Goal: Task Accomplishment & Management: Manage account settings

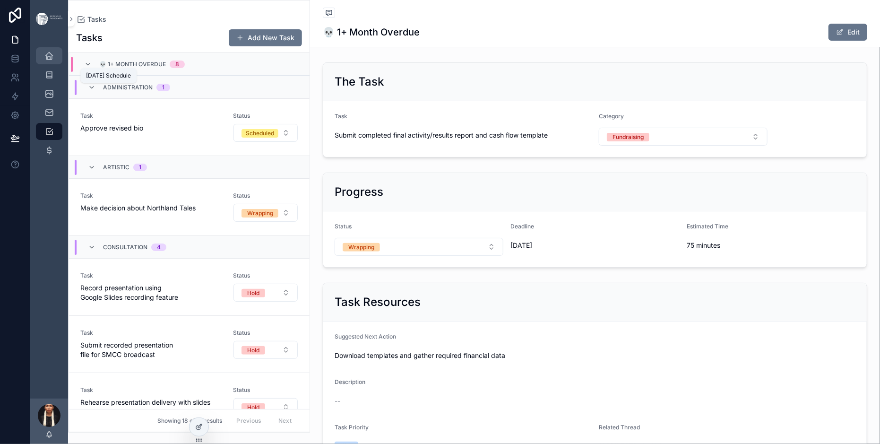
click at [54, 61] on icon "scrollable content" at bounding box center [48, 55] width 9 height 9
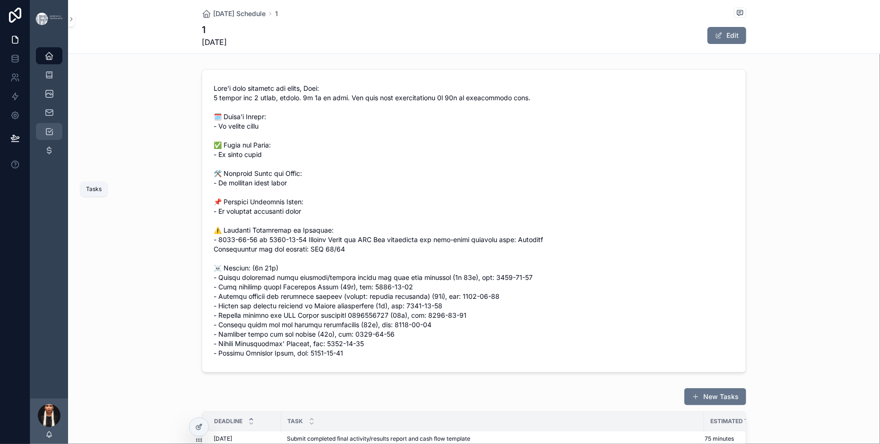
click at [54, 136] on icon "scrollable content" at bounding box center [48, 131] width 9 height 9
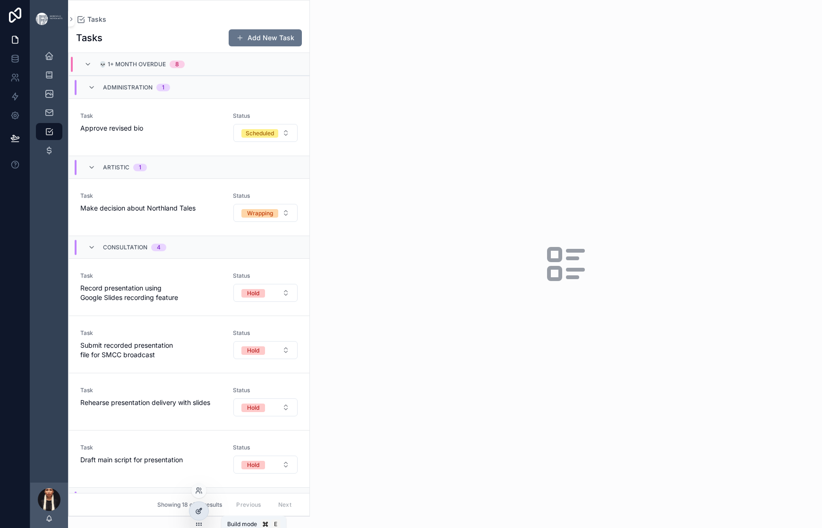
click at [203, 443] on icon at bounding box center [199, 511] width 8 height 8
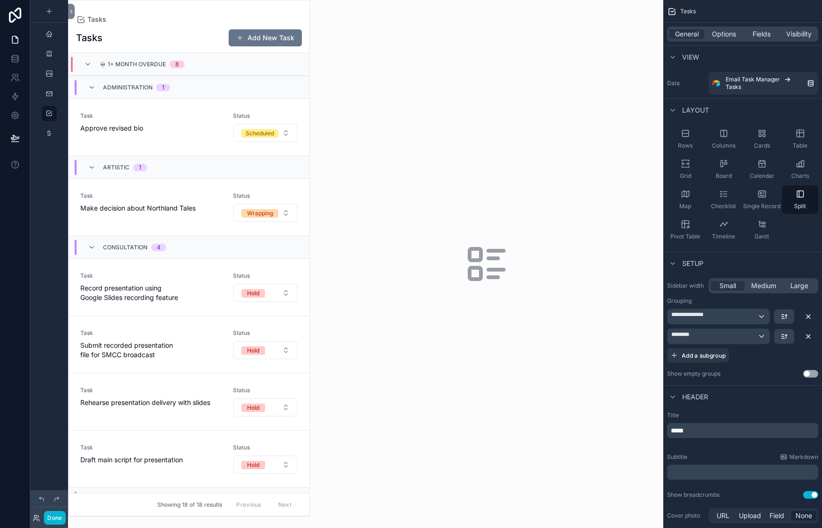
click at [183, 27] on div "scrollable content" at bounding box center [189, 257] width 241 height 515
click at [677, 38] on div "General Options Fields Visibility" at bounding box center [743, 34] width 159 height 23
click at [712, 39] on span "Options" at bounding box center [724, 33] width 24 height 9
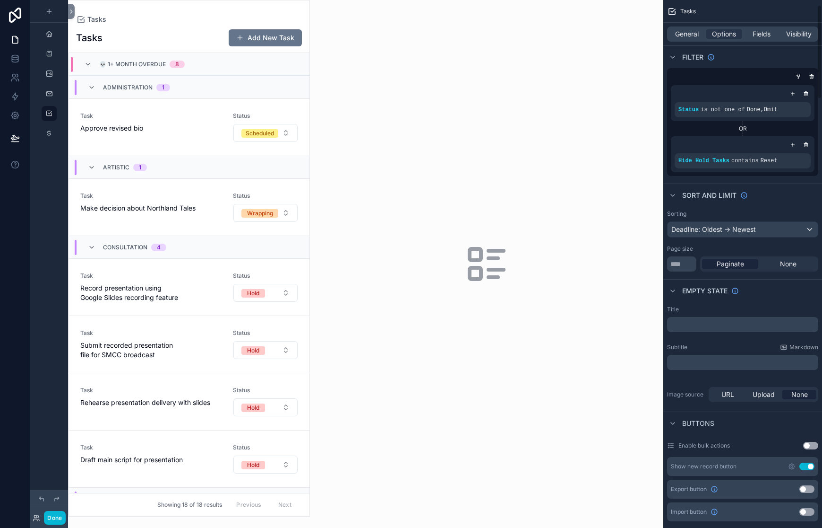
scroll to position [24, 0]
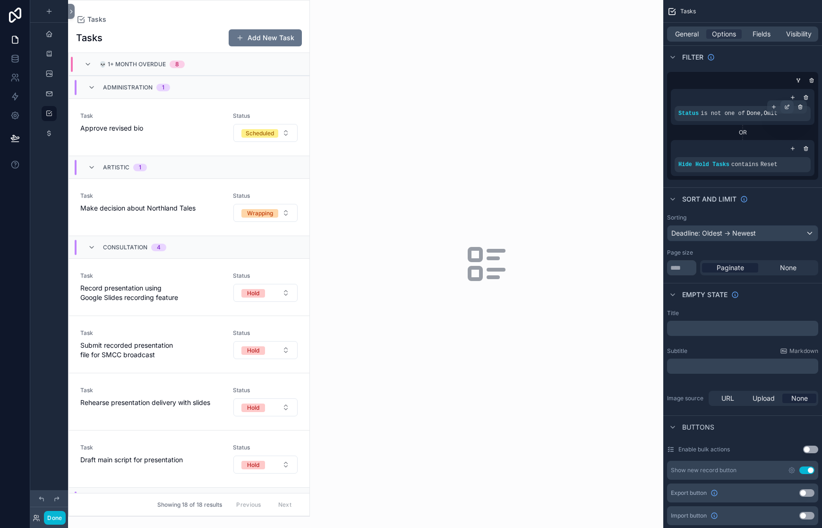
click at [785, 110] on icon "scrollable content" at bounding box center [788, 107] width 6 height 6
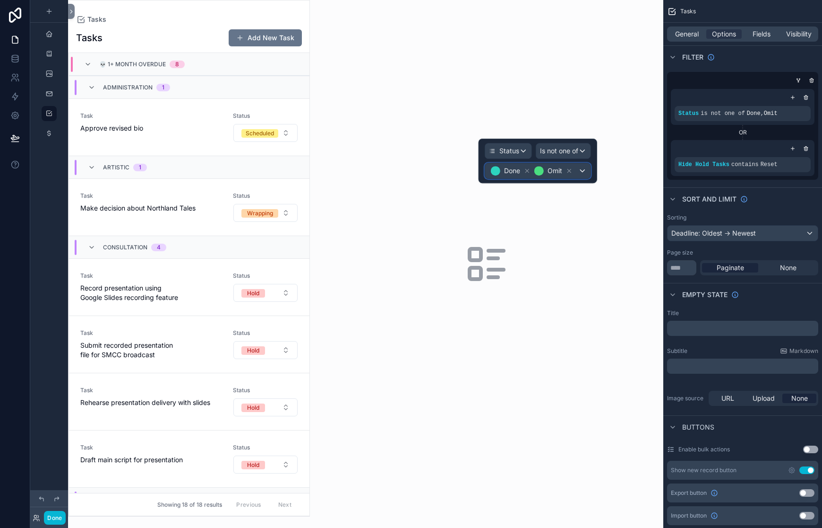
click at [579, 178] on div "Done Omit" at bounding box center [537, 170] width 105 height 15
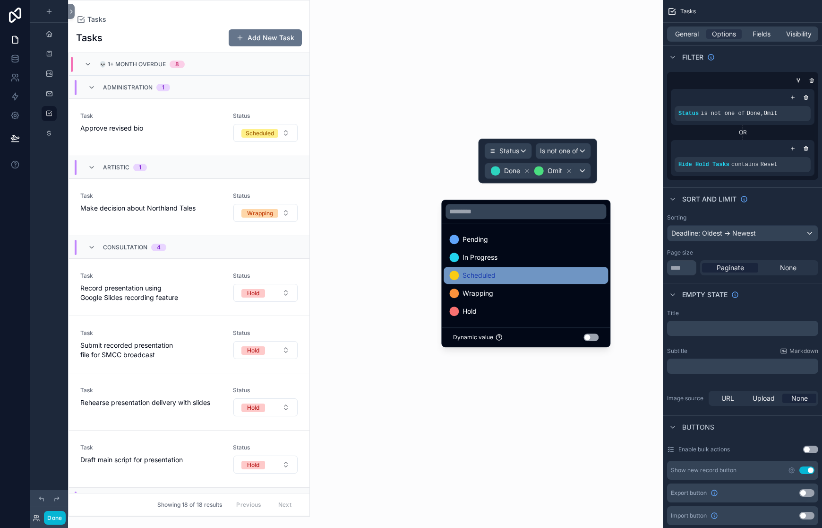
click at [496, 281] on span "Scheduled" at bounding box center [479, 274] width 33 height 11
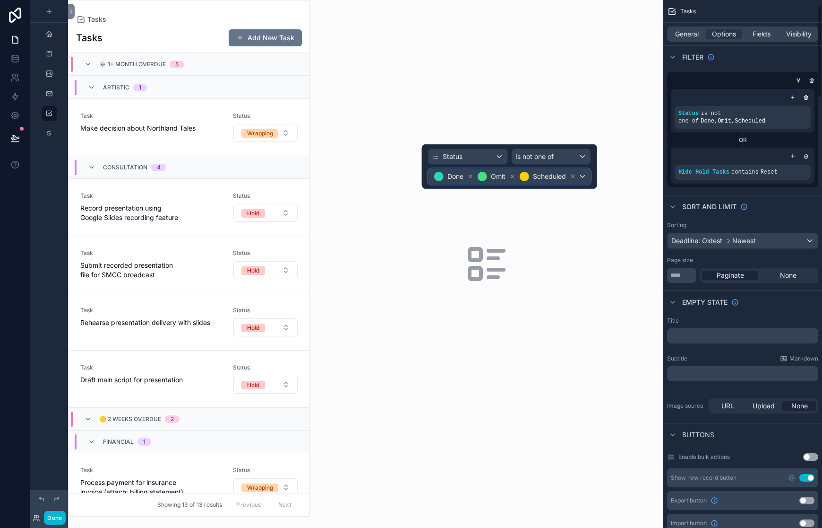
click at [579, 184] on div "Done Omit Scheduled" at bounding box center [510, 176] width 162 height 15
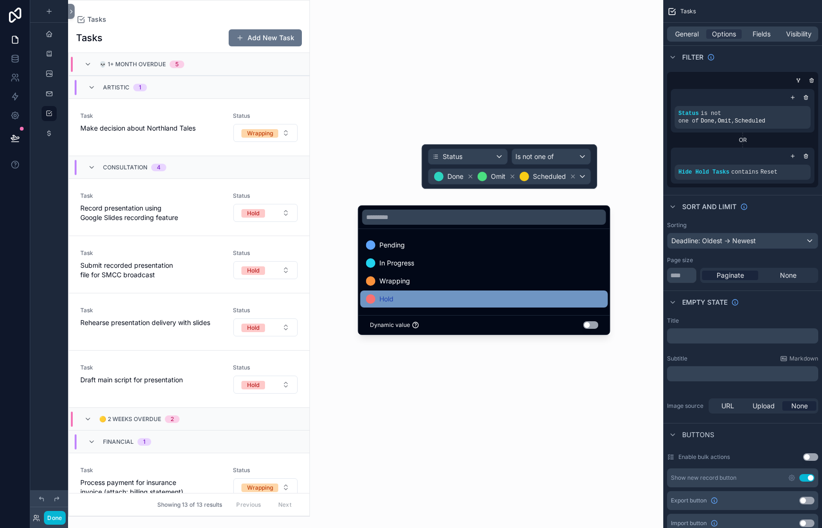
click at [412, 304] on div "Hold" at bounding box center [484, 298] width 236 height 11
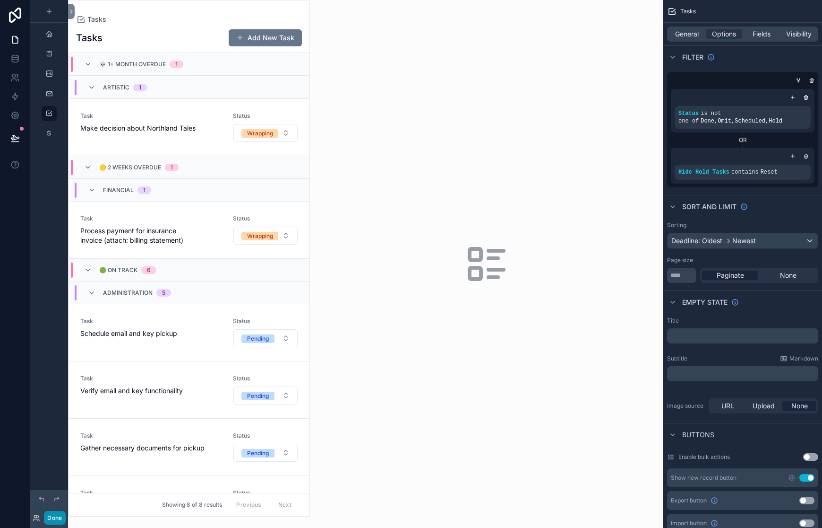
click at [65, 443] on button "Done" at bounding box center [54, 517] width 21 height 14
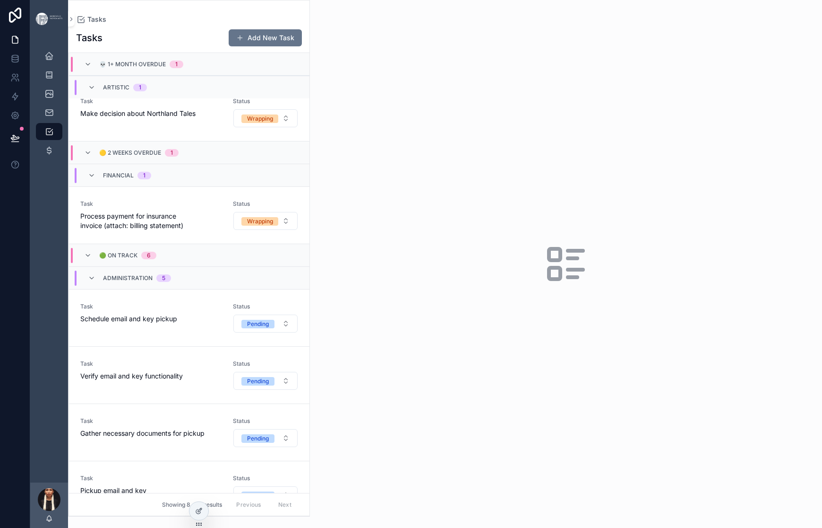
scroll to position [0, 0]
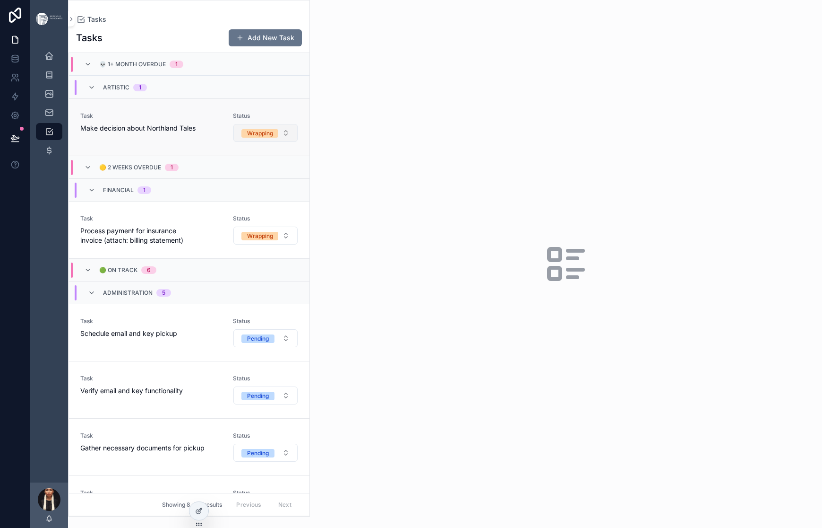
click at [273, 138] on div "Wrapping" at bounding box center [260, 133] width 26 height 9
click at [358, 285] on div "Scheduled" at bounding box center [356, 281] width 28 height 9
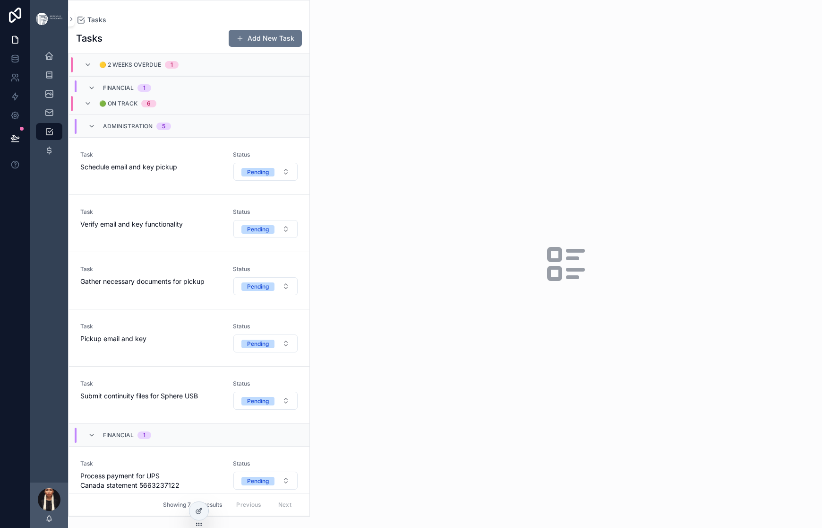
scroll to position [71, 0]
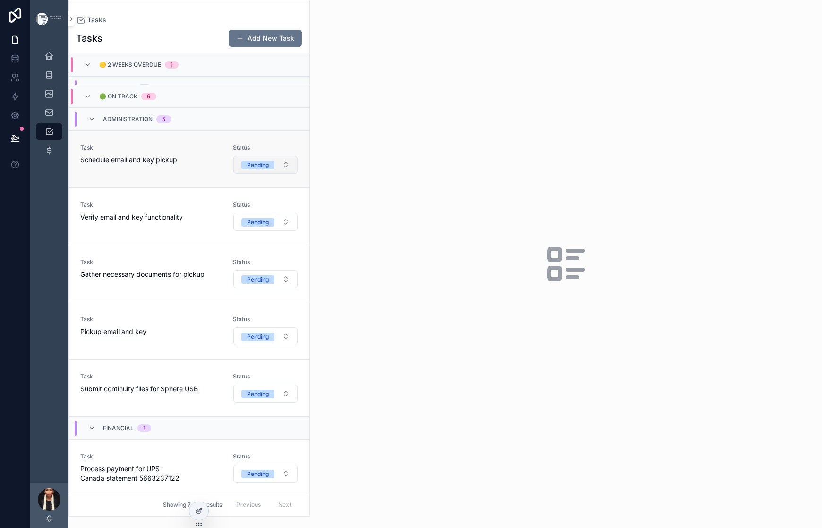
click at [298, 173] on button "Pending" at bounding box center [266, 165] width 64 height 18
click at [357, 367] on div "Scheduled" at bounding box center [356, 363] width 28 height 9
click at [298, 231] on button "Pending" at bounding box center [266, 222] width 64 height 18
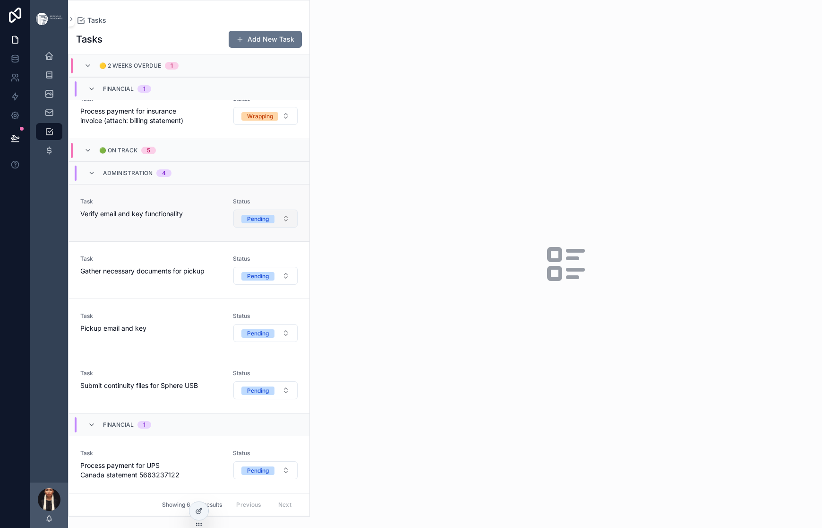
click at [298, 227] on button "Pending" at bounding box center [266, 218] width 64 height 18
click at [363, 367] on div "Scheduled" at bounding box center [356, 363] width 28 height 9
click at [298, 267] on button "Pending" at bounding box center [266, 276] width 64 height 18
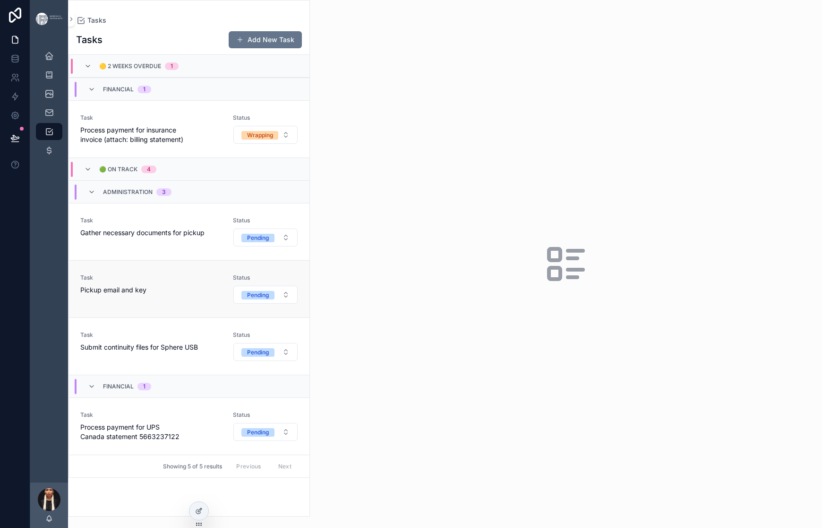
scroll to position [133, 0]
click at [298, 228] on button "Pending" at bounding box center [266, 237] width 64 height 18
click at [359, 306] on div "Scheduled" at bounding box center [356, 301] width 28 height 9
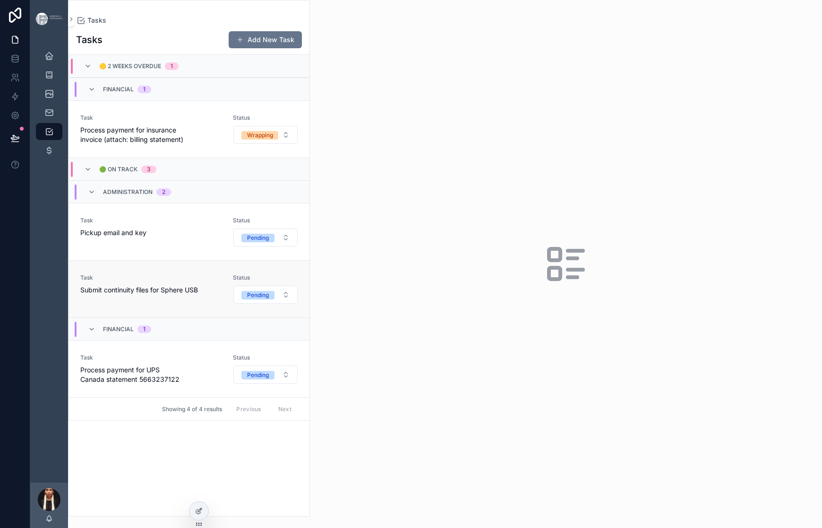
scroll to position [71, 0]
click at [298, 246] on button "Pending" at bounding box center [266, 237] width 64 height 18
click at [364, 368] on div "Scheduled" at bounding box center [356, 364] width 28 height 9
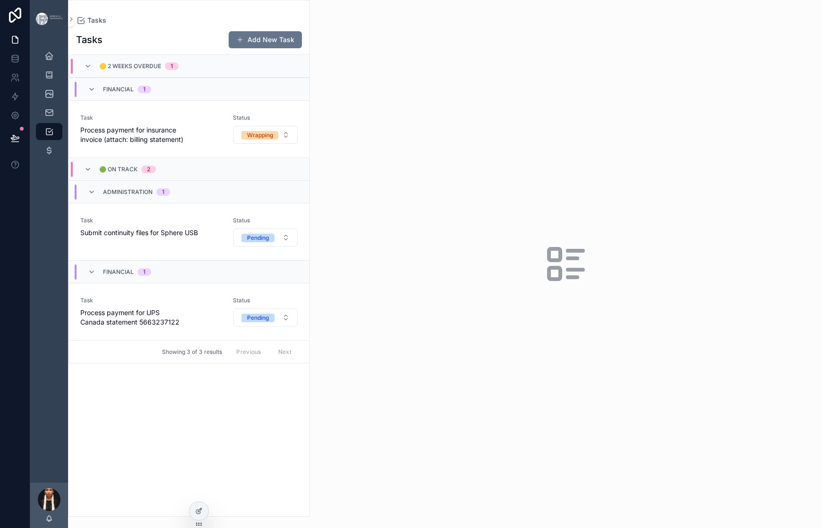
scroll to position [27, 0]
click at [298, 246] on button "Pending" at bounding box center [266, 237] width 64 height 18
click at [370, 413] on div "Scheduled" at bounding box center [356, 409] width 28 height 9
click at [92, 173] on icon "scrollable content" at bounding box center [88, 169] width 8 height 8
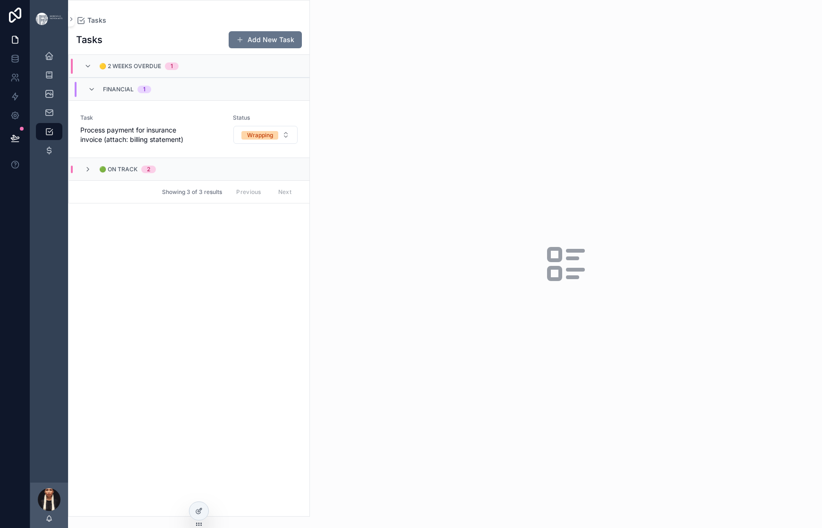
click at [92, 173] on icon "scrollable content" at bounding box center [88, 169] width 8 height 8
click at [298, 144] on button "Wrapping" at bounding box center [266, 135] width 64 height 18
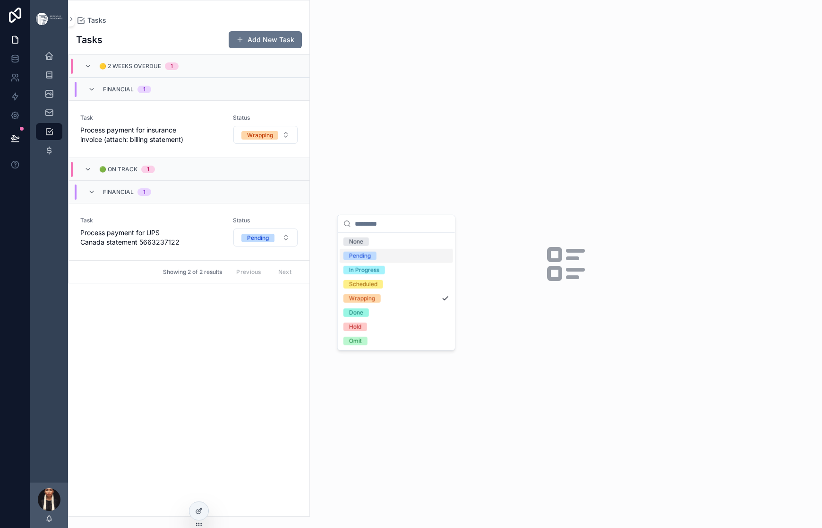
click at [371, 260] on div "Pending" at bounding box center [360, 255] width 22 height 9
click at [92, 173] on icon "scrollable content" at bounding box center [88, 169] width 8 height 8
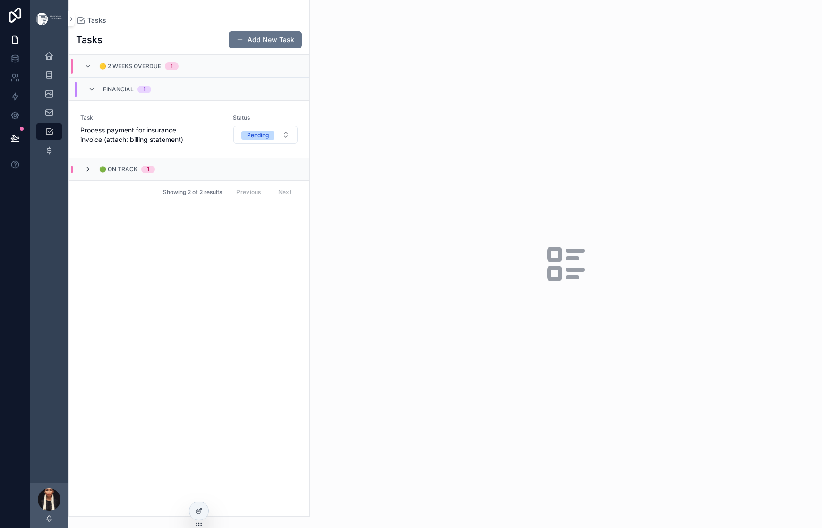
click at [92, 173] on icon "scrollable content" at bounding box center [88, 169] width 8 height 8
click at [206, 443] on div "Tasks Add New Task 🟡 2 Weeks Overdue 1 Financial 1 Task Process payment for ins…" at bounding box center [189, 270] width 241 height 491
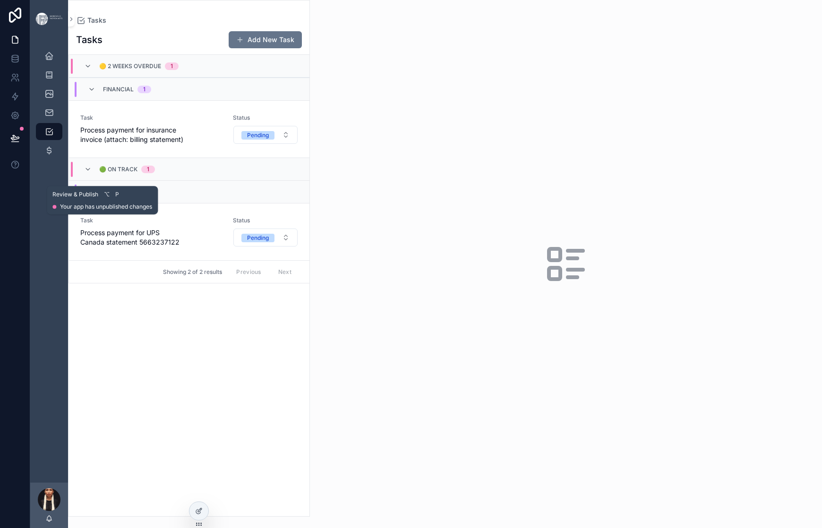
click at [20, 143] on icon at bounding box center [14, 137] width 9 height 9
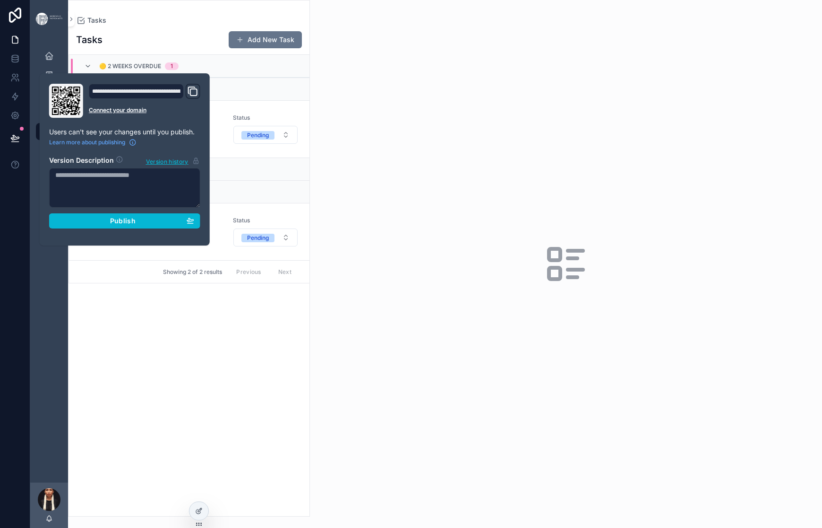
click at [61, 372] on div "Today's Schedule Projects 24 Content Calendar Inbox Tracker Tasks Transactions" at bounding box center [49, 260] width 38 height 444
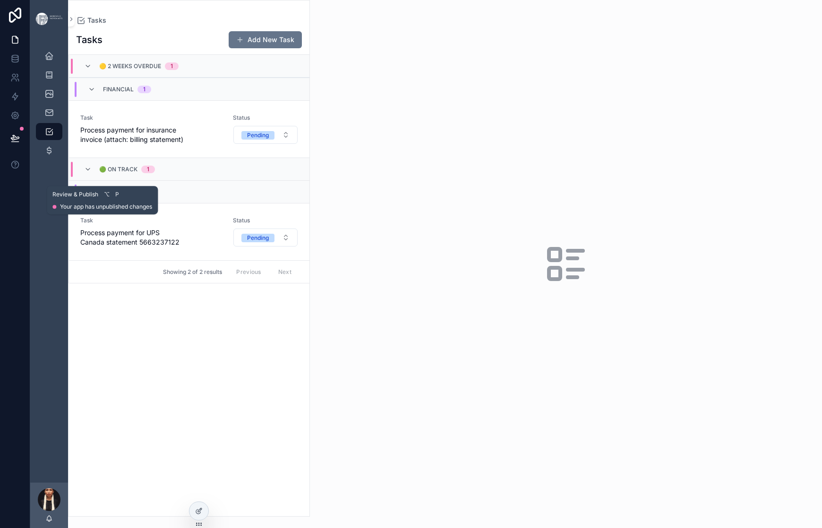
click at [19, 143] on icon at bounding box center [14, 137] width 9 height 9
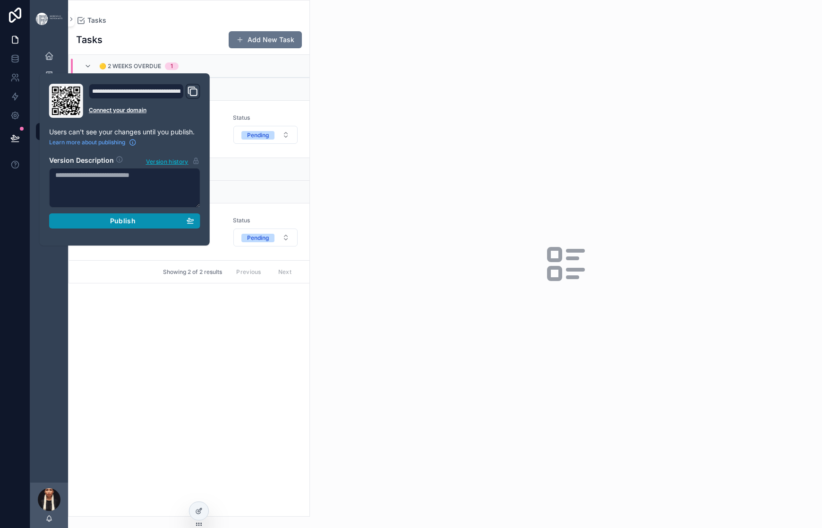
click at [136, 225] on span "Publish" at bounding box center [123, 220] width 26 height 9
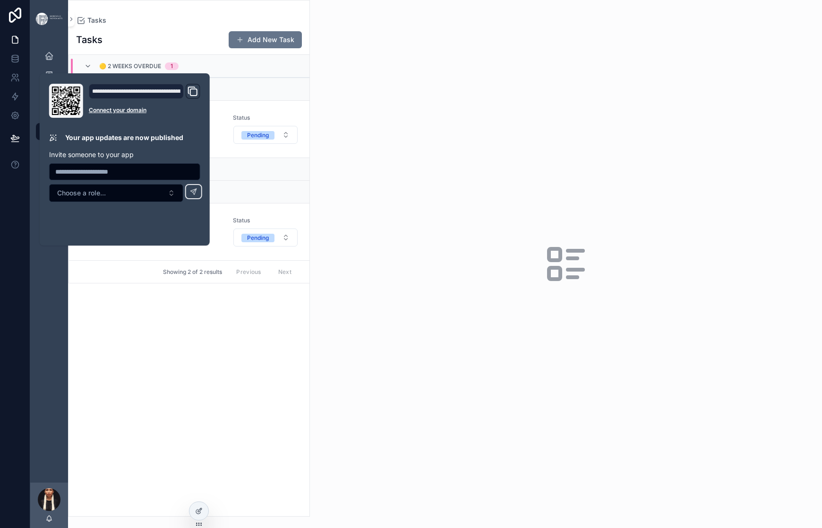
click at [295, 25] on div "Tasks" at bounding box center [189, 20] width 226 height 9
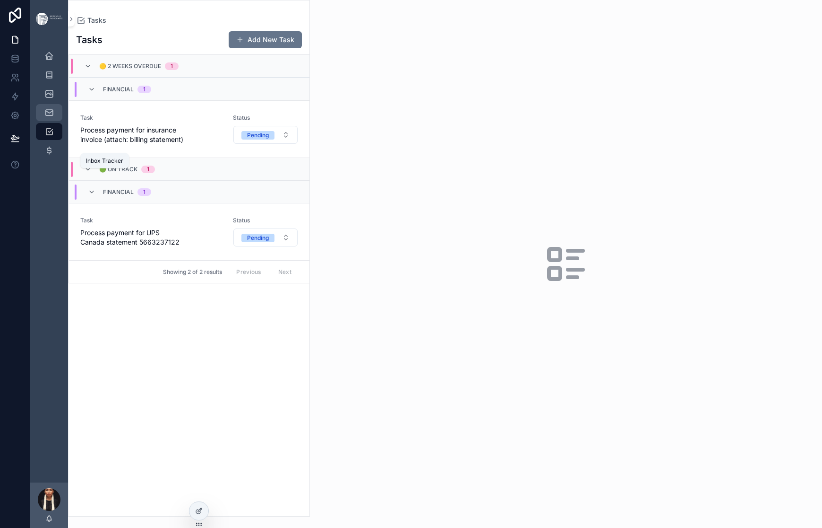
click at [54, 117] on icon "scrollable content" at bounding box center [48, 112] width 9 height 9
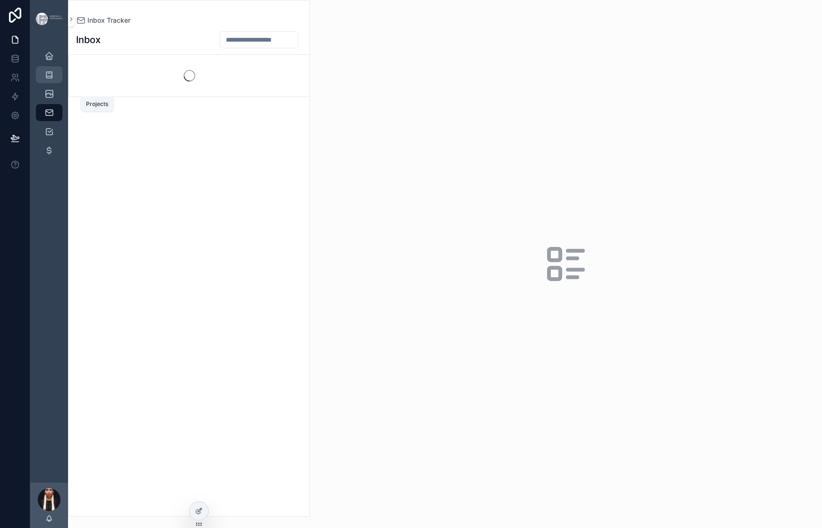
click at [54, 79] on icon "scrollable content" at bounding box center [48, 74] width 9 height 9
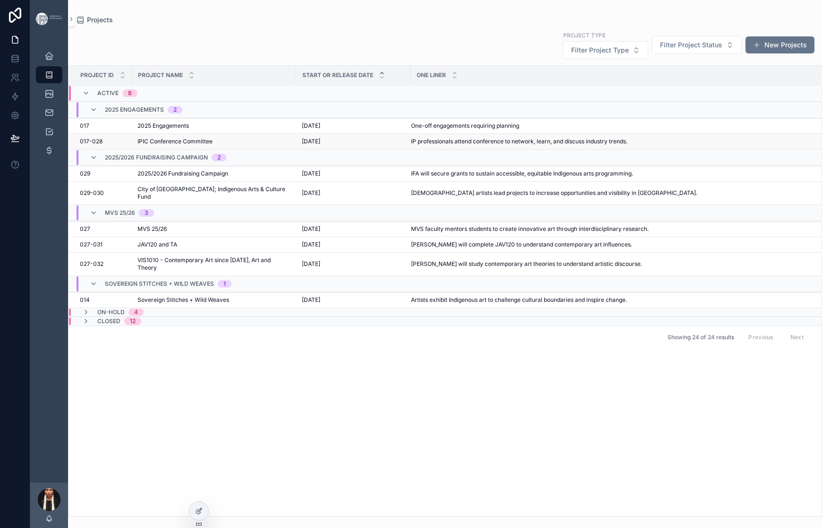
click at [213, 145] on span "IPIC Conference Committee" at bounding box center [175, 142] width 75 height 8
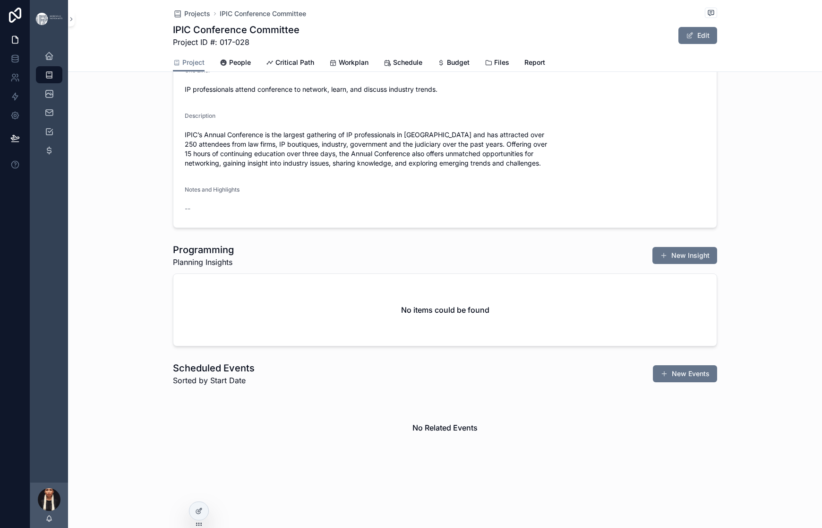
scroll to position [818, 0]
click at [284, 67] on span "Critical Path" at bounding box center [295, 62] width 39 height 9
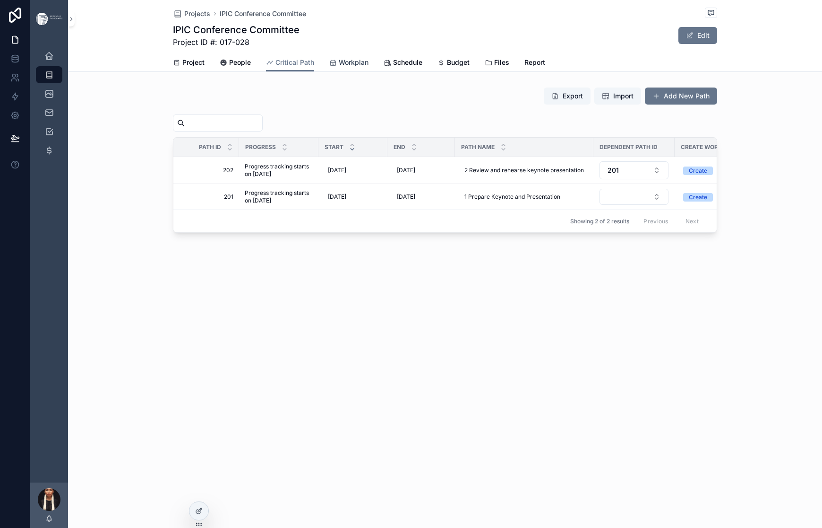
click at [359, 67] on span "Workplan" at bounding box center [354, 62] width 30 height 9
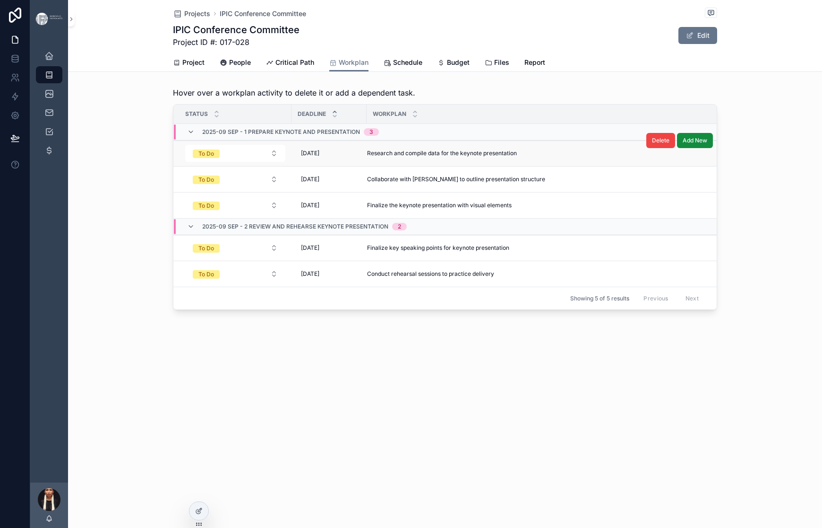
click at [367, 157] on span "Research and compile data for the keynote presentation" at bounding box center [442, 153] width 150 height 8
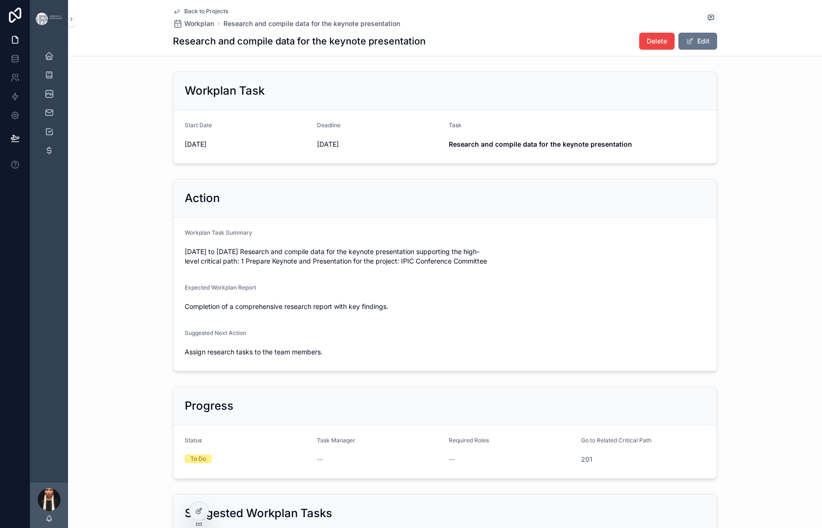
click at [184, 15] on span "Back to Projects" at bounding box center [206, 12] width 44 height 8
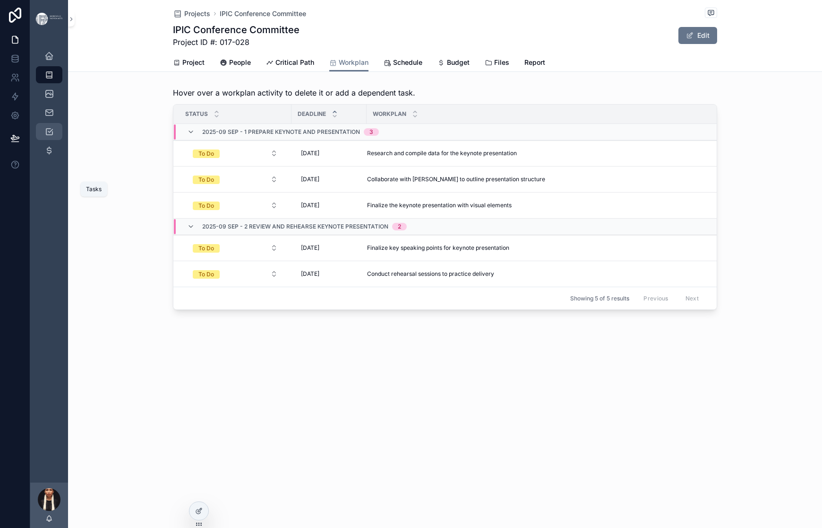
click at [54, 136] on icon "scrollable content" at bounding box center [48, 131] width 9 height 9
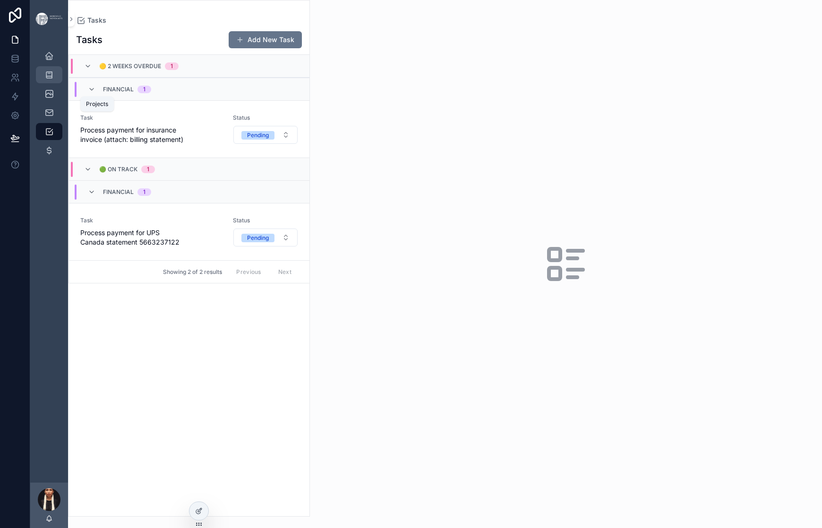
click at [54, 79] on icon "scrollable content" at bounding box center [48, 74] width 9 height 9
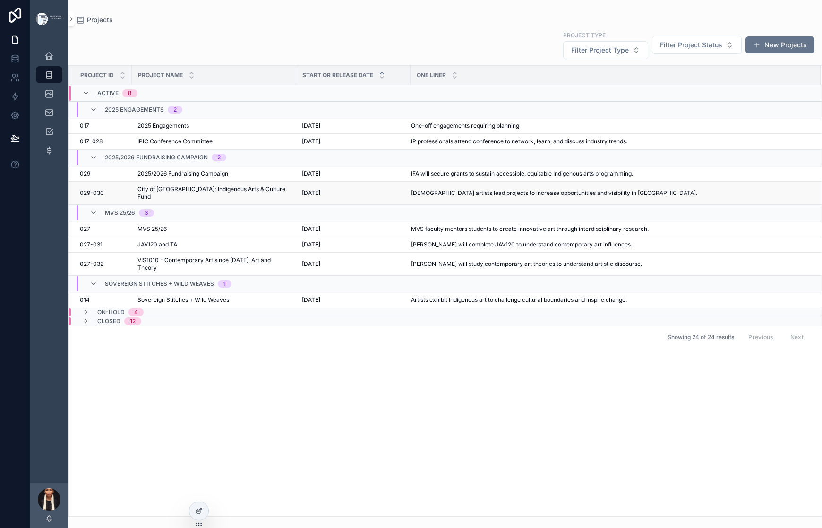
scroll to position [50, 0]
click at [90, 316] on icon "scrollable content" at bounding box center [86, 312] width 8 height 8
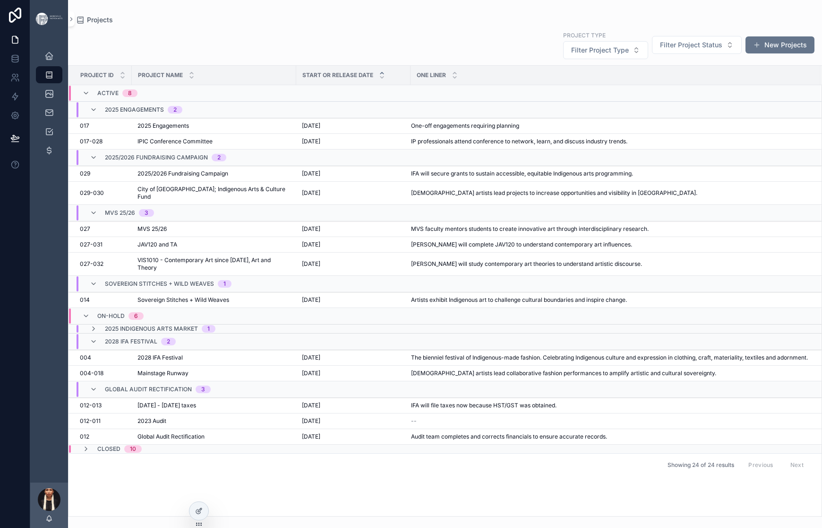
scroll to position [268, 0]
click at [126, 80] on div "scrollable content" at bounding box center [123, 75] width 6 height 10
click at [183, 79] on span "Project Name" at bounding box center [160, 75] width 45 height 8
click at [195, 76] on icon "scrollable content" at bounding box center [192, 73] width 6 height 6
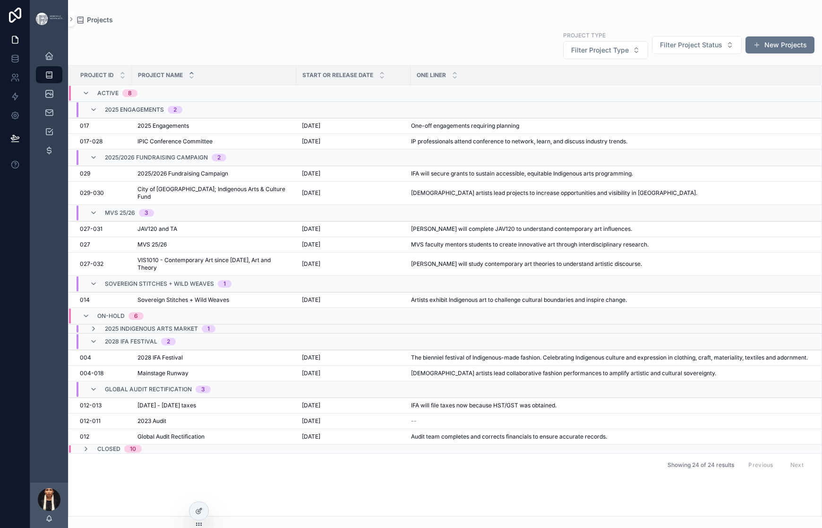
click at [277, 84] on div "Project Name" at bounding box center [214, 75] width 164 height 18
click at [195, 76] on icon "scrollable content" at bounding box center [192, 73] width 6 height 6
click at [126, 76] on icon "scrollable content" at bounding box center [123, 73] width 6 height 6
click at [166, 424] on span "2023 Audit" at bounding box center [152, 421] width 29 height 8
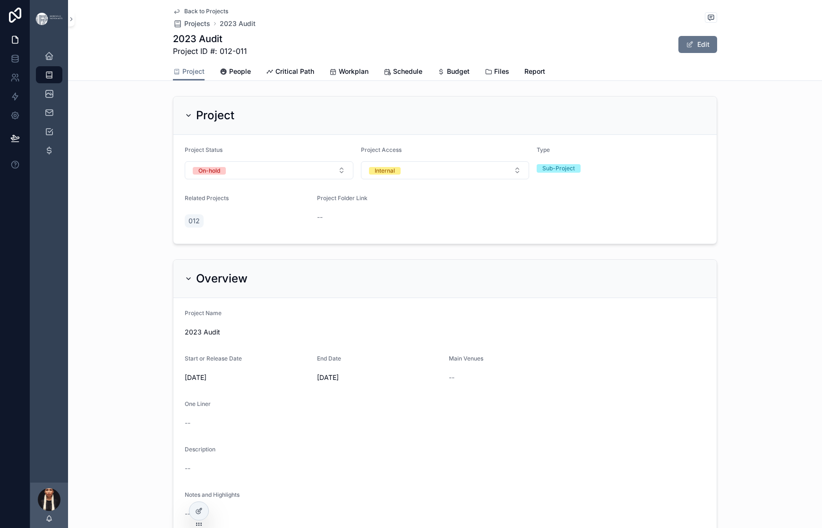
click at [173, 15] on icon "scrollable content" at bounding box center [177, 12] width 8 height 8
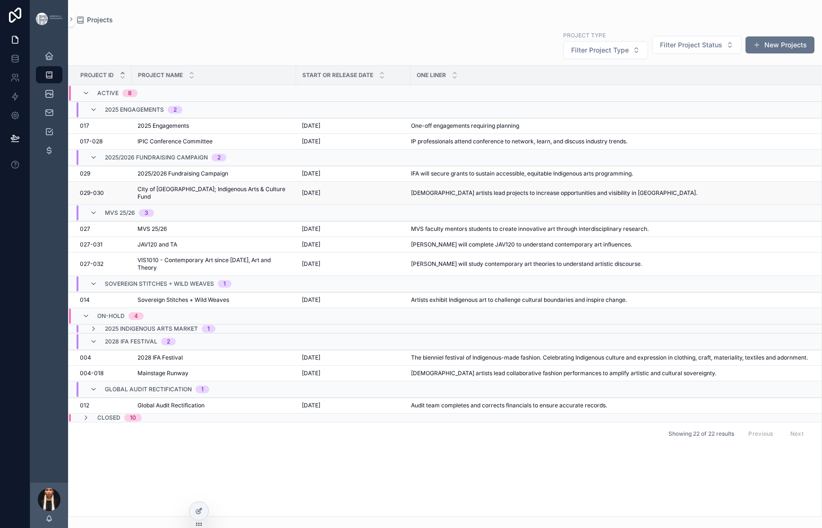
click at [249, 200] on span "City of [GEOGRAPHIC_DATA]; Indigenous Arts & Culture Fund" at bounding box center [214, 192] width 153 height 15
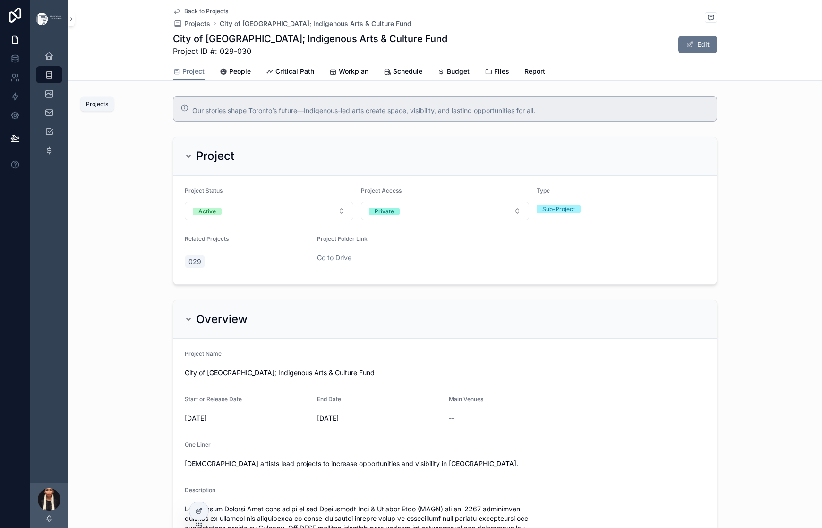
click at [54, 79] on icon "scrollable content" at bounding box center [48, 74] width 9 height 9
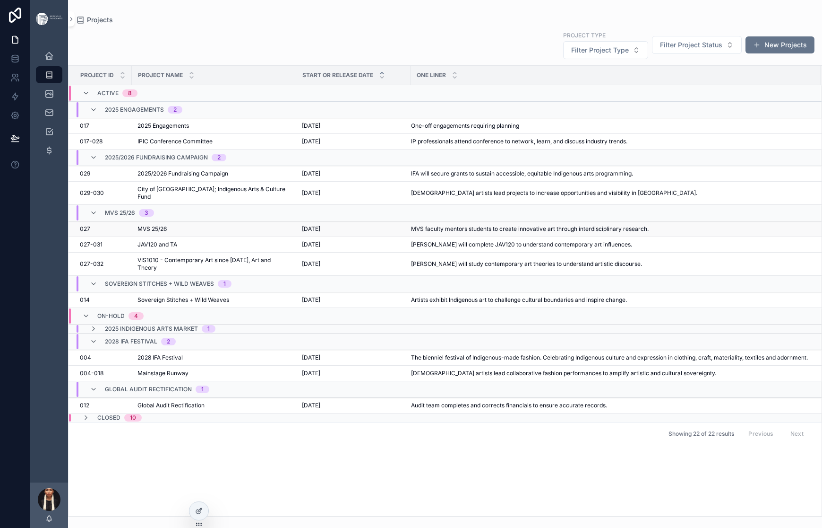
scroll to position [223, 0]
click at [205, 409] on span "Global Audit Rectification" at bounding box center [171, 405] width 67 height 8
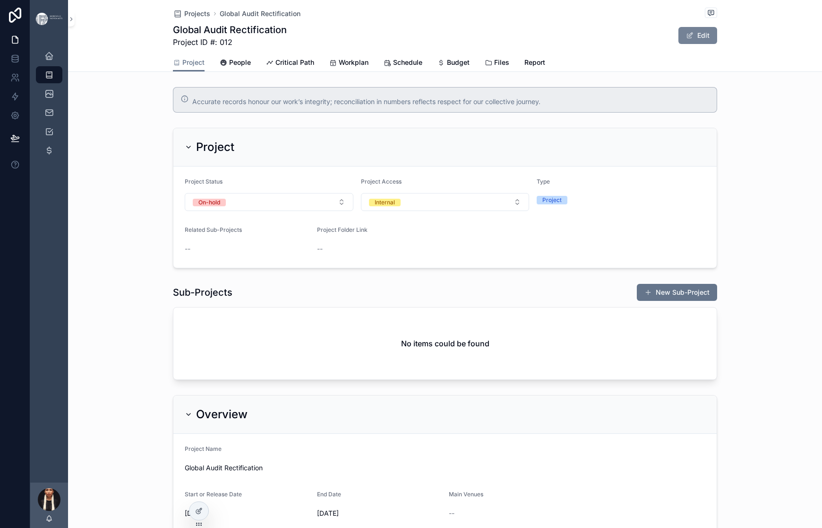
click at [718, 44] on button "Edit" at bounding box center [698, 35] width 39 height 17
click at [718, 44] on button "Done" at bounding box center [695, 35] width 43 height 17
click at [184, 15] on span "Projects" at bounding box center [197, 13] width 26 height 9
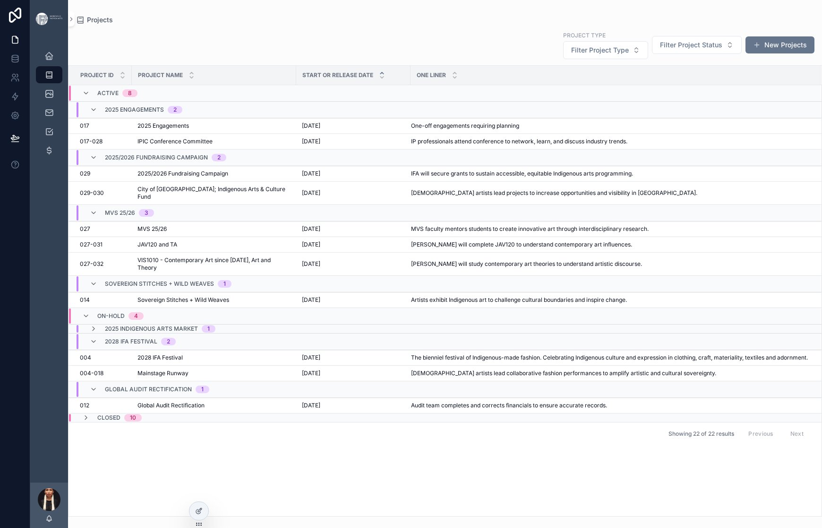
click at [241, 37] on div "Project Type Filter Project Type Filter Project Status New Projects Project ID …" at bounding box center [445, 271] width 754 height 492
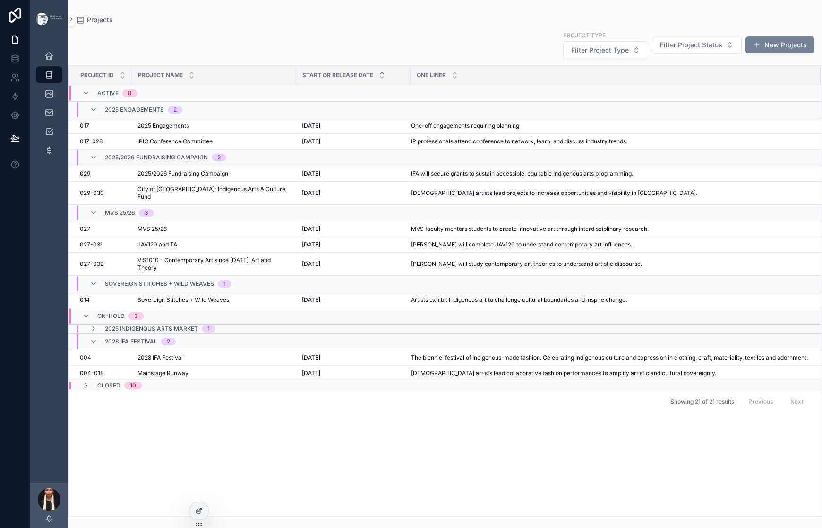
click at [753, 49] on span "scrollable content" at bounding box center [757, 45] width 8 height 8
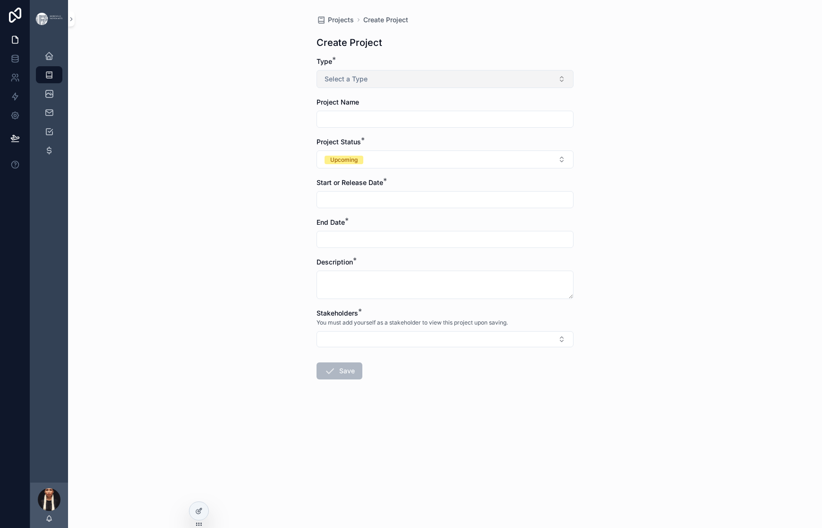
click at [325, 84] on span "Select a Type" at bounding box center [346, 78] width 43 height 9
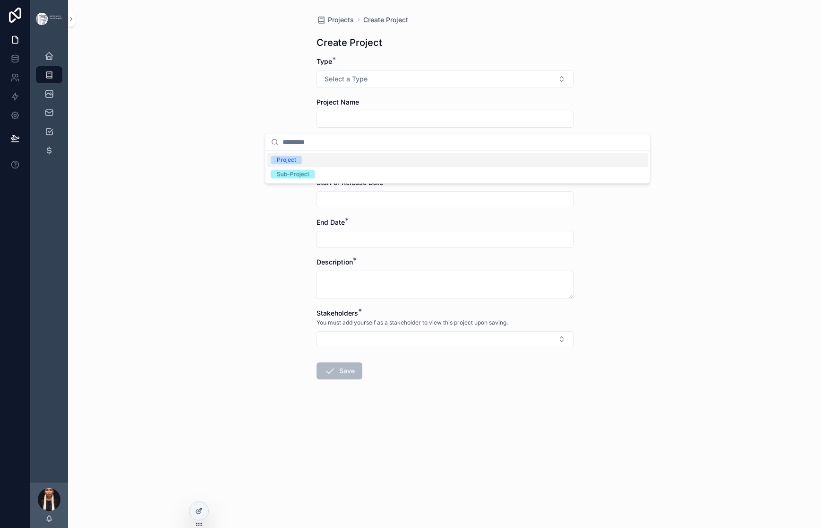
click at [296, 164] on div "Project" at bounding box center [286, 160] width 19 height 9
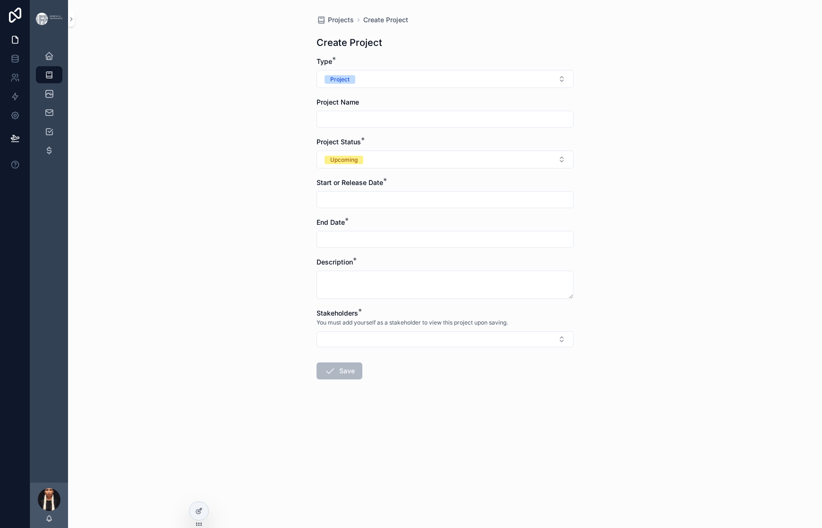
click at [317, 126] on input "scrollable content" at bounding box center [445, 118] width 256 height 13
paste input "**********"
type input "**********"
click at [226, 192] on div "**********" at bounding box center [445, 264] width 754 height 528
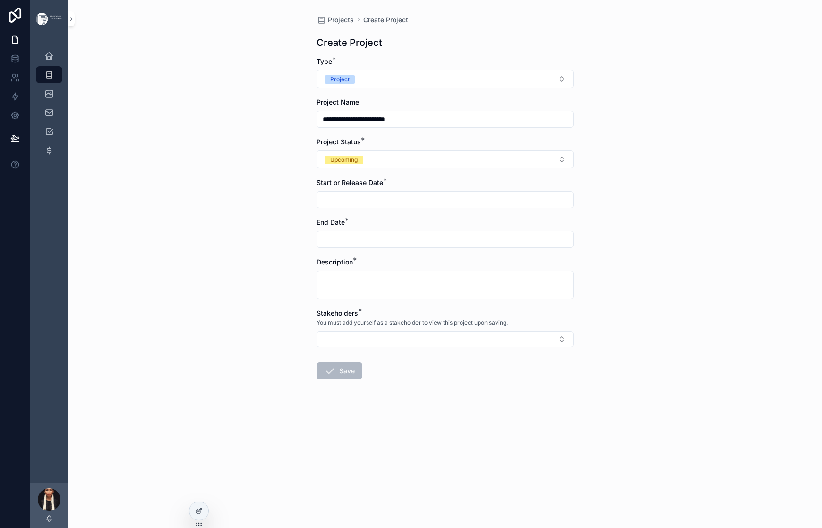
click at [317, 206] on input "scrollable content" at bounding box center [445, 199] width 256 height 13
click at [485, 296] on button "scrollable content" at bounding box center [476, 293] width 17 height 17
click at [400, 420] on button "20" at bounding box center [391, 411] width 17 height 17
type input "**********"
click at [217, 337] on div "**********" at bounding box center [445, 264] width 754 height 528
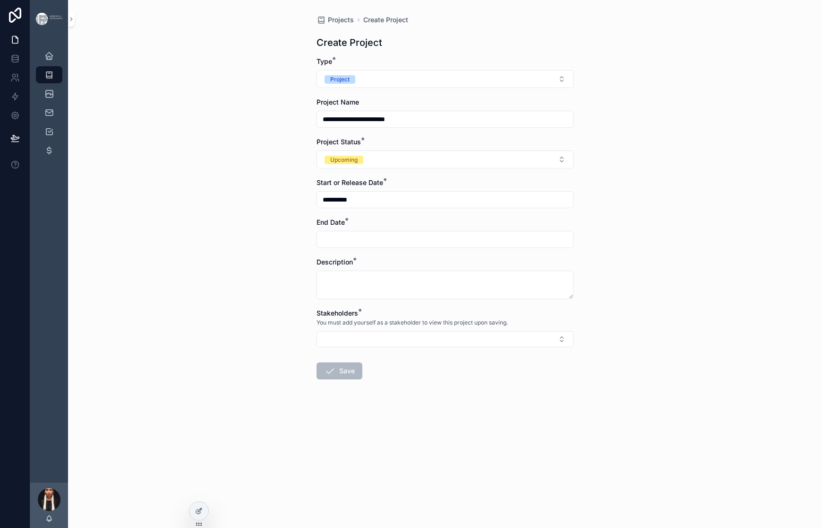
click at [317, 246] on input "scrollable content" at bounding box center [445, 239] width 256 height 13
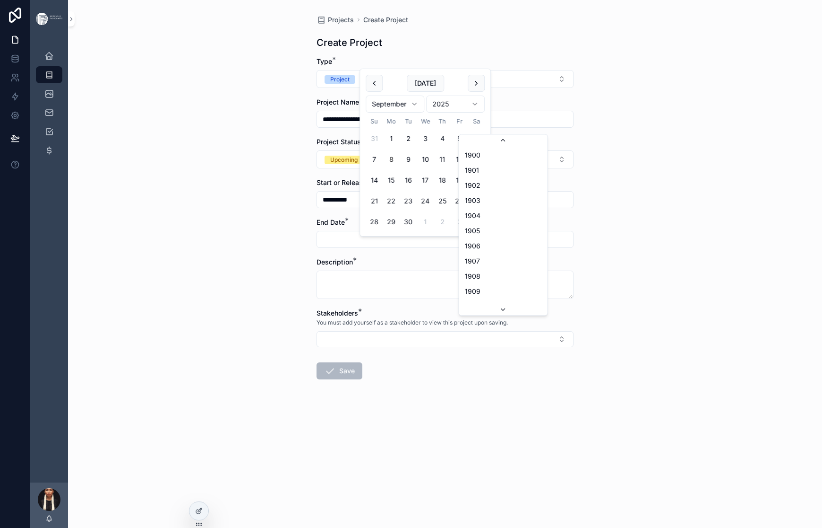
click at [532, 119] on html "**********" at bounding box center [411, 264] width 822 height 528
click at [432, 115] on html "**********" at bounding box center [411, 264] width 822 height 528
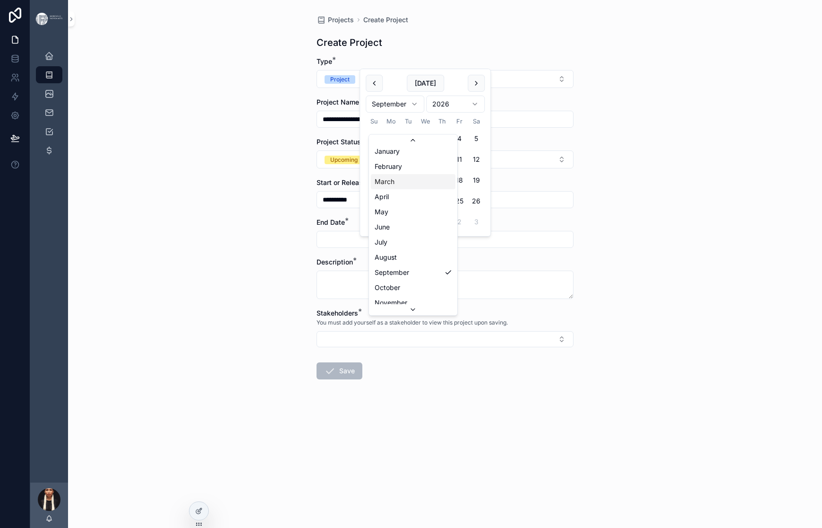
scroll to position [0, 0]
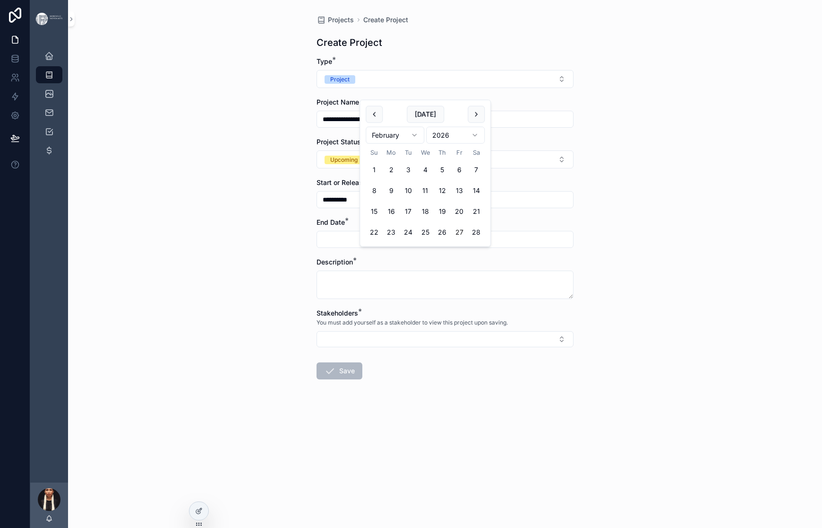
click at [468, 241] on button "27" at bounding box center [459, 232] width 17 height 17
type input "*********"
click at [213, 320] on div "**********" at bounding box center [445, 264] width 754 height 528
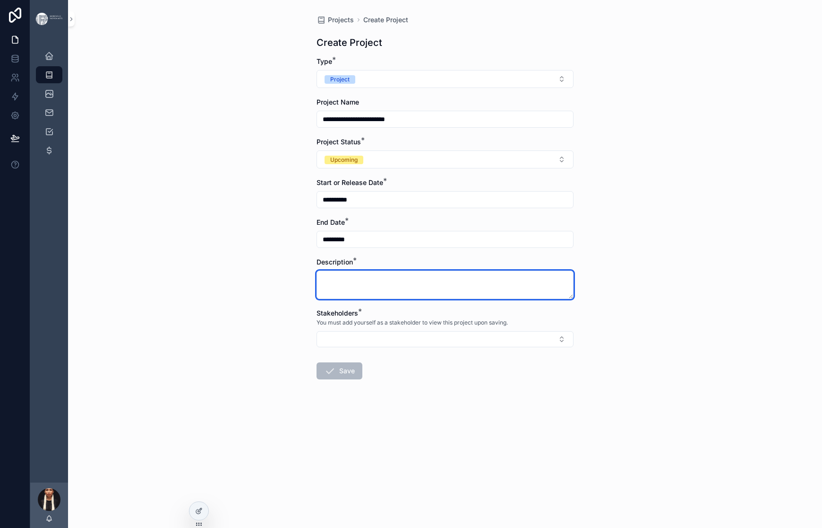
click at [317, 294] on textarea "scrollable content" at bounding box center [445, 284] width 257 height 28
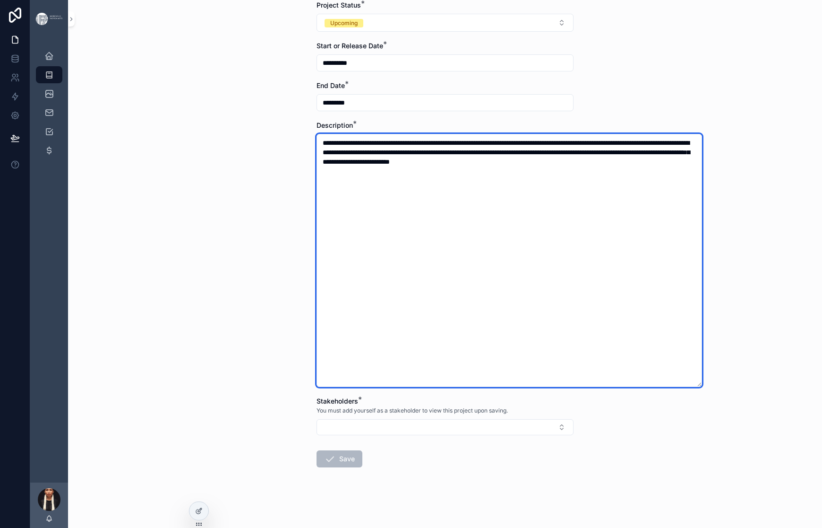
scroll to position [331, 0]
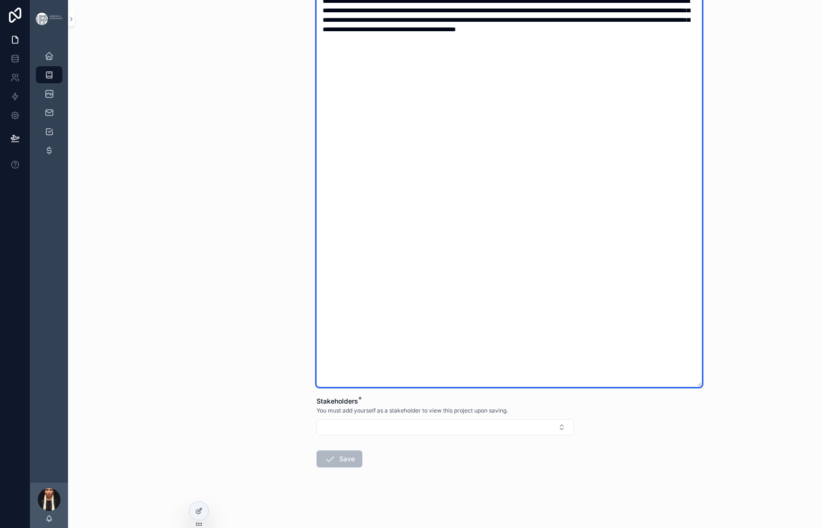
click at [505, 173] on textarea "**********" at bounding box center [510, 189] width 386 height 395
click at [636, 197] on textarea "**********" at bounding box center [510, 189] width 386 height 395
type textarea "**********"
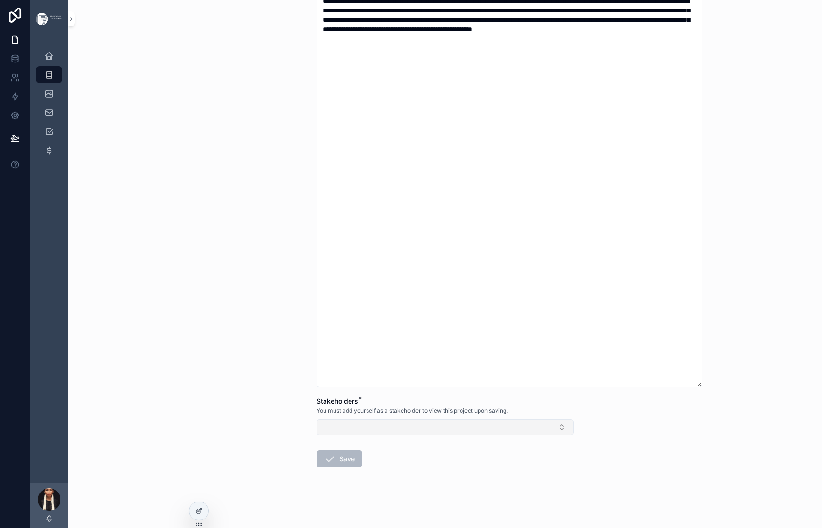
click at [322, 419] on button "Select Button" at bounding box center [445, 427] width 257 height 16
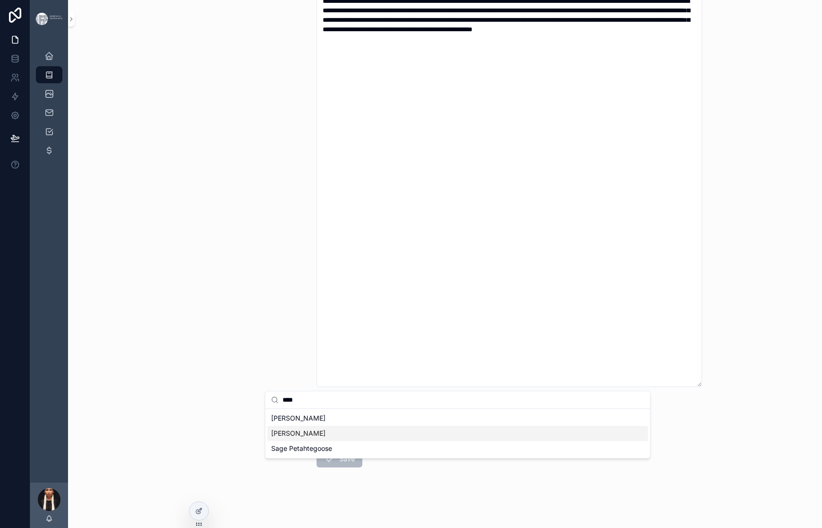
type input "****"
click at [301, 438] on span "[PERSON_NAME]" at bounding box center [298, 432] width 54 height 9
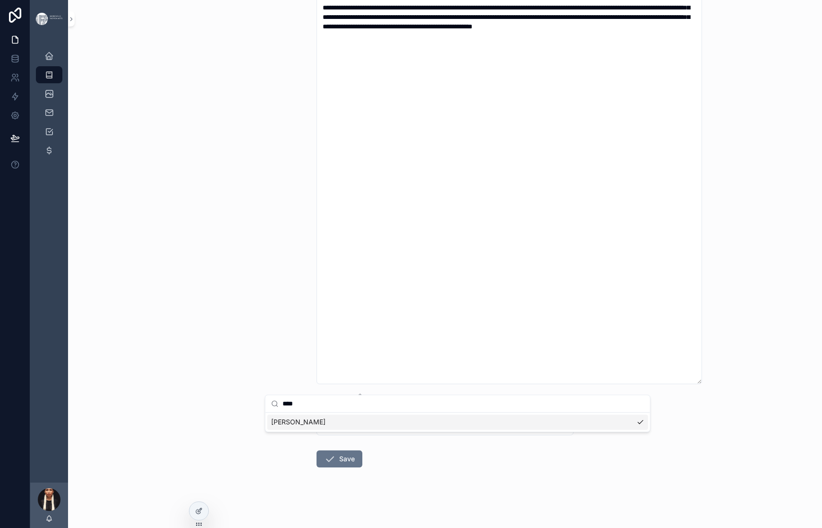
click at [211, 350] on div "**********" at bounding box center [445, 264] width 754 height 528
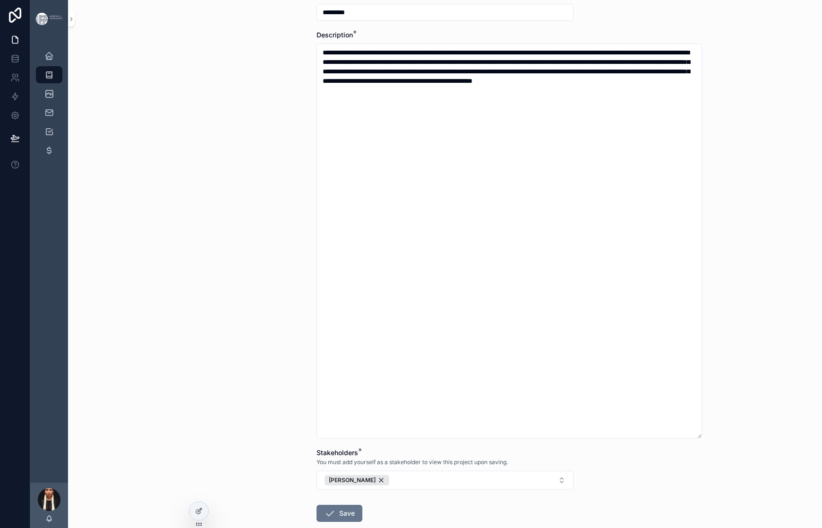
scroll to position [485, 0]
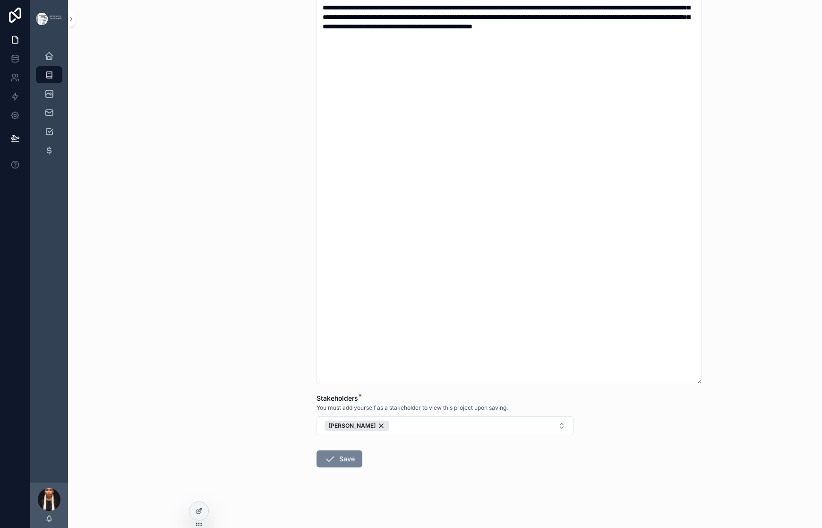
click at [317, 450] on button "Save" at bounding box center [340, 458] width 46 height 17
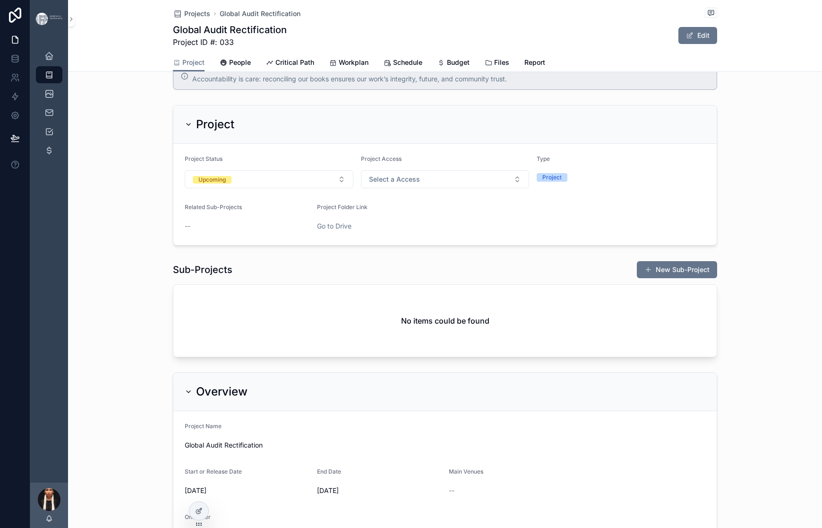
scroll to position [28, 0]
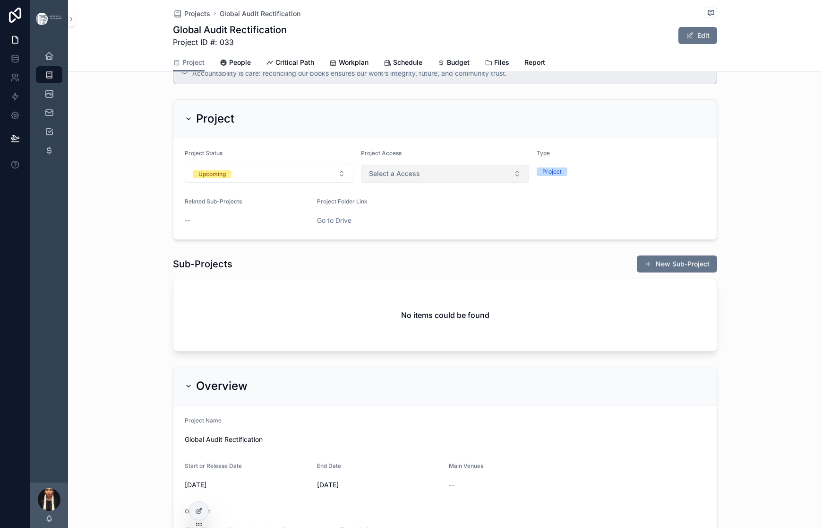
click at [420, 178] on span "Select a Access" at bounding box center [394, 173] width 51 height 9
click at [383, 315] on div "Private" at bounding box center [372, 312] width 19 height 8
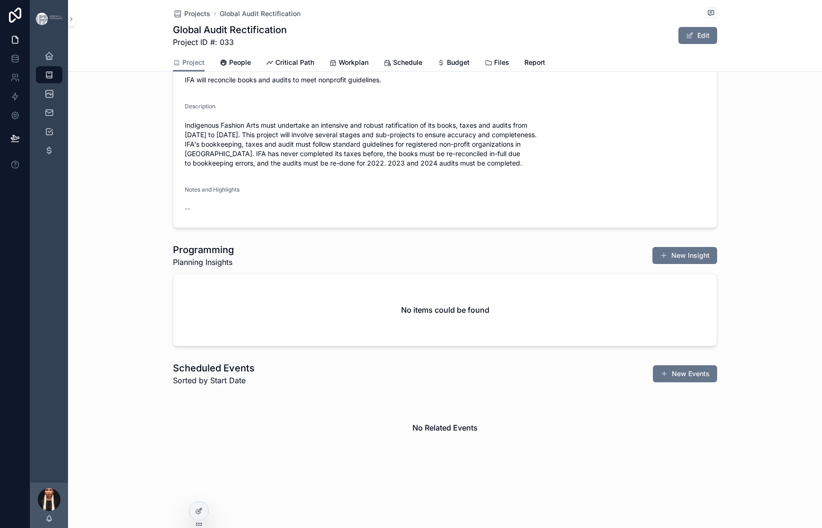
scroll to position [637, 0]
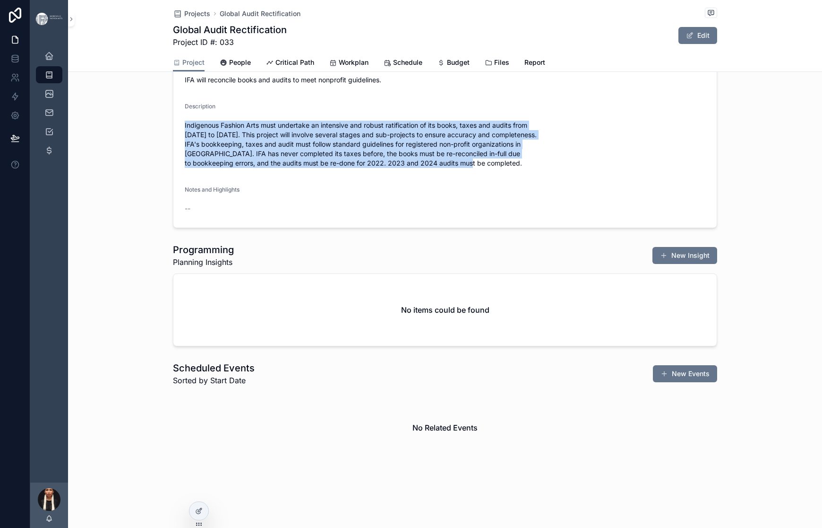
drag, startPoint x: 566, startPoint y: 335, endPoint x: 125, endPoint y: 265, distance: 446.5
click at [173, 227] on form "Project Name Global Audit Rectification Start or Release Date [DATE] End Date […" at bounding box center [445, 91] width 544 height 272
copy span "Indigenous Fashion Arts must undertake an intensive and robust ratification of …"
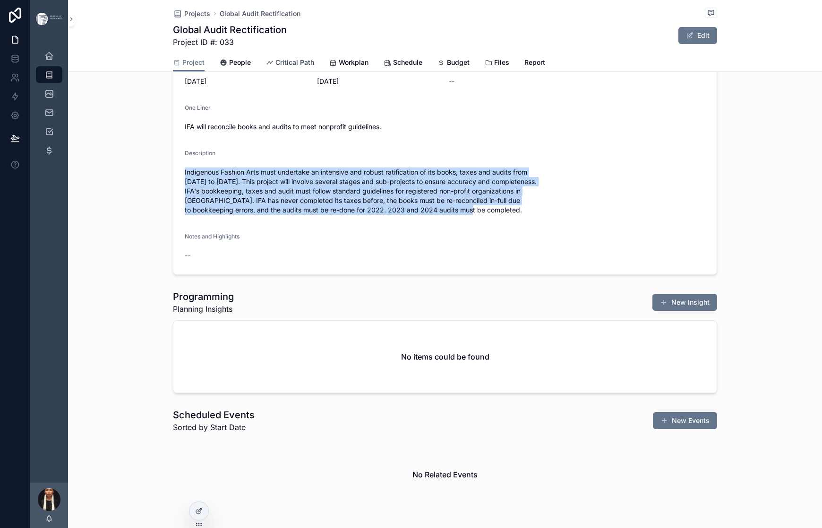
click at [276, 67] on span "Critical Path" at bounding box center [295, 62] width 39 height 9
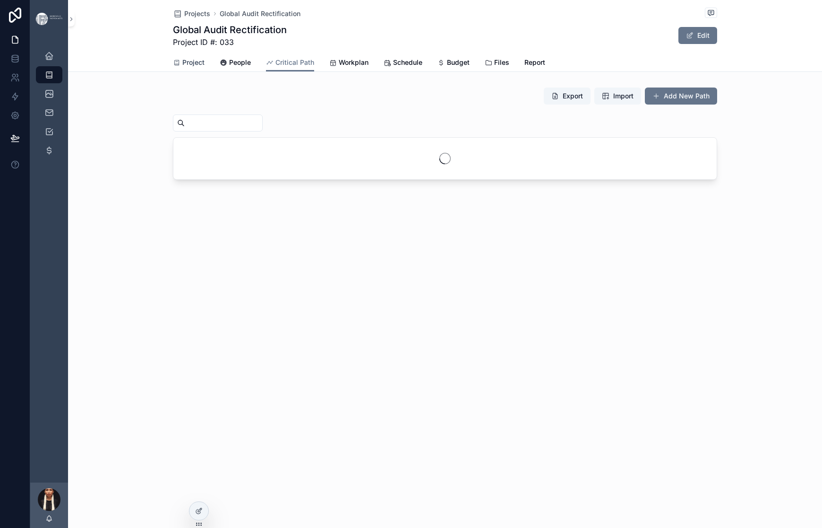
click at [182, 67] on span "Project" at bounding box center [193, 62] width 22 height 9
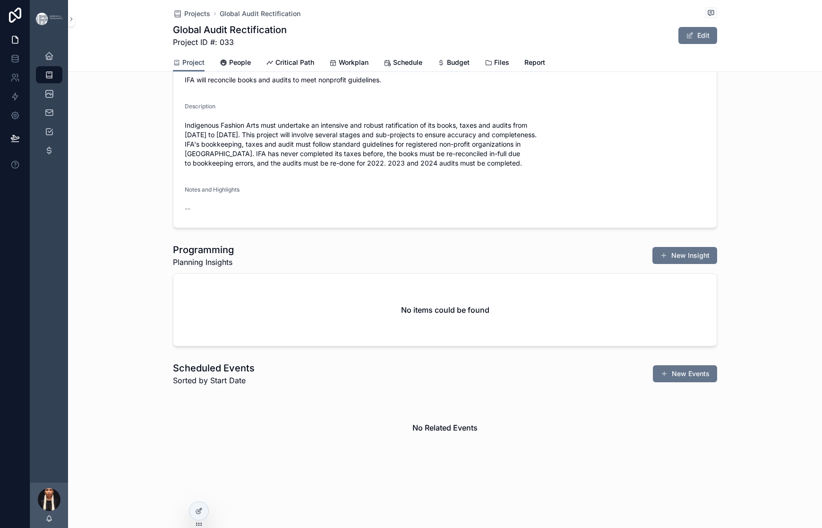
scroll to position [986, 0]
click at [276, 67] on span "Critical Path" at bounding box center [295, 62] width 39 height 9
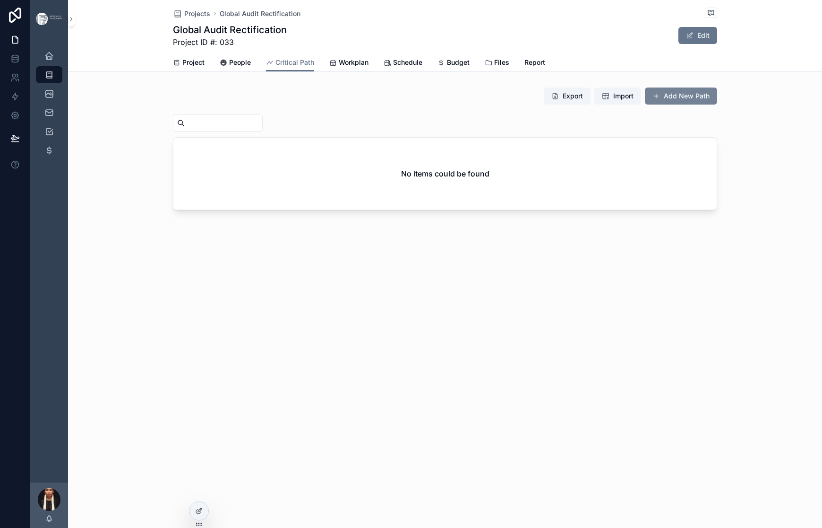
click at [660, 100] on span "scrollable content" at bounding box center [657, 96] width 8 height 8
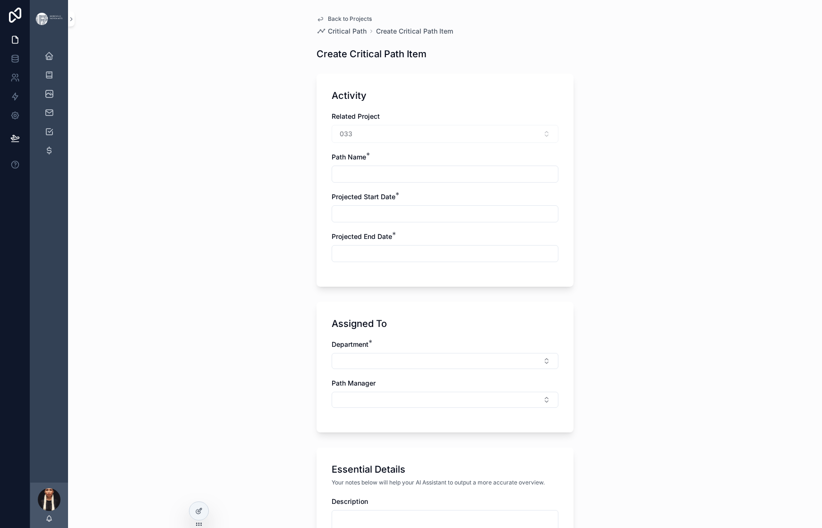
click at [317, 23] on icon "scrollable content" at bounding box center [321, 19] width 8 height 8
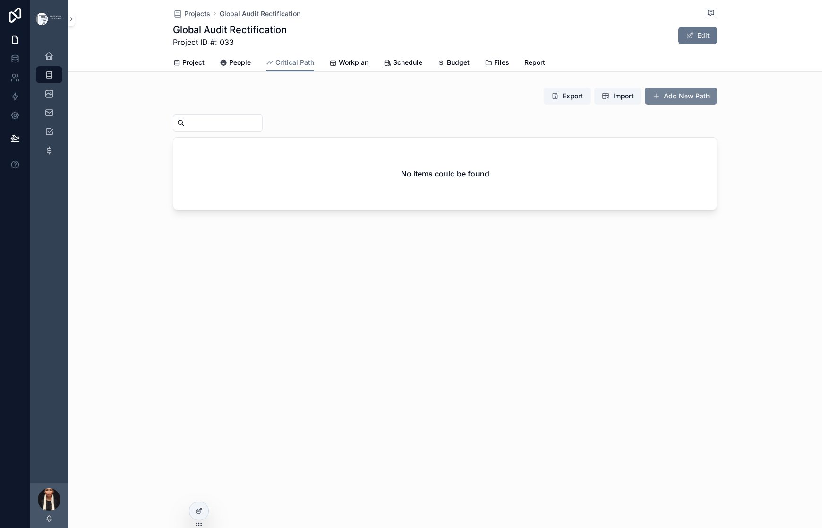
click at [718, 104] on button "Add New Path" at bounding box center [681, 95] width 72 height 17
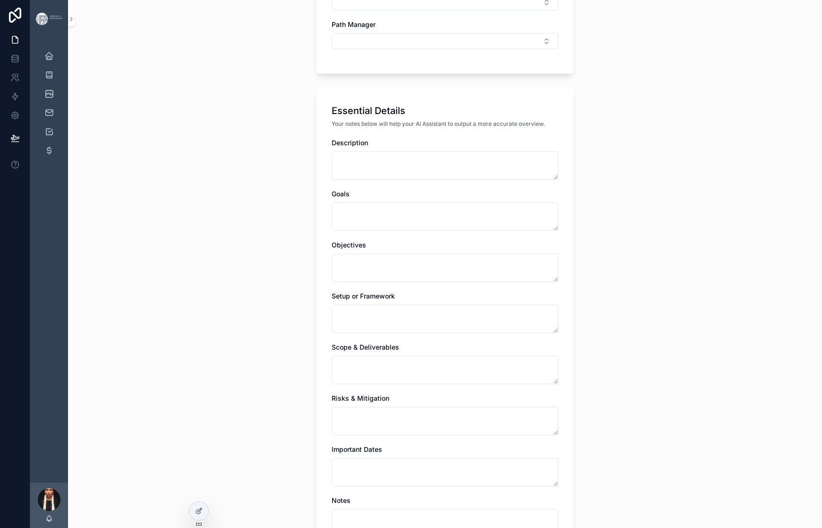
scroll to position [365, 0]
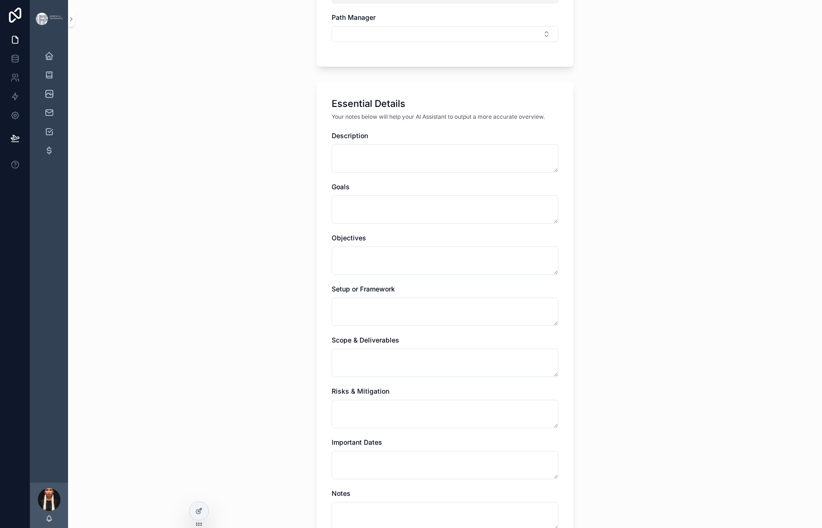
click at [317, 67] on div "Assigned To Department * Path Manager" at bounding box center [445, 1] width 257 height 130
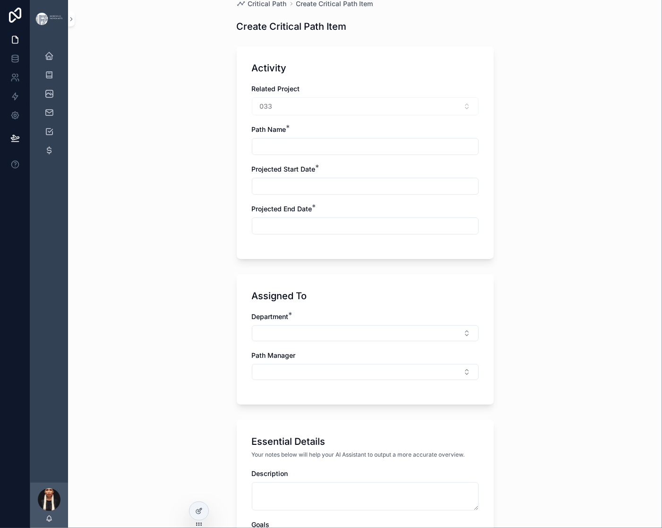
scroll to position [31, 0]
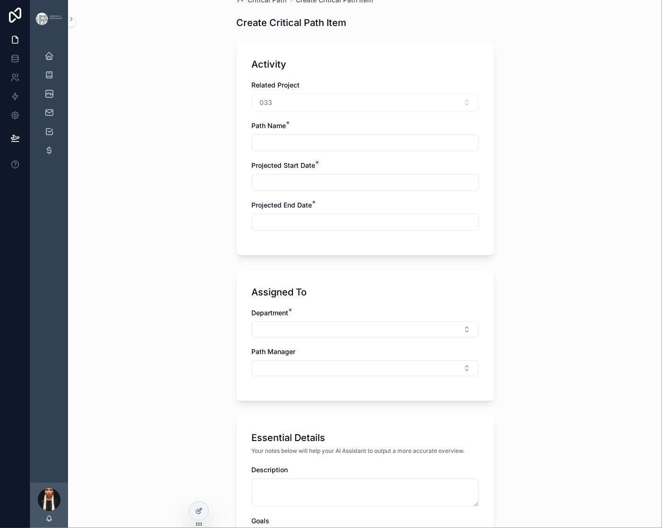
click at [252, 149] on input "scrollable content" at bounding box center [365, 142] width 226 height 13
paste input "**********"
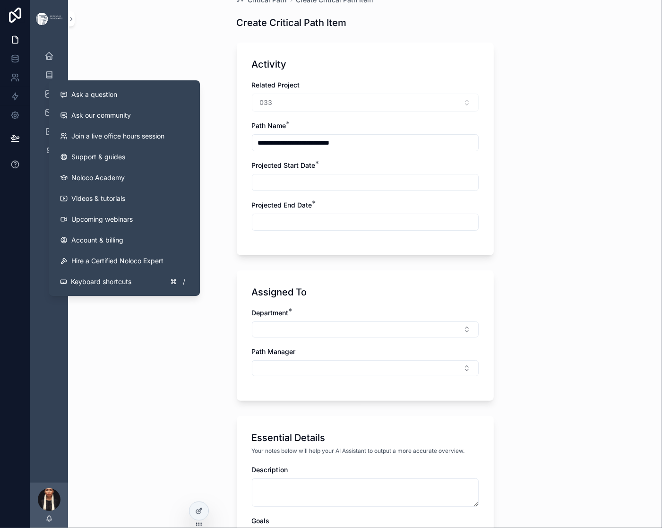
type input "**********"
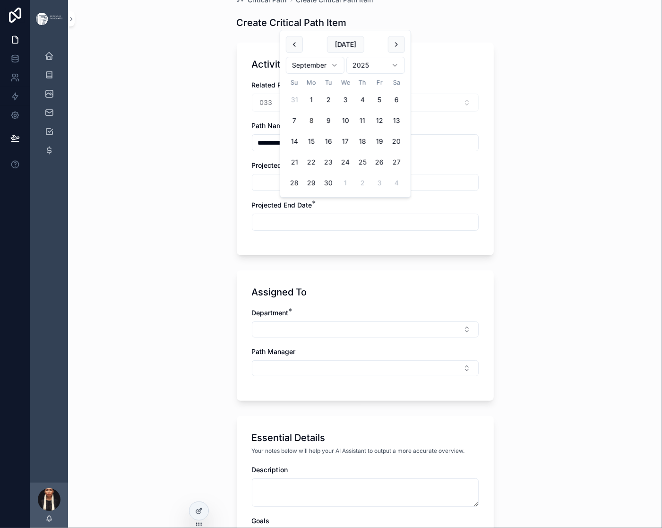
click at [258, 189] on input "scrollable content" at bounding box center [365, 182] width 226 height 13
click at [408, 84] on html "**********" at bounding box center [331, 264] width 662 height 528
click at [348, 79] on html "**********" at bounding box center [331, 264] width 662 height 528
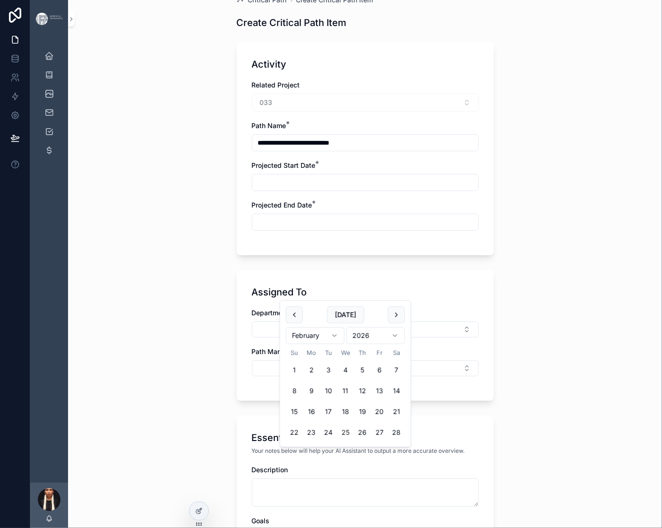
click at [354, 441] on button "25" at bounding box center [345, 432] width 17 height 17
type input "*********"
click at [237, 255] on div "**********" at bounding box center [365, 149] width 257 height 213
drag, startPoint x: 282, startPoint y: 290, endPoint x: 202, endPoint y: 288, distance: 79.9
click at [237, 255] on div "**********" at bounding box center [365, 149] width 257 height 213
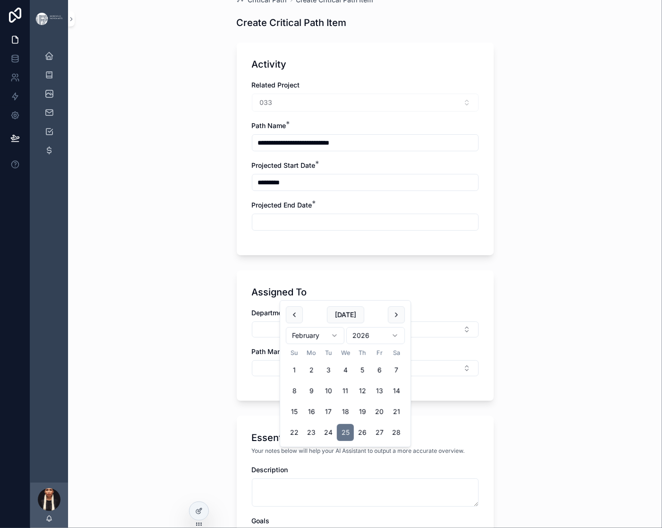
click at [252, 229] on input "scrollable content" at bounding box center [365, 222] width 226 height 13
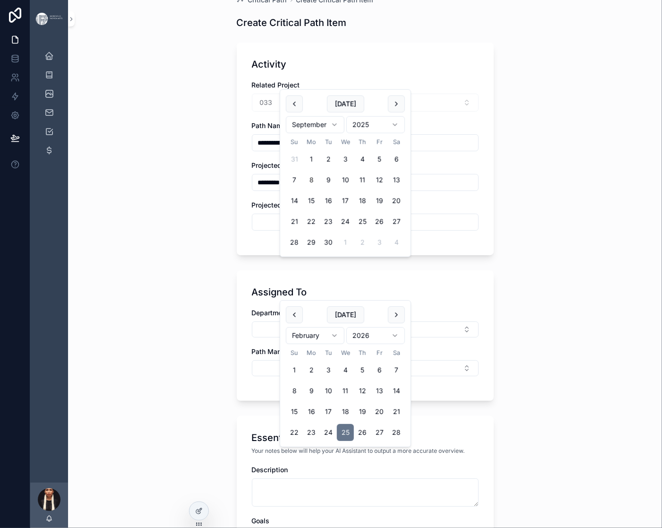
paste input "*********"
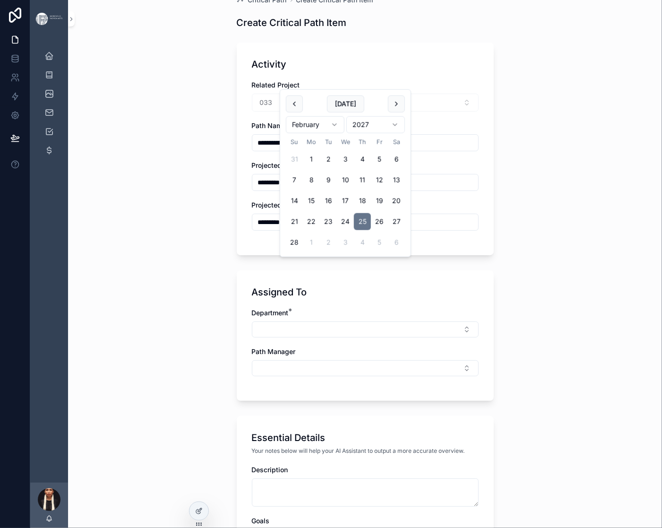
type input "*********"
click at [589, 370] on div "**********" at bounding box center [365, 233] width 594 height 528
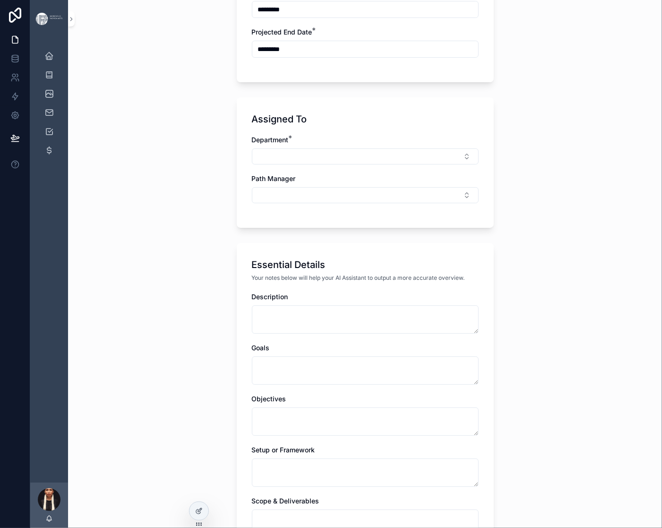
scroll to position [218, 0]
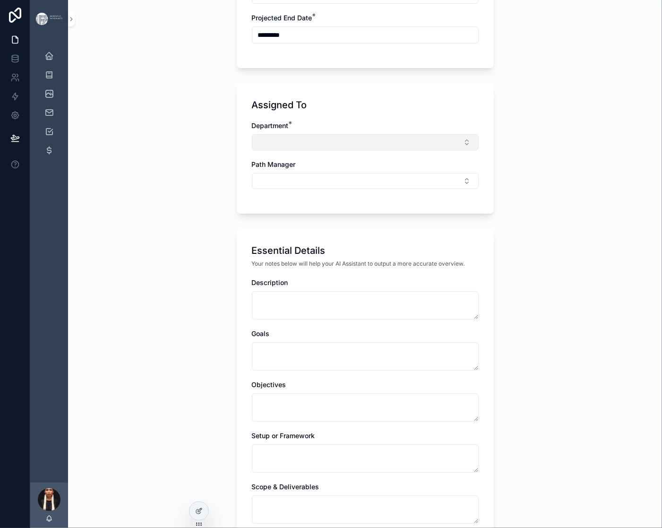
click at [252, 150] on button "Select Button" at bounding box center [365, 142] width 227 height 16
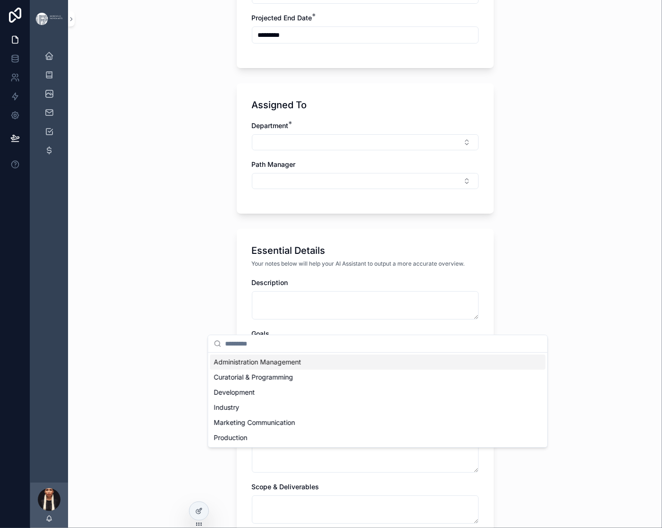
click at [255, 367] on span "Administration Management" at bounding box center [257, 361] width 87 height 9
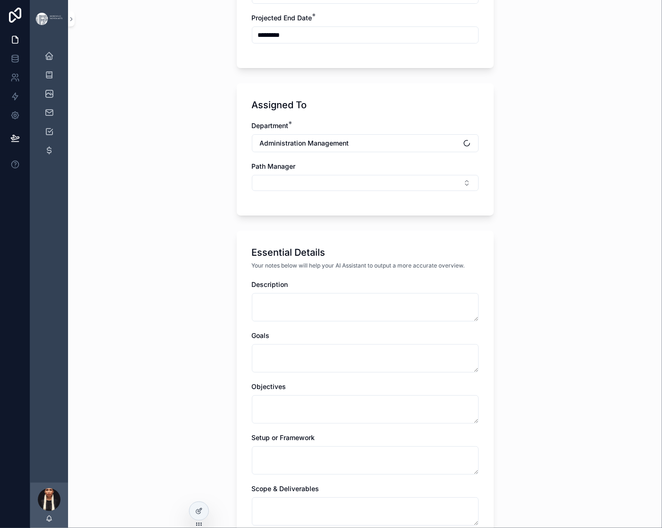
click at [237, 216] on div "Assigned To Department * Administration Management Path Manager" at bounding box center [365, 149] width 257 height 132
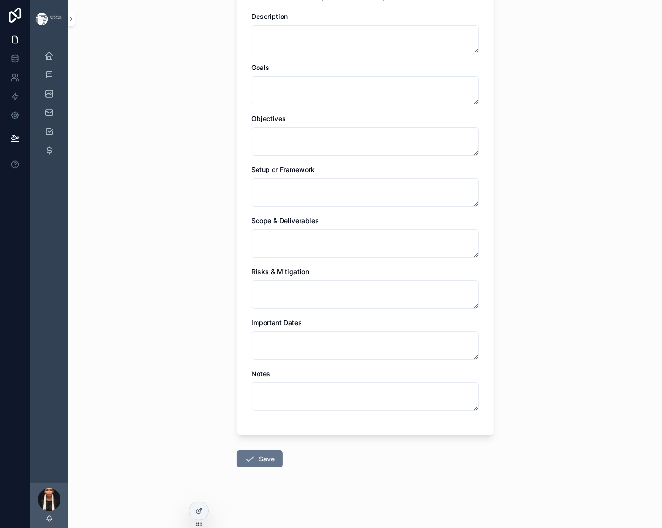
scroll to position [499, 0]
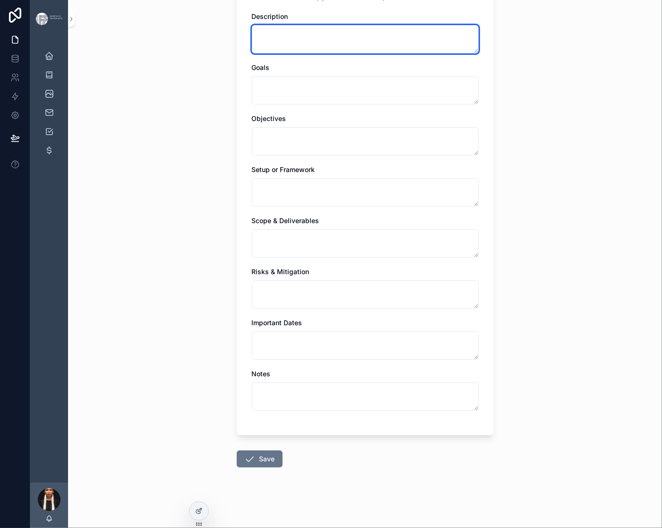
click at [319, 53] on textarea "scrollable content" at bounding box center [365, 39] width 227 height 28
paste textarea "**********"
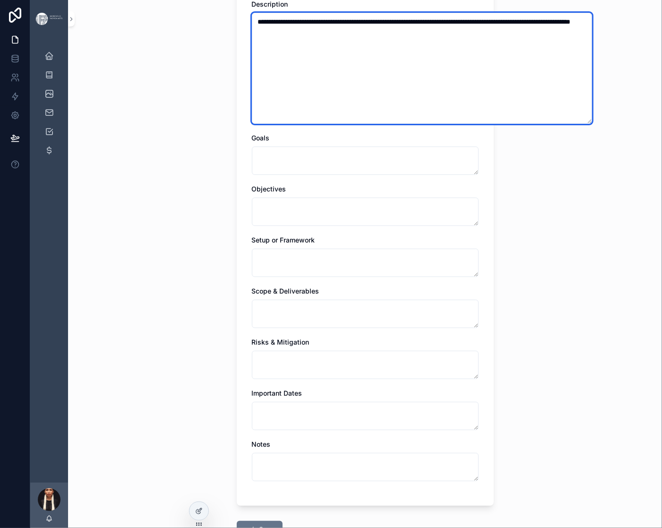
type textarea "**********"
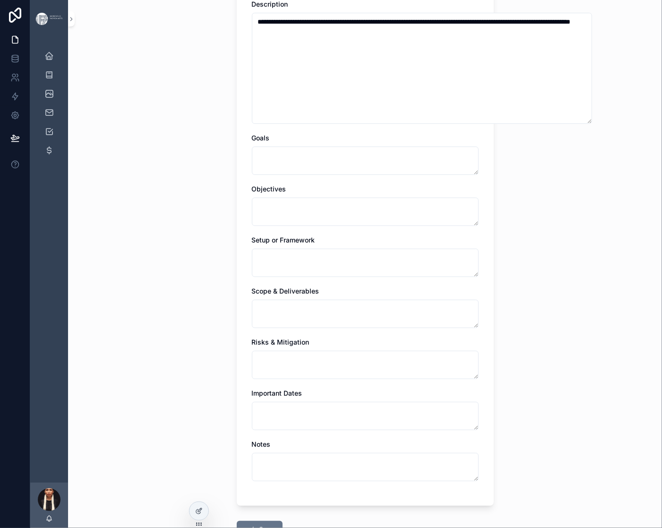
click at [237, 300] on div "**********" at bounding box center [365, 227] width 257 height 555
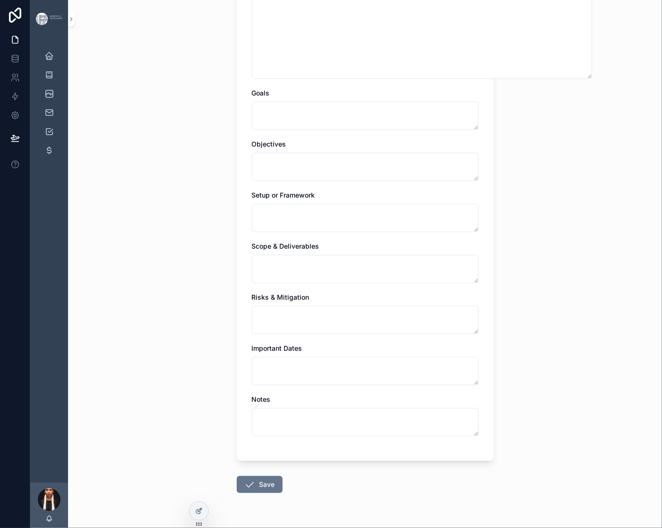
scroll to position [1044, 0]
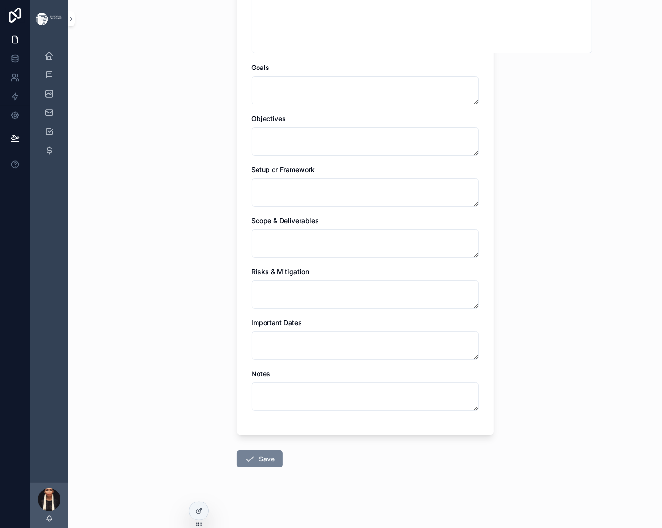
click at [237, 450] on button "Save" at bounding box center [260, 458] width 46 height 17
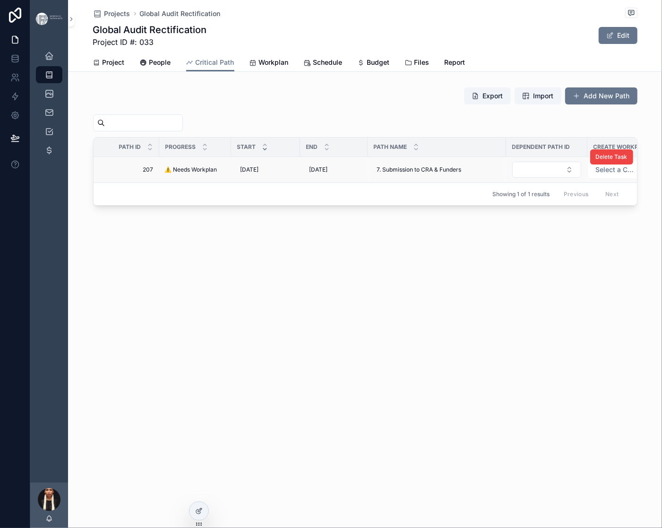
click at [215, 173] on span "⚠️ Needs Workplan" at bounding box center [191, 170] width 52 height 8
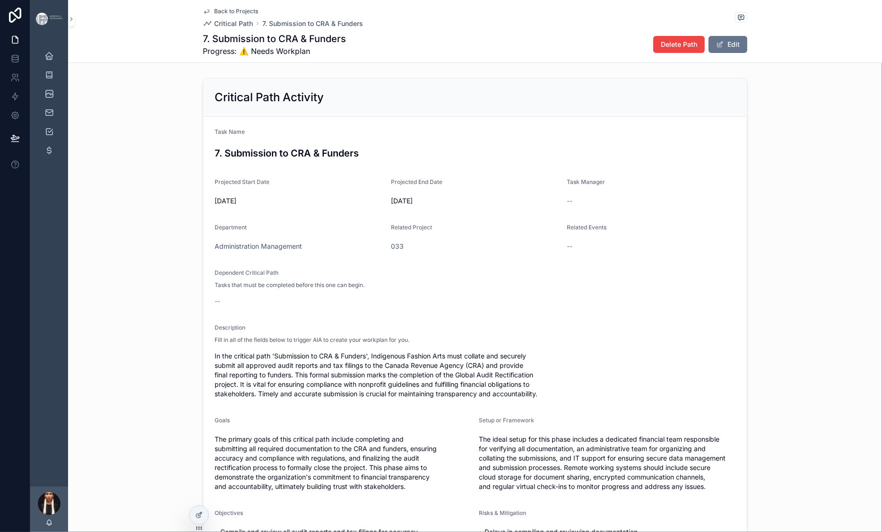
click at [204, 14] on icon "scrollable content" at bounding box center [206, 12] width 5 height 4
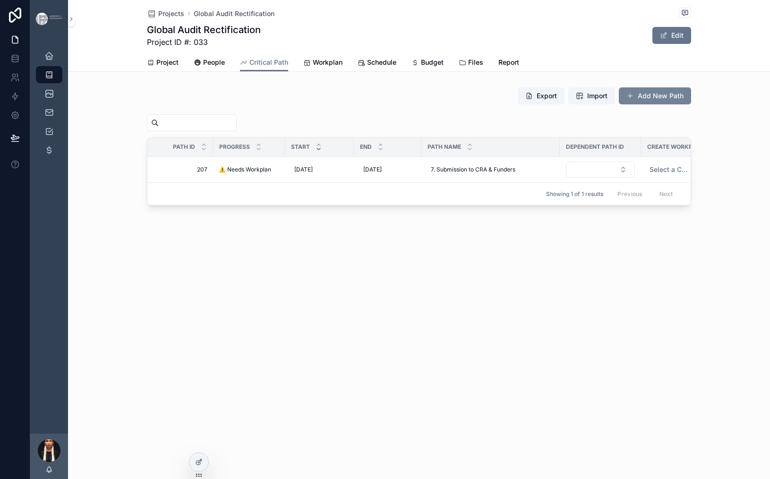
click at [692, 104] on button "Add New Path" at bounding box center [655, 95] width 72 height 17
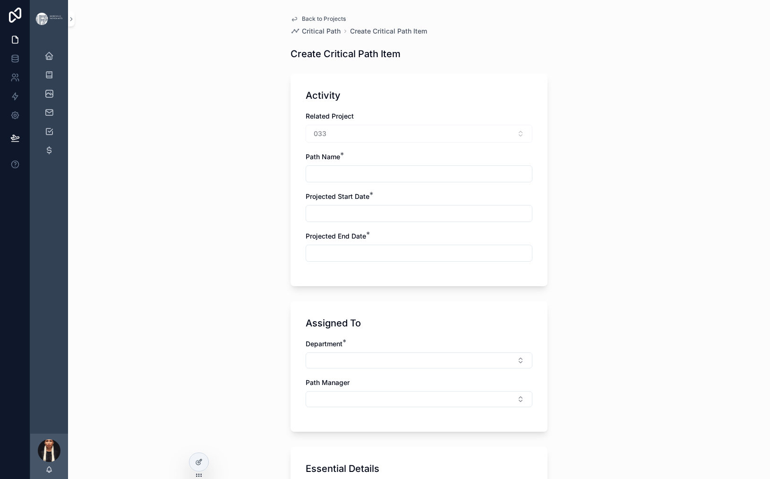
click at [311, 181] on input "scrollable content" at bounding box center [419, 173] width 226 height 13
paste input "**********"
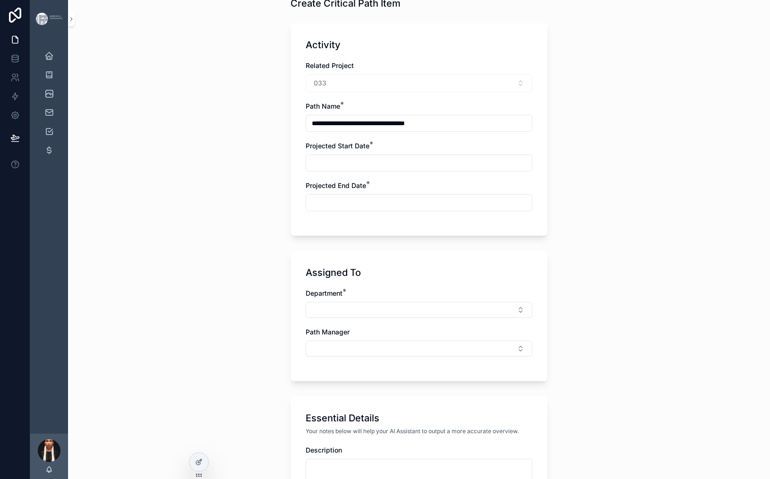
scroll to position [52, 0]
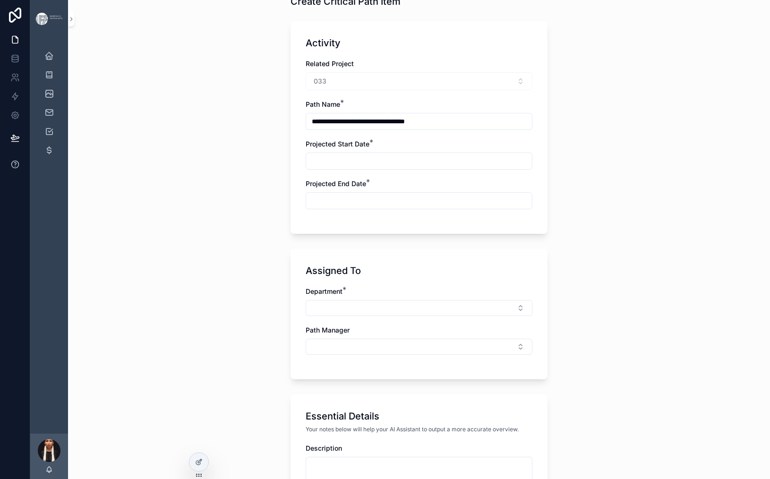
type input "**********"
click at [306, 168] on input "scrollable content" at bounding box center [419, 161] width 226 height 13
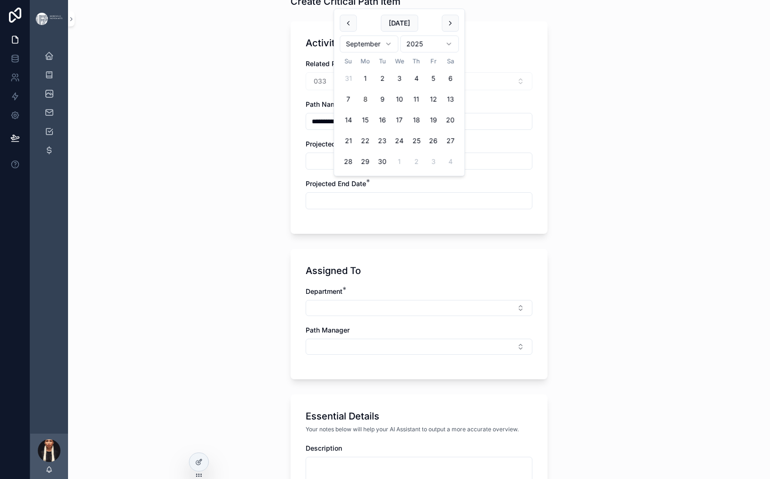
click at [415, 62] on html "**********" at bounding box center [385, 239] width 770 height 479
click at [458, 66] on html "**********" at bounding box center [385, 239] width 770 height 479
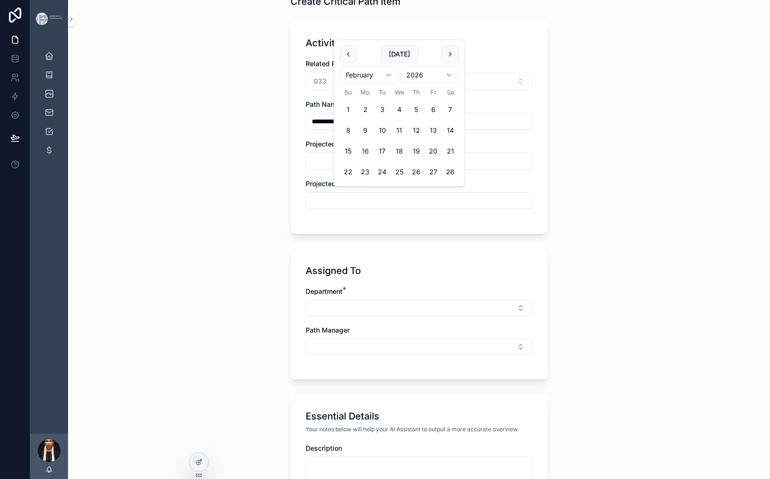
click at [374, 160] on button "16" at bounding box center [365, 151] width 17 height 17
type input "*********"
click at [306, 188] on span "Projected End Date" at bounding box center [336, 184] width 61 height 8
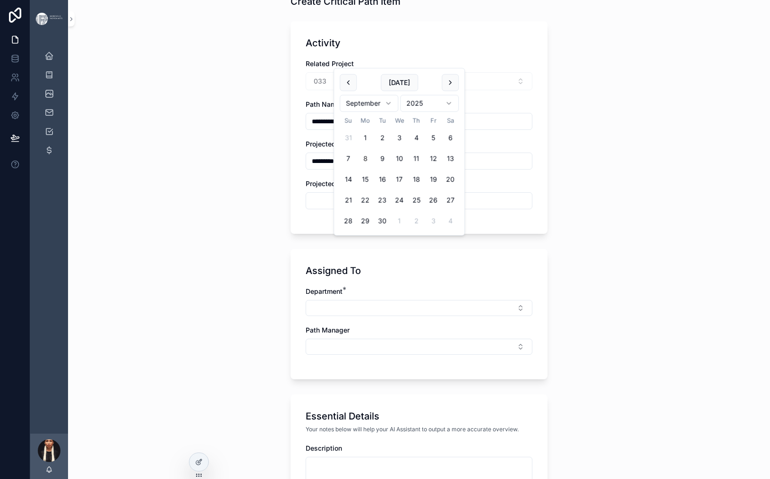
click at [306, 208] on input "scrollable content" at bounding box center [419, 200] width 226 height 13
click at [411, 119] on html "**********" at bounding box center [385, 239] width 770 height 479
click at [458, 125] on html "**********" at bounding box center [385, 239] width 770 height 479
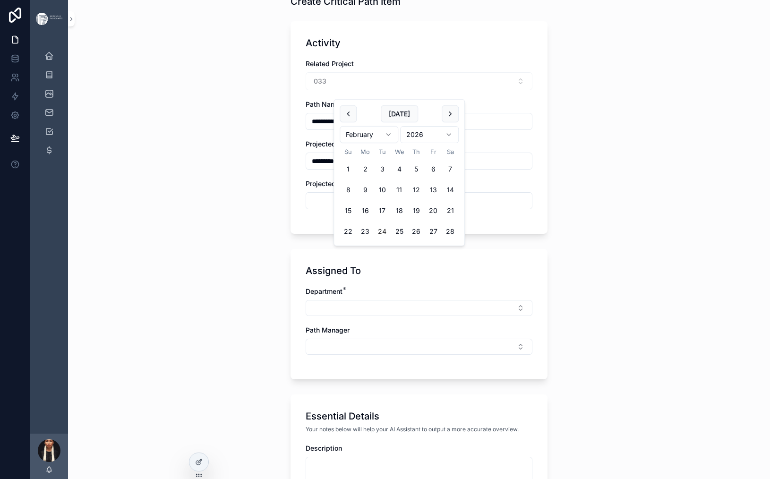
click at [391, 240] on button "24" at bounding box center [382, 231] width 17 height 17
type input "*********"
click at [217, 275] on div "**********" at bounding box center [419, 187] width 702 height 479
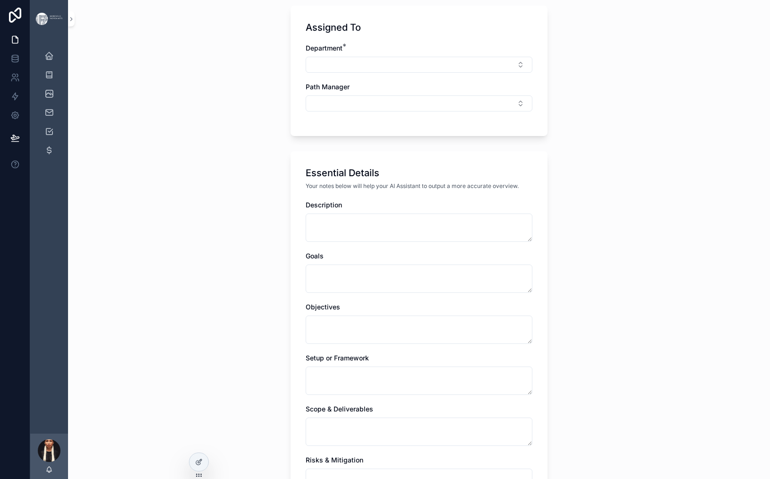
scroll to position [315, 0]
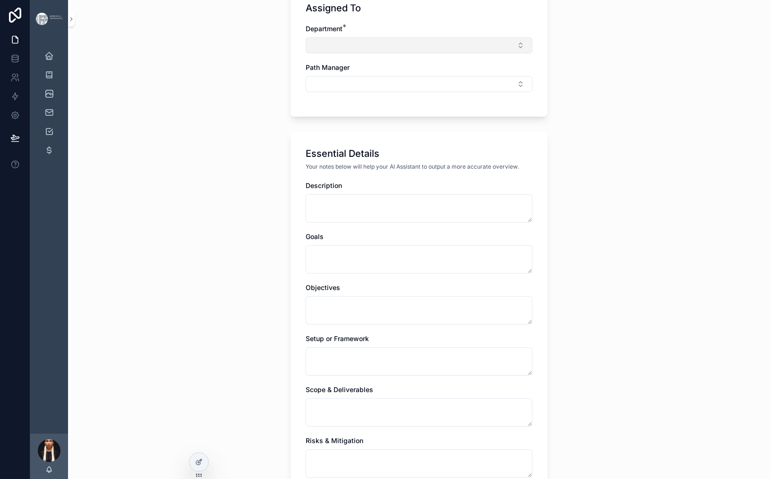
click at [383, 53] on button "Select Button" at bounding box center [419, 45] width 227 height 16
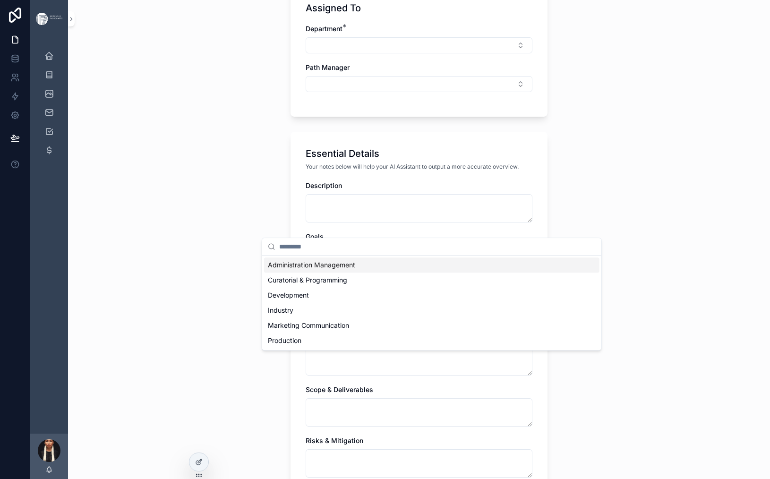
click at [309, 270] on span "Administration Management" at bounding box center [311, 264] width 87 height 9
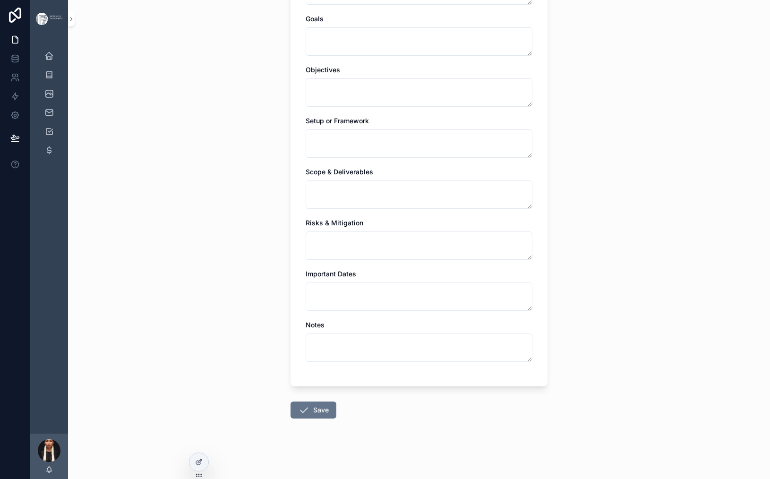
scroll to position [557, 0]
paste textarea "**********"
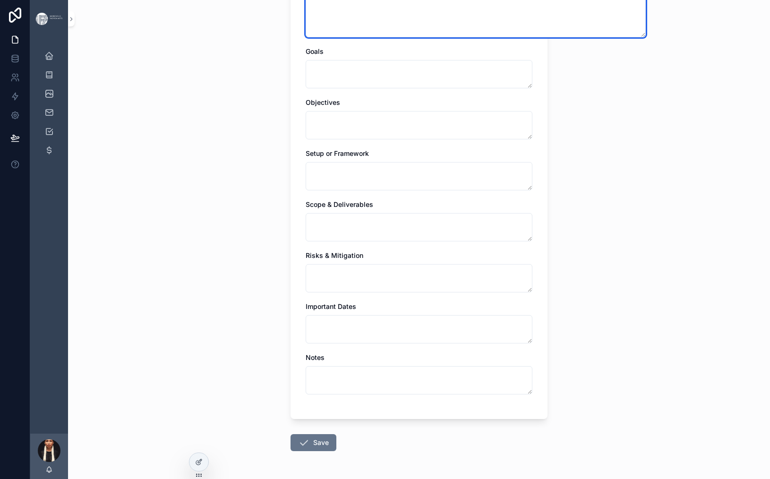
type textarea "**********"
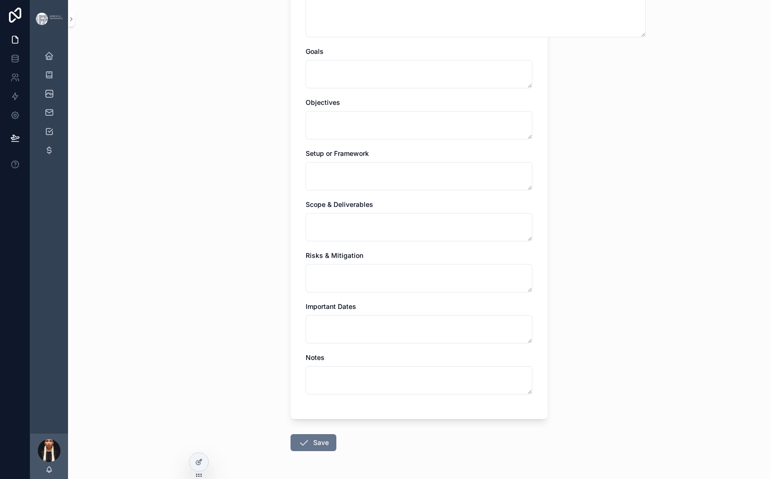
click at [217, 223] on div "**********" at bounding box center [419, 239] width 702 height 479
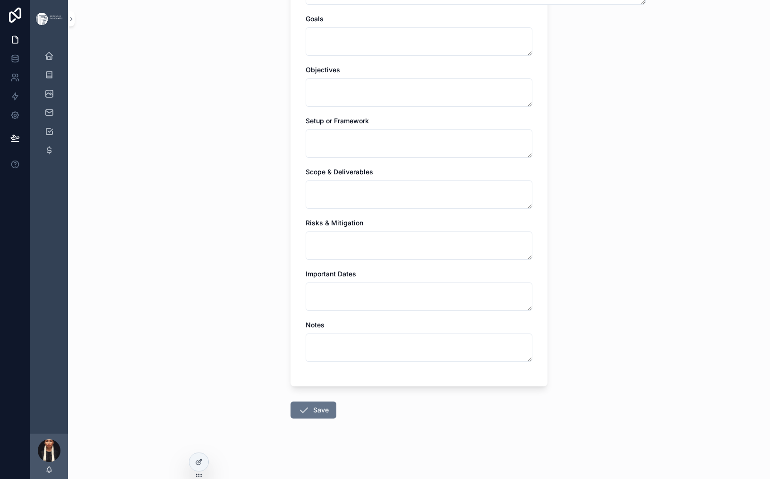
scroll to position [1064, 0]
click at [291, 402] on button "Save" at bounding box center [314, 410] width 46 height 17
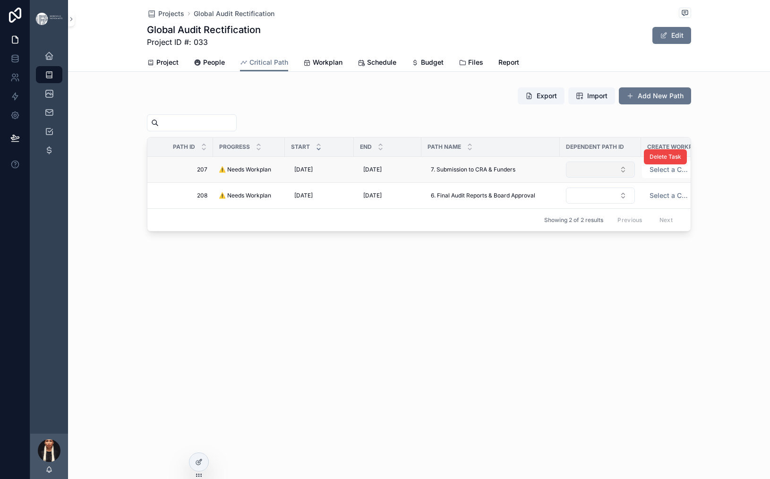
click at [629, 178] on button "Select Button" at bounding box center [600, 170] width 69 height 16
type input "***"
click at [465, 296] on div "Projects Global Audit Rectification Global Audit Rectification Project ID #: 03…" at bounding box center [419, 148] width 702 height 296
click at [624, 178] on button "Select Button" at bounding box center [600, 170] width 69 height 16
click at [614, 204] on button "Select Button" at bounding box center [600, 196] width 69 height 16
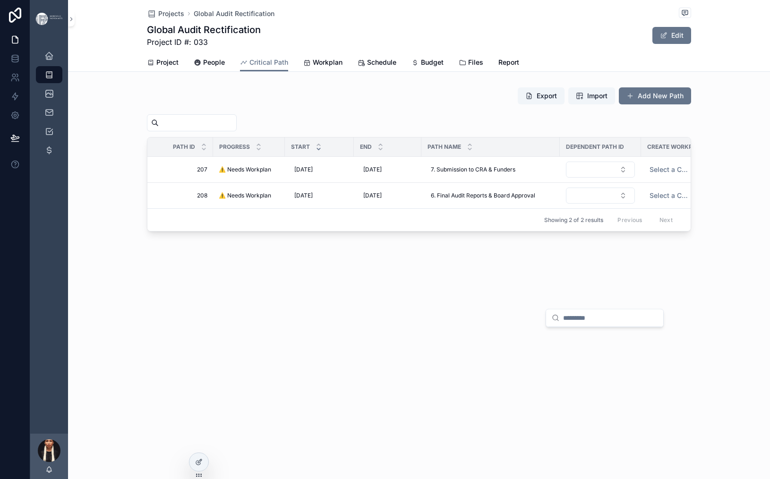
click at [496, 131] on div "scrollable content" at bounding box center [419, 122] width 545 height 17
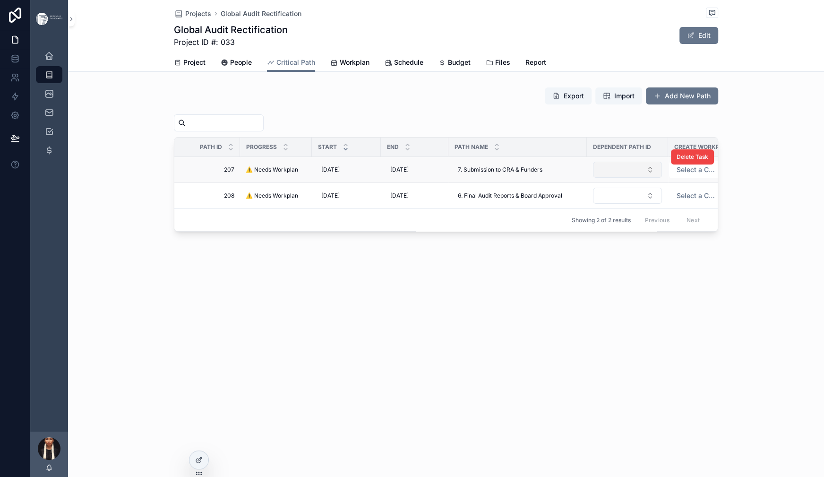
click at [634, 178] on button "Select Button" at bounding box center [627, 170] width 69 height 16
click at [457, 109] on div "Export Import Add New Path" at bounding box center [446, 98] width 545 height 22
click at [205, 459] on div at bounding box center [199, 460] width 19 height 18
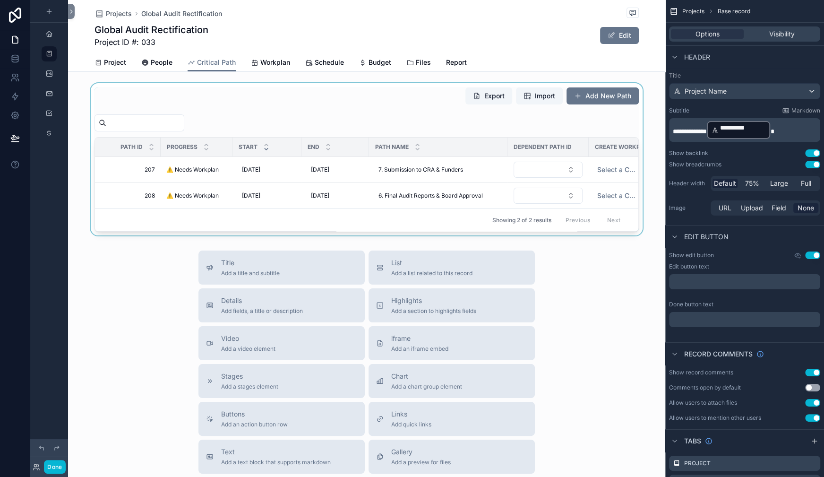
click at [471, 208] on div "scrollable content" at bounding box center [366, 159] width 597 height 152
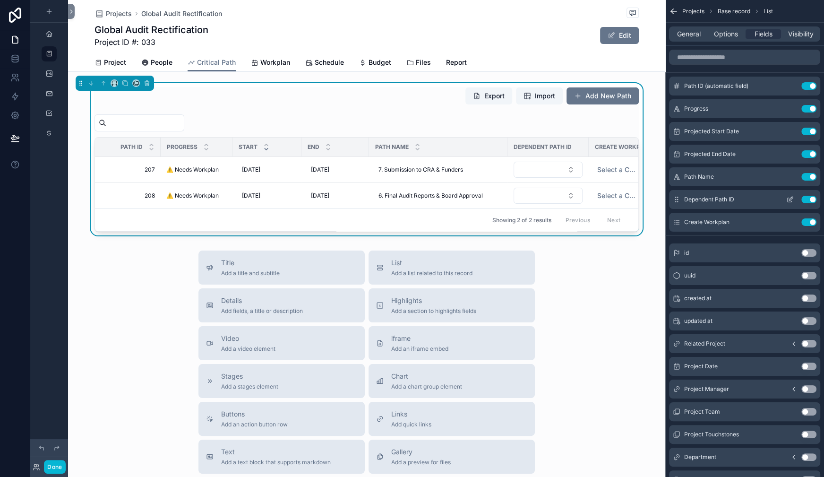
click at [788, 202] on icon "scrollable content" at bounding box center [790, 200] width 4 height 4
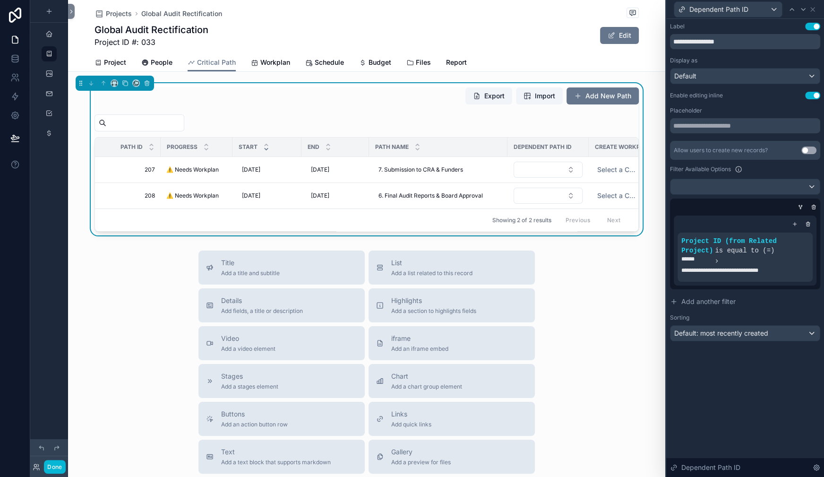
scroll to position [45, 0]
click at [717, 254] on span "is equal to (=)" at bounding box center [745, 251] width 60 height 8
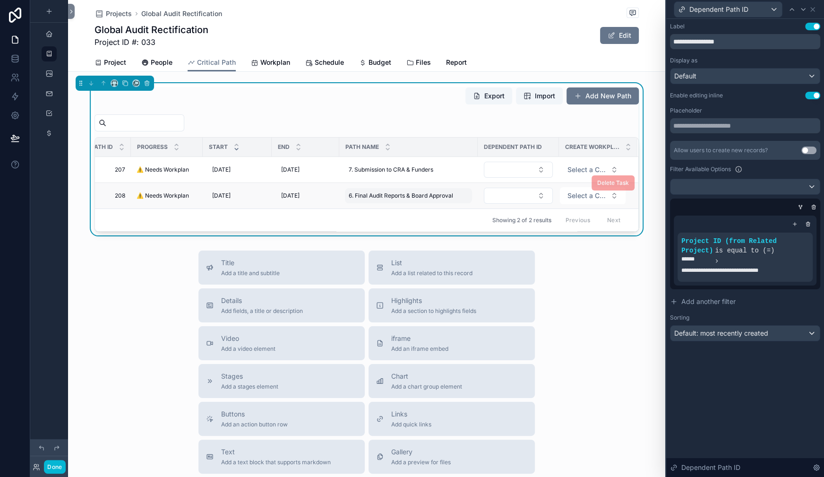
scroll to position [0, 168]
click at [787, 236] on icon at bounding box center [790, 234] width 6 height 6
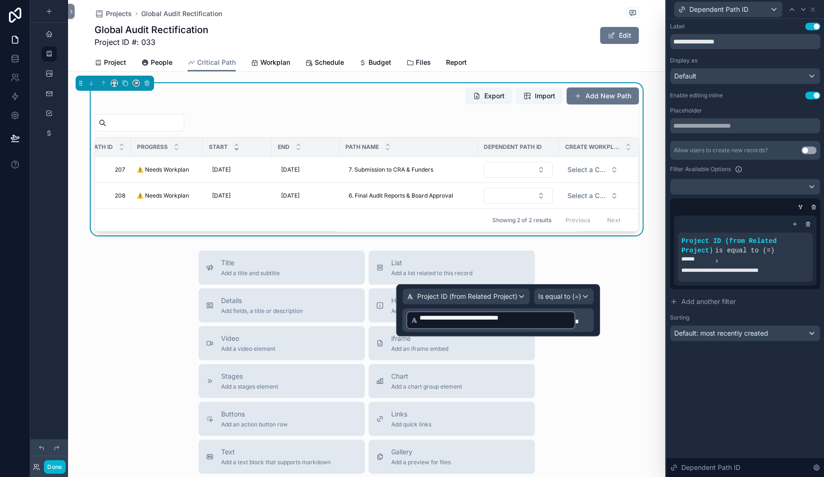
click at [511, 330] on p "**********" at bounding box center [500, 320] width 186 height 20
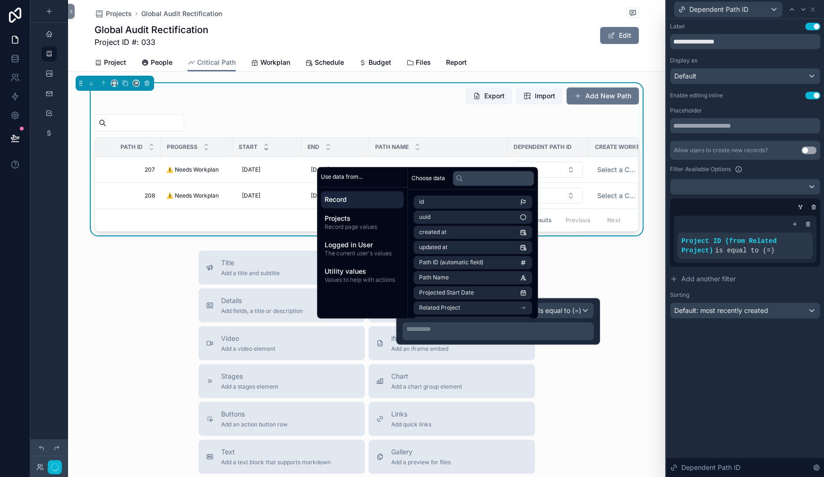
scroll to position [23, 0]
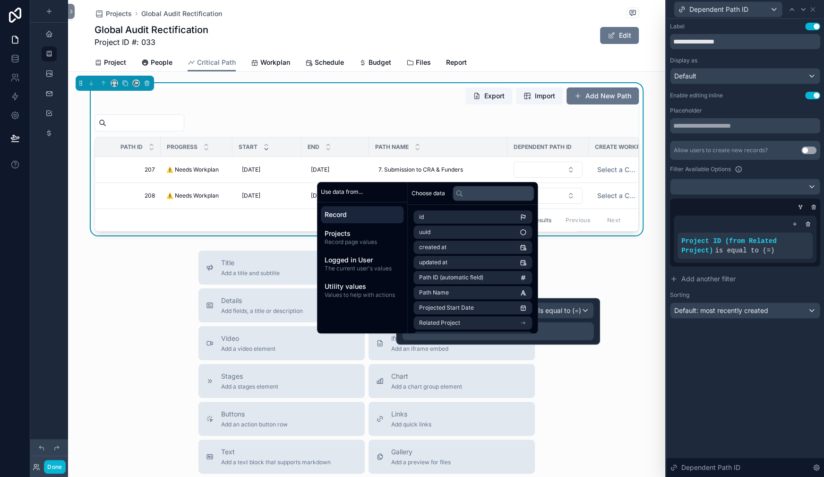
click at [407, 334] on p "**********" at bounding box center [500, 328] width 186 height 9
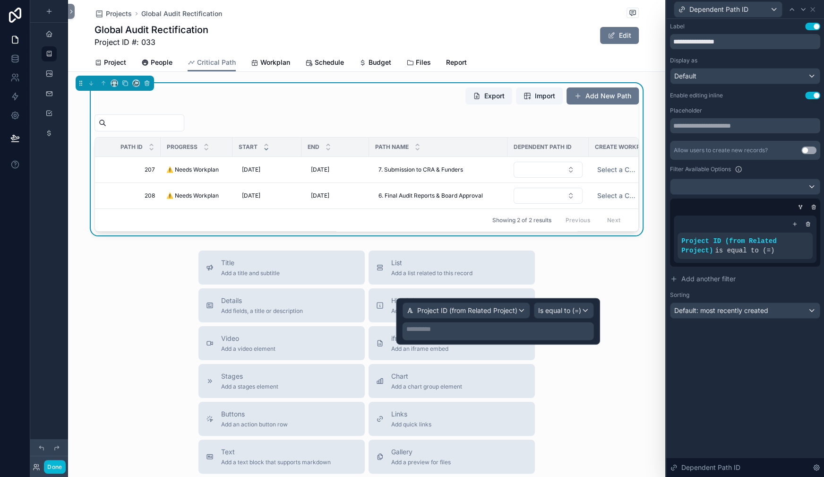
click at [397, 317] on div "**********" at bounding box center [499, 321] width 204 height 46
click at [417, 315] on span "Project ID (from Related Project)" at bounding box center [467, 310] width 100 height 9
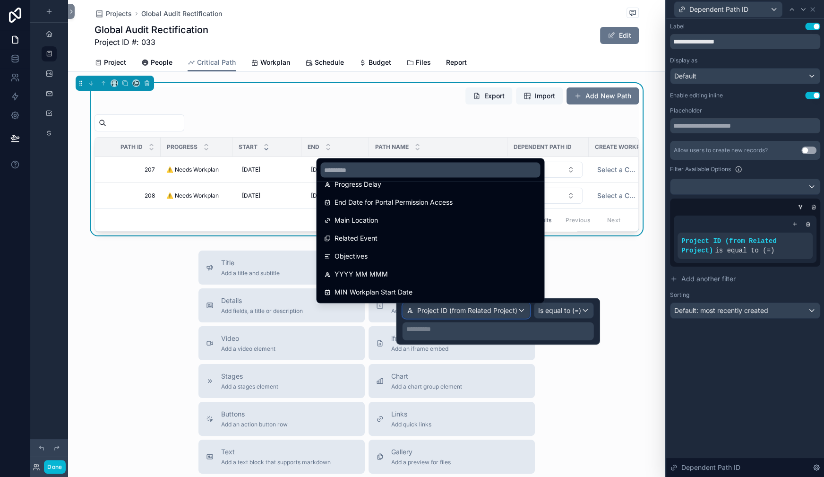
scroll to position [1271, 0]
click at [397, 345] on div at bounding box center [499, 321] width 204 height 46
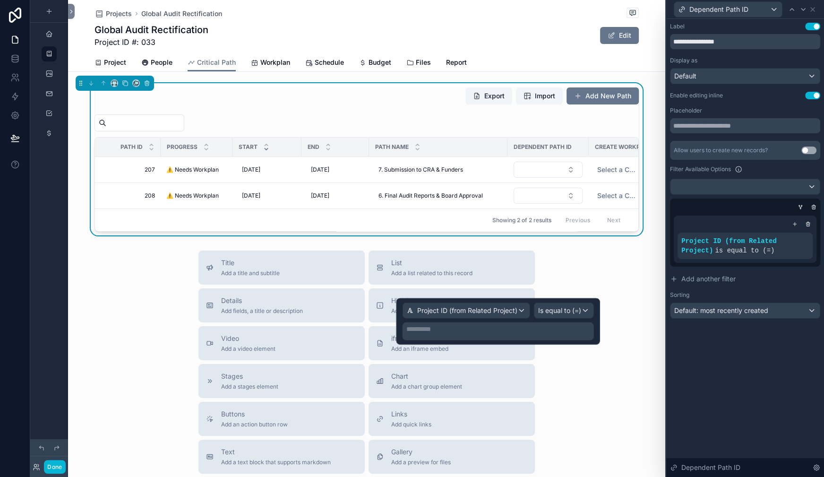
click at [407, 334] on p "**********" at bounding box center [500, 328] width 186 height 9
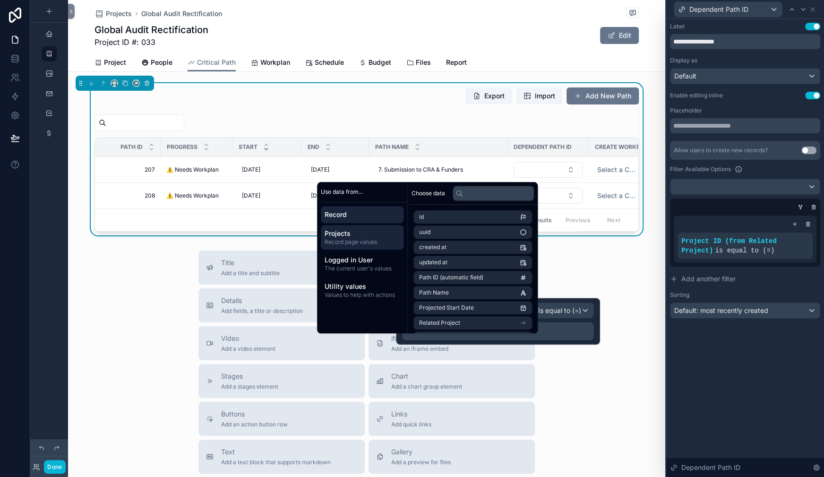
click at [372, 238] on span "Record page values" at bounding box center [362, 242] width 75 height 8
click at [446, 228] on span "Project ID" at bounding box center [432, 232] width 26 height 8
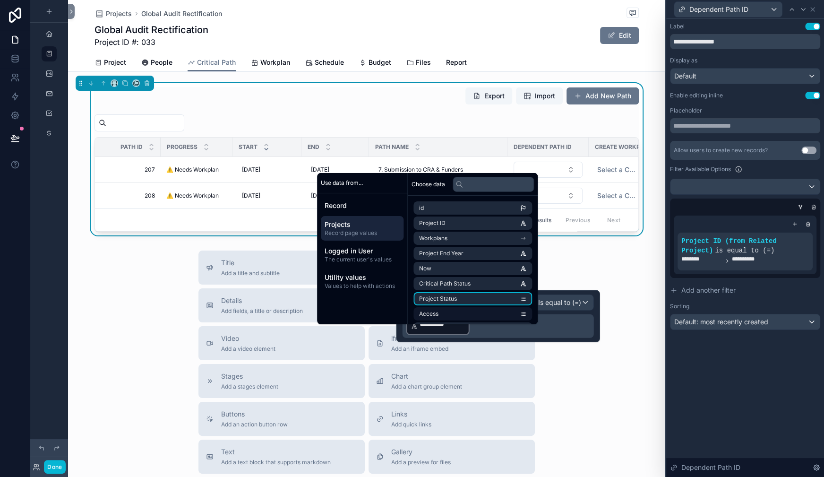
scroll to position [34, 0]
click at [493, 336] on p "**********" at bounding box center [500, 326] width 186 height 20
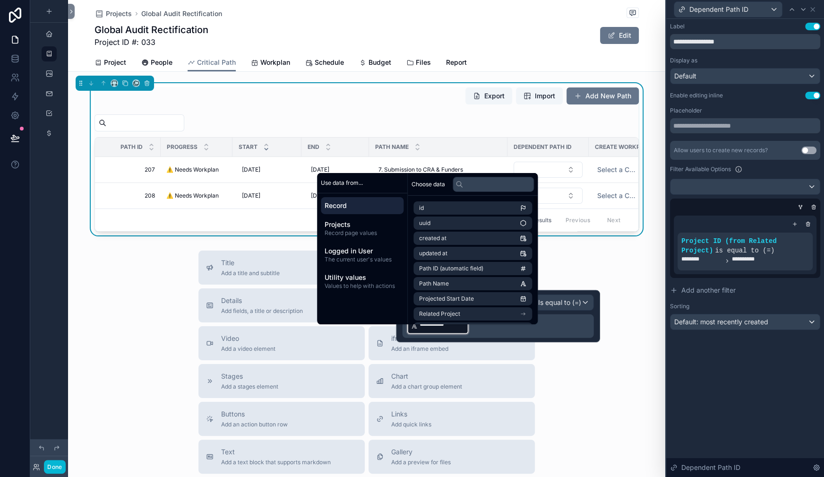
click at [670, 173] on label "Filter Available Options" at bounding box center [700, 169] width 61 height 8
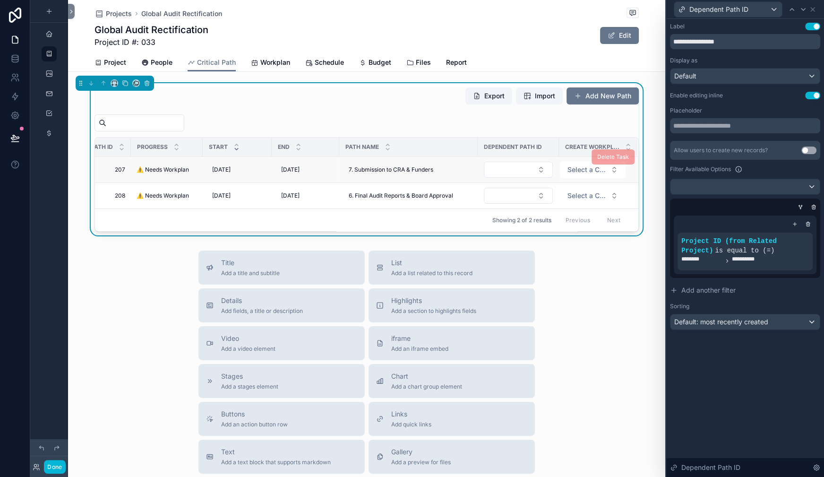
scroll to position [0, 168]
click at [484, 178] on button "Select Button" at bounding box center [518, 170] width 69 height 16
click at [670, 173] on label "Filter Available Options" at bounding box center [700, 169] width 61 height 8
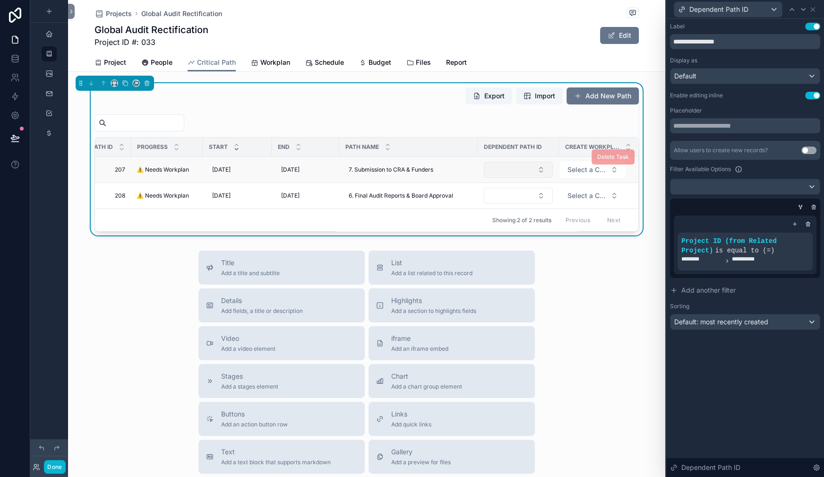
click at [484, 178] on button "Select Button" at bounding box center [518, 170] width 69 height 16
click at [719, 254] on span "is equal to (=)" at bounding box center [745, 251] width 60 height 8
click at [752, 267] on div "**********" at bounding box center [746, 251] width 128 height 30
click at [787, 236] on icon at bounding box center [790, 234] width 6 height 6
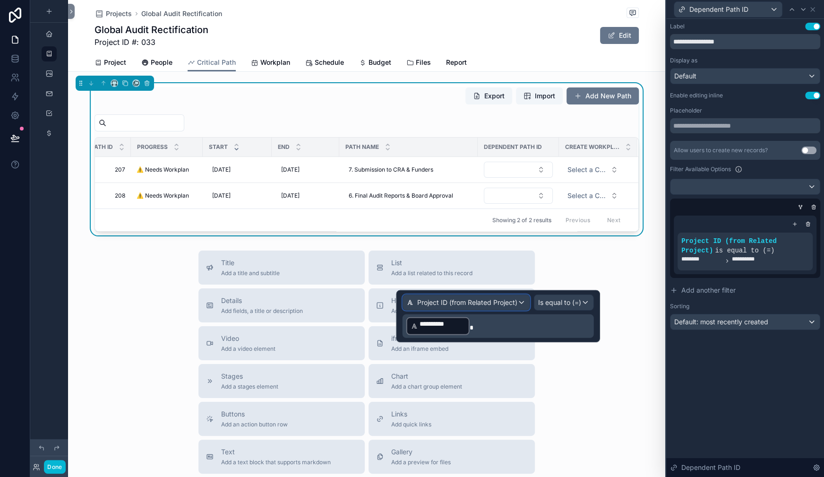
click at [418, 307] on span "Project ID (from Related Project)" at bounding box center [467, 302] width 100 height 9
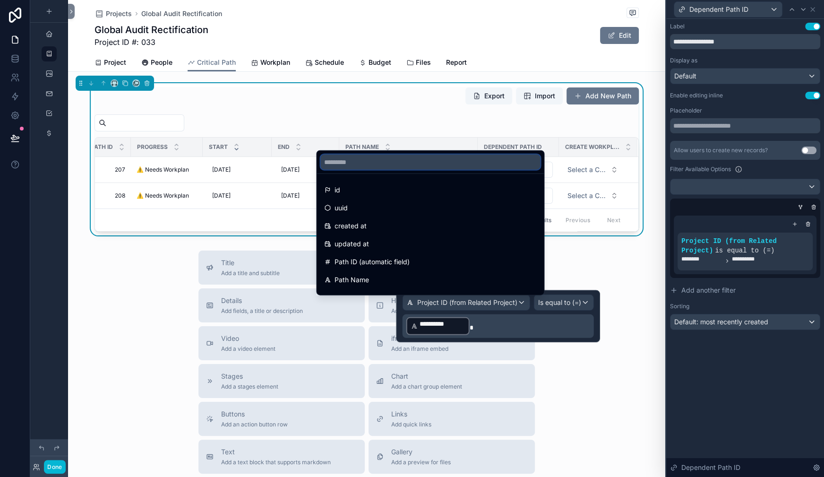
click at [358, 155] on input "text" at bounding box center [430, 162] width 220 height 15
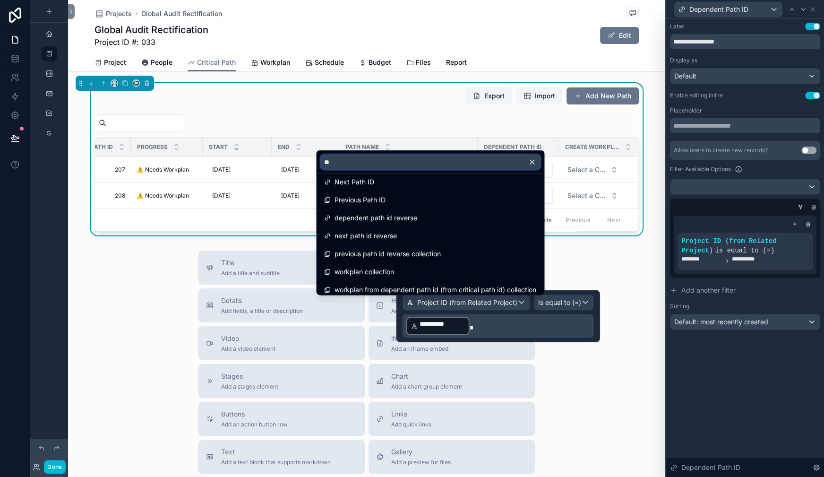
scroll to position [0, 0]
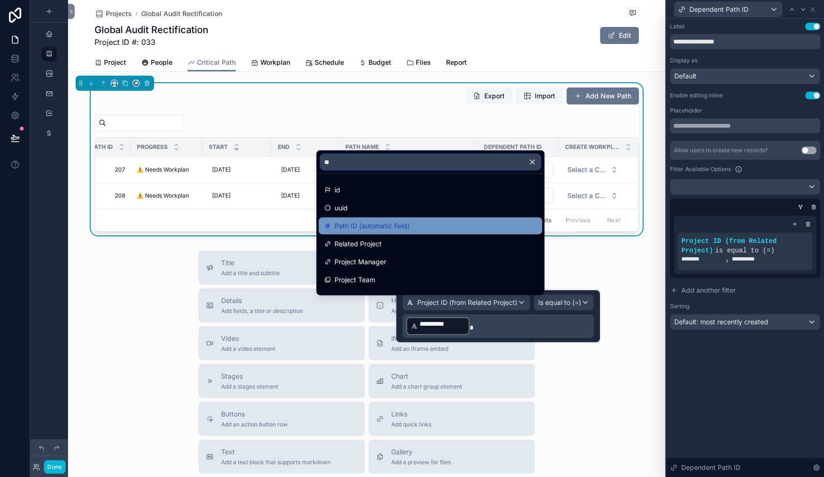
type input "**"
click at [376, 220] on span "Path ID (automatic field)" at bounding box center [372, 225] width 75 height 11
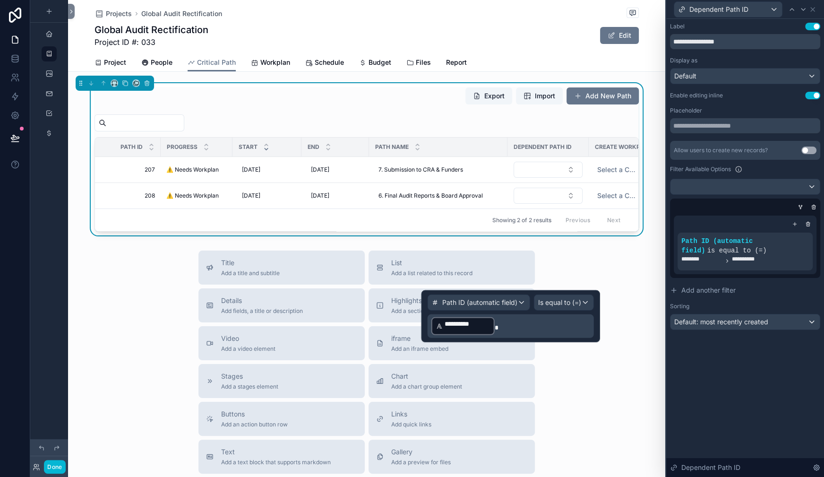
click at [452, 336] on p "**********" at bounding box center [512, 326] width 161 height 20
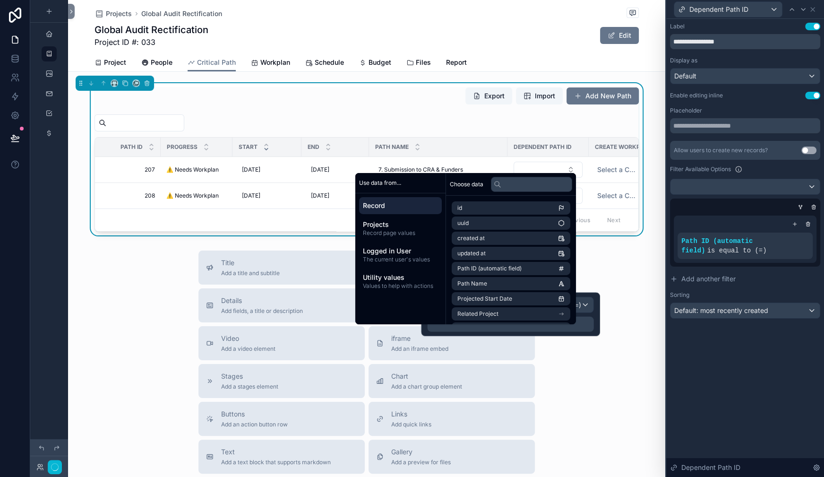
scroll to position [23, 0]
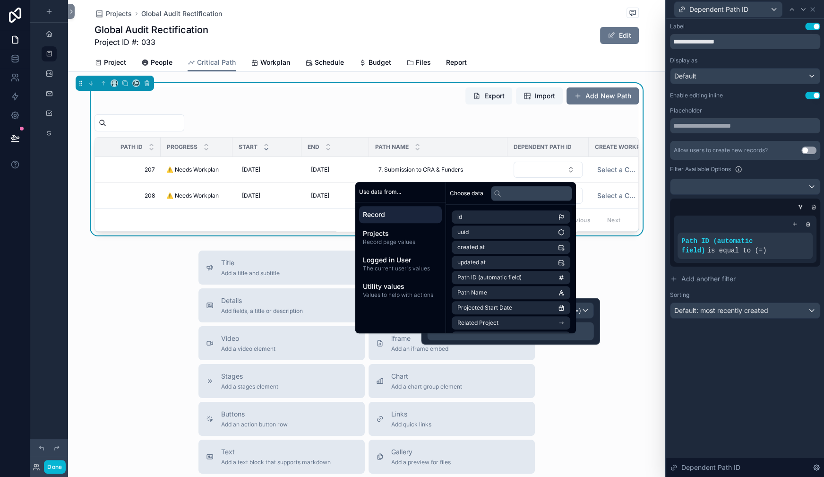
click at [438, 210] on span "Record" at bounding box center [400, 214] width 75 height 9
click at [499, 190] on icon at bounding box center [497, 192] width 4 height 4
click at [502, 190] on icon at bounding box center [498, 194] width 8 height 8
click at [561, 186] on input "text" at bounding box center [531, 193] width 81 height 15
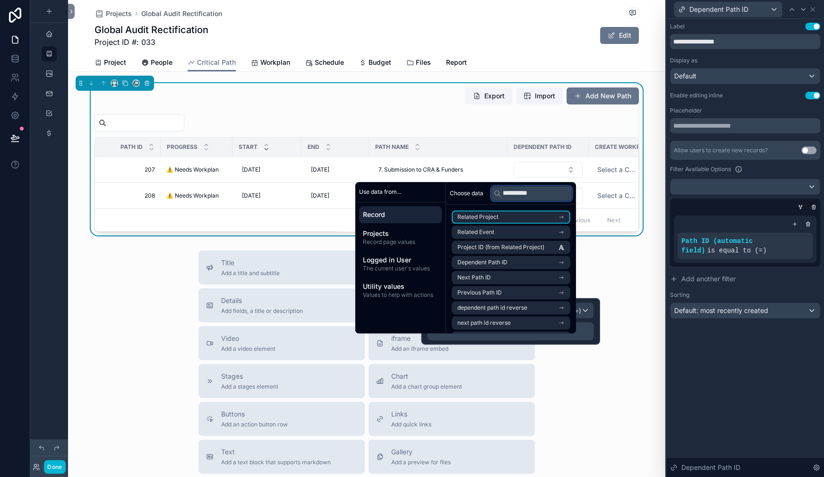
scroll to position [0, 40]
type input "**********"
click at [525, 243] on span "Project ID (from Related Project)" at bounding box center [501, 247] width 87 height 8
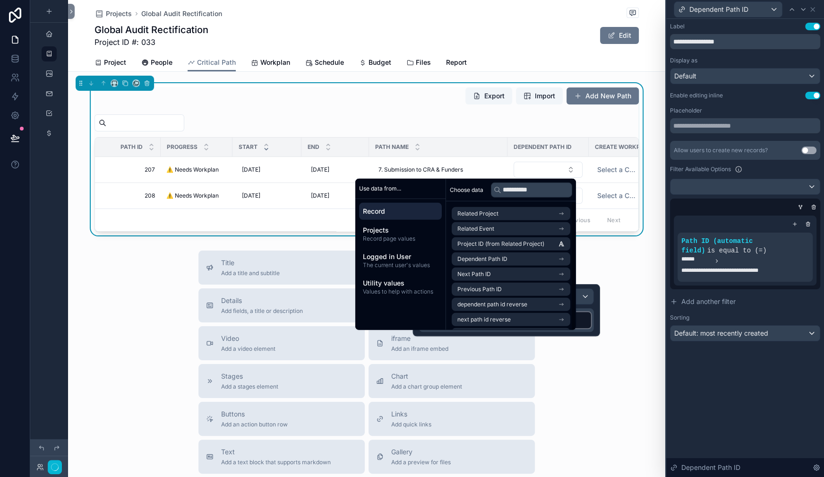
scroll to position [45, 0]
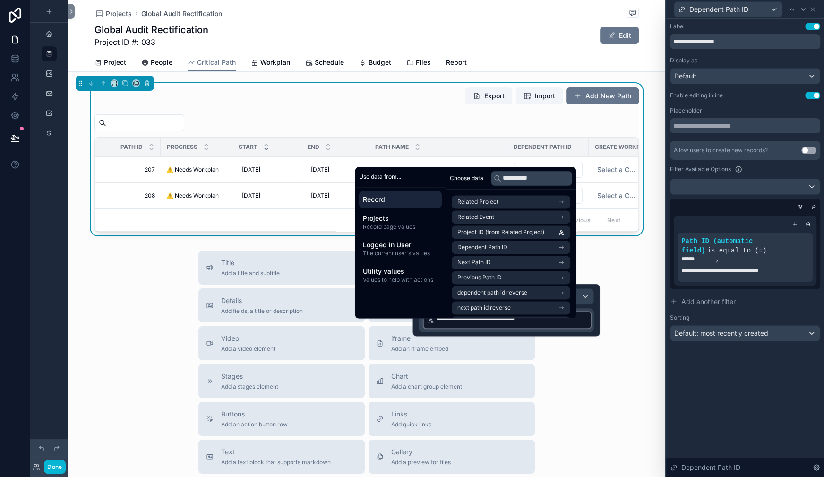
click at [670, 245] on div "**********" at bounding box center [745, 241] width 150 height 200
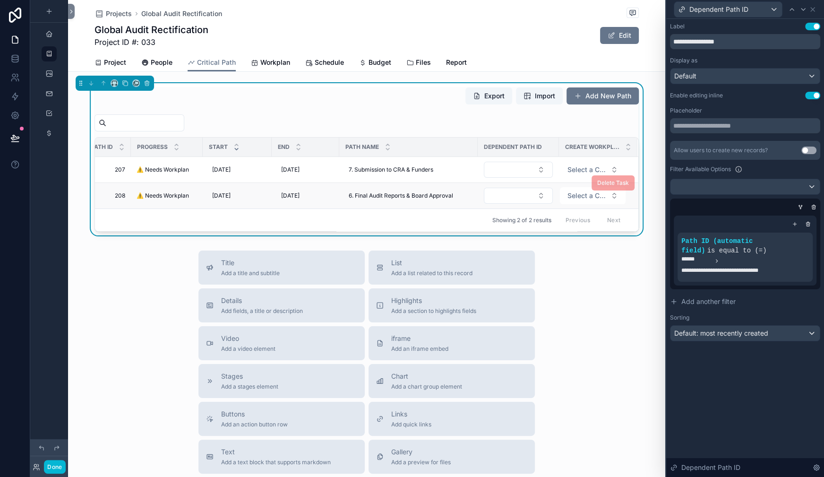
scroll to position [0, 168]
click at [484, 178] on button "Select Button" at bounding box center [518, 170] width 69 height 16
click at [415, 131] on div "scrollable content" at bounding box center [367, 122] width 545 height 17
click at [484, 204] on button "Select Button" at bounding box center [518, 196] width 69 height 16
click at [416, 131] on div "scrollable content" at bounding box center [367, 122] width 545 height 17
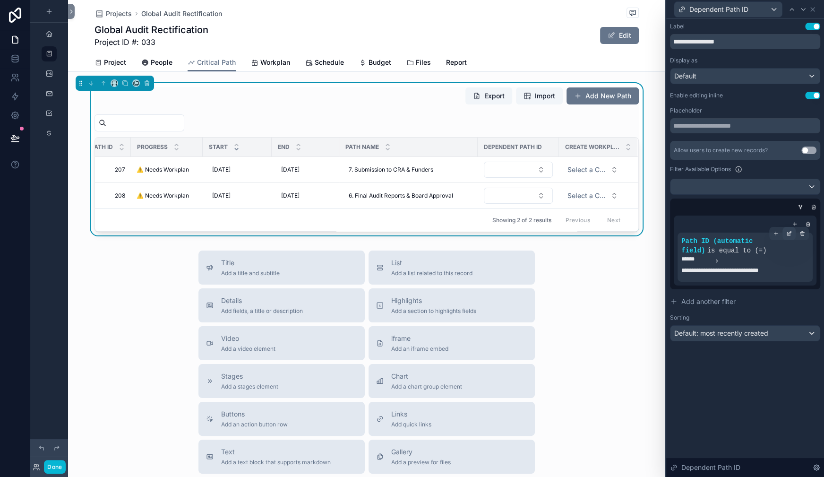
click at [790, 233] on icon at bounding box center [790, 232] width 1 height 1
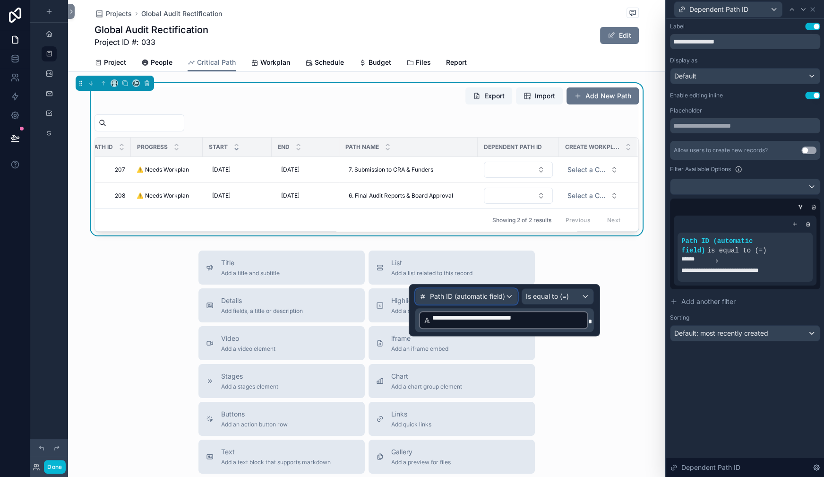
click at [489, 303] on div "Path ID (automatic field)" at bounding box center [467, 296] width 102 height 15
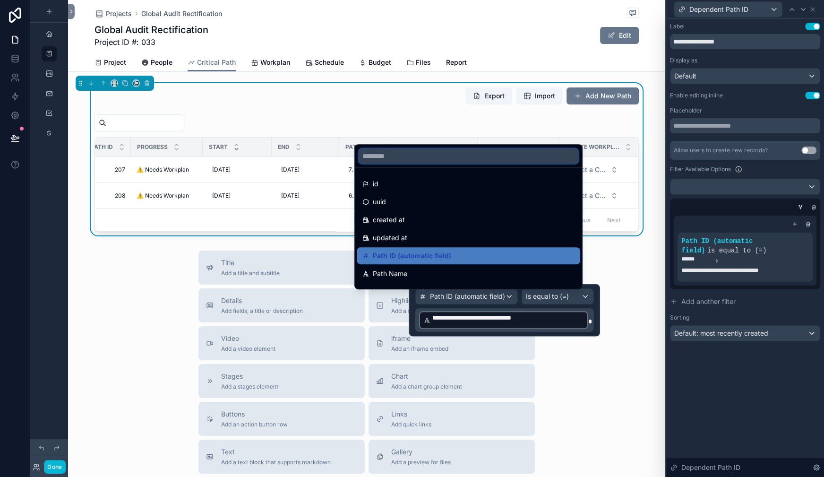
click at [387, 148] on input "text" at bounding box center [469, 155] width 220 height 15
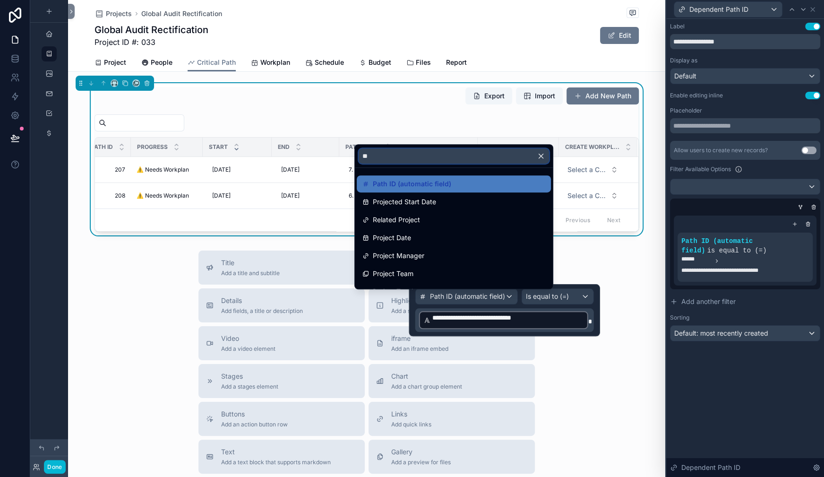
type input "*"
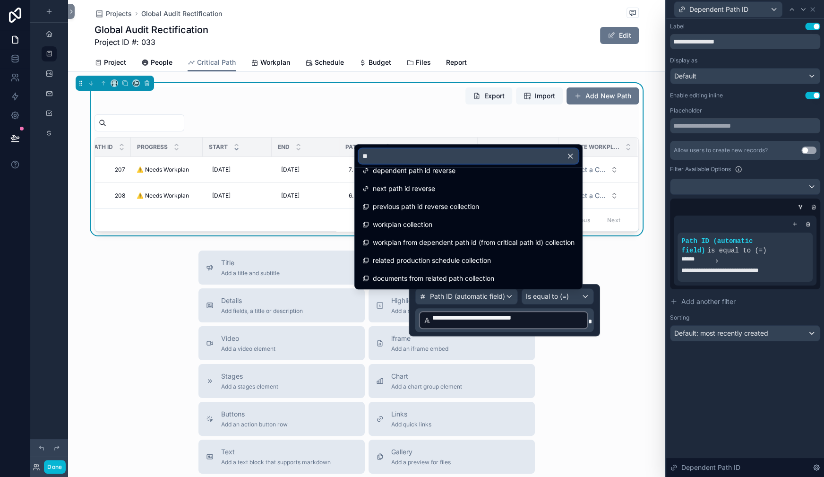
scroll to position [361, 0]
type input "**"
click at [449, 104] on span "Project ID (from Related Project)" at bounding box center [423, 98] width 100 height 11
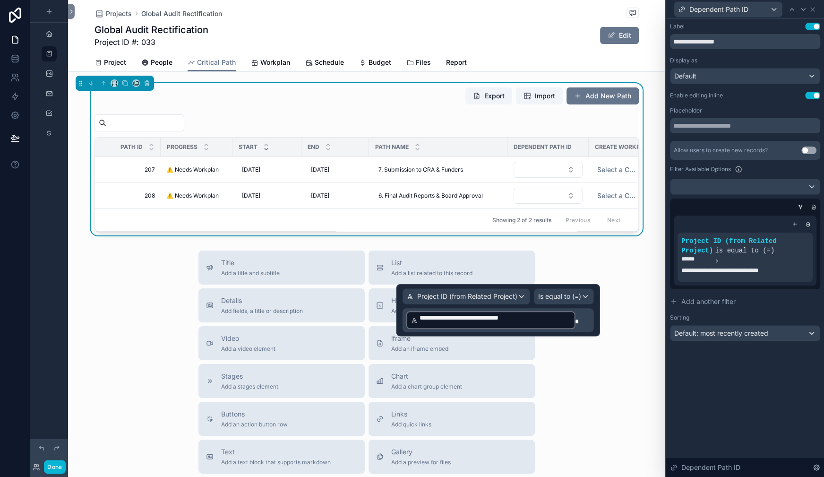
click at [513, 329] on p "**********" at bounding box center [500, 320] width 186 height 20
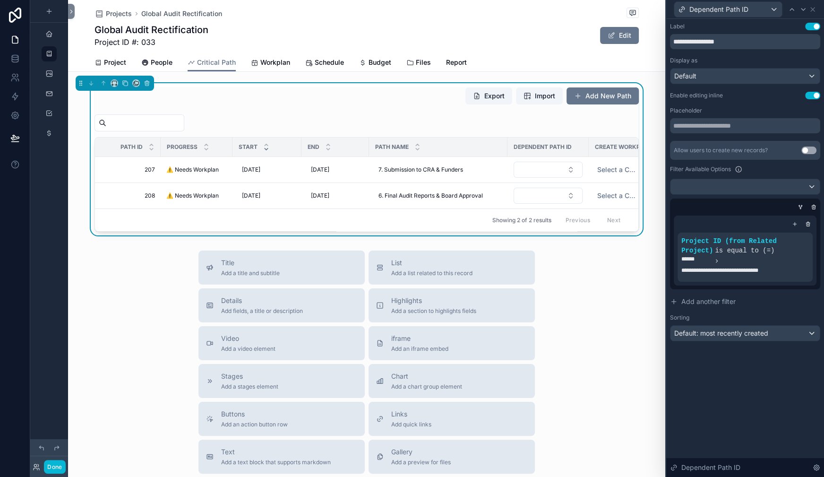
click at [264, 109] on div "Export Import Add New Path" at bounding box center [367, 98] width 545 height 22
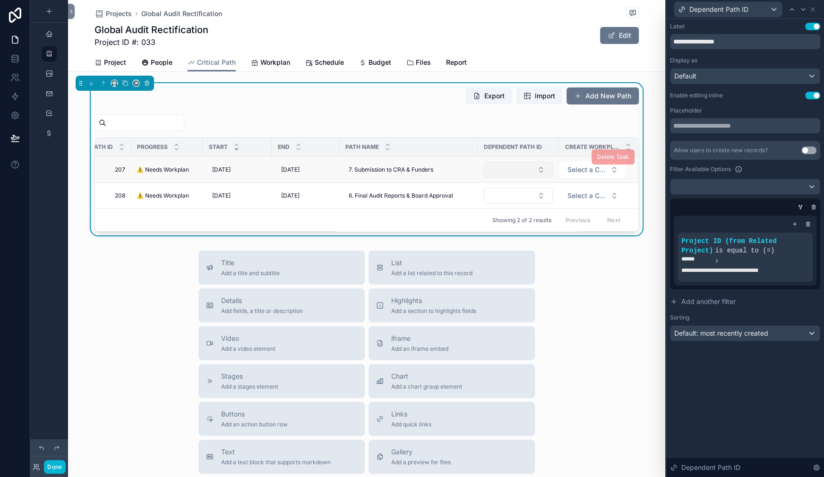
click at [484, 178] on button "Select Button" at bounding box center [518, 170] width 69 height 16
click at [484, 204] on button "Select Button" at bounding box center [518, 196] width 69 height 16
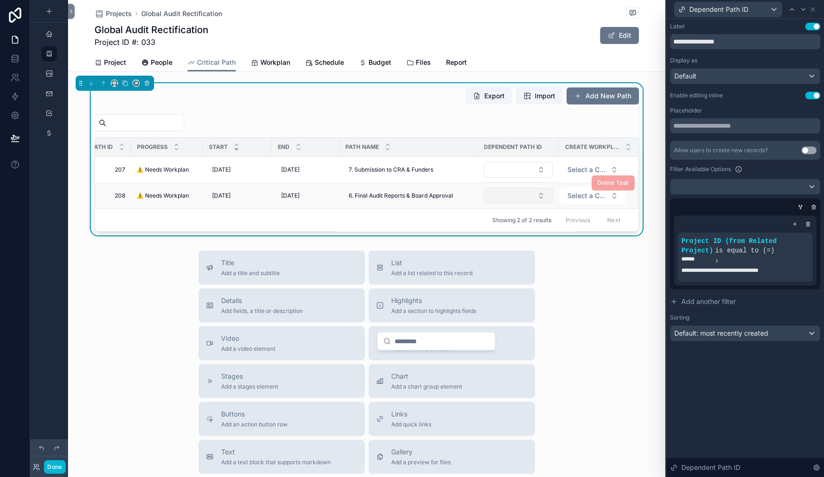
click at [484, 204] on button "Select Button" at bounding box center [518, 196] width 69 height 16
click at [787, 236] on icon at bounding box center [790, 234] width 6 height 6
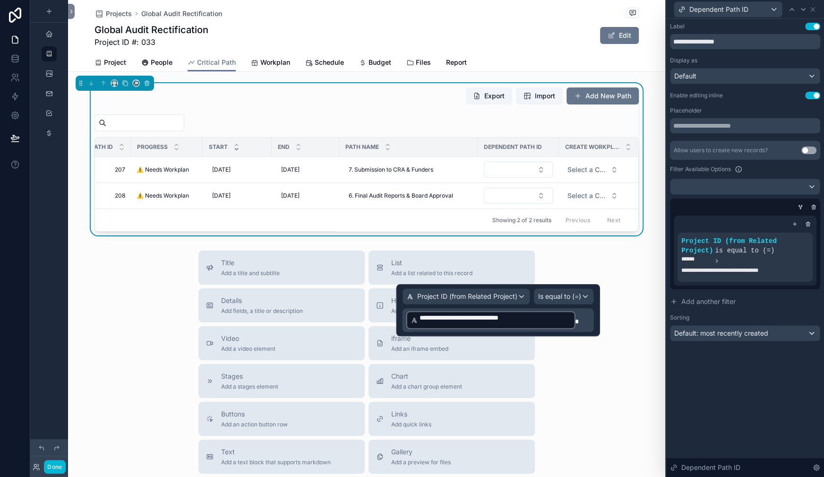
click at [511, 328] on p "**********" at bounding box center [500, 320] width 186 height 20
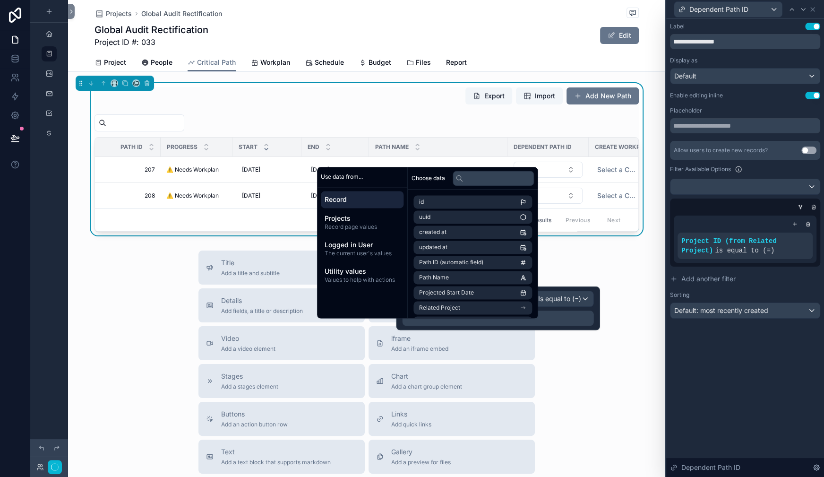
scroll to position [23, 0]
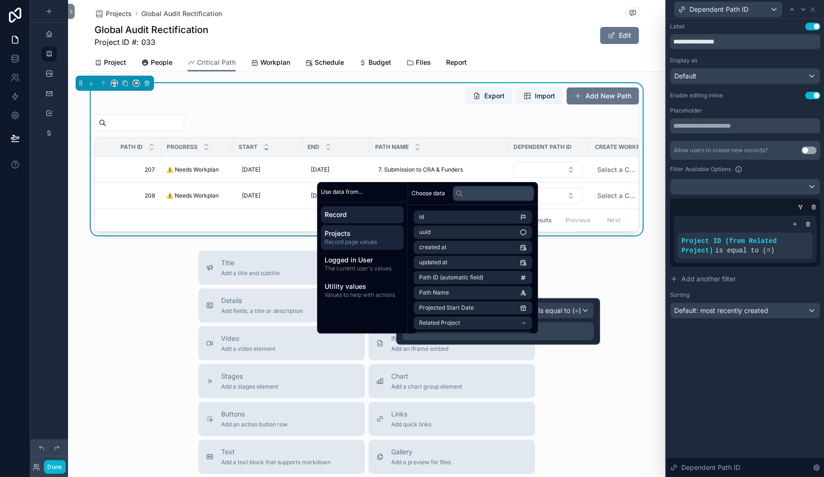
click at [384, 238] on span "Record page values" at bounding box center [362, 242] width 75 height 8
click at [446, 228] on span "Project ID" at bounding box center [432, 232] width 26 height 8
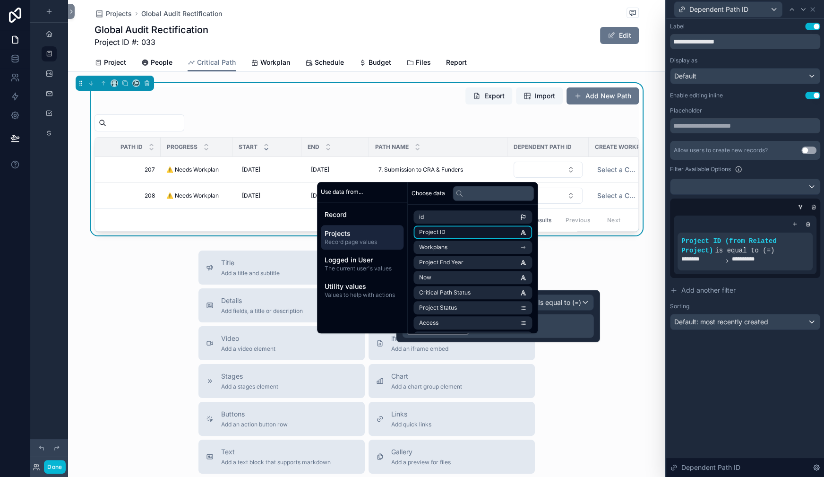
scroll to position [34, 0]
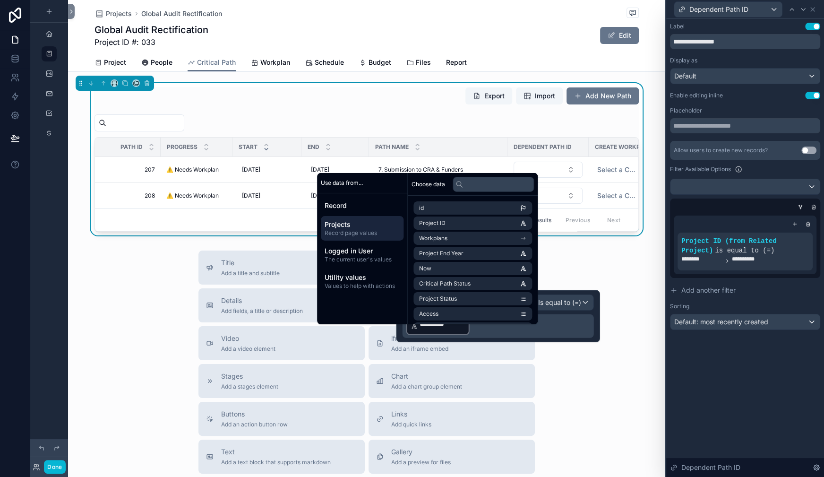
click at [253, 109] on div "Export Import Add New Path" at bounding box center [367, 98] width 545 height 22
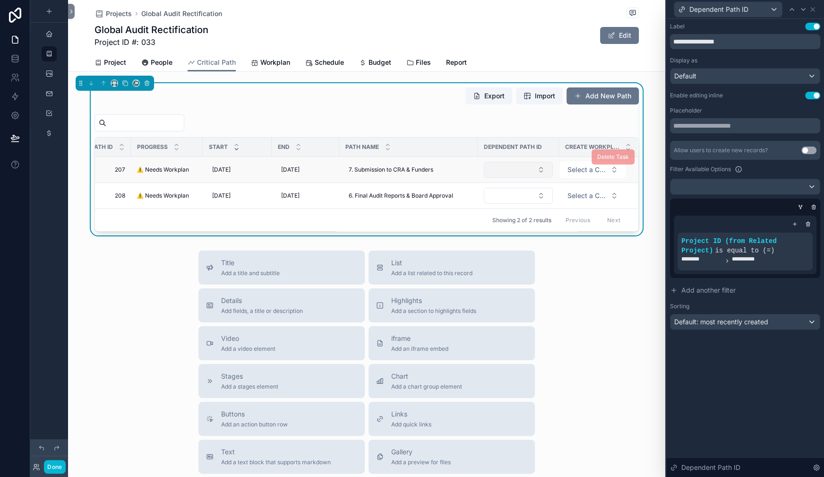
scroll to position [0, 124]
click at [484, 178] on button "Select Button" at bounding box center [518, 170] width 69 height 16
click at [490, 178] on button "Select Button" at bounding box center [518, 170] width 69 height 16
click at [504, 204] on button "Select Button" at bounding box center [518, 196] width 69 height 16
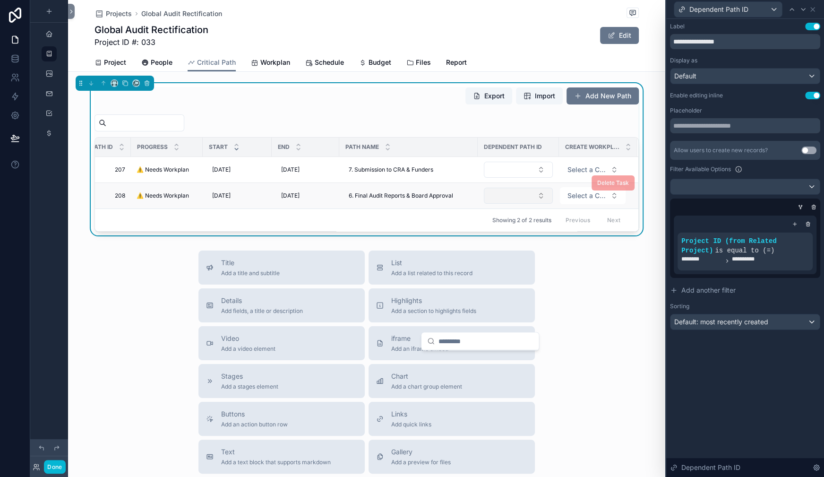
click at [504, 204] on button "Select Button" at bounding box center [518, 196] width 69 height 16
click at [790, 233] on icon at bounding box center [790, 232] width 1 height 1
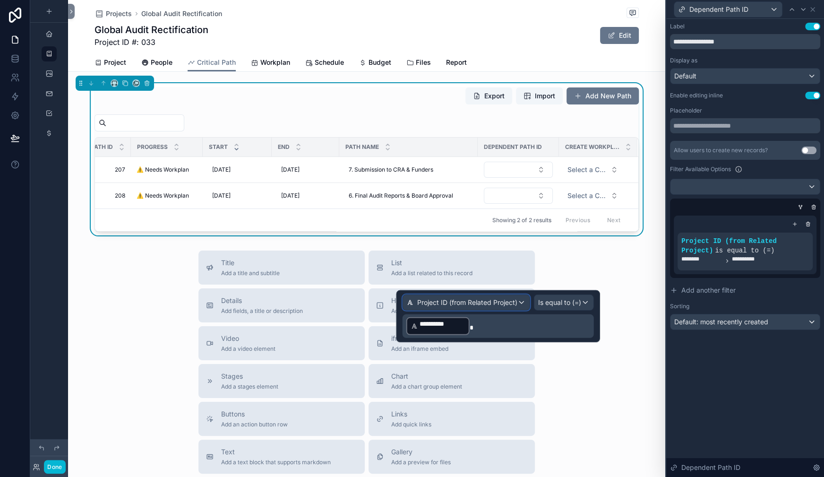
click at [459, 307] on span "Project ID (from Related Project)" at bounding box center [467, 302] width 100 height 9
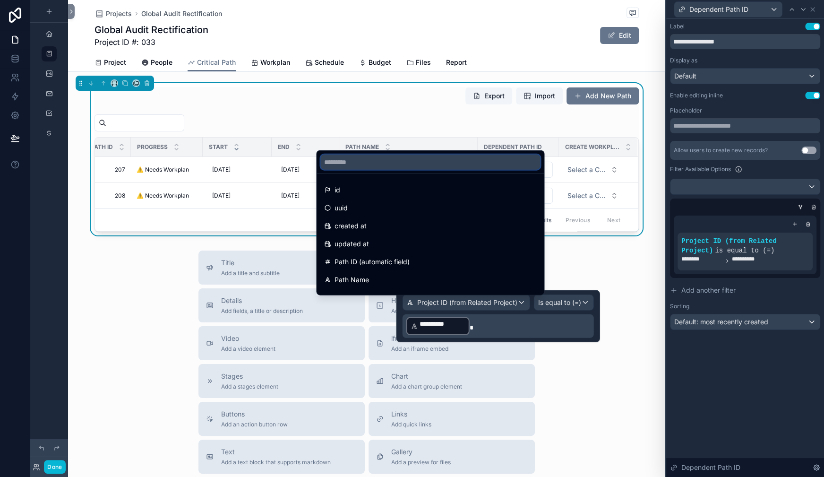
click at [358, 155] on input "text" at bounding box center [430, 162] width 220 height 15
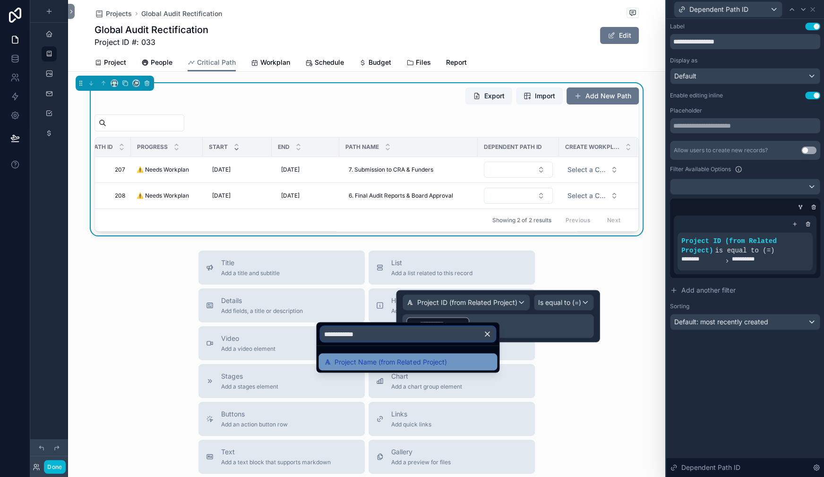
type input "**********"
click at [355, 368] on span "Project Name (from Related Project)" at bounding box center [391, 361] width 112 height 11
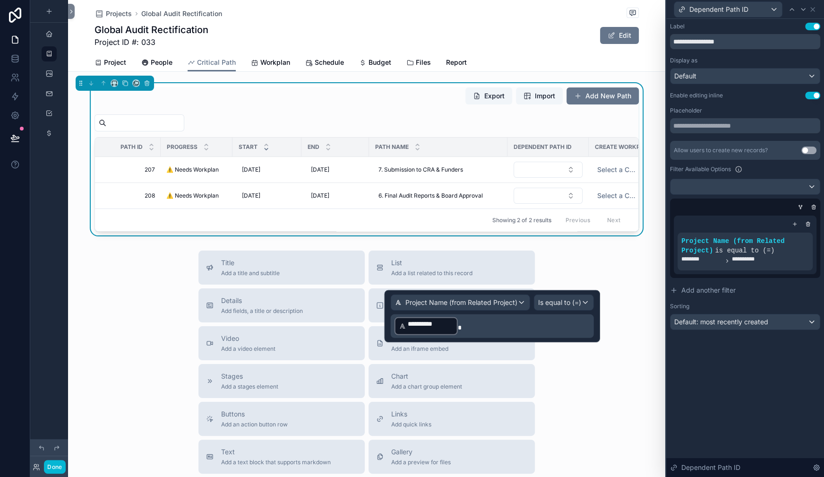
click at [402, 336] on p "**********" at bounding box center [494, 326] width 198 height 20
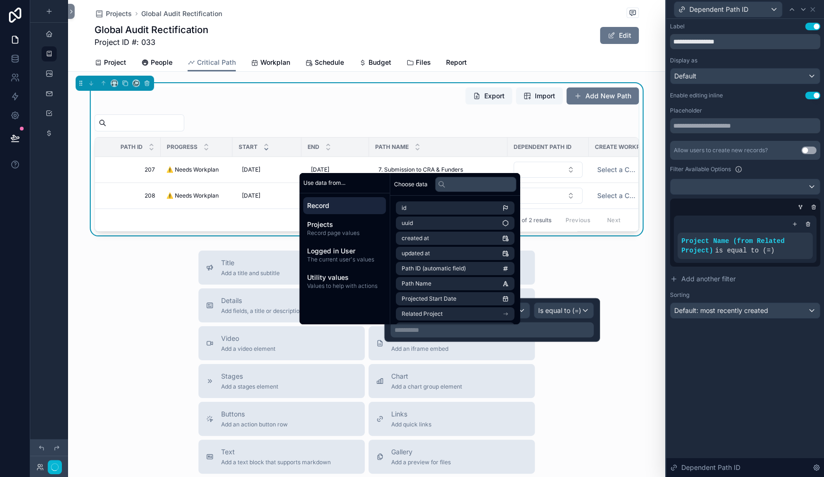
scroll to position [23, 0]
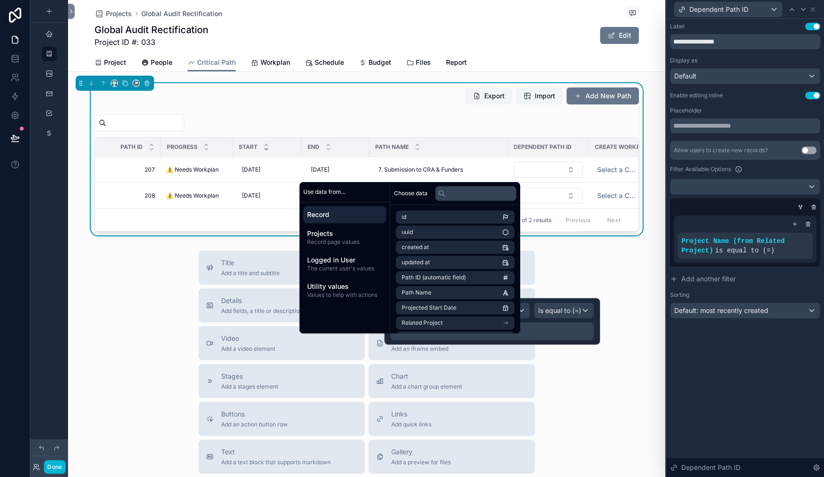
click at [446, 190] on icon at bounding box center [442, 194] width 8 height 8
click at [443, 190] on icon at bounding box center [441, 192] width 4 height 4
click at [506, 186] on input "text" at bounding box center [475, 193] width 81 height 15
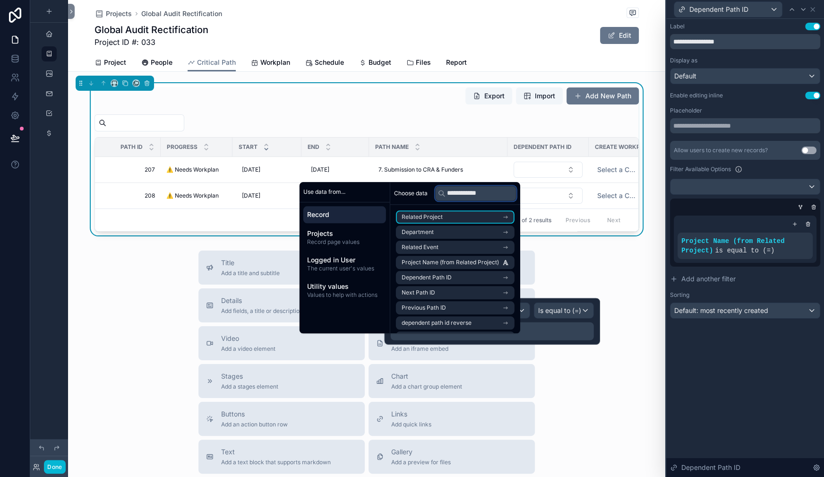
scroll to position [0, 53]
type input "**********"
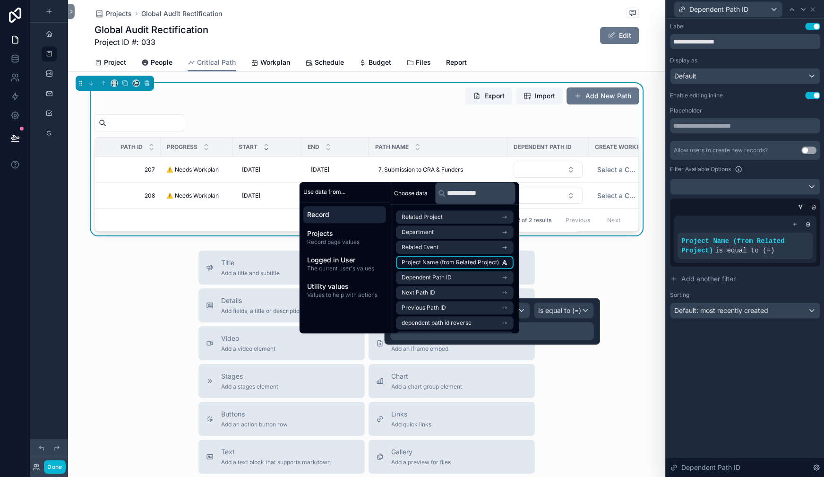
scroll to position [0, 0]
click at [468, 259] on span "Project Name (from Related Project)" at bounding box center [450, 263] width 97 height 8
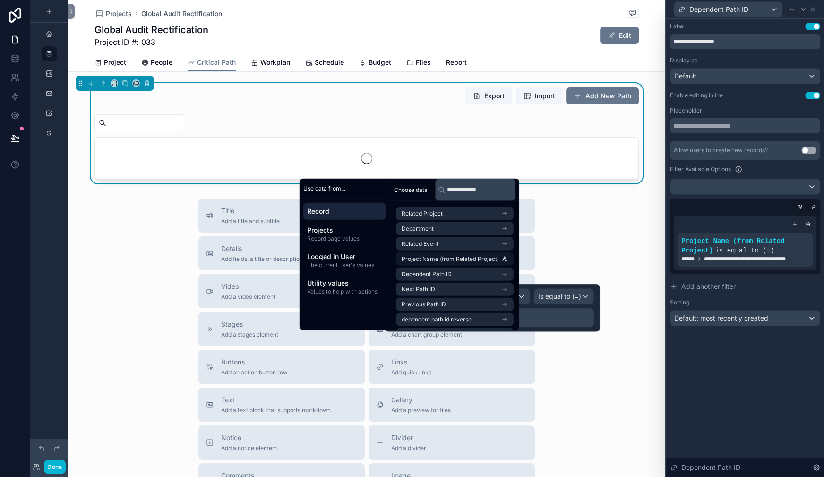
scroll to position [45, 0]
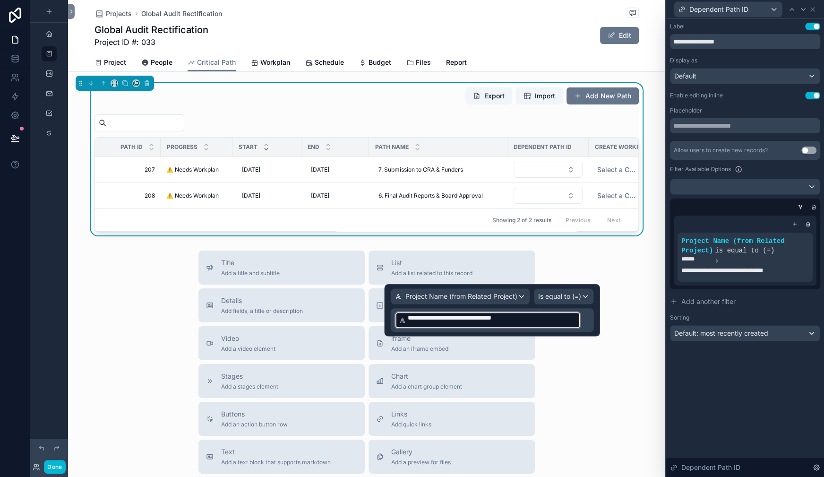
click at [531, 330] on p "**********" at bounding box center [494, 320] width 198 height 20
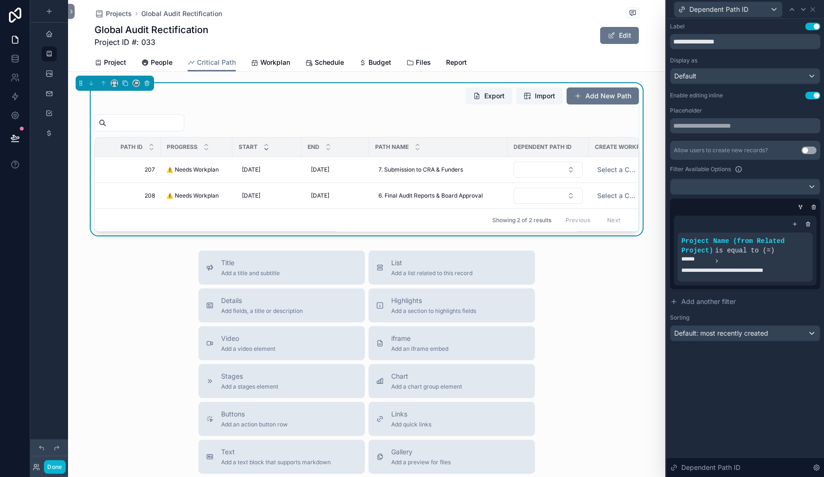
click at [488, 396] on div "Projects Global Audit Rectification Global Audit Rectification Project ID #: 03…" at bounding box center [366, 331] width 597 height 663
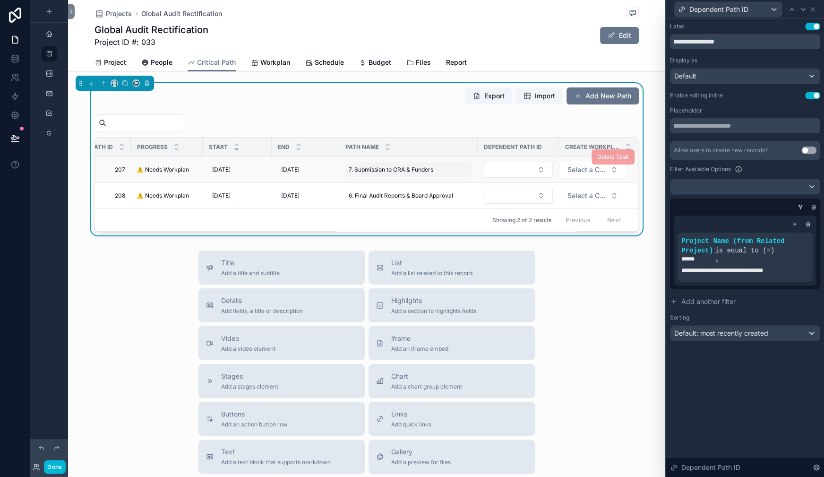
scroll to position [0, 168]
click at [484, 178] on button "Select Button" at bounding box center [518, 170] width 69 height 16
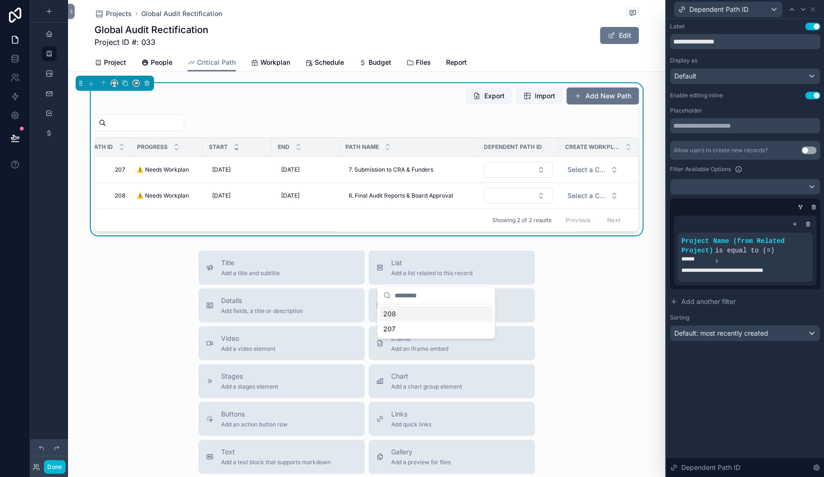
click at [285, 131] on div "scrollable content" at bounding box center [367, 122] width 545 height 17
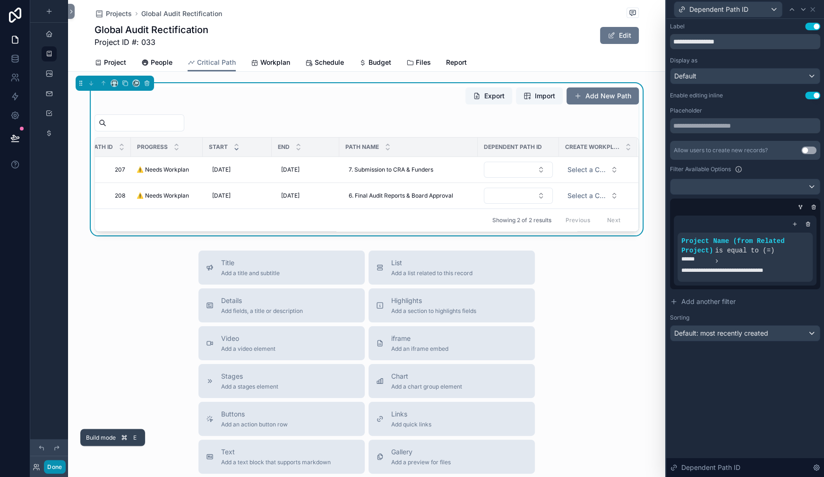
click at [65, 460] on button "Done" at bounding box center [54, 467] width 21 height 14
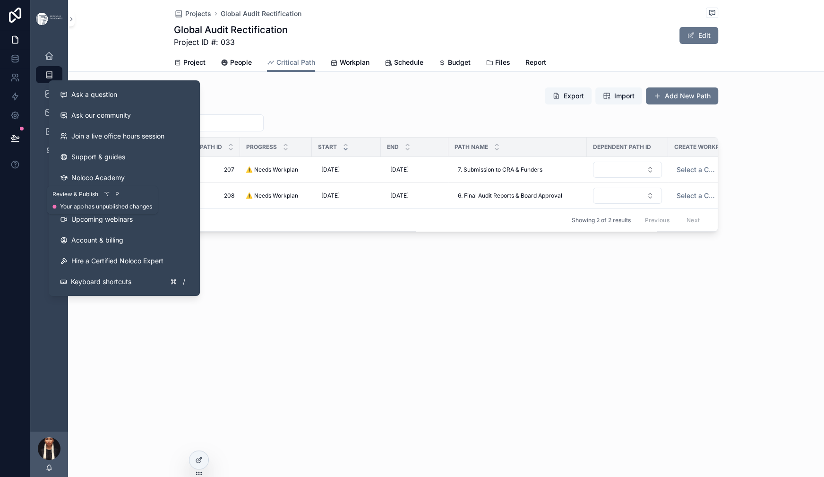
click at [23, 151] on button at bounding box center [15, 138] width 21 height 26
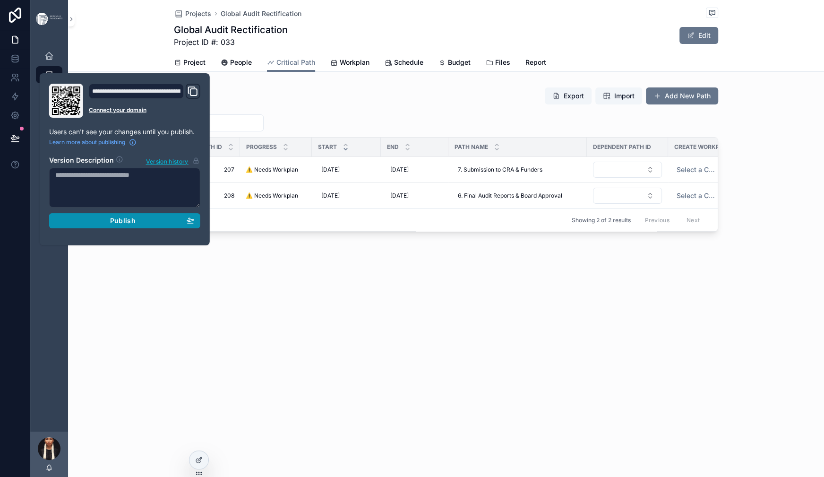
click at [136, 225] on span "Publish" at bounding box center [123, 220] width 26 height 9
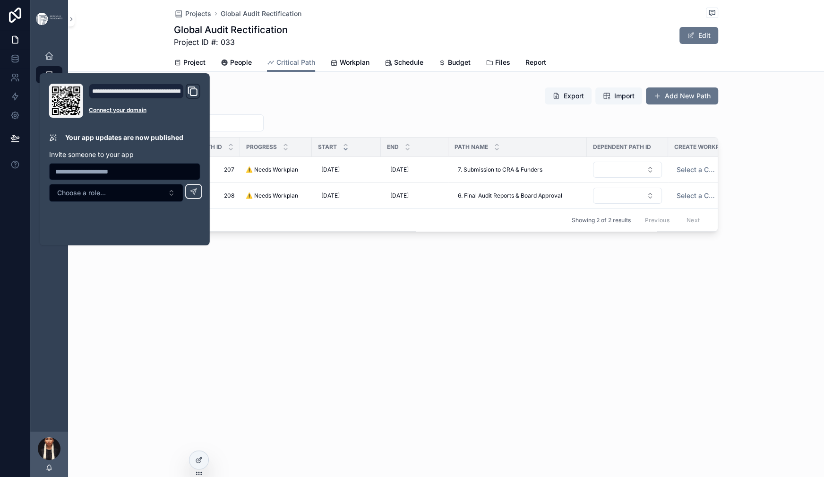
click at [236, 296] on div "Projects Global Audit Rectification Global Audit Rectification Project ID #: 03…" at bounding box center [446, 148] width 756 height 296
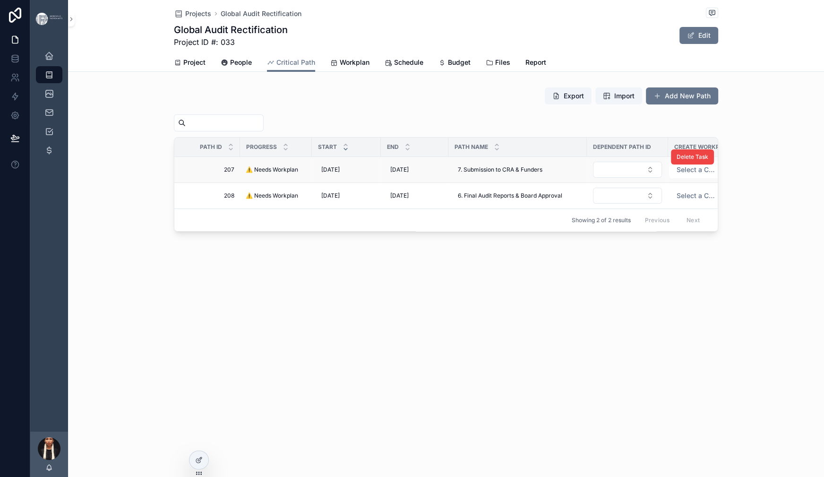
click at [246, 173] on span "⚠️ Needs Workplan" at bounding box center [272, 170] width 52 height 8
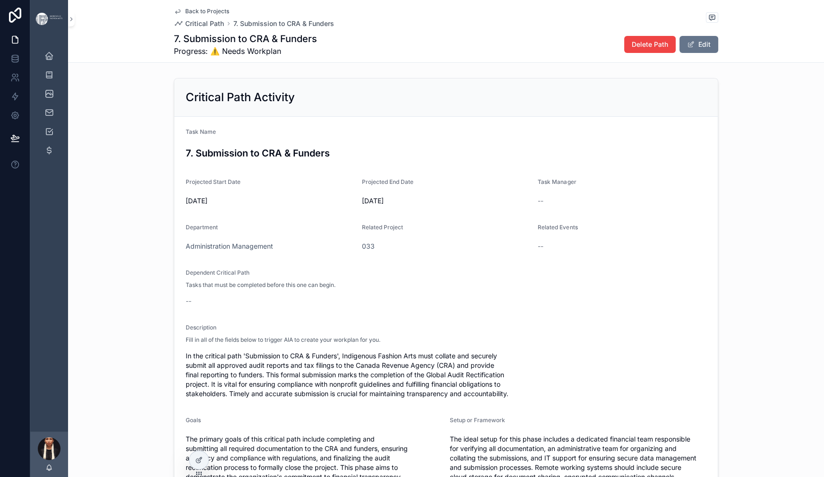
click at [174, 14] on icon "scrollable content" at bounding box center [178, 12] width 8 height 8
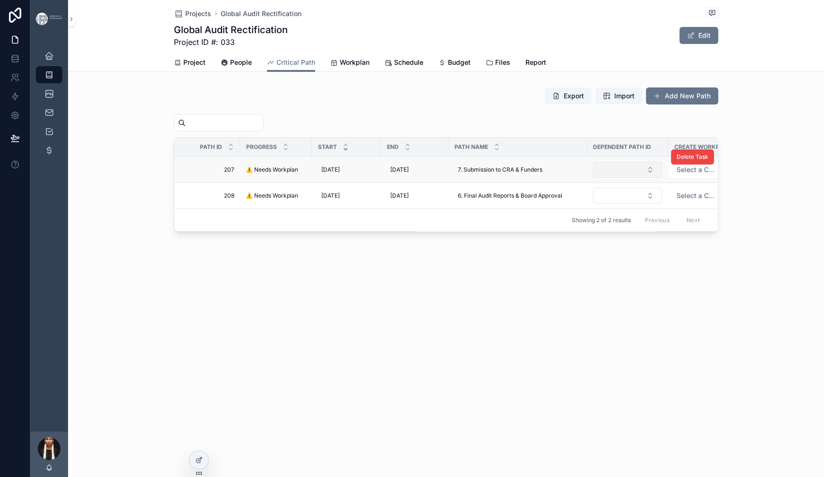
click at [630, 178] on button "Select Button" at bounding box center [627, 170] width 69 height 16
click at [565, 295] on span "208" at bounding box center [558, 290] width 13 height 9
click at [718, 104] on button "Add New Path" at bounding box center [682, 95] width 72 height 17
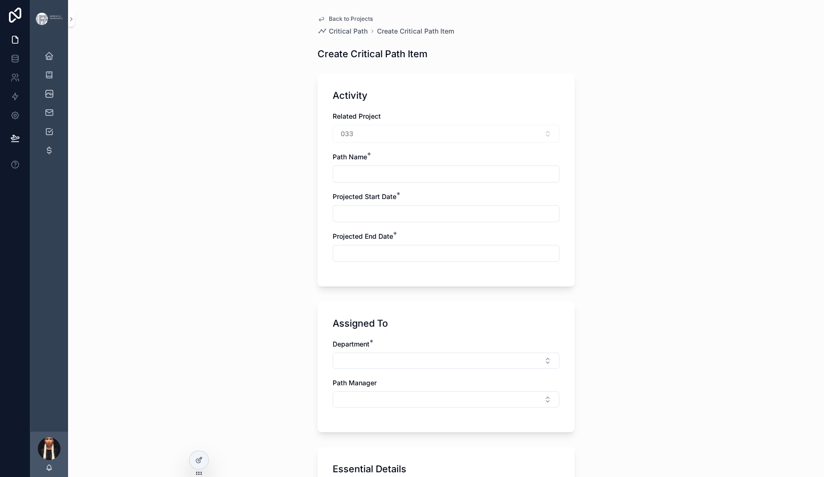
click at [333, 181] on input "scrollable content" at bounding box center [446, 173] width 226 height 13
paste input "**********"
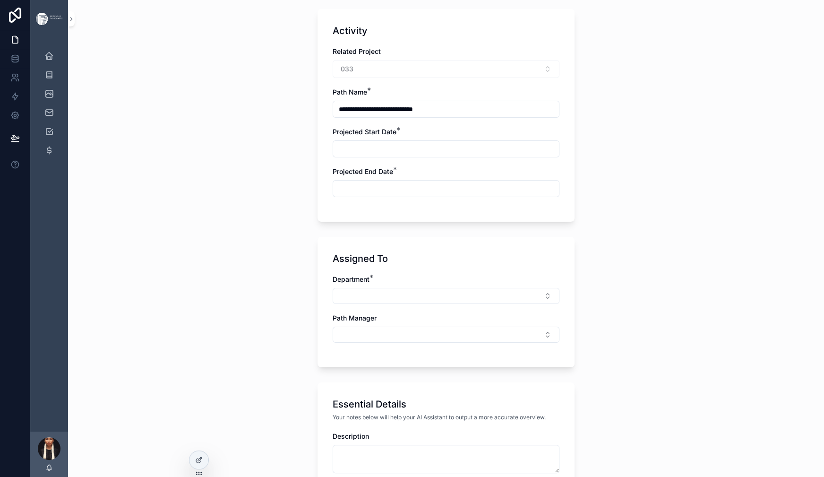
scroll to position [99, 0]
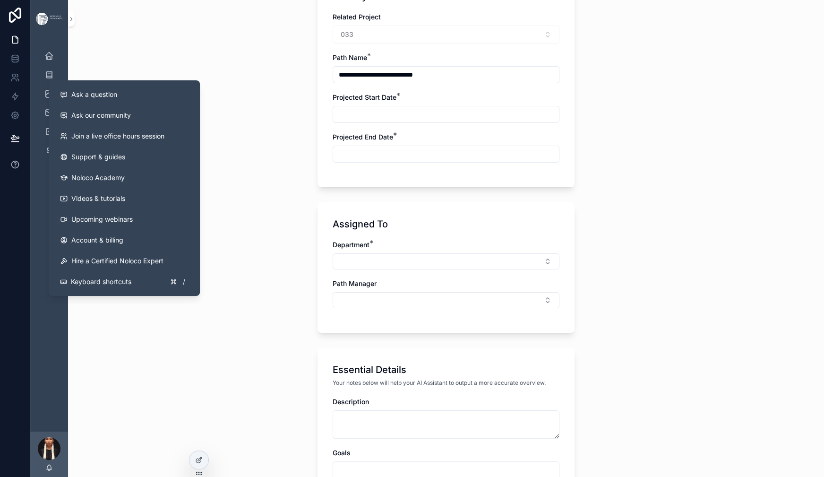
type input "**********"
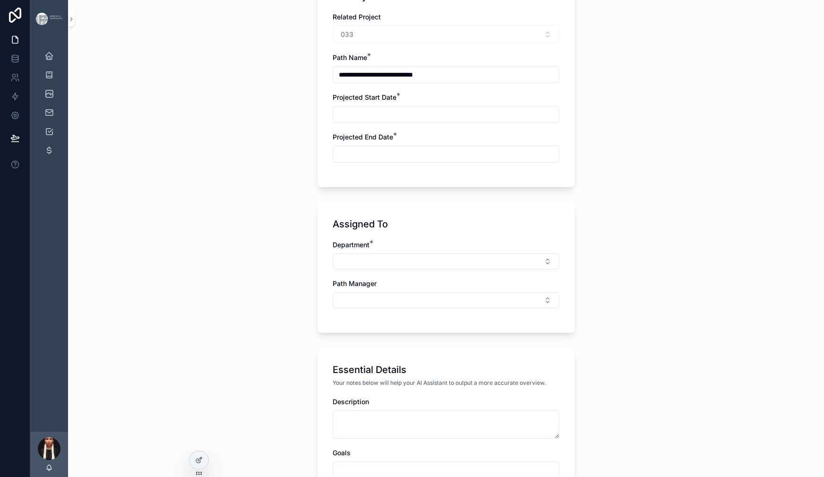
click at [347, 121] on input "scrollable content" at bounding box center [446, 114] width 226 height 13
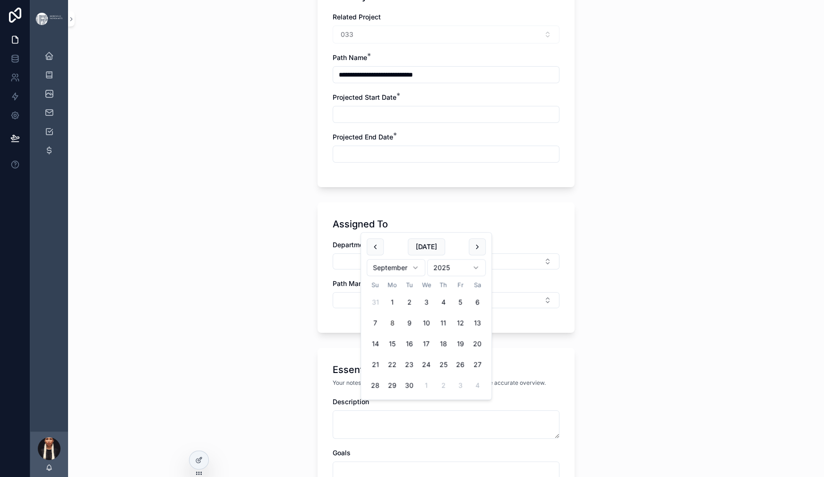
click at [431, 287] on html "**********" at bounding box center [412, 238] width 824 height 477
click at [401, 373] on button "20" at bounding box center [392, 364] width 17 height 17
type input "**********"
click at [252, 276] on div "**********" at bounding box center [446, 139] width 756 height 477
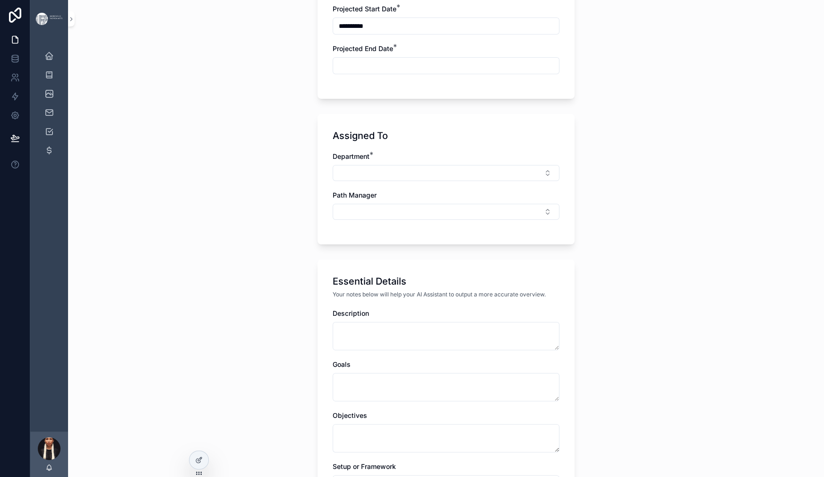
scroll to position [219, 0]
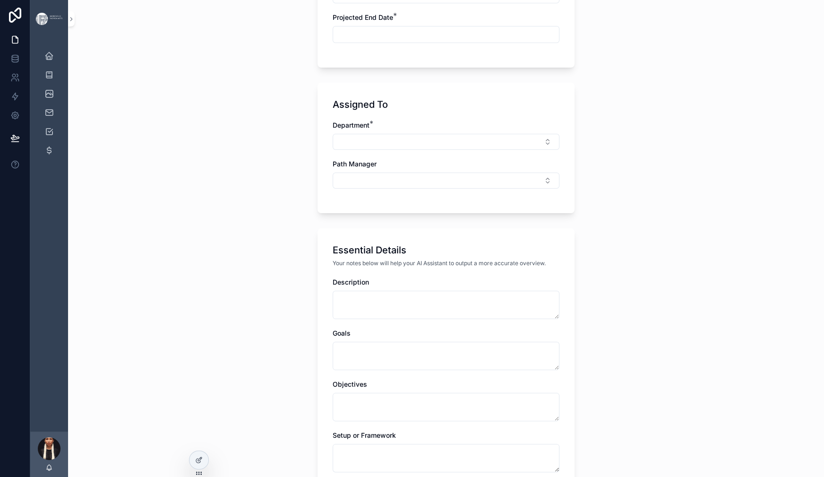
click at [376, 41] on input "scrollable content" at bounding box center [446, 34] width 226 height 13
click at [435, 223] on html "**********" at bounding box center [412, 238] width 824 height 477
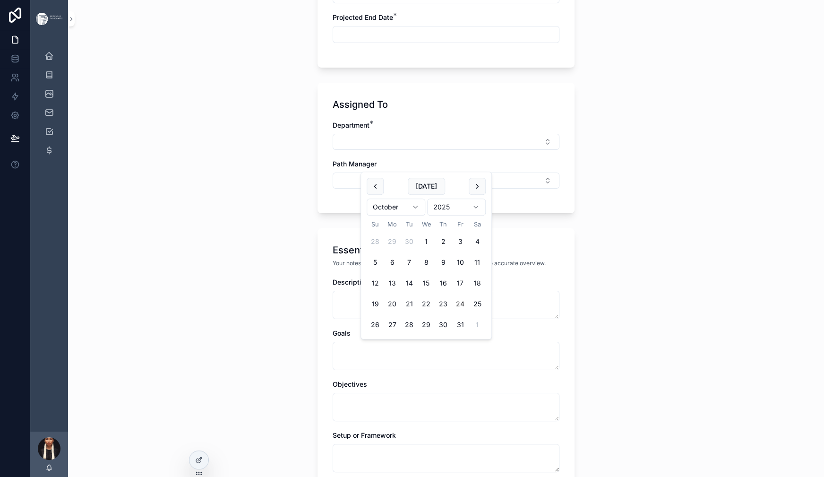
click at [469, 312] on button "24" at bounding box center [460, 303] width 17 height 17
type input "**********"
click at [207, 226] on div "**********" at bounding box center [446, 19] width 756 height 477
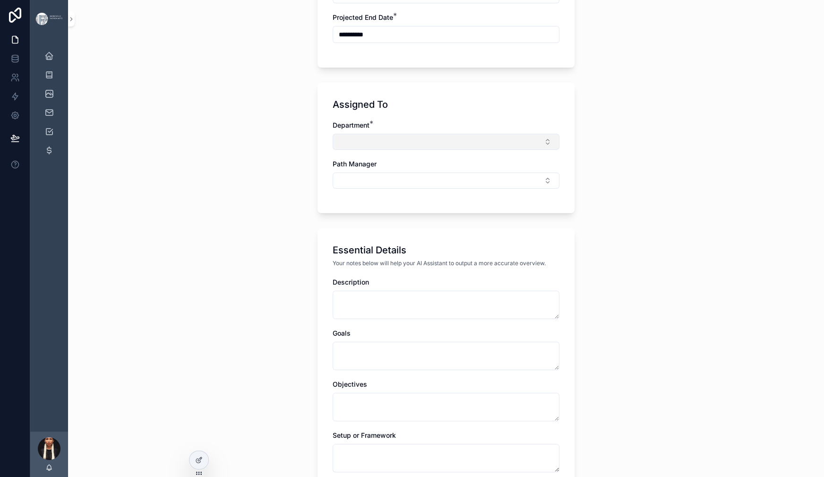
click at [333, 150] on button "Select Button" at bounding box center [446, 142] width 227 height 16
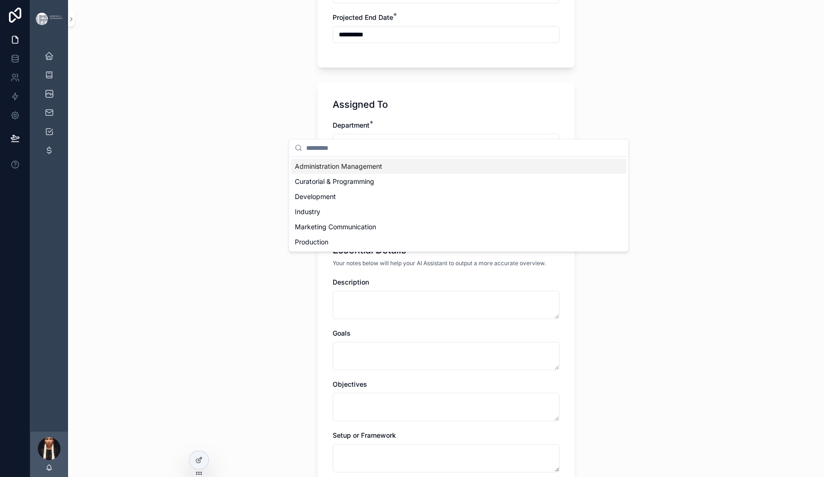
click at [352, 171] on span "Administration Management" at bounding box center [338, 166] width 87 height 9
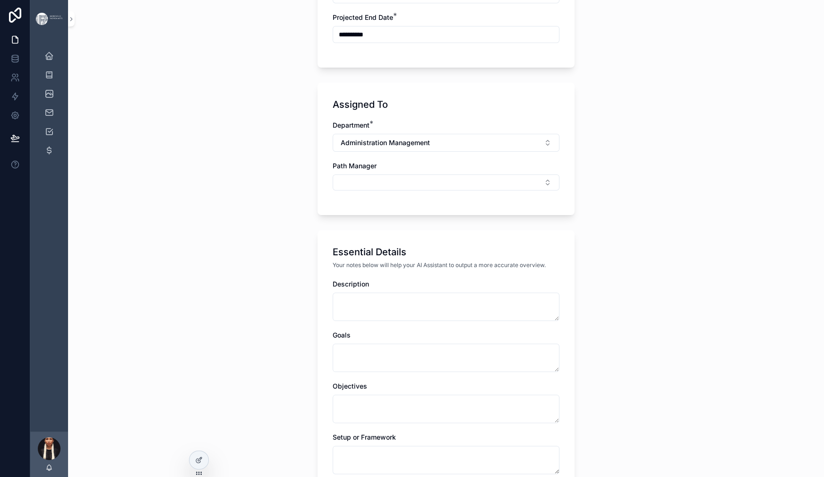
click at [228, 282] on div "**********" at bounding box center [446, 238] width 756 height 477
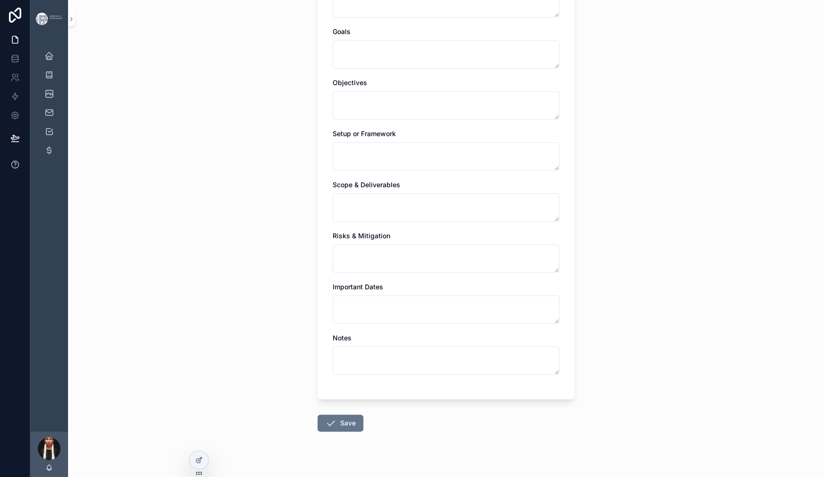
scroll to position [528, 0]
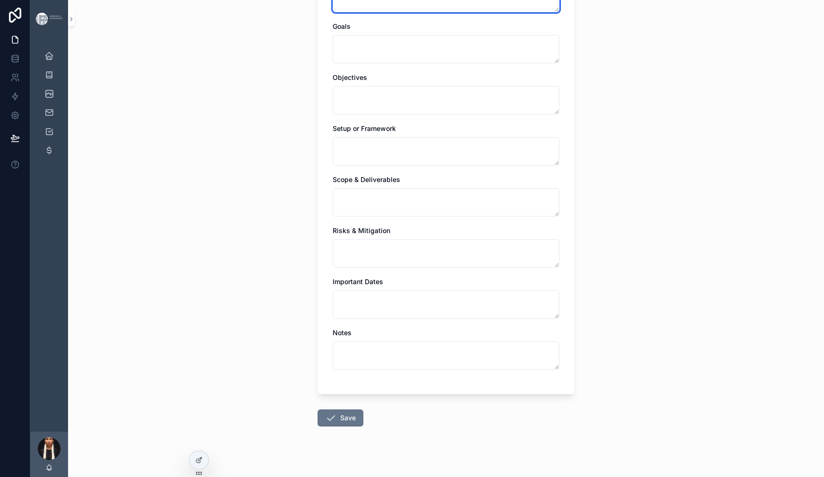
paste textarea "**********"
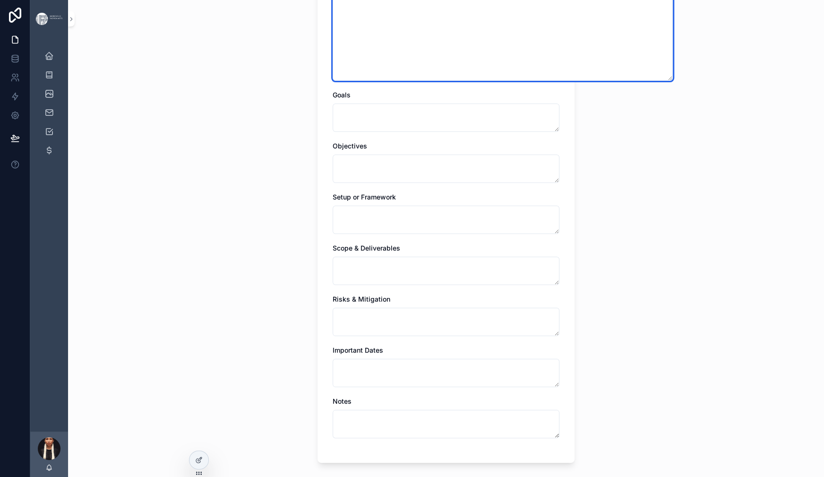
type textarea "**********"
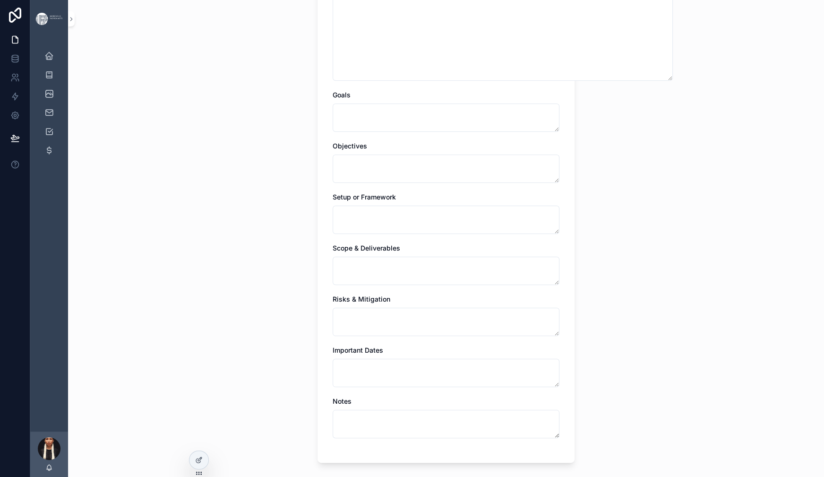
click at [246, 249] on div "**********" at bounding box center [446, 238] width 756 height 477
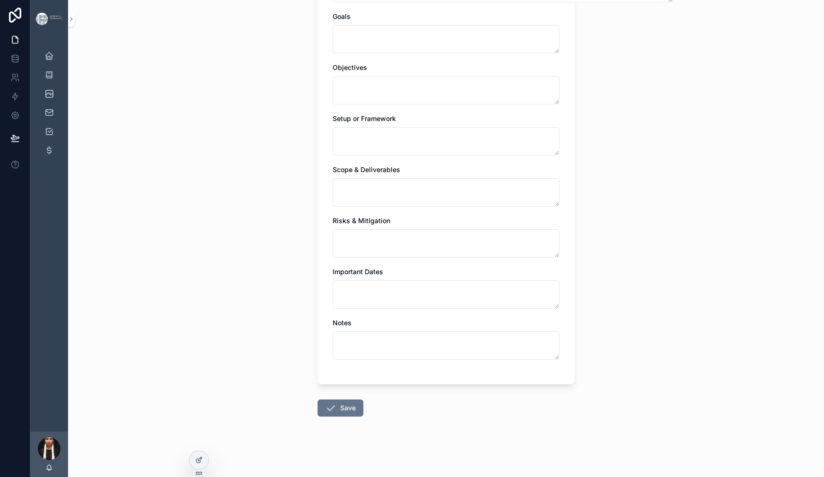
scroll to position [1081, 0]
click at [318, 399] on button "Save" at bounding box center [341, 407] width 46 height 17
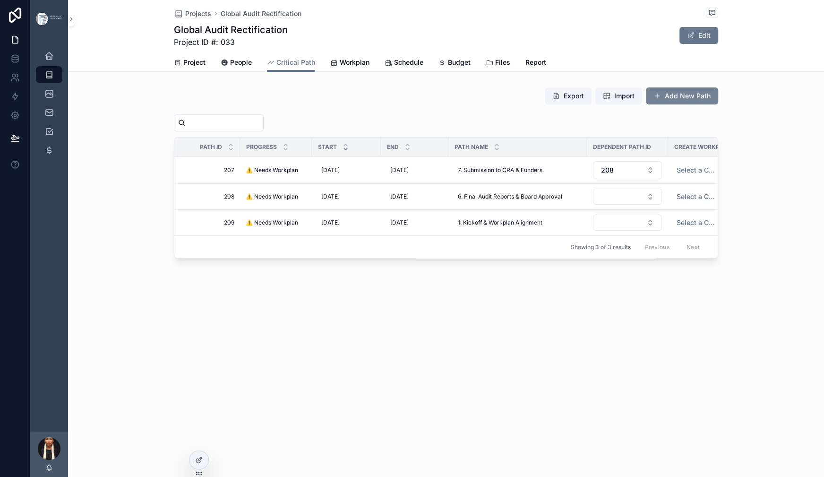
click at [718, 104] on button "Add New Path" at bounding box center [682, 95] width 72 height 17
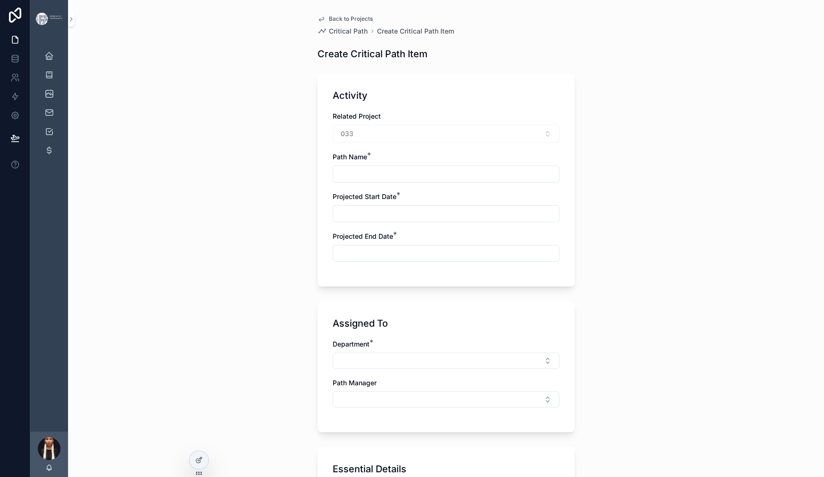
click at [333, 181] on input "scrollable content" at bounding box center [446, 173] width 226 height 13
paste input "**********"
type input "**********"
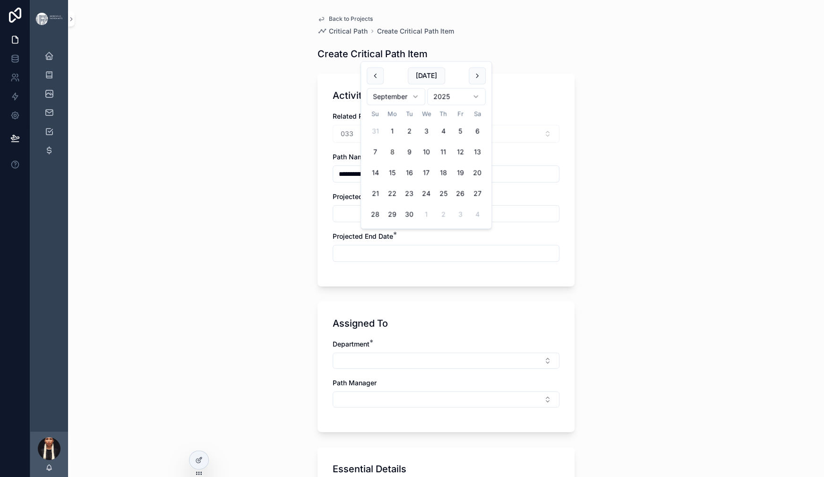
click at [333, 220] on input "scrollable content" at bounding box center [446, 213] width 226 height 13
click at [432, 115] on html "**********" at bounding box center [412, 238] width 824 height 477
click at [401, 223] on button "27" at bounding box center [392, 214] width 17 height 17
type input "**********"
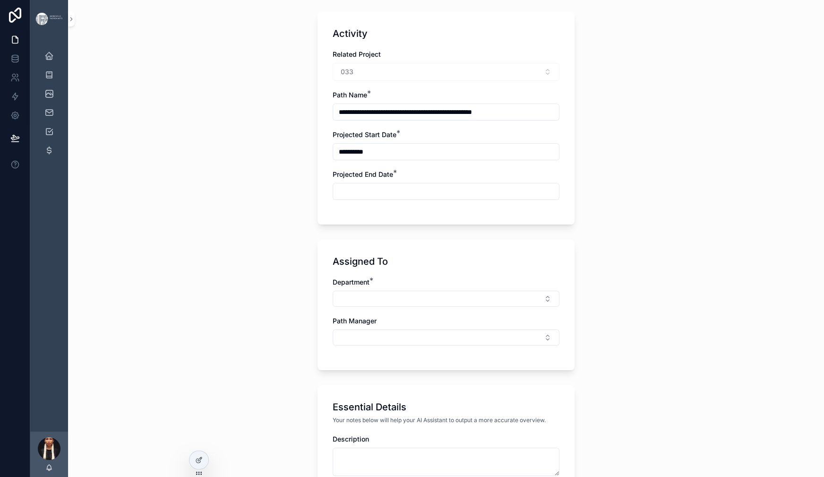
scroll to position [67, 0]
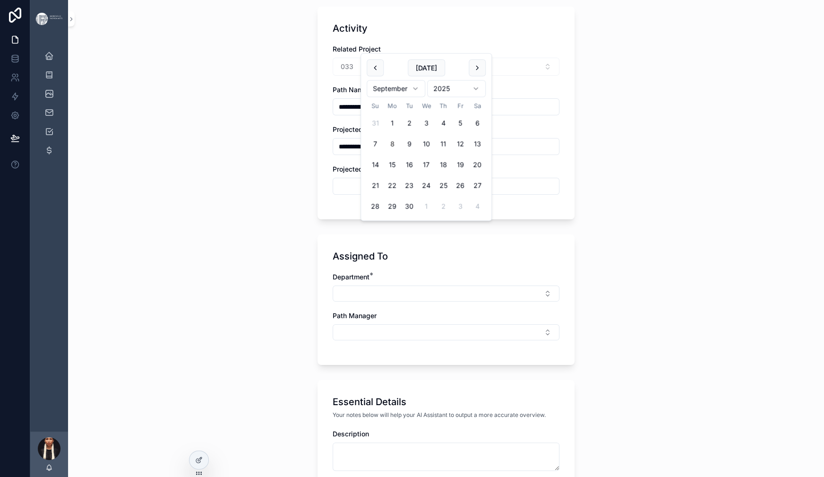
click at [383, 193] on input "scrollable content" at bounding box center [446, 186] width 226 height 13
click at [441, 99] on html "**********" at bounding box center [412, 238] width 824 height 477
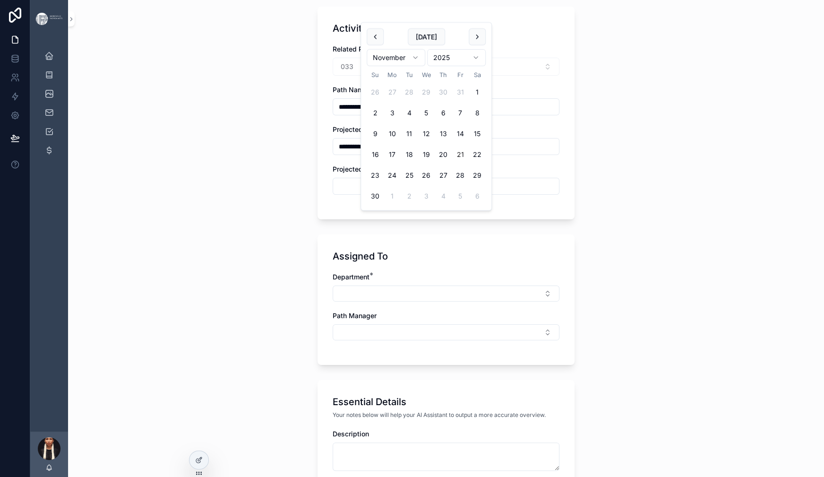
click at [469, 163] on button "21" at bounding box center [460, 154] width 17 height 17
type input "**********"
click at [694, 231] on div "**********" at bounding box center [446, 171] width 756 height 477
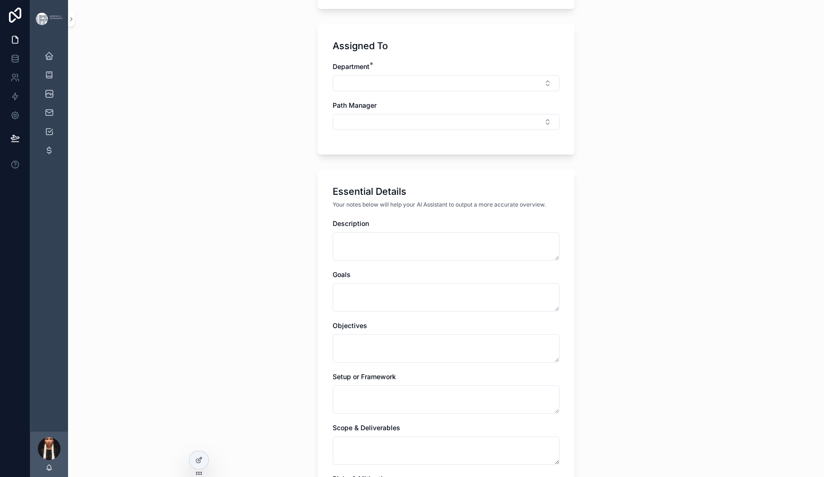
scroll to position [282, 0]
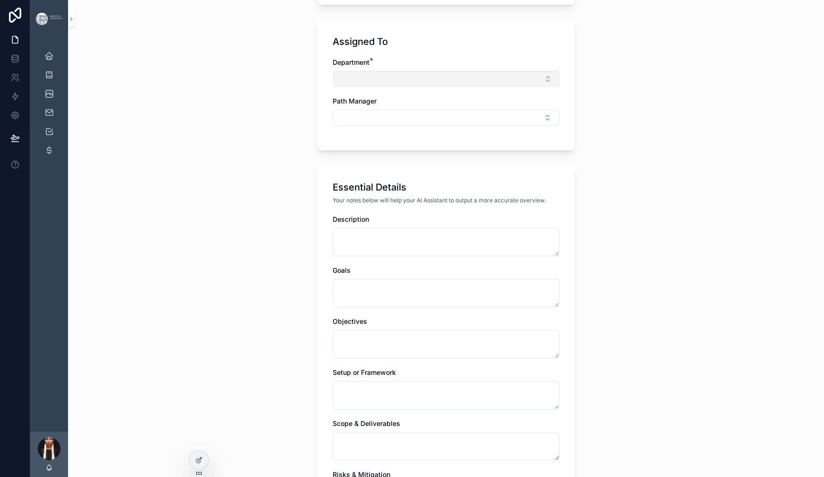
click at [368, 87] on button "Select Button" at bounding box center [446, 79] width 227 height 16
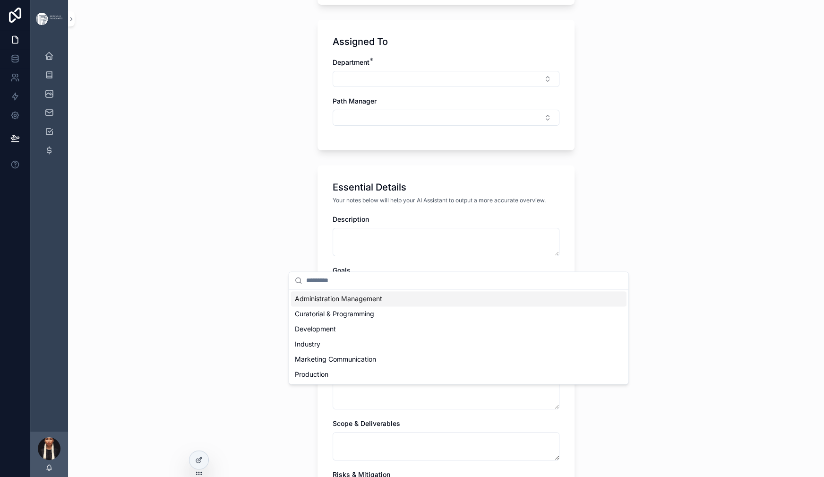
click at [343, 303] on span "Administration Management" at bounding box center [338, 298] width 87 height 9
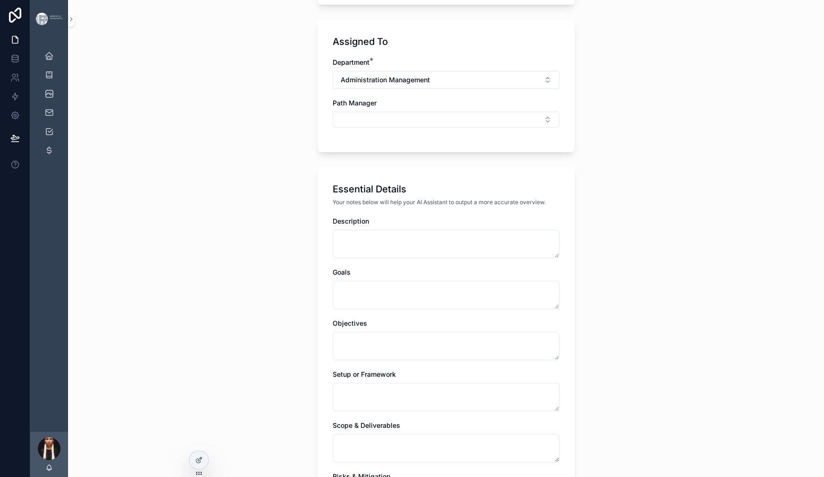
click at [318, 152] on div "Assigned To Department * Administration Management Path Manager" at bounding box center [446, 86] width 257 height 132
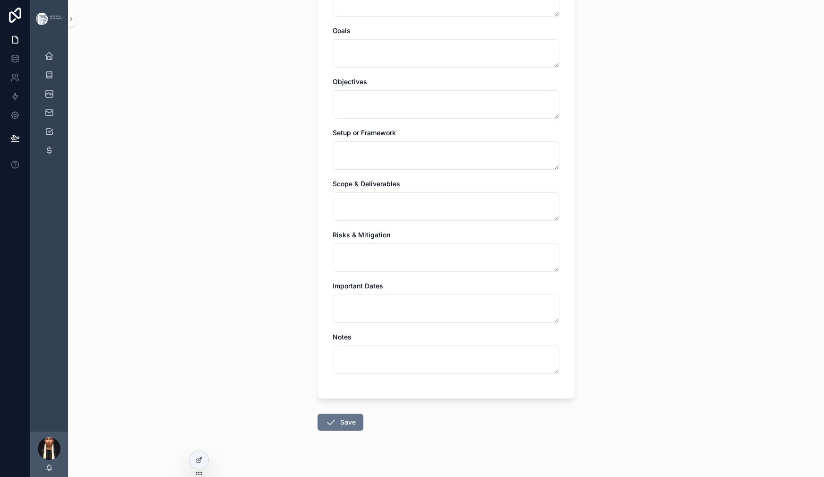
scroll to position [530, 0]
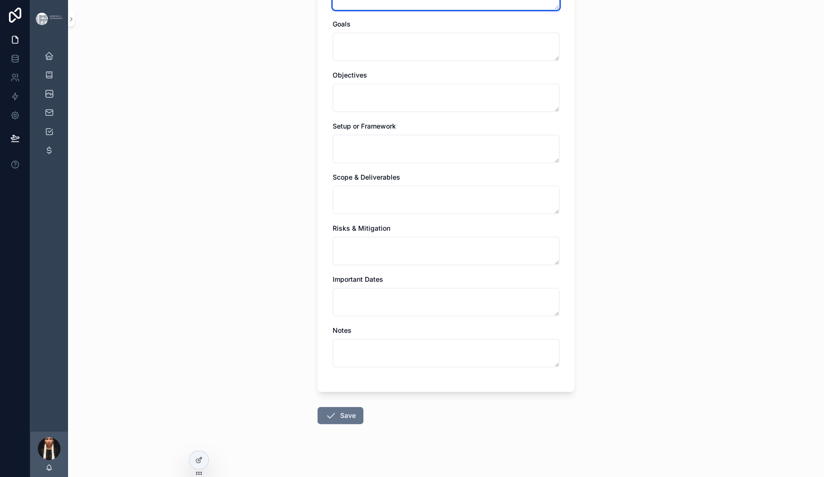
paste textarea "**********"
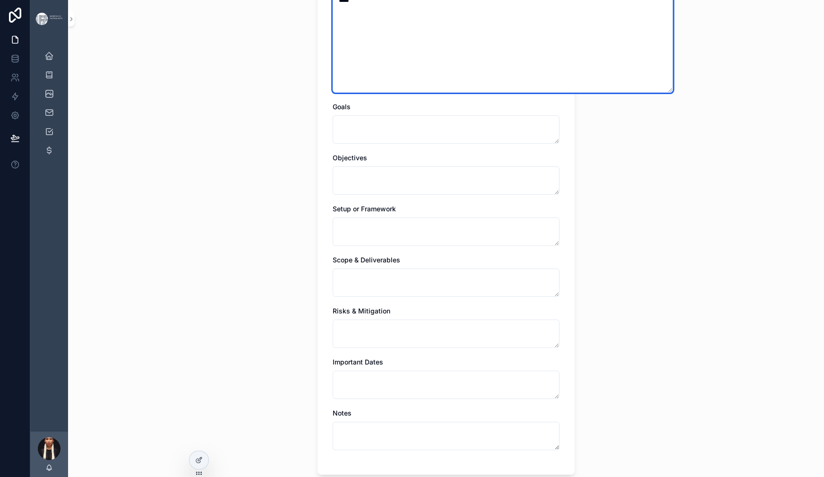
type textarea "**********"
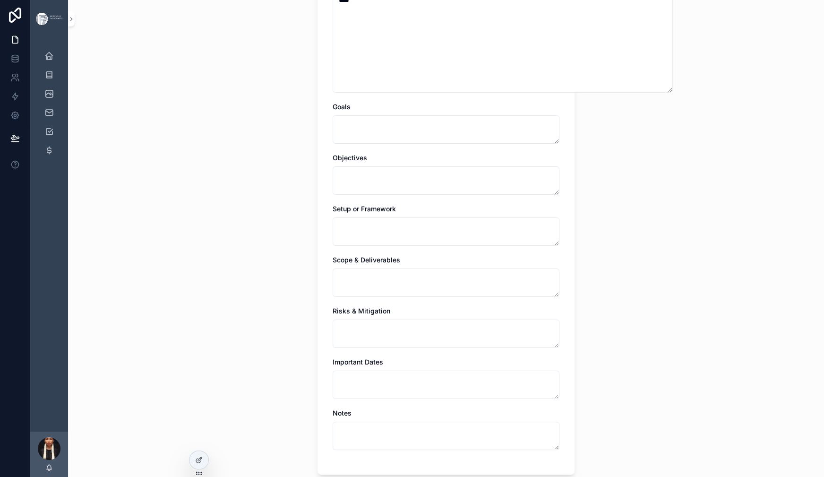
click at [310, 286] on div "**********" at bounding box center [446, 18] width 272 height 1097
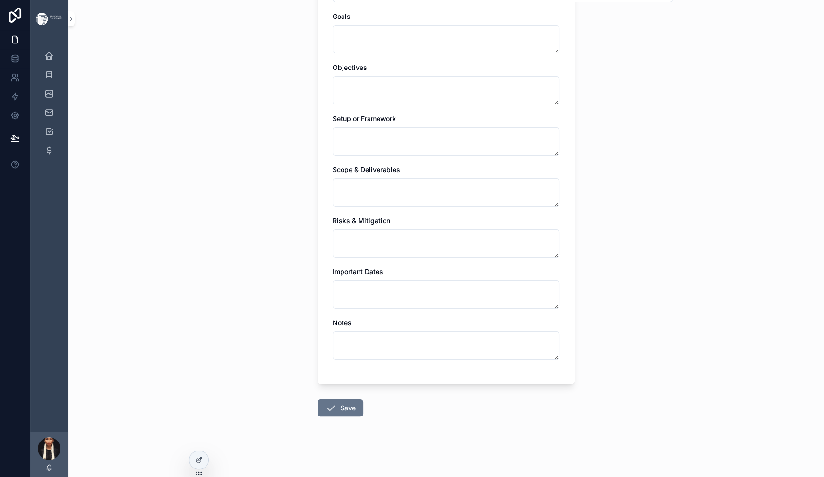
scroll to position [1095, 0]
click at [318, 399] on button "Save" at bounding box center [341, 407] width 46 height 17
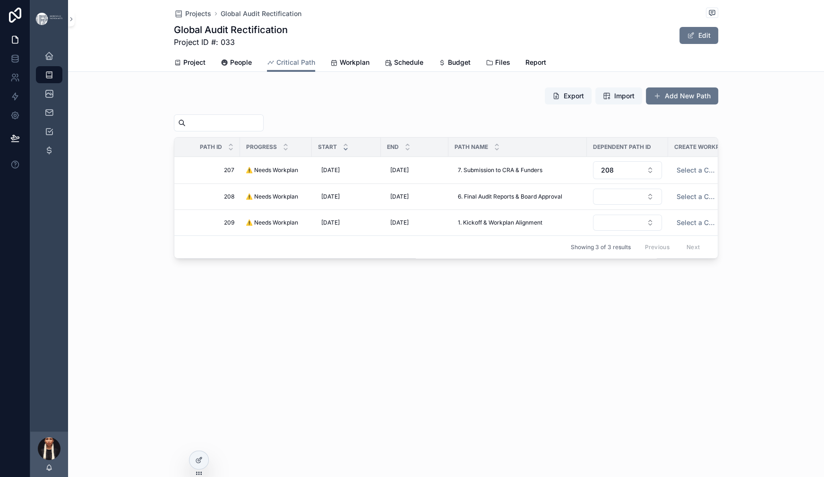
scroll to position [73, 0]
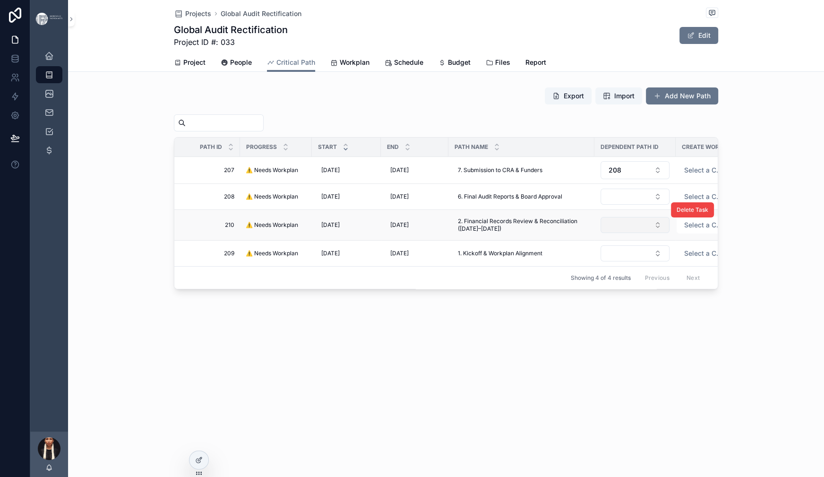
click at [623, 233] on button "Select Button" at bounding box center [635, 225] width 69 height 16
click at [493, 354] on div "Projects Global Audit Rectification Global Audit Rectification Project ID #: 03…" at bounding box center [446, 177] width 756 height 354
click at [246, 257] on span "⚠️ Needs Workplan" at bounding box center [272, 254] width 52 height 8
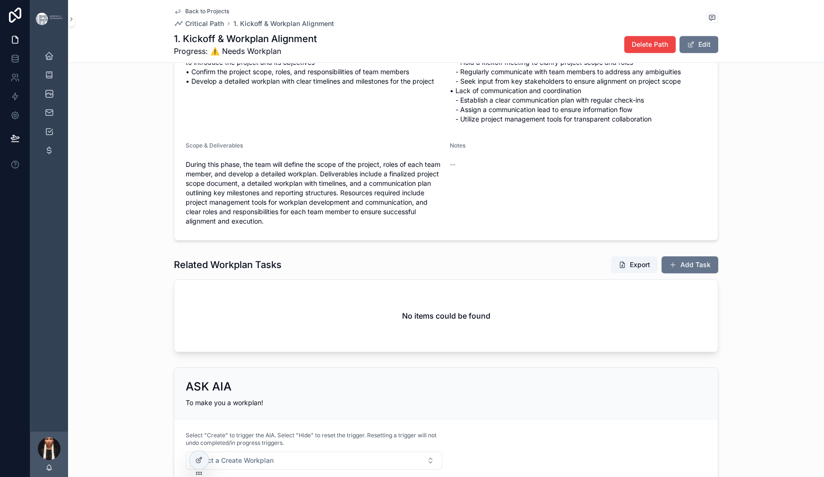
scroll to position [493, 0]
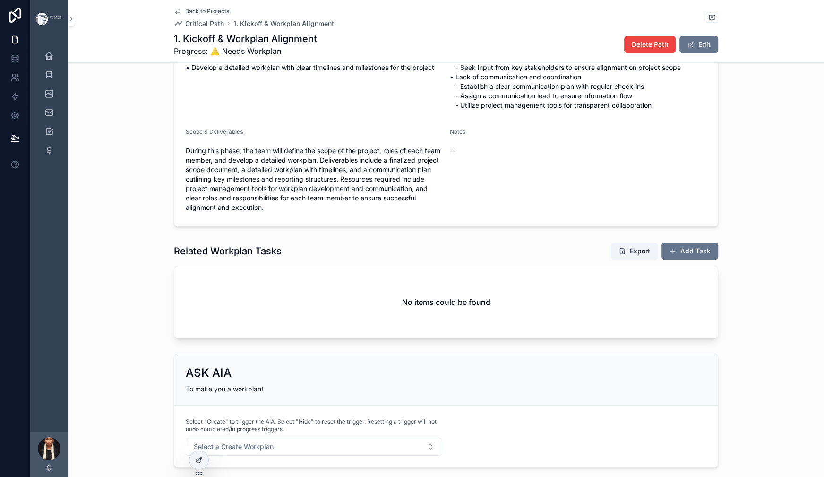
click at [303, 72] on span "• Hold a project kickoff meeting with all stakeholders to introduce the project…" at bounding box center [314, 54] width 257 height 38
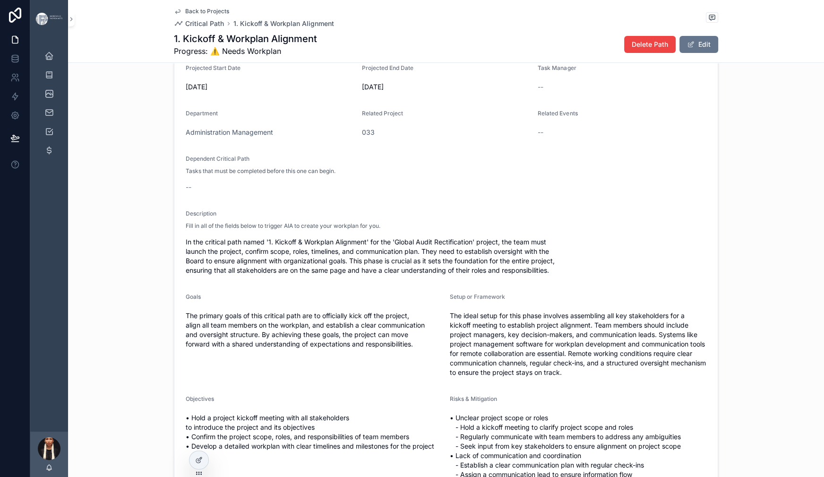
scroll to position [0, 0]
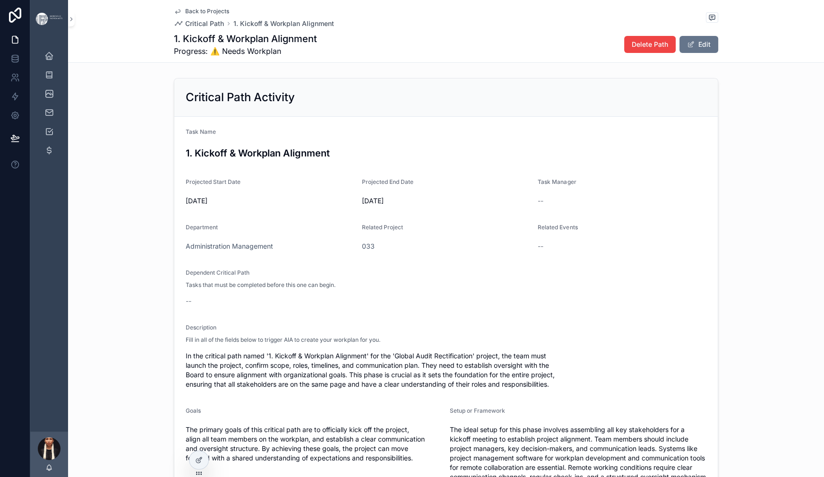
click at [185, 12] on span "Back to Projects" at bounding box center [207, 12] width 44 height 8
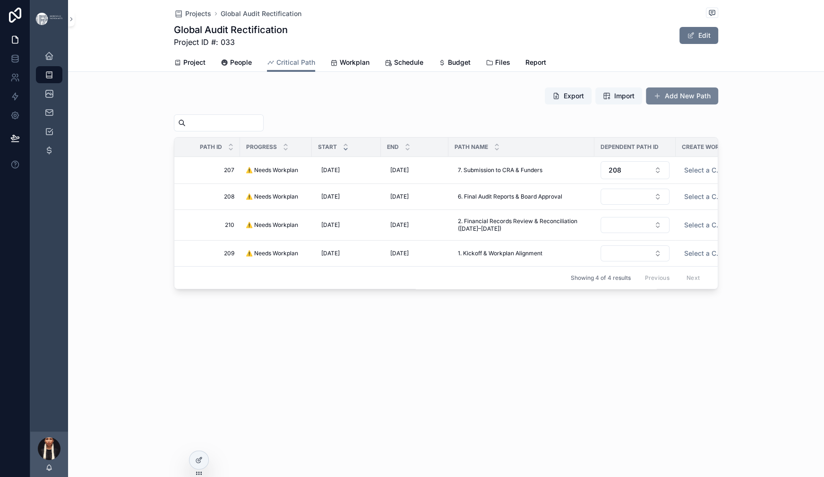
click at [718, 104] on button "Add New Path" at bounding box center [682, 95] width 72 height 17
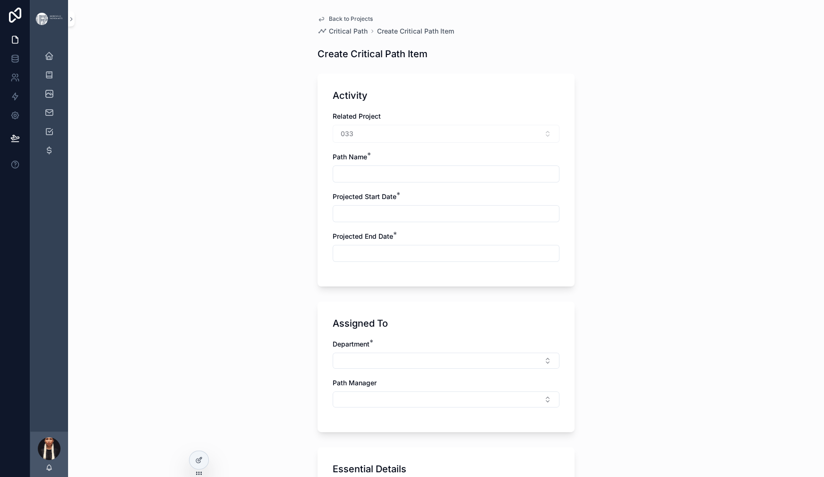
click at [333, 181] on input "scrollable content" at bounding box center [446, 173] width 226 height 13
paste input "**********"
type input "**********"
click at [333, 220] on input "scrollable content" at bounding box center [446, 213] width 226 height 13
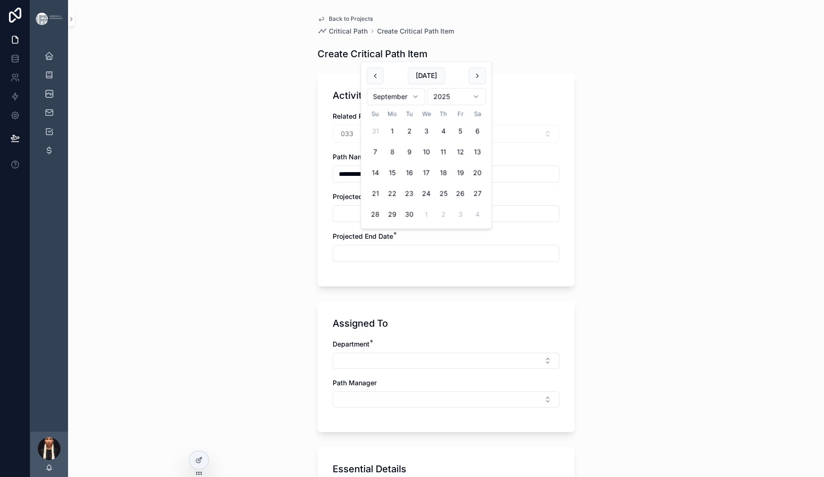
click at [446, 118] on html "**********" at bounding box center [412, 238] width 824 height 477
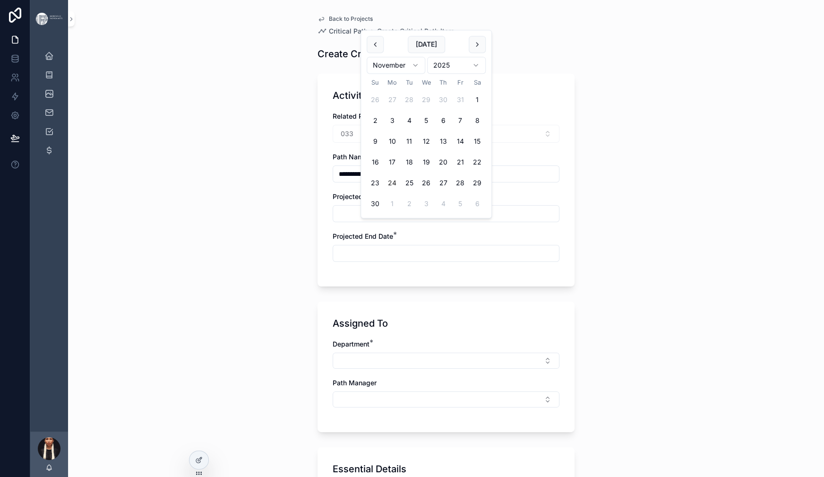
click at [401, 191] on button "24" at bounding box center [392, 182] width 17 height 17
type input "**********"
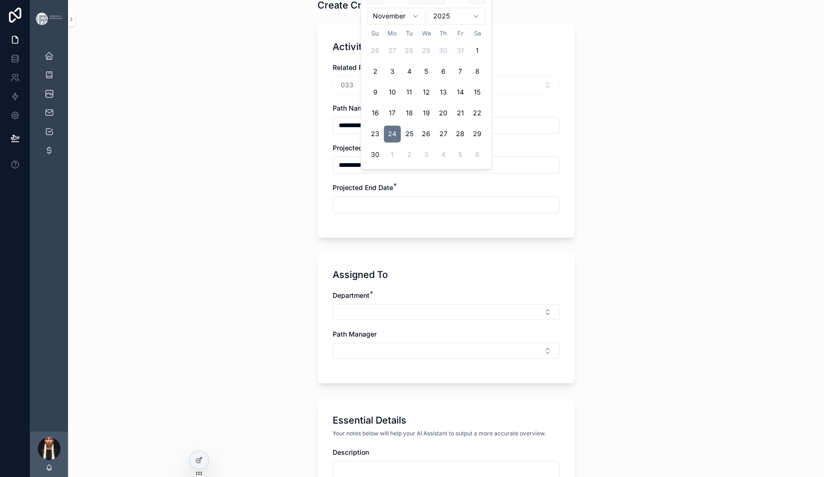
scroll to position [94, 0]
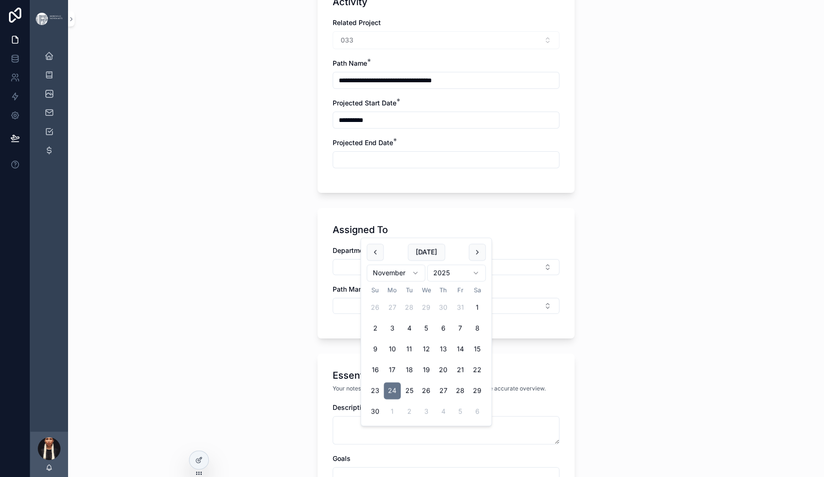
click at [337, 166] on input "scrollable content" at bounding box center [446, 159] width 226 height 13
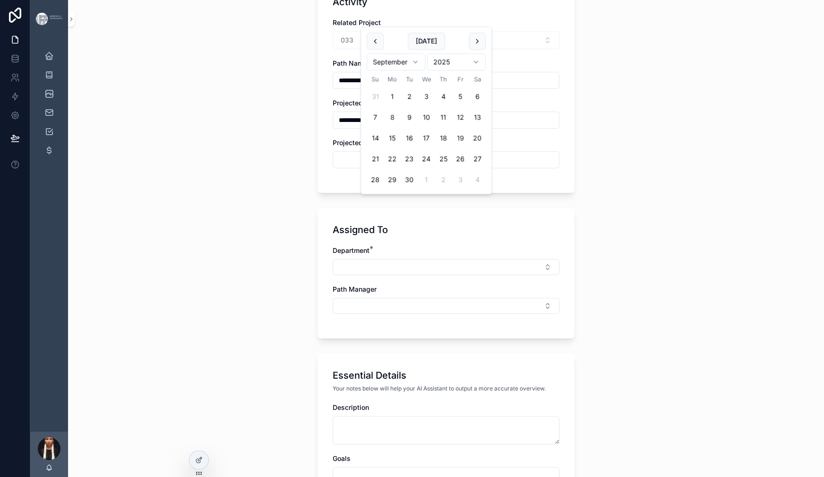
click at [469, 147] on button "19" at bounding box center [460, 138] width 17 height 17
type input "*********"
click at [239, 253] on div "**********" at bounding box center [446, 144] width 756 height 477
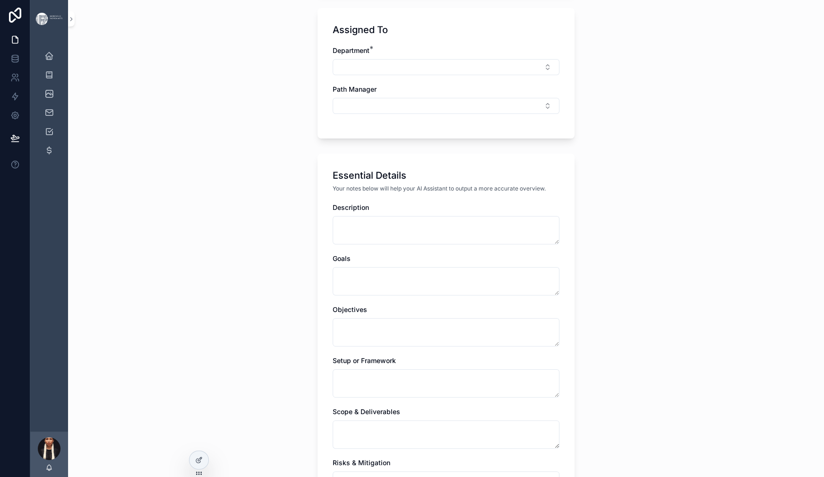
scroll to position [296, 0]
click at [345, 73] on button "Select Button" at bounding box center [446, 65] width 227 height 16
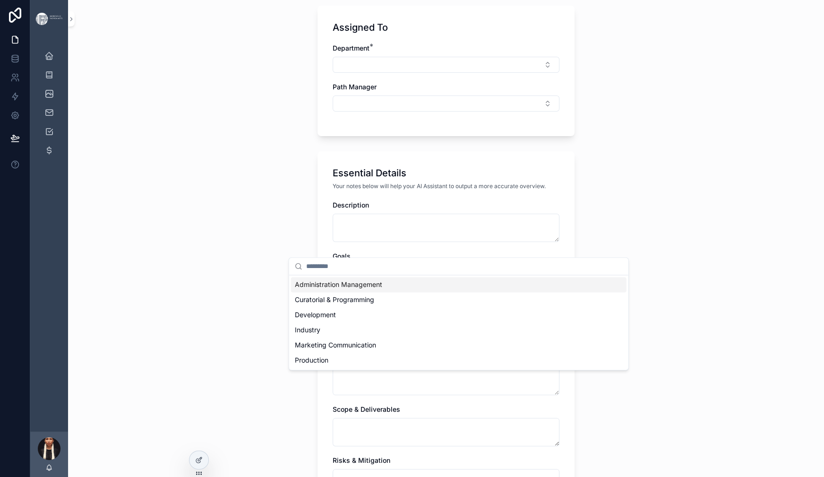
click at [343, 289] on span "Administration Management" at bounding box center [338, 284] width 87 height 9
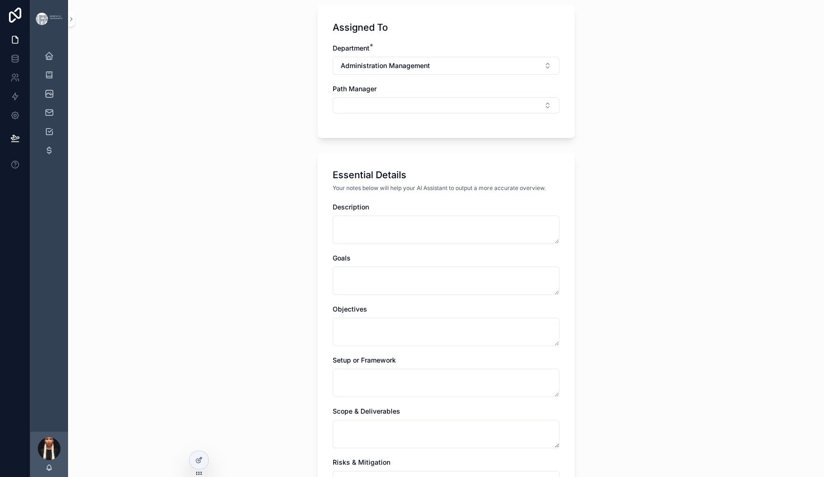
click at [310, 304] on div "**********" at bounding box center [446, 211] width 272 height 1014
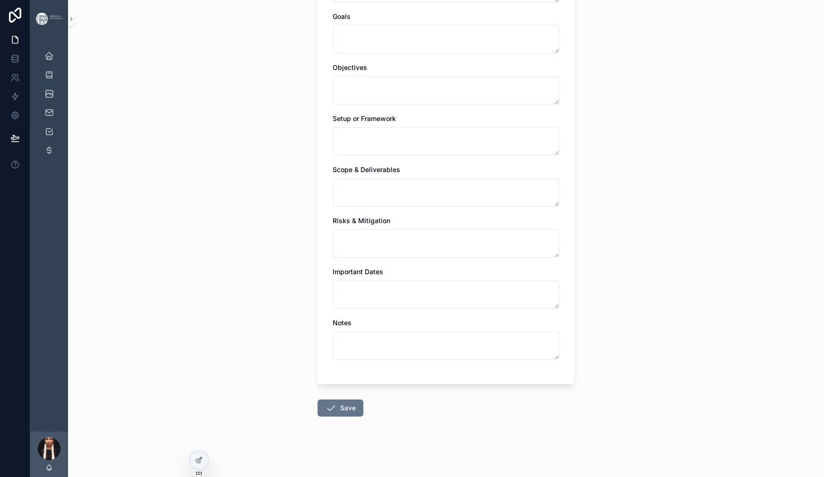
scroll to position [573, 0]
paste textarea "**********"
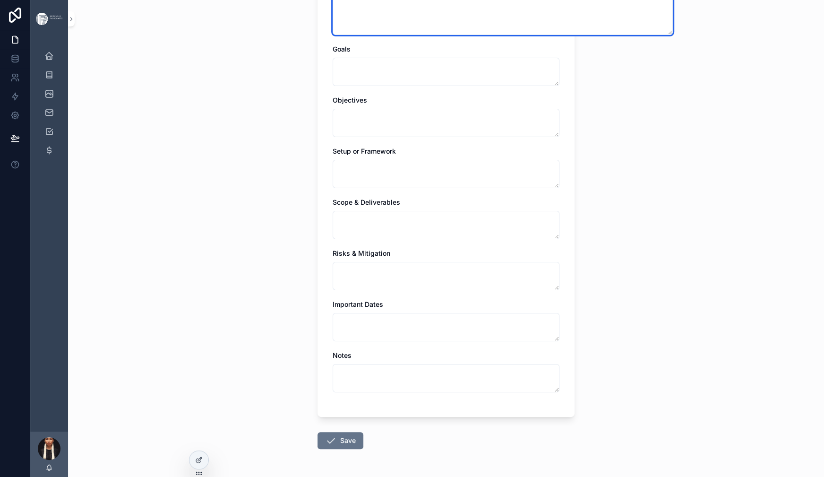
type textarea "**********"
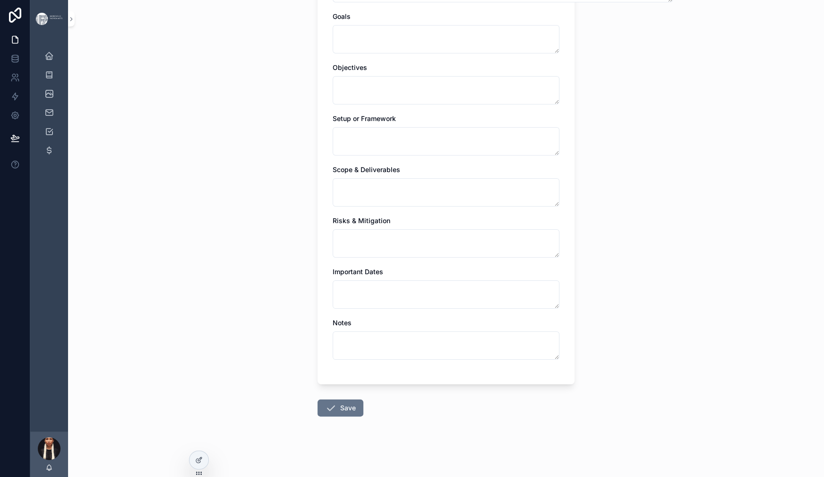
scroll to position [1081, 0]
click at [318, 399] on button "Save" at bounding box center [341, 407] width 46 height 17
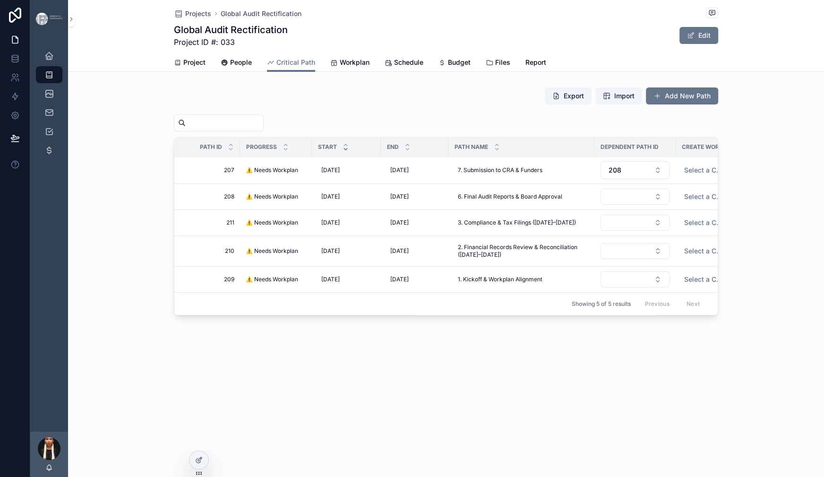
scroll to position [119, 0]
click at [639, 220] on button "Select Button" at bounding box center [635, 223] width 69 height 16
click at [571, 268] on span "210" at bounding box center [564, 263] width 11 height 9
click at [468, 381] on div "Projects Global Audit Rectification Global Audit Rectification Project ID #: 03…" at bounding box center [446, 190] width 756 height 381
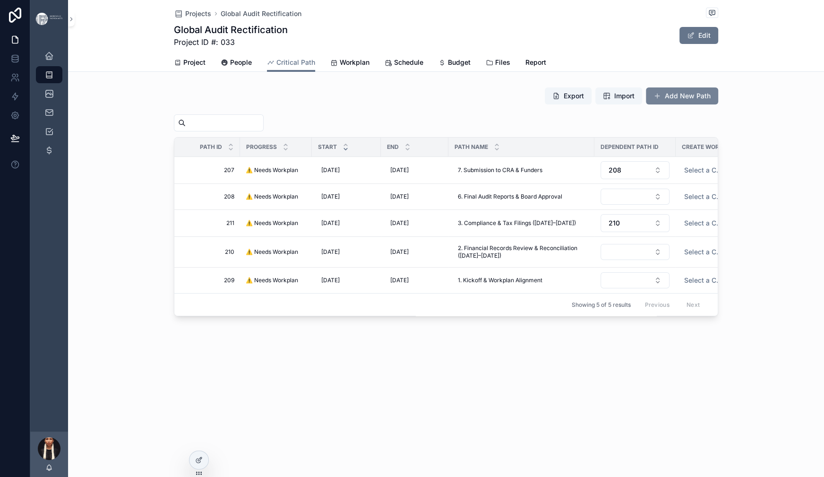
click at [661, 100] on span "scrollable content" at bounding box center [658, 96] width 8 height 8
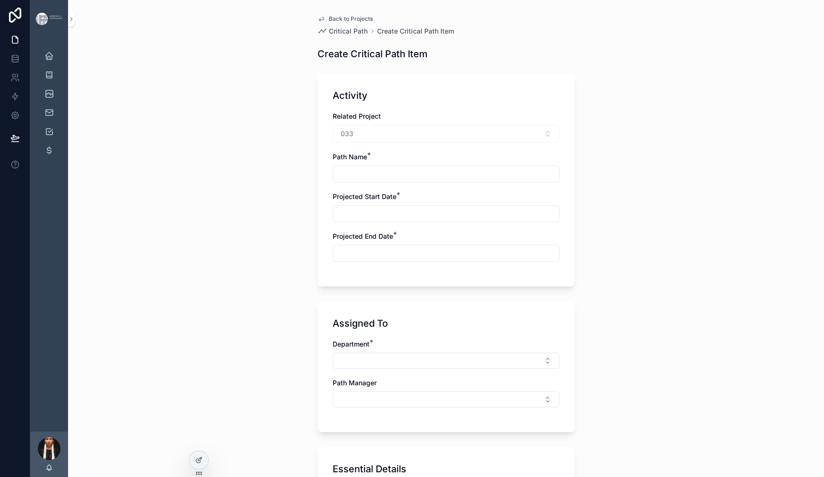
click at [333, 181] on input "scrollable content" at bounding box center [446, 173] width 226 height 13
paste input "**********"
type input "**********"
click at [318, 257] on div "**********" at bounding box center [446, 180] width 257 height 213
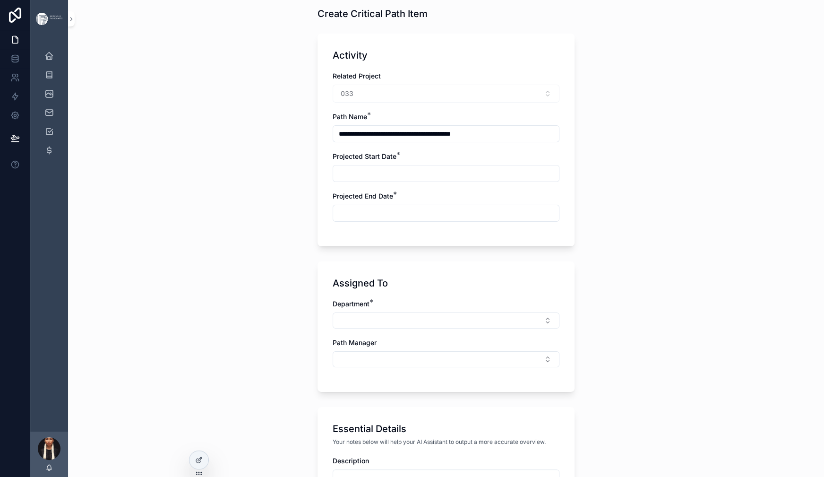
scroll to position [47, 0]
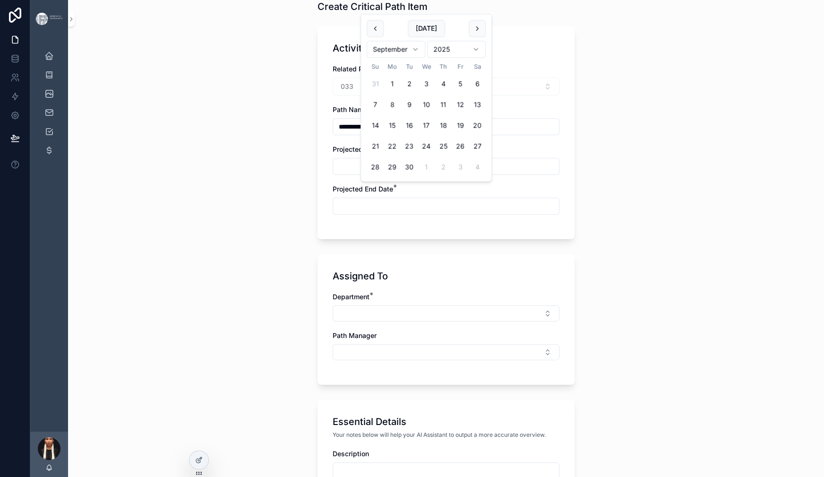
click at [333, 173] on input "scrollable content" at bounding box center [446, 166] width 226 height 13
click at [445, 71] on html "**********" at bounding box center [412, 238] width 824 height 477
drag, startPoint x: 390, startPoint y: 317, endPoint x: 392, endPoint y: 337, distance: 19.9
click at [401, 155] on button "22" at bounding box center [392, 146] width 17 height 17
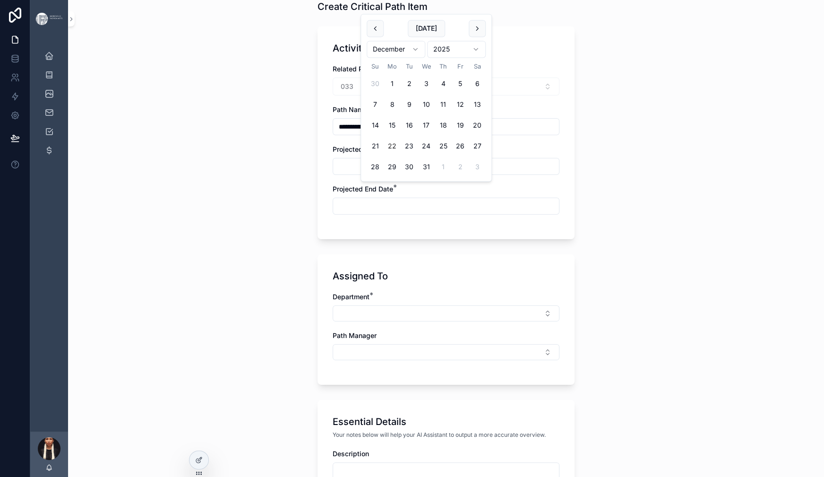
type input "**********"
click at [333, 213] on input "scrollable content" at bounding box center [446, 205] width 226 height 13
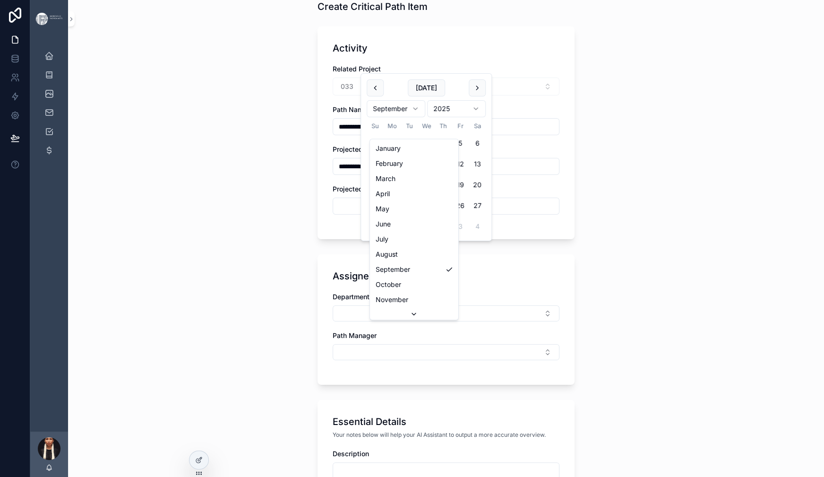
click at [445, 124] on html "**********" at bounding box center [412, 238] width 824 height 477
click at [467, 123] on html "**********" at bounding box center [412, 238] width 824 height 477
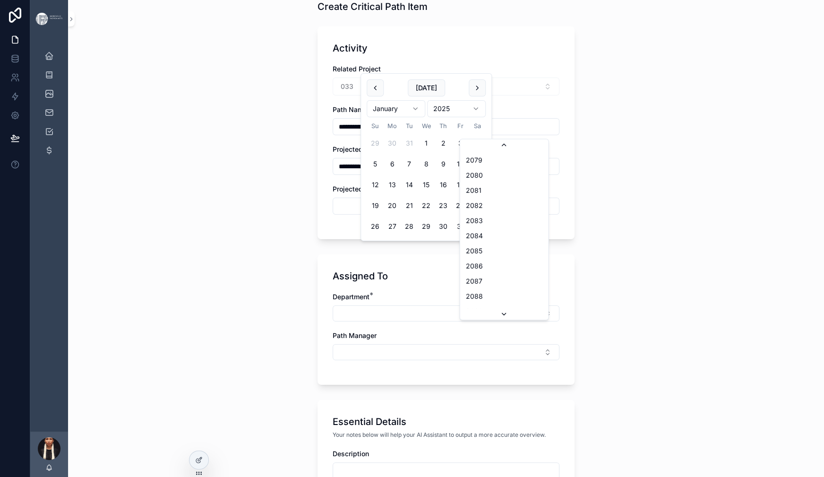
scroll to position [2720, 0]
click at [469, 214] on button "23" at bounding box center [460, 205] width 17 height 17
type input "*********"
click at [175, 264] on div "**********" at bounding box center [446, 191] width 756 height 477
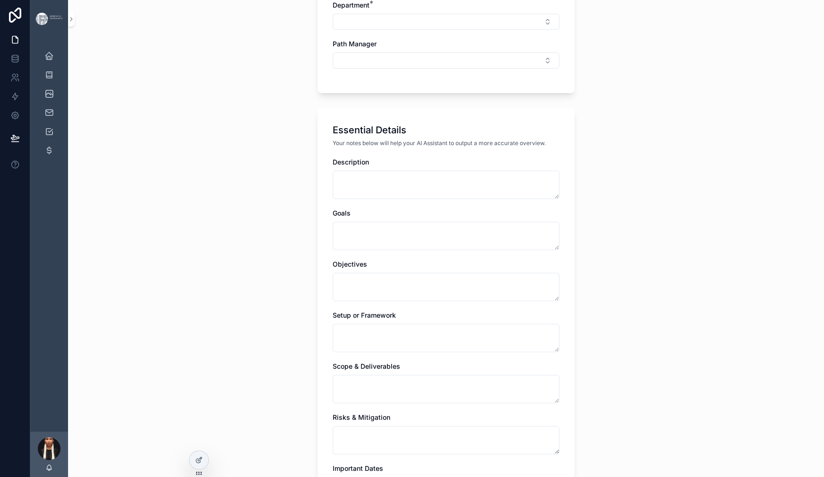
scroll to position [348, 0]
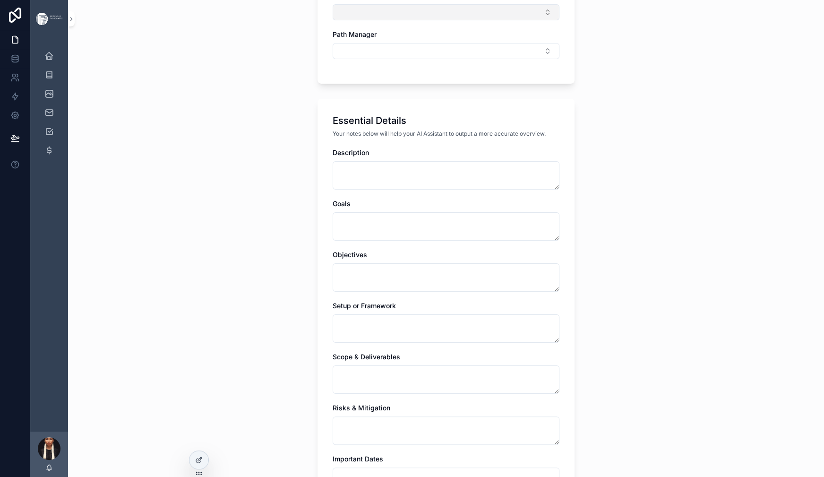
drag, startPoint x: 451, startPoint y: 248, endPoint x: 459, endPoint y: 192, distance: 55.9
click at [459, 69] on div "Department * Path Manager" at bounding box center [446, 30] width 227 height 78
click at [459, 20] on button "Select Button" at bounding box center [446, 12] width 227 height 16
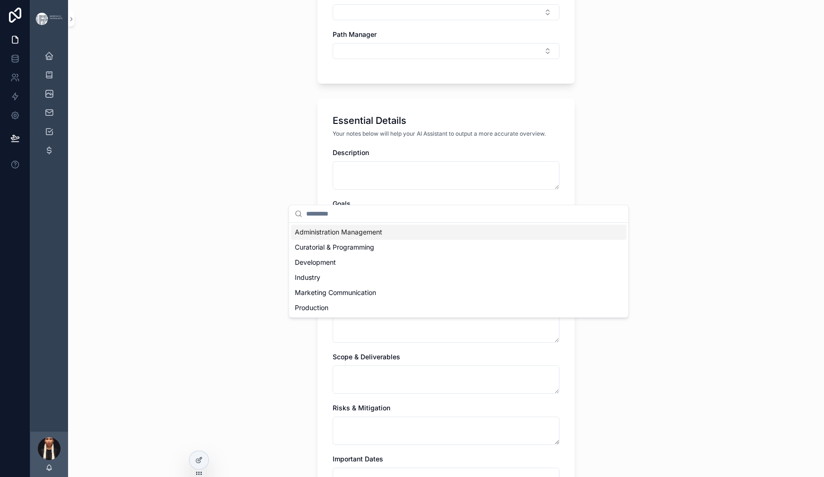
click at [368, 237] on span "Administration Management" at bounding box center [338, 231] width 87 height 9
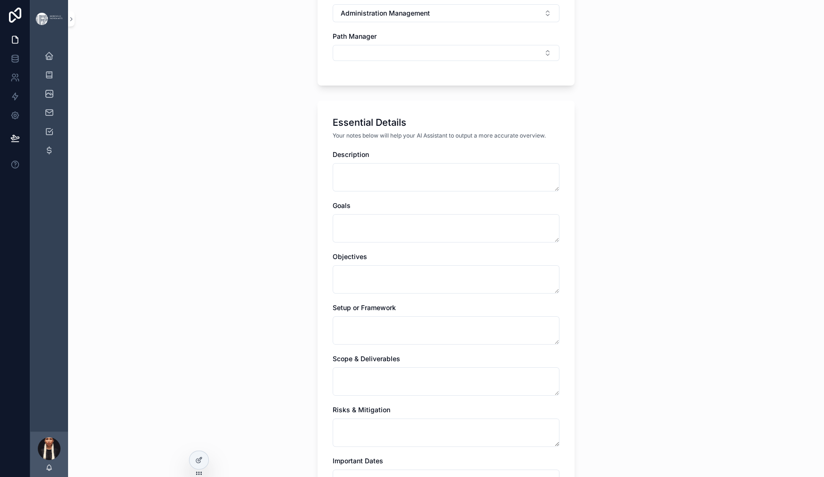
click at [237, 243] on div "**********" at bounding box center [446, 238] width 756 height 477
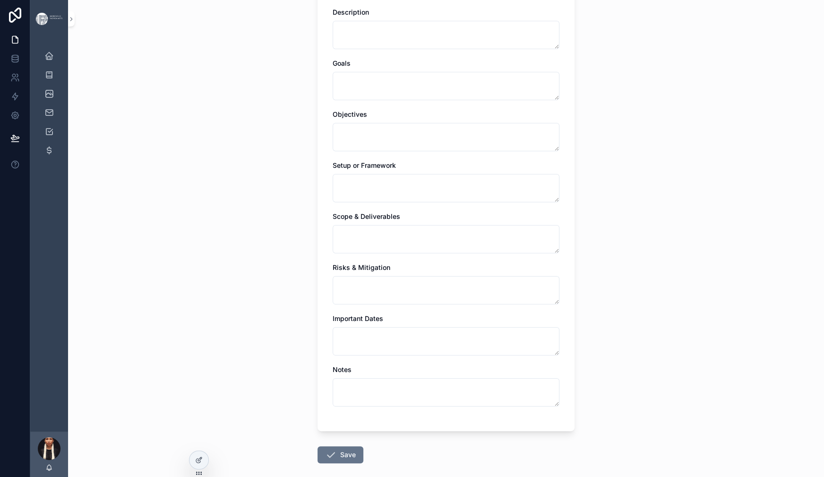
scroll to position [500, 0]
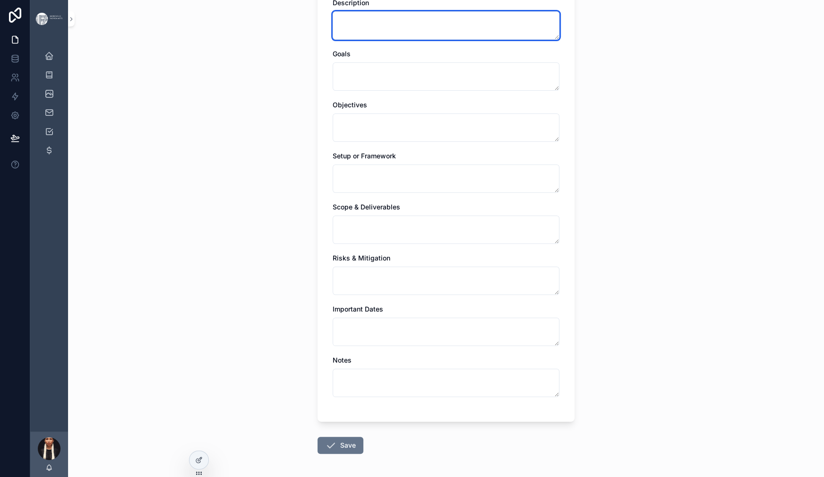
click at [365, 40] on textarea "scrollable content" at bounding box center [446, 25] width 227 height 28
paste textarea "**********"
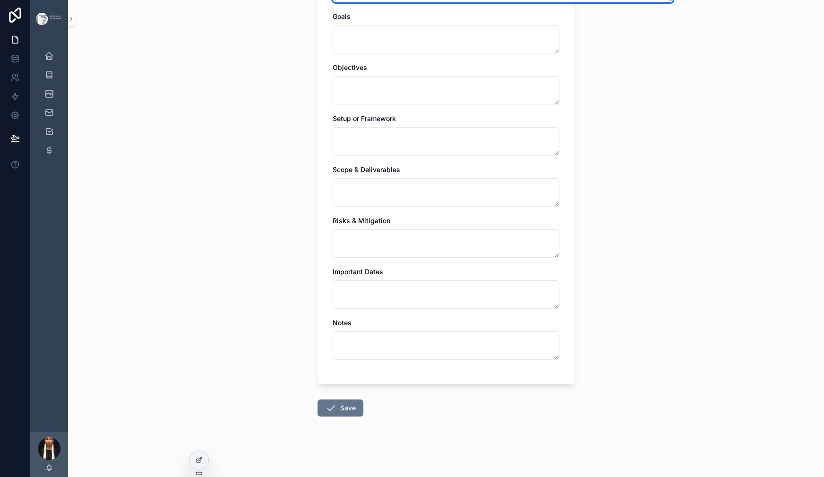
scroll to position [1095, 0]
type textarea "**********"
drag, startPoint x: 303, startPoint y: 371, endPoint x: 300, endPoint y: 361, distance: 10.0
click at [318, 399] on button "Save" at bounding box center [341, 407] width 46 height 17
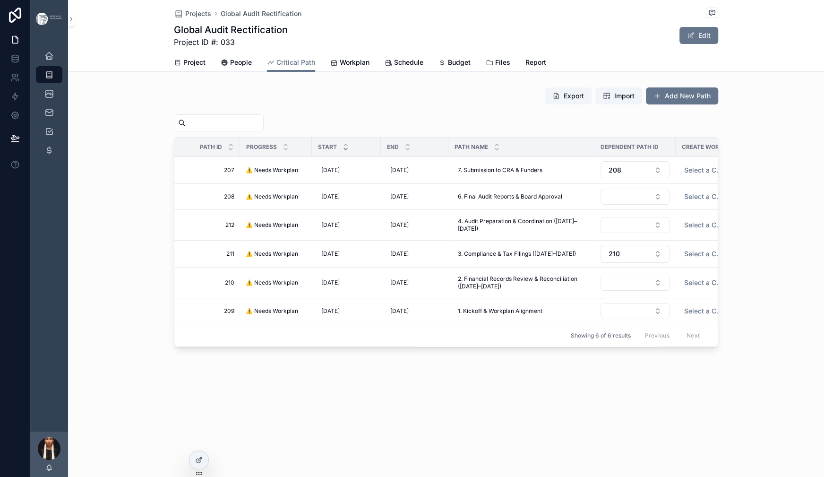
scroll to position [113, 0]
click at [601, 228] on button "Select Button" at bounding box center [635, 225] width 69 height 16
click at [571, 304] on span "210" at bounding box center [564, 298] width 11 height 9
click at [359, 67] on span "Workplan" at bounding box center [355, 62] width 30 height 9
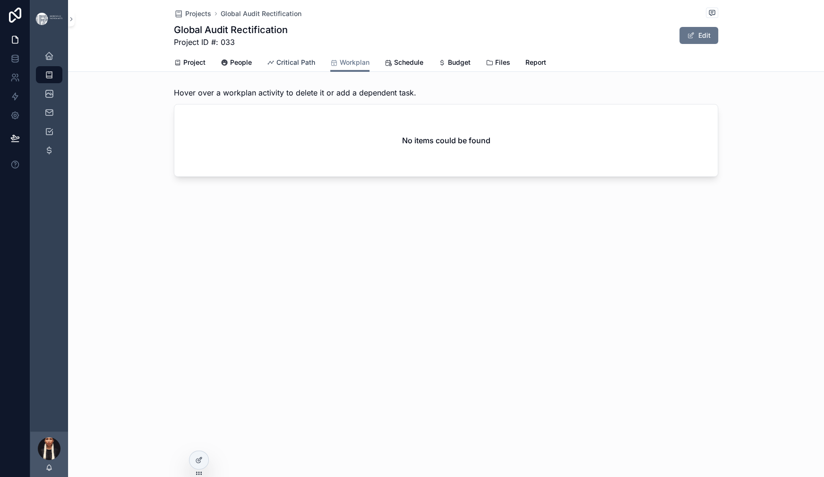
click at [284, 67] on span "Critical Path" at bounding box center [296, 62] width 39 height 9
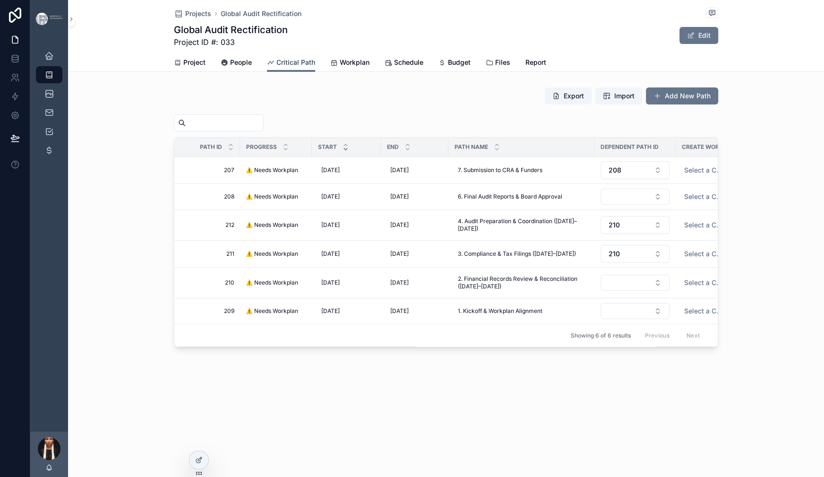
scroll to position [3, 0]
click at [718, 104] on button "Add New Path" at bounding box center [682, 95] width 72 height 17
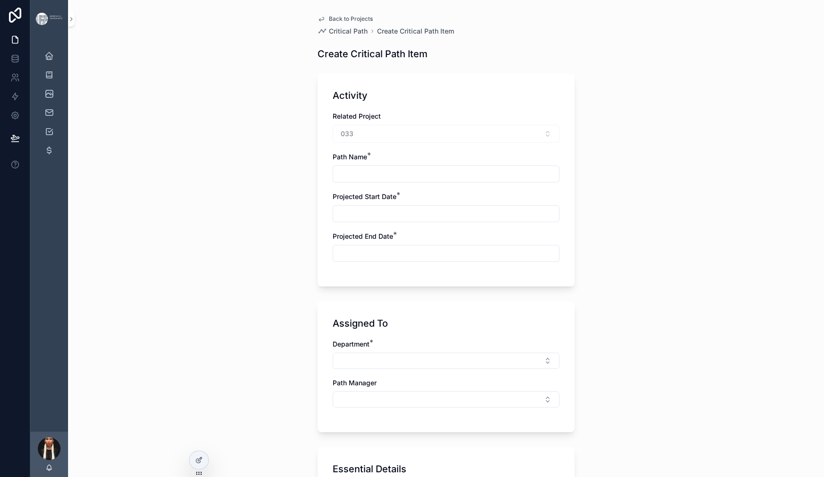
click at [333, 181] on input "scrollable content" at bounding box center [446, 173] width 226 height 13
paste input "**********"
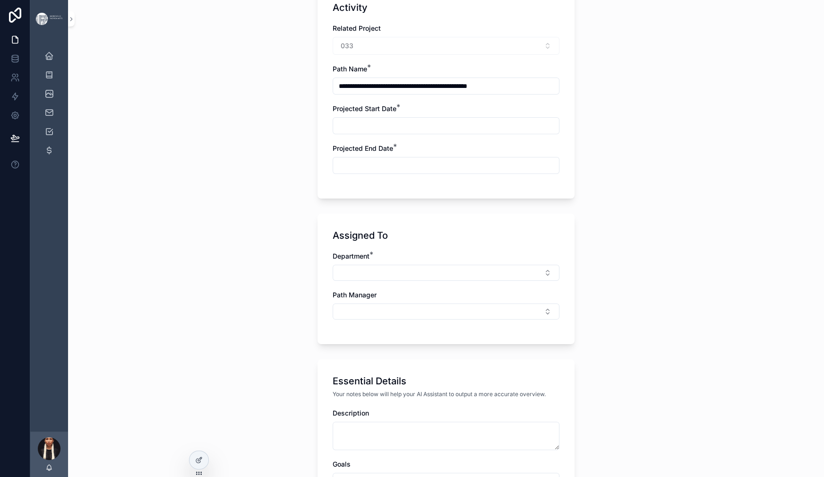
scroll to position [119, 0]
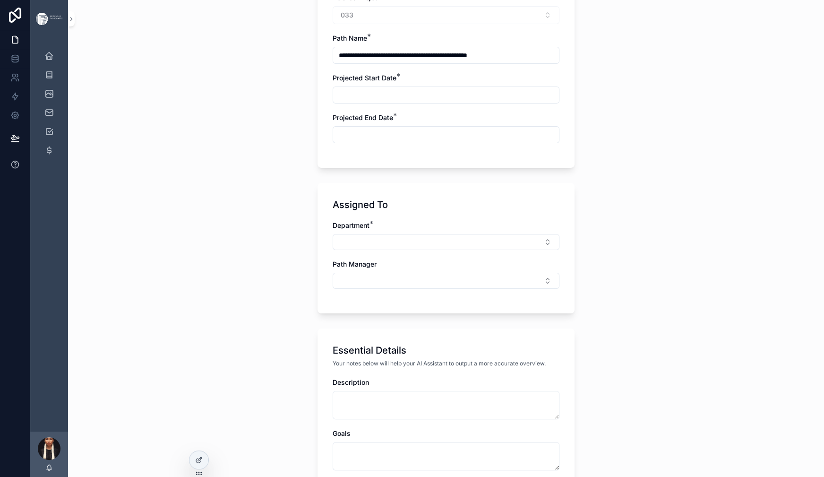
type input "**********"
click at [335, 102] on input "scrollable content" at bounding box center [446, 94] width 226 height 13
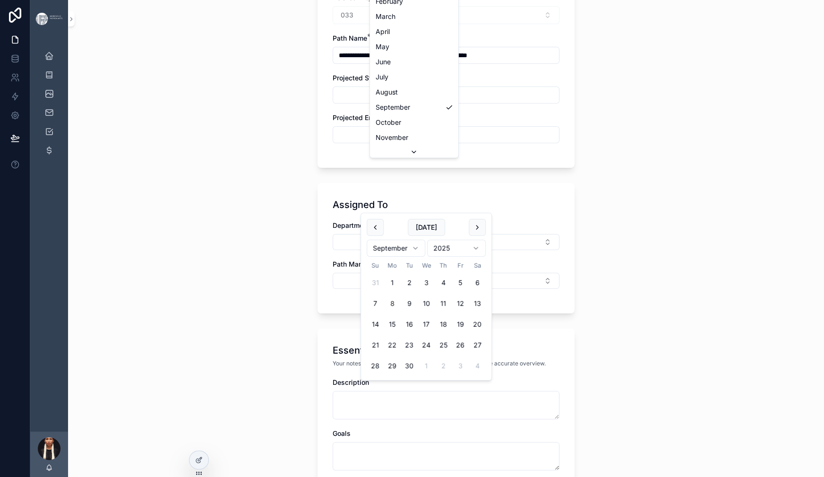
click at [414, 264] on html "**********" at bounding box center [412, 238] width 824 height 477
click at [661, 226] on html "**********" at bounding box center [412, 238] width 824 height 477
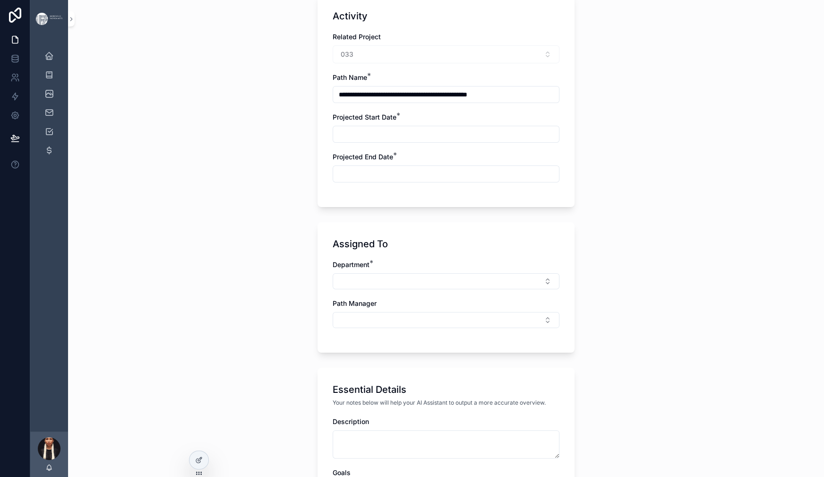
scroll to position [61, 0]
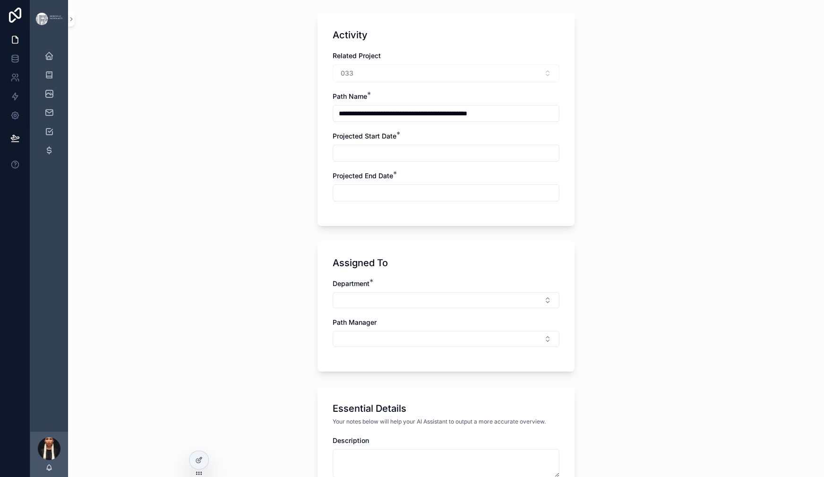
click at [364, 160] on input "scrollable content" at bounding box center [446, 153] width 226 height 13
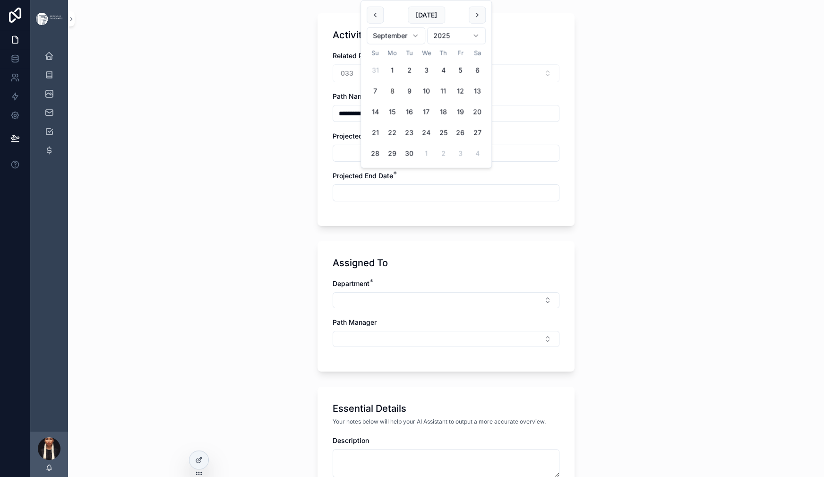
click at [424, 50] on html "**********" at bounding box center [412, 238] width 824 height 477
click at [510, 52] on html "**********" at bounding box center [412, 238] width 824 height 477
click at [469, 141] on button "23" at bounding box center [460, 132] width 17 height 17
type input "*********"
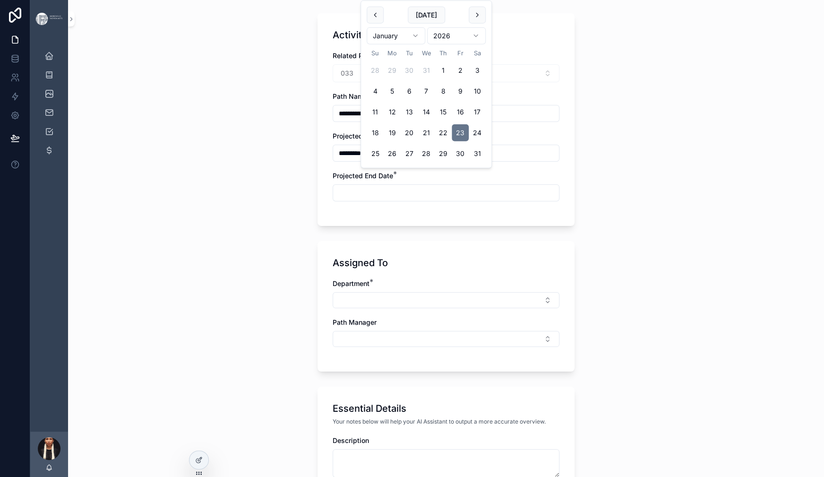
click at [333, 199] on input "scrollable content" at bounding box center [446, 192] width 226 height 13
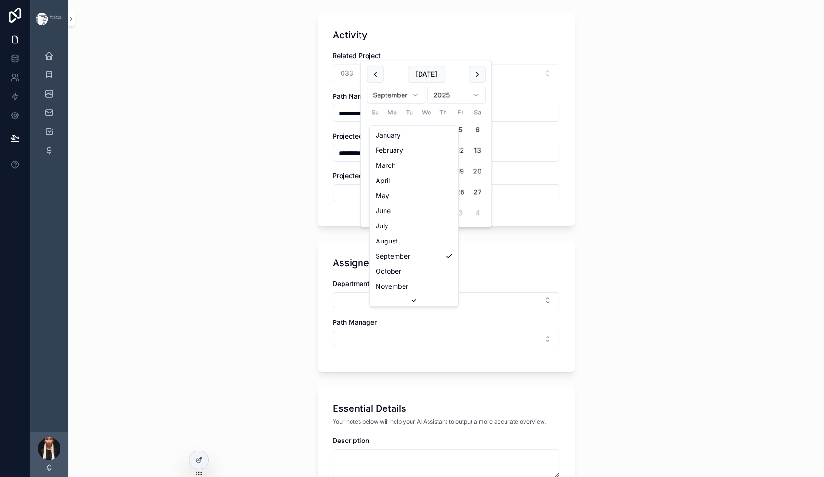
click at [435, 117] on html "**********" at bounding box center [412, 238] width 824 height 477
click at [452, 180] on button "13" at bounding box center [443, 171] width 17 height 17
type input "*********"
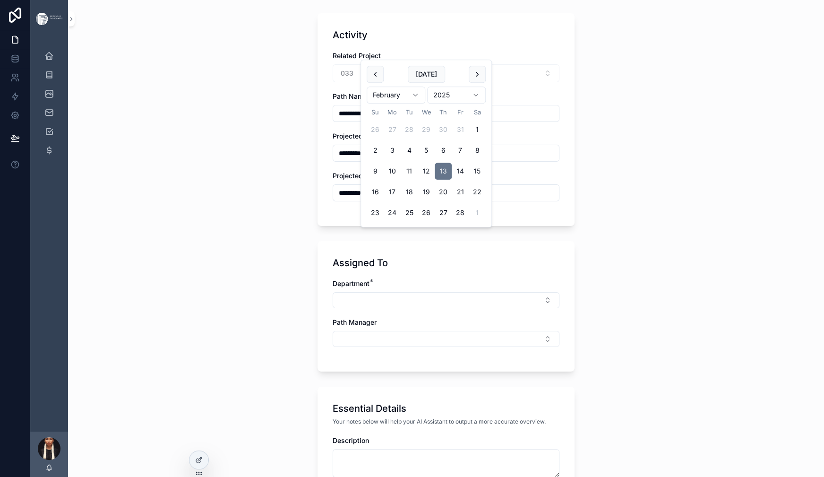
click at [698, 262] on div "**********" at bounding box center [446, 177] width 756 height 477
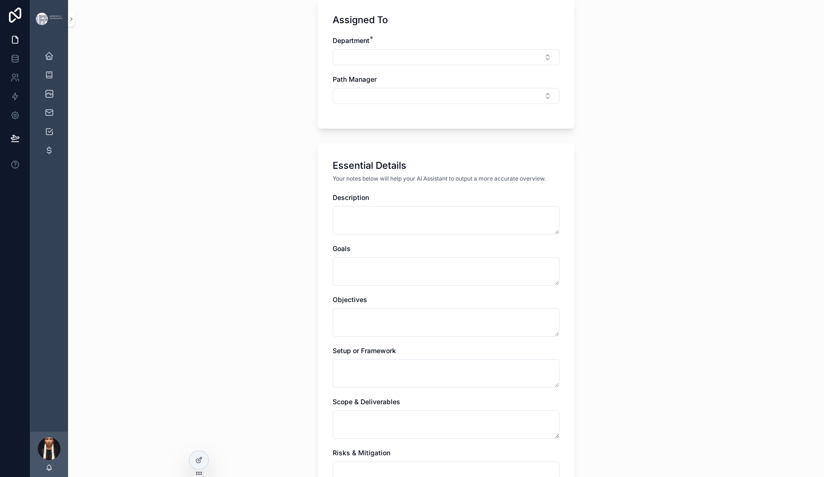
scroll to position [306, 0]
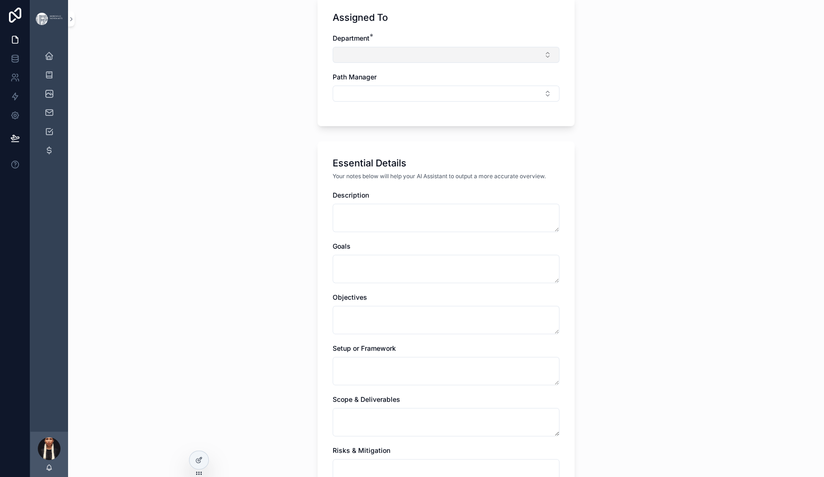
click at [343, 63] on button "Select Button" at bounding box center [446, 55] width 227 height 16
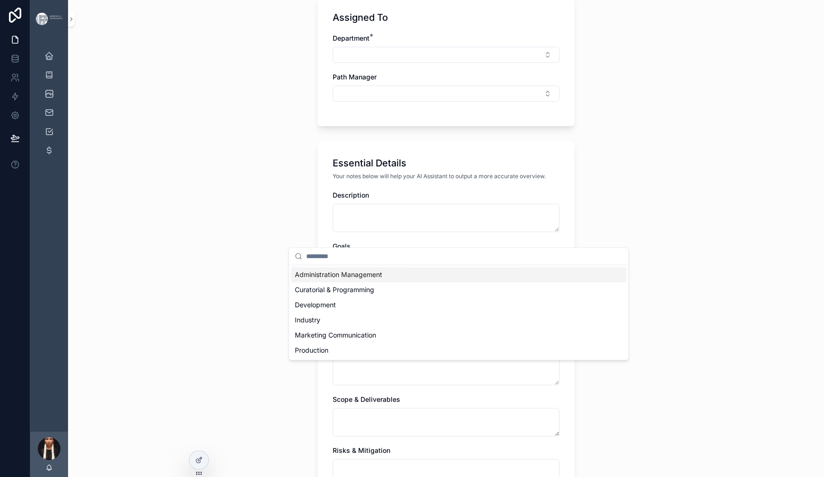
click at [338, 279] on span "Administration Management" at bounding box center [338, 274] width 87 height 9
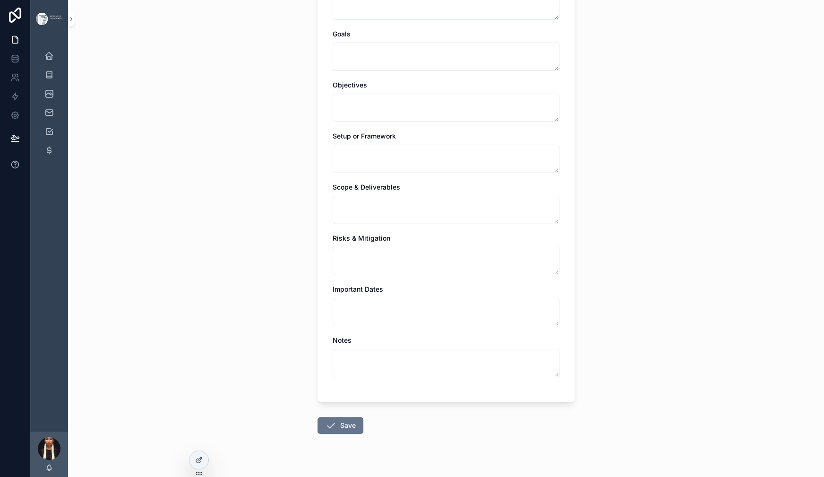
scroll to position [525, 0]
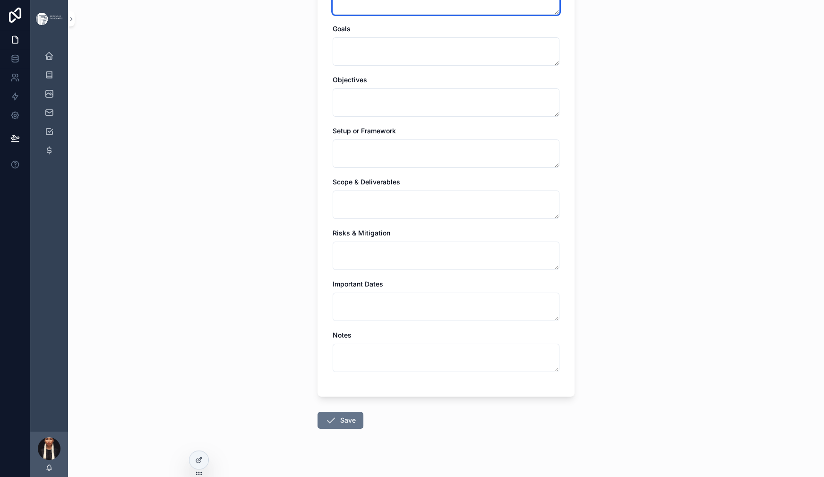
click at [336, 15] on textarea "scrollable content" at bounding box center [446, 0] width 227 height 28
paste textarea "**********"
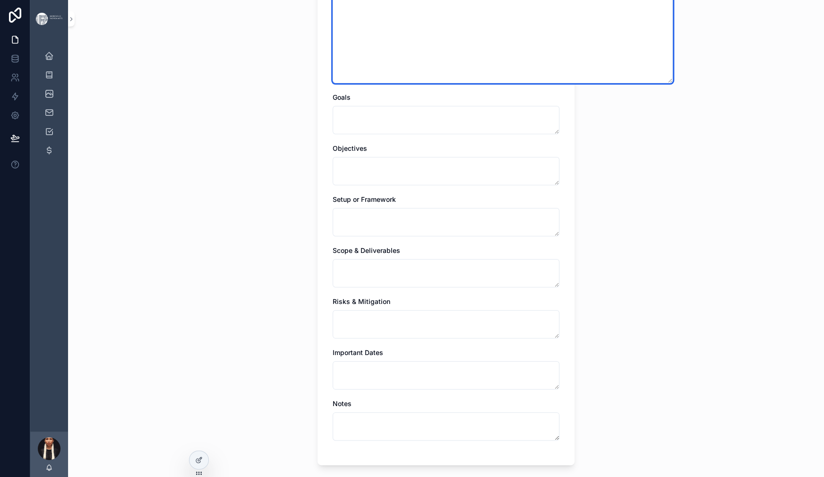
type textarea "**********"
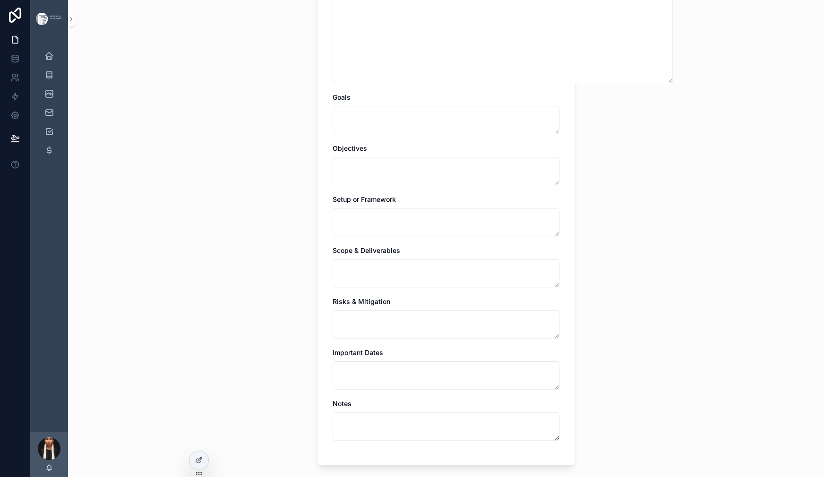
click at [700, 294] on div "**********" at bounding box center [446, 238] width 756 height 477
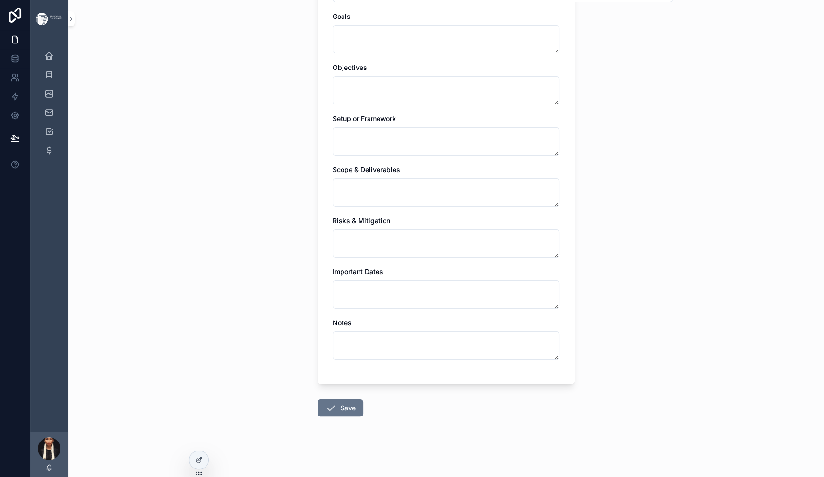
scroll to position [1081, 0]
click at [318, 399] on button "Save" at bounding box center [341, 407] width 46 height 17
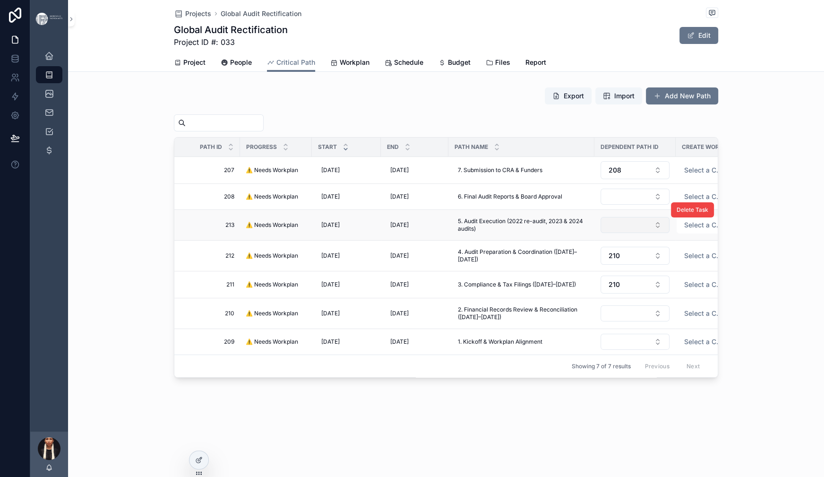
scroll to position [72, 0]
click at [611, 205] on button "Select Button" at bounding box center [635, 197] width 69 height 16
click at [580, 271] on div "213" at bounding box center [611, 263] width 113 height 15
click at [601, 234] on button "Select Button" at bounding box center [635, 226] width 69 height 16
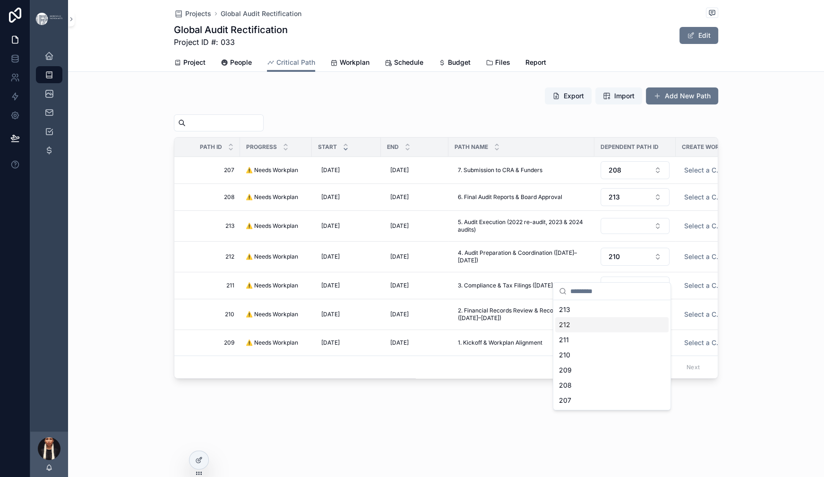
click at [571, 329] on span "212" at bounding box center [564, 324] width 11 height 9
click at [355, 67] on span "Workplan" at bounding box center [355, 62] width 30 height 9
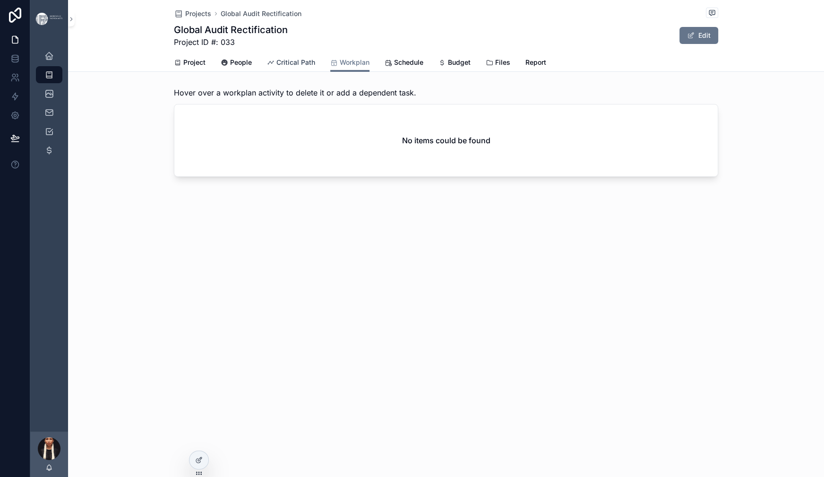
click at [277, 67] on span "Critical Path" at bounding box center [296, 62] width 39 height 9
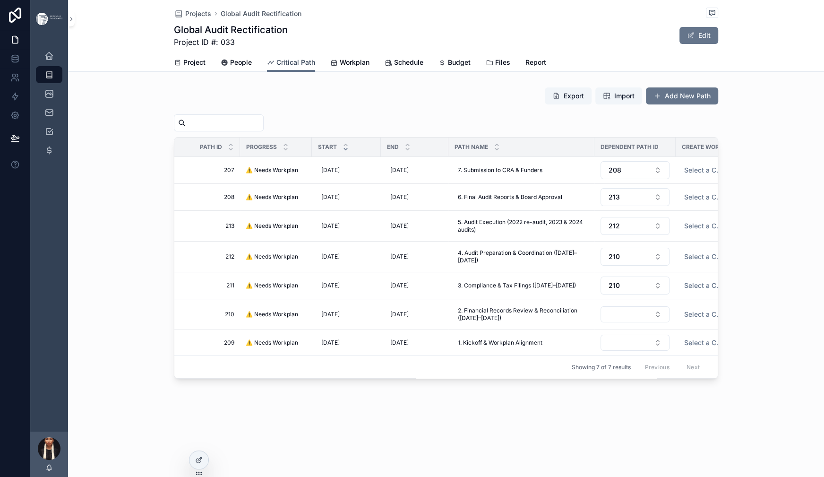
click at [277, 67] on span "Critical Path" at bounding box center [296, 62] width 39 height 9
click at [246, 174] on span "⚠️ Needs Workplan" at bounding box center [272, 170] width 52 height 8
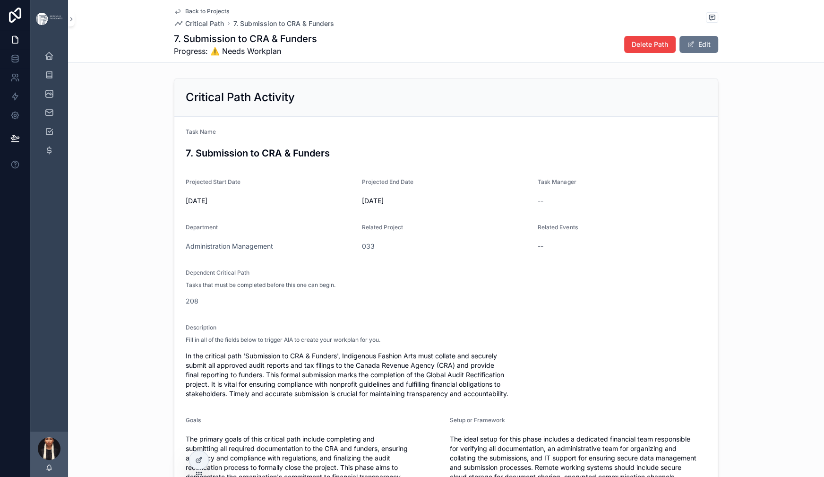
click at [185, 15] on span "Back to Projects" at bounding box center [207, 12] width 44 height 8
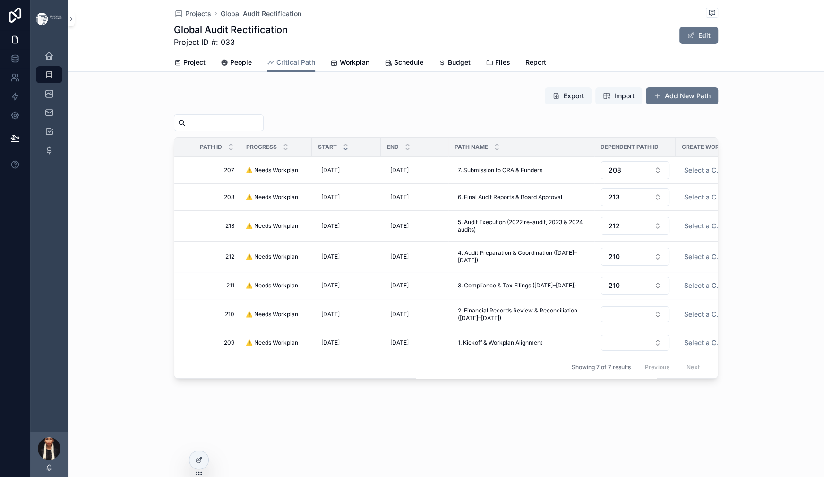
click at [229, 126] on div "Export Import Add New Path Path ID Progress Start End Path Name Dependent Path …" at bounding box center [446, 232] width 756 height 299
click at [185, 18] on span "Projects" at bounding box center [198, 13] width 26 height 9
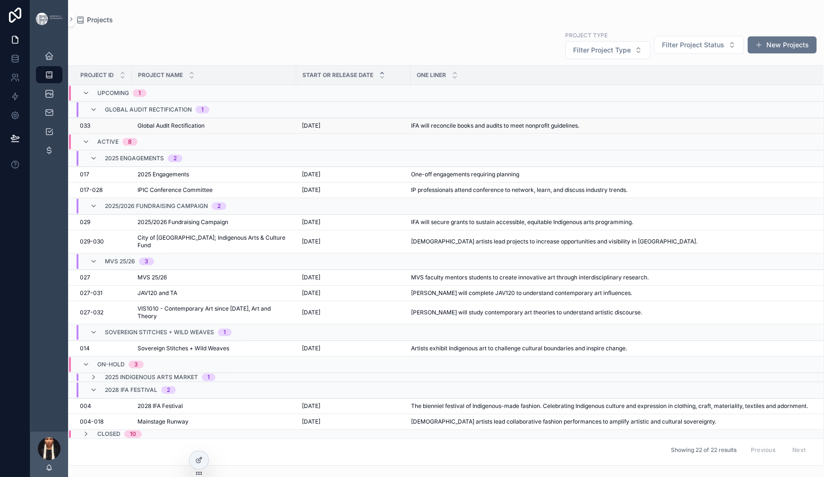
click at [205, 130] on span "Global Audit Rectification" at bounding box center [171, 126] width 67 height 8
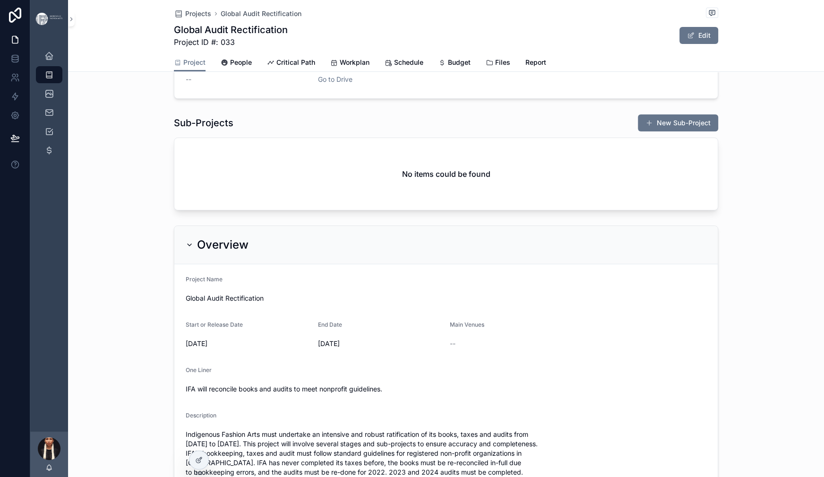
scroll to position [170, 0]
click at [318, 82] on link "Go to Drive" at bounding box center [335, 78] width 35 height 8
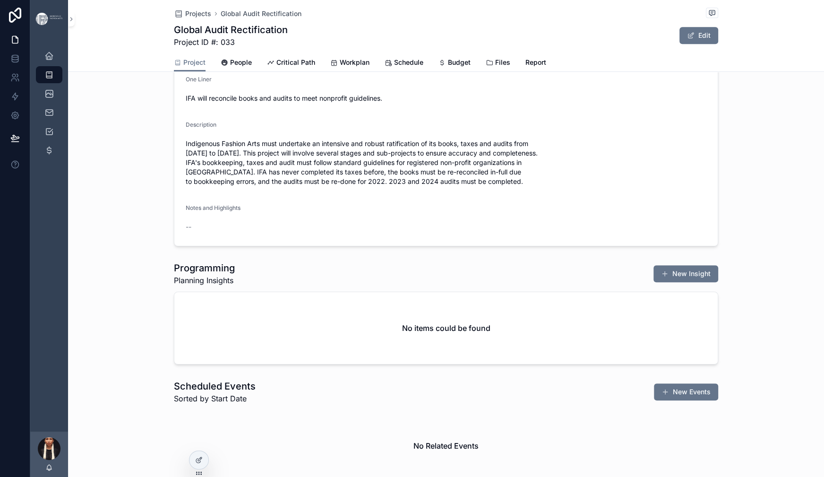
scroll to position [0, 0]
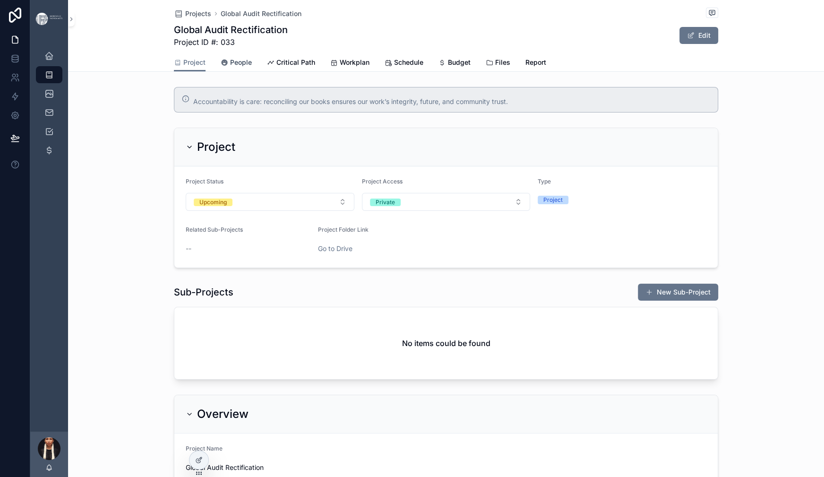
click at [230, 67] on span "People" at bounding box center [241, 62] width 22 height 9
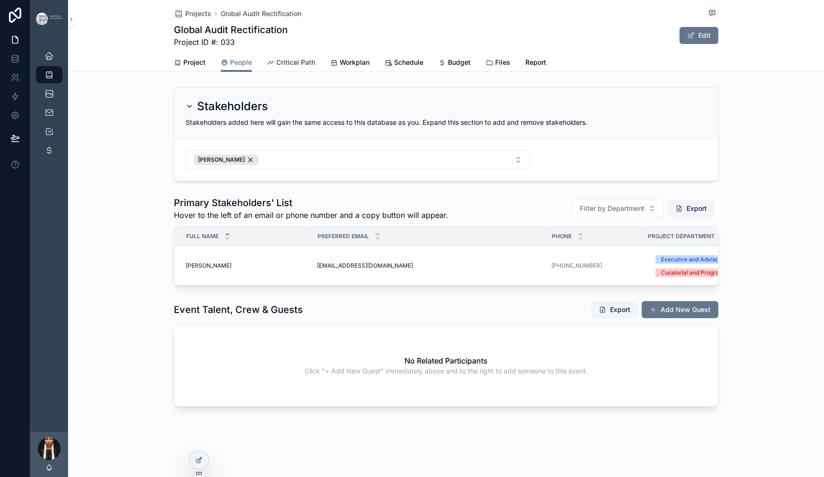
click at [282, 67] on span "Critical Path" at bounding box center [296, 62] width 39 height 9
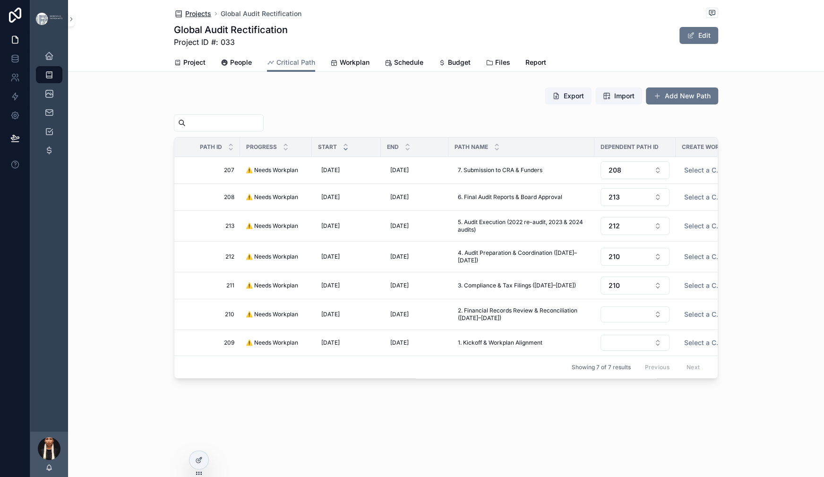
click at [185, 14] on span "Projects" at bounding box center [198, 13] width 26 height 9
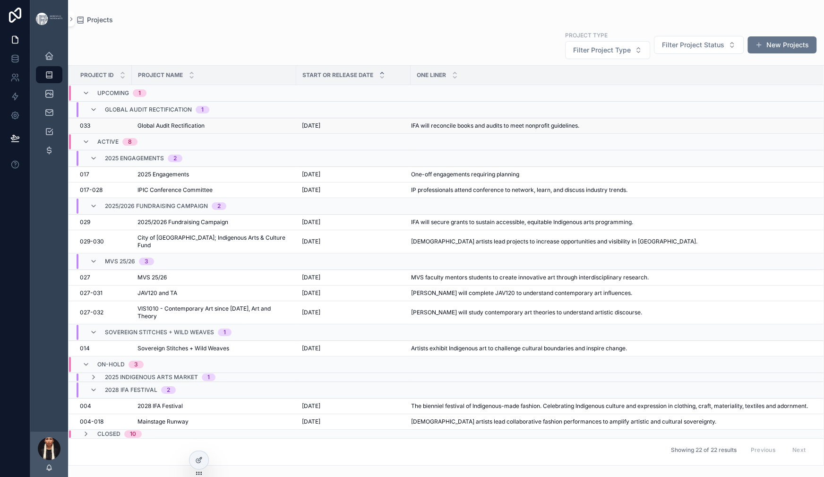
click at [205, 130] on span "Global Audit Rectification" at bounding box center [171, 126] width 67 height 8
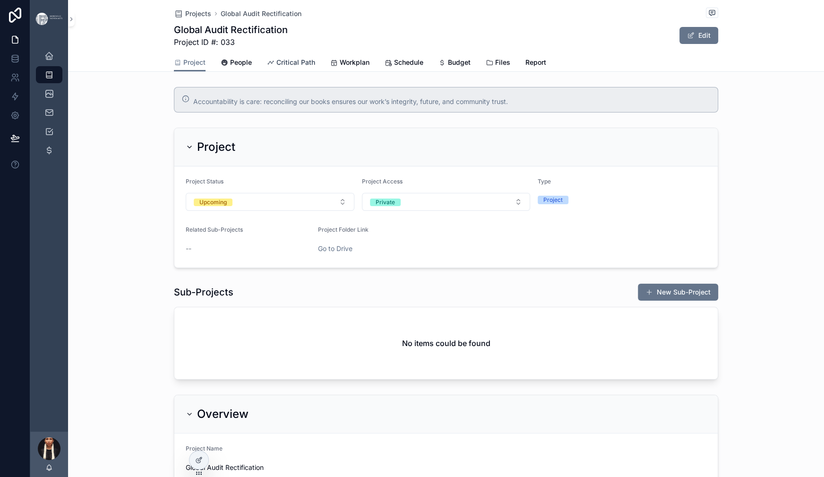
click at [279, 67] on span "Critical Path" at bounding box center [296, 62] width 39 height 9
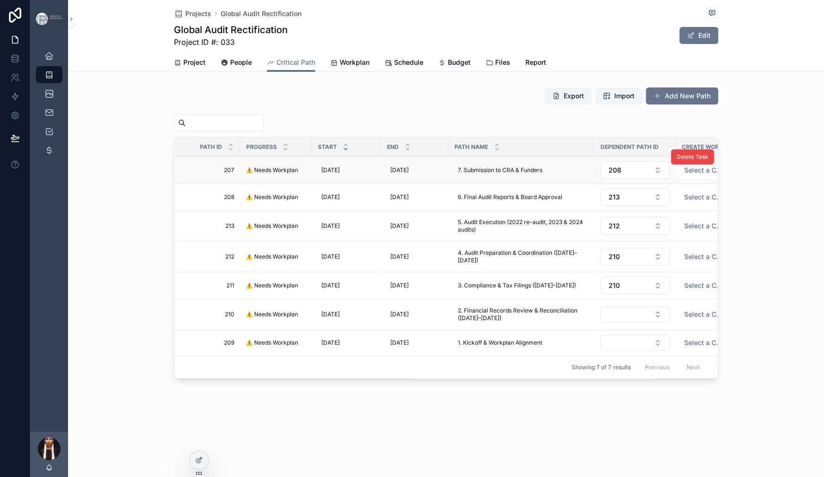
click at [246, 174] on span "⚠️ Needs Workplan" at bounding box center [272, 170] width 52 height 8
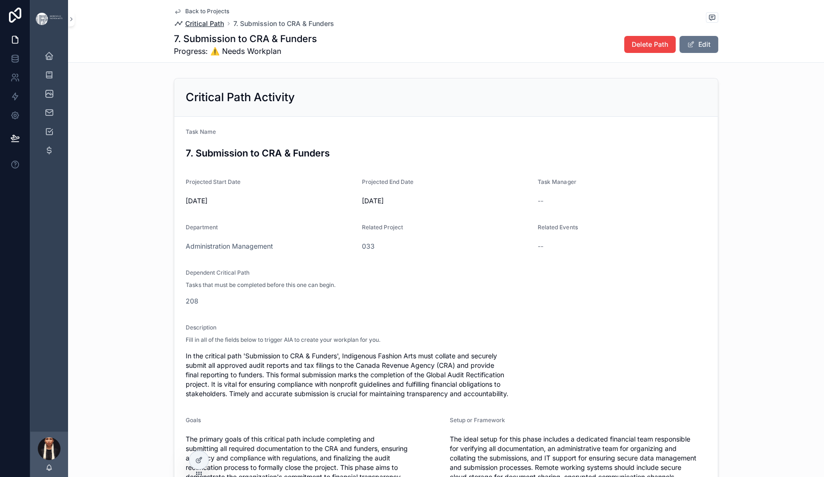
click at [185, 28] on span "Critical Path" at bounding box center [204, 23] width 39 height 9
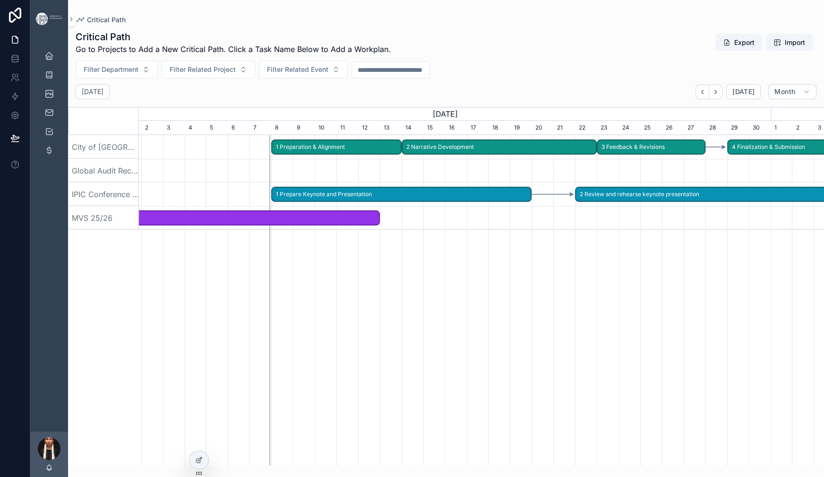
scroll to position [0, 663]
click at [733, 96] on span "[DATE]" at bounding box center [744, 91] width 22 height 9
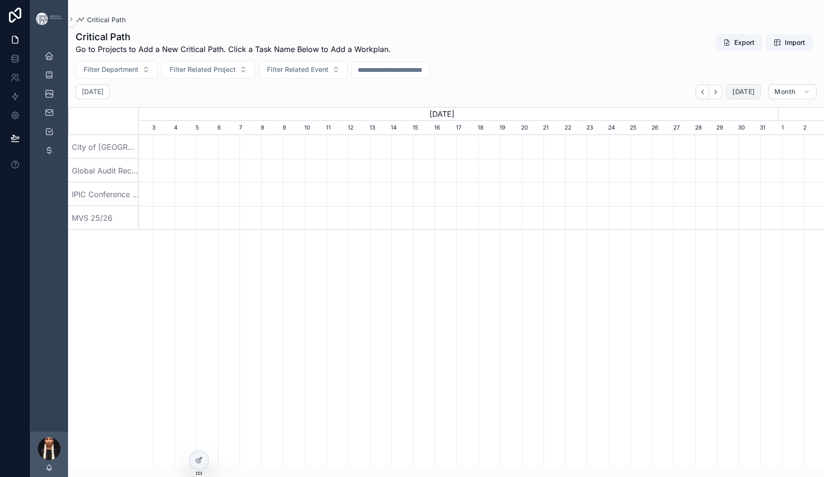
click at [733, 96] on span "[DATE]" at bounding box center [744, 91] width 22 height 9
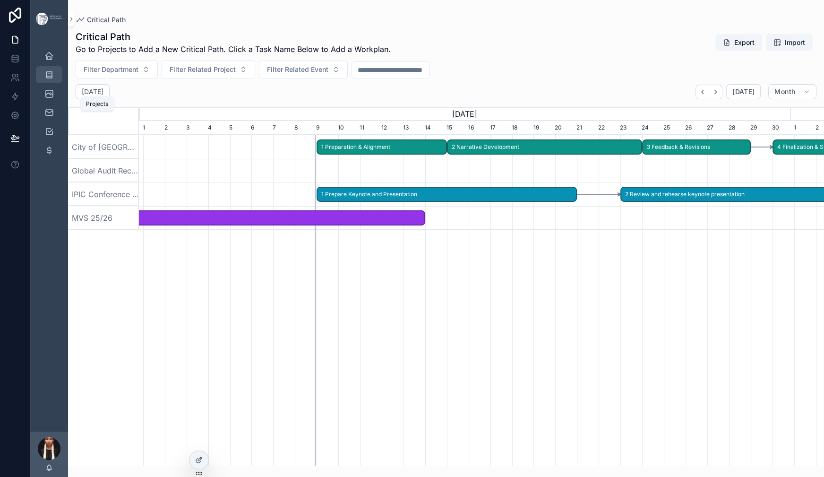
click at [54, 79] on icon "scrollable content" at bounding box center [48, 74] width 9 height 9
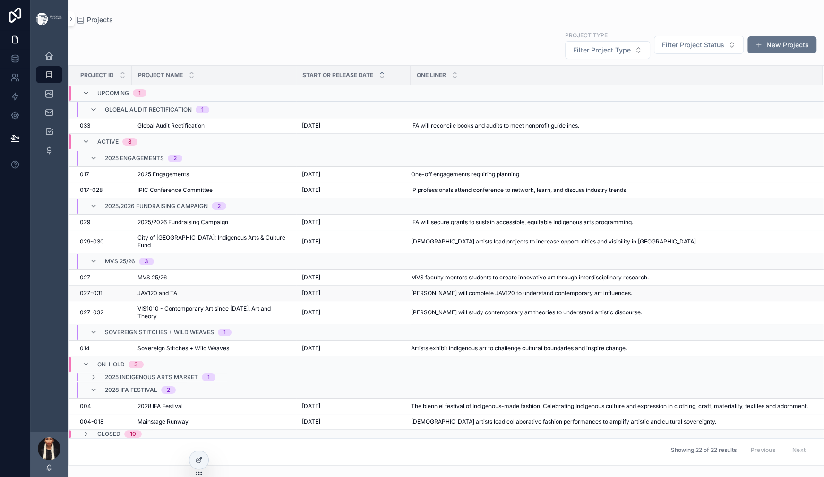
click at [177, 289] on span "JAV120 and TA" at bounding box center [158, 293] width 40 height 8
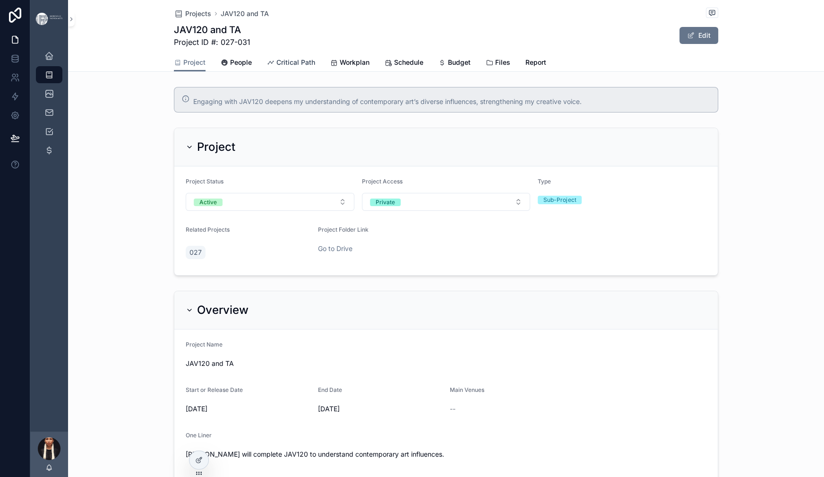
click at [279, 67] on span "Critical Path" at bounding box center [296, 62] width 39 height 9
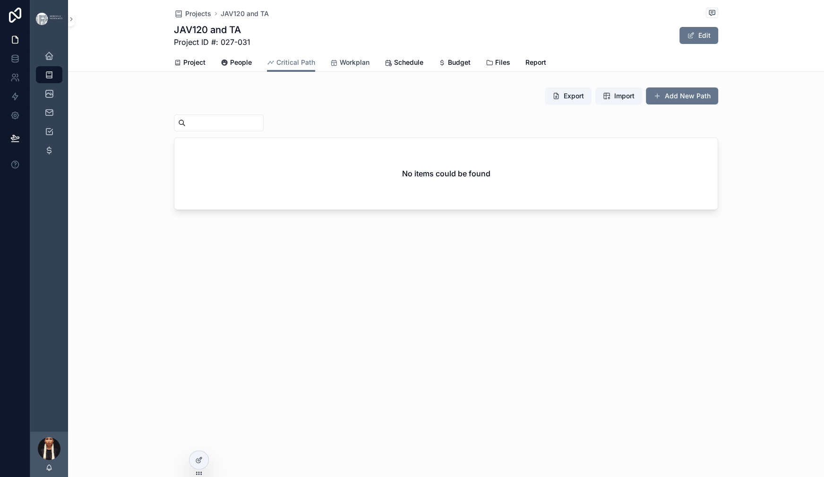
click at [359, 67] on span "Workplan" at bounding box center [355, 62] width 30 height 9
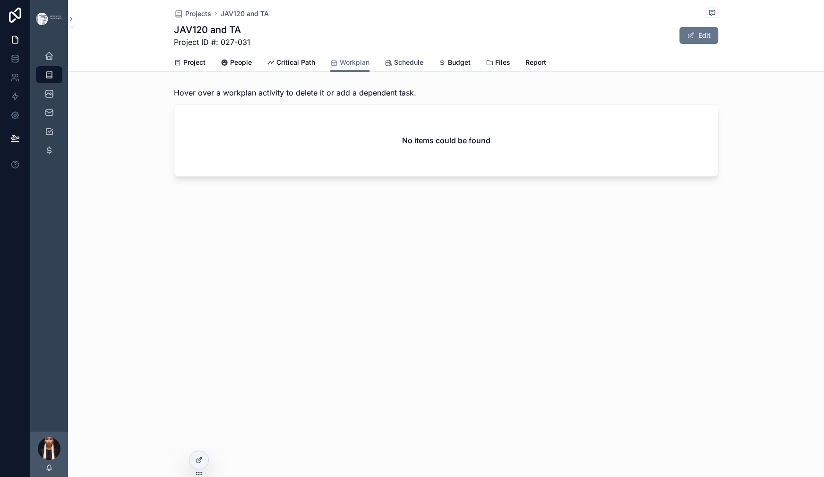
click at [424, 67] on span "Schedule" at bounding box center [408, 62] width 29 height 9
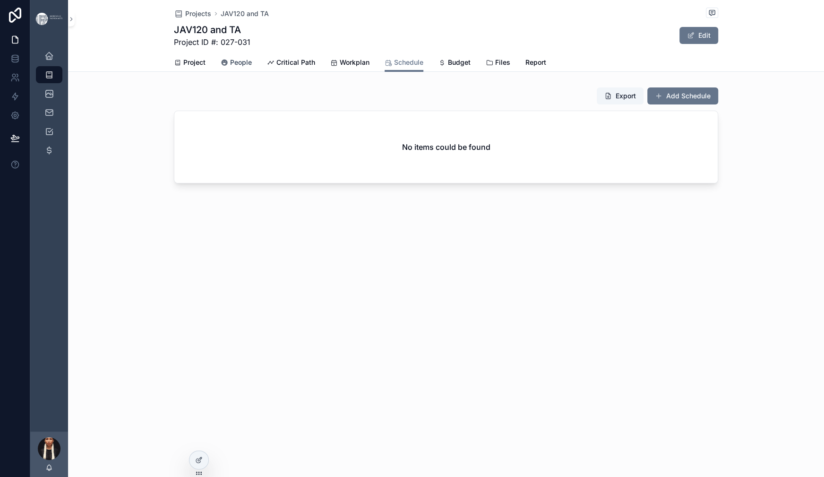
click at [230, 67] on span "People" at bounding box center [241, 62] width 22 height 9
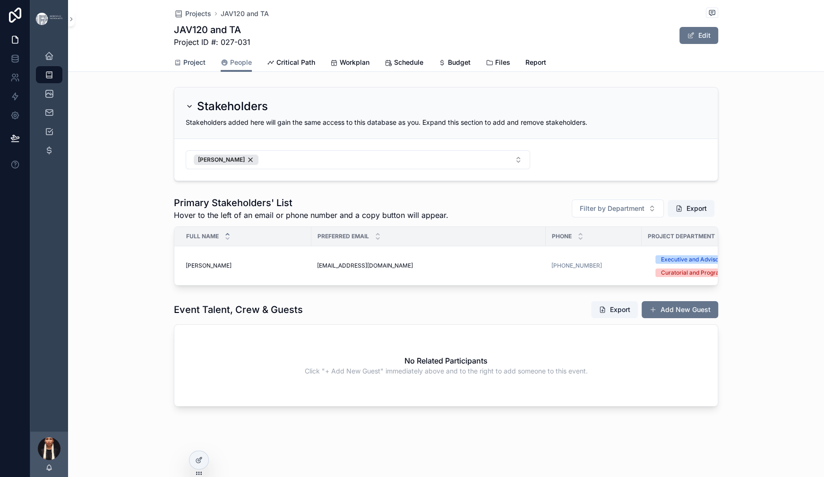
click at [183, 67] on span "Project" at bounding box center [194, 62] width 22 height 9
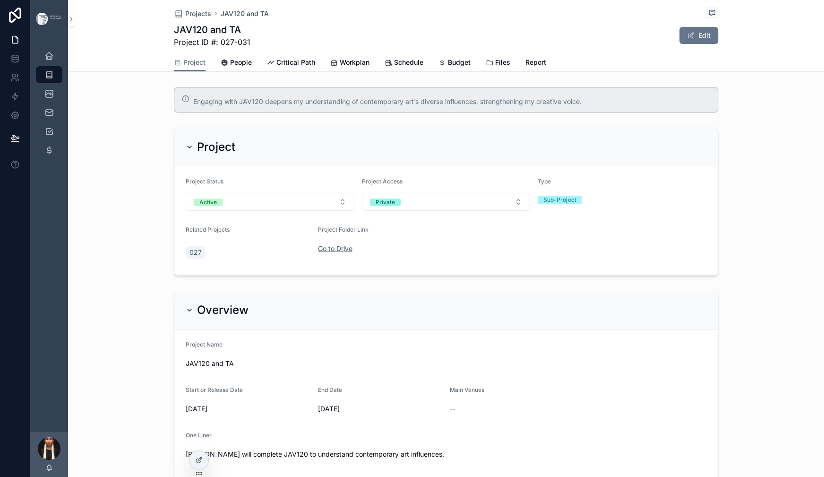
click at [318, 252] on link "Go to Drive" at bounding box center [335, 248] width 35 height 8
click at [54, 117] on icon "scrollable content" at bounding box center [48, 112] width 9 height 9
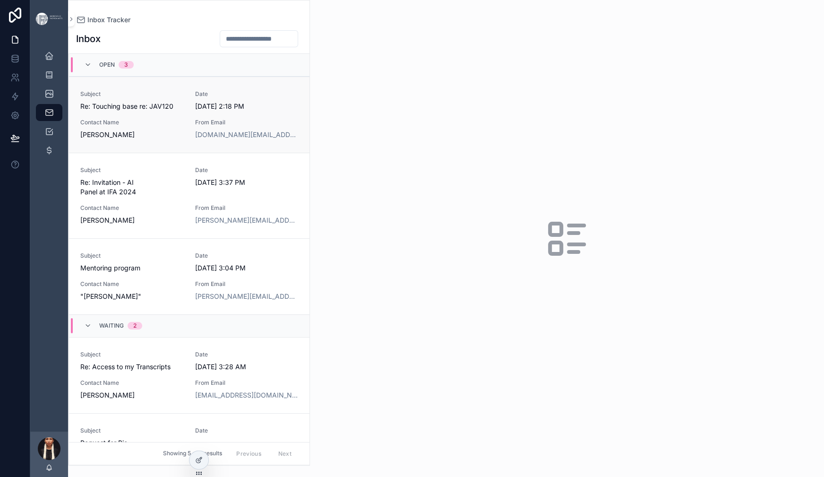
click at [299, 98] on span "Date" at bounding box center [247, 94] width 104 height 8
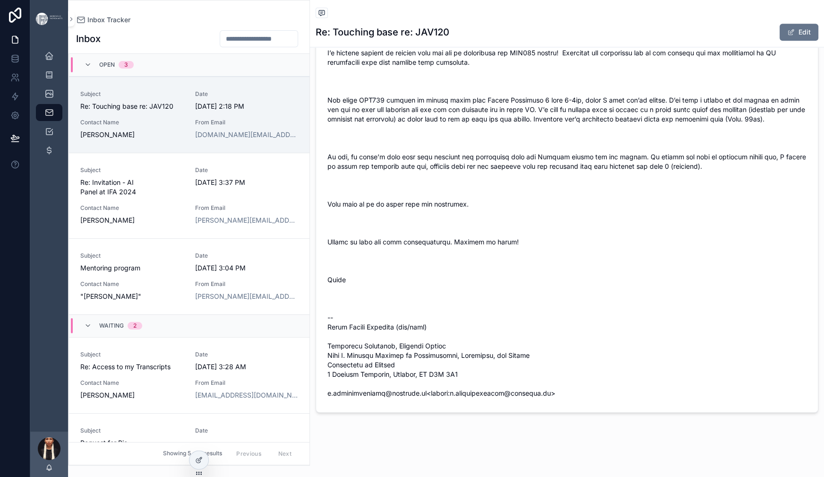
scroll to position [2326, 0]
click at [203, 464] on icon at bounding box center [199, 460] width 8 height 8
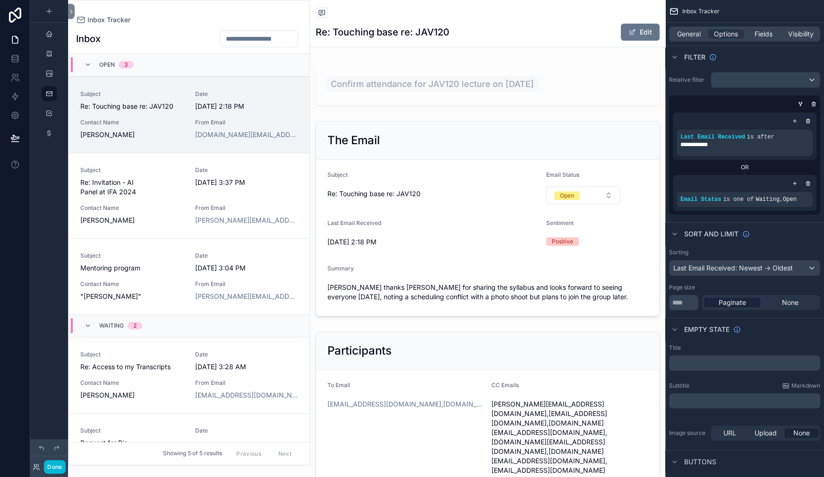
scroll to position [34, 0]
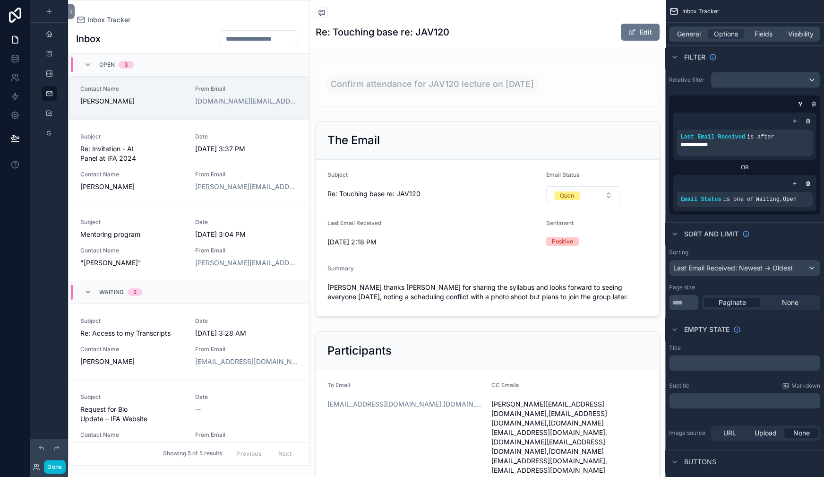
click at [427, 19] on div "Inbox Tracker" at bounding box center [488, 14] width 344 height 12
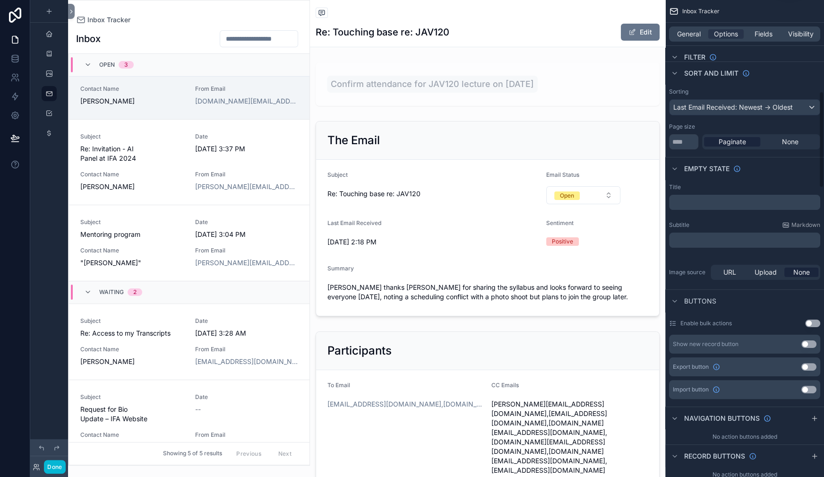
scroll to position [0, 0]
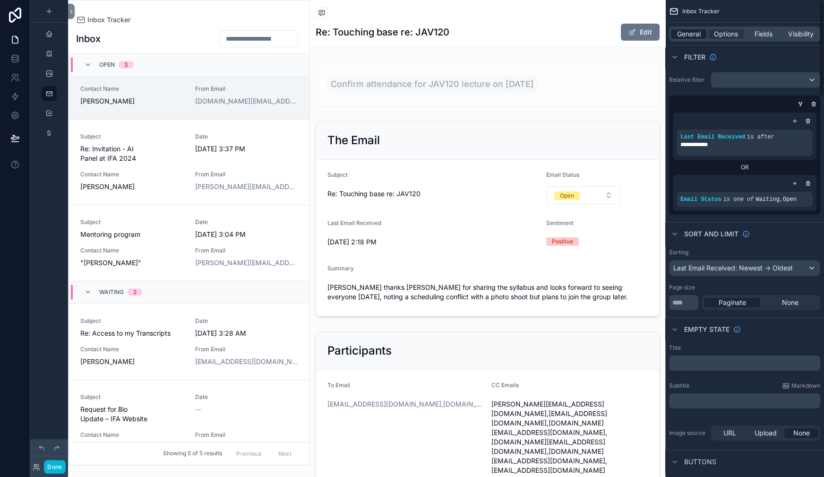
click at [677, 39] on span "General" at bounding box center [689, 33] width 24 height 9
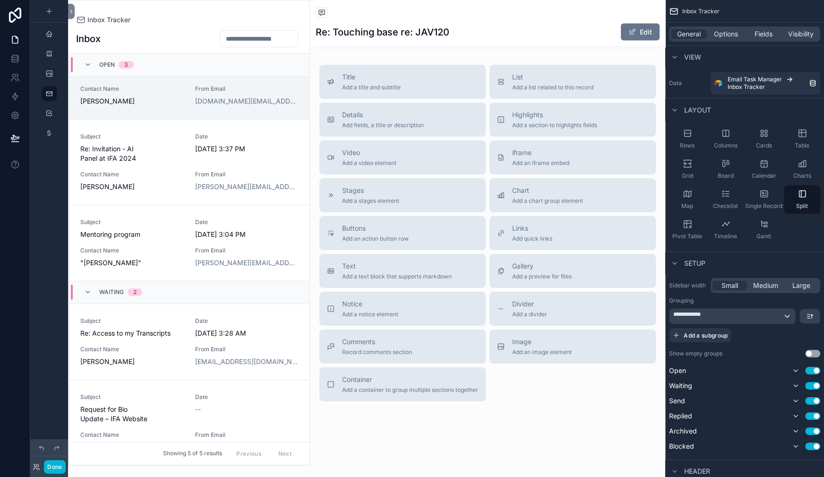
scroll to position [3170, 0]
click at [408, 129] on span "Add fields, a title or description" at bounding box center [383, 125] width 82 height 8
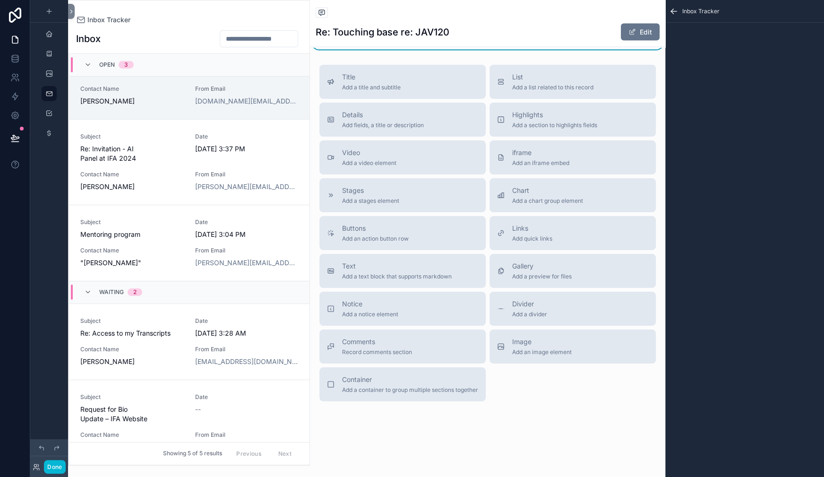
scroll to position [3170, 0]
click at [669, 15] on icon "scrollable content" at bounding box center [673, 11] width 9 height 9
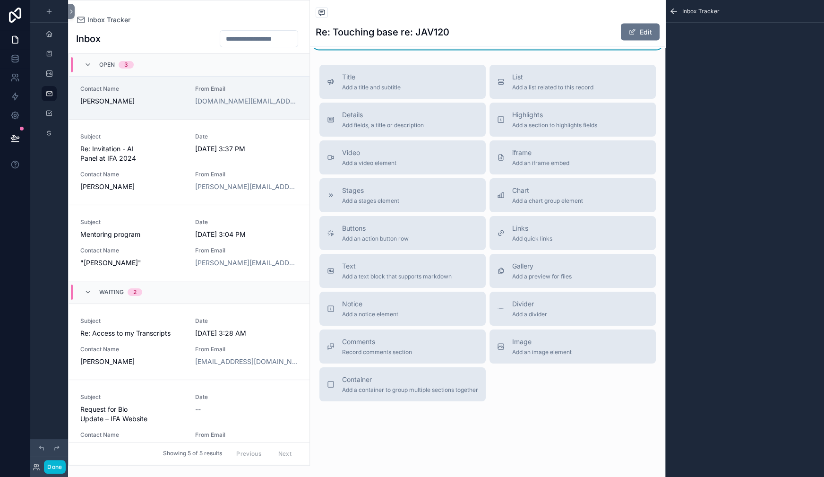
click at [293, 24] on div "Inbox Tracker" at bounding box center [189, 20] width 226 height 9
click at [262, 106] on div "Subject Re: Touching base re: JAV120 Date [DATE] 2:18 PM Contact Name [PERSON_N…" at bounding box center [189, 81] width 218 height 49
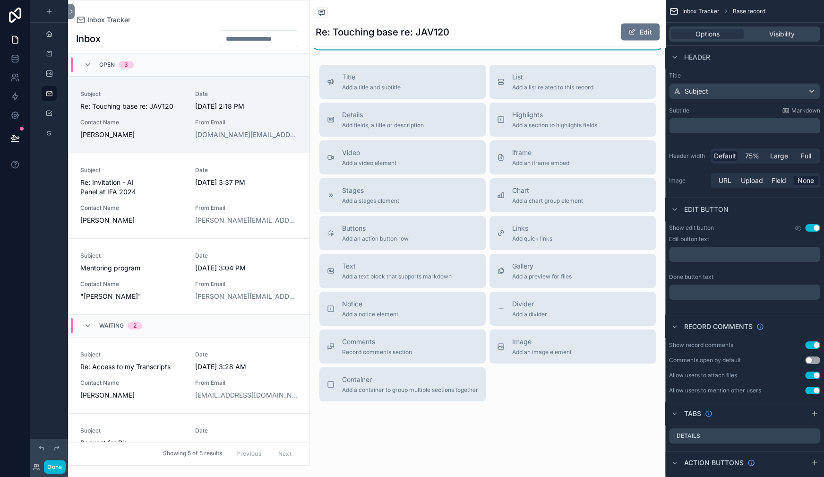
click at [435, 19] on div "Back to Inbox Tracker Inbox Tracker" at bounding box center [488, 14] width 344 height 12
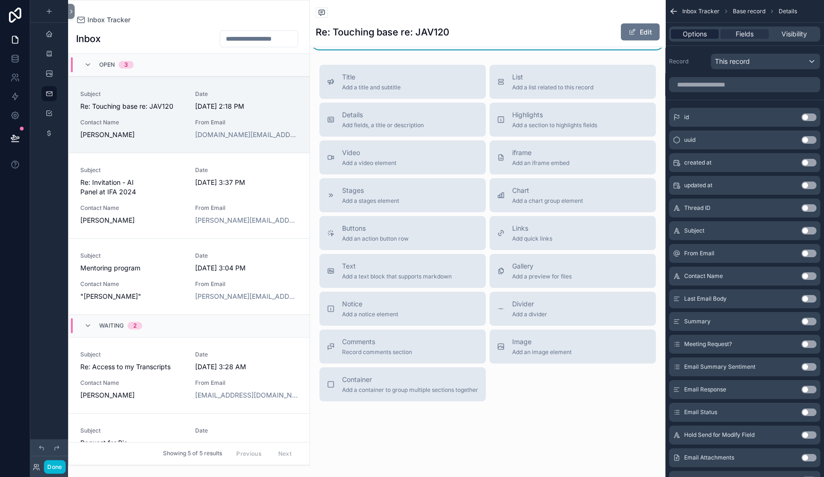
click at [683, 39] on span "Options" at bounding box center [695, 33] width 24 height 9
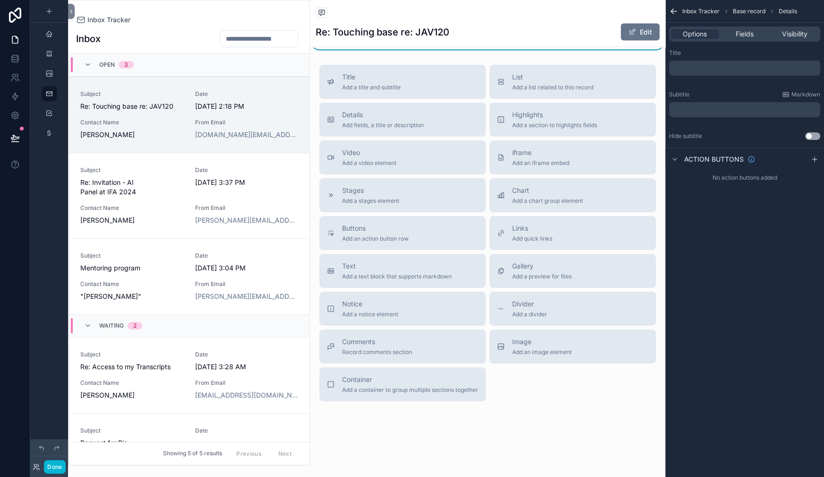
click at [673, 72] on p "﻿" at bounding box center [746, 68] width 146 height 8
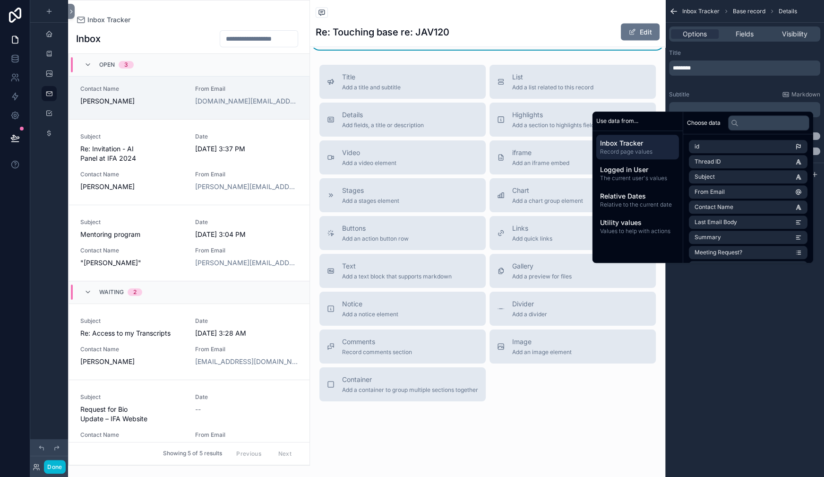
scroll to position [3016, 0]
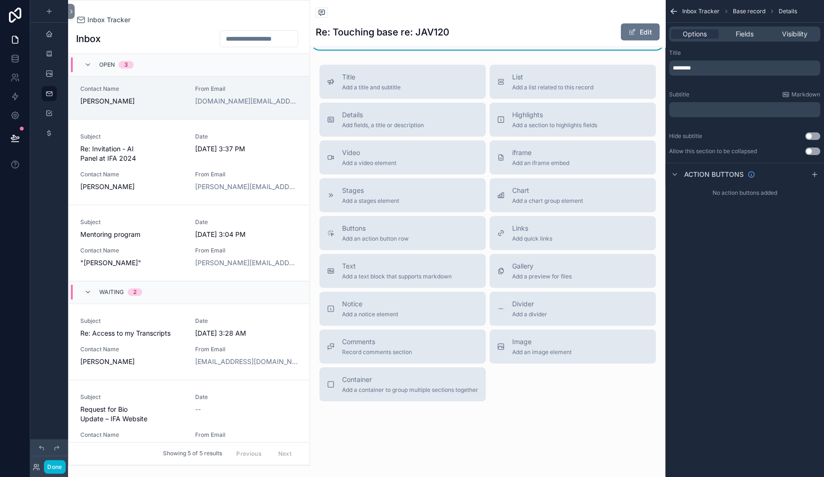
click at [476, 45] on div "Calendar" at bounding box center [487, 27] width 343 height 38
click at [736, 39] on span "Fields" at bounding box center [745, 33] width 18 height 9
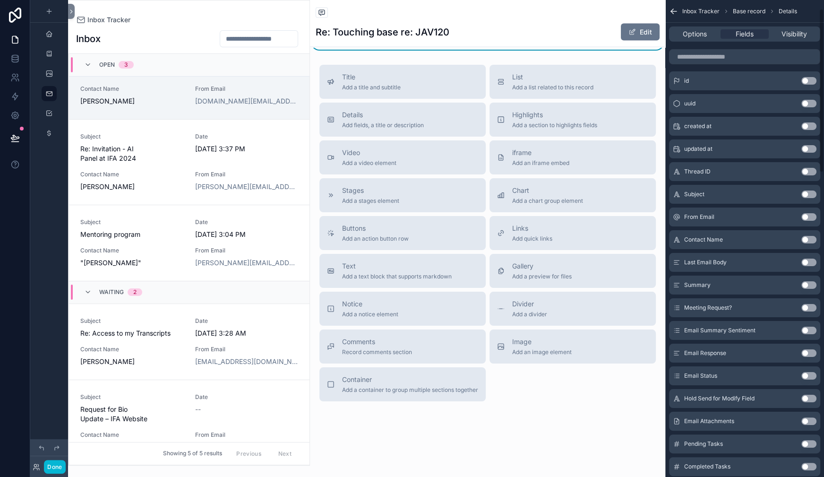
scroll to position [0, 0]
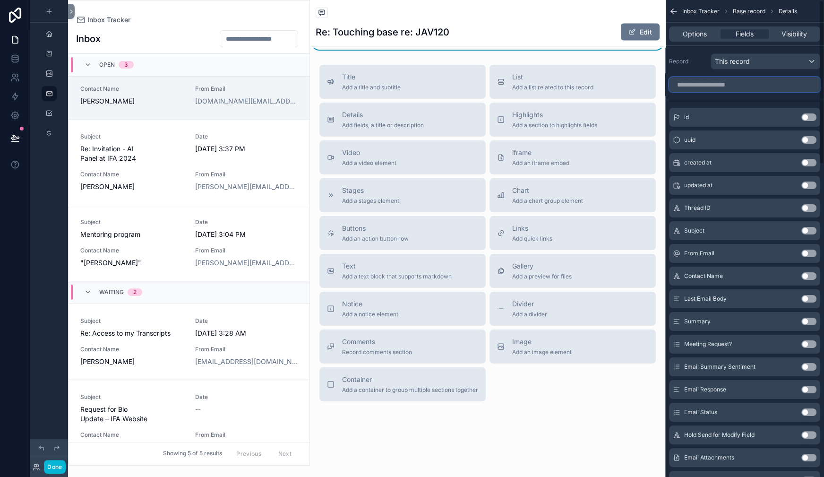
click at [669, 92] on input "scrollable content" at bounding box center [744, 84] width 151 height 15
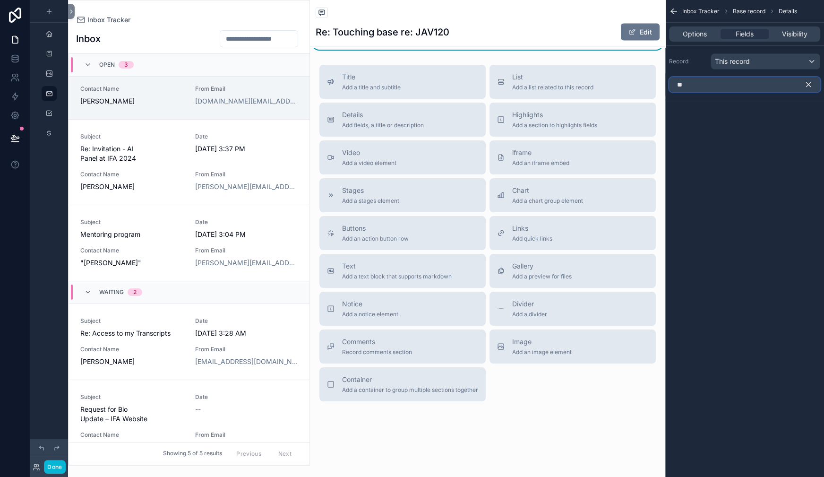
type input "*"
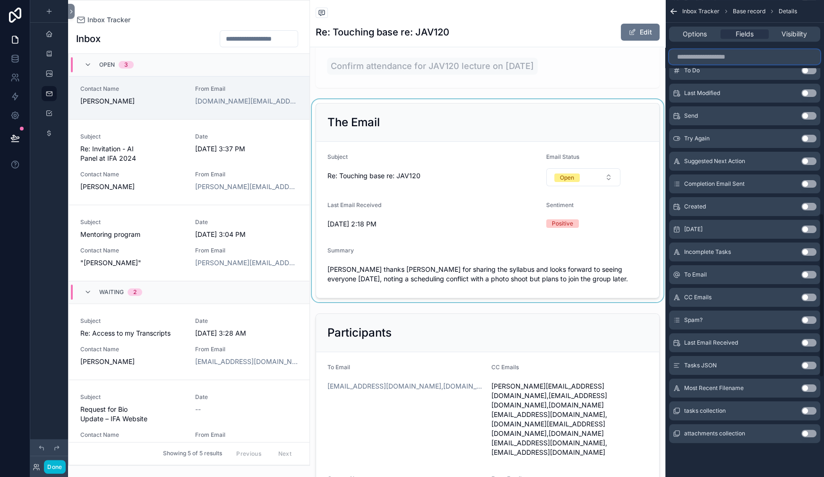
scroll to position [27, 0]
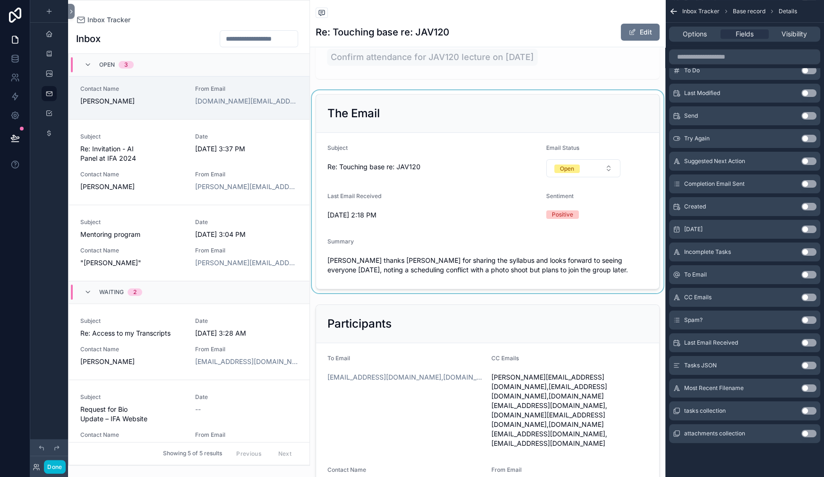
click at [471, 213] on div "scrollable content" at bounding box center [487, 191] width 355 height 203
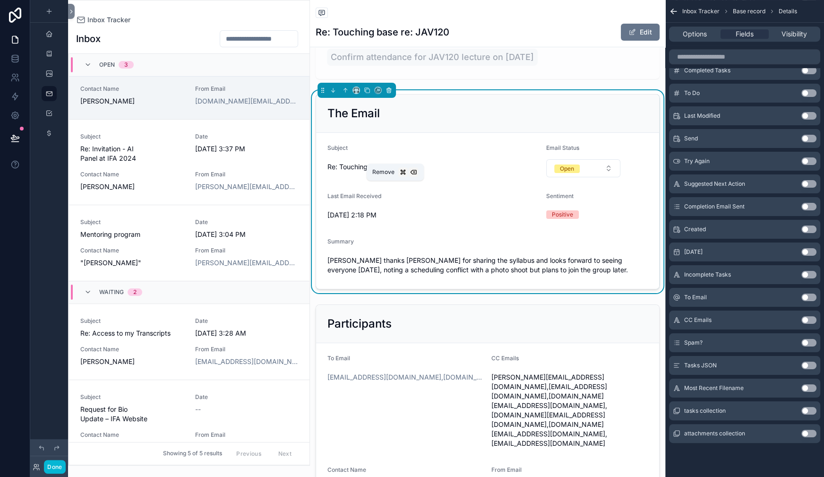
click at [389, 92] on icon "scrollable content" at bounding box center [389, 91] width 0 height 2
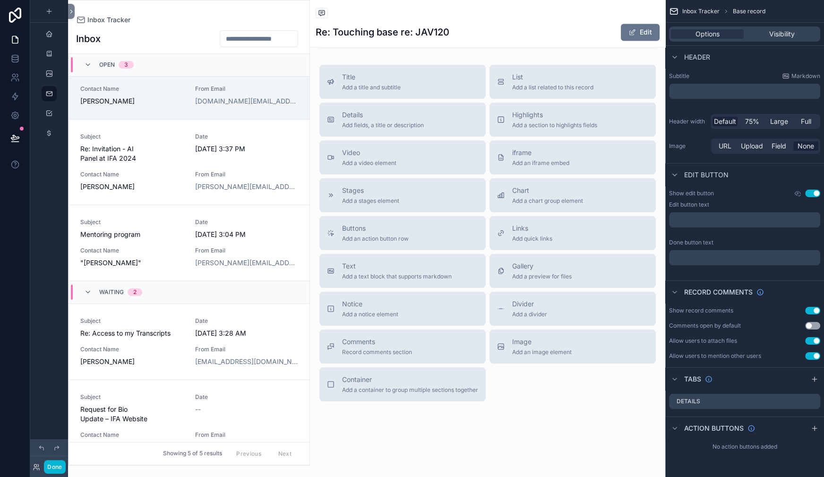
scroll to position [2764, 0]
click at [434, 50] on div "scrollable content" at bounding box center [487, 26] width 355 height 46
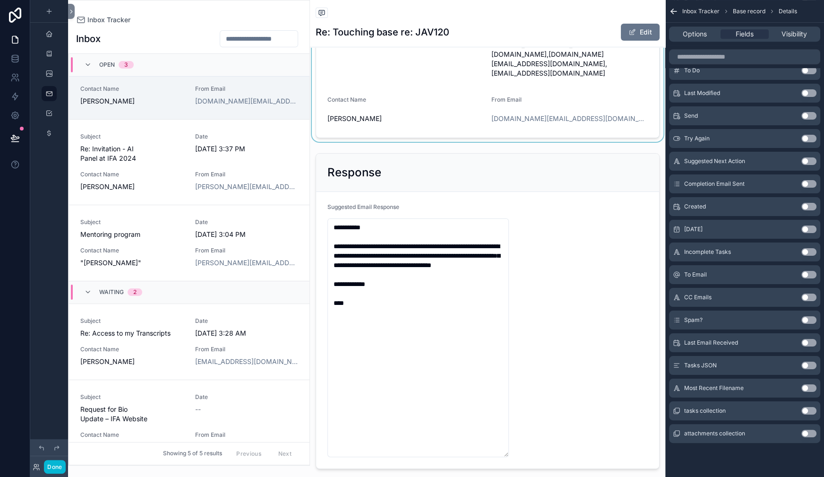
scroll to position [155, 0]
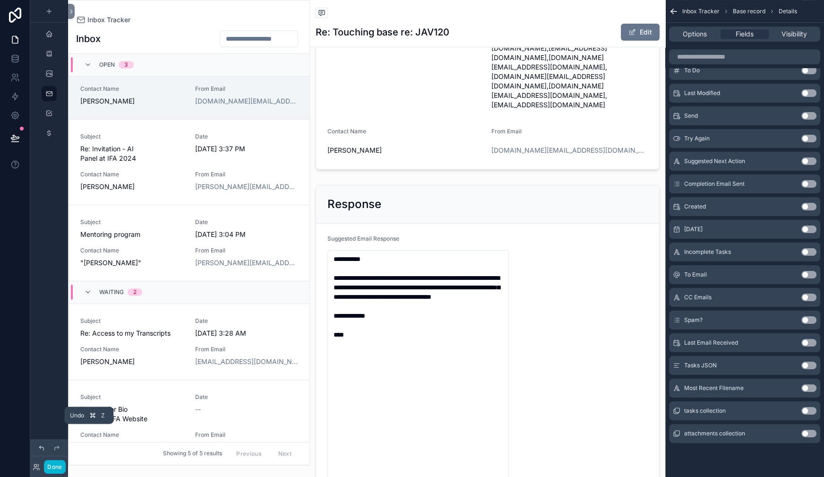
click at [45, 444] on icon at bounding box center [42, 448] width 8 height 8
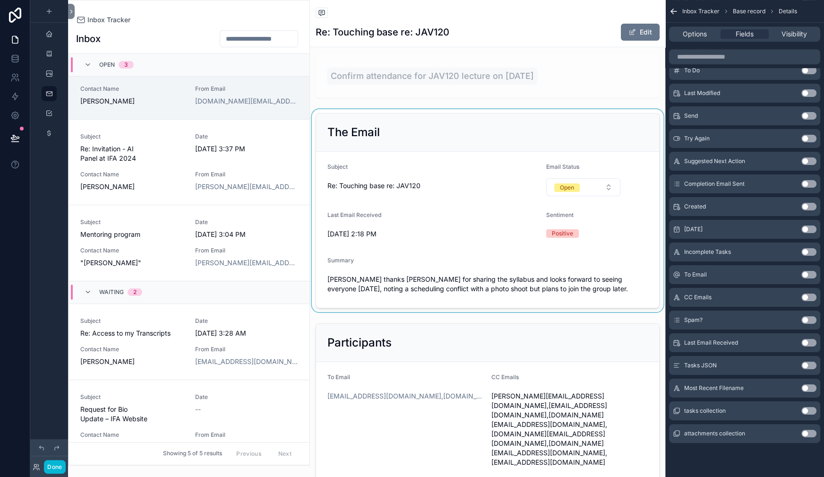
scroll to position [0, 0]
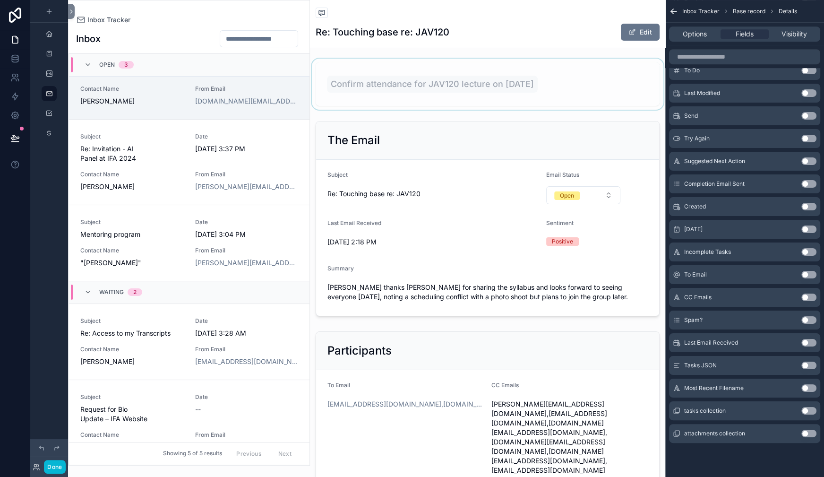
click at [399, 110] on div "scrollable content" at bounding box center [487, 84] width 355 height 51
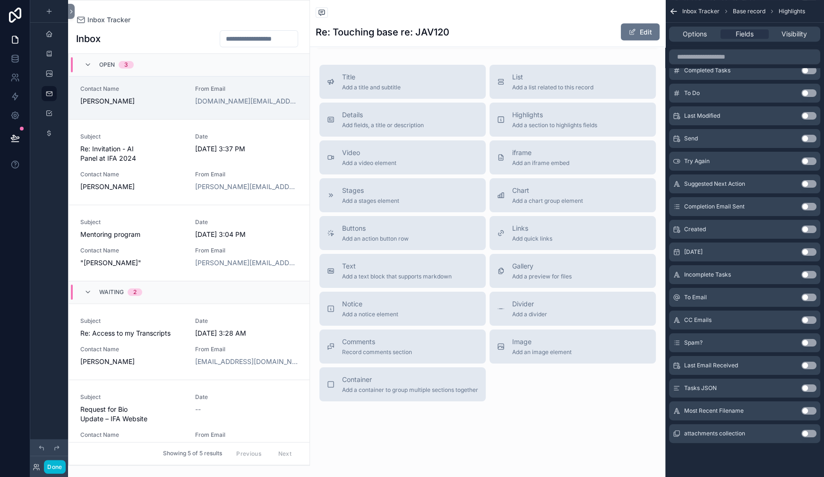
scroll to position [3163, 0]
click at [431, 50] on div "scrollable content" at bounding box center [487, 26] width 355 height 46
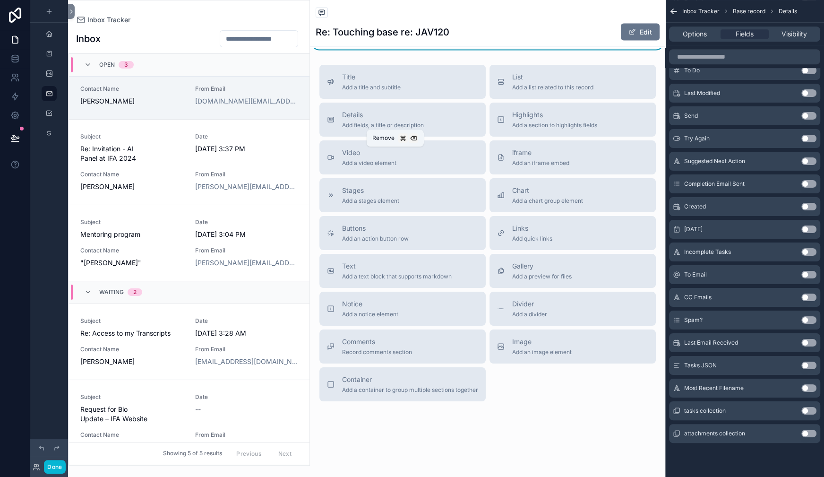
click at [392, 7] on icon "scrollable content" at bounding box center [389, 3] width 7 height 7
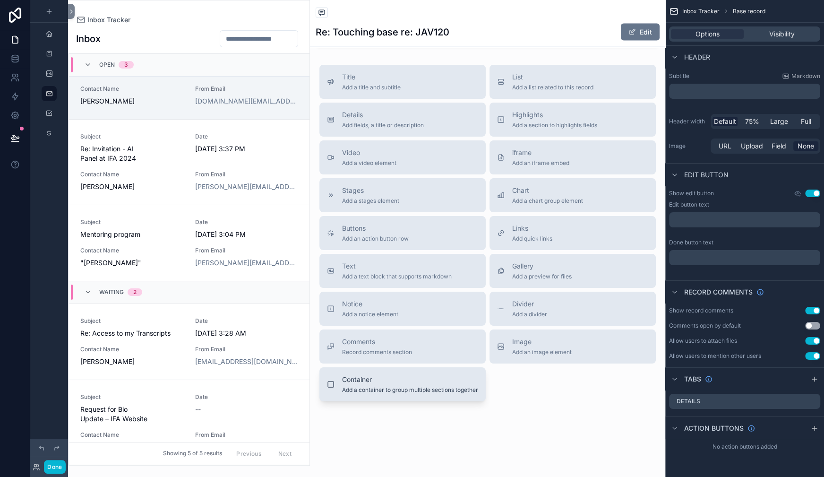
scroll to position [3112, 0]
click at [512, 82] on span "List" at bounding box center [552, 76] width 81 height 9
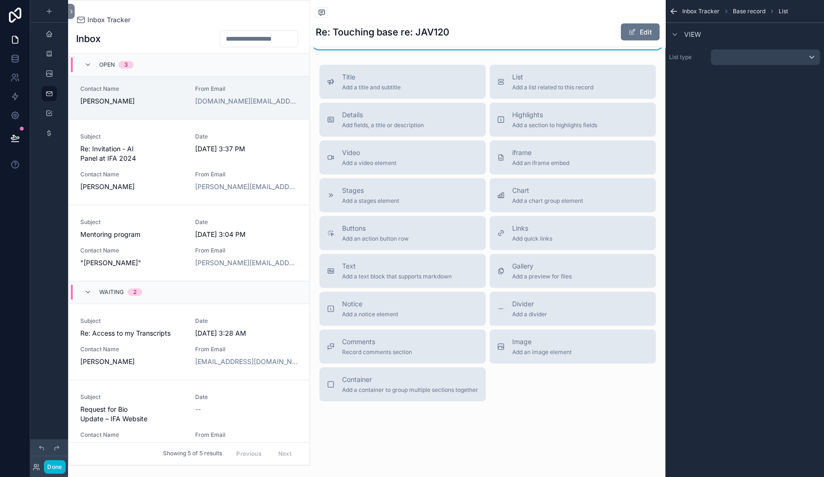
scroll to position [3170, 0]
click at [711, 65] on div "scrollable content" at bounding box center [765, 57] width 109 height 15
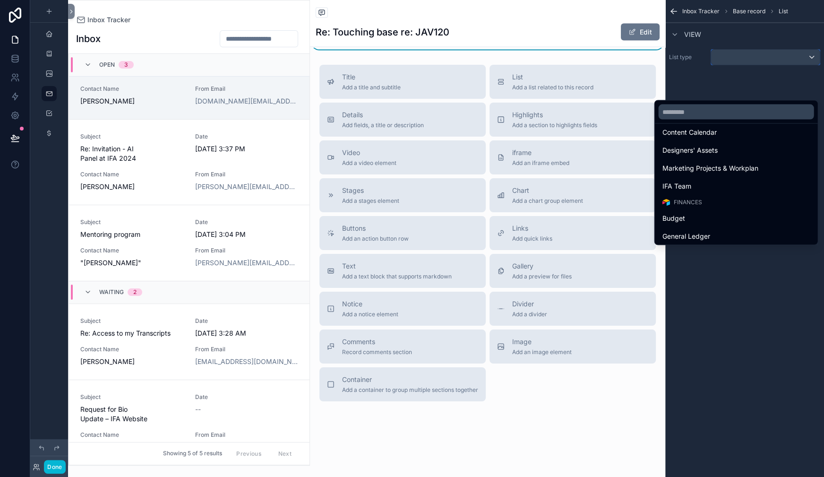
scroll to position [407, 0]
click at [671, 51] on span "Tasks" at bounding box center [672, 45] width 18 height 11
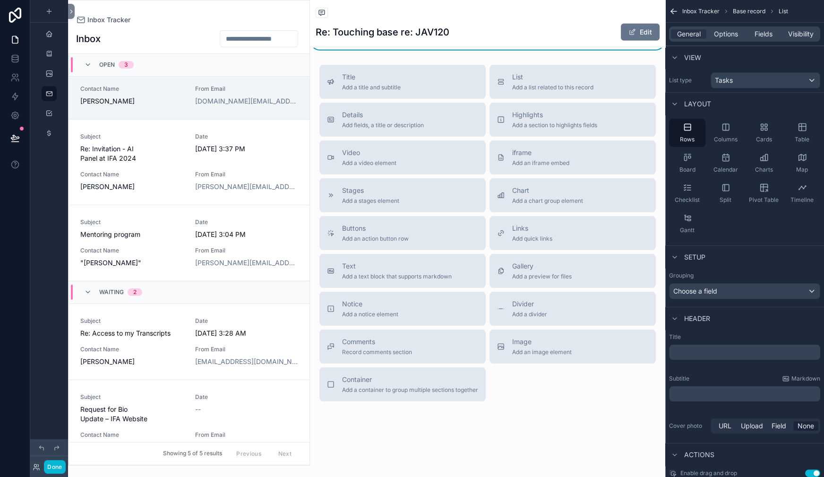
scroll to position [3203, 0]
click at [714, 39] on span "Options" at bounding box center [726, 33] width 24 height 9
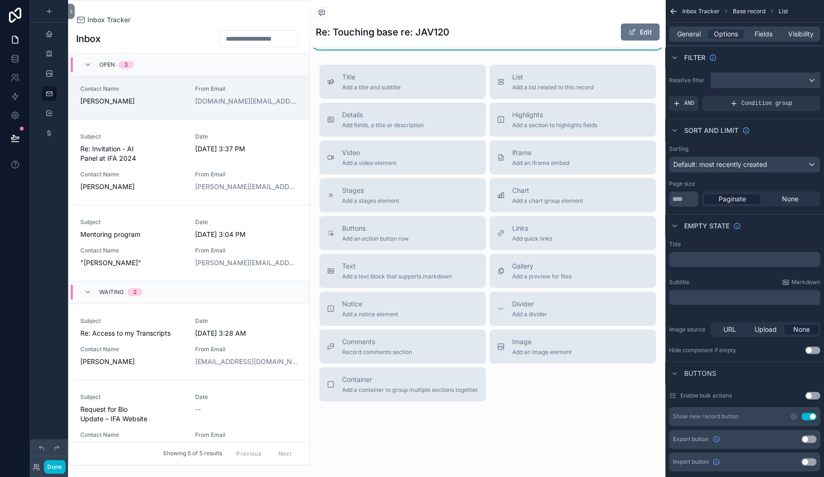
click at [711, 88] on div "scrollable content" at bounding box center [765, 80] width 109 height 15
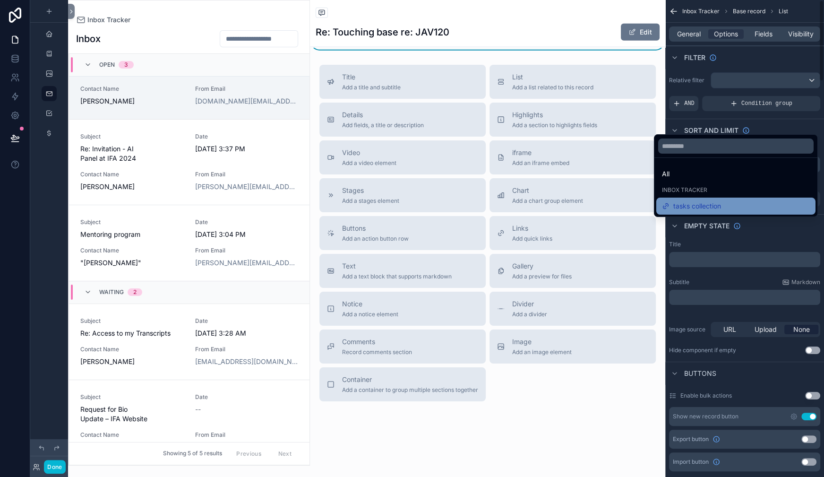
click at [685, 212] on span "tasks collection" at bounding box center [698, 205] width 48 height 11
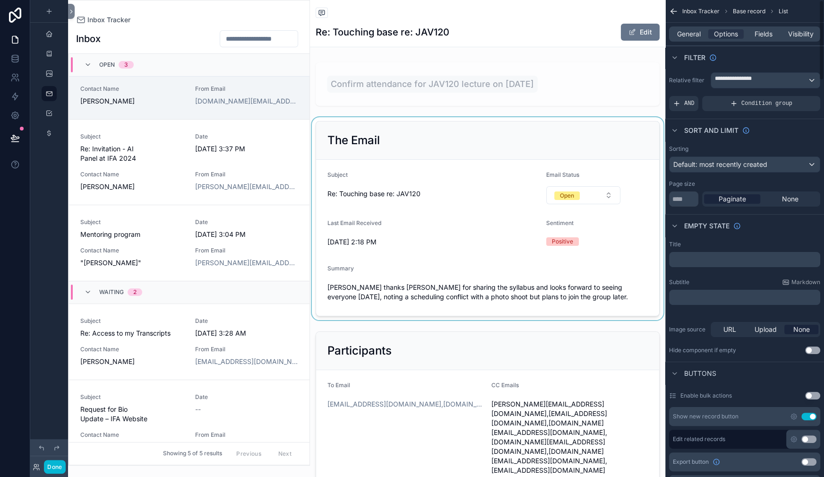
scroll to position [457, 0]
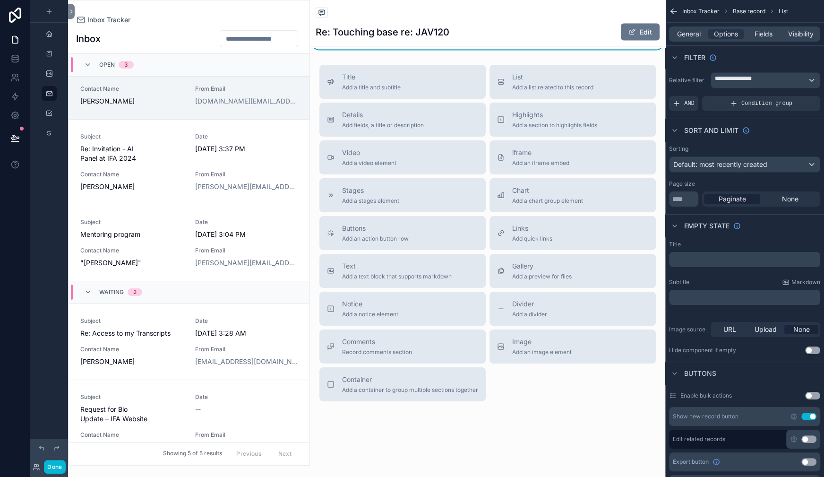
scroll to position [3234, 0]
click at [755, 39] on span "Fields" at bounding box center [764, 33] width 18 height 9
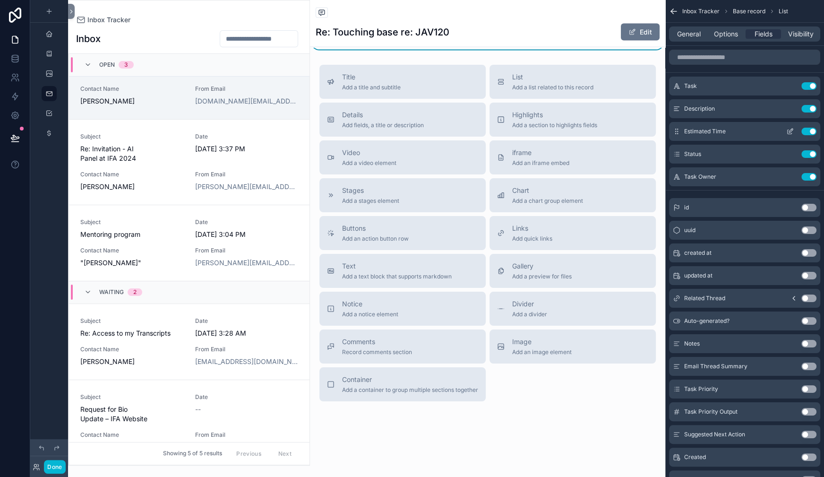
click at [802, 135] on button "Use setting" at bounding box center [809, 132] width 15 height 8
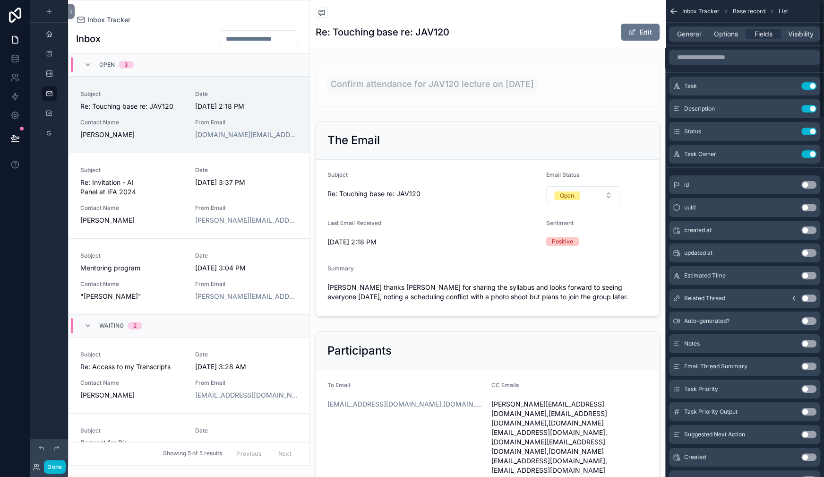
scroll to position [34, 0]
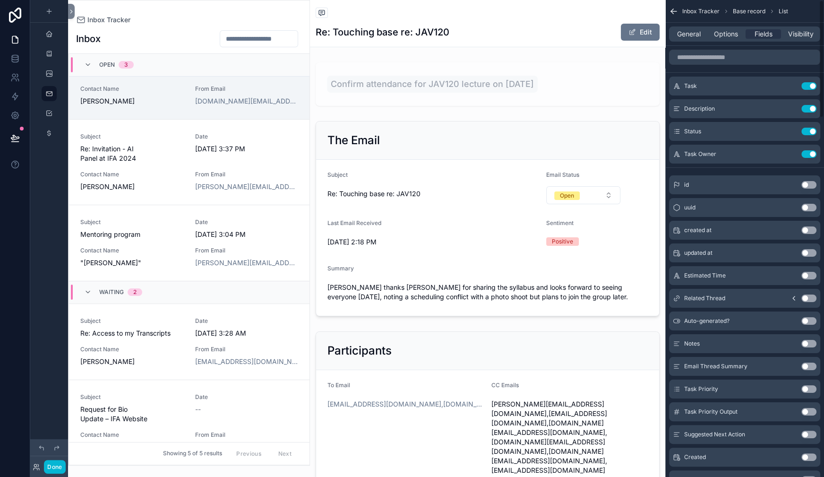
click at [802, 135] on button "Use setting" at bounding box center [809, 132] width 15 height 8
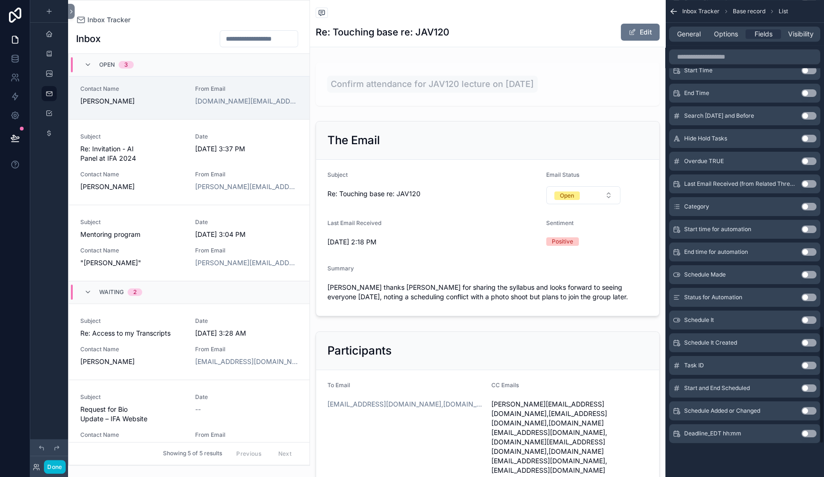
scroll to position [1452, 0]
click at [802, 384] on button "Use setting" at bounding box center [809, 388] width 15 height 8
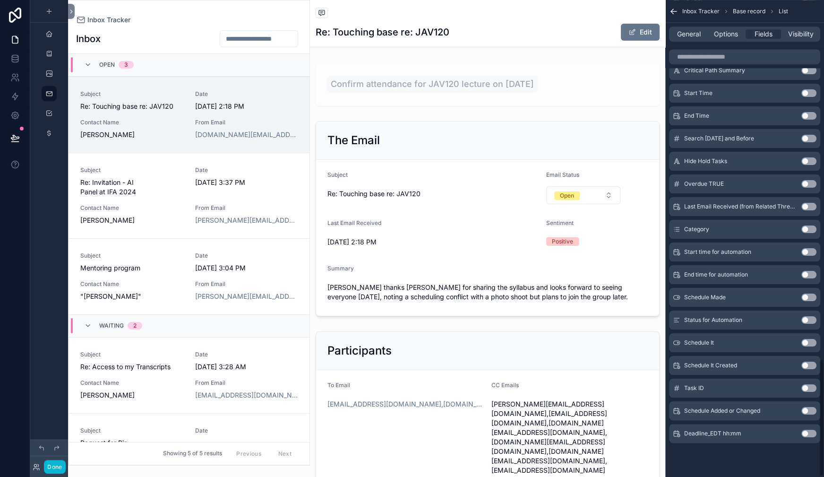
scroll to position [34, 0]
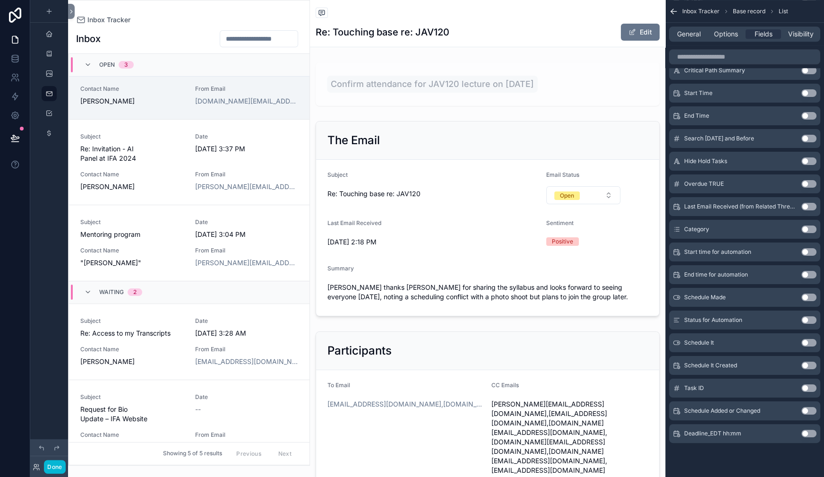
click at [802, 339] on button "Use setting" at bounding box center [809, 343] width 15 height 8
click at [802, 294] on button "Use setting" at bounding box center [809, 298] width 15 height 8
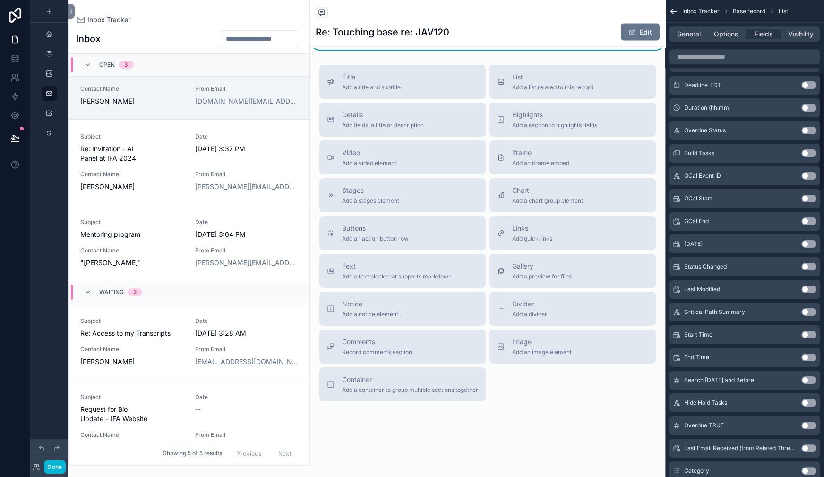
scroll to position [0, 0]
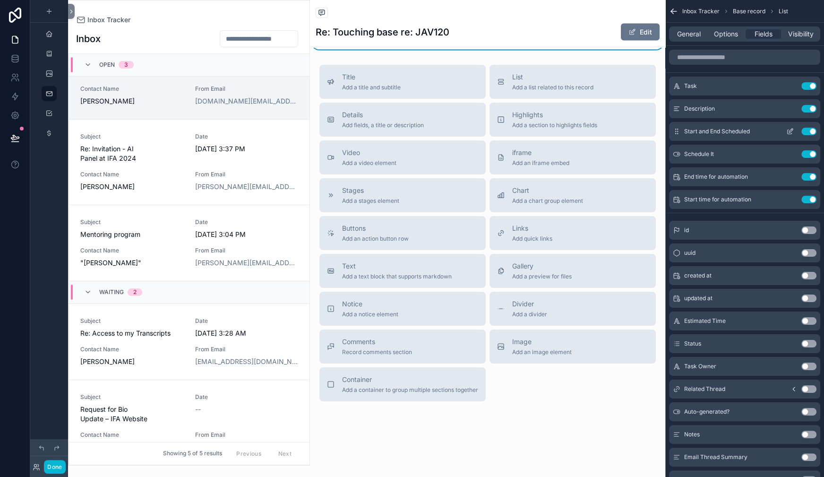
click at [804, 135] on button "Use setting" at bounding box center [809, 132] width 15 height 8
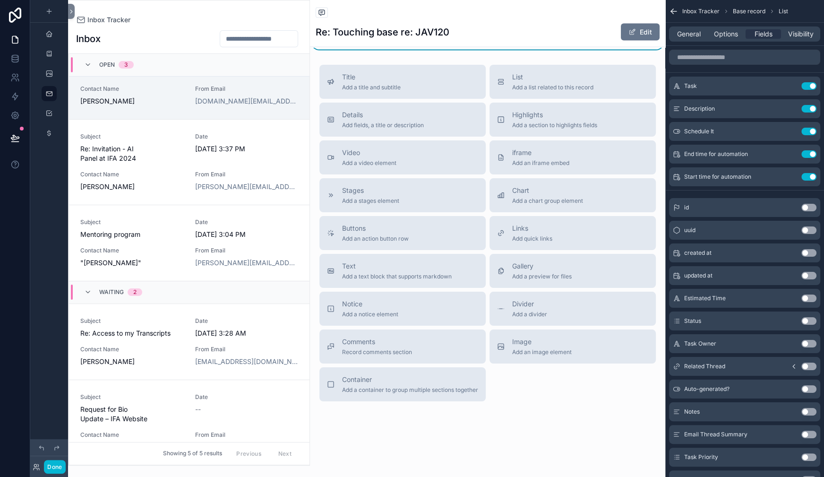
scroll to position [3224, 0]
click at [789, 87] on icon "scrollable content" at bounding box center [791, 85] width 4 height 4
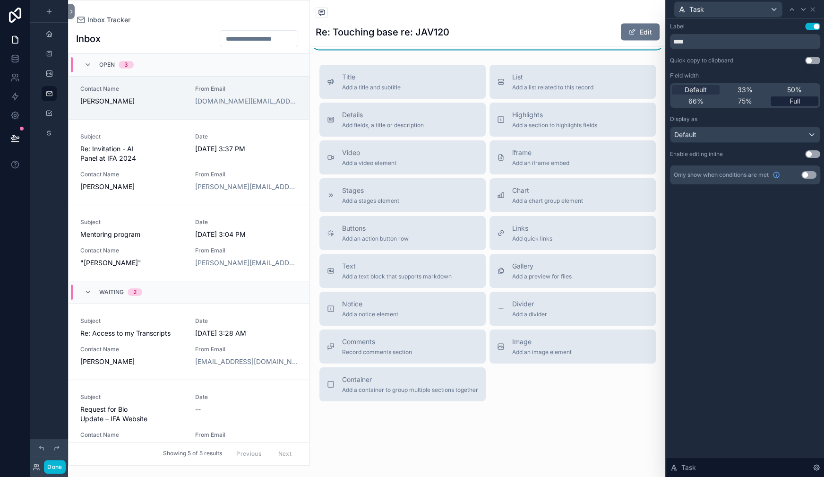
click at [790, 106] on span "Full" at bounding box center [795, 100] width 10 height 9
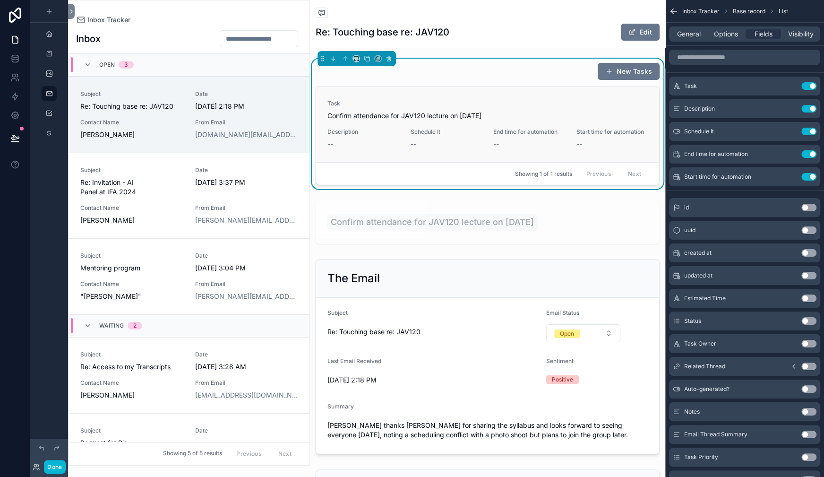
scroll to position [34, 0]
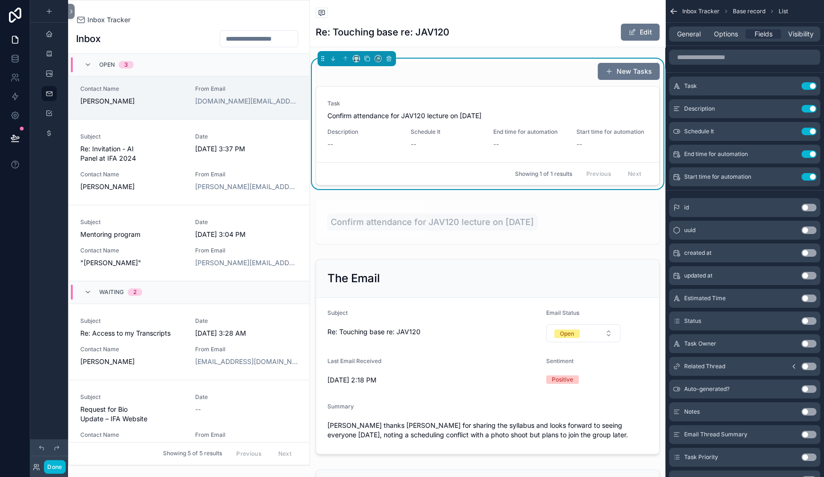
click at [417, 80] on div "New Tasks" at bounding box center [488, 71] width 344 height 18
click at [787, 112] on icon "scrollable content" at bounding box center [791, 109] width 8 height 8
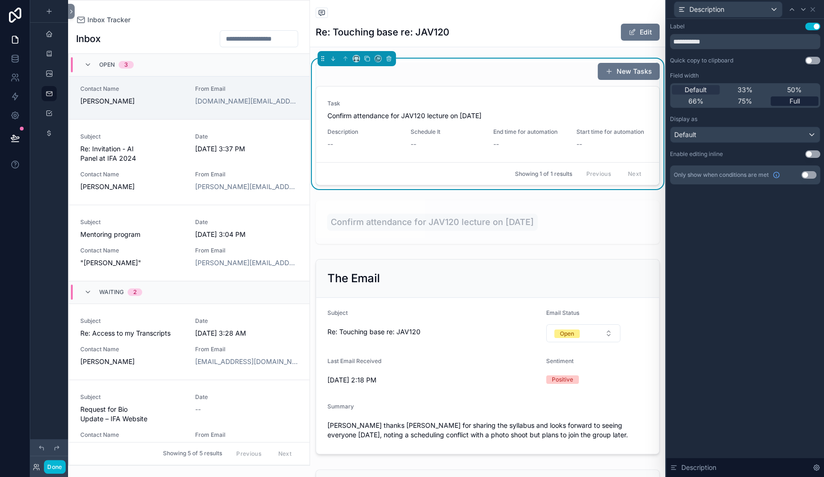
click at [790, 106] on span "Full" at bounding box center [795, 100] width 10 height 9
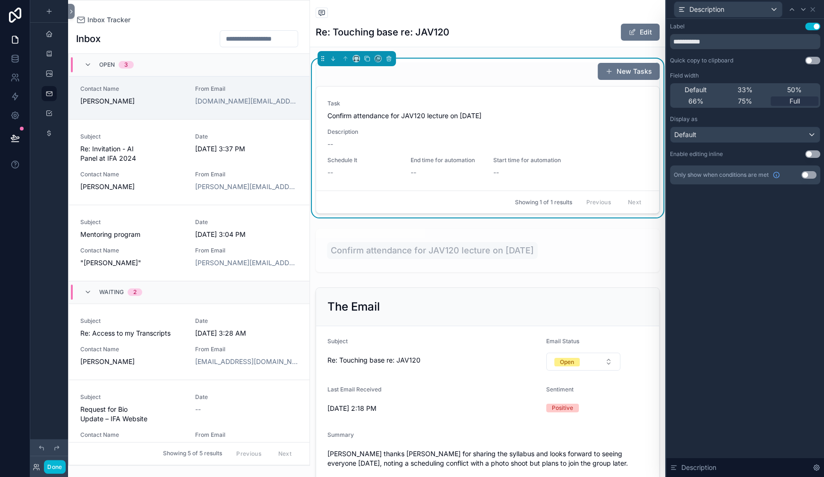
click at [807, 30] on button "Use setting" at bounding box center [812, 27] width 15 height 8
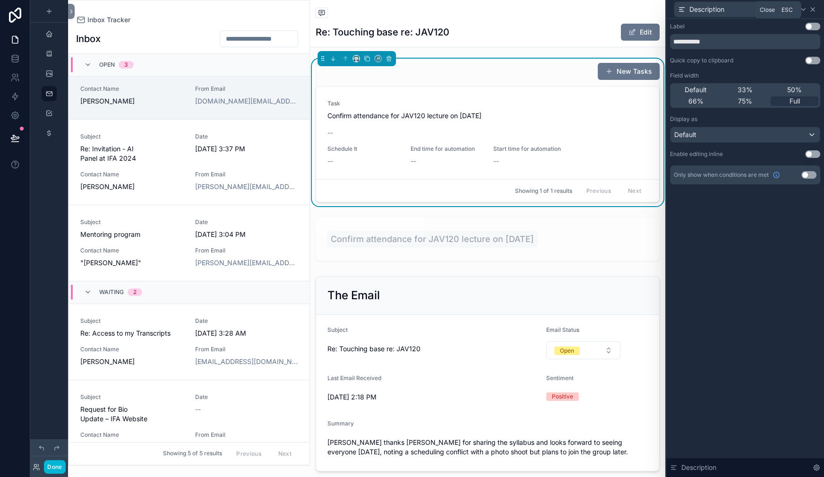
click at [812, 13] on icon at bounding box center [813, 10] width 8 height 8
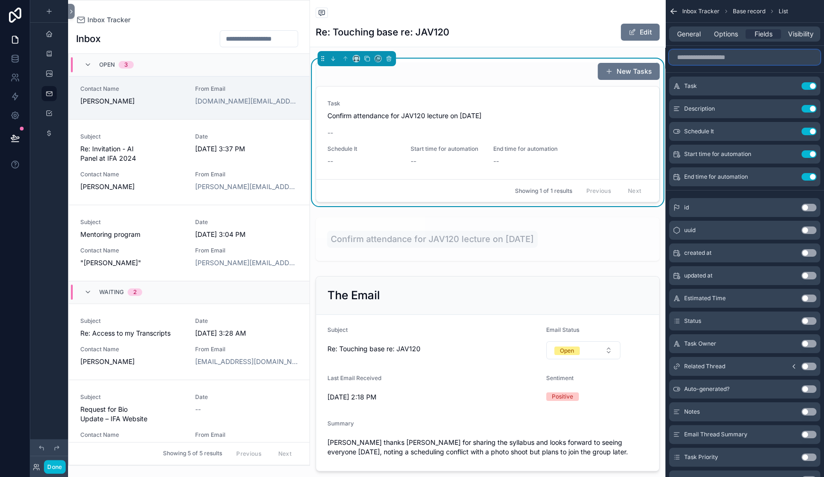
click at [669, 65] on input "scrollable content" at bounding box center [744, 57] width 151 height 15
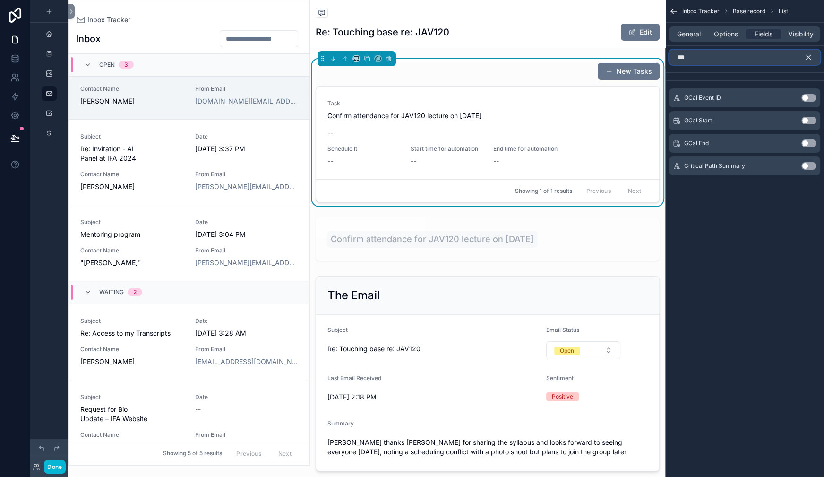
type input "***"
click at [802, 102] on button "Use setting" at bounding box center [809, 98] width 15 height 8
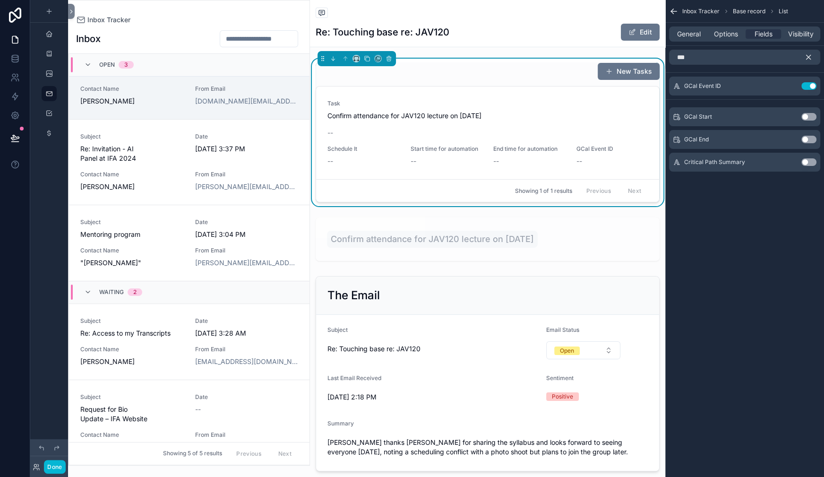
click at [804, 61] on icon "scrollable content" at bounding box center [808, 57] width 9 height 9
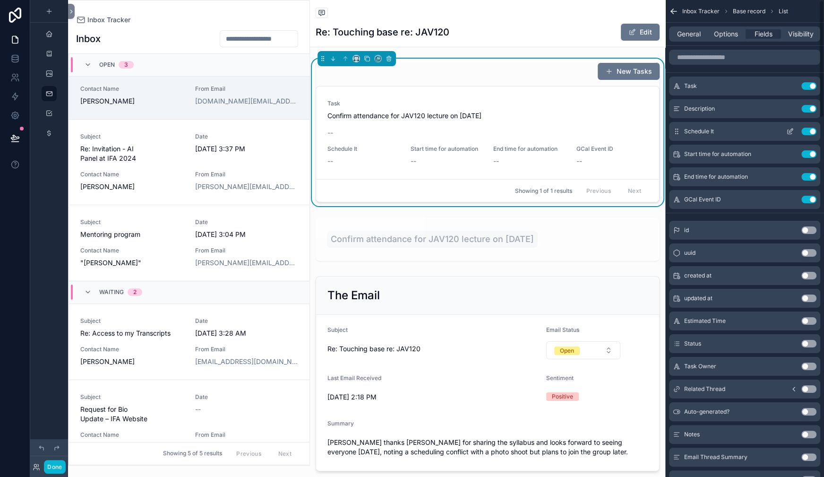
click at [803, 135] on button "Use setting" at bounding box center [809, 132] width 15 height 8
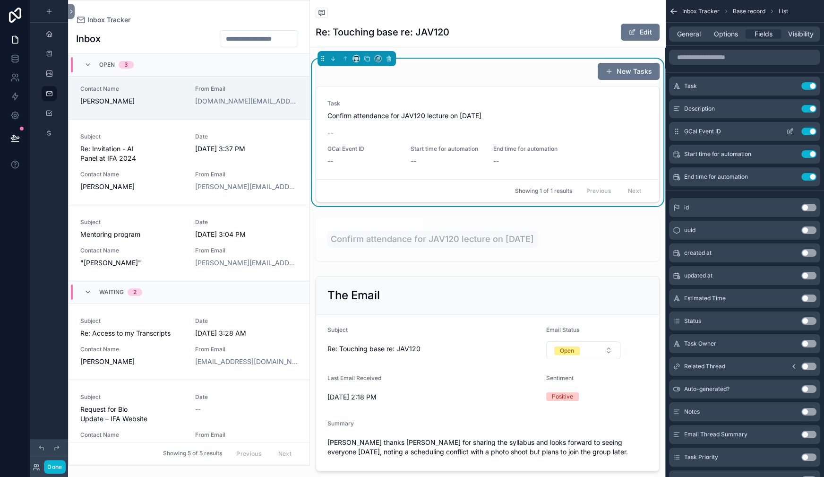
click at [787, 135] on icon "scrollable content" at bounding box center [791, 132] width 8 height 8
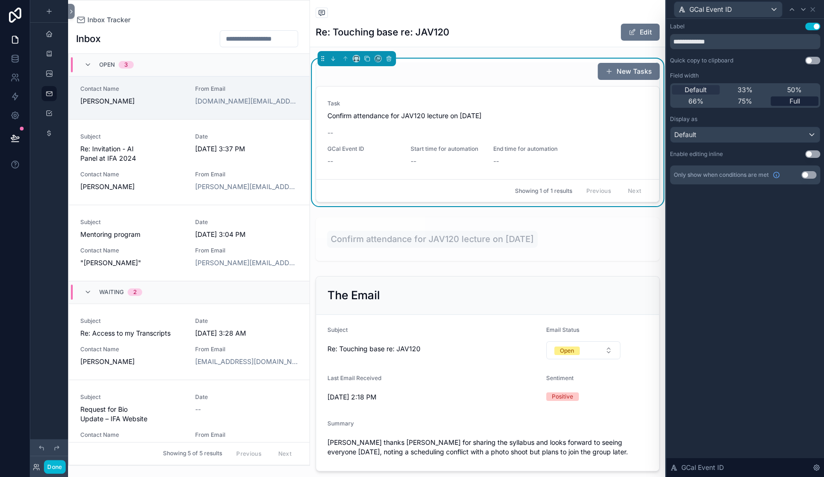
click at [790, 106] on span "Full" at bounding box center [795, 100] width 10 height 9
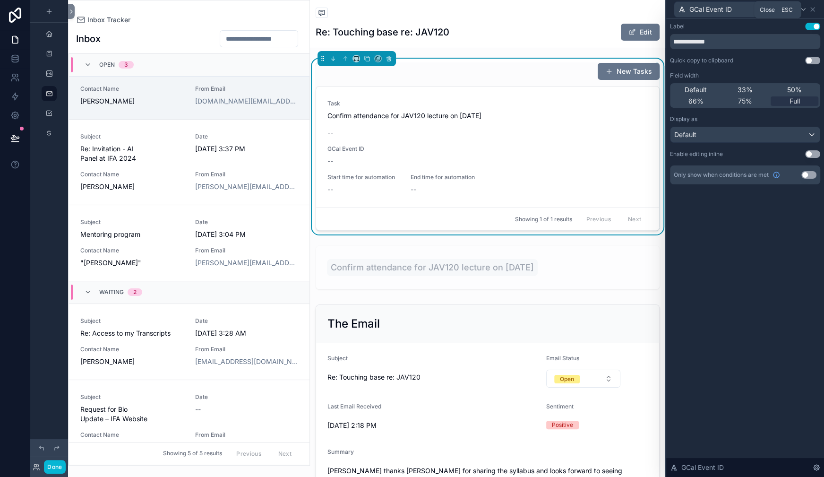
click at [809, 12] on icon at bounding box center [813, 10] width 8 height 8
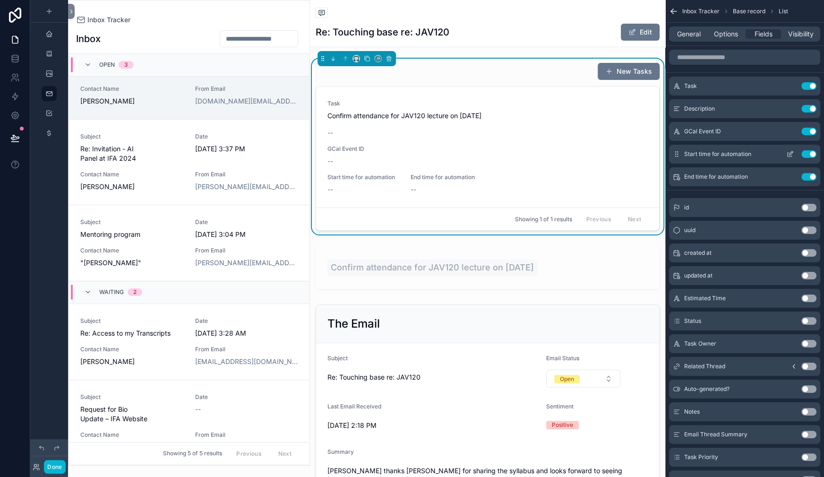
click at [787, 158] on icon "scrollable content" at bounding box center [791, 154] width 8 height 8
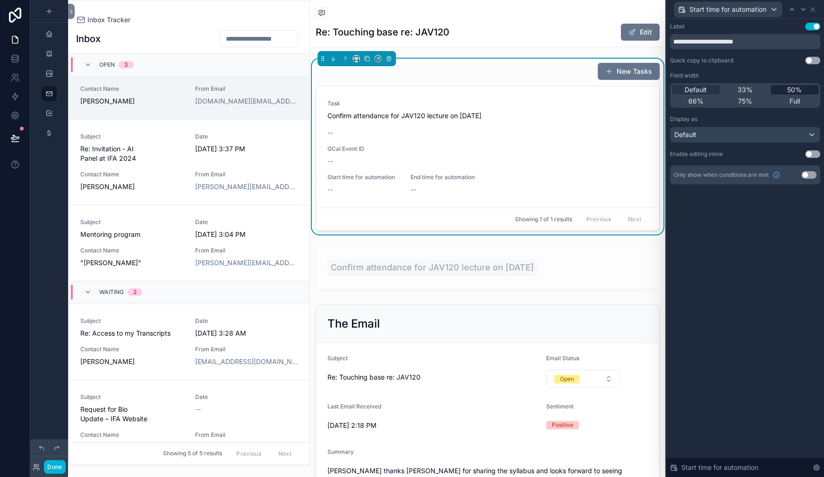
click at [787, 95] on span "50%" at bounding box center [794, 89] width 15 height 9
click at [809, 11] on icon at bounding box center [813, 10] width 8 height 8
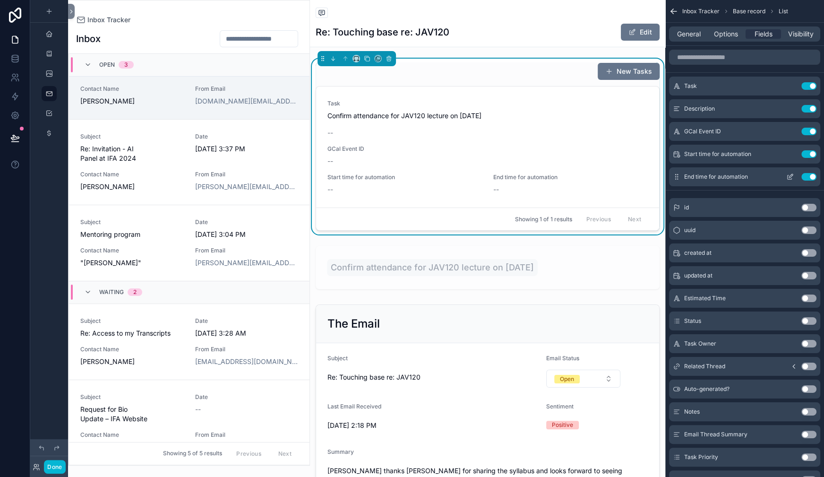
click at [787, 181] on icon "scrollable content" at bounding box center [791, 177] width 8 height 8
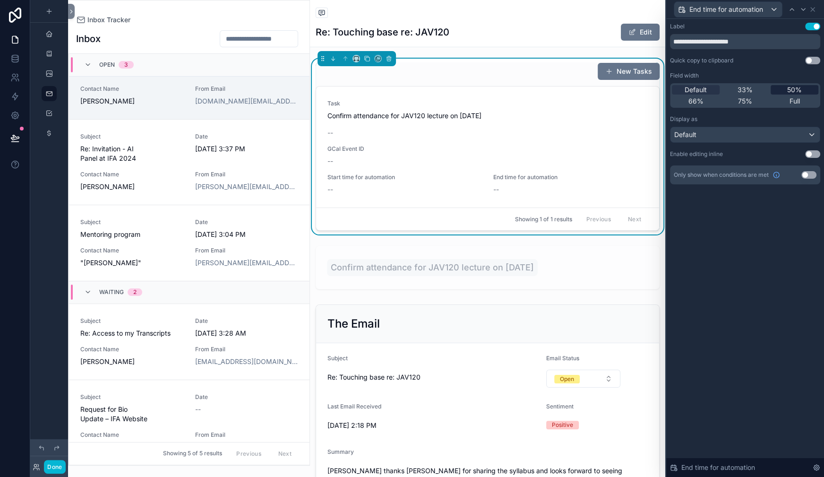
click at [787, 95] on span "50%" at bounding box center [794, 89] width 15 height 9
click at [811, 13] on icon at bounding box center [813, 10] width 8 height 8
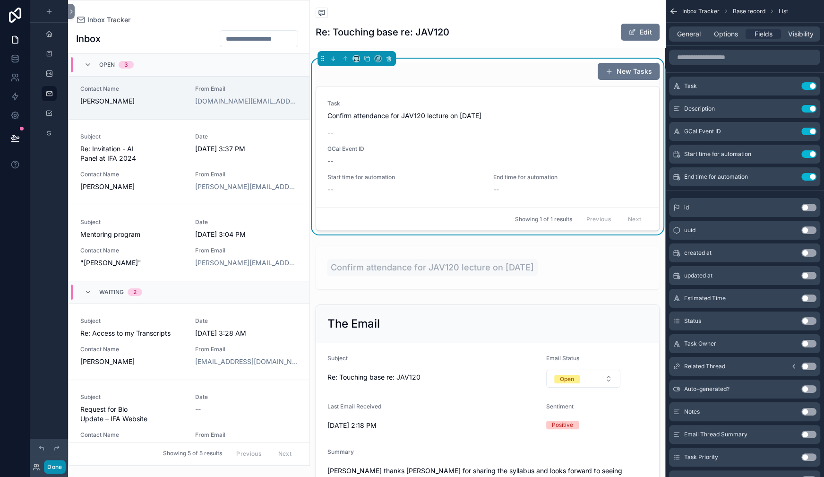
click at [65, 460] on button "Done" at bounding box center [54, 467] width 21 height 14
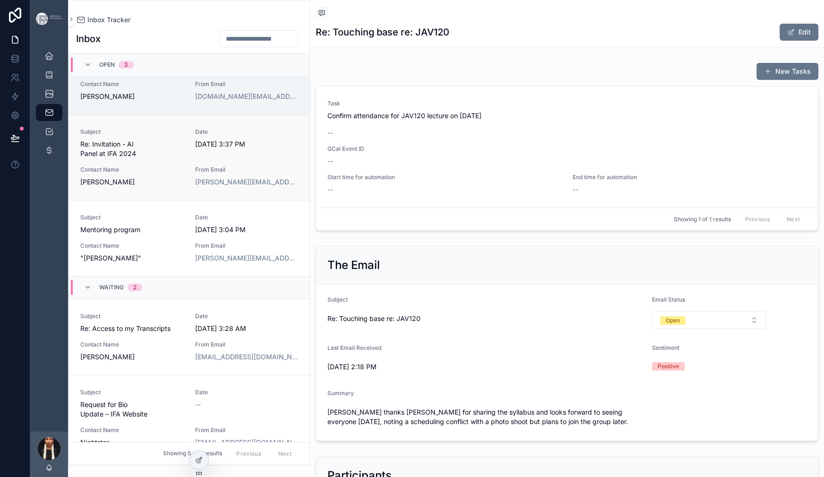
scroll to position [43, 0]
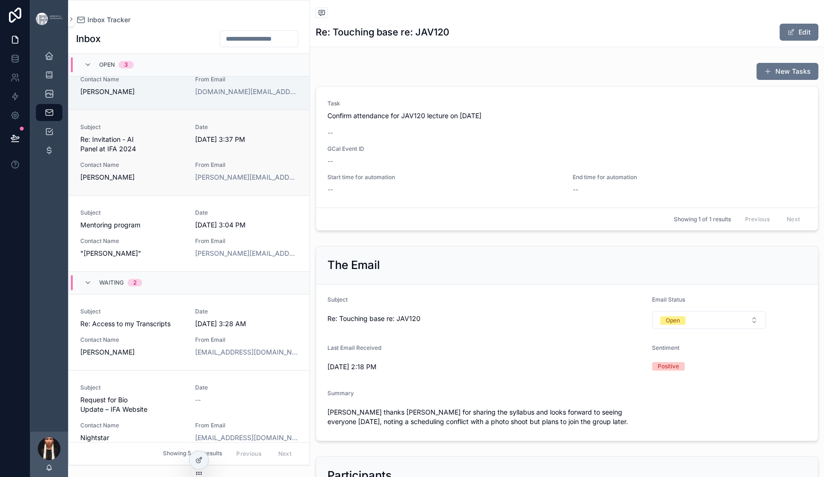
click at [184, 154] on div "Subject Re: Invitation - AI Panel at IFA 2024" at bounding box center [132, 138] width 104 height 30
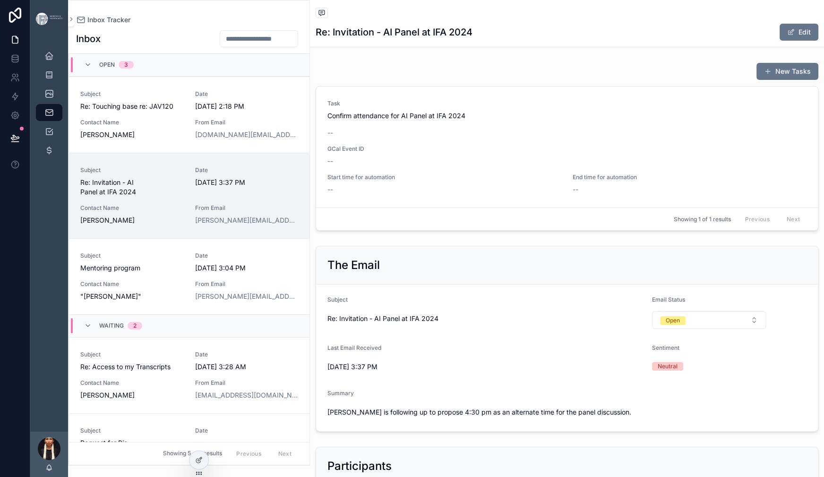
scroll to position [316, 0]
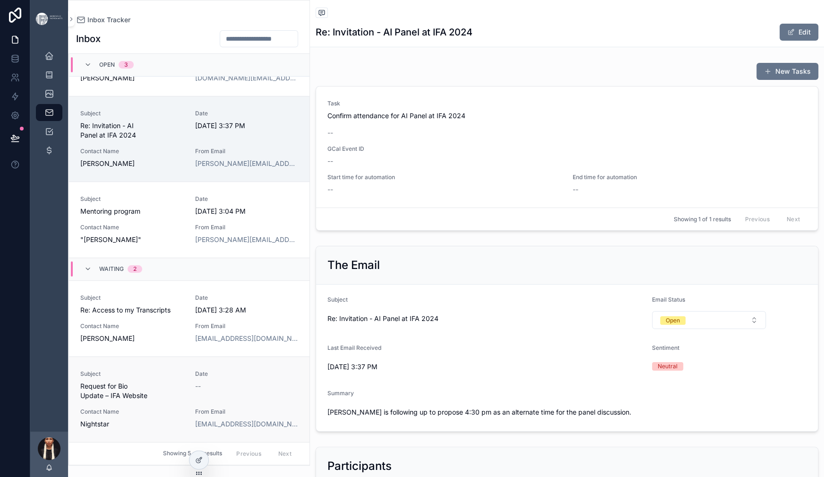
click at [184, 370] on span "Subject" at bounding box center [132, 374] width 104 height 8
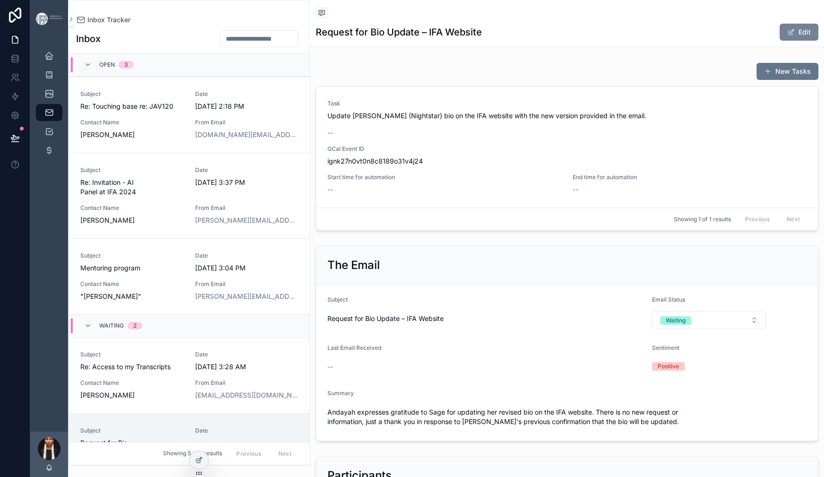
click at [780, 41] on button "Edit" at bounding box center [799, 32] width 39 height 17
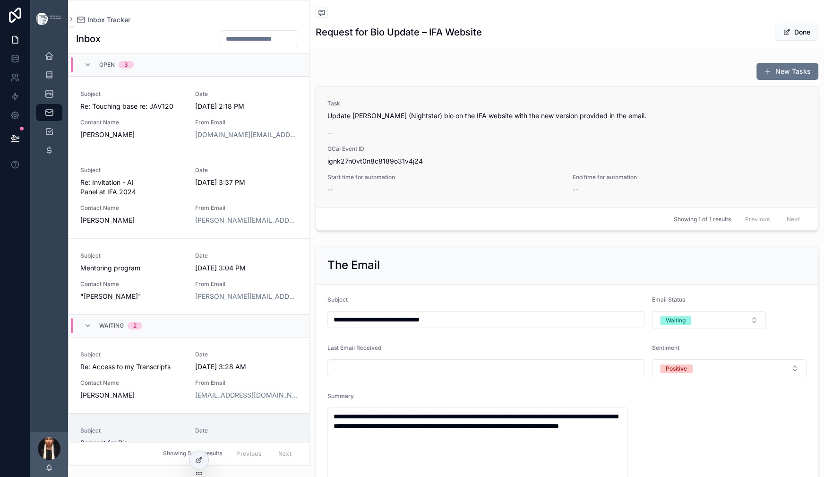
click at [559, 166] on span "ignk27n0vt0n8c8189o31v4j24" at bounding box center [567, 160] width 479 height 9
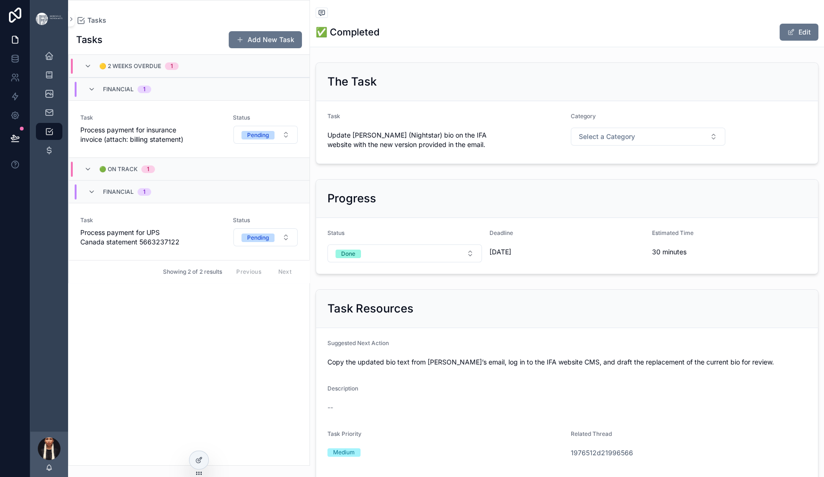
click at [550, 149] on span "Update Andayah Laramee's (Nightstar) bio on the IFA website with the new versio…" at bounding box center [446, 139] width 236 height 19
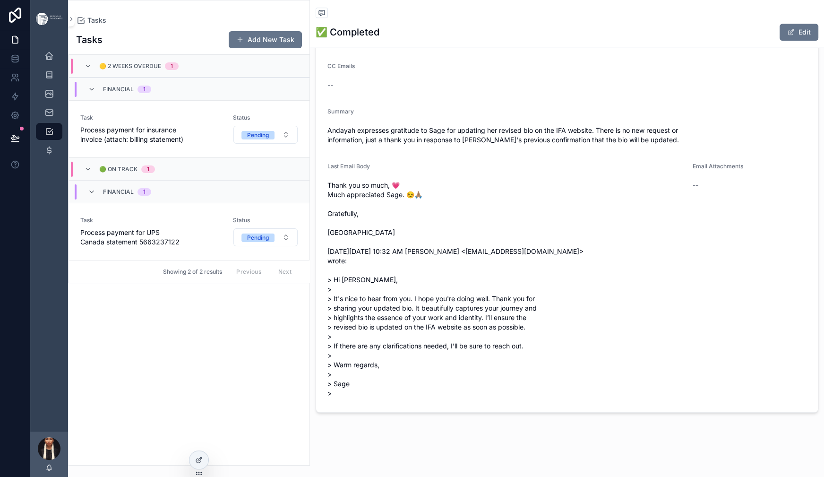
scroll to position [604, 0]
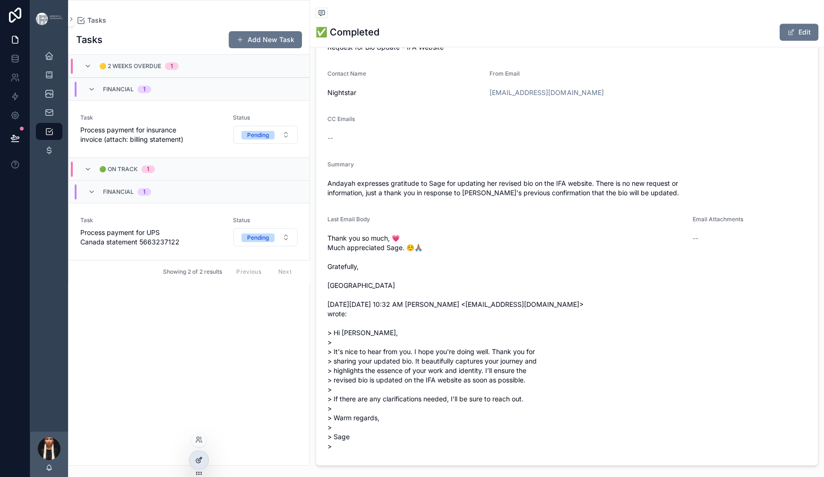
click at [203, 464] on icon at bounding box center [199, 460] width 8 height 8
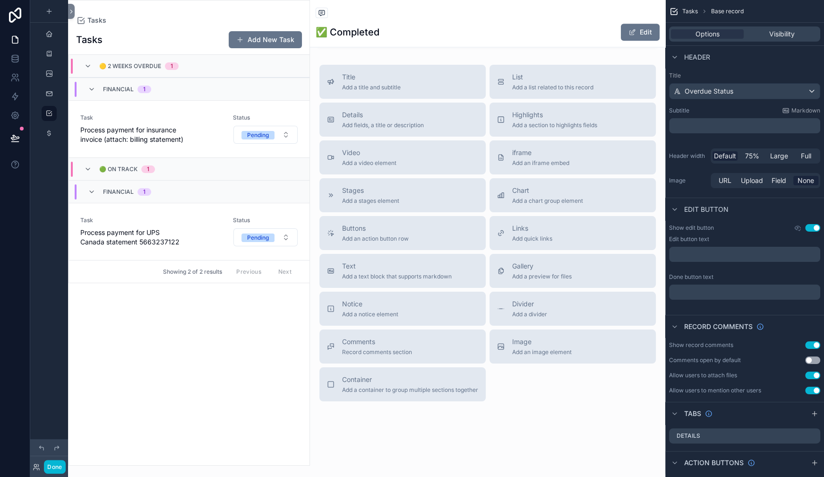
scroll to position [2052, 0]
click at [414, 129] on span "Add fields, a title or description" at bounding box center [383, 125] width 82 height 8
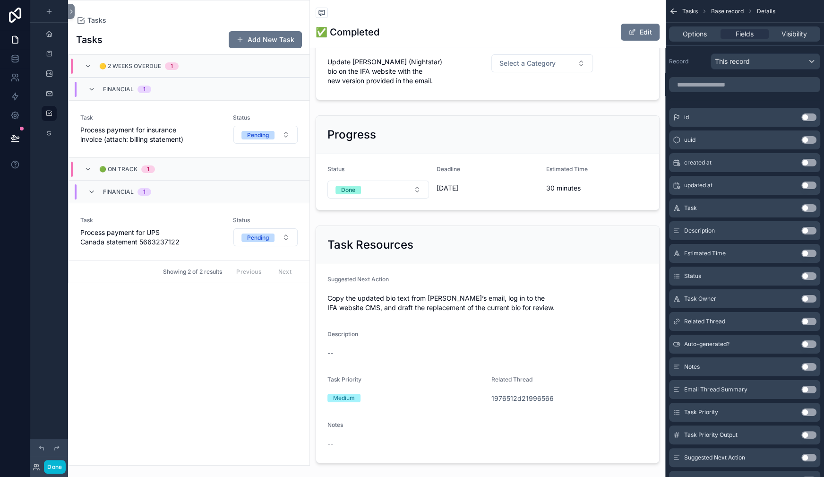
scroll to position [0, 0]
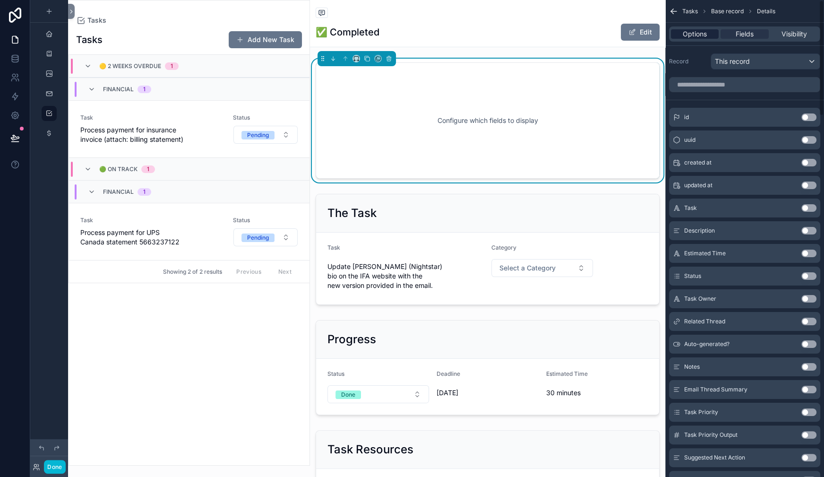
click at [683, 39] on span "Options" at bounding box center [695, 33] width 24 height 9
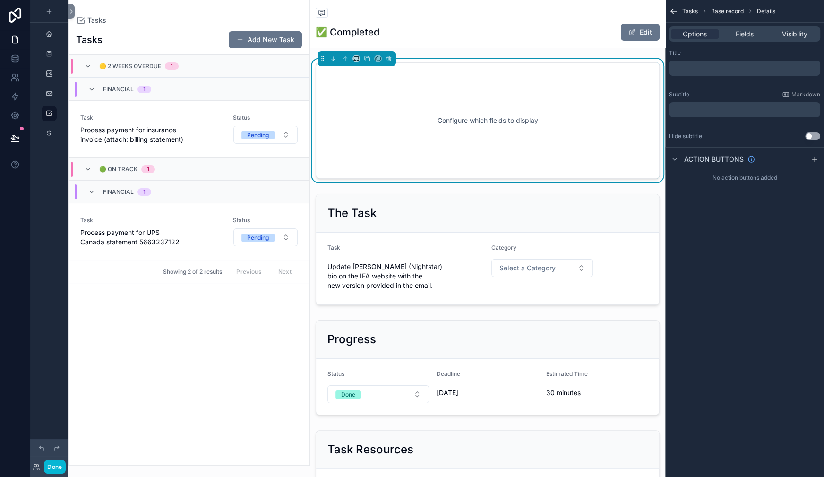
click at [673, 72] on p "﻿" at bounding box center [746, 68] width 146 height 8
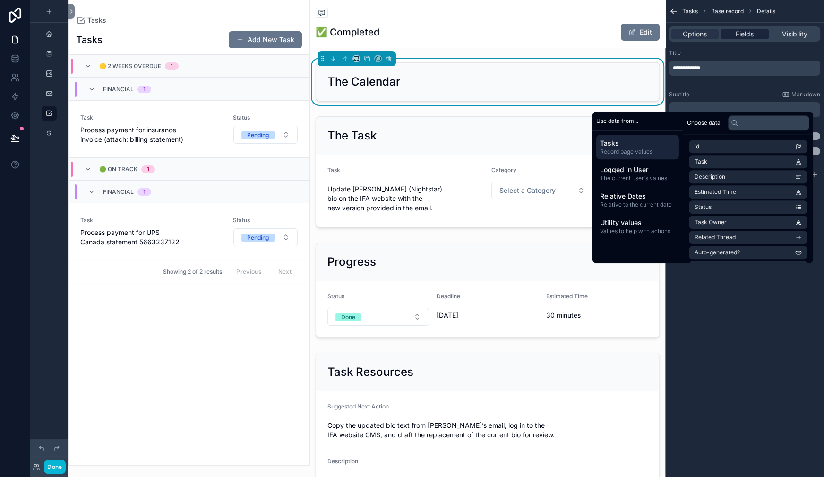
click at [736, 39] on span "Fields" at bounding box center [745, 33] width 18 height 9
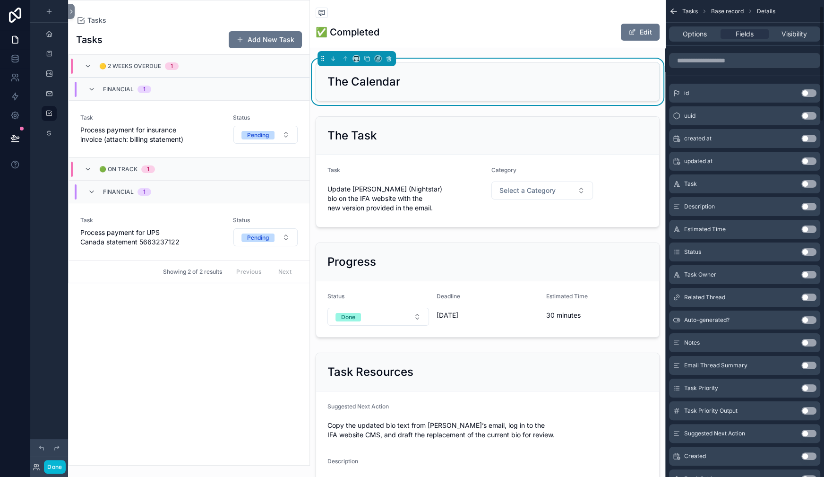
scroll to position [30, 0]
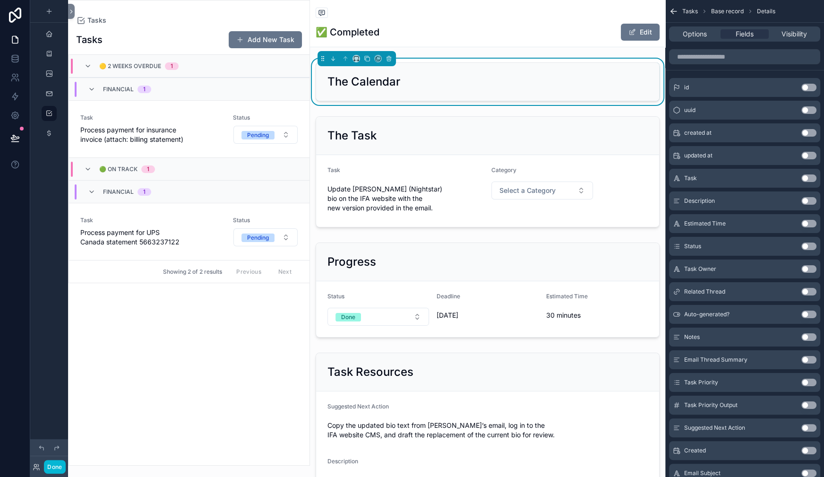
click at [802, 182] on button "Use setting" at bounding box center [809, 178] width 15 height 8
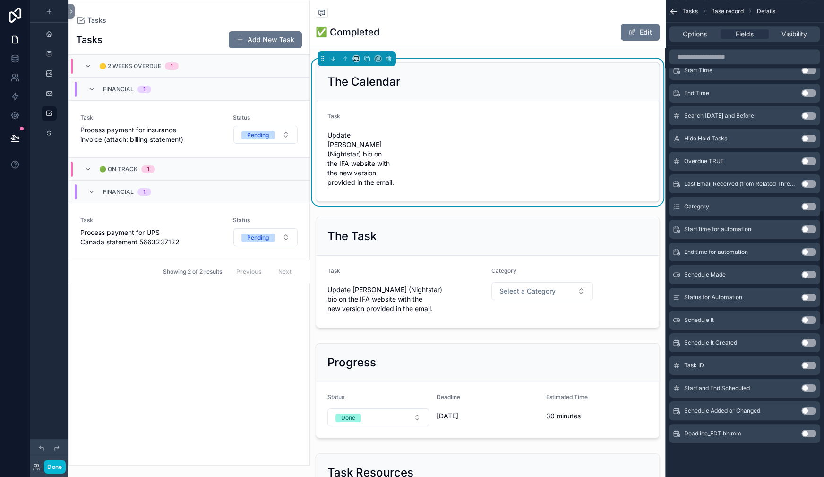
scroll to position [885, 0]
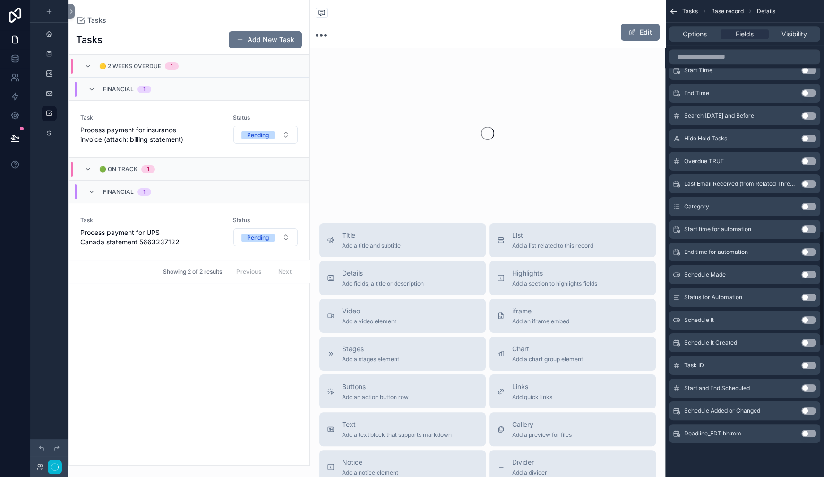
scroll to position [953, 0]
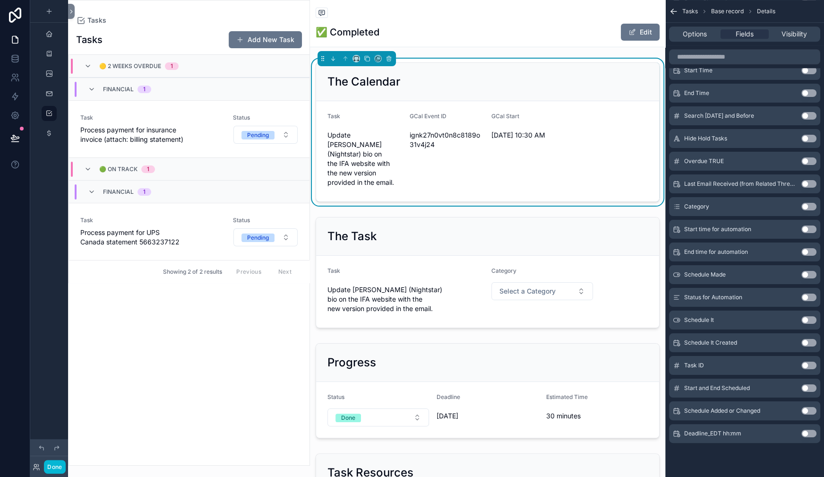
click at [802, 294] on button "Use setting" at bounding box center [809, 298] width 15 height 8
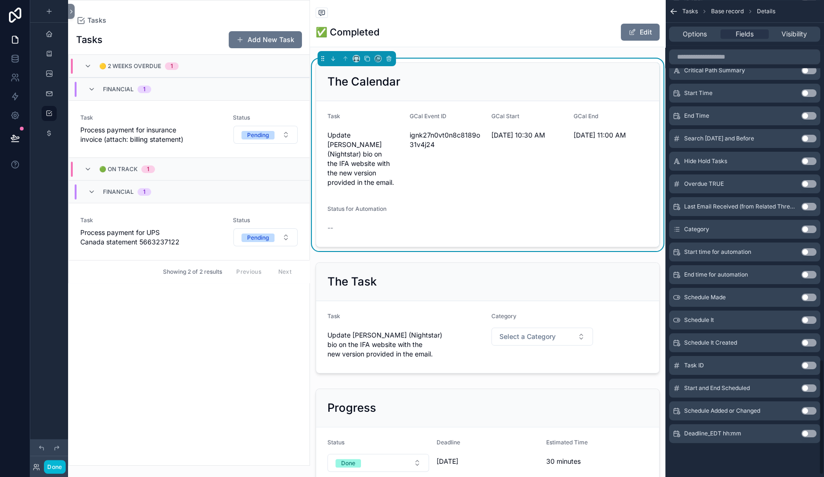
scroll to position [1447, 0]
click at [802, 271] on button "Use setting" at bounding box center [809, 275] width 15 height 8
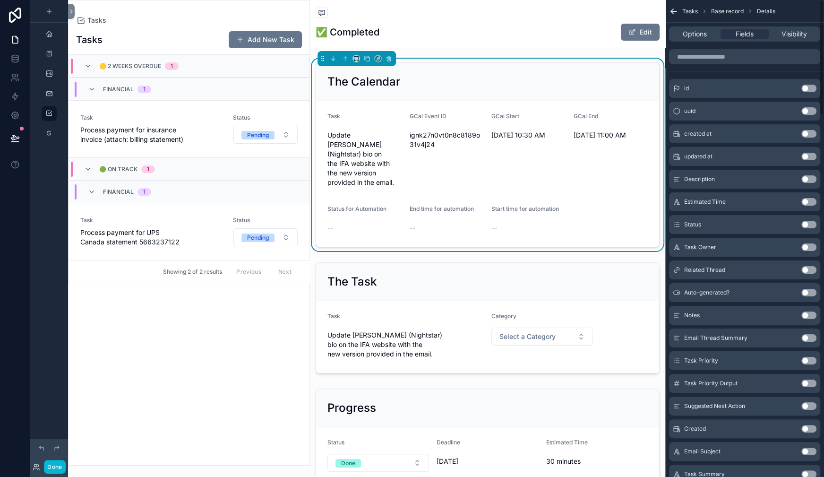
scroll to position [0, 0]
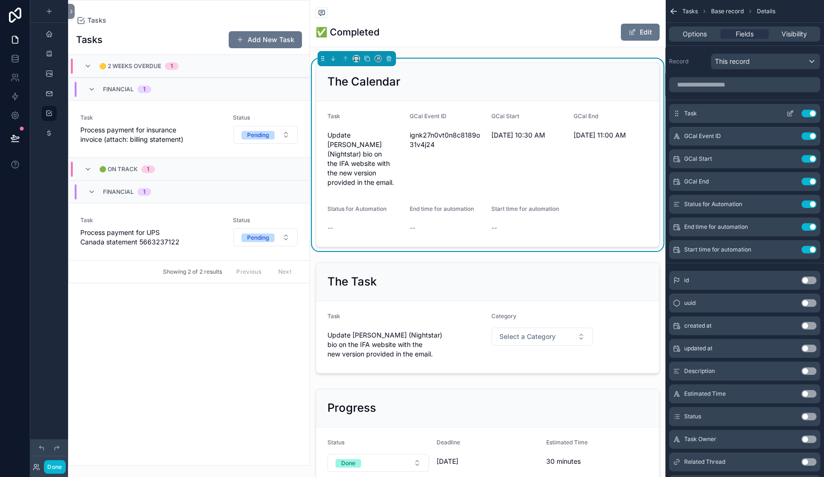
click at [802, 117] on button "Use setting" at bounding box center [809, 114] width 15 height 8
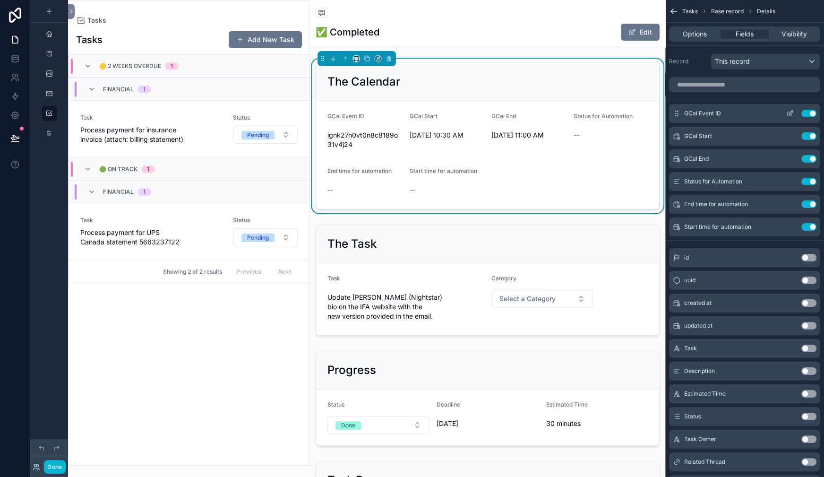
click at [789, 114] on icon "scrollable content" at bounding box center [791, 113] width 4 height 4
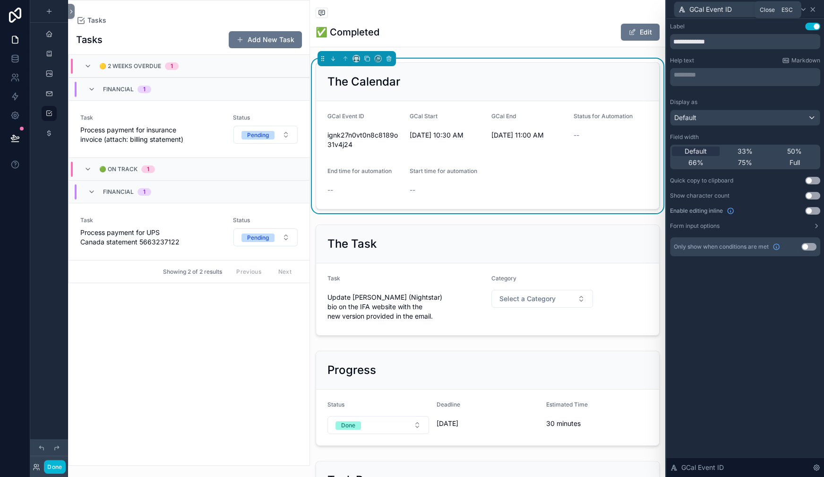
click at [811, 10] on icon at bounding box center [813, 10] width 8 height 8
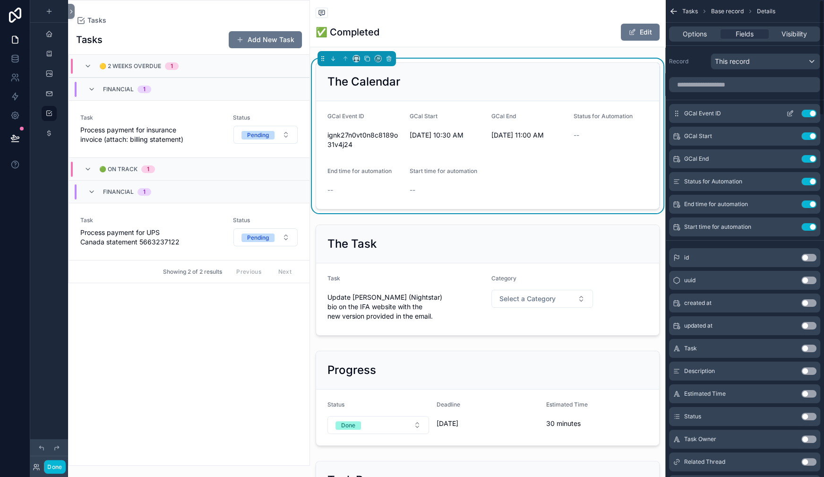
click at [802, 117] on button "Use setting" at bounding box center [809, 114] width 15 height 8
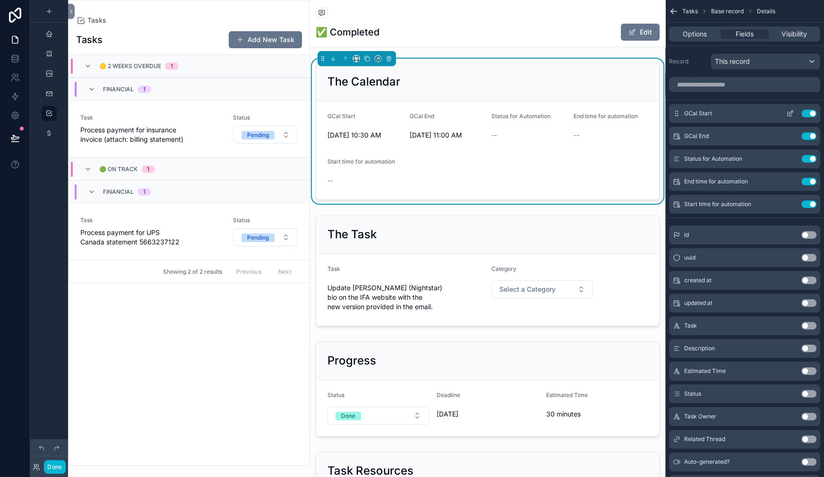
click at [788, 116] on icon "scrollable content" at bounding box center [790, 114] width 4 height 4
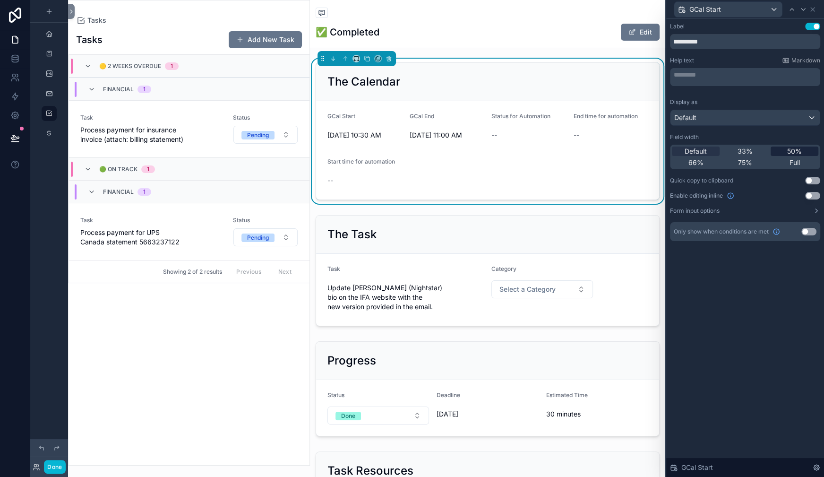
click at [787, 156] on span "50%" at bounding box center [794, 151] width 15 height 9
click at [810, 11] on icon at bounding box center [813, 10] width 8 height 8
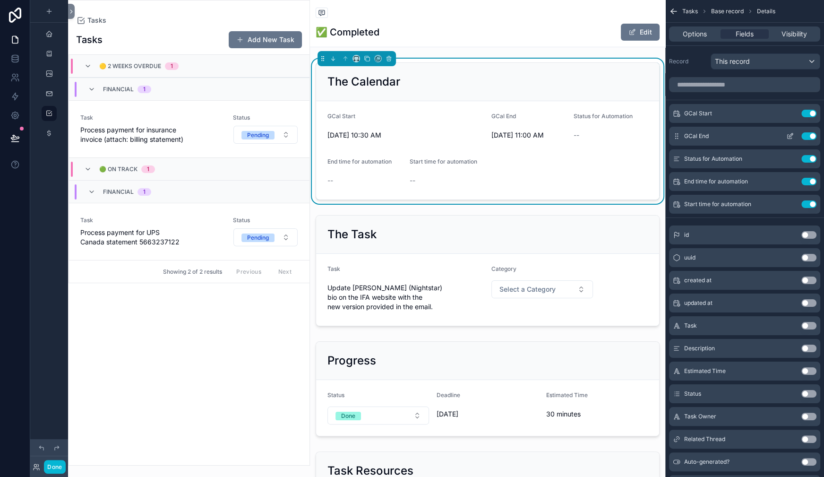
click at [787, 140] on icon "scrollable content" at bounding box center [791, 136] width 8 height 8
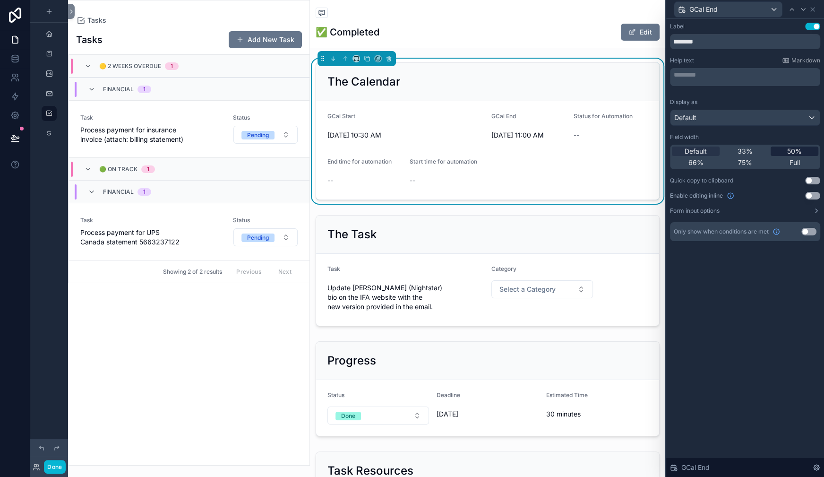
click at [787, 156] on span "50%" at bounding box center [794, 151] width 15 height 9
click at [809, 10] on icon at bounding box center [813, 10] width 8 height 8
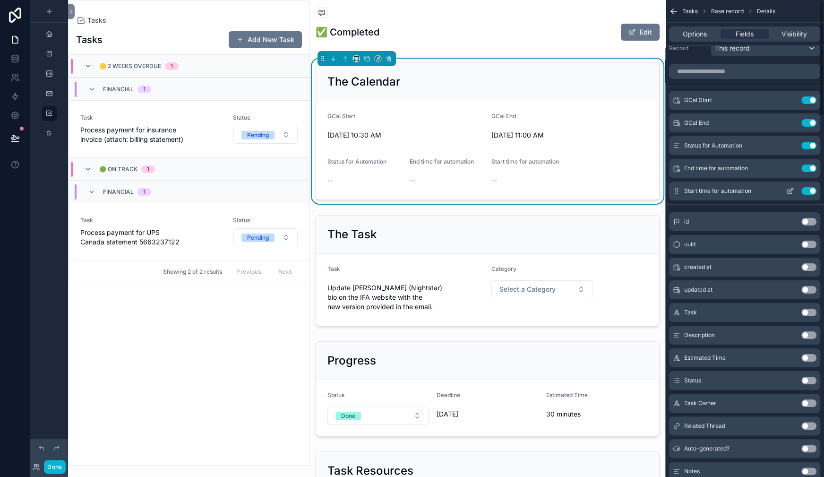
scroll to position [17, 0]
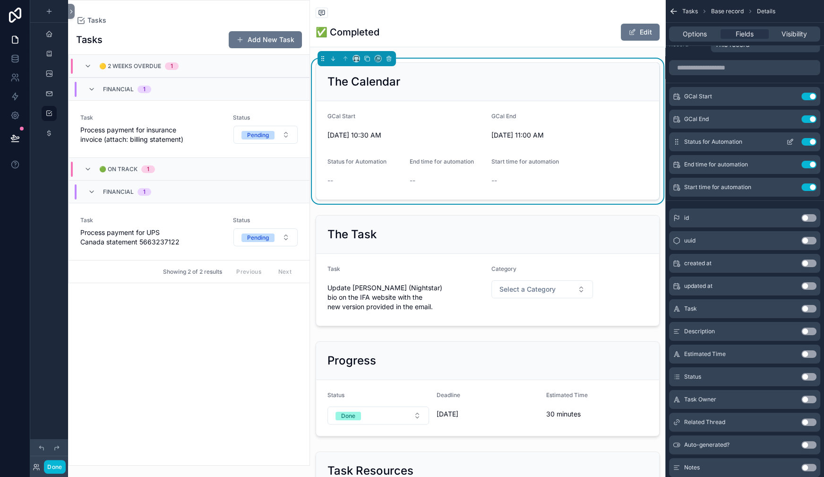
click at [787, 146] on icon "scrollable content" at bounding box center [791, 142] width 8 height 8
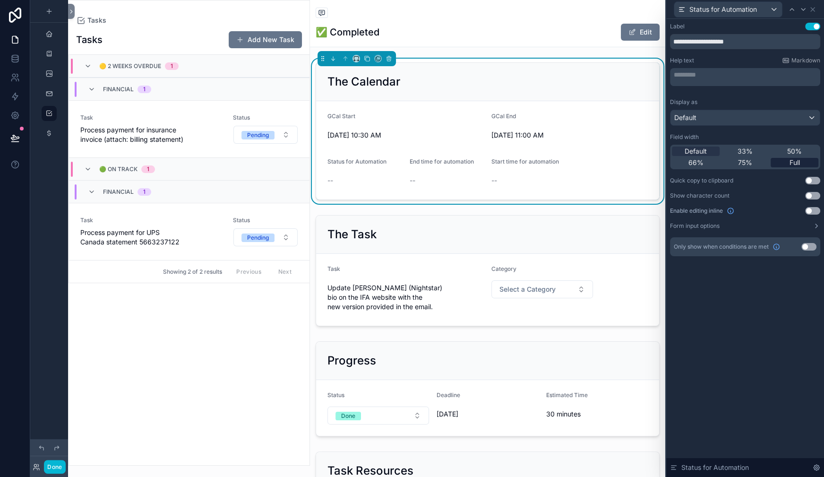
click at [790, 167] on span "Full" at bounding box center [795, 162] width 10 height 9
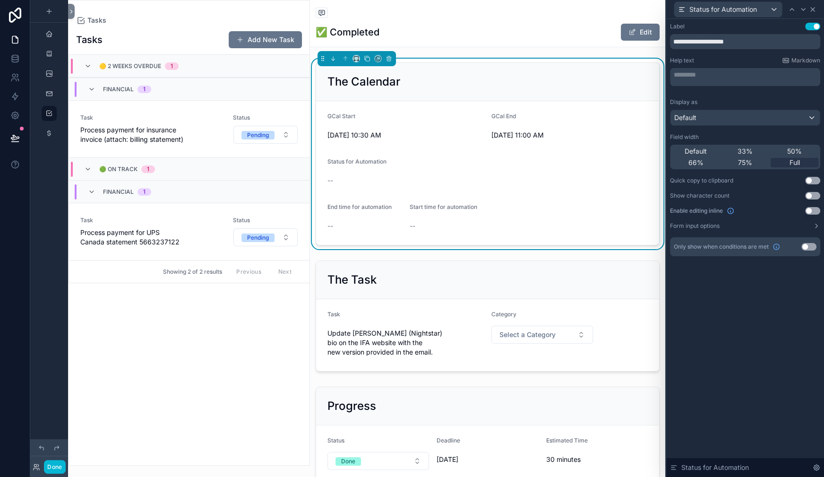
click at [809, 11] on icon at bounding box center [813, 10] width 8 height 8
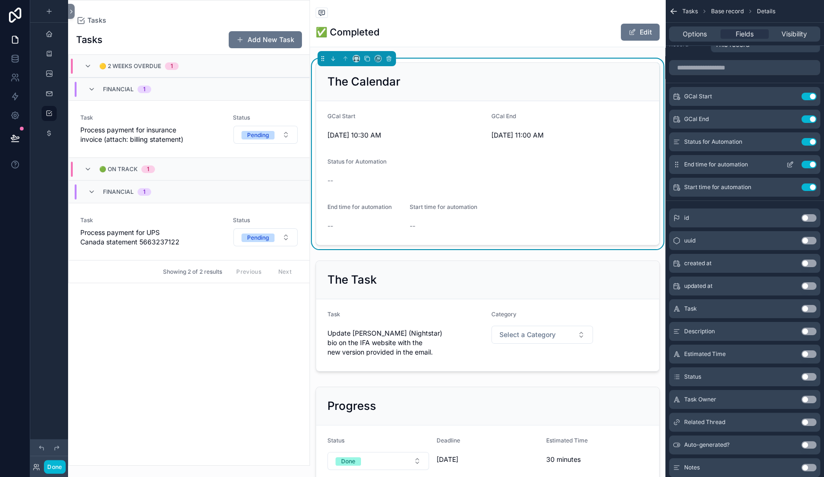
click at [789, 165] on icon "scrollable content" at bounding box center [791, 164] width 4 height 4
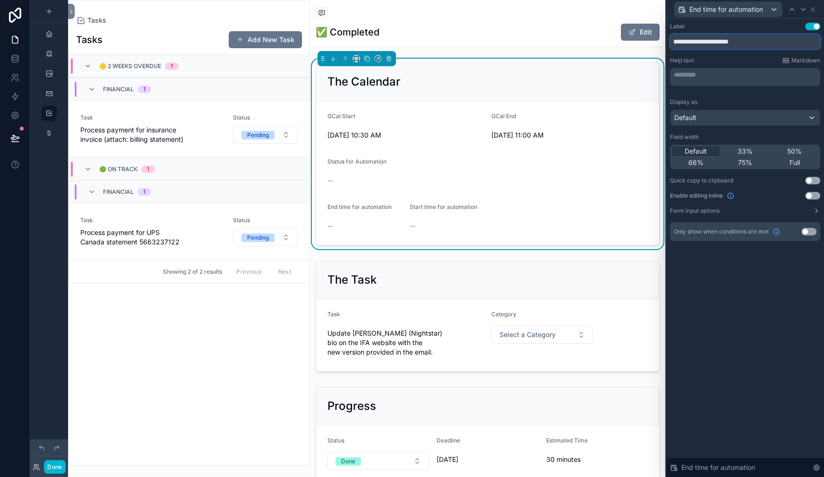
click at [670, 49] on input "**********" at bounding box center [745, 41] width 150 height 15
click at [706, 49] on input "**********" at bounding box center [745, 41] width 150 height 15
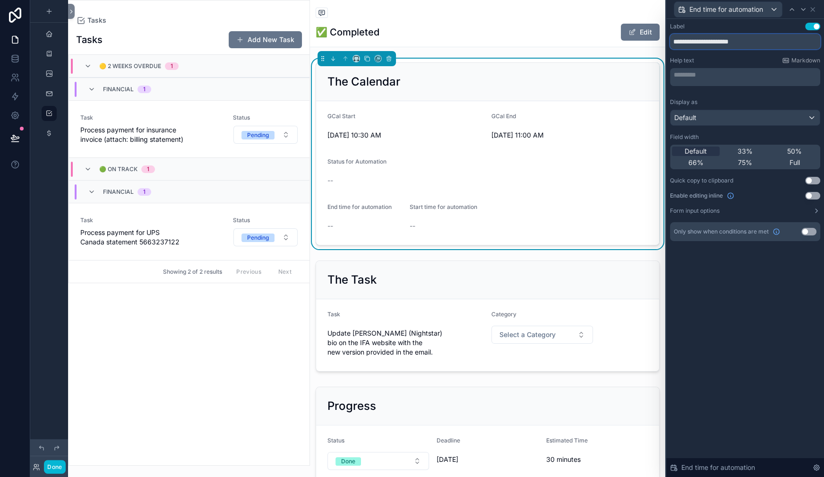
drag, startPoint x: 723, startPoint y: 63, endPoint x: 639, endPoint y: 63, distance: 84.6
click at [670, 49] on input "**********" at bounding box center [745, 41] width 150 height 15
type input "********"
click at [809, 13] on icon at bounding box center [813, 10] width 8 height 8
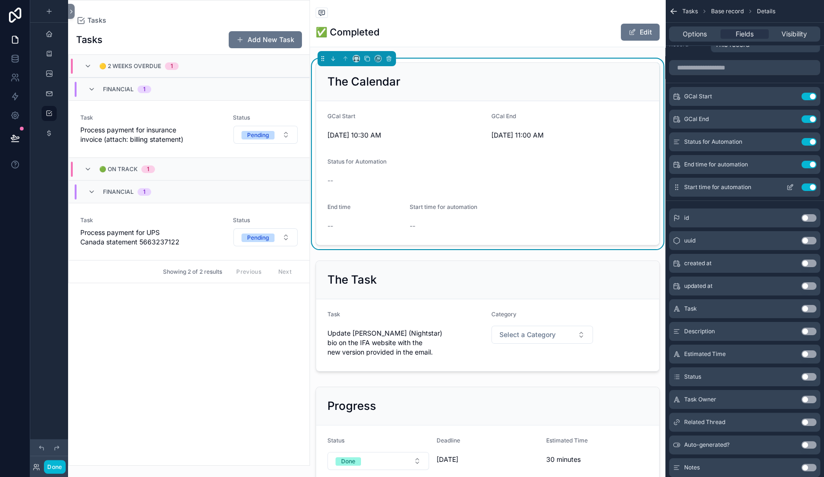
click at [787, 191] on icon "scrollable content" at bounding box center [791, 187] width 8 height 8
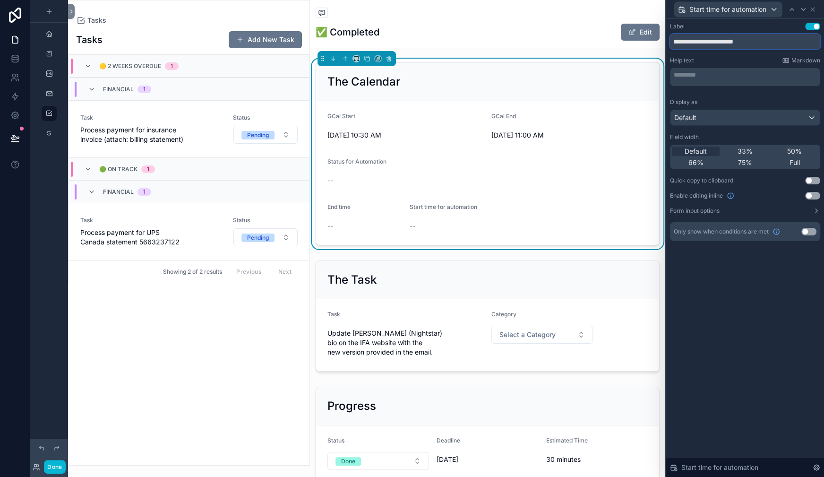
drag, startPoint x: 724, startPoint y: 63, endPoint x: 646, endPoint y: 66, distance: 78.5
click at [670, 49] on input "**********" at bounding box center [745, 41] width 150 height 15
type input "**********"
click at [787, 156] on span "50%" at bounding box center [794, 151] width 15 height 9
click at [811, 11] on icon at bounding box center [813, 10] width 4 height 4
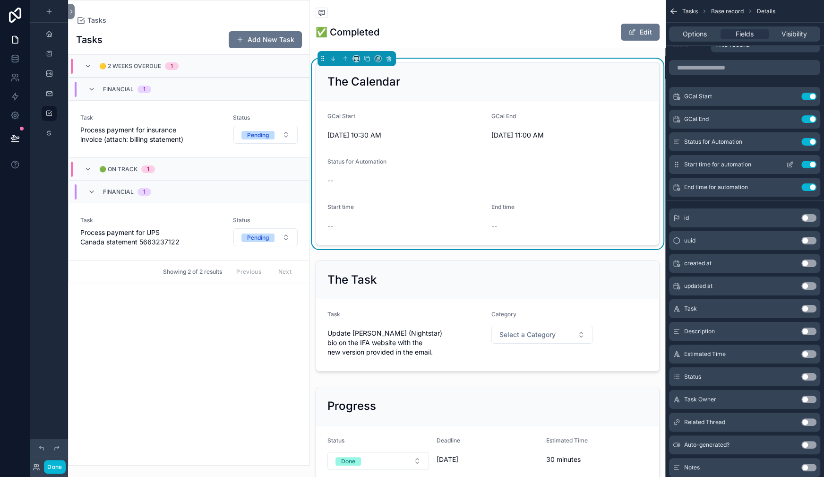
click at [787, 168] on icon "scrollable content" at bounding box center [791, 165] width 8 height 8
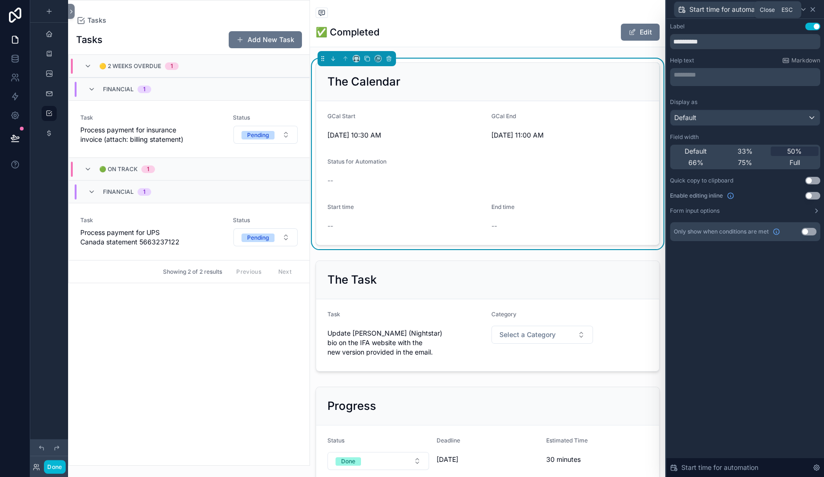
click at [811, 11] on icon at bounding box center [813, 10] width 4 height 4
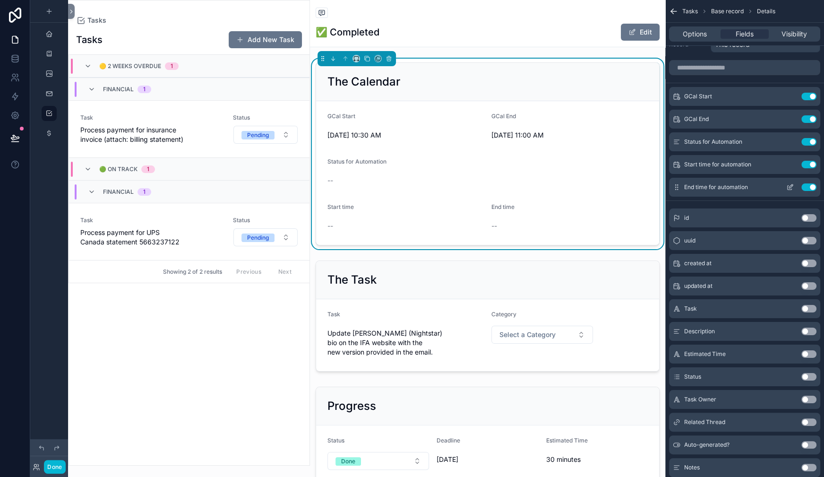
click at [787, 191] on icon "scrollable content" at bounding box center [791, 187] width 8 height 8
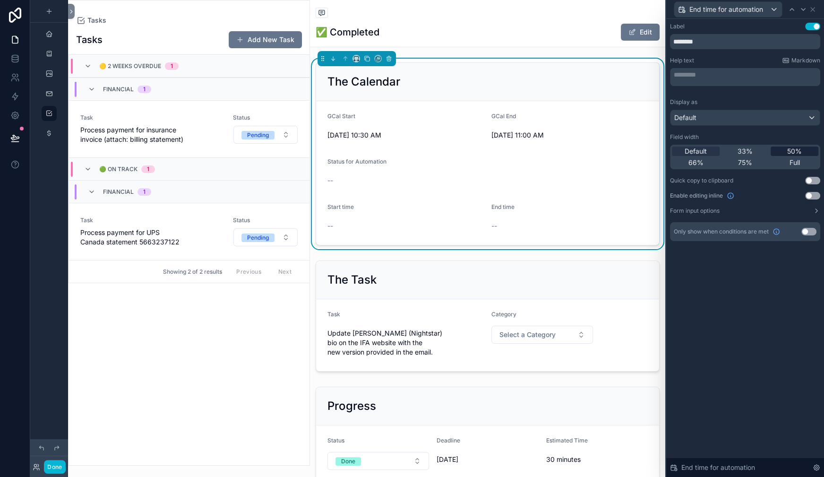
click at [787, 156] on span "50%" at bounding box center [794, 151] width 15 height 9
click at [809, 13] on icon at bounding box center [813, 10] width 8 height 8
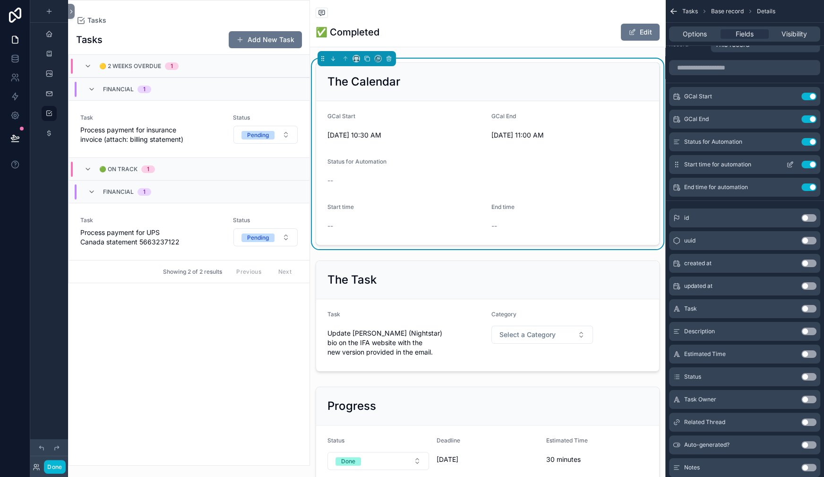
scroll to position [0, 0]
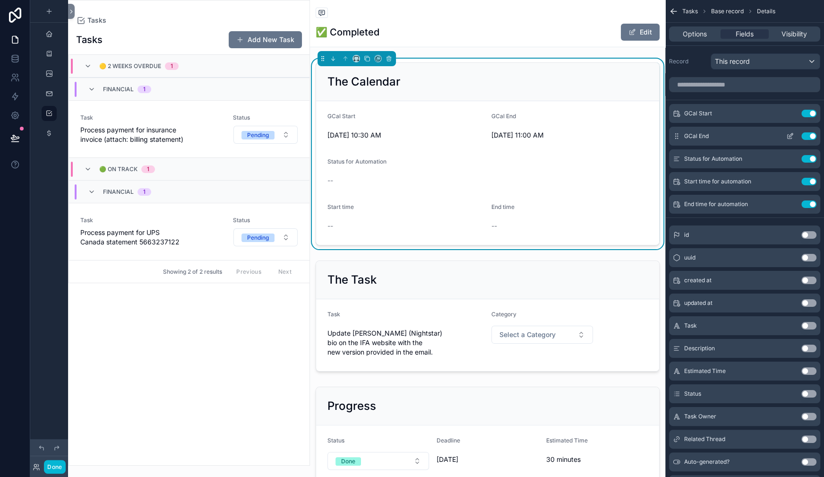
click at [802, 140] on button "Use setting" at bounding box center [809, 136] width 15 height 8
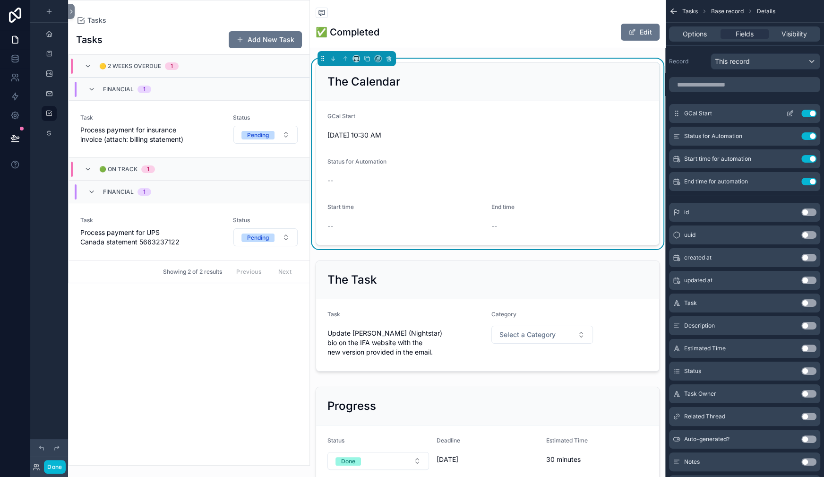
click at [802, 117] on button "Use setting" at bounding box center [809, 114] width 15 height 8
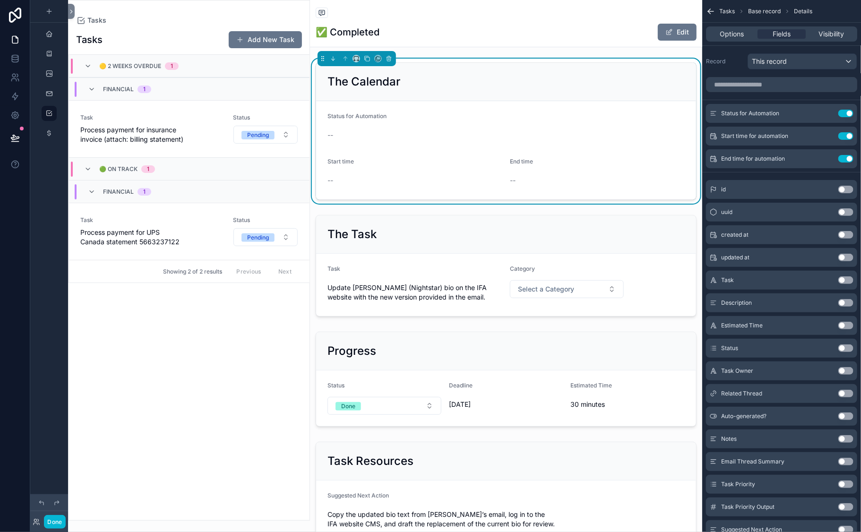
click at [539, 101] on div "The Calendar" at bounding box center [506, 82] width 380 height 38
click at [824, 39] on span "Visibility" at bounding box center [832, 33] width 26 height 9
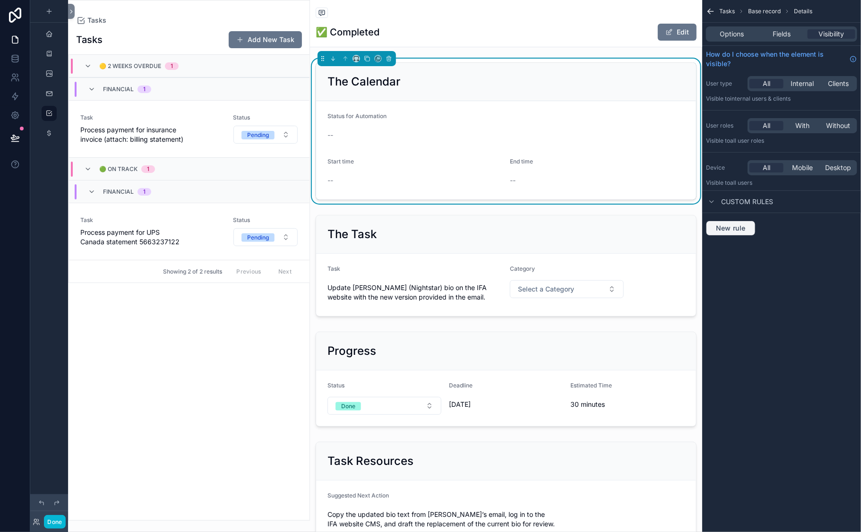
click at [712, 233] on span "New rule" at bounding box center [730, 228] width 37 height 9
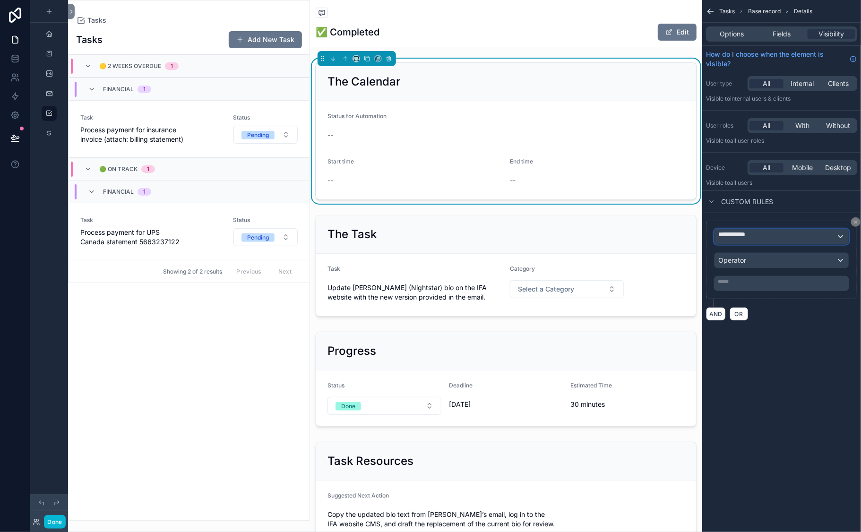
click at [718, 244] on span "**********" at bounding box center [744, 237] width 52 height 14
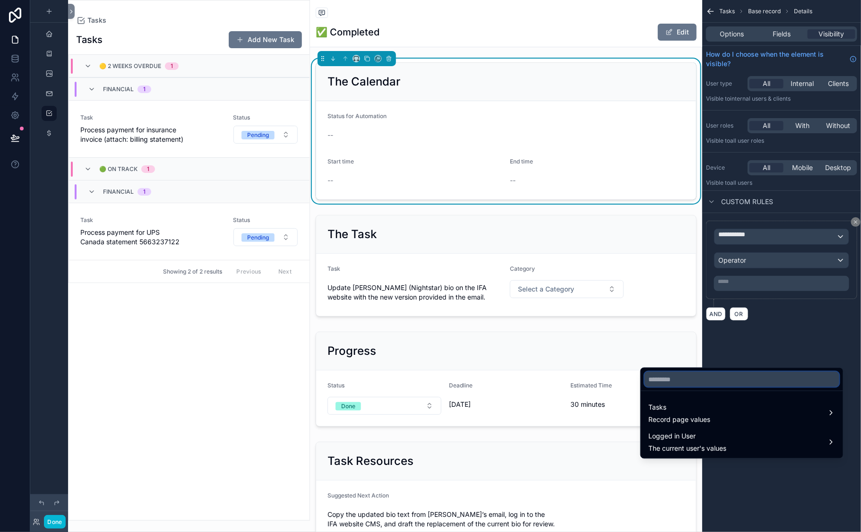
click at [682, 383] on input "text" at bounding box center [742, 379] width 195 height 15
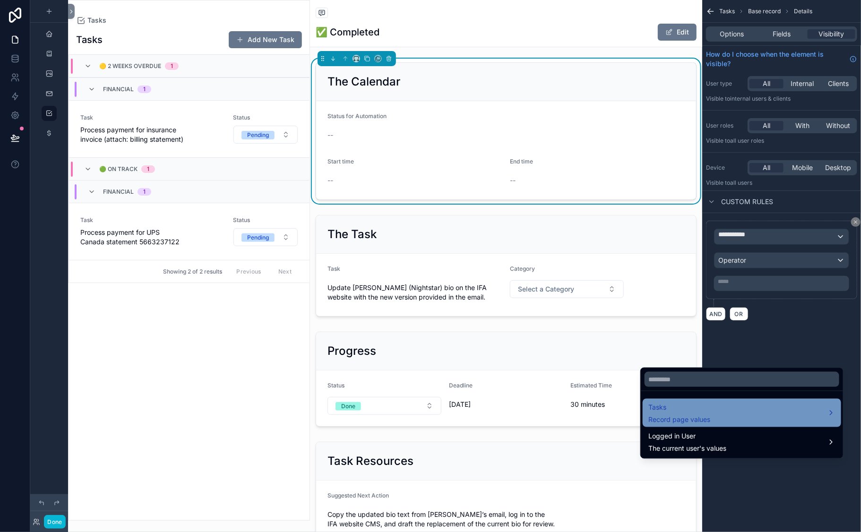
click at [710, 424] on span "Record page values" at bounding box center [680, 419] width 62 height 9
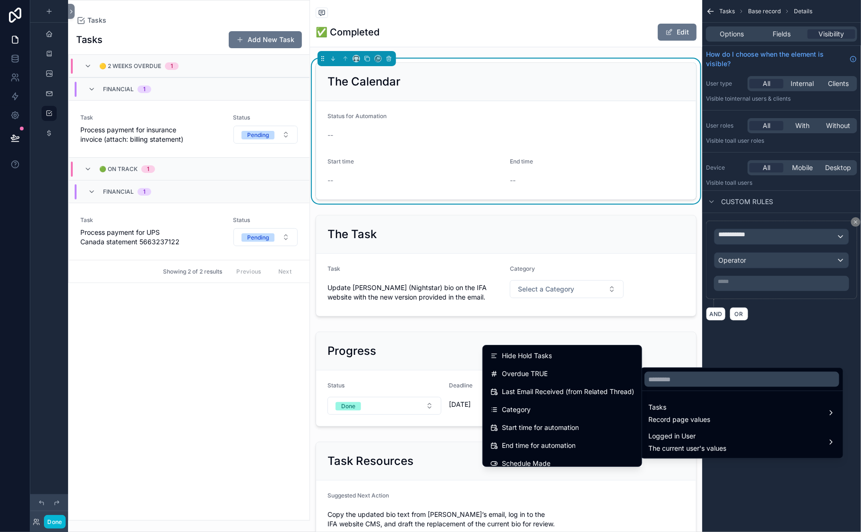
scroll to position [620, 0]
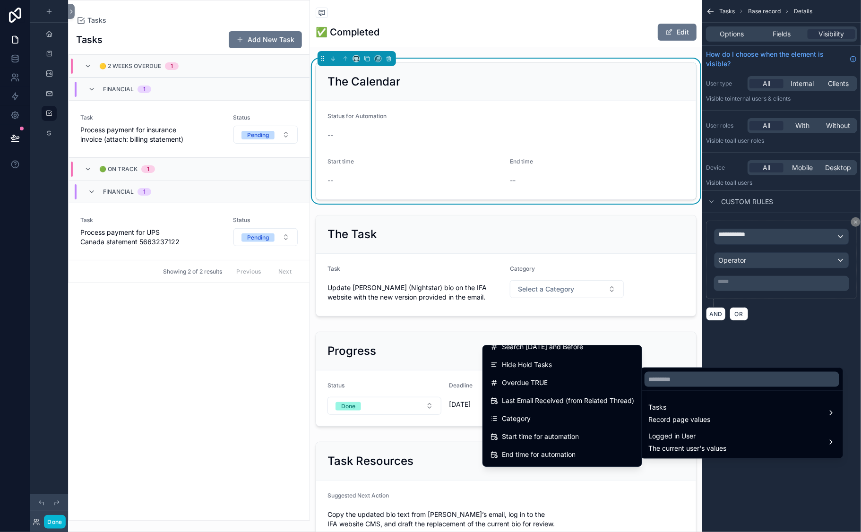
click at [502, 191] on span "GCal Event ID" at bounding box center [523, 185] width 43 height 11
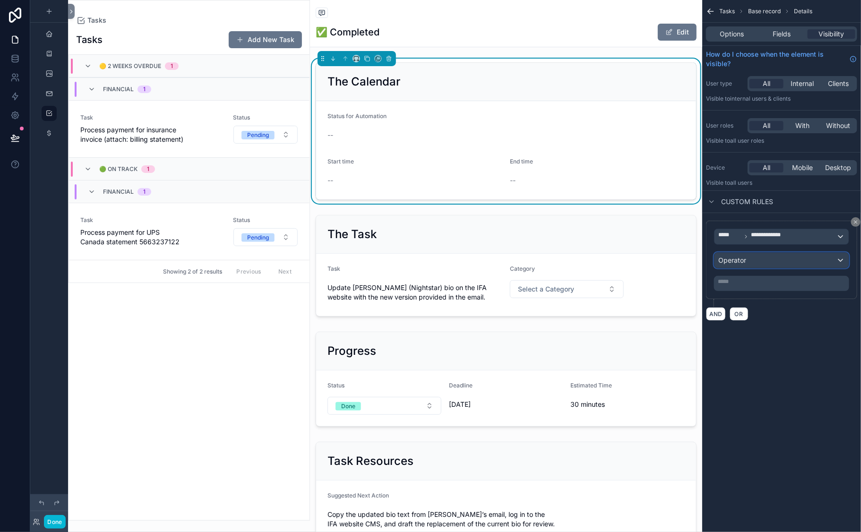
click at [715, 268] on div "Operator" at bounding box center [782, 260] width 134 height 15
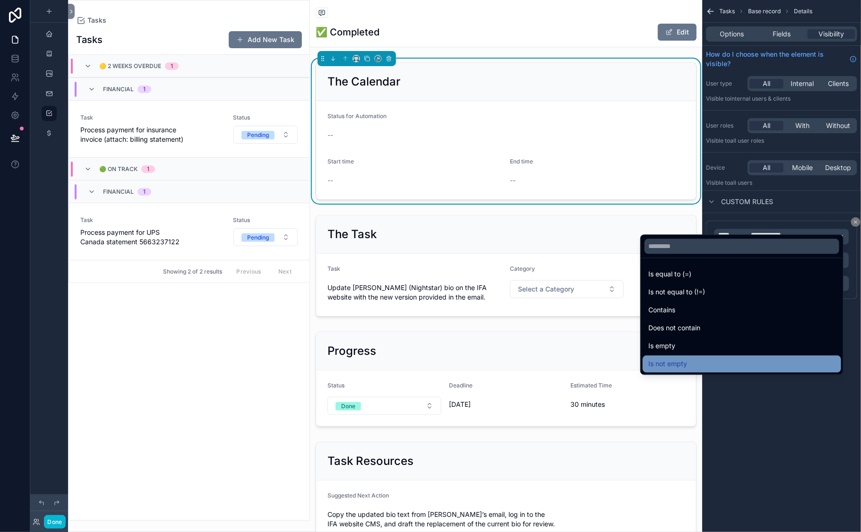
click at [675, 359] on span "Is not empty" at bounding box center [668, 364] width 39 height 11
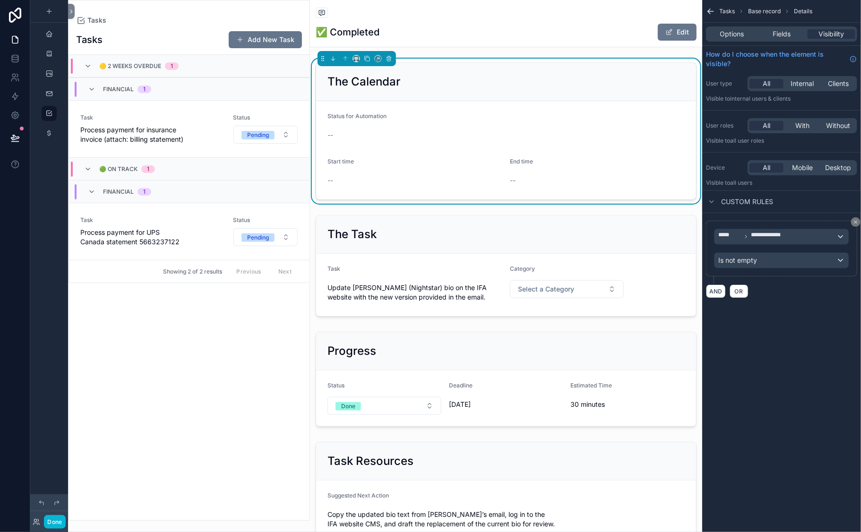
click at [766, 298] on div "AND OR" at bounding box center [781, 291] width 151 height 14
click at [337, 62] on icon "scrollable content" at bounding box center [333, 58] width 7 height 7
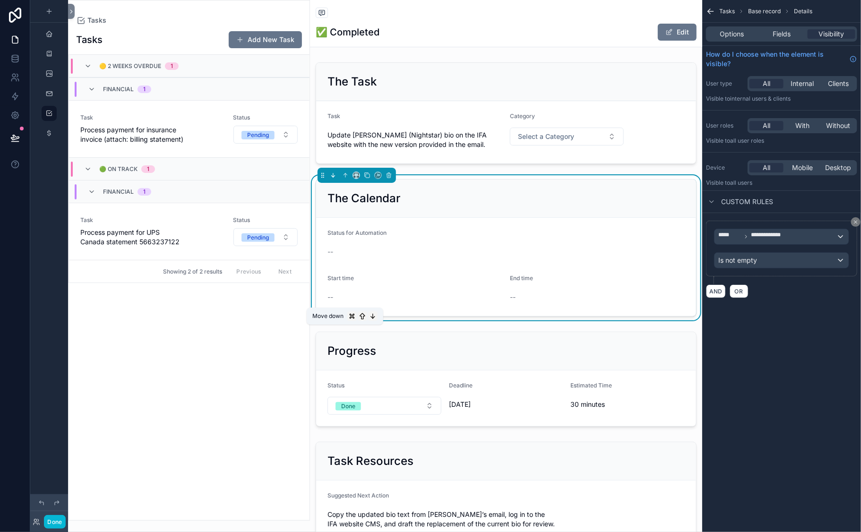
click at [337, 179] on icon "scrollable content" at bounding box center [333, 175] width 7 height 7
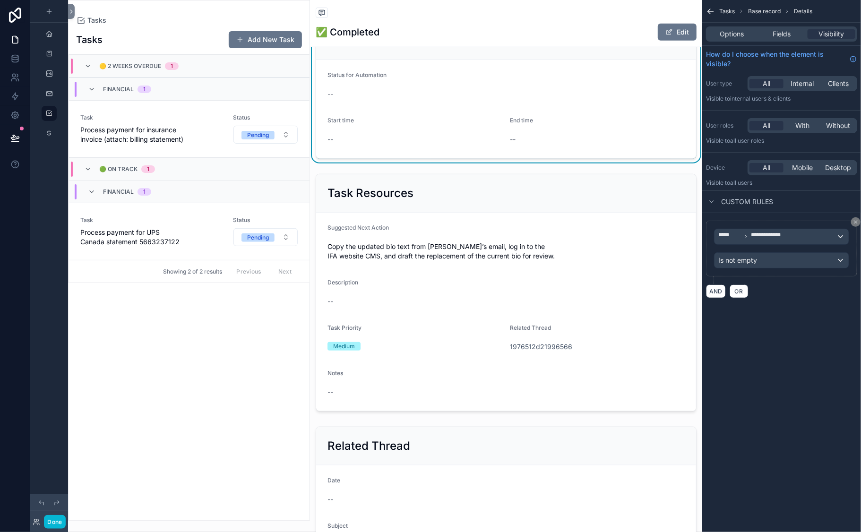
scroll to position [270, 0]
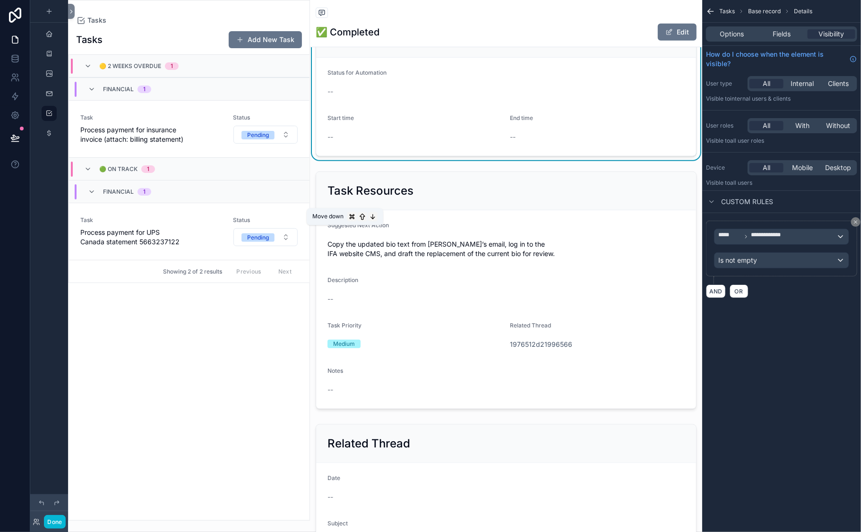
click at [337, 18] on icon "scrollable content" at bounding box center [333, 15] width 7 height 7
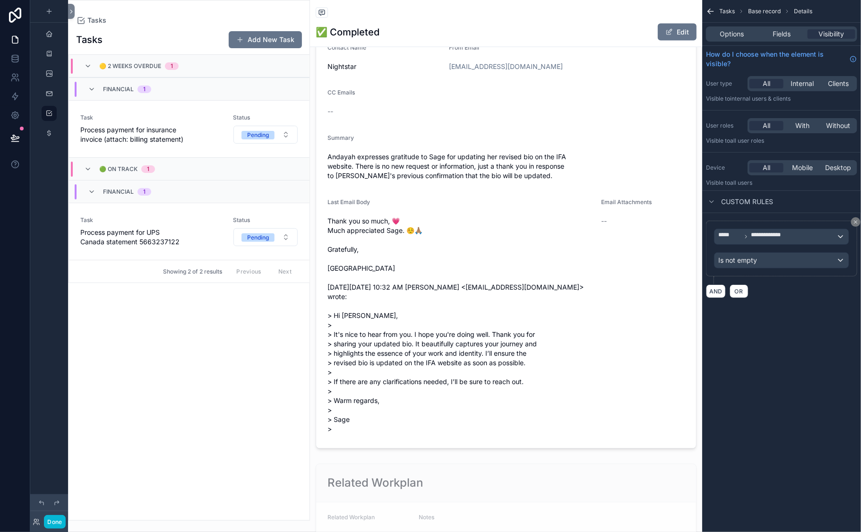
scroll to position [790, 0]
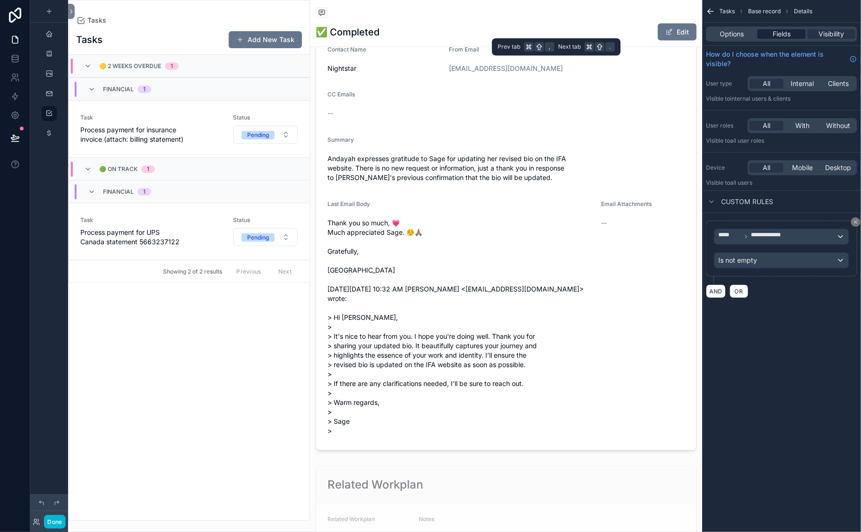
click at [773, 39] on span "Fields" at bounding box center [782, 33] width 18 height 9
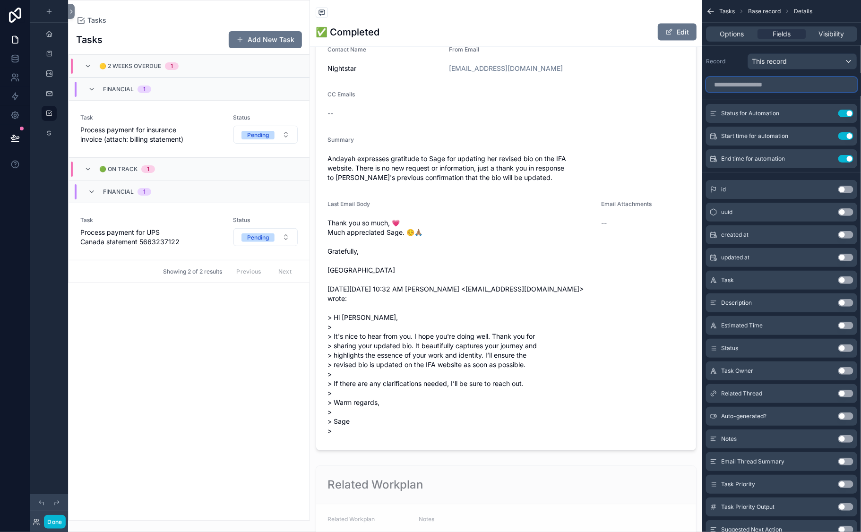
click at [715, 92] on input "scrollable content" at bounding box center [781, 84] width 151 height 15
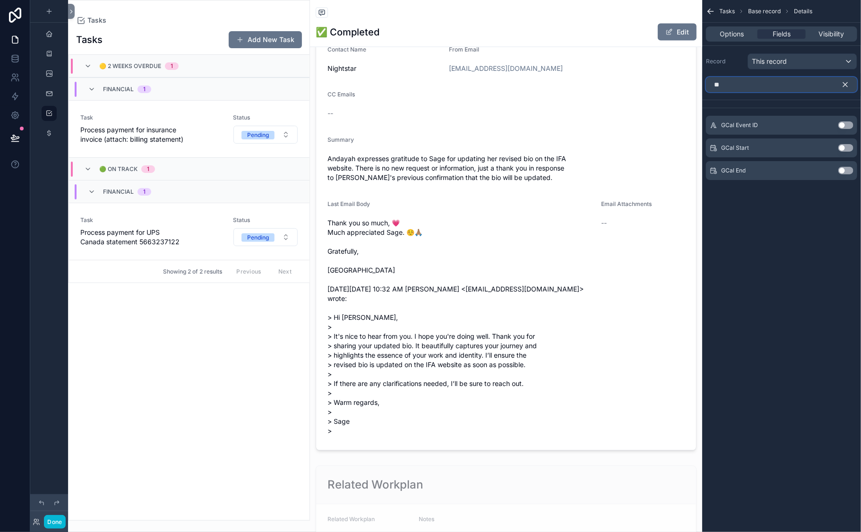
type input "**"
click at [824, 152] on button "Use setting" at bounding box center [846, 148] width 15 height 8
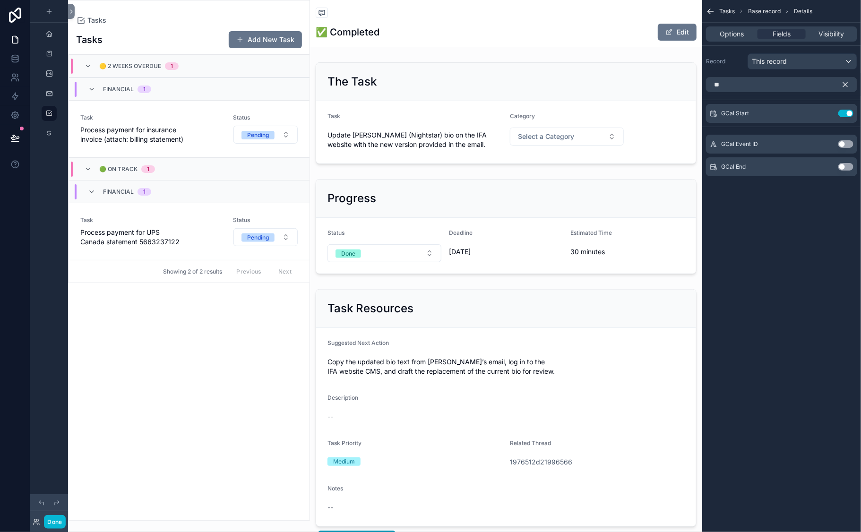
click at [824, 171] on button "Use setting" at bounding box center [846, 167] width 15 height 8
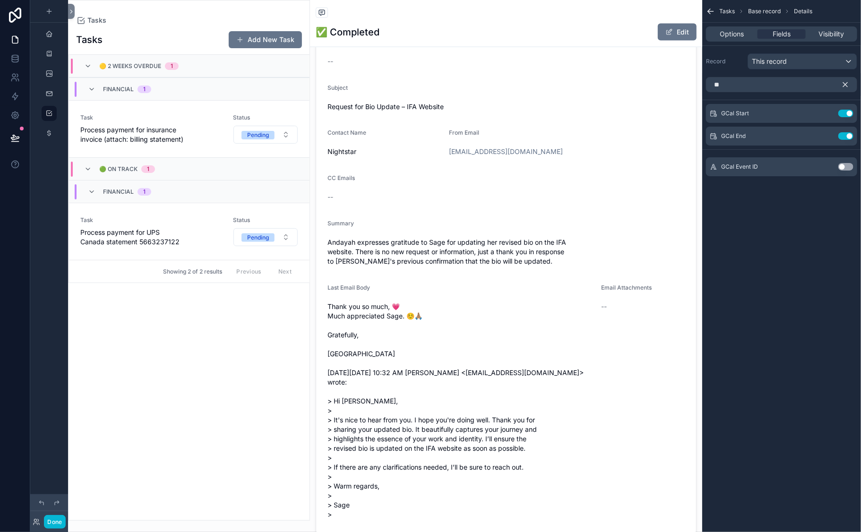
scroll to position [738, 0]
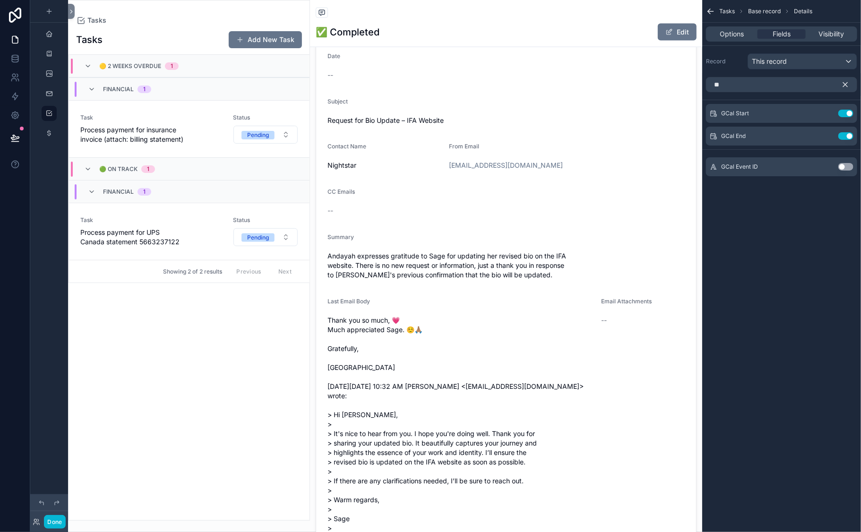
click at [824, 87] on icon "scrollable content" at bounding box center [846, 85] width 4 height 4
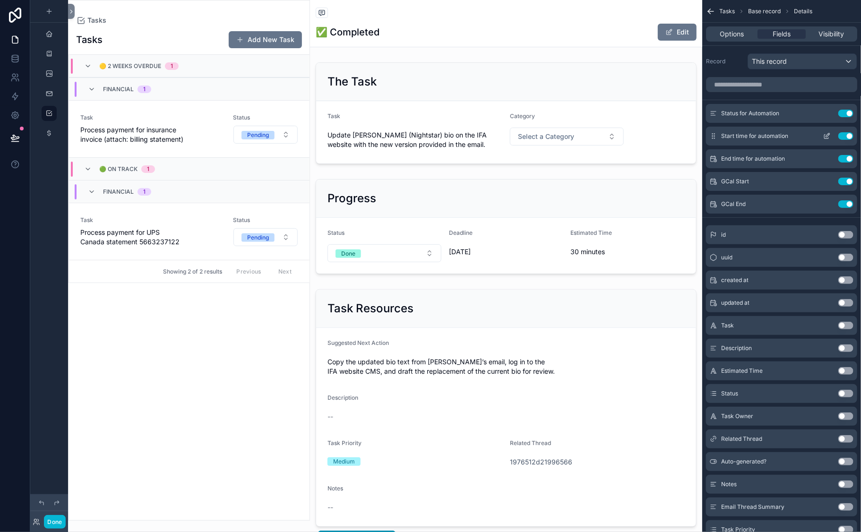
click at [824, 140] on button "Use setting" at bounding box center [846, 136] width 15 height 8
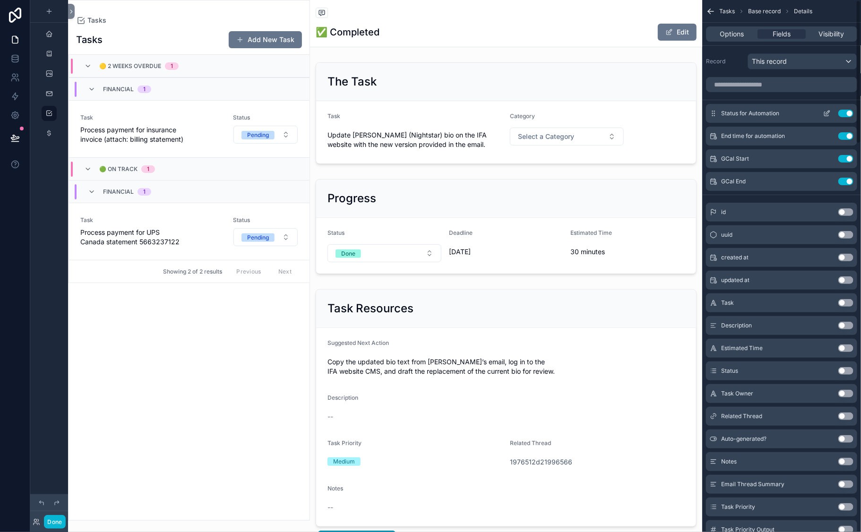
click at [824, 117] on button "Use setting" at bounding box center [846, 114] width 15 height 8
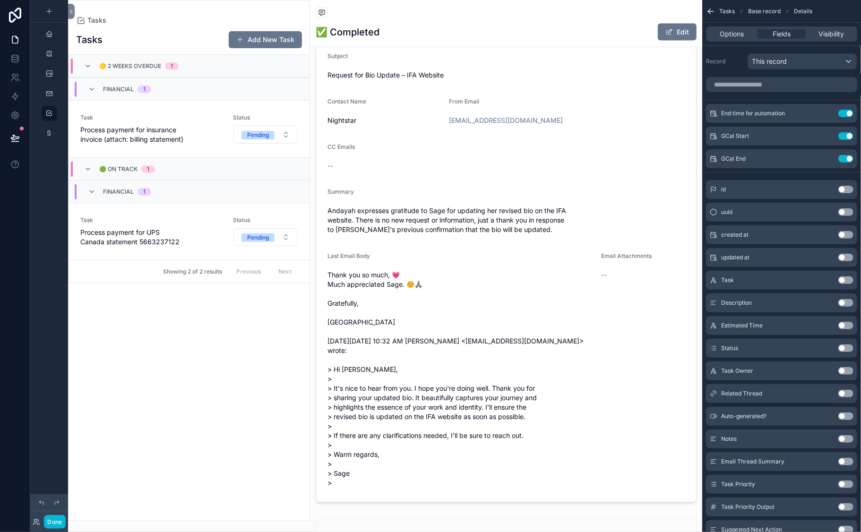
scroll to position [696, 0]
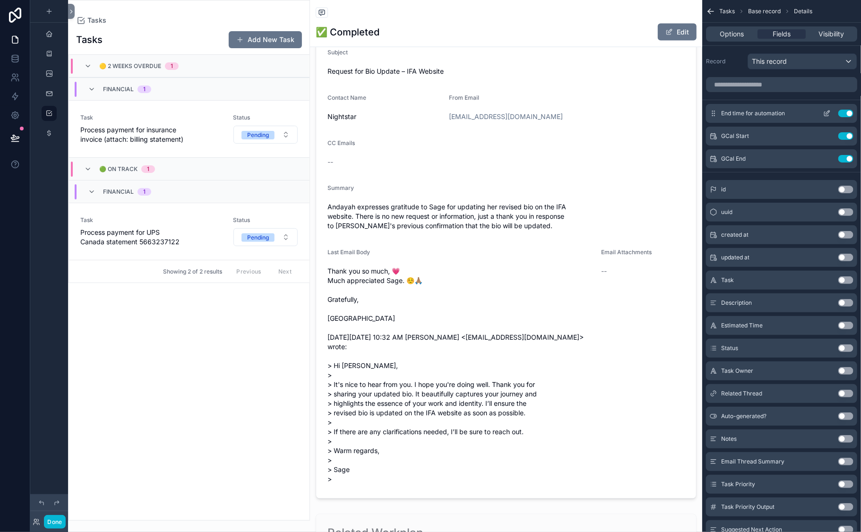
click at [824, 117] on button "Use setting" at bounding box center [846, 114] width 15 height 8
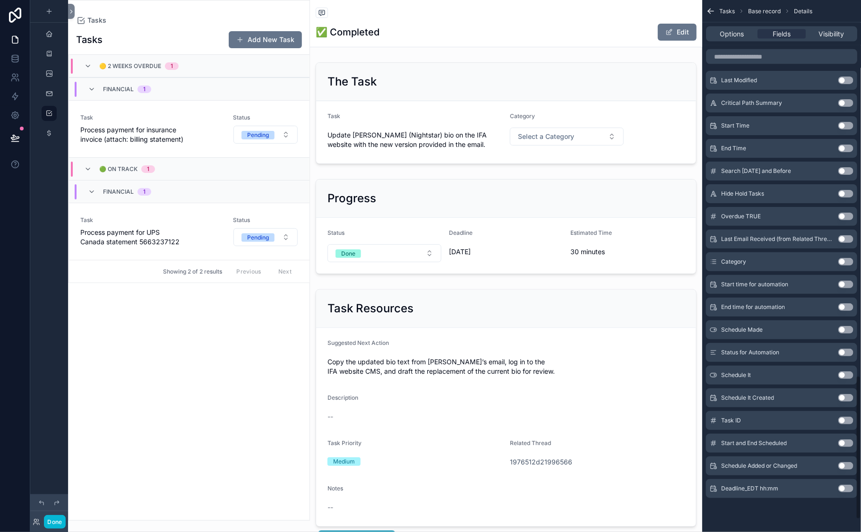
scroll to position [1393, 0]
click at [824, 349] on button "Use setting" at bounding box center [846, 353] width 15 height 8
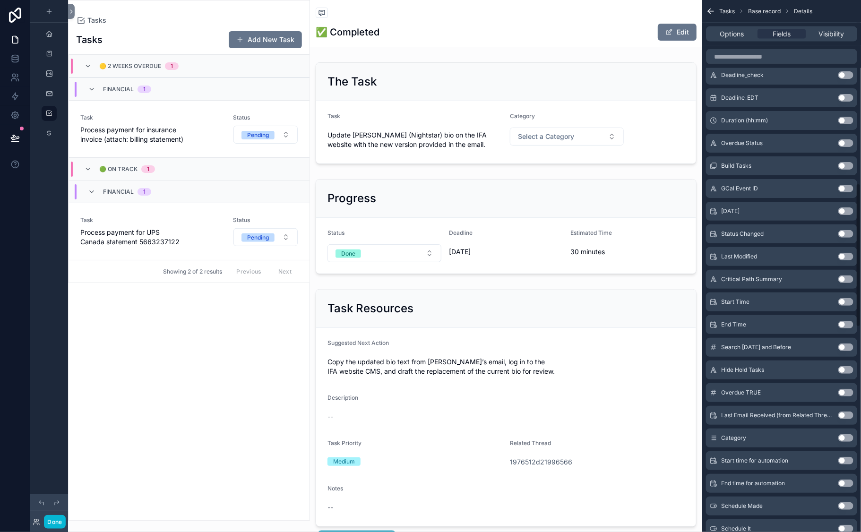
scroll to position [0, 0]
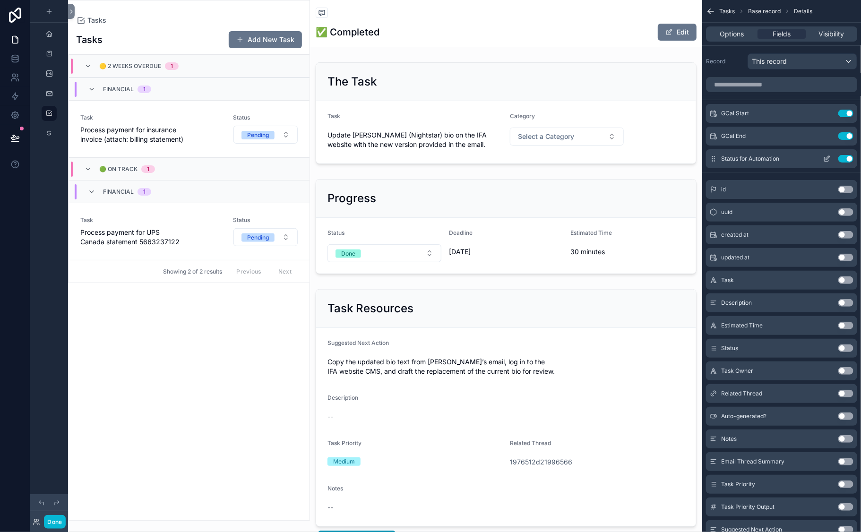
click at [823, 163] on icon "scrollable content" at bounding box center [827, 159] width 8 height 8
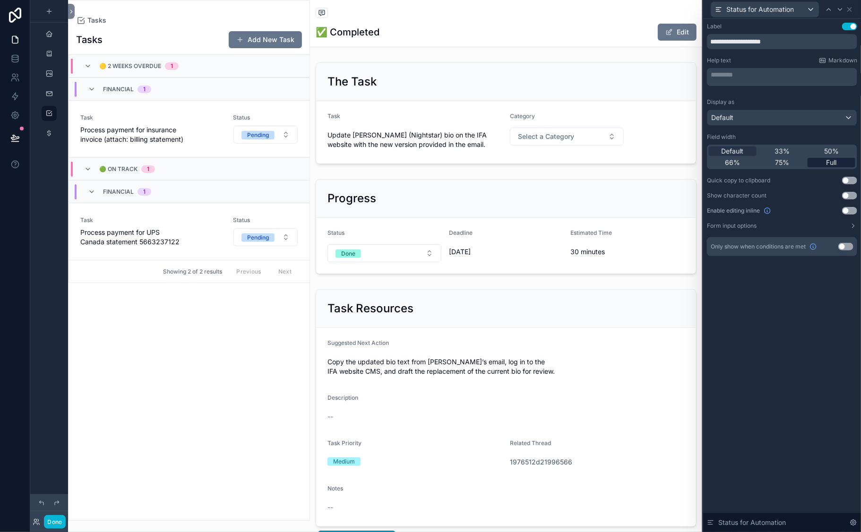
click at [824, 167] on span "Full" at bounding box center [832, 162] width 10 height 9
click at [824, 13] on icon at bounding box center [850, 10] width 8 height 8
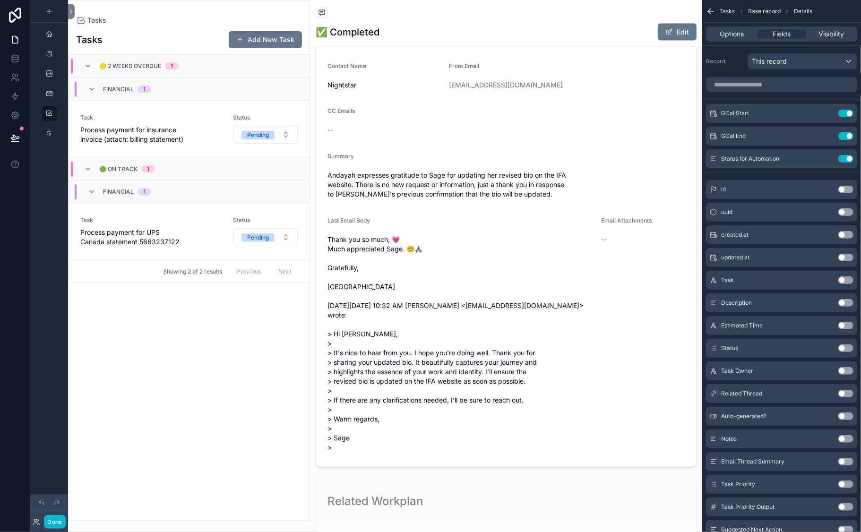
scroll to position [763, 0]
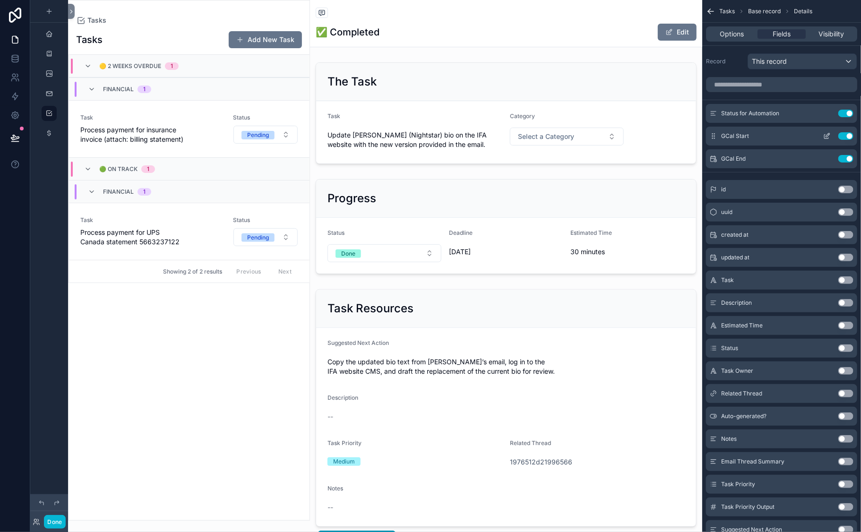
click at [824, 137] on icon "scrollable content" at bounding box center [828, 135] width 4 height 4
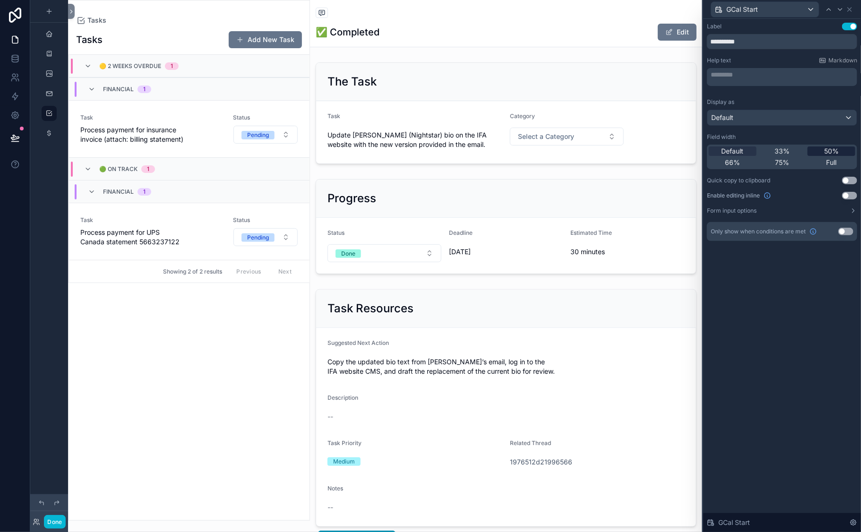
click at [824, 156] on span "50%" at bounding box center [831, 151] width 15 height 9
click at [824, 11] on icon at bounding box center [850, 10] width 4 height 4
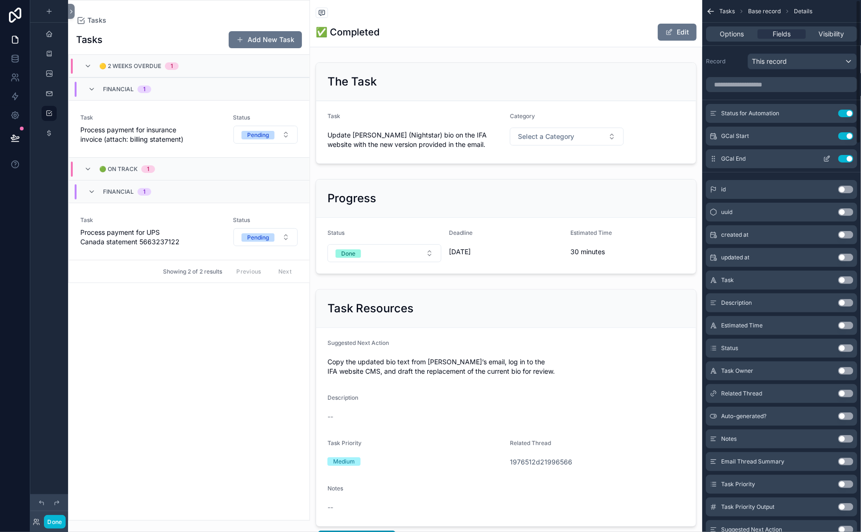
click at [824, 162] on icon "scrollable content" at bounding box center [827, 159] width 4 height 4
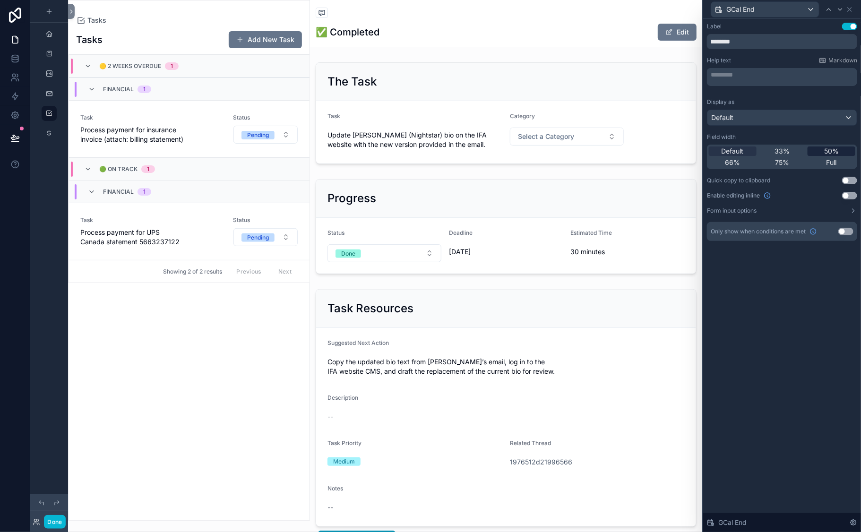
click at [824, 156] on span "50%" at bounding box center [831, 151] width 15 height 9
click at [824, 12] on icon at bounding box center [850, 10] width 8 height 8
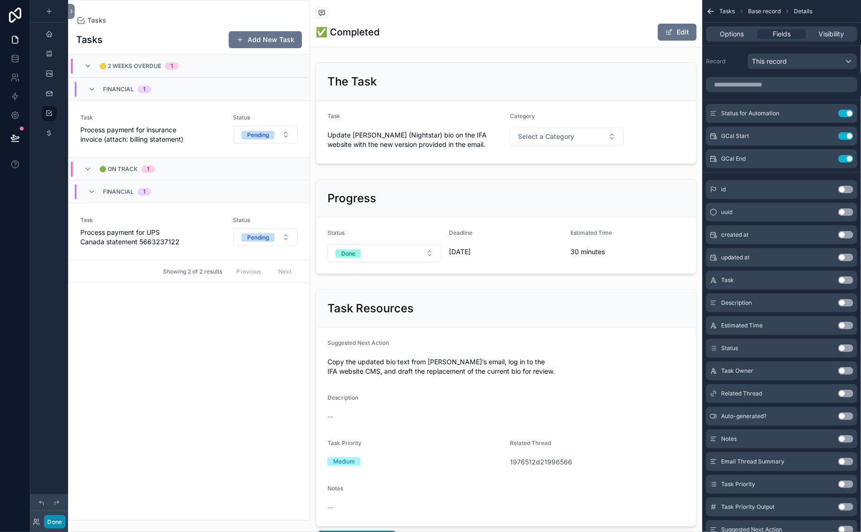
click at [65, 476] on button "Done" at bounding box center [54, 522] width 21 height 14
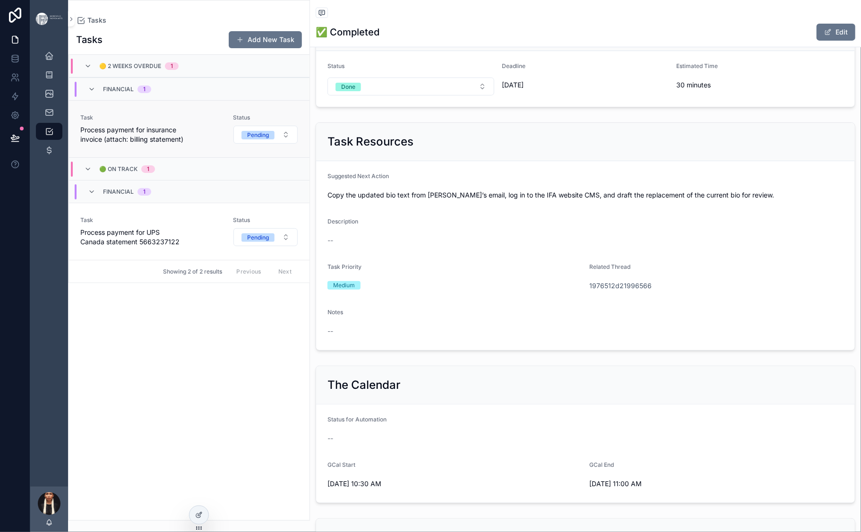
scroll to position [161, 0]
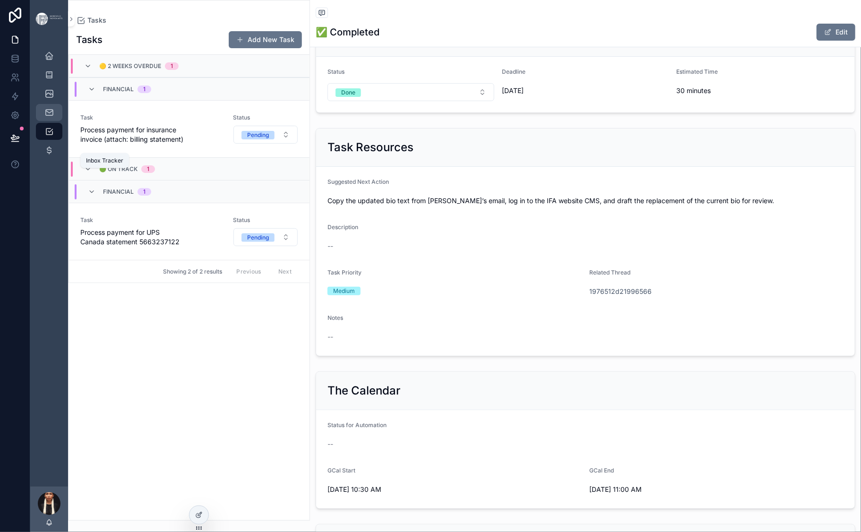
click at [54, 117] on icon "scrollable content" at bounding box center [48, 112] width 9 height 9
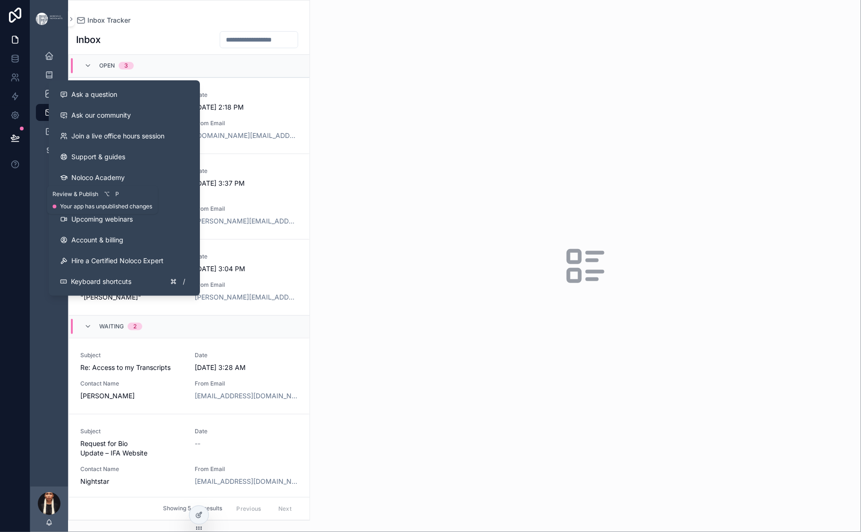
click at [26, 151] on button at bounding box center [15, 138] width 21 height 26
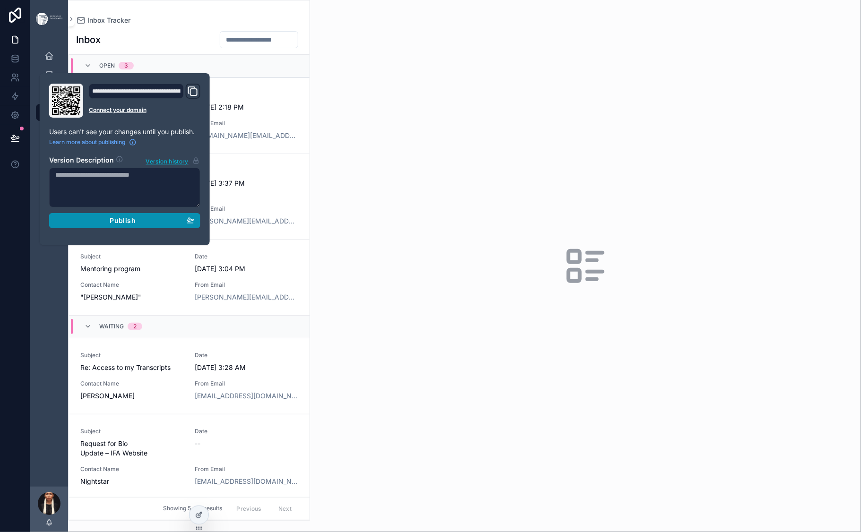
click at [187, 225] on div "Publish" at bounding box center [124, 220] width 139 height 9
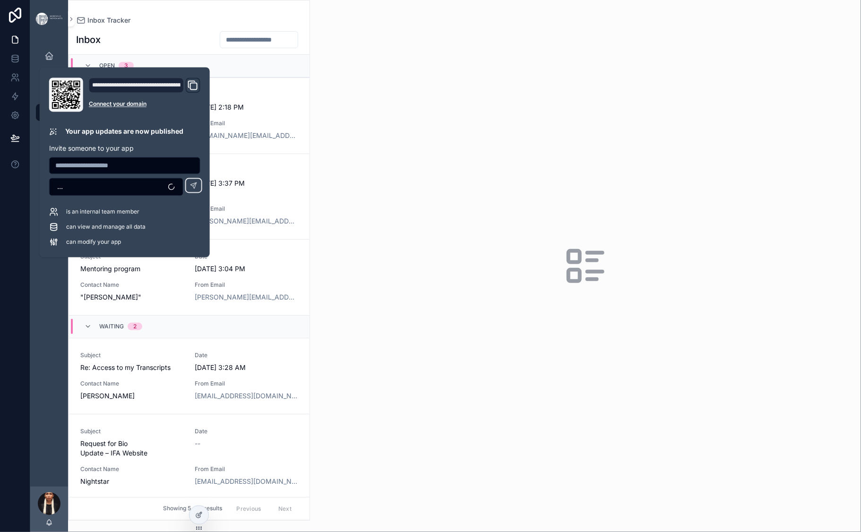
click at [310, 40] on div "Inbox Open 3 Subject Re: Touching base re: JAV120 Date 9/7/2025 2:18 PM Contact…" at bounding box center [189, 272] width 241 height 495
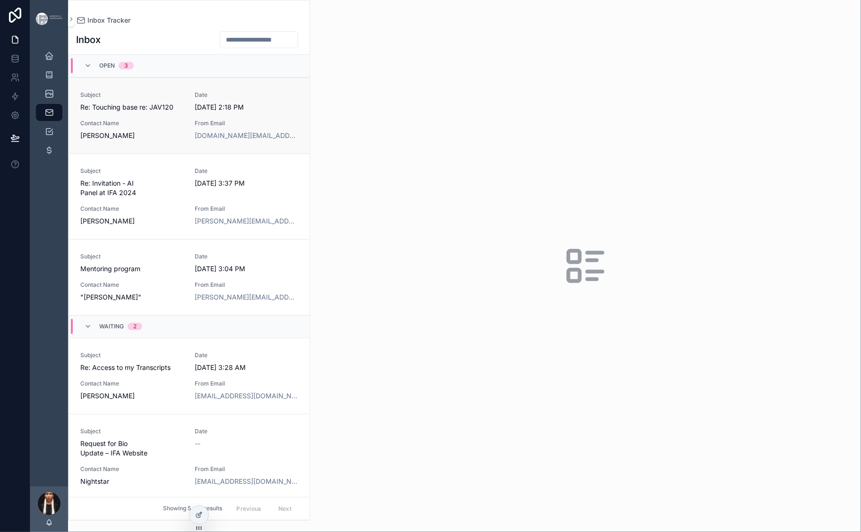
click at [184, 127] on span "Contact Name" at bounding box center [132, 124] width 104 height 8
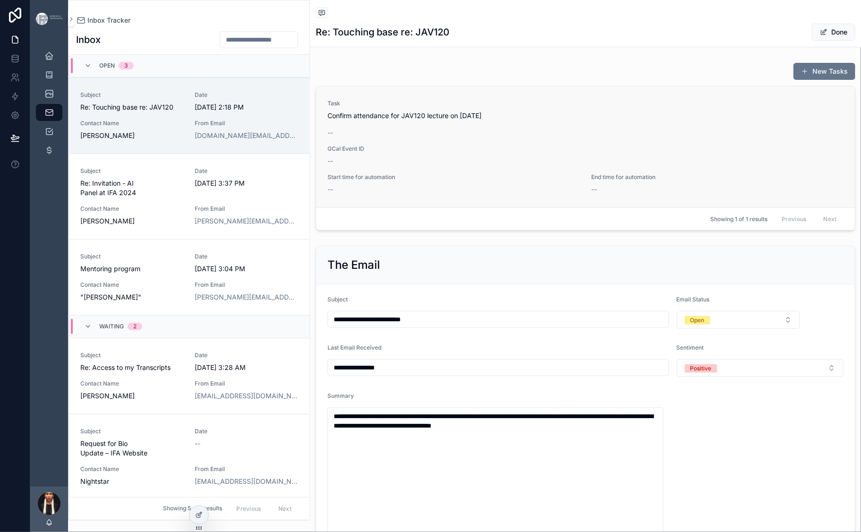
type textarea "**********"
click at [202, 476] on icon at bounding box center [199, 515] width 8 height 8
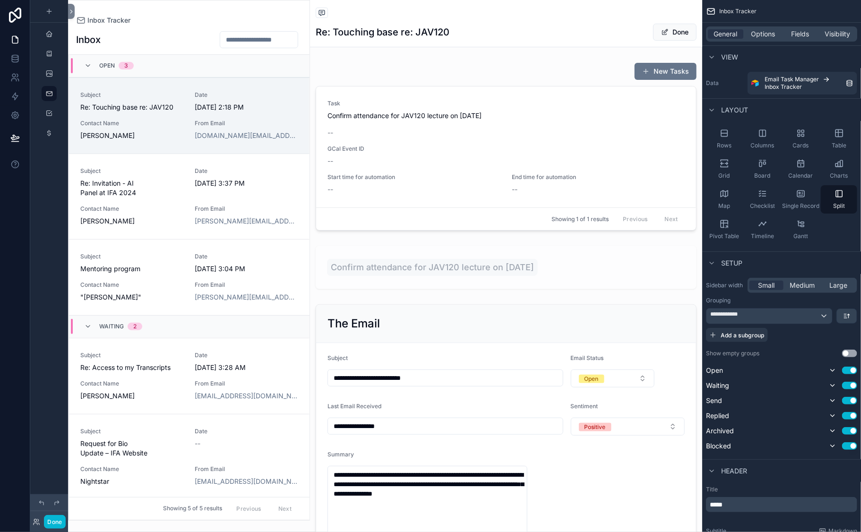
scroll to position [34, 0]
type textarea "**********"
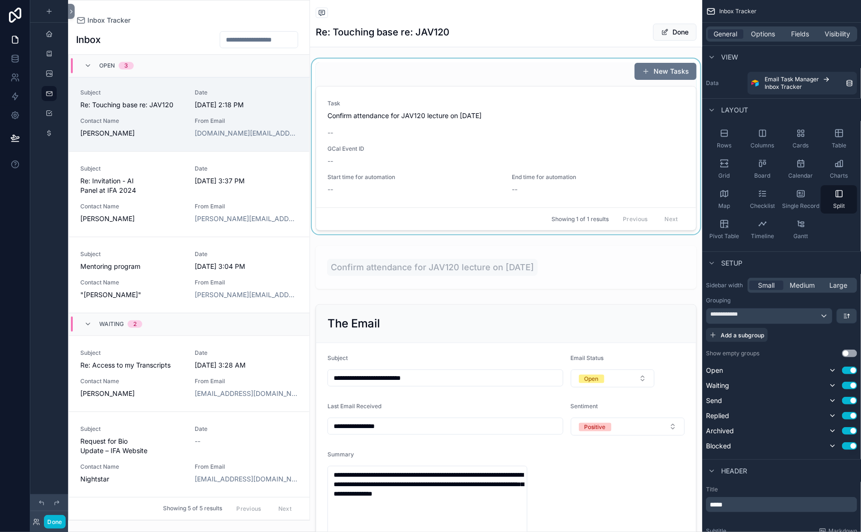
click at [397, 100] on div "scrollable content" at bounding box center [506, 147] width 392 height 176
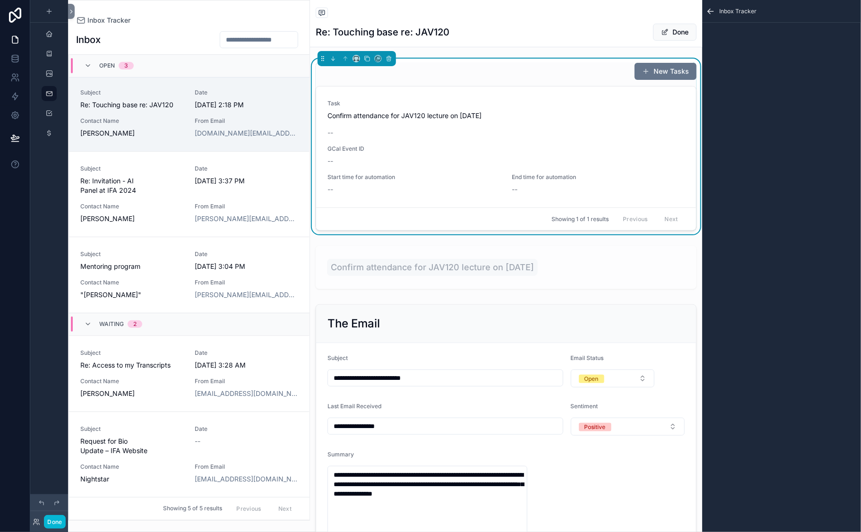
click at [409, 121] on div "New Tasks Task Confirm attendance for JAV120 lecture on September 8 -- GCal Eve…" at bounding box center [506, 146] width 381 height 168
click at [299, 110] on div "Date 9/7/2025 2:18 PM" at bounding box center [247, 99] width 104 height 21
type textarea "**********"
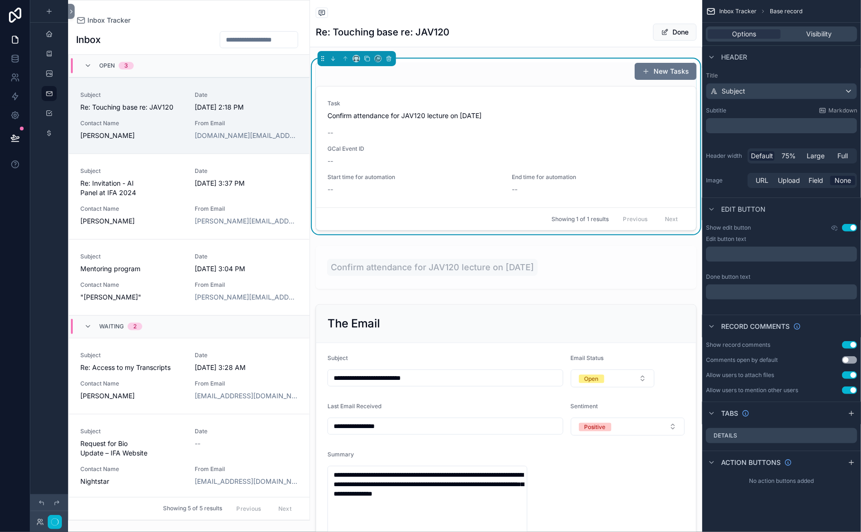
type textarea "**********"
click at [431, 129] on link "Task Confirm attendance for JAV120 lecture on September 8 -- GCal Event ID -- S…" at bounding box center [506, 146] width 380 height 121
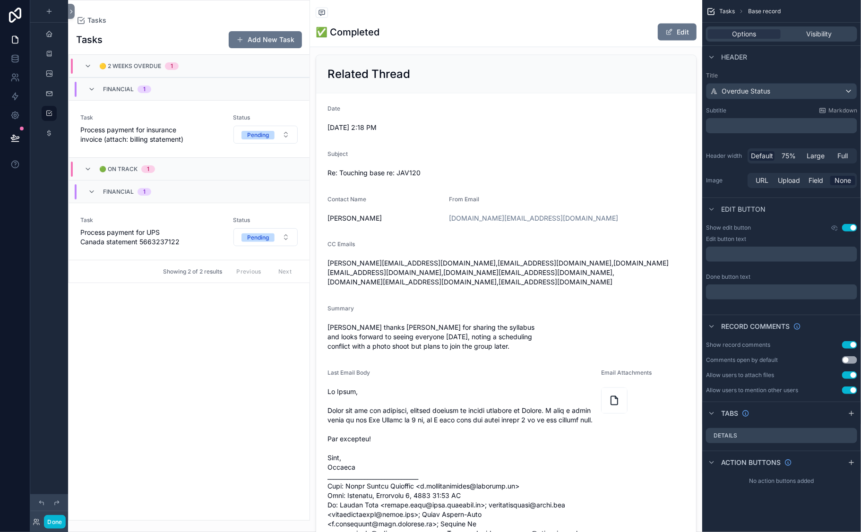
scroll to position [618, 0]
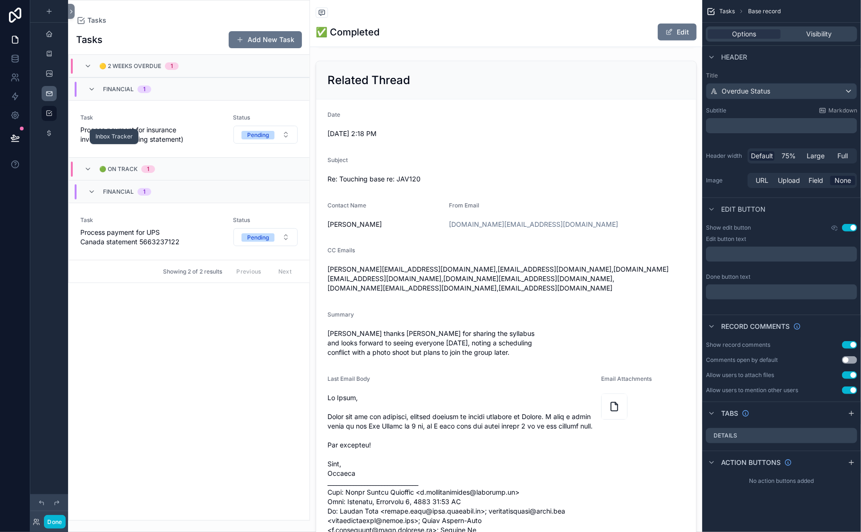
click at [53, 97] on icon "scrollable content" at bounding box center [49, 94] width 8 height 8
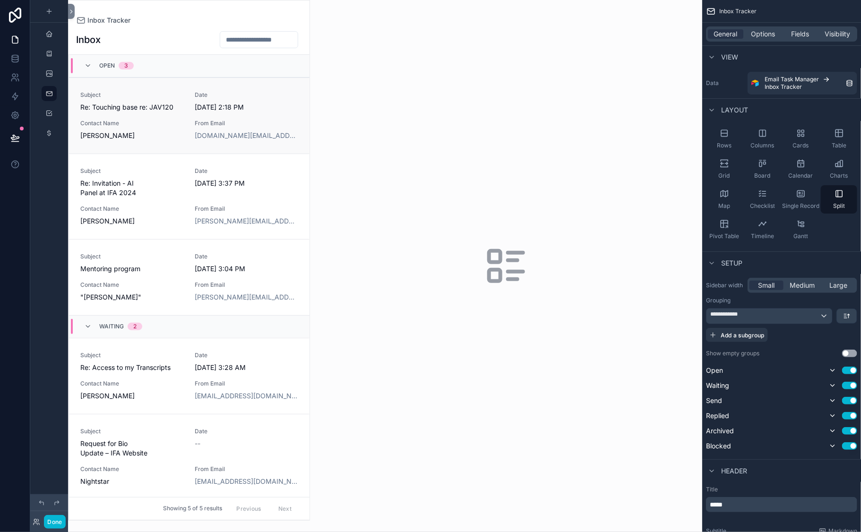
click at [184, 112] on span "Re: Touching base re: JAV120" at bounding box center [132, 107] width 104 height 9
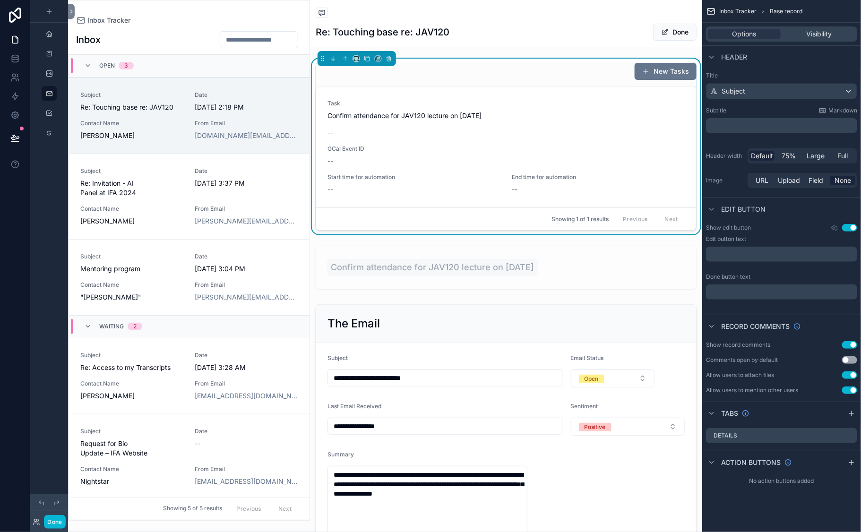
click at [428, 80] on div "New Tasks" at bounding box center [506, 71] width 381 height 18
type textarea "**********"
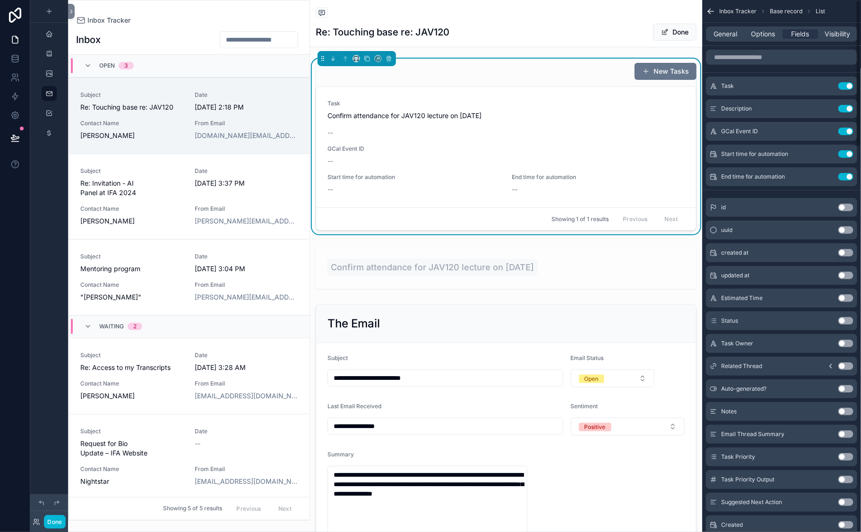
click at [706, 42] on div "General Options Fields Visibility" at bounding box center [781, 33] width 151 height 15
click at [714, 39] on span "General" at bounding box center [726, 33] width 24 height 9
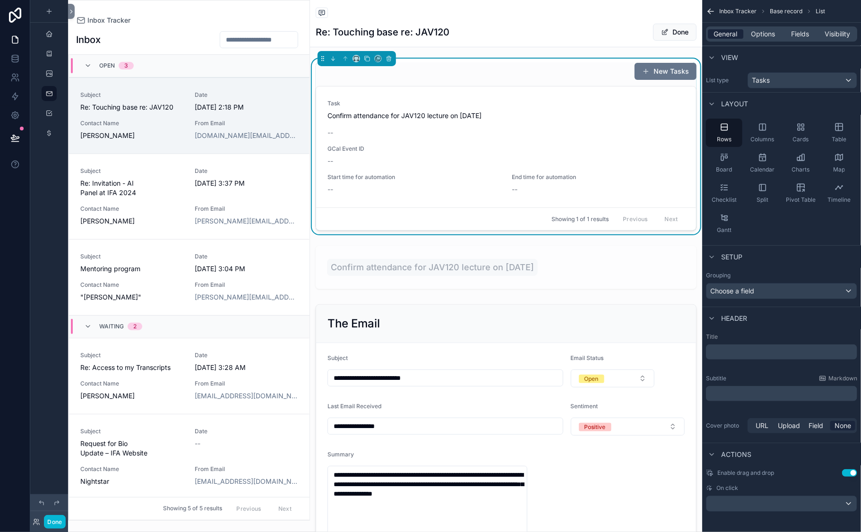
click at [714, 39] on span "General" at bounding box center [726, 33] width 24 height 9
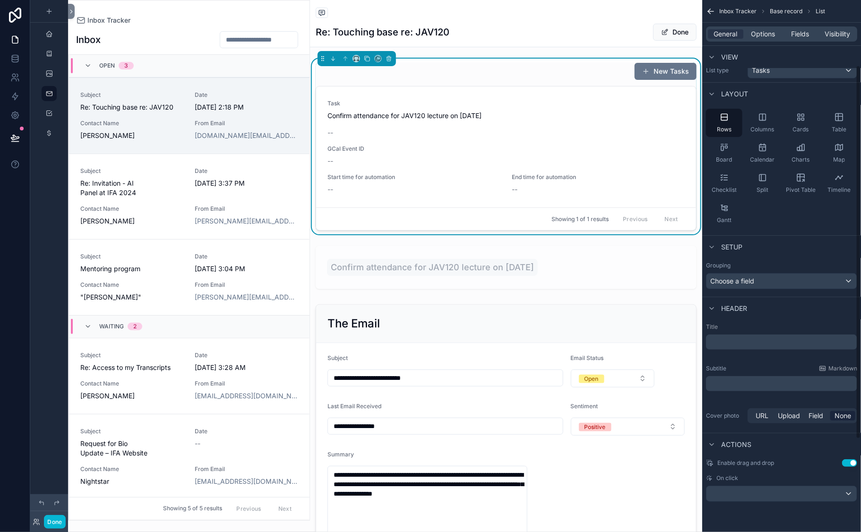
scroll to position [180, 0]
click at [710, 337] on p "﻿" at bounding box center [783, 341] width 146 height 9
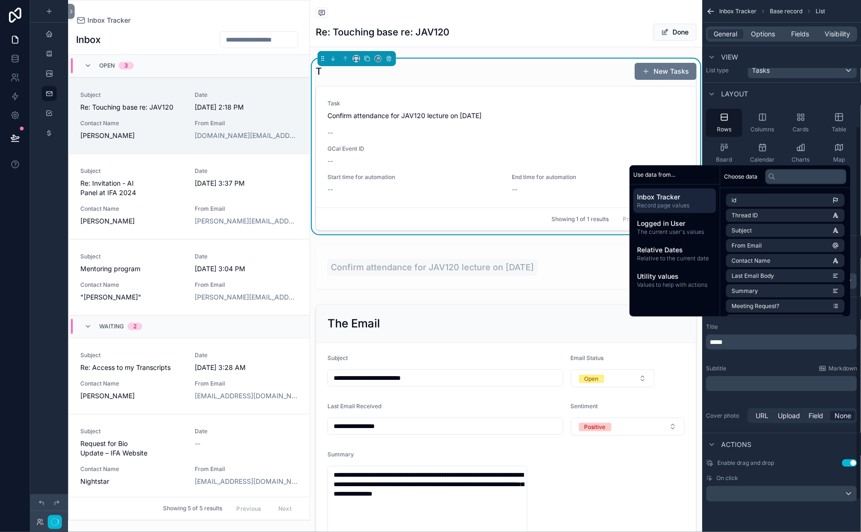
type textarea "**********"
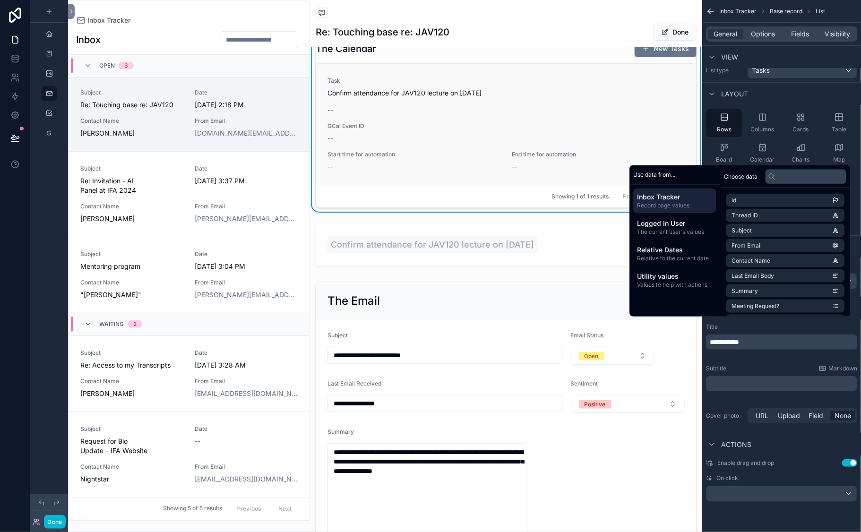
scroll to position [24, 0]
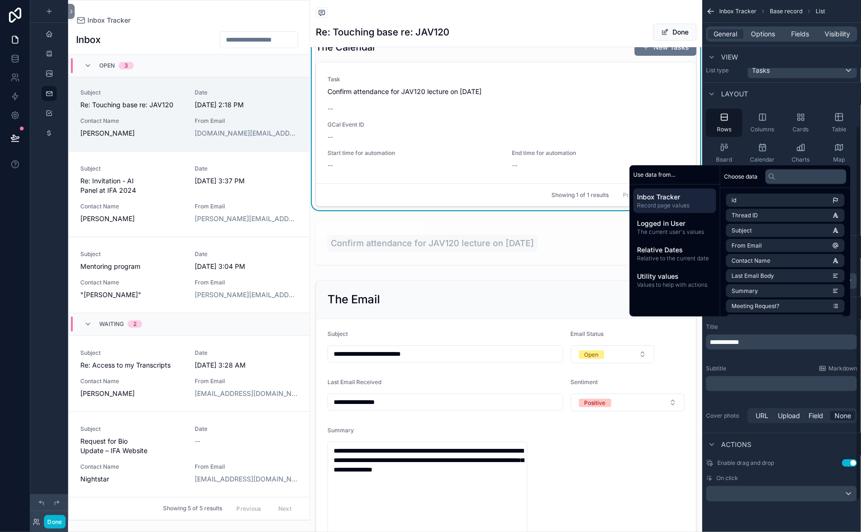
click at [706, 365] on div "Subtitle Markdown" at bounding box center [781, 369] width 151 height 8
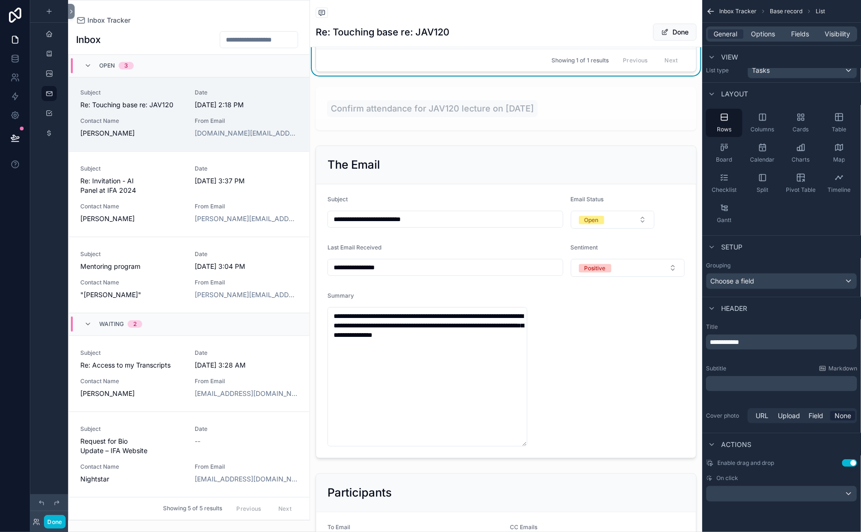
scroll to position [147, 0]
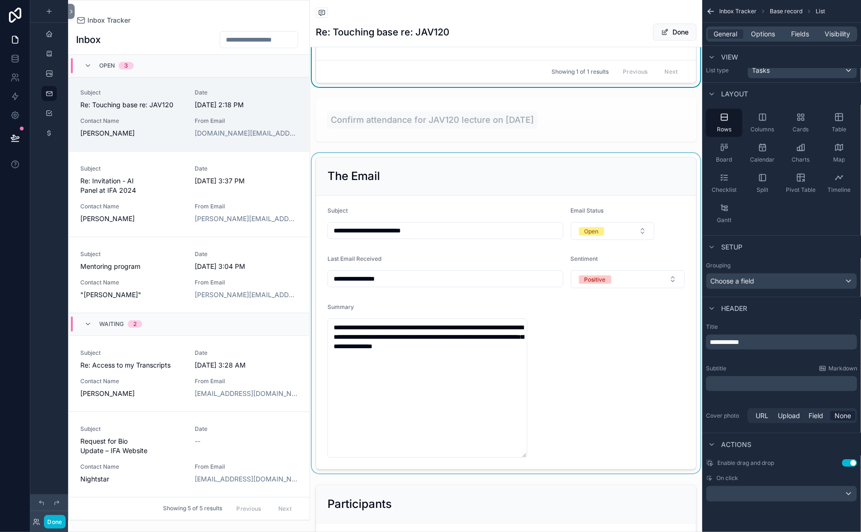
click at [480, 385] on div "scrollable content" at bounding box center [506, 313] width 392 height 320
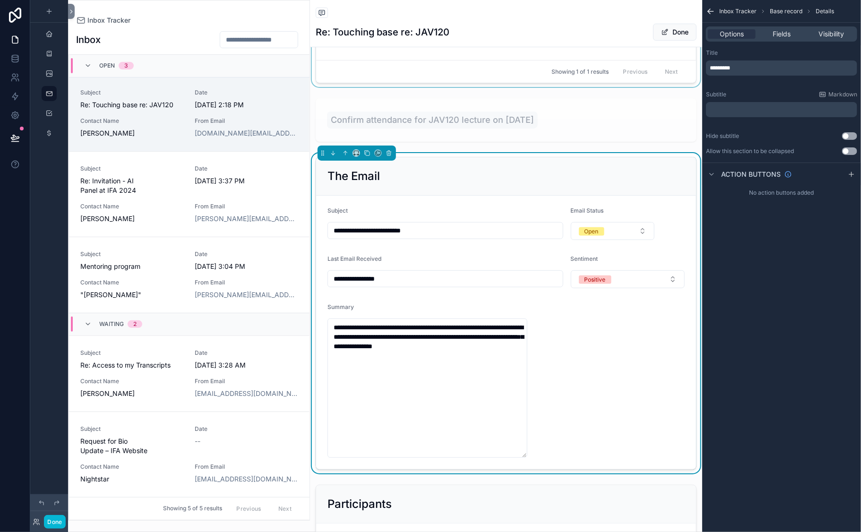
scroll to position [0, 0]
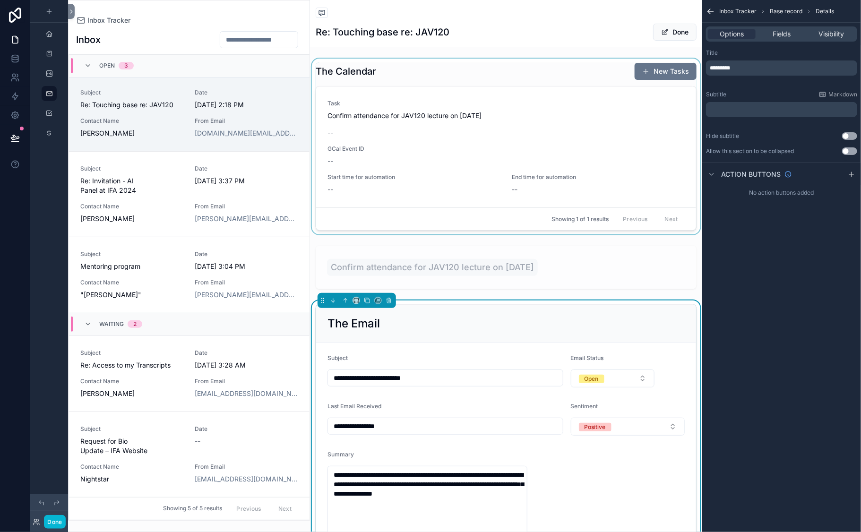
click at [469, 103] on div "scrollable content" at bounding box center [506, 147] width 392 height 176
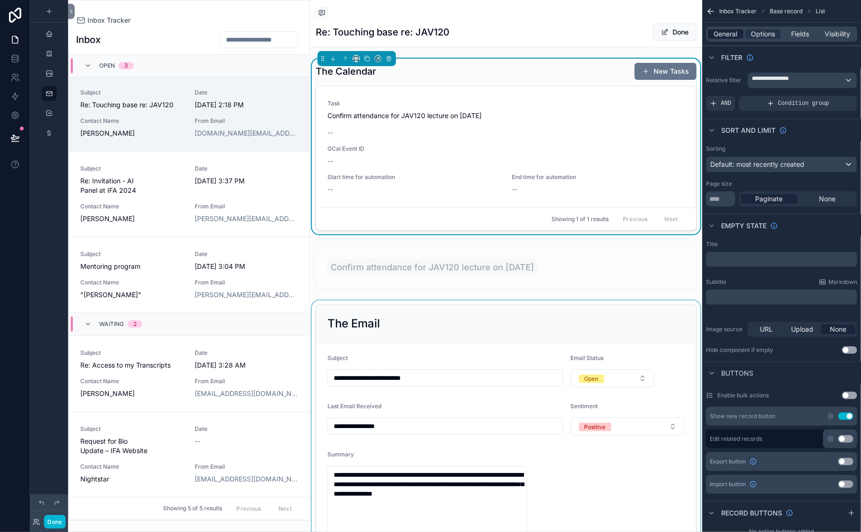
click at [714, 39] on span "General" at bounding box center [726, 33] width 24 height 9
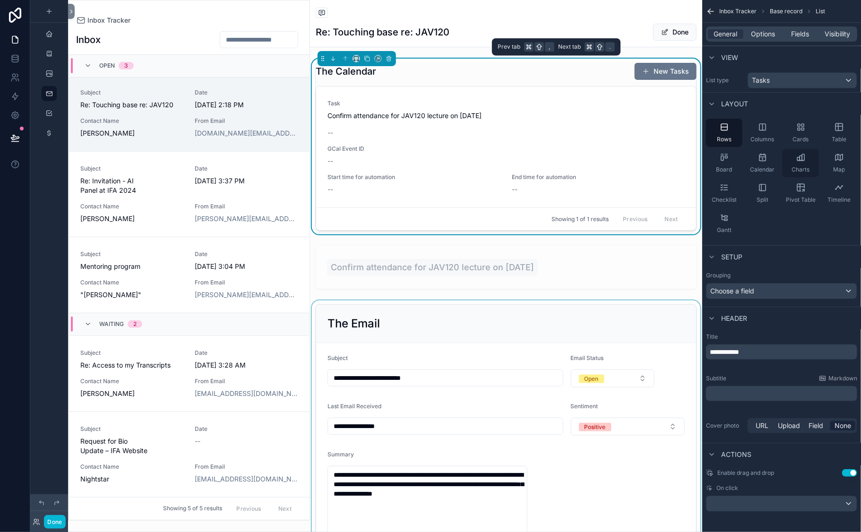
type textarea "**********"
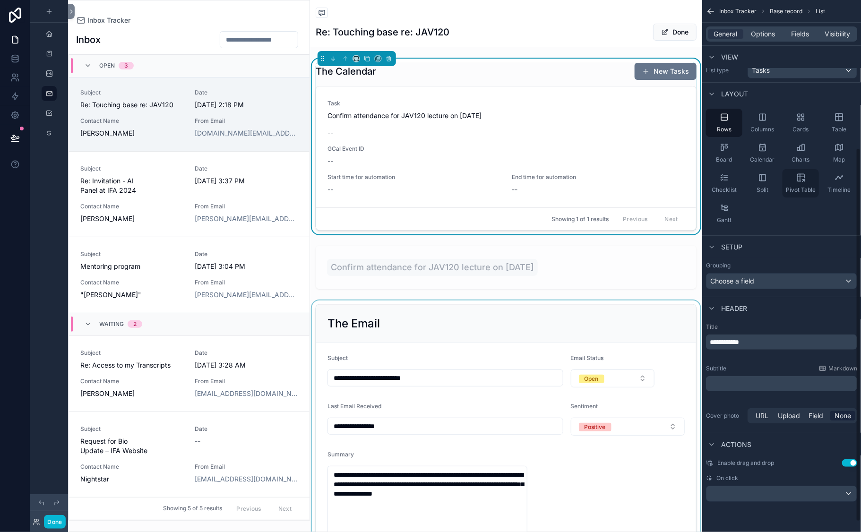
scroll to position [225, 0]
click at [337, 62] on icon "scrollable content" at bounding box center [333, 58] width 7 height 7
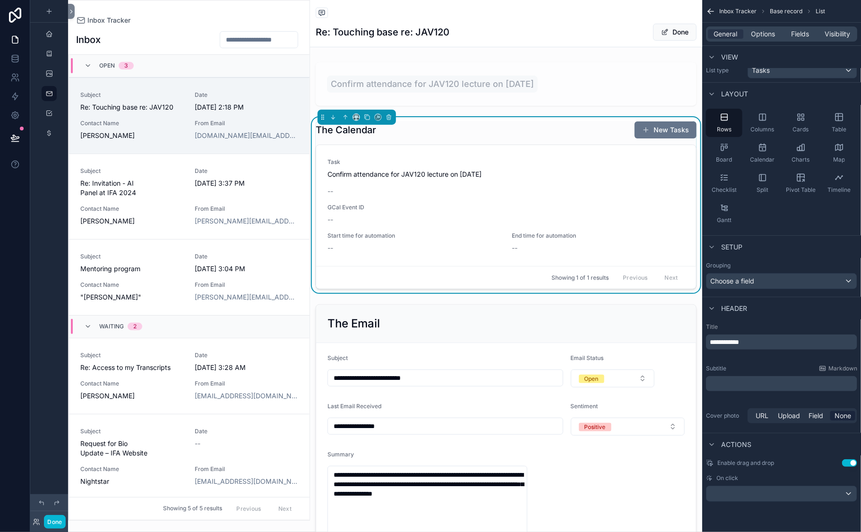
type textarea "**********"
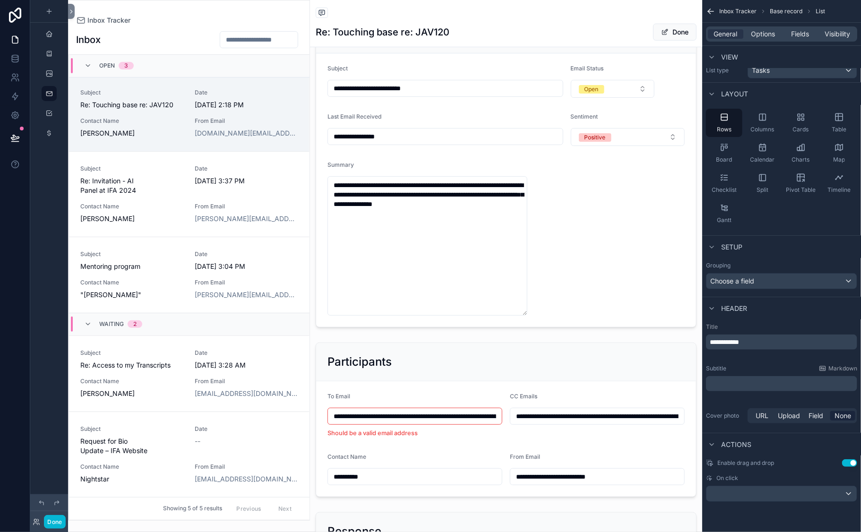
scroll to position [0, 0]
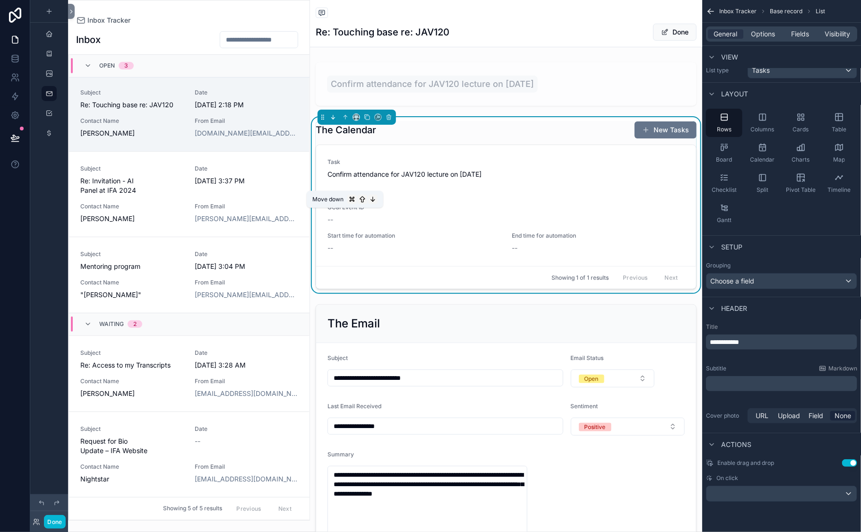
click at [333, 119] on icon "scrollable content" at bounding box center [333, 117] width 0 height 4
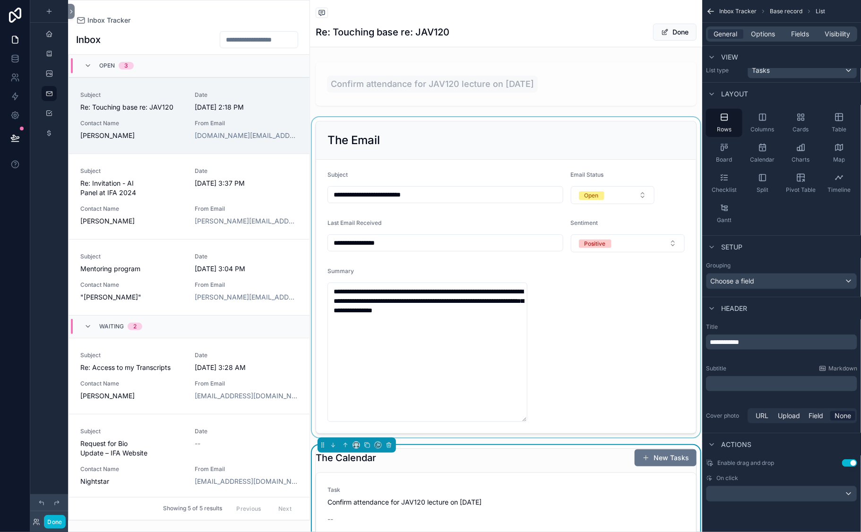
scroll to position [34, 0]
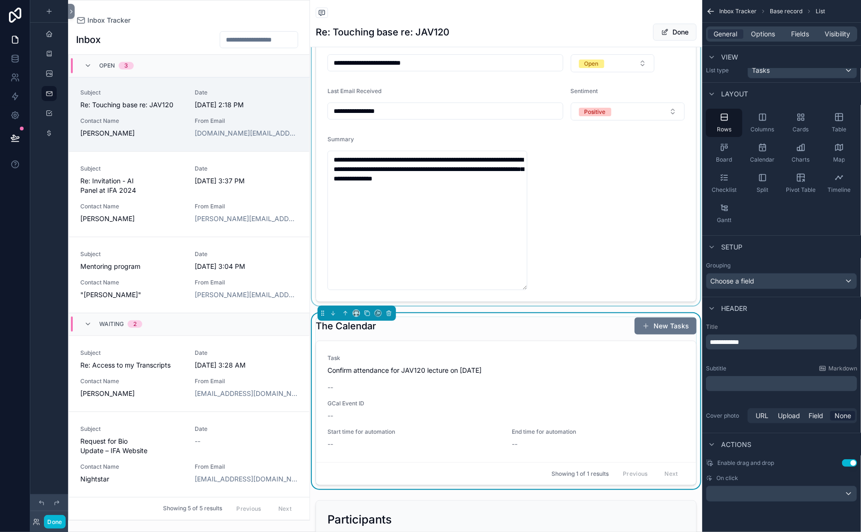
type textarea "**********"
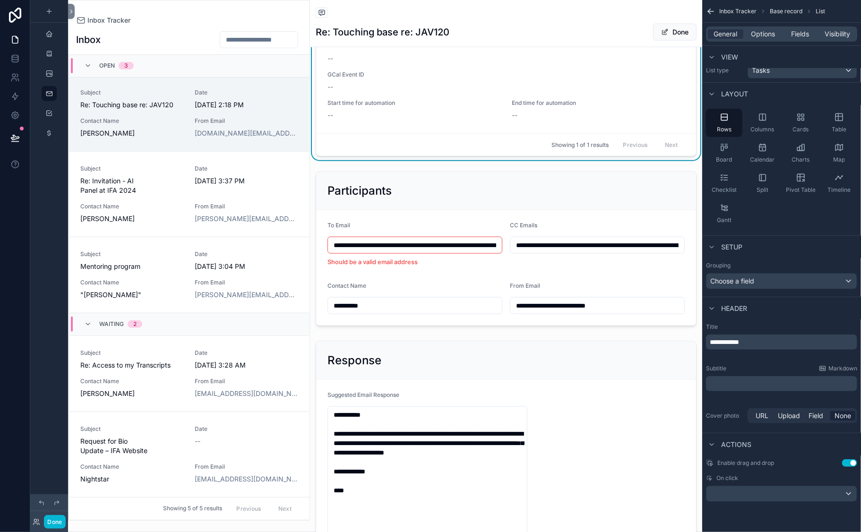
scroll to position [430, 0]
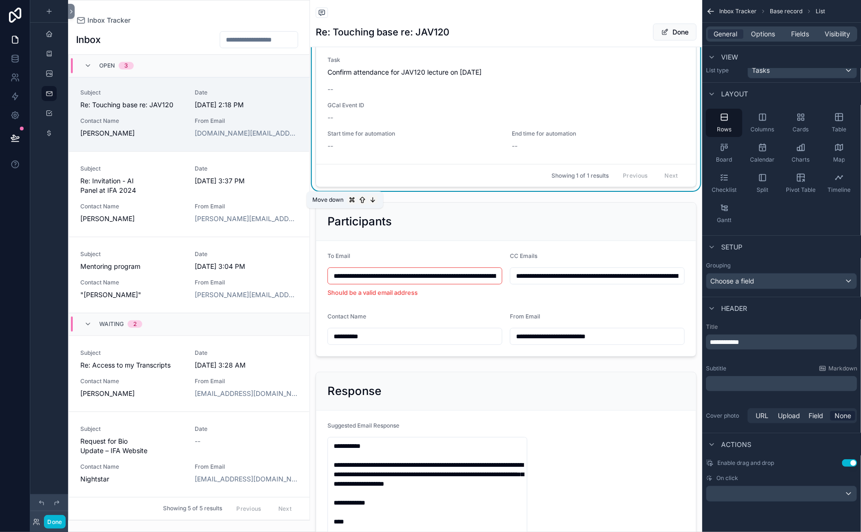
click at [337, 18] on icon "scrollable content" at bounding box center [333, 15] width 7 height 7
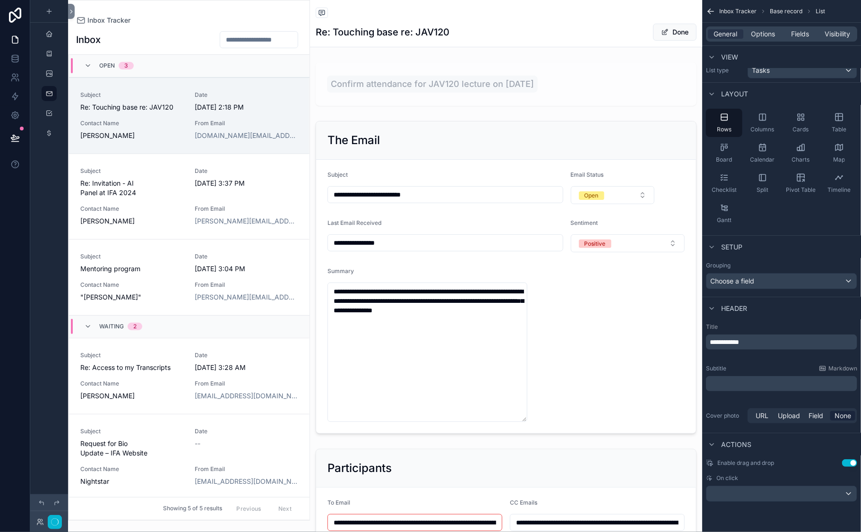
scroll to position [34, 0]
type textarea "**********"
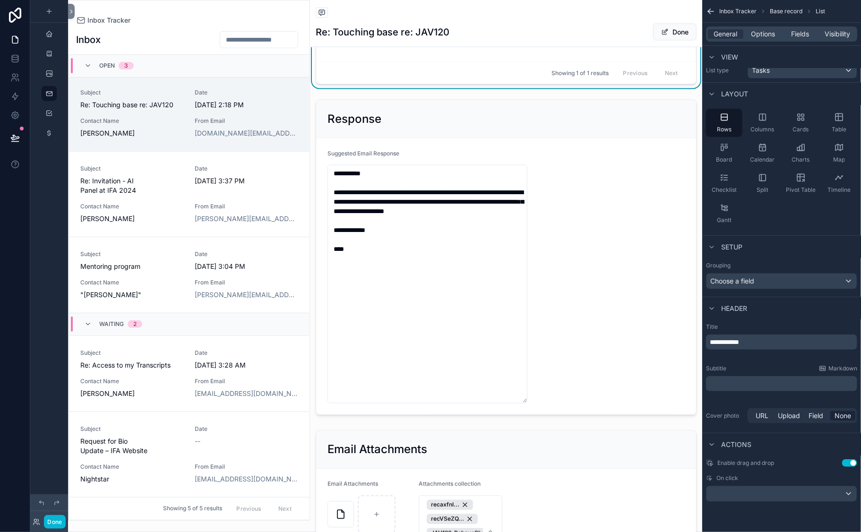
scroll to position [758, 0]
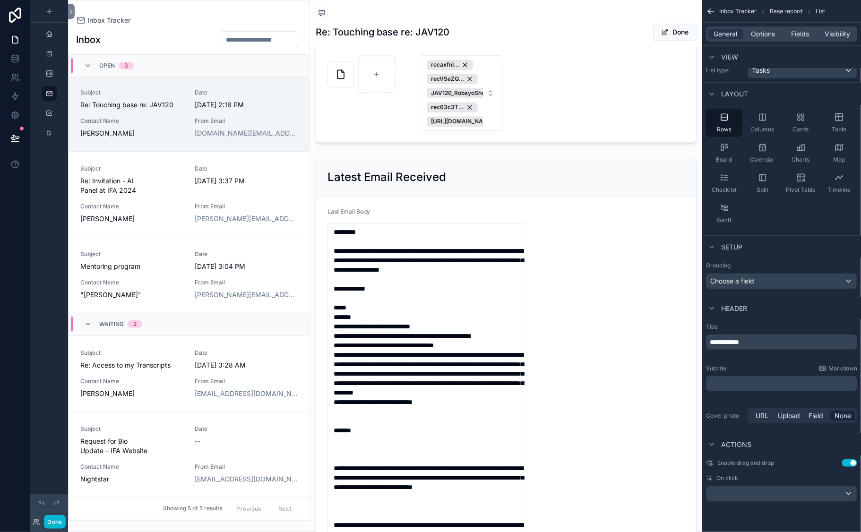
scroll to position [1133, 0]
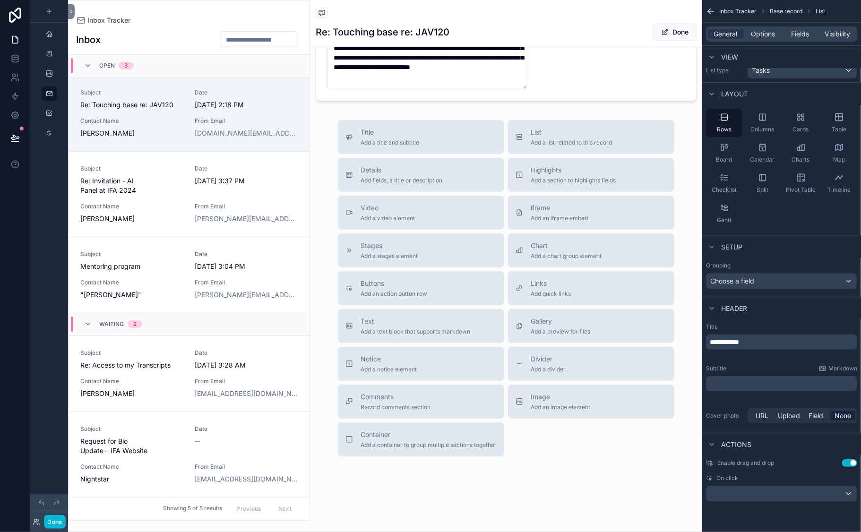
type textarea "**********"
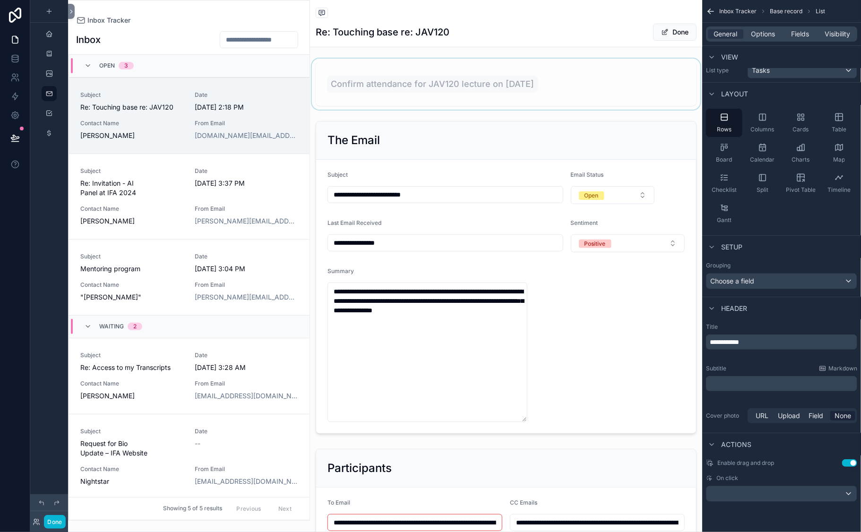
type textarea "**********"
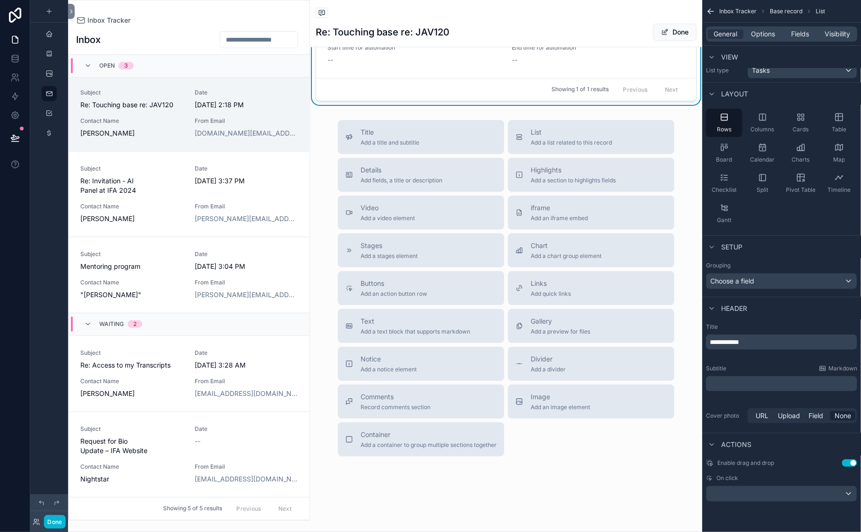
scroll to position [1993, 0]
click at [376, 101] on div "The Calendar New Tasks Task Confirm attendance for JAV120 lecture on September …" at bounding box center [506, 17] width 381 height 168
type textarea "**********"
click at [596, 78] on link "Task Confirm attendance for JAV120 lecture on September 8 -- GCal Event ID -- S…" at bounding box center [506, 17] width 380 height 121
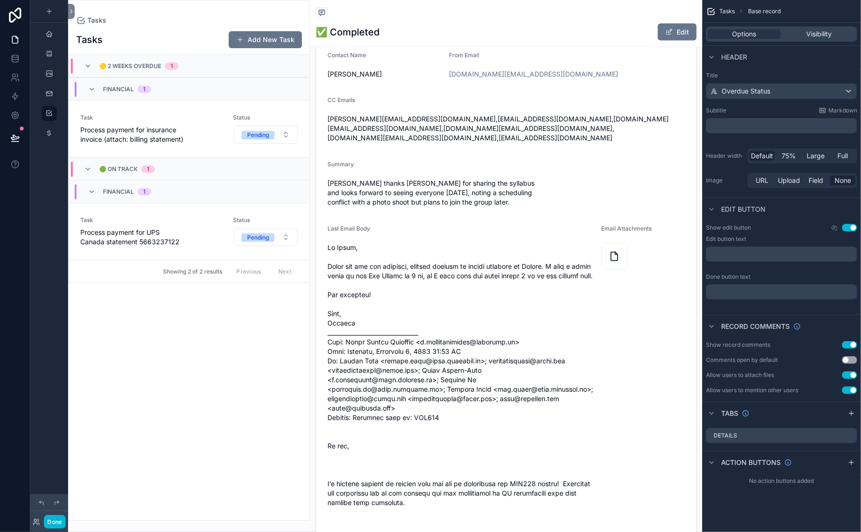
scroll to position [763, 0]
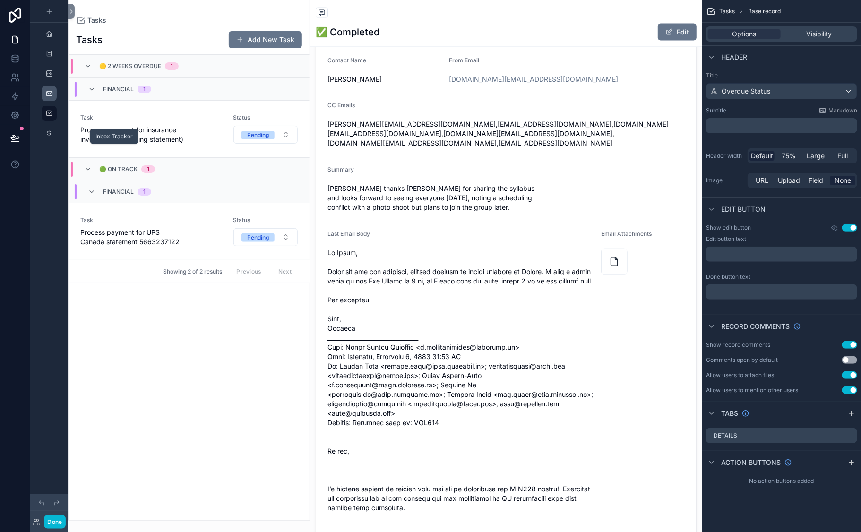
click at [53, 97] on icon "scrollable content" at bounding box center [49, 94] width 8 height 8
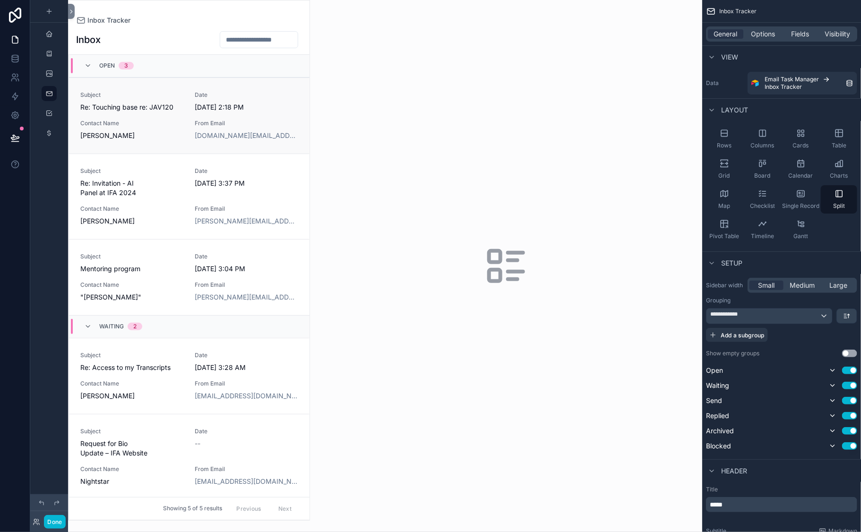
click at [251, 99] on span "Date" at bounding box center [247, 95] width 104 height 8
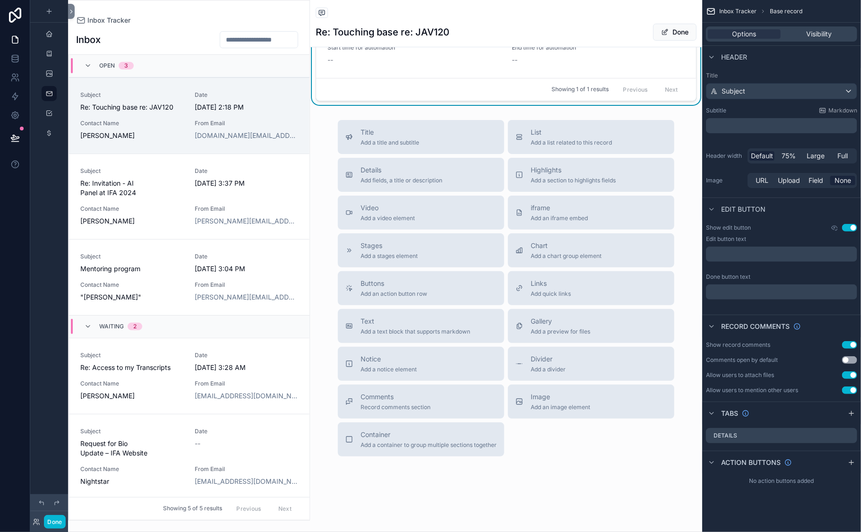
scroll to position [1910, 0]
type textarea "**********"
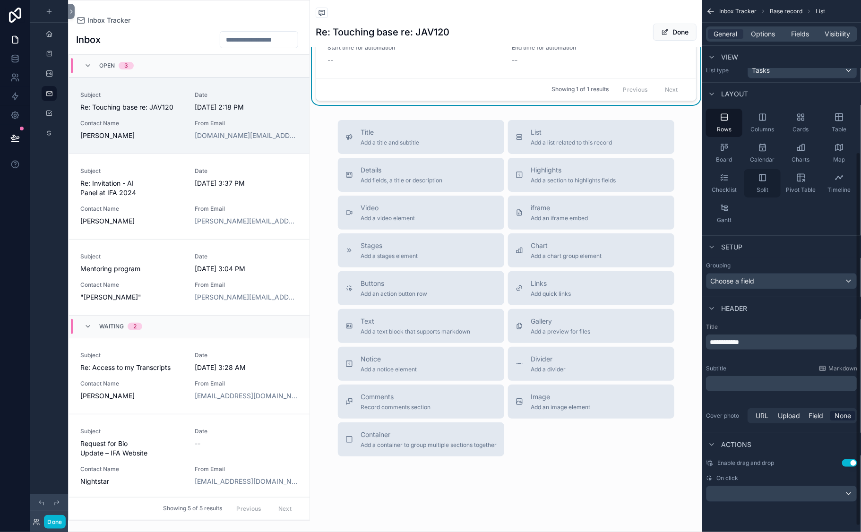
scroll to position [225, 0]
click at [707, 476] on div "scrollable content" at bounding box center [782, 493] width 150 height 15
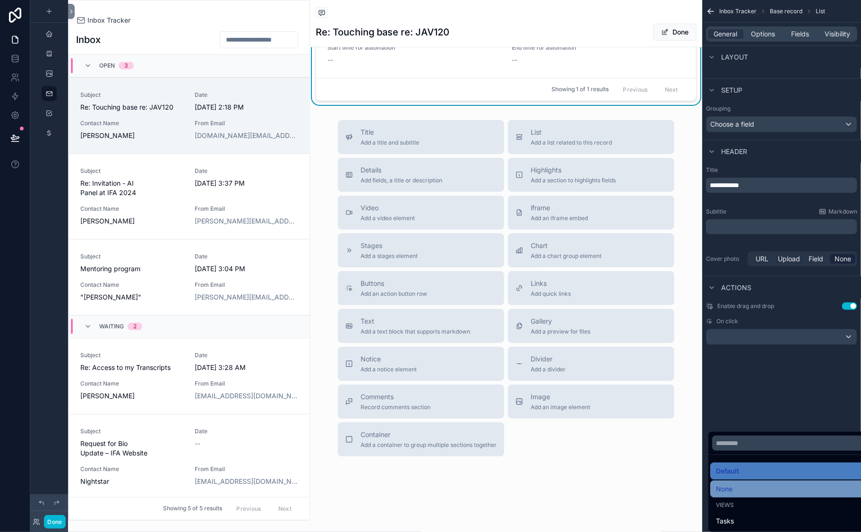
click at [716, 476] on span "None" at bounding box center [724, 489] width 17 height 11
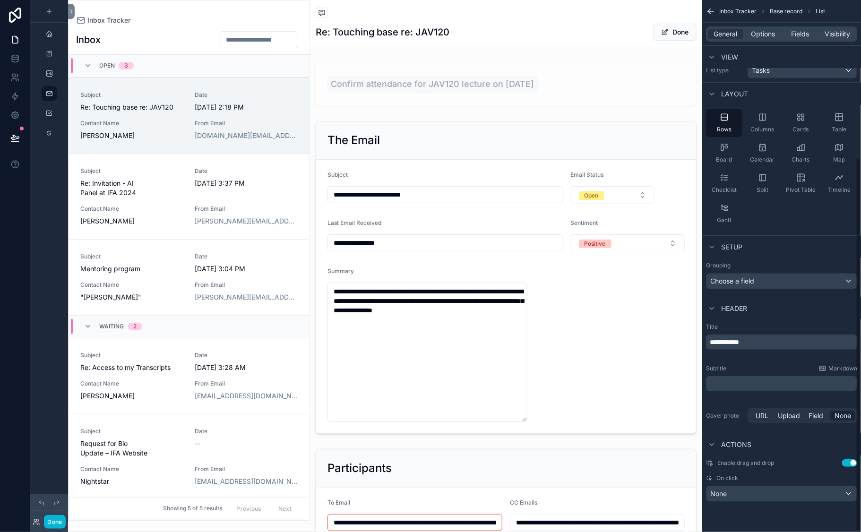
scroll to position [34, 0]
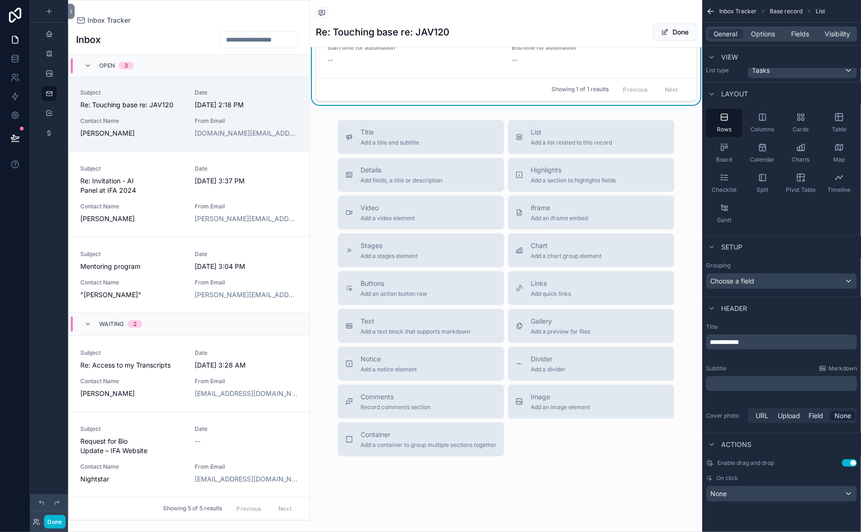
type textarea "**********"
click at [427, 23] on span "GCal Event ID" at bounding box center [506, 20] width 357 height 8
click at [792, 39] on span "Fields" at bounding box center [801, 33] width 18 height 9
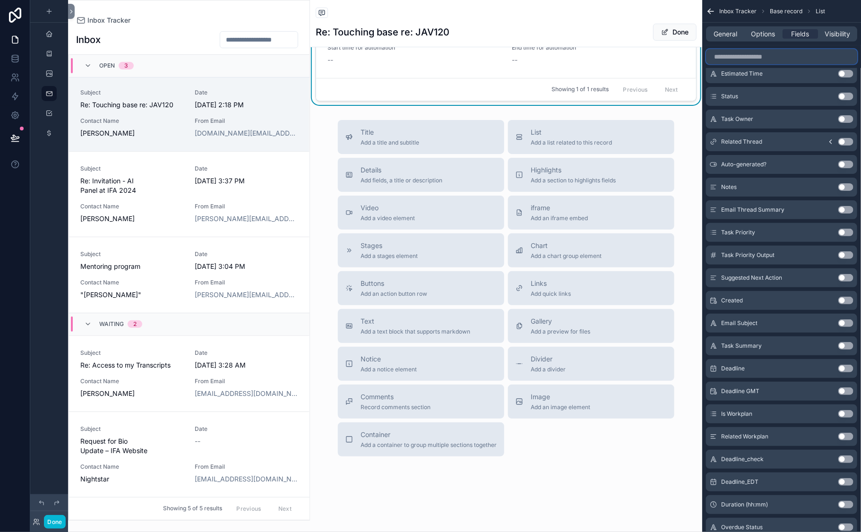
click at [706, 64] on input "scrollable content" at bounding box center [781, 56] width 151 height 15
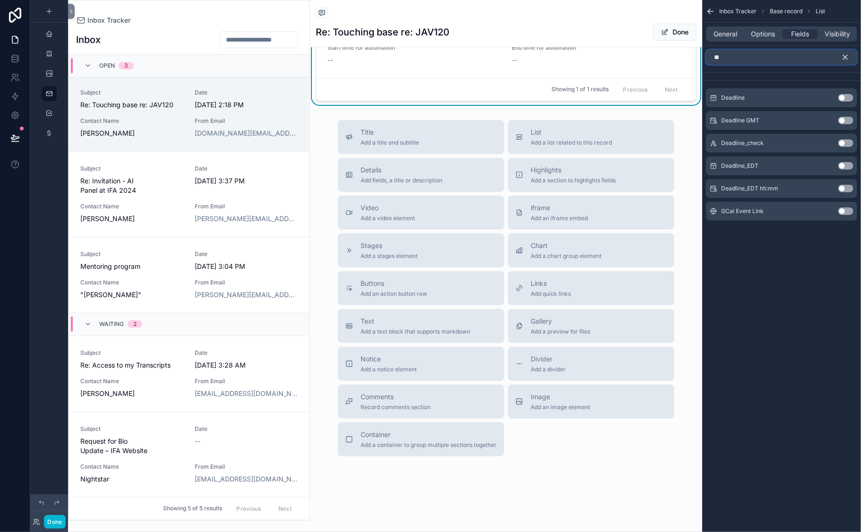
scroll to position [0, 0]
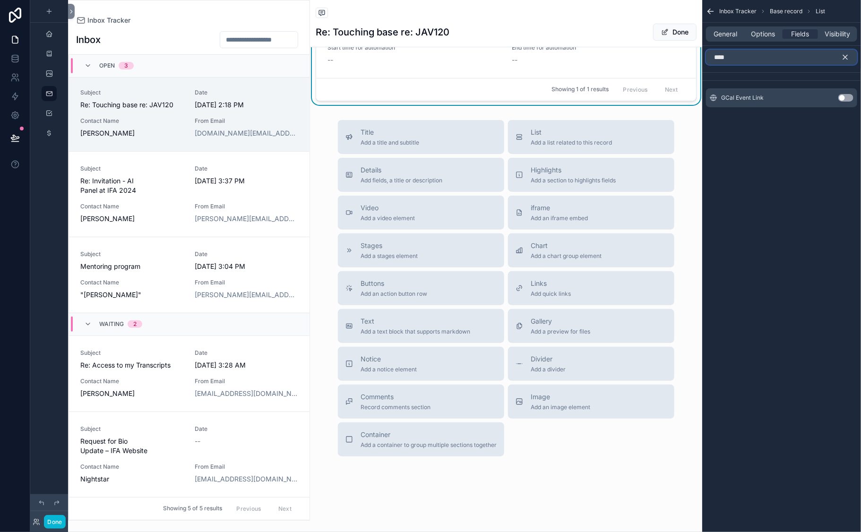
type input "****"
click at [824, 102] on button "Use setting" at bounding box center [846, 98] width 15 height 8
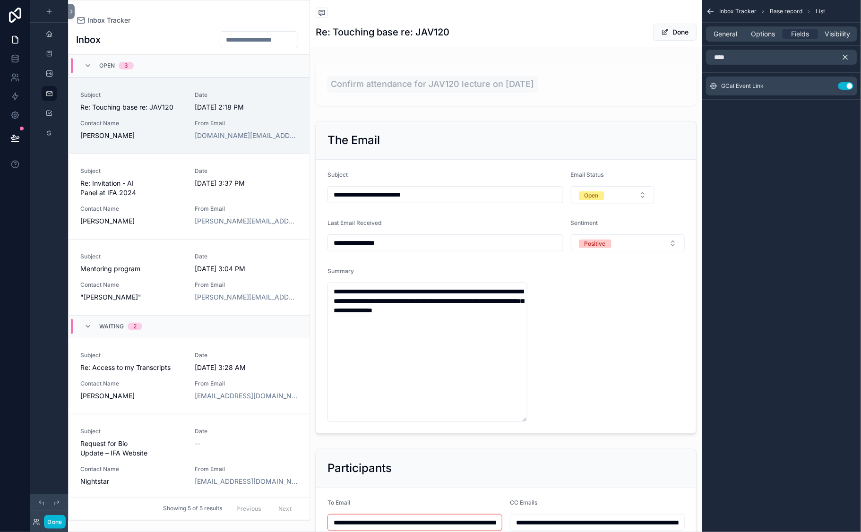
scroll to position [34, 0]
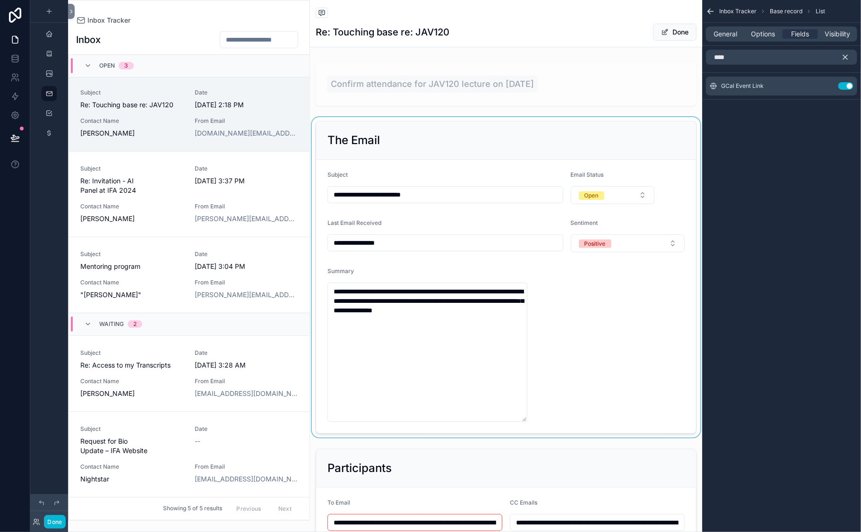
type textarea "**********"
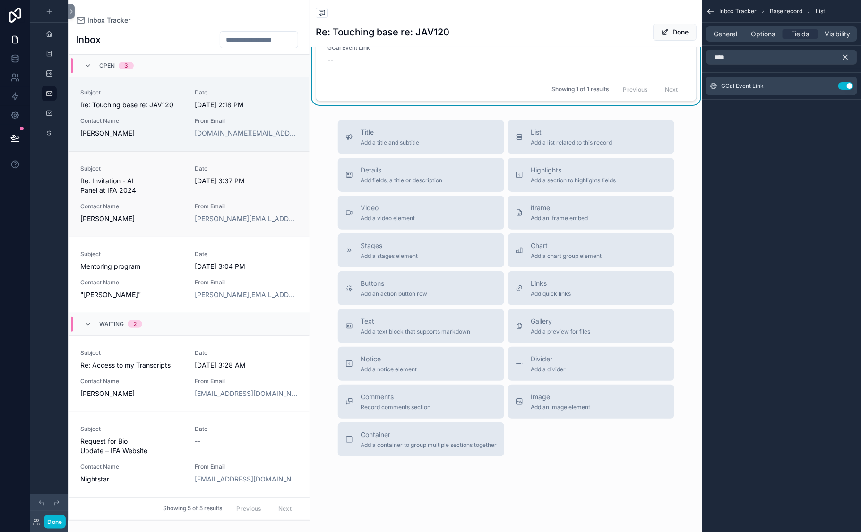
scroll to position [52, 0]
click at [184, 195] on span "Re: Invitation - AI Panel at IFA 2024" at bounding box center [132, 185] width 104 height 19
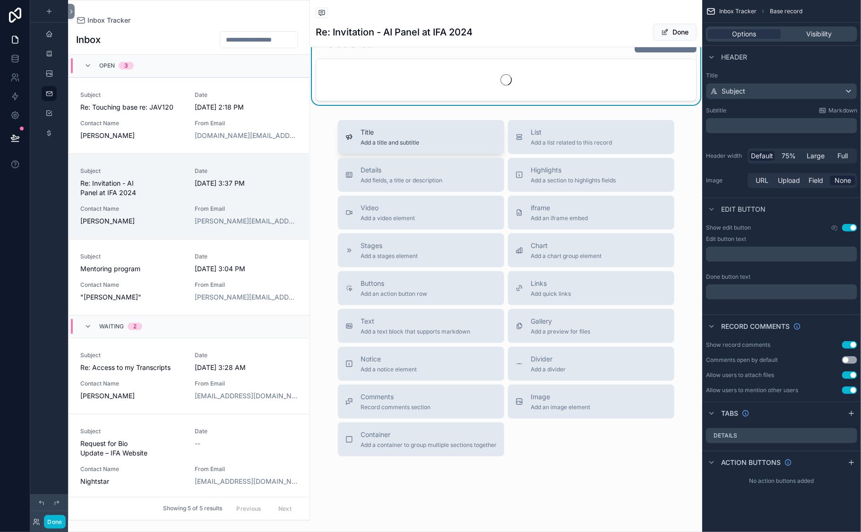
type textarea "**********"
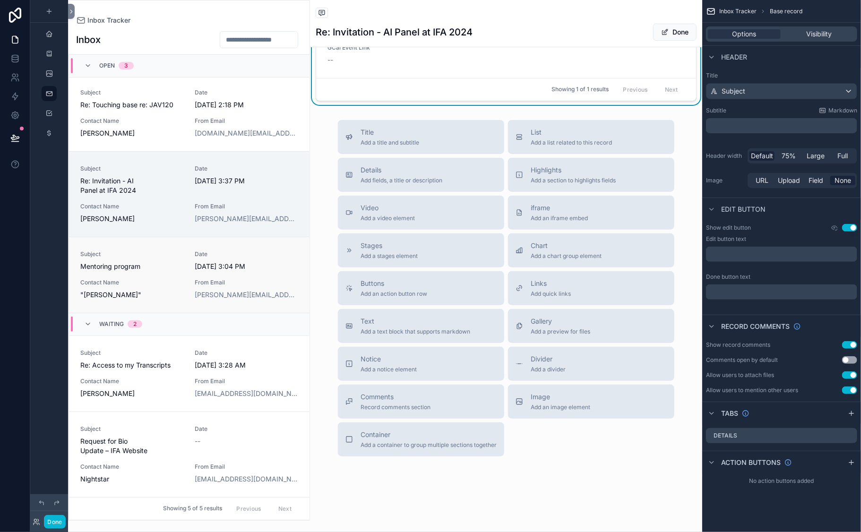
scroll to position [134, 0]
click at [184, 254] on span "Subject" at bounding box center [132, 255] width 104 height 8
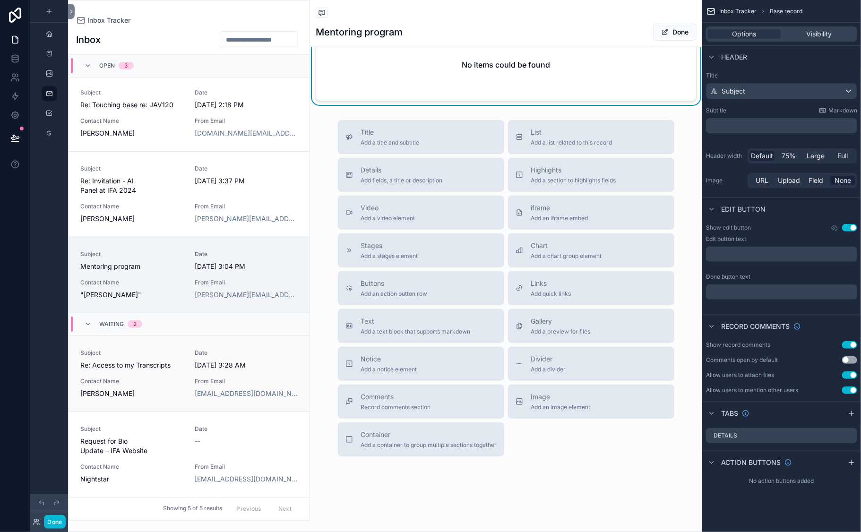
click at [229, 349] on div "Subject Re: Access to my Transcripts Date 8/3/2025 3:28 AM Contact Name Rosa Fr…" at bounding box center [189, 373] width 218 height 49
click at [210, 270] on div "Subject Mentoring program Date 9/4/2025 3:04 PM Contact Name "François Vallée" …" at bounding box center [189, 275] width 218 height 49
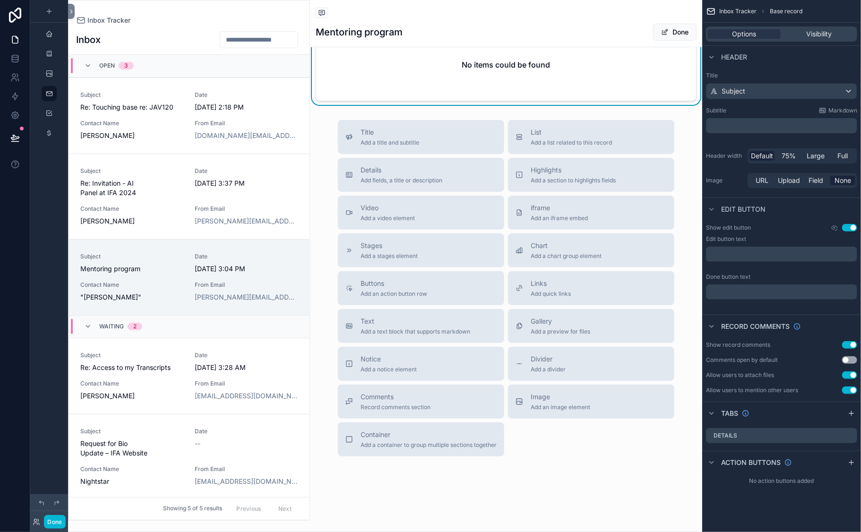
type textarea "**********"
click at [184, 437] on span "Request for Bio Update – IFA Website" at bounding box center [132, 446] width 104 height 19
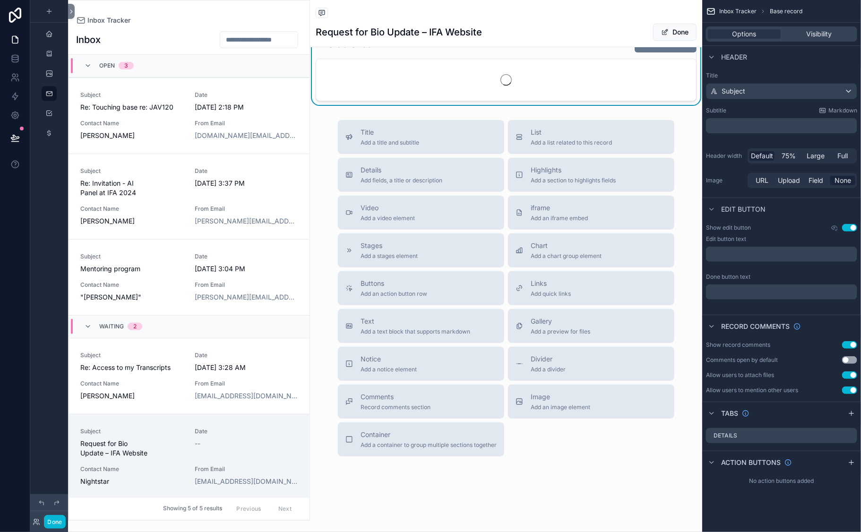
type textarea "**********"
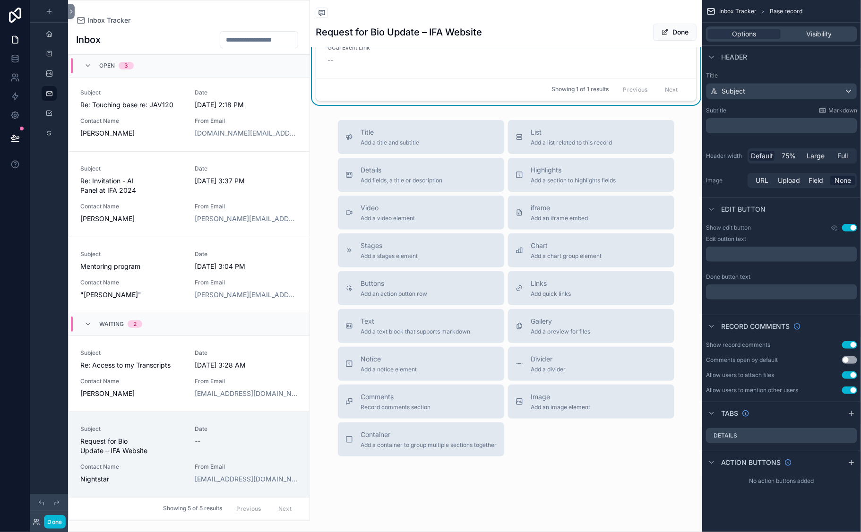
scroll to position [289, 0]
click at [180, 361] on span "Re: Access to my Transcripts" at bounding box center [132, 365] width 104 height 9
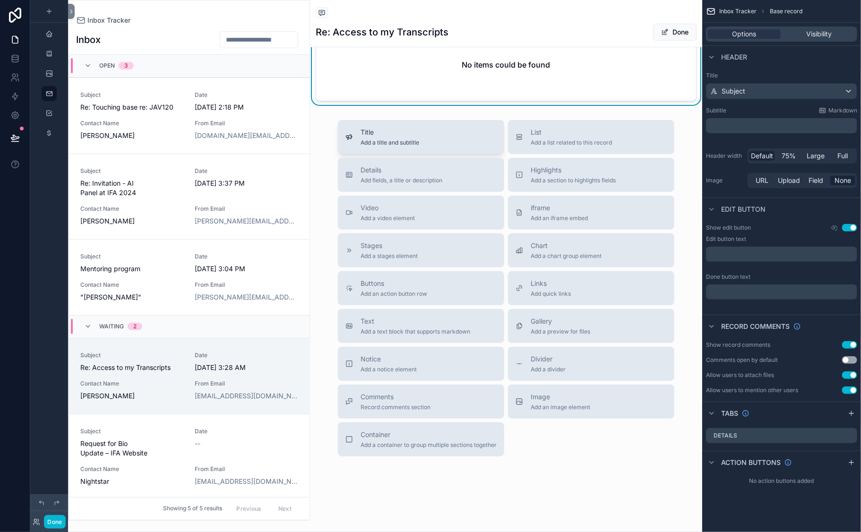
type textarea "**********"
click at [184, 112] on div "Subject Re: Touching base re: JAV120" at bounding box center [132, 101] width 104 height 21
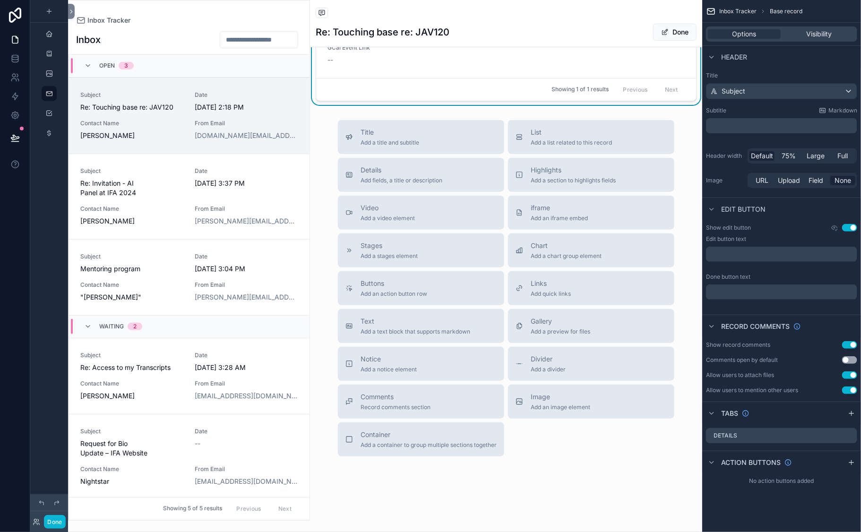
scroll to position [2037, 0]
click at [375, 78] on div "Task Confirm attendance for JAV120 lecture on September 8 -- GCal Event ID -- S…" at bounding box center [506, 3] width 380 height 149
type textarea "**********"
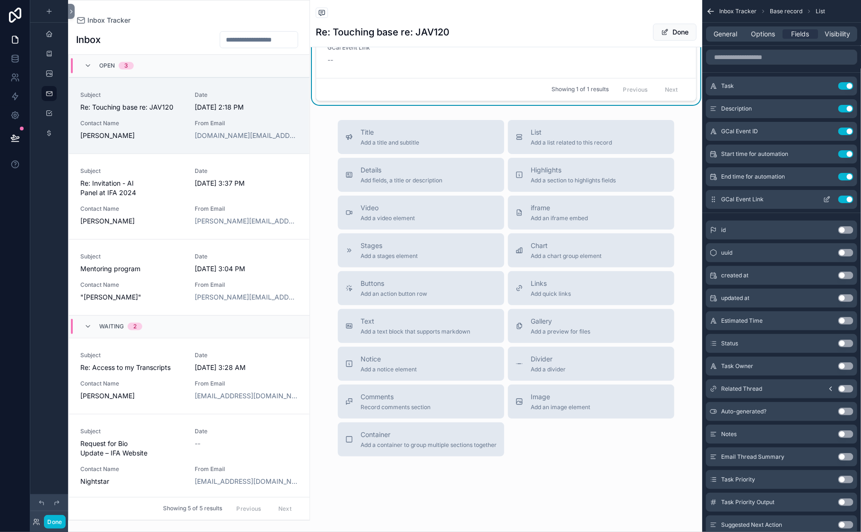
click at [823, 203] on icon "scrollable content" at bounding box center [827, 200] width 8 height 8
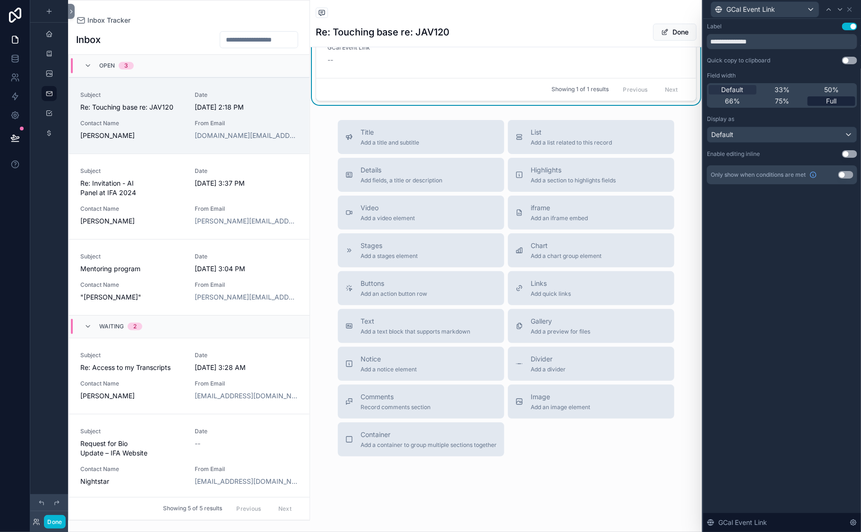
click at [824, 106] on span "Full" at bounding box center [832, 100] width 10 height 9
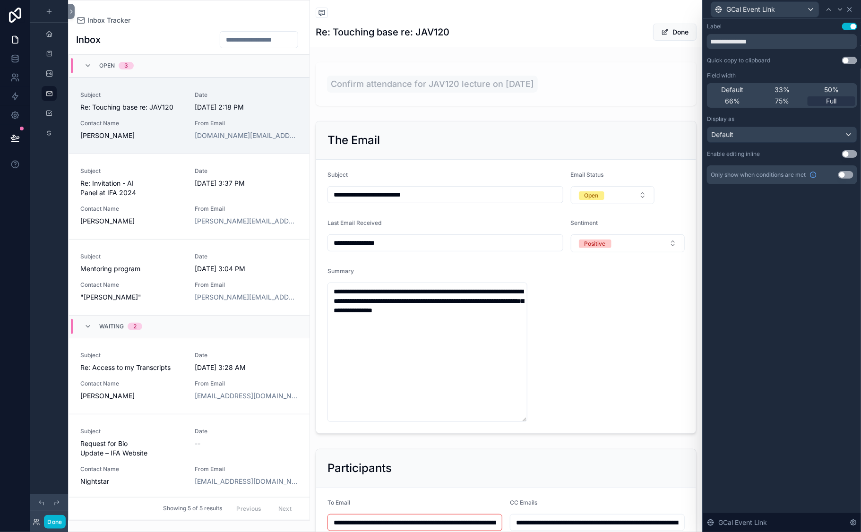
type textarea "**********"
click at [824, 12] on icon at bounding box center [850, 10] width 8 height 8
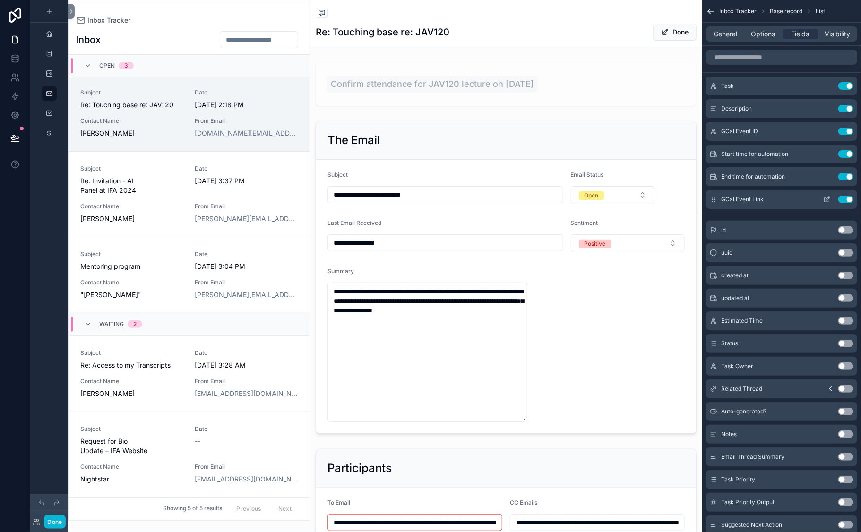
click at [824, 200] on icon "scrollable content" at bounding box center [828, 199] width 4 height 4
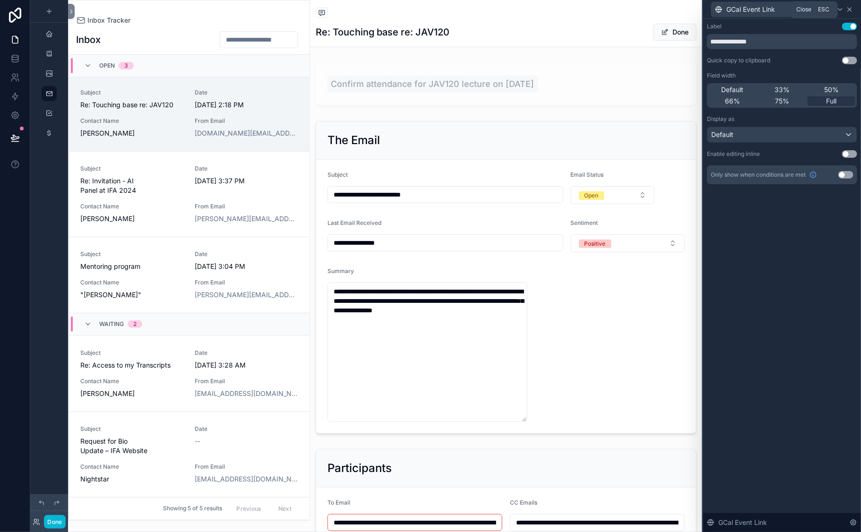
click at [824, 13] on icon at bounding box center [850, 10] width 8 height 8
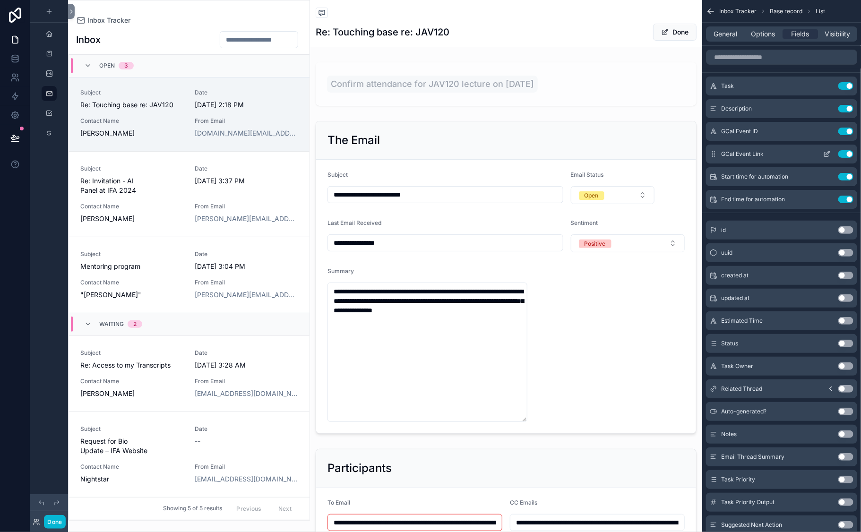
type textarea "**********"
click at [824, 135] on button "Use setting" at bounding box center [846, 132] width 15 height 8
type textarea "**********"
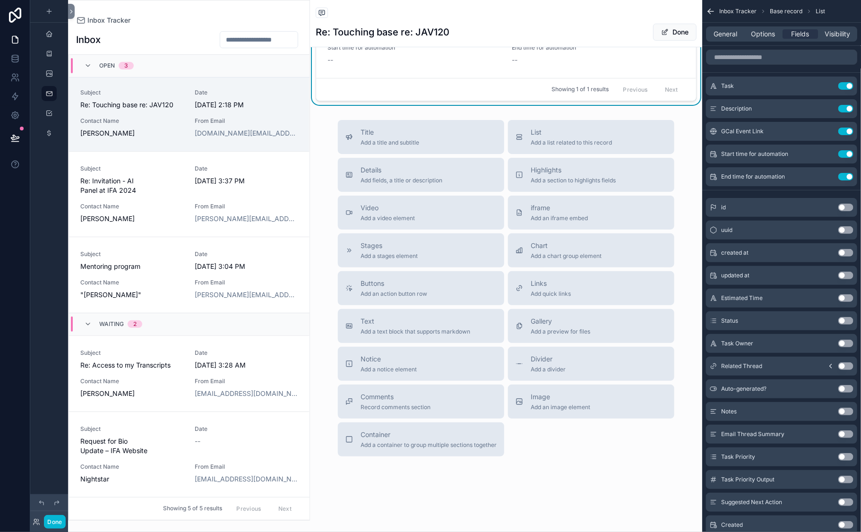
scroll to position [1960, 0]
click at [823, 135] on icon "scrollable content" at bounding box center [827, 132] width 8 height 8
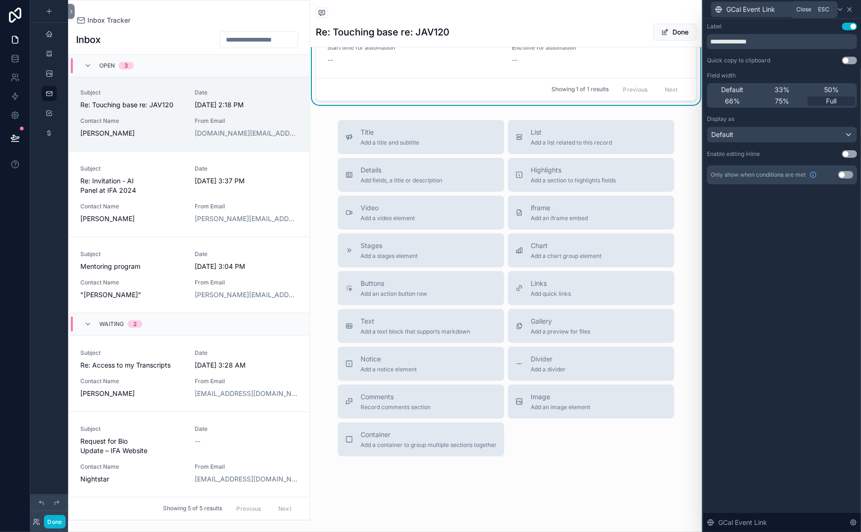
click at [824, 11] on icon at bounding box center [850, 10] width 4 height 4
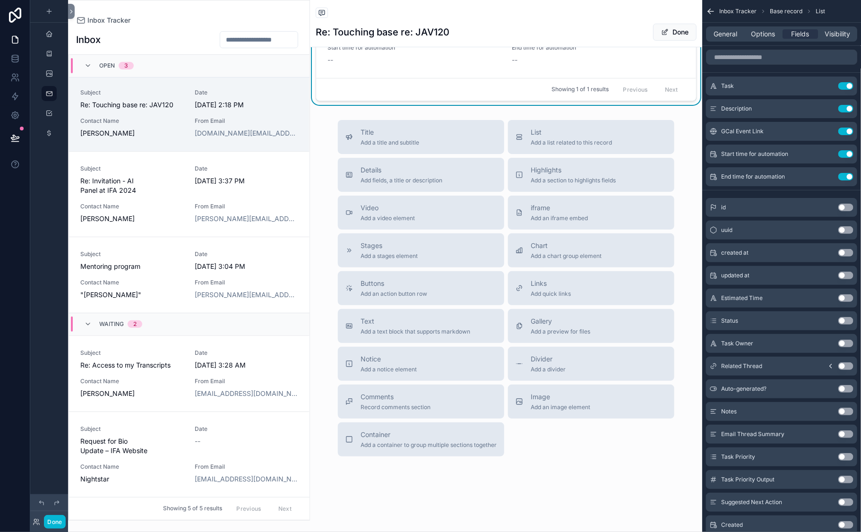
click at [824, 39] on span "Visibility" at bounding box center [838, 33] width 26 height 9
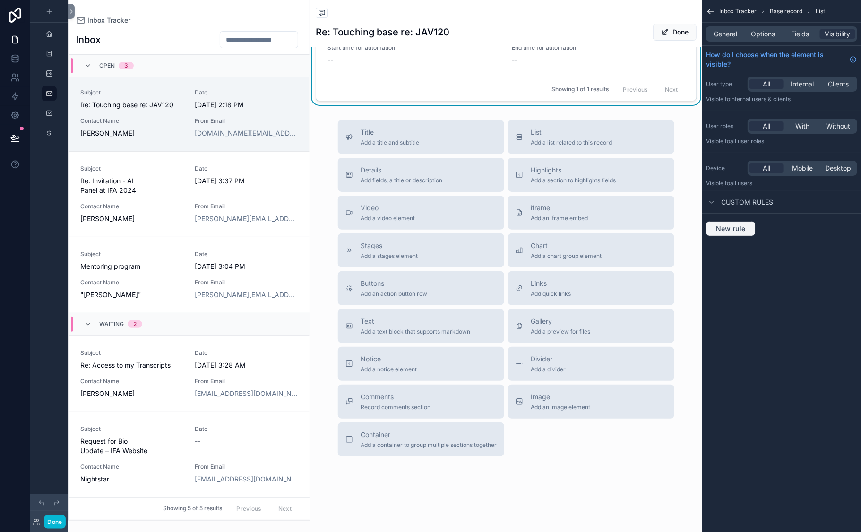
click at [712, 233] on span "New rule" at bounding box center [730, 229] width 37 height 9
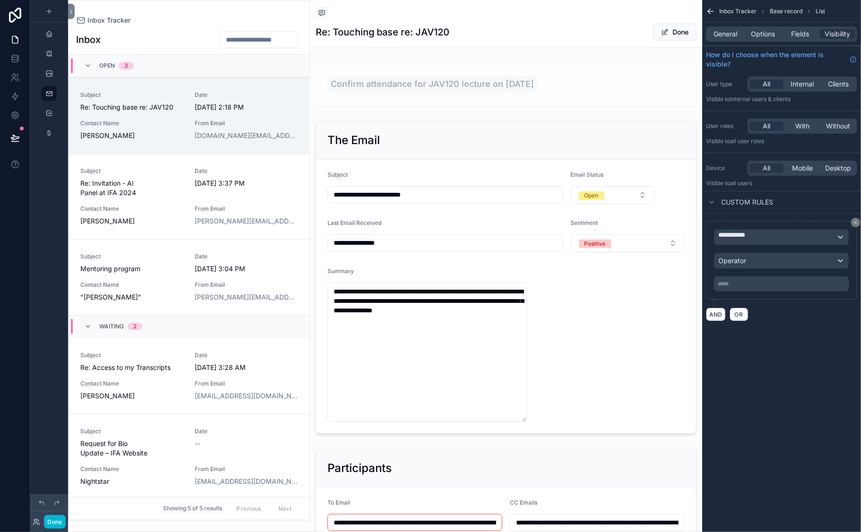
scroll to position [34, 0]
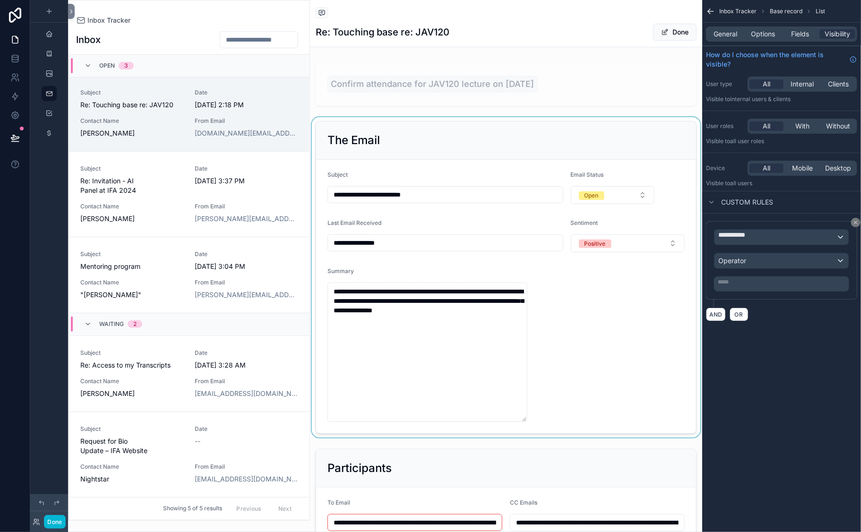
type textarea "**********"
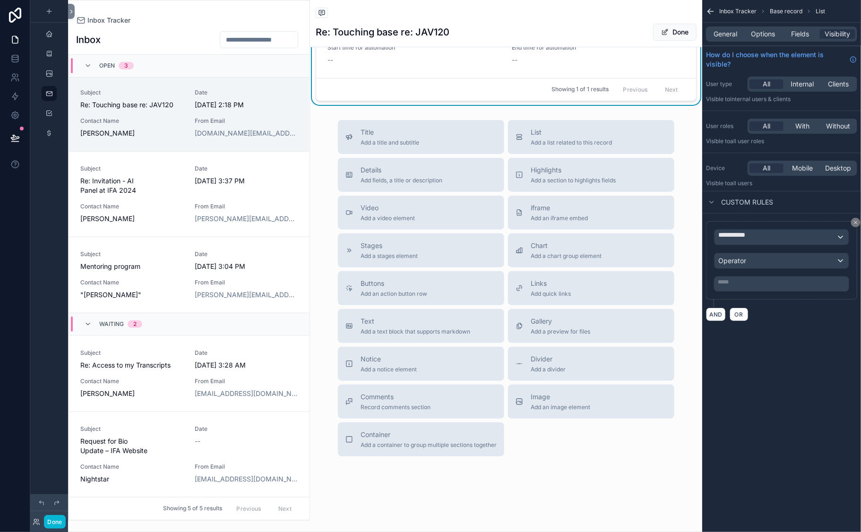
scroll to position [2030, 0]
click at [718, 244] on span "**********" at bounding box center [744, 237] width 52 height 14
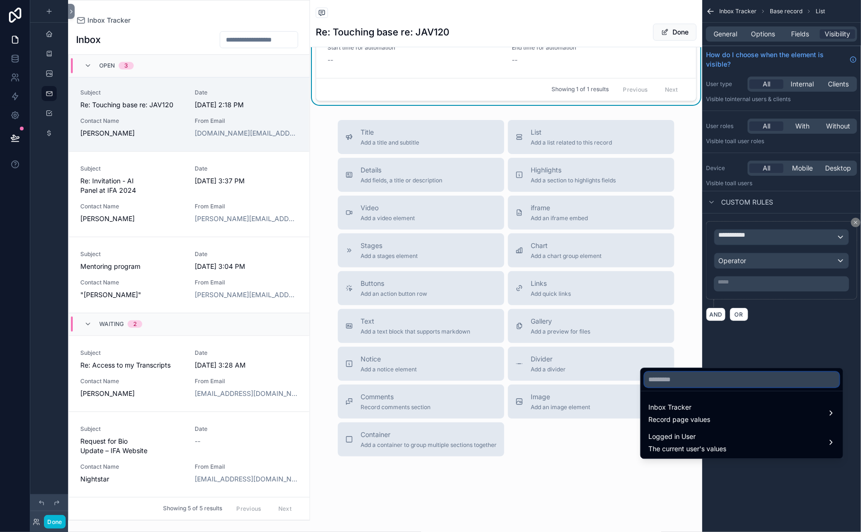
click at [675, 387] on input "text" at bounding box center [742, 379] width 195 height 15
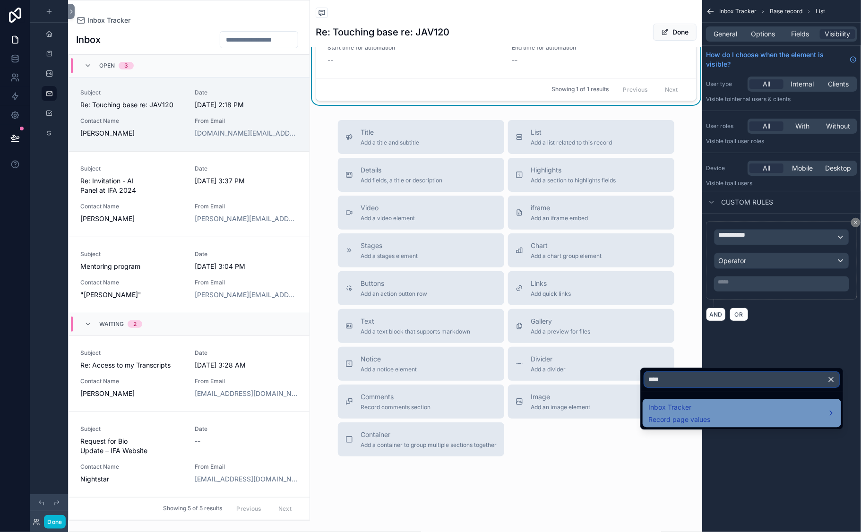
type input "****"
click at [710, 413] on span "Inbox Tracker" at bounding box center [680, 407] width 62 height 11
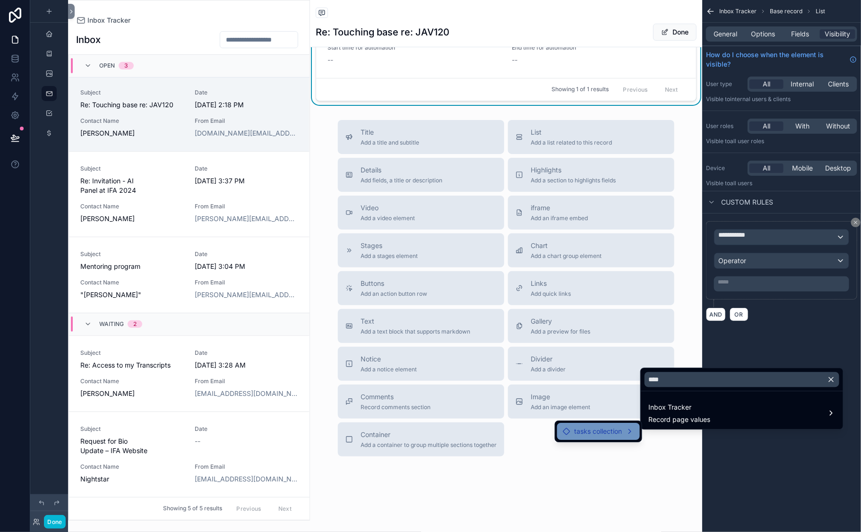
click at [623, 437] on div "tasks collection" at bounding box center [598, 431] width 71 height 11
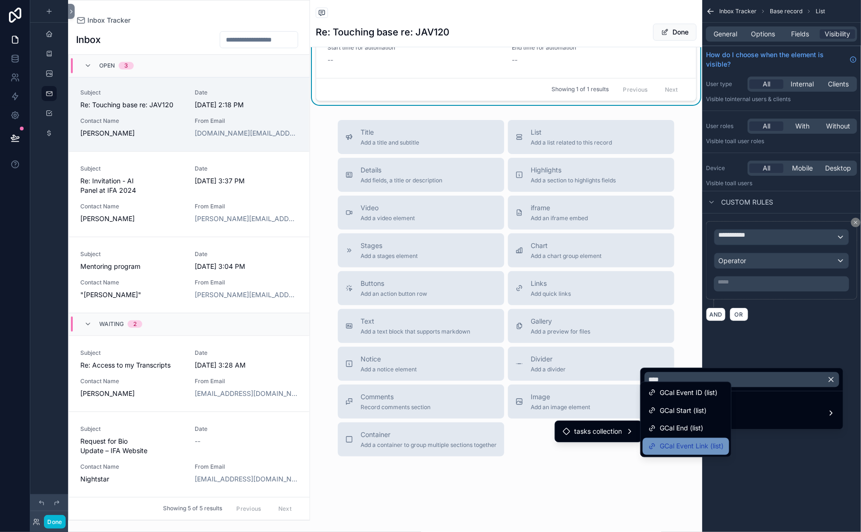
click at [697, 452] on span "GCal Event Link (list)" at bounding box center [692, 446] width 64 height 11
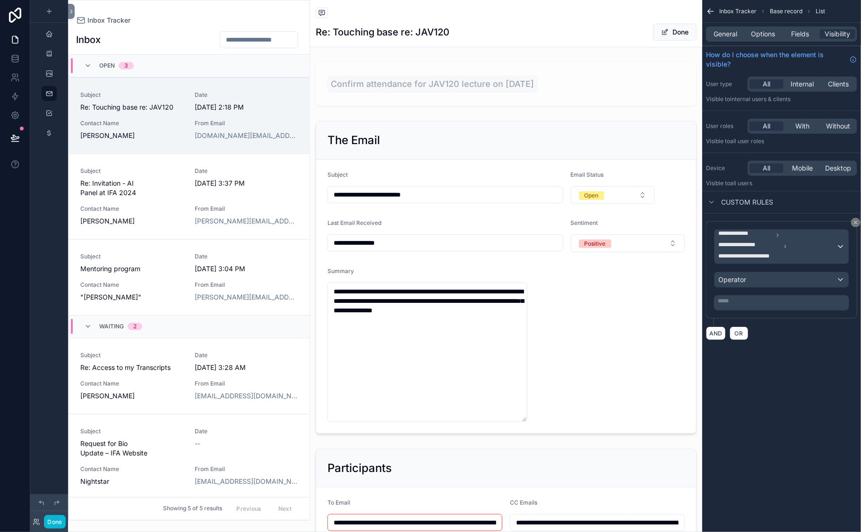
scroll to position [34, 0]
type textarea "**********"
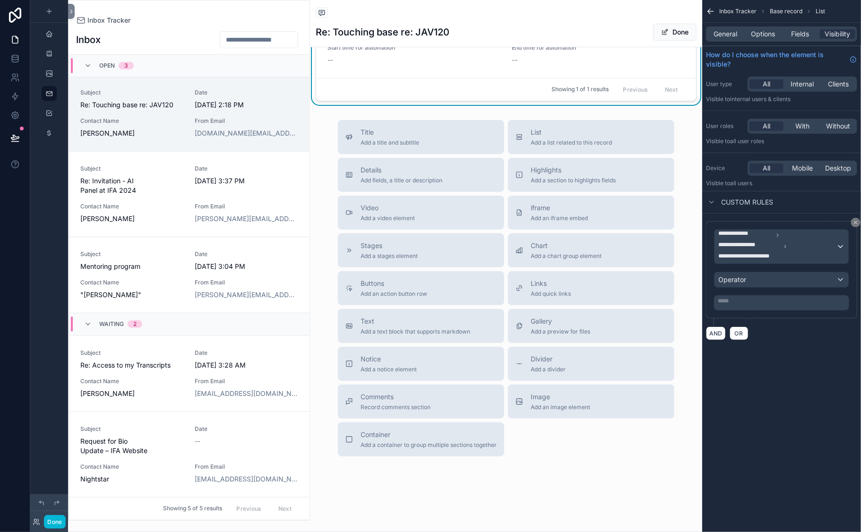
scroll to position [1956, 0]
click at [718, 305] on p "***** ﻿" at bounding box center [783, 301] width 130 height 8
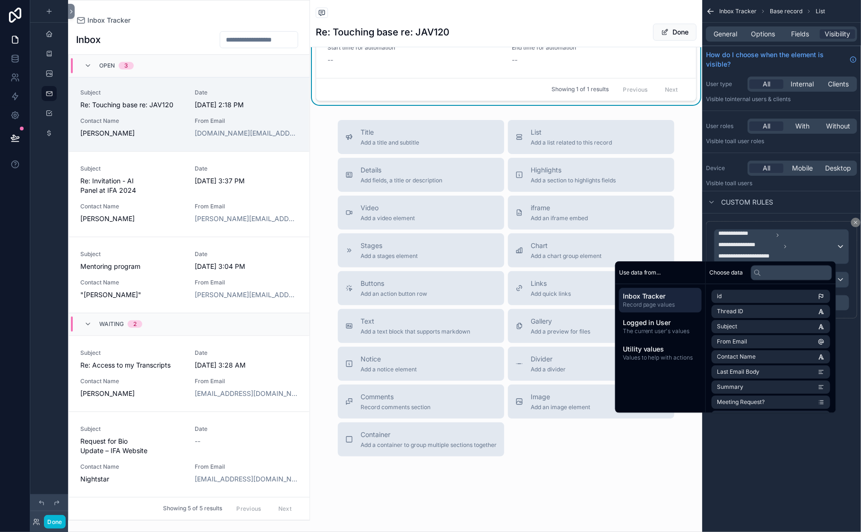
click at [740, 340] on div "AND OR" at bounding box center [781, 333] width 151 height 14
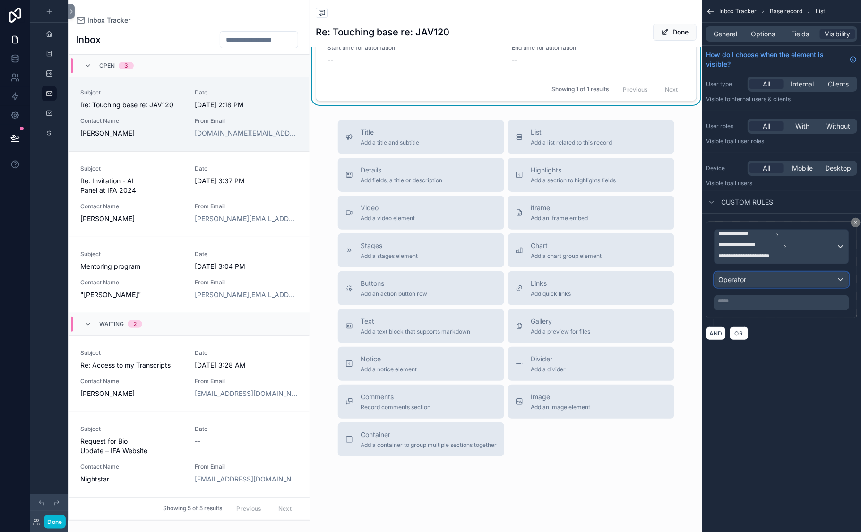
click at [718, 284] on span "Operator" at bounding box center [732, 280] width 28 height 8
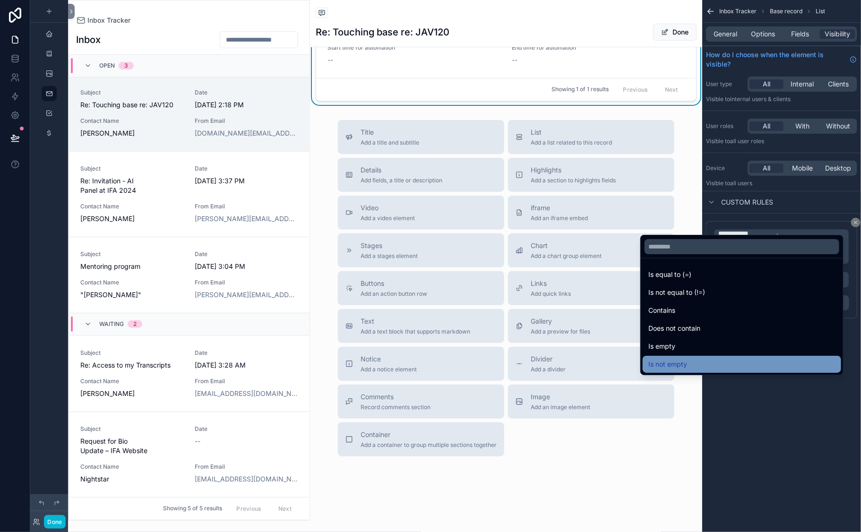
click at [674, 359] on span "Is not empty" at bounding box center [668, 364] width 39 height 11
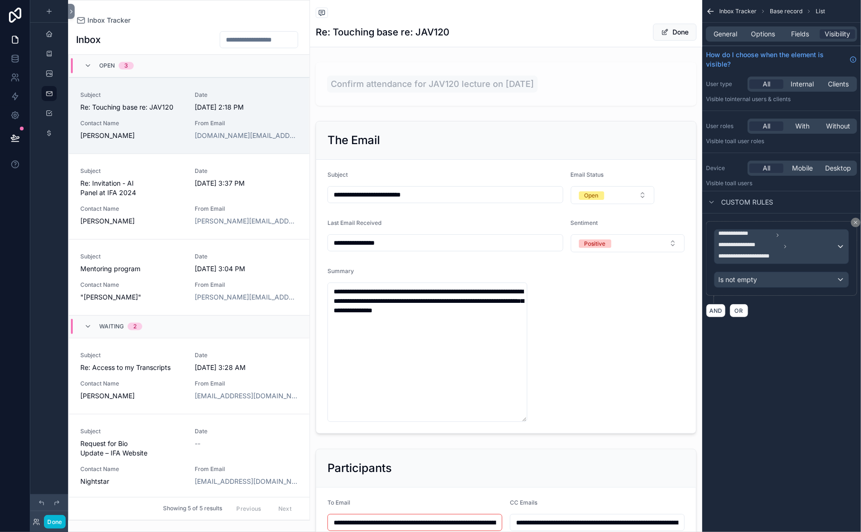
scroll to position [34, 0]
type textarea "**********"
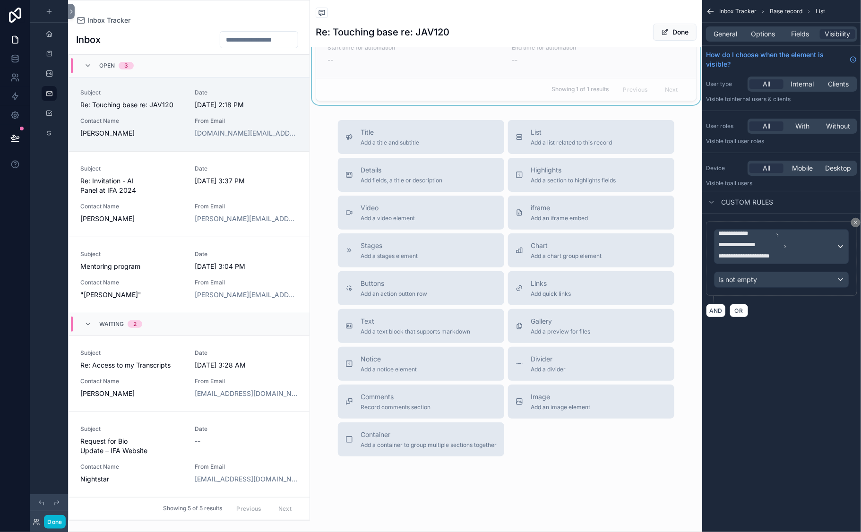
scroll to position [1927, 0]
click at [53, 117] on icon "scrollable content" at bounding box center [49, 114] width 8 height 8
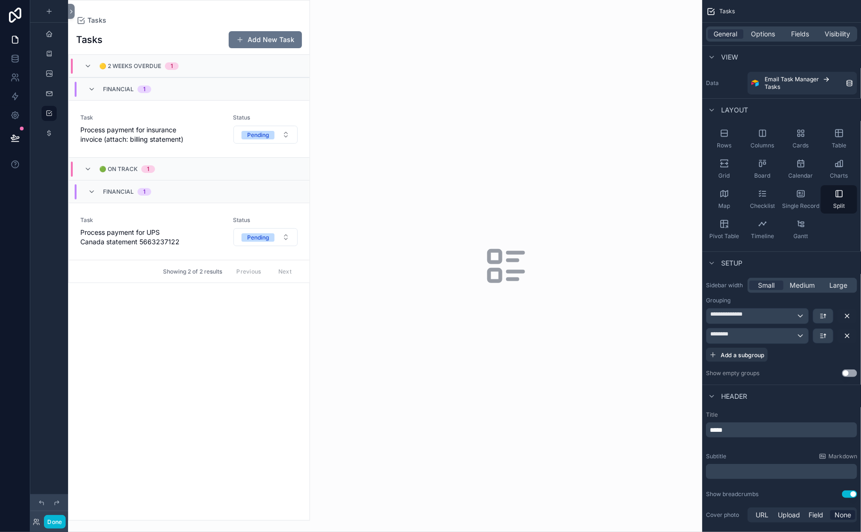
click at [201, 194] on div "scrollable content" at bounding box center [189, 260] width 241 height 520
click at [207, 157] on link "Task Process payment for insurance invoice (attach: billing statement) Status P…" at bounding box center [189, 128] width 241 height 57
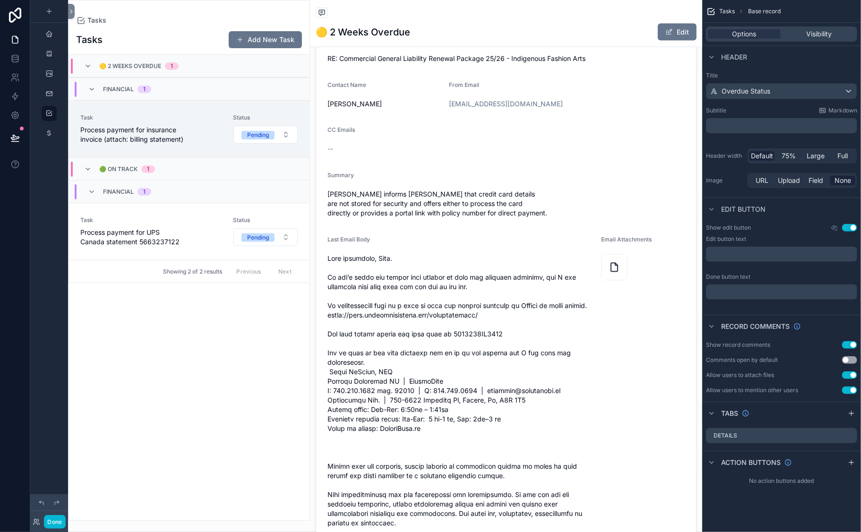
scroll to position [746, 0]
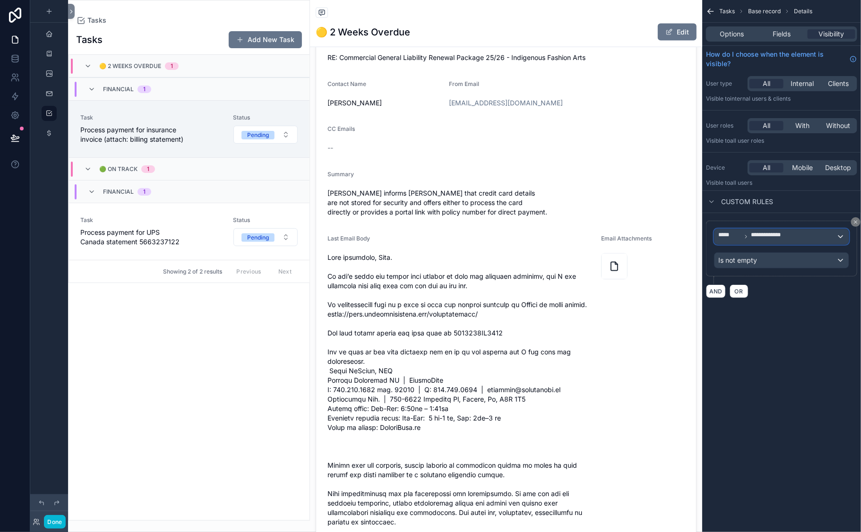
click at [824, 244] on div "**********" at bounding box center [782, 236] width 134 height 15
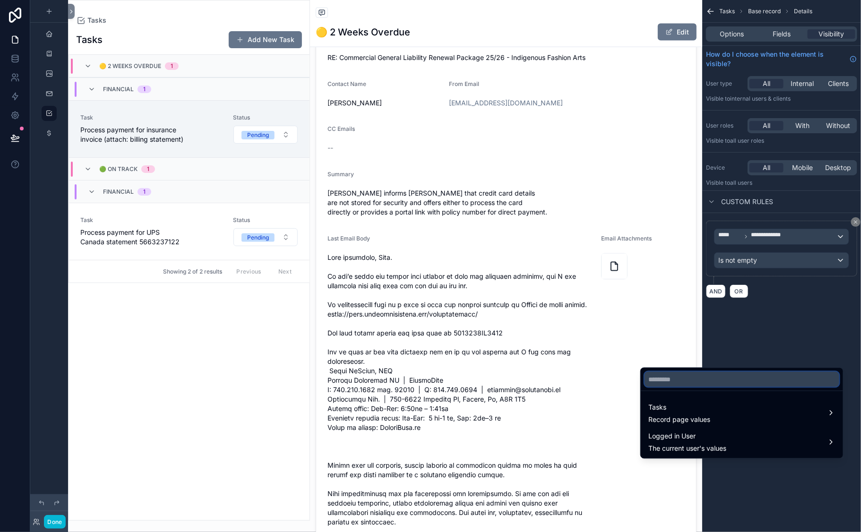
click at [685, 387] on input "text" at bounding box center [742, 379] width 195 height 15
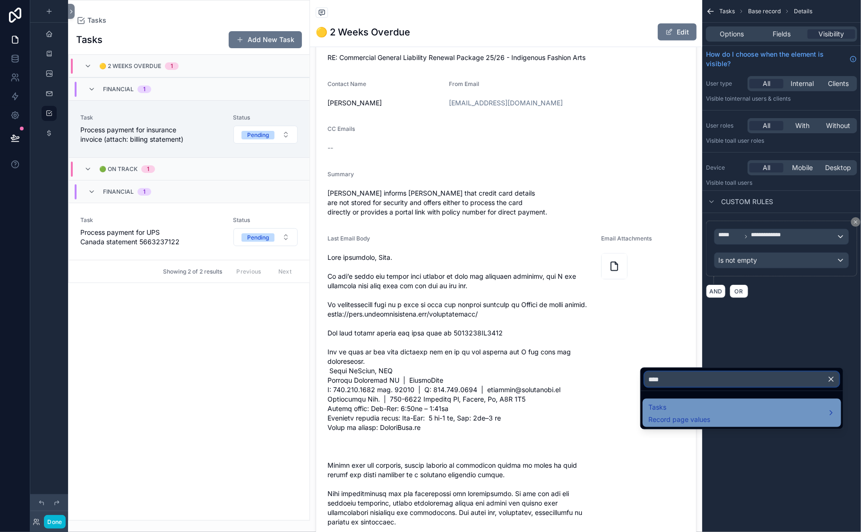
type input "****"
click at [710, 424] on div "Tasks Record page values" at bounding box center [680, 413] width 62 height 23
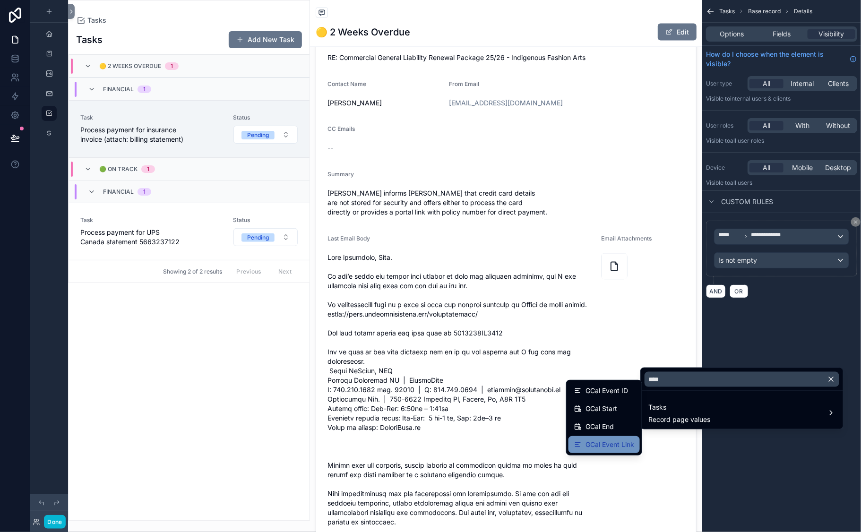
click at [595, 450] on span "GCal Event Link" at bounding box center [610, 444] width 49 height 11
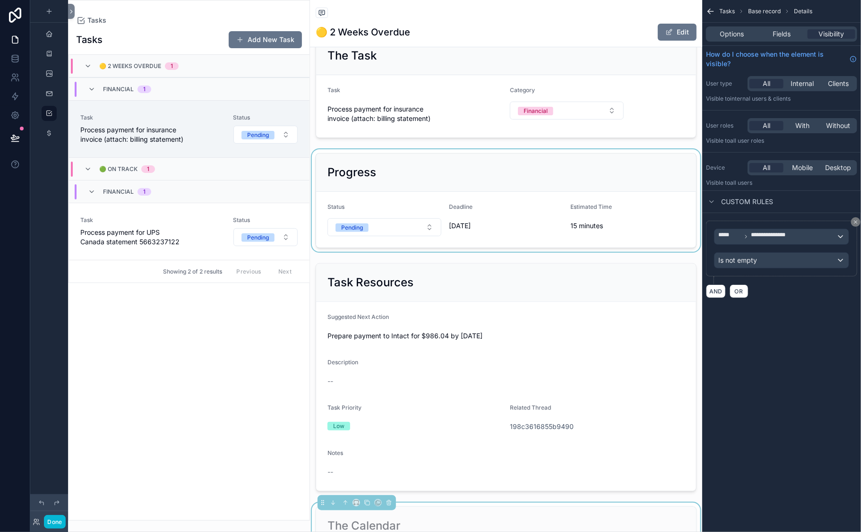
scroll to position [31, 0]
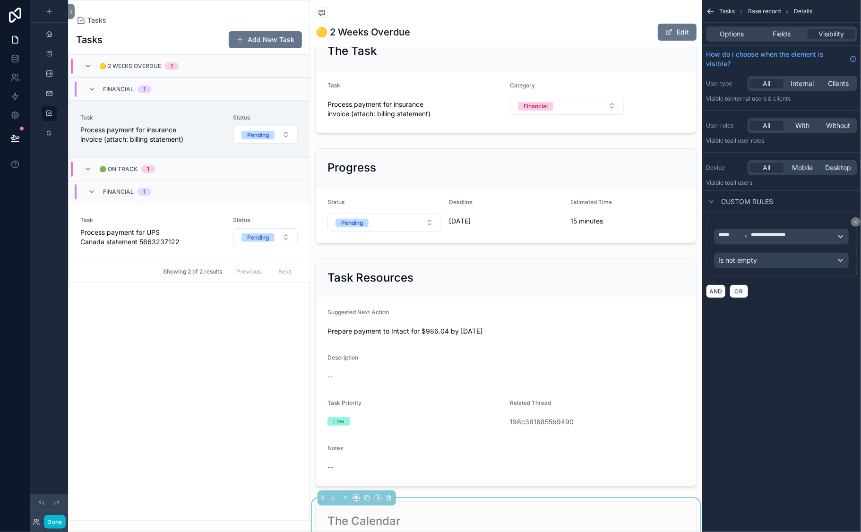
click at [186, 25] on div "Tasks" at bounding box center [189, 20] width 226 height 9
click at [188, 25] on div "Tasks" at bounding box center [189, 20] width 226 height 9
click at [706, 14] on icon "scrollable content" at bounding box center [710, 11] width 9 height 9
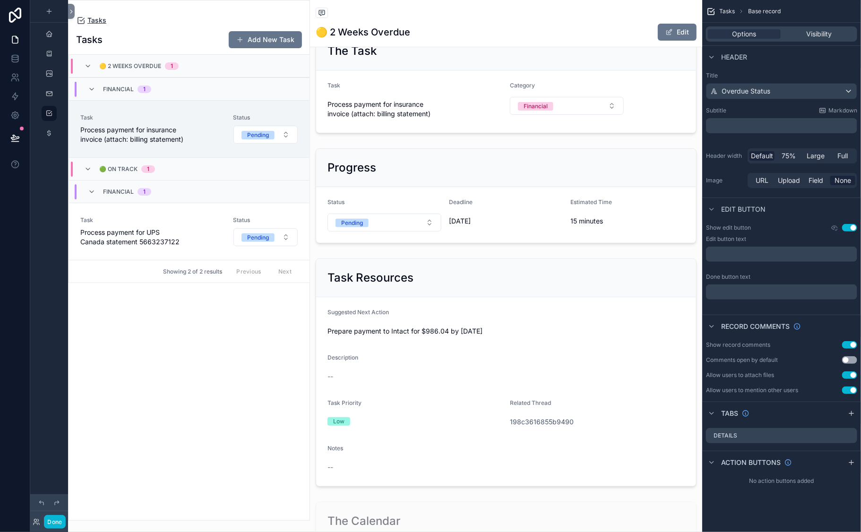
click at [106, 25] on span "Tasks" at bounding box center [96, 20] width 19 height 9
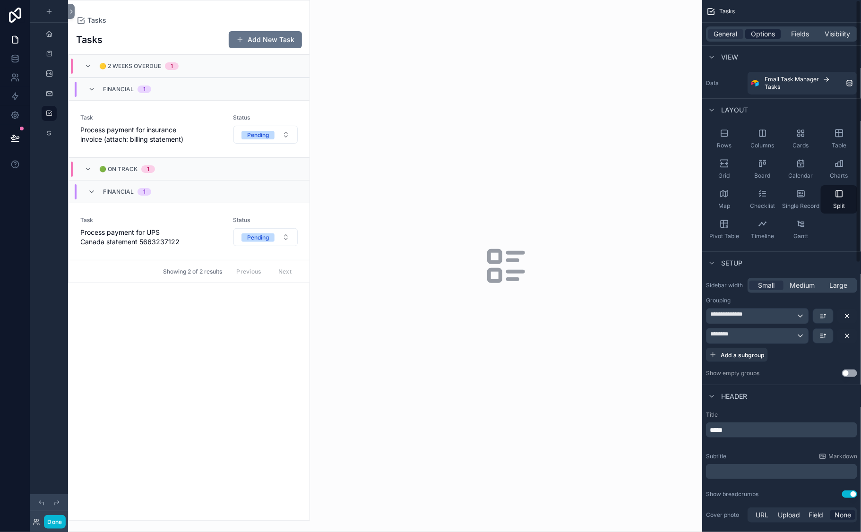
click at [751, 39] on span "Options" at bounding box center [763, 33] width 24 height 9
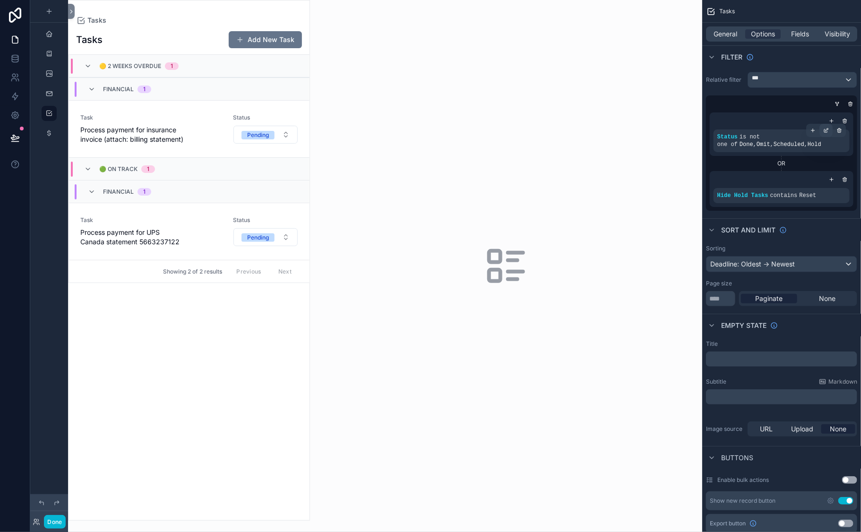
click at [823, 133] on icon "scrollable content" at bounding box center [826, 131] width 6 height 6
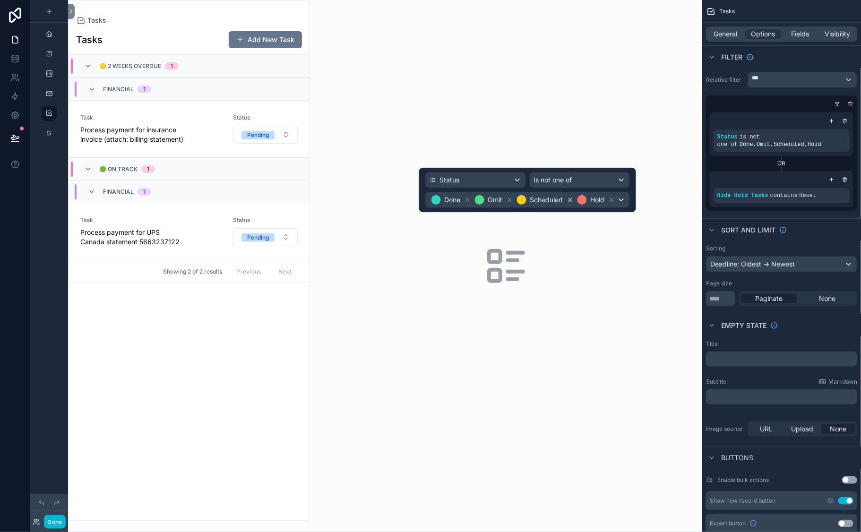
click at [567, 203] on icon at bounding box center [570, 200] width 7 height 7
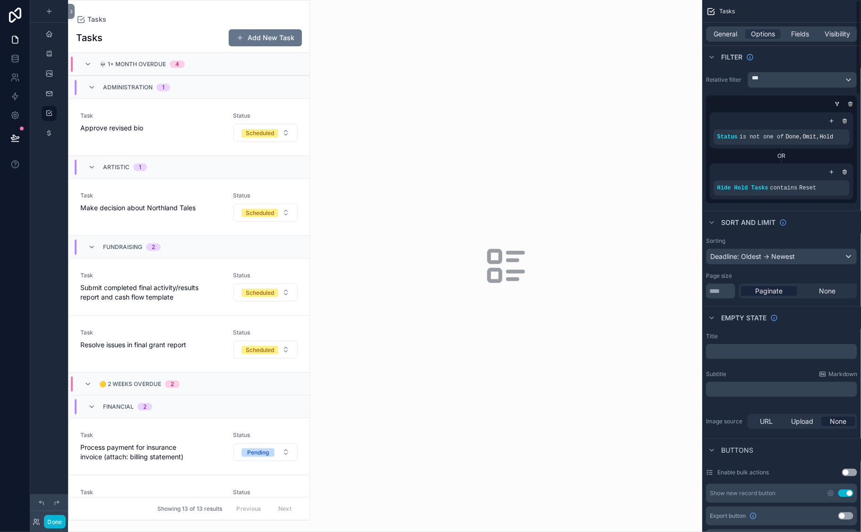
click at [702, 103] on div "Relative filter *** Status is not one of Done , Omit , Hold OR Hide Hold Tasks …" at bounding box center [781, 137] width 159 height 139
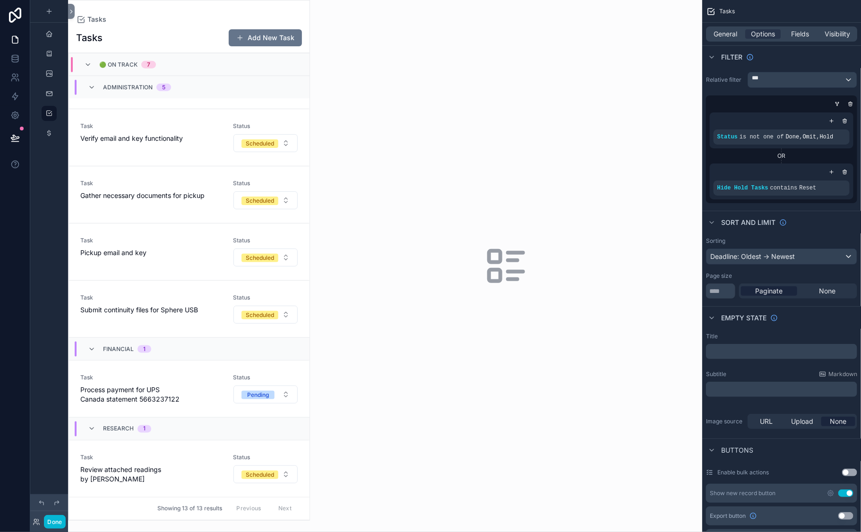
scroll to position [551, 0]
click at [65, 476] on button "Done" at bounding box center [54, 522] width 21 height 14
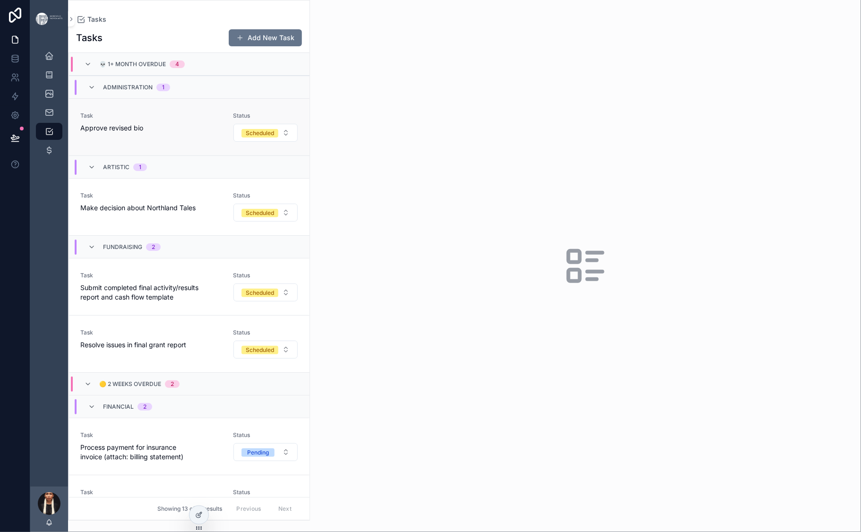
click at [222, 120] on span "Task" at bounding box center [150, 116] width 141 height 8
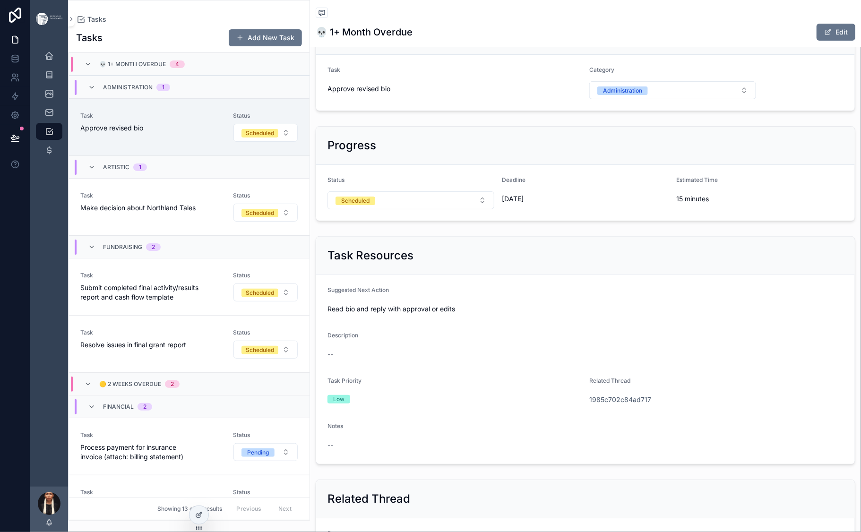
scroll to position [48, 0]
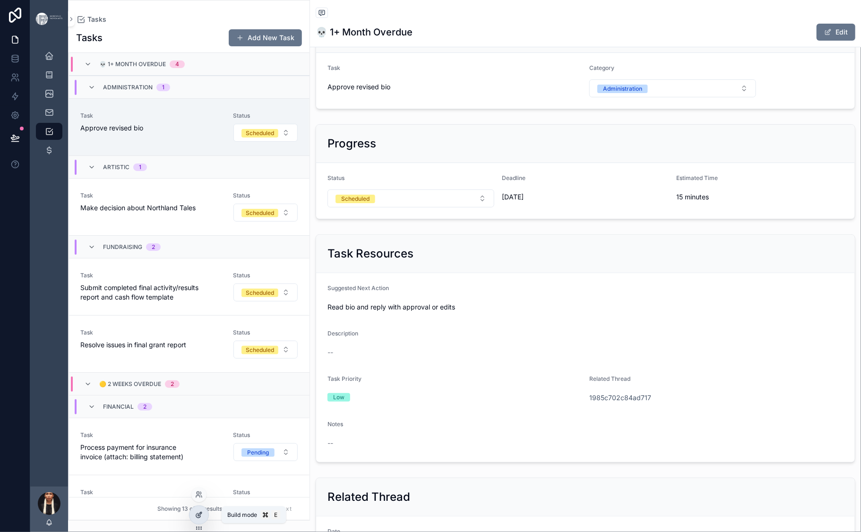
click at [203, 476] on icon at bounding box center [199, 515] width 8 height 8
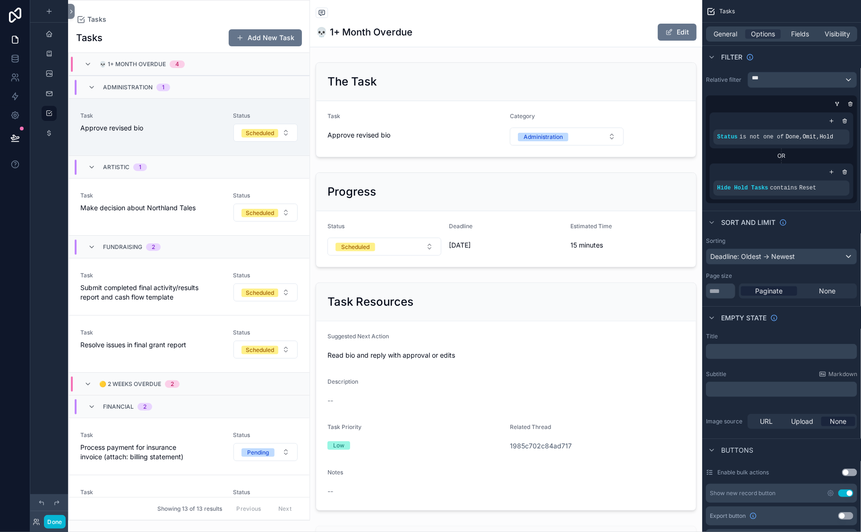
scroll to position [68, 0]
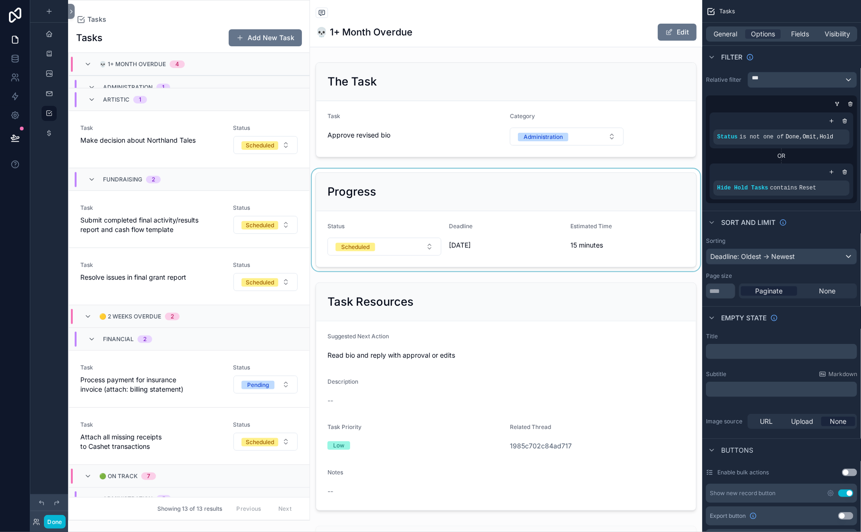
click at [381, 263] on div "scrollable content" at bounding box center [506, 220] width 392 height 103
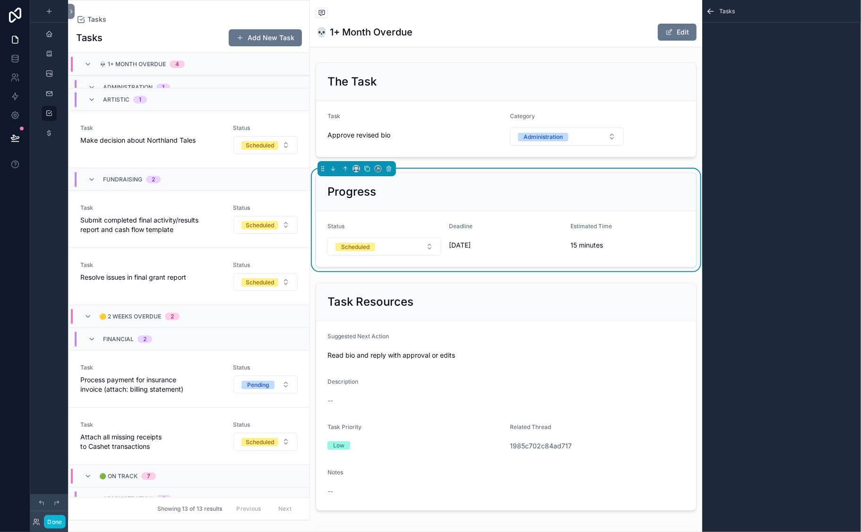
click at [708, 11] on icon "scrollable content" at bounding box center [711, 11] width 6 height 0
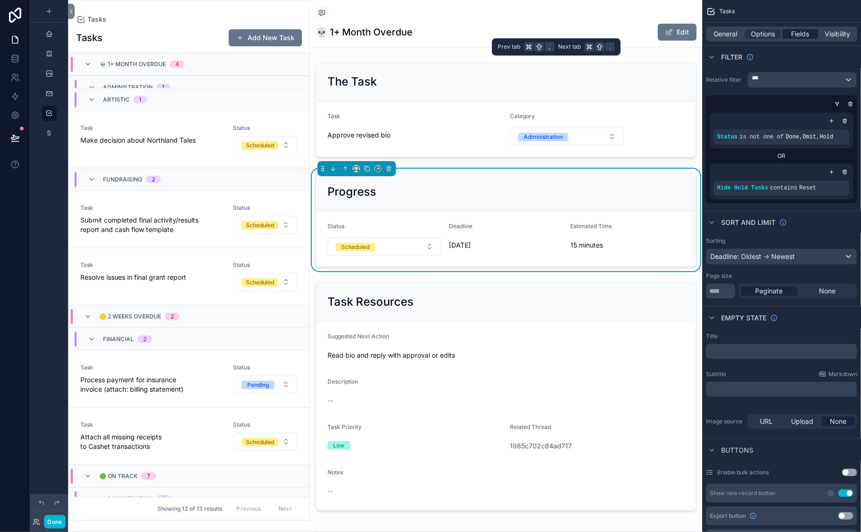
click at [792, 39] on span "Fields" at bounding box center [801, 33] width 18 height 9
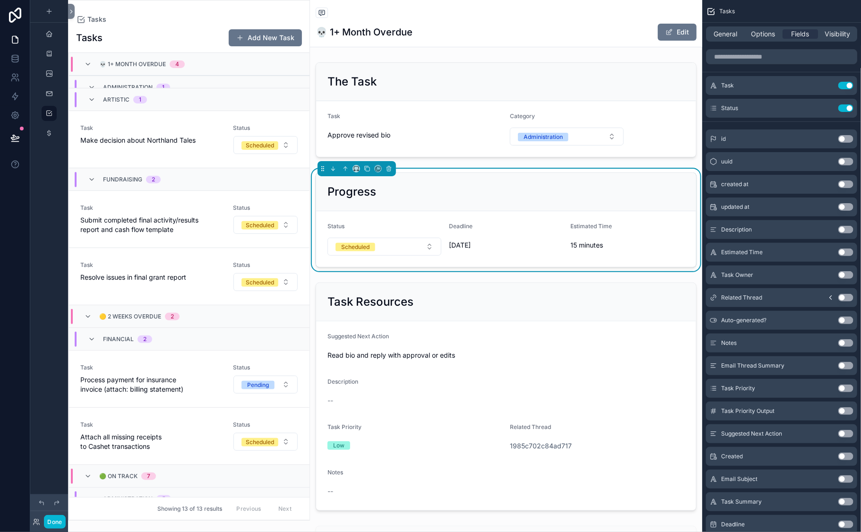
click at [538, 211] on div "Progress" at bounding box center [506, 192] width 380 height 38
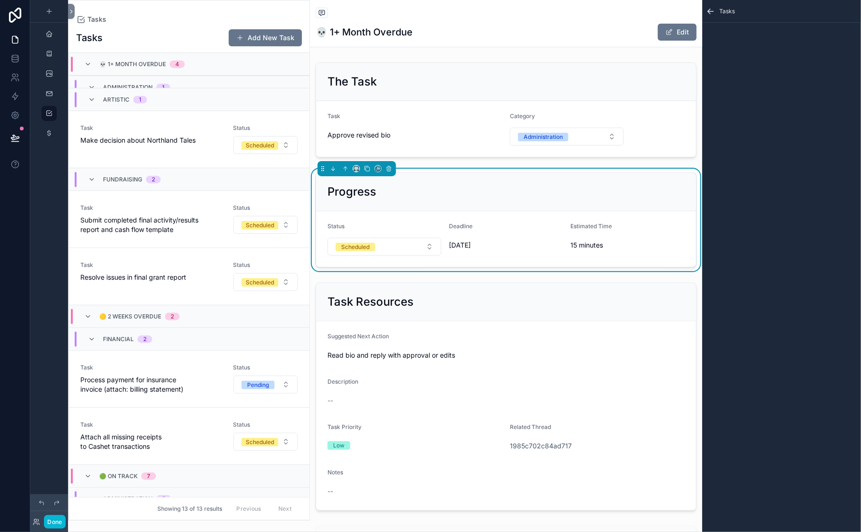
click at [182, 47] on div "Tasks Add New Task" at bounding box center [189, 38] width 226 height 18
click at [199, 145] on span "Make decision about Northland Tales" at bounding box center [150, 140] width 141 height 9
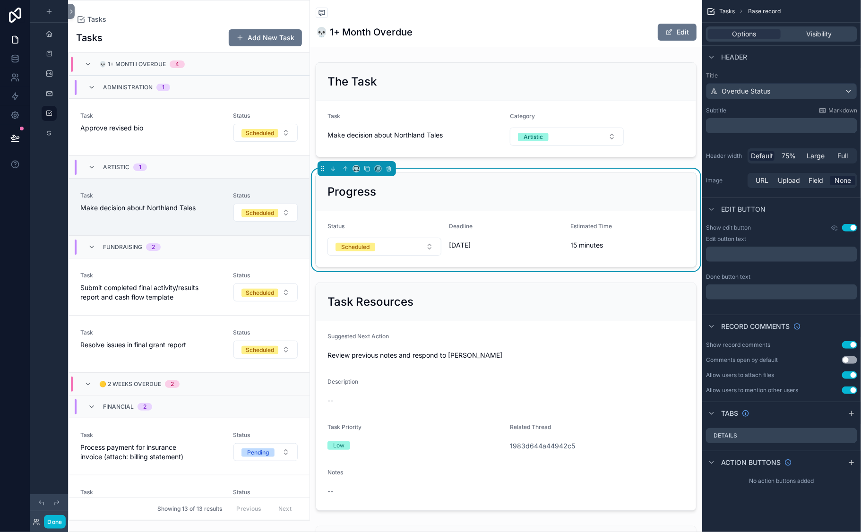
click at [192, 37] on div "Tasks Add New Task 💀 1+ Month Overdue 4 Administration 1 Task Approve revised b…" at bounding box center [189, 271] width 241 height 497
click at [512, 199] on div "Progress" at bounding box center [506, 191] width 357 height 15
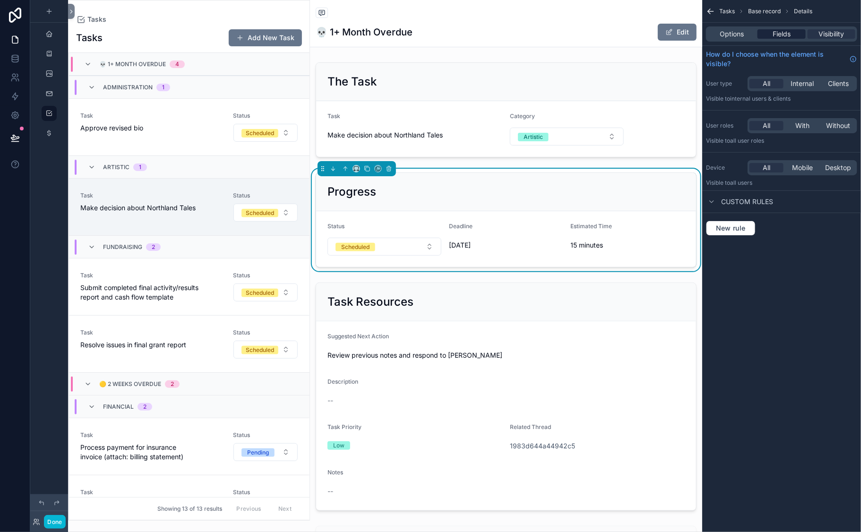
click at [773, 39] on span "Fields" at bounding box center [782, 33] width 18 height 9
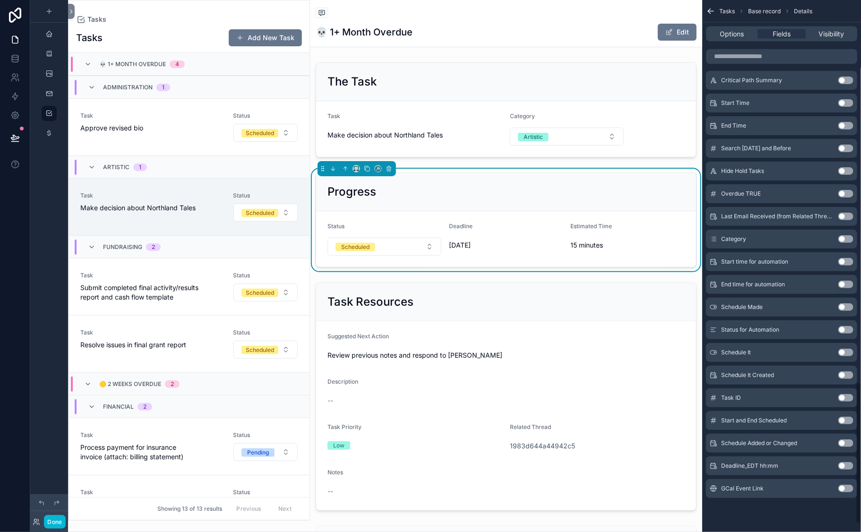
scroll to position [1437, 0]
click at [824, 349] on button "Use setting" at bounding box center [846, 353] width 15 height 8
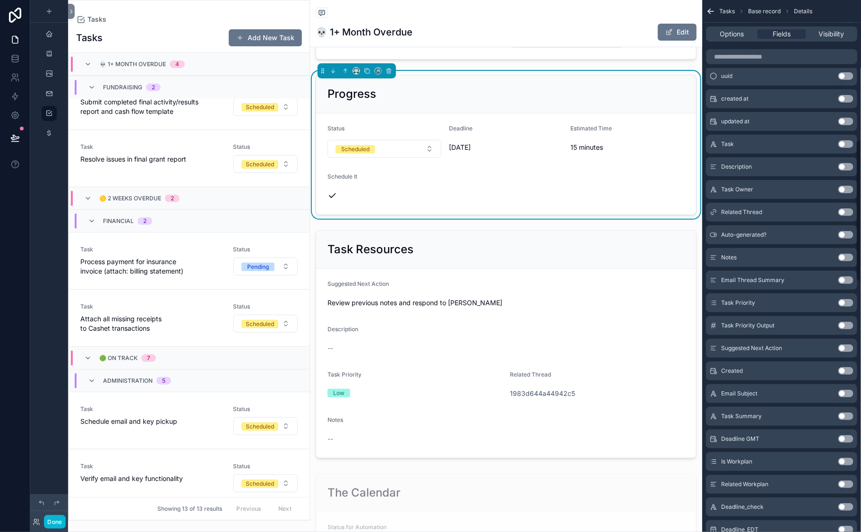
scroll to position [0, 0]
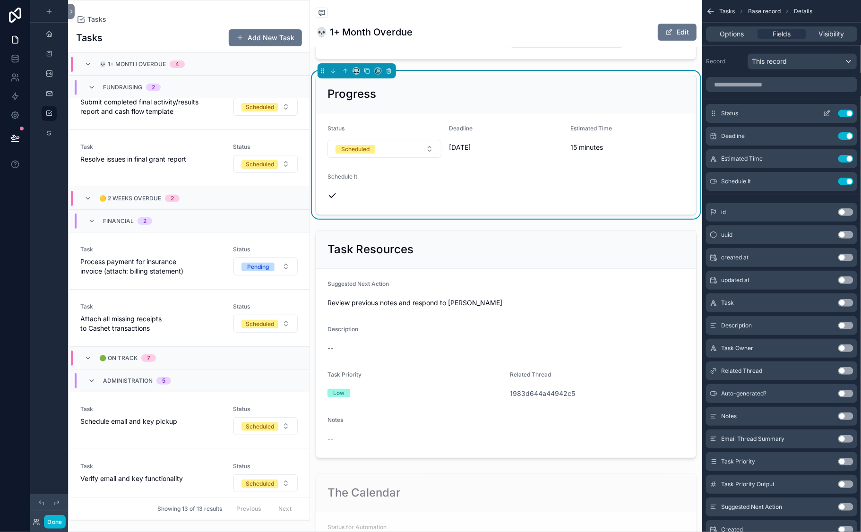
click at [823, 117] on icon "scrollable content" at bounding box center [827, 114] width 8 height 8
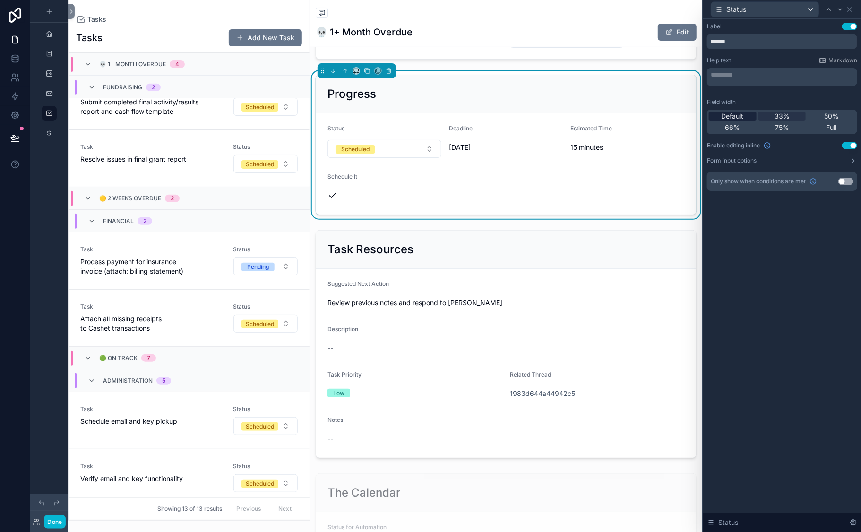
click at [722, 121] on span "Default" at bounding box center [733, 116] width 22 height 9
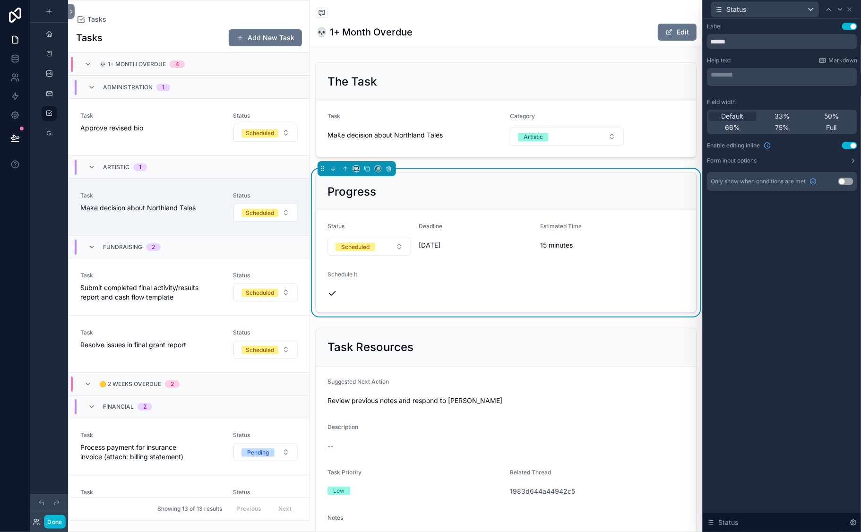
scroll to position [186, 0]
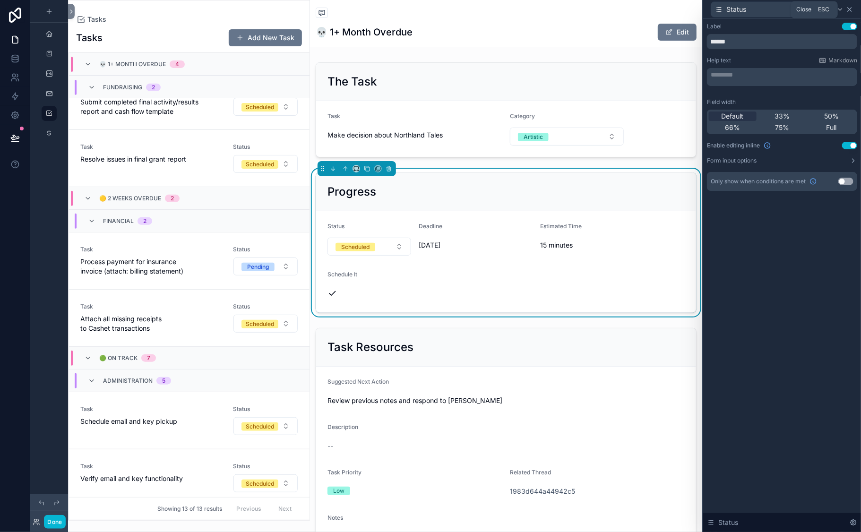
click at [824, 13] on icon at bounding box center [850, 10] width 8 height 8
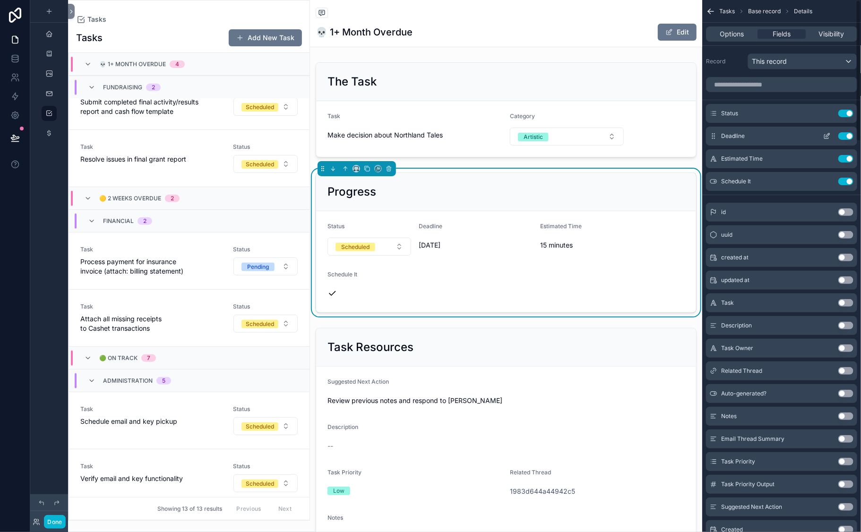
click at [823, 140] on icon "scrollable content" at bounding box center [827, 136] width 8 height 8
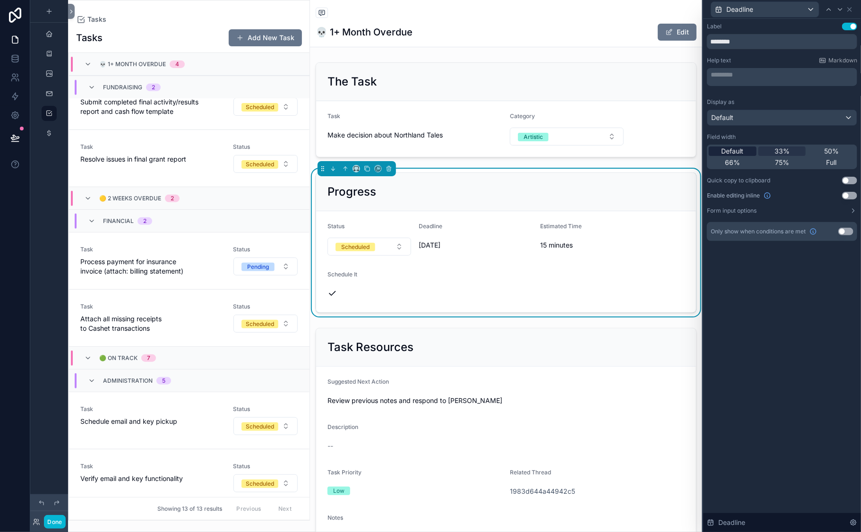
click at [722, 156] on span "Default" at bounding box center [733, 151] width 22 height 9
click at [824, 13] on icon at bounding box center [850, 10] width 8 height 8
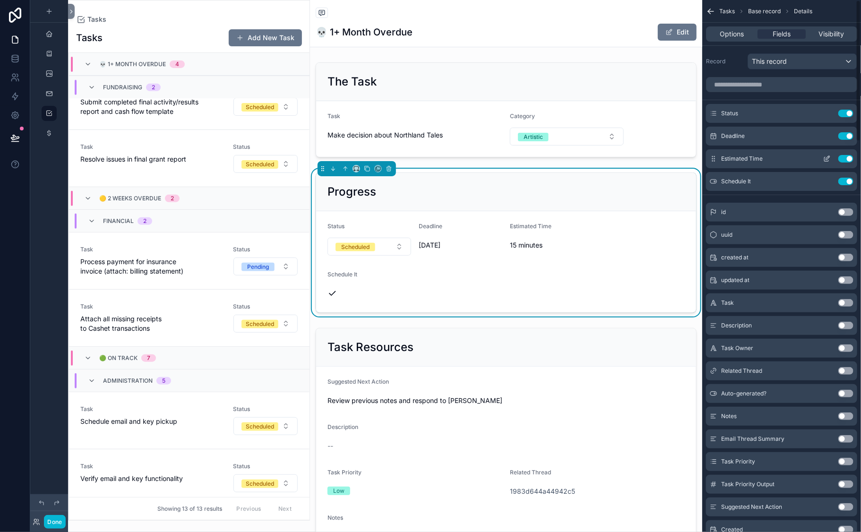
click at [823, 163] on icon "scrollable content" at bounding box center [827, 159] width 8 height 8
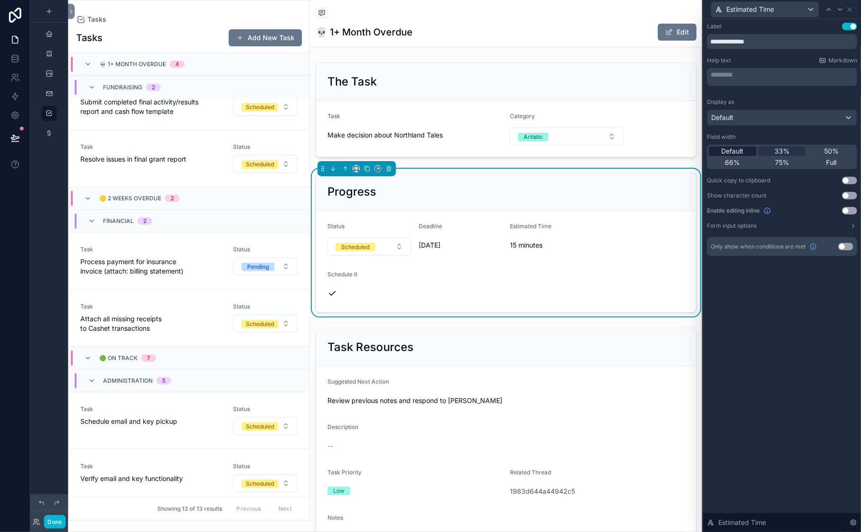
click at [709, 156] on div "Default" at bounding box center [733, 151] width 48 height 9
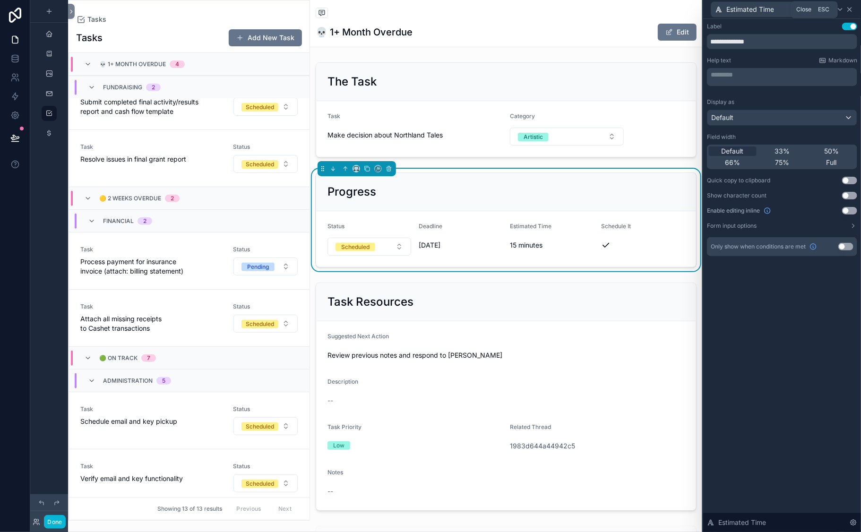
click at [824, 13] on icon at bounding box center [850, 10] width 8 height 8
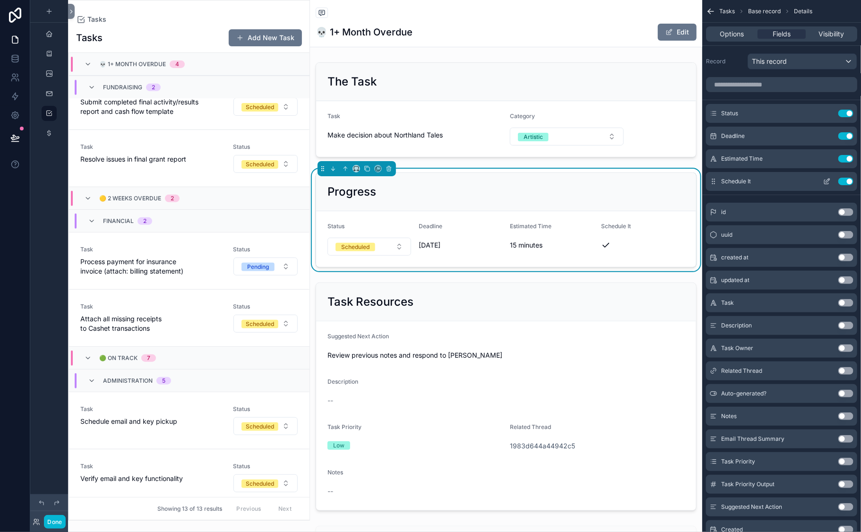
click at [824, 182] on icon "scrollable content" at bounding box center [828, 181] width 4 height 4
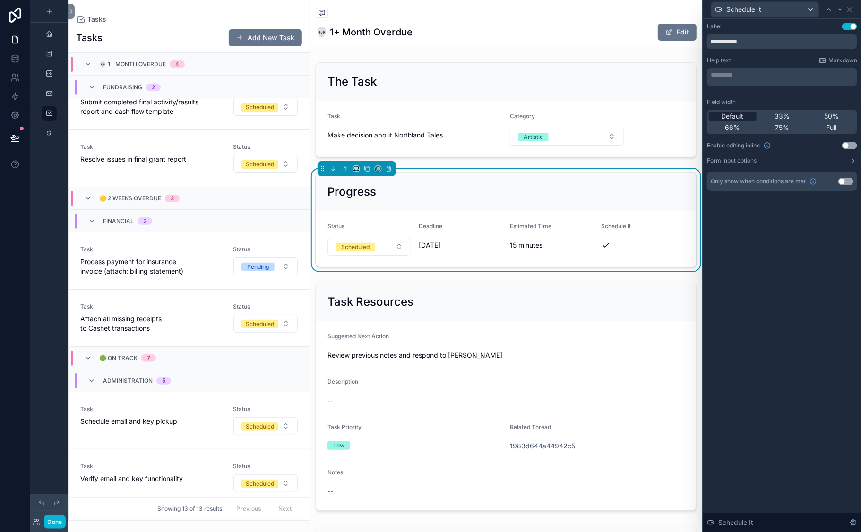
click at [722, 121] on span "Default" at bounding box center [733, 116] width 22 height 9
click at [824, 11] on icon at bounding box center [850, 10] width 4 height 4
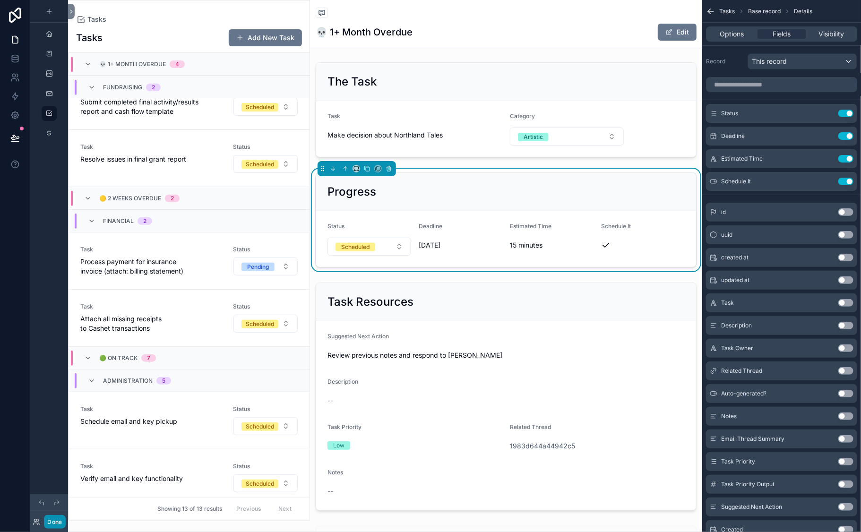
click at [65, 476] on button "Done" at bounding box center [54, 522] width 21 height 14
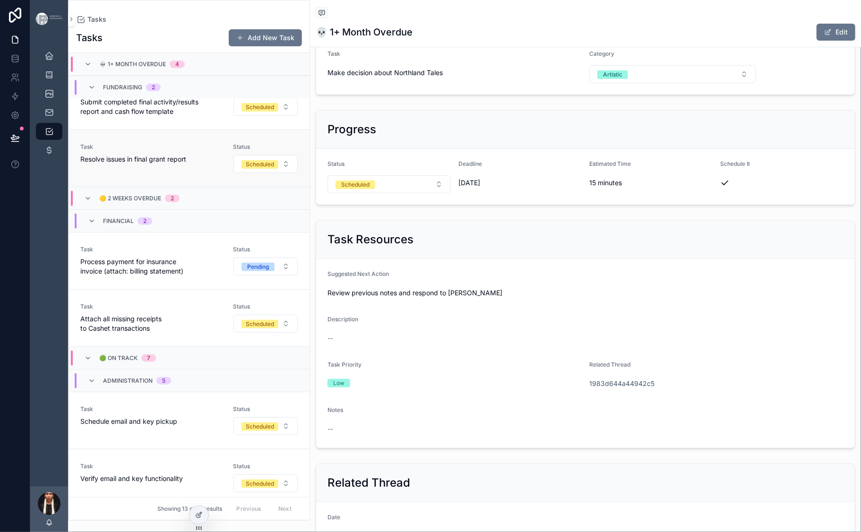
scroll to position [0, 0]
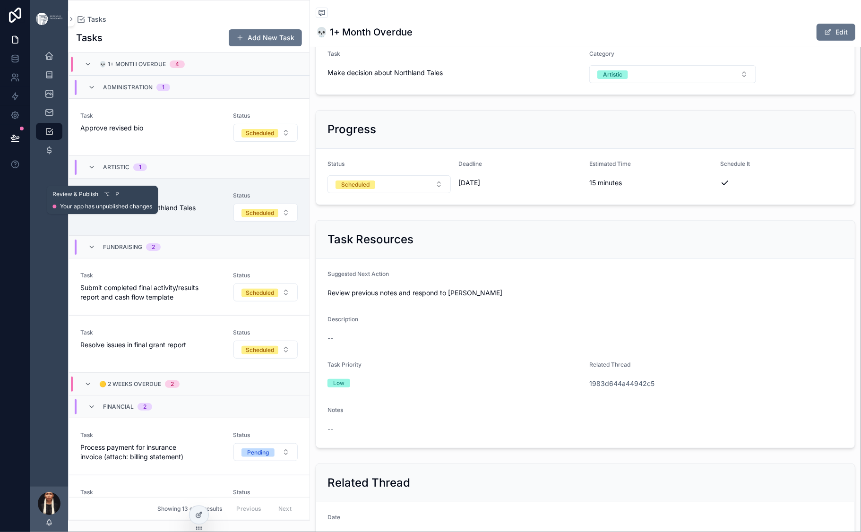
click at [15, 151] on button at bounding box center [15, 138] width 21 height 26
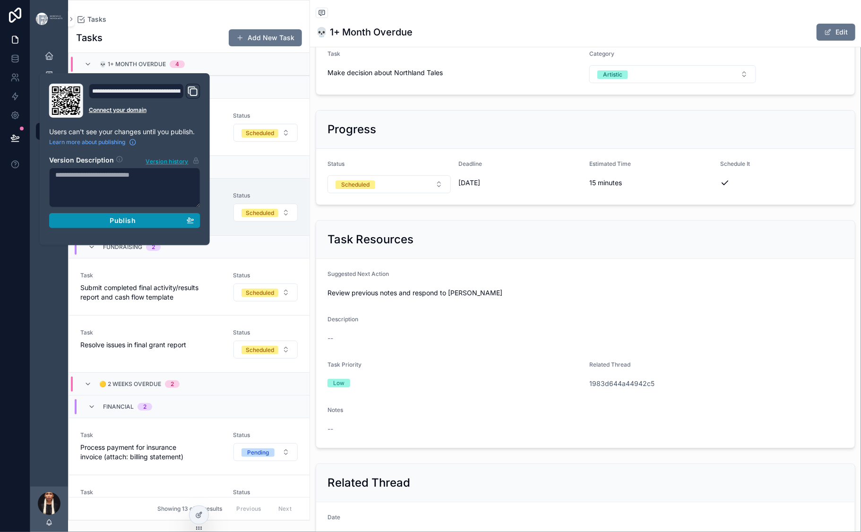
click at [190, 225] on div "Publish" at bounding box center [124, 220] width 139 height 9
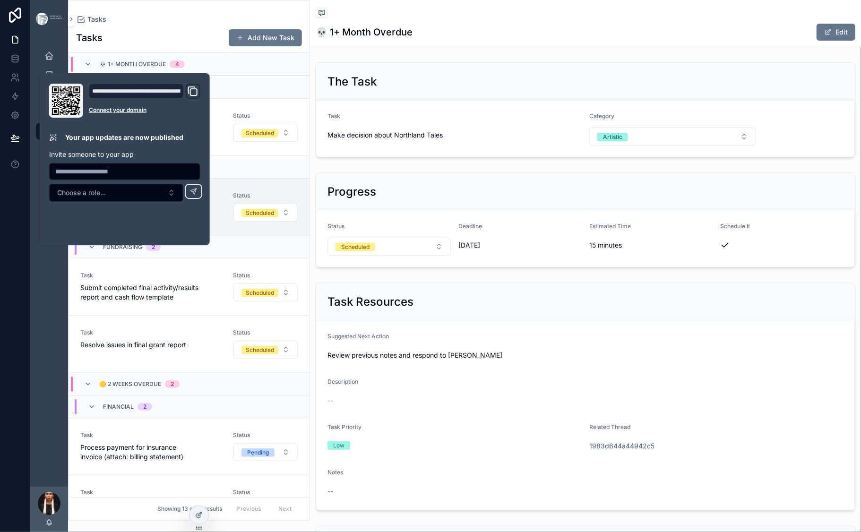
scroll to position [186, 0]
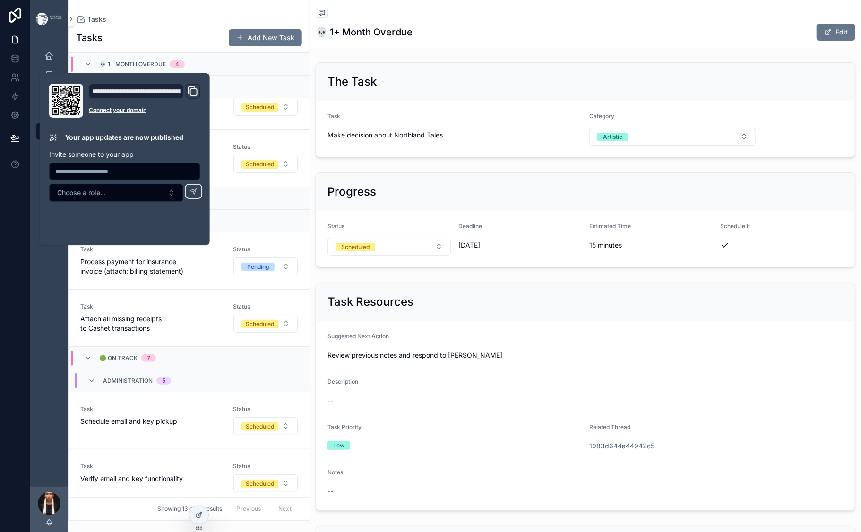
click at [302, 14] on div "Tasks Tasks Add New Task 💀 1+ Month Overdue 4 Administration 1 Task Approve rev…" at bounding box center [189, 260] width 242 height 521
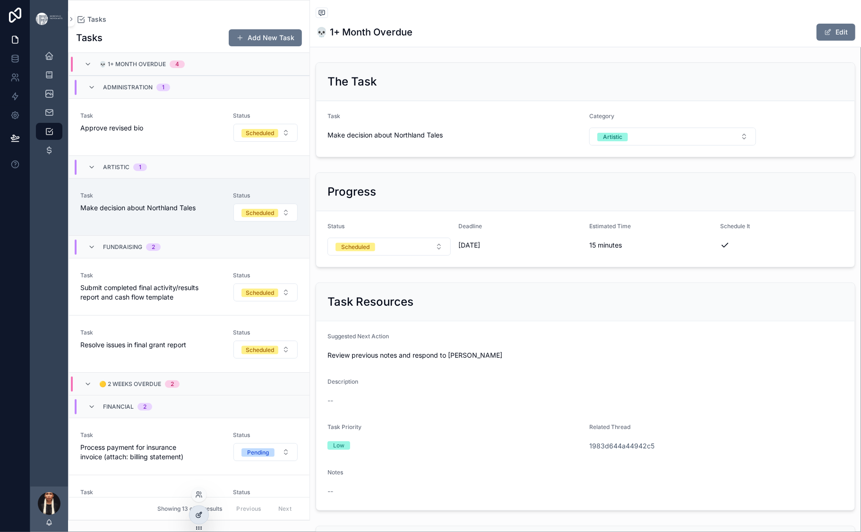
click at [203, 476] on icon at bounding box center [199, 515] width 8 height 8
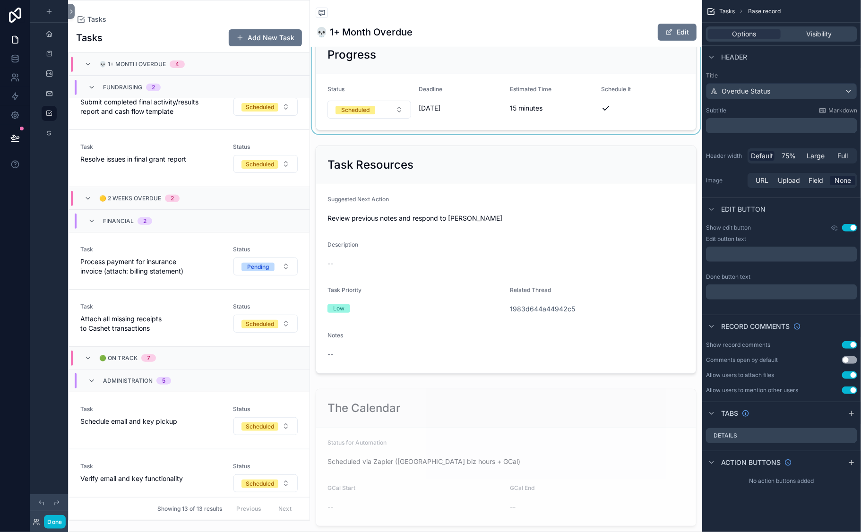
scroll to position [162, 0]
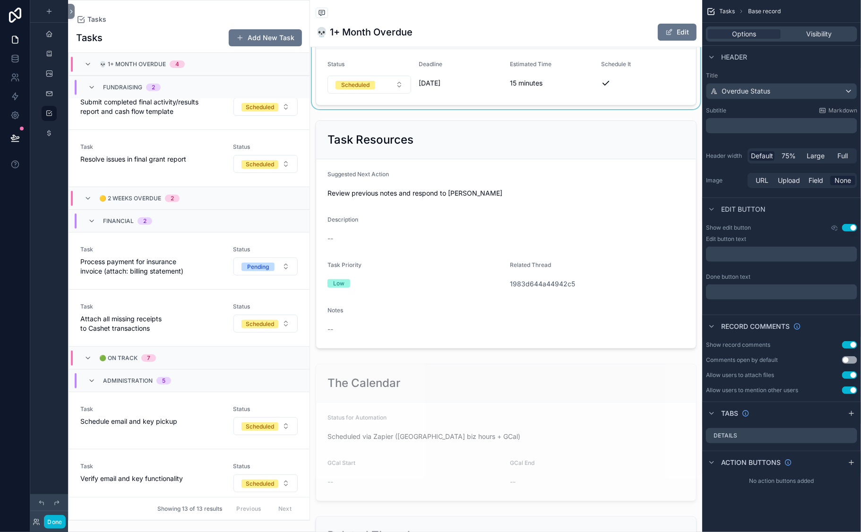
click at [556, 109] on div "scrollable content" at bounding box center [506, 58] width 392 height 103
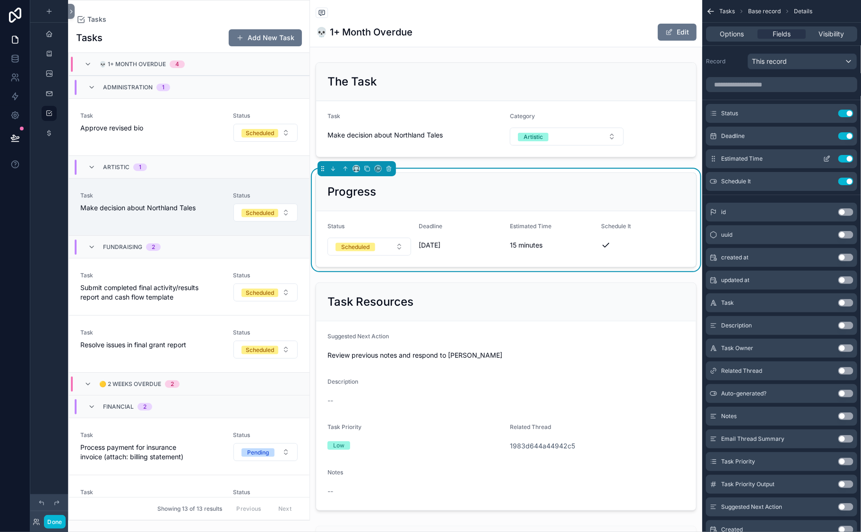
scroll to position [186, 0]
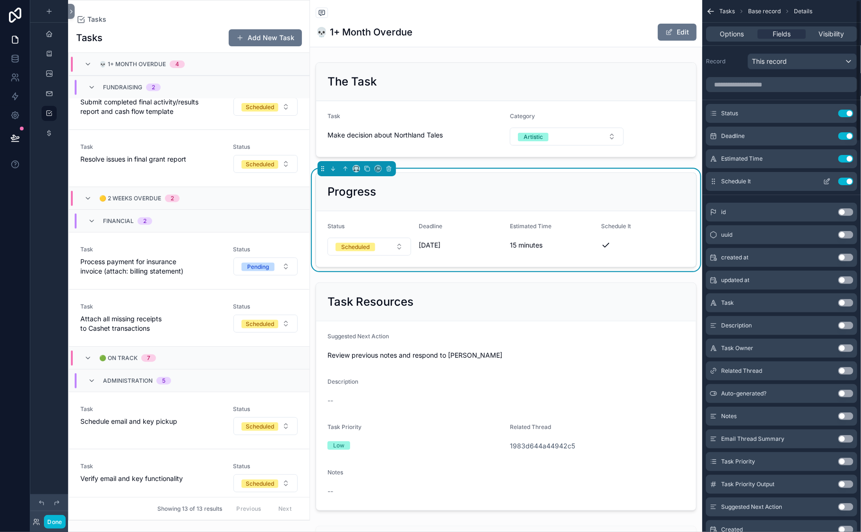
click at [823, 185] on icon "scrollable content" at bounding box center [827, 182] width 8 height 8
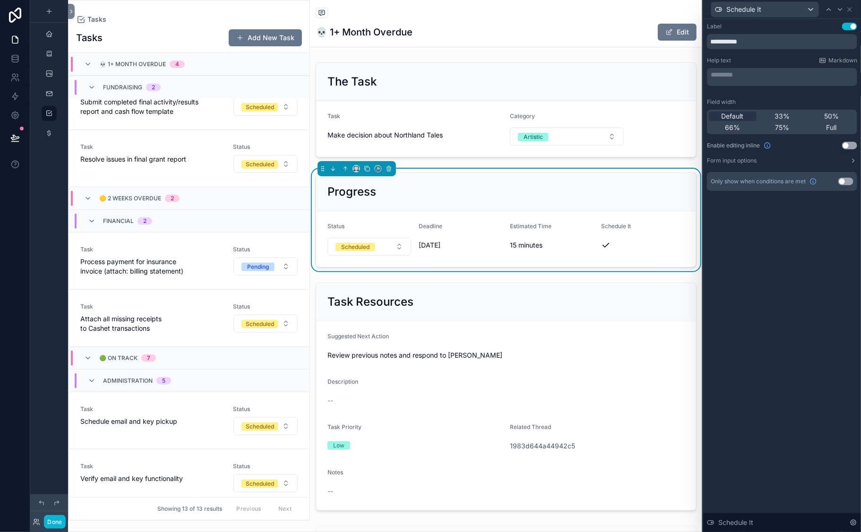
click at [824, 185] on button "Use setting" at bounding box center [846, 182] width 15 height 8
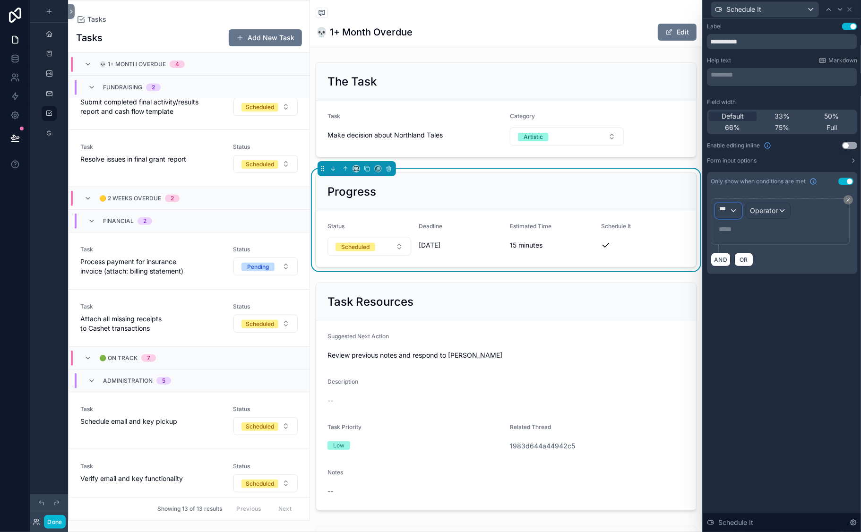
click at [716, 218] on div "***" at bounding box center [729, 210] width 26 height 15
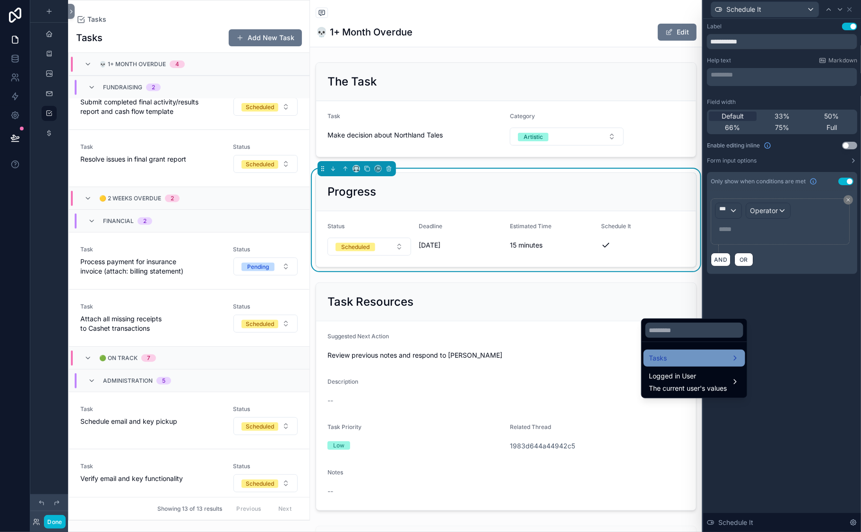
click at [667, 364] on span "Tasks" at bounding box center [658, 358] width 18 height 11
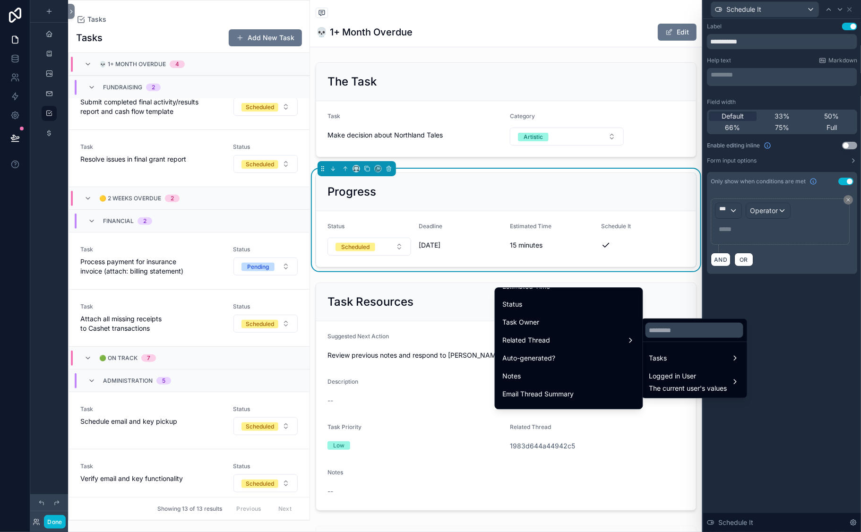
scroll to position [129, 0]
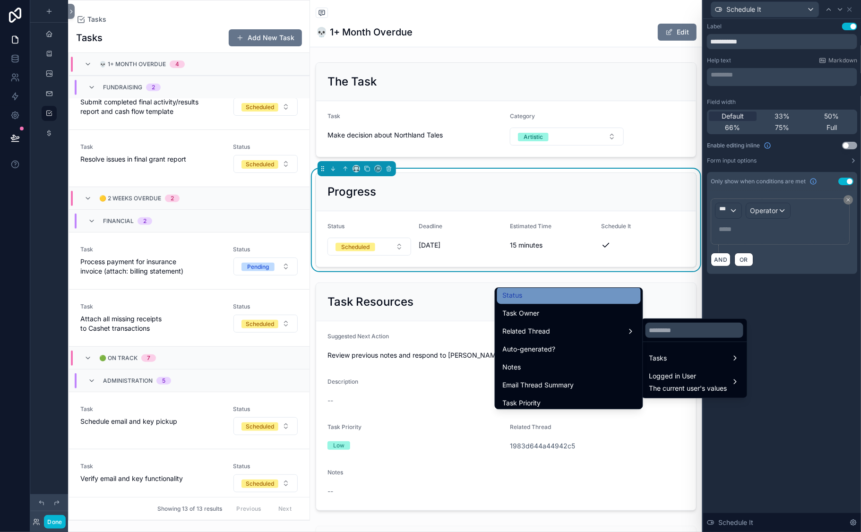
click at [503, 301] on div "Status" at bounding box center [569, 295] width 132 height 11
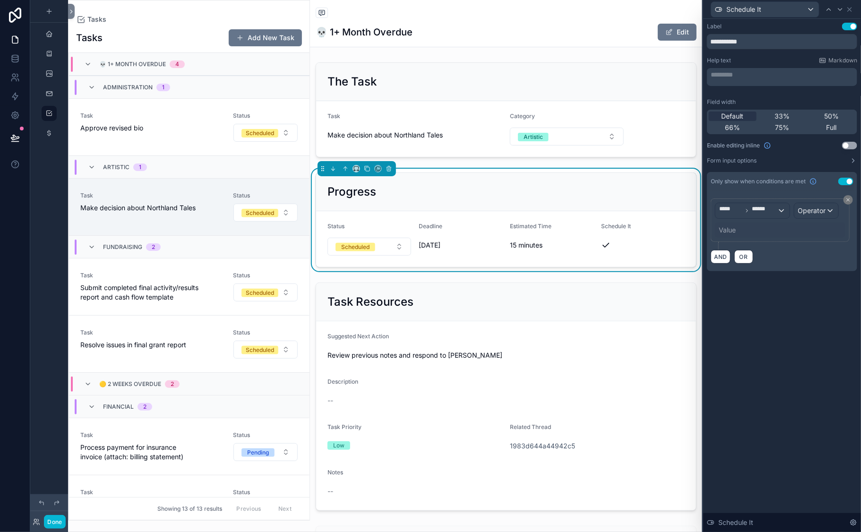
scroll to position [186, 0]
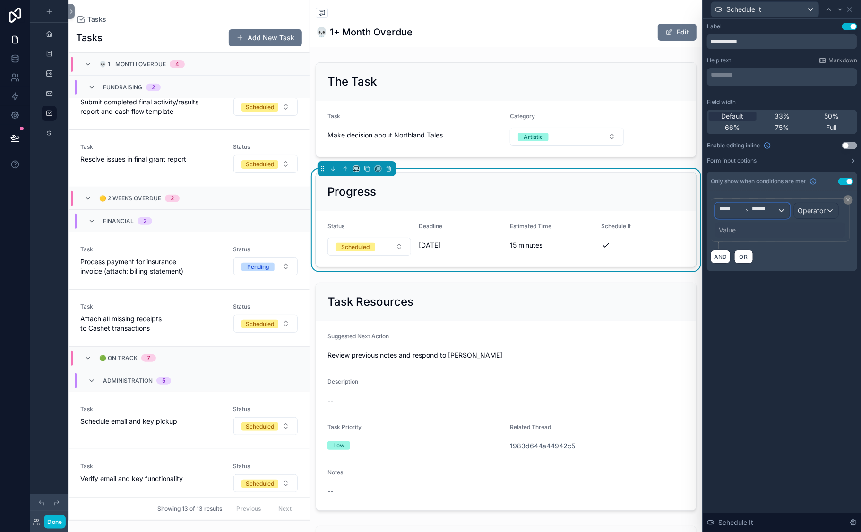
click at [752, 216] on span "******" at bounding box center [765, 210] width 26 height 11
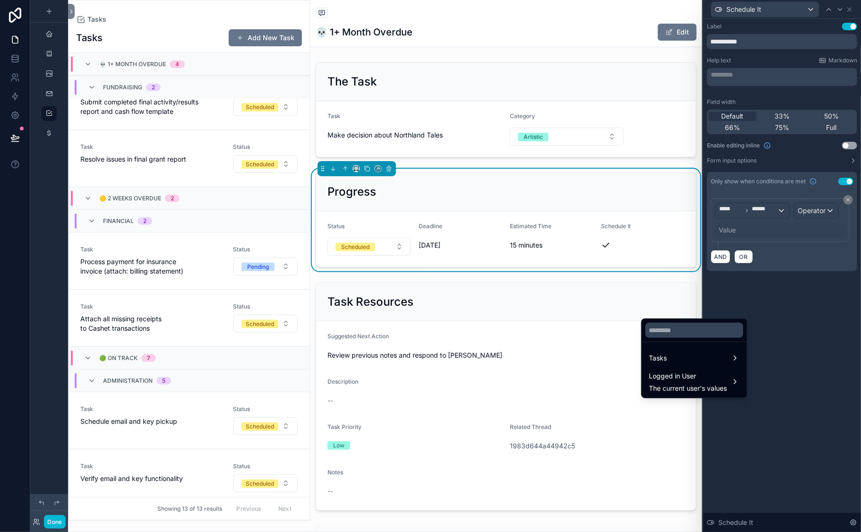
click at [741, 303] on div at bounding box center [782, 266] width 158 height 532
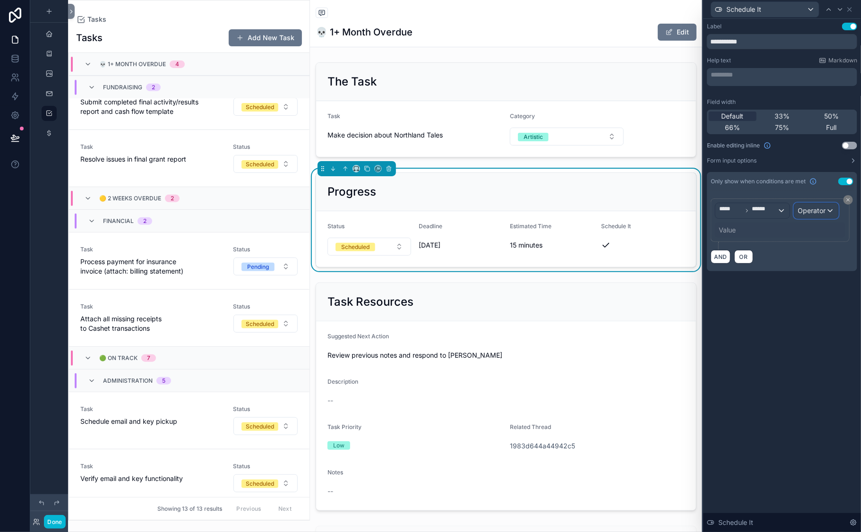
click at [798, 215] on span "Operator" at bounding box center [812, 211] width 28 height 8
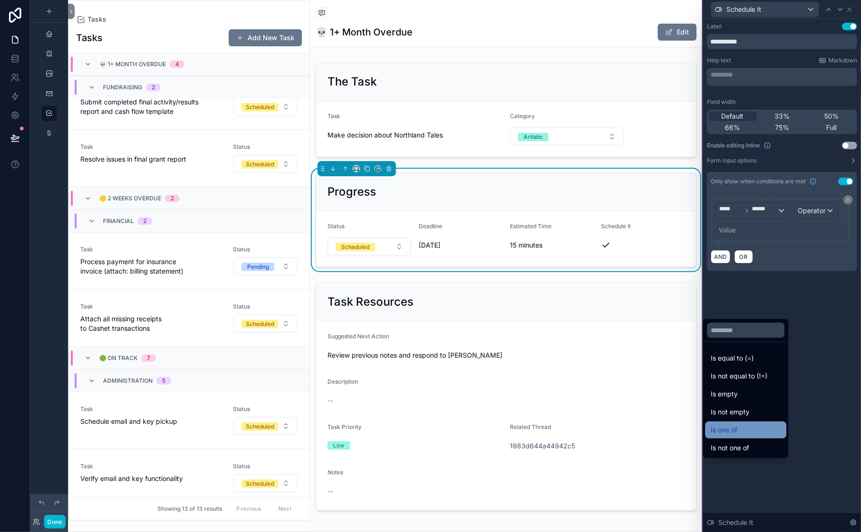
click at [711, 436] on span "Is one of" at bounding box center [724, 429] width 26 height 11
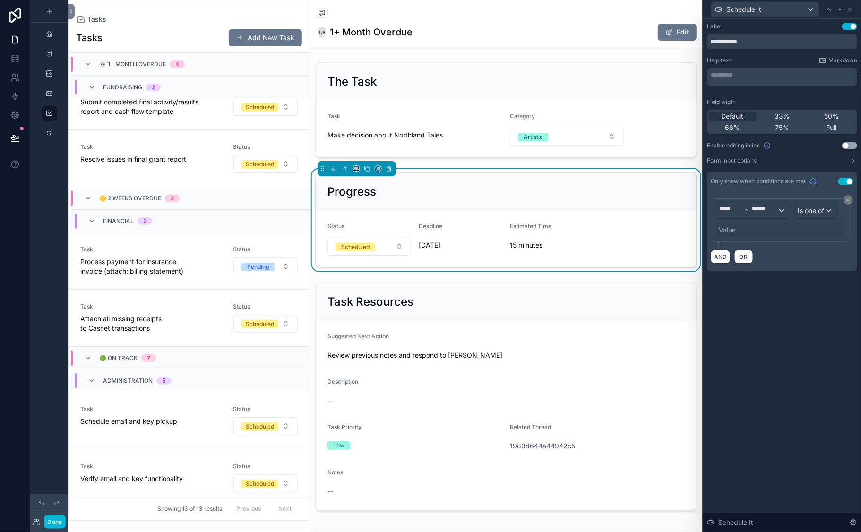
click at [715, 238] on div "Value" at bounding box center [780, 230] width 130 height 15
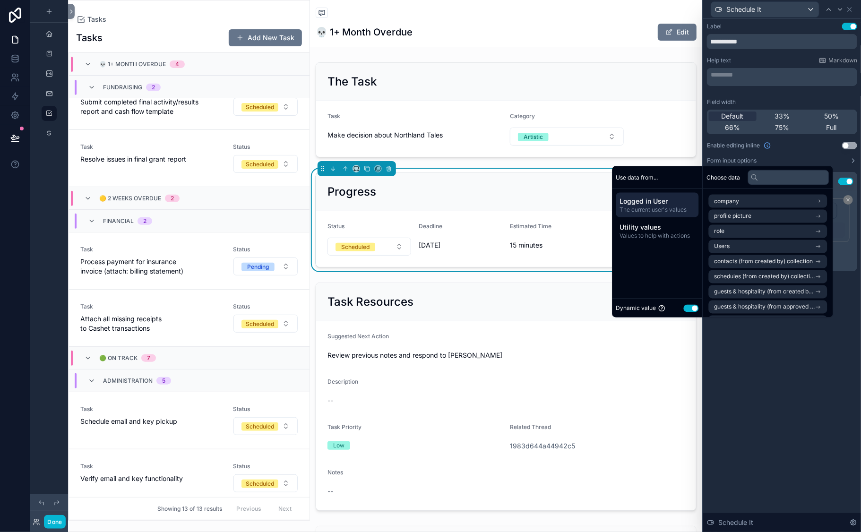
click at [699, 304] on button "Use setting" at bounding box center [691, 308] width 15 height 8
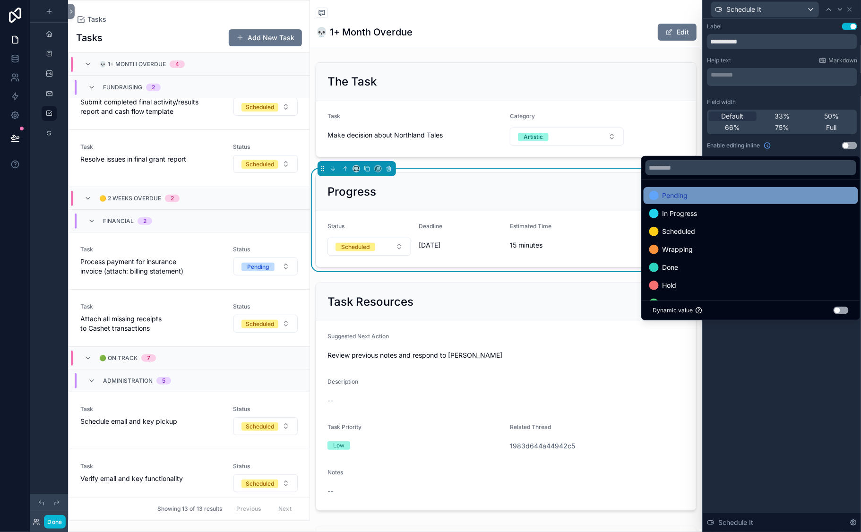
click at [688, 190] on span "Pending" at bounding box center [676, 195] width 26 height 11
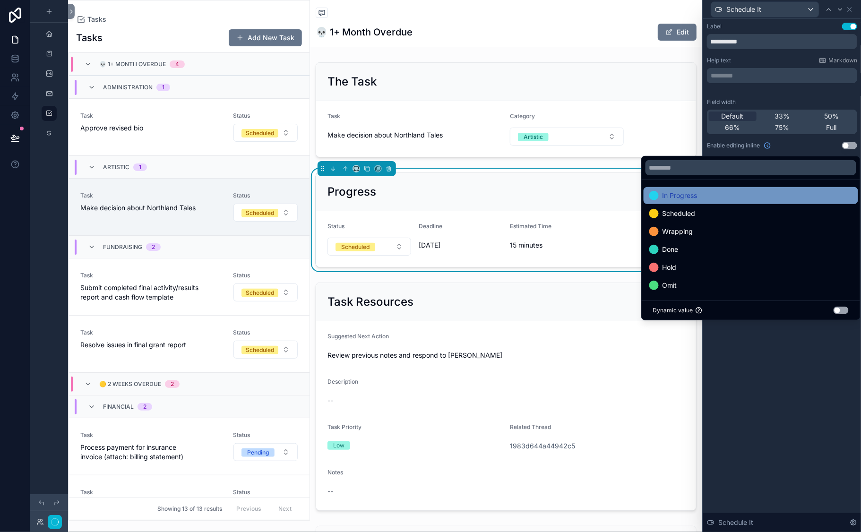
click at [690, 190] on span "In Progress" at bounding box center [680, 195] width 35 height 11
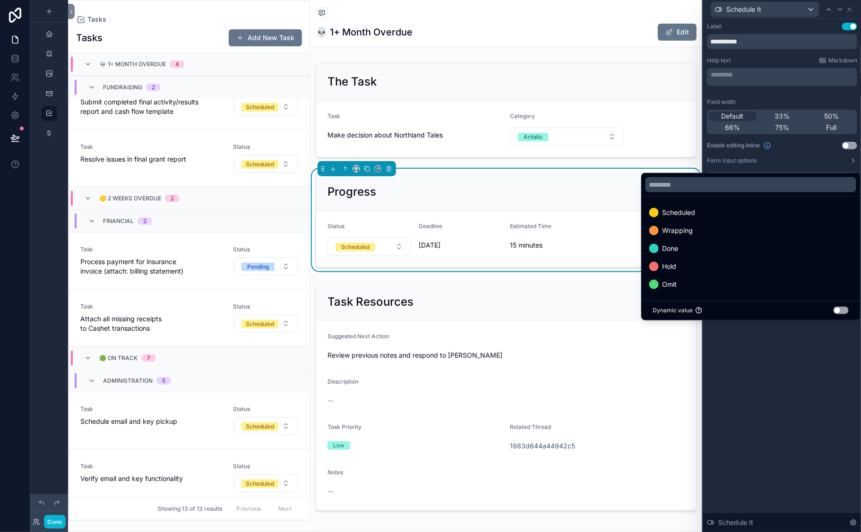
click at [742, 449] on div "**********" at bounding box center [782, 275] width 158 height 513
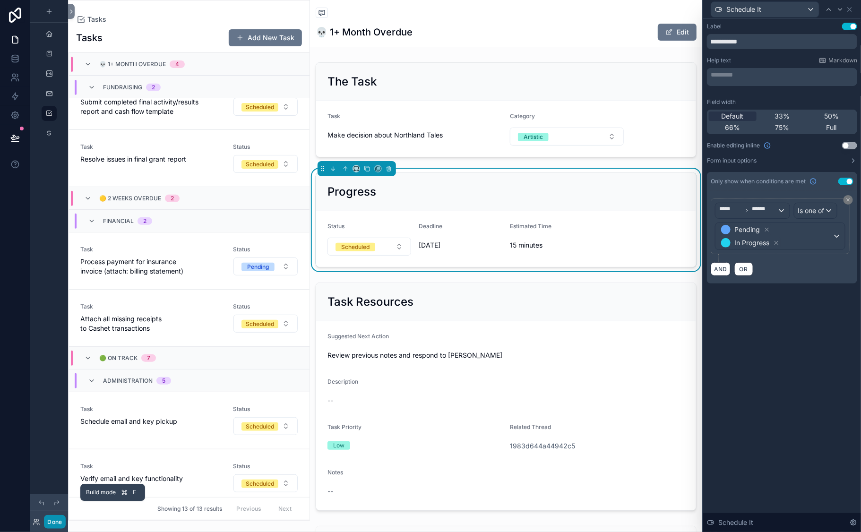
click at [65, 476] on button "Done" at bounding box center [54, 522] width 21 height 14
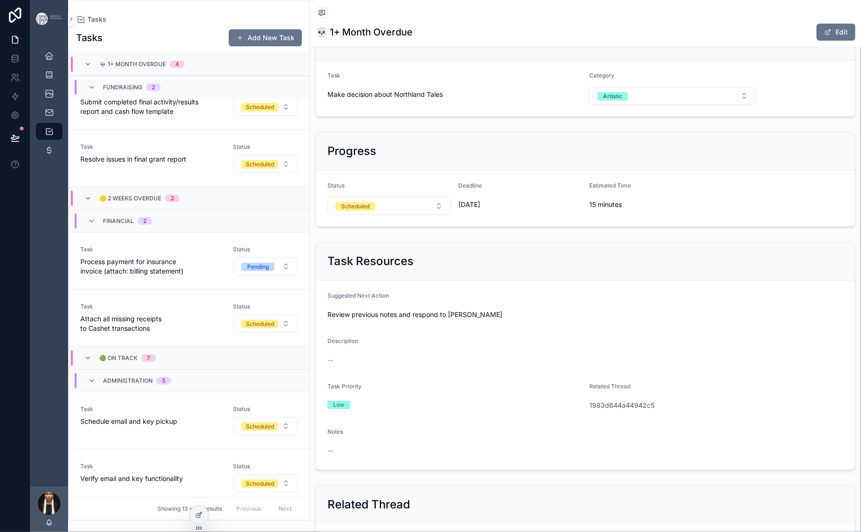
scroll to position [45, 0]
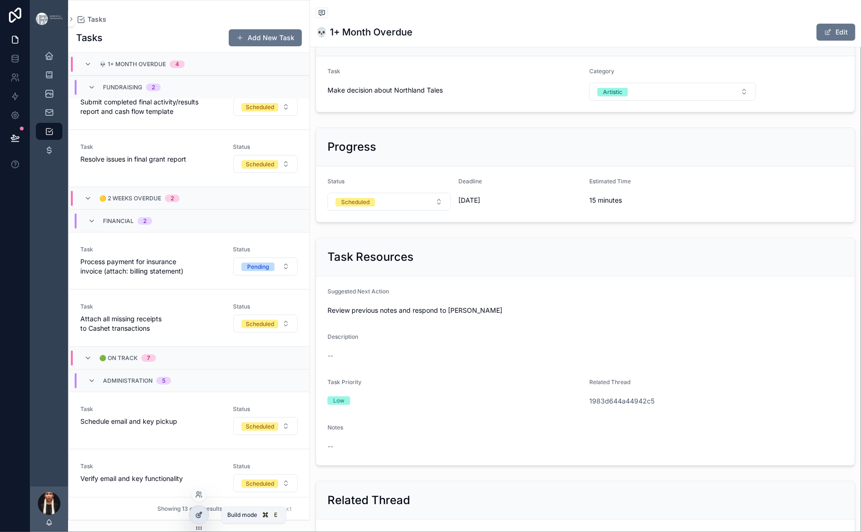
click at [202, 476] on icon at bounding box center [200, 514] width 4 height 4
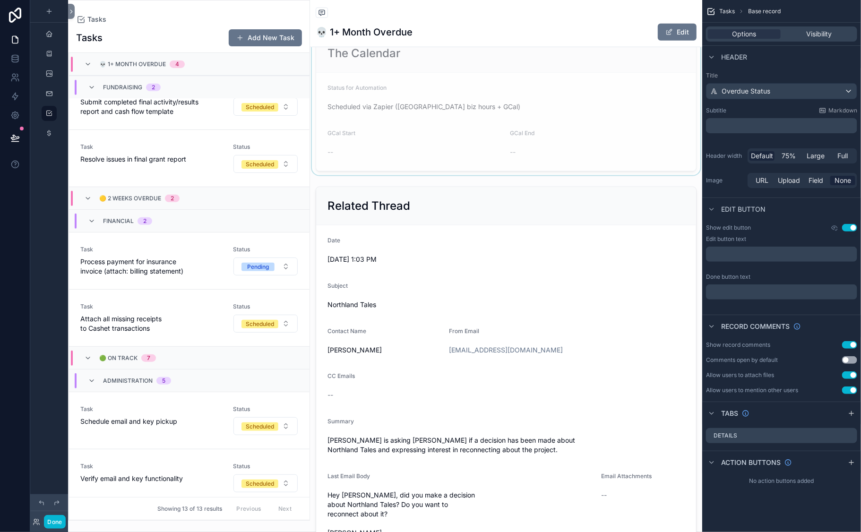
scroll to position [476, 0]
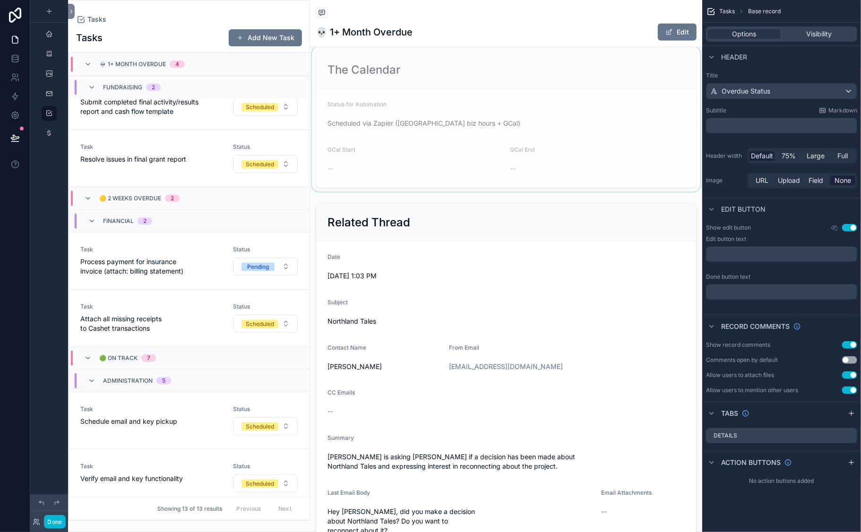
click at [395, 192] on div "scrollable content" at bounding box center [506, 119] width 392 height 145
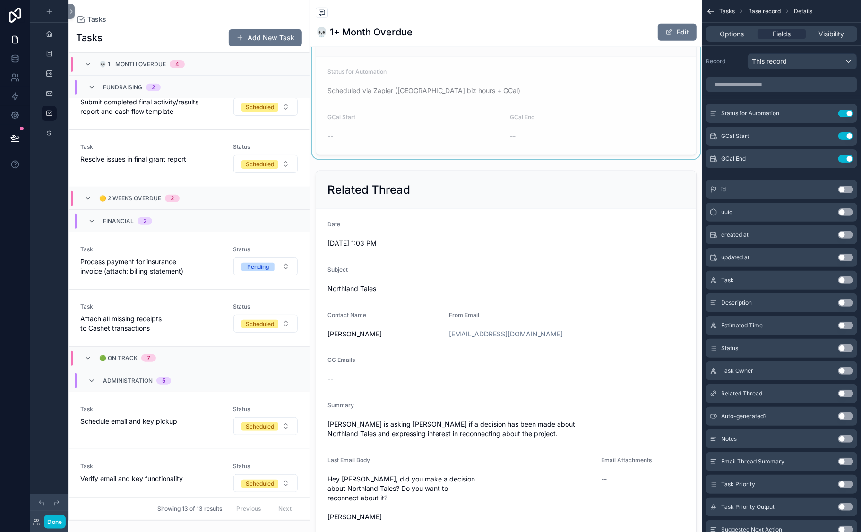
scroll to position [562, 0]
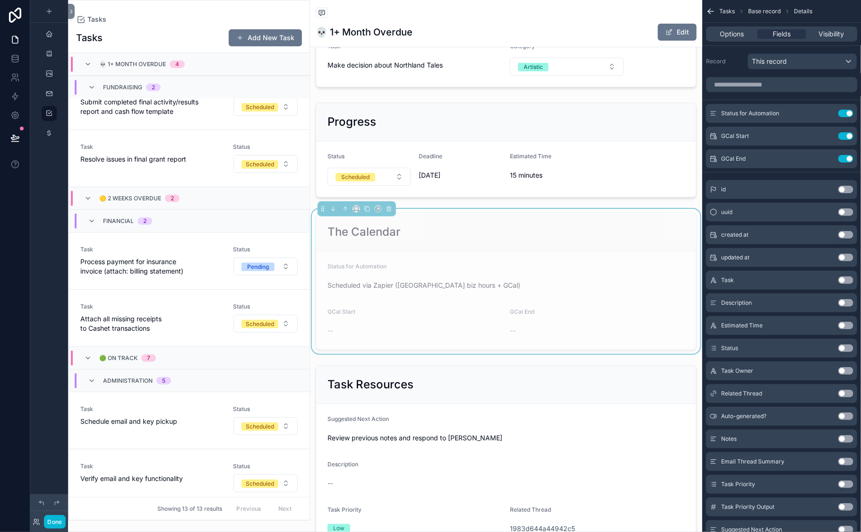
scroll to position [142, 0]
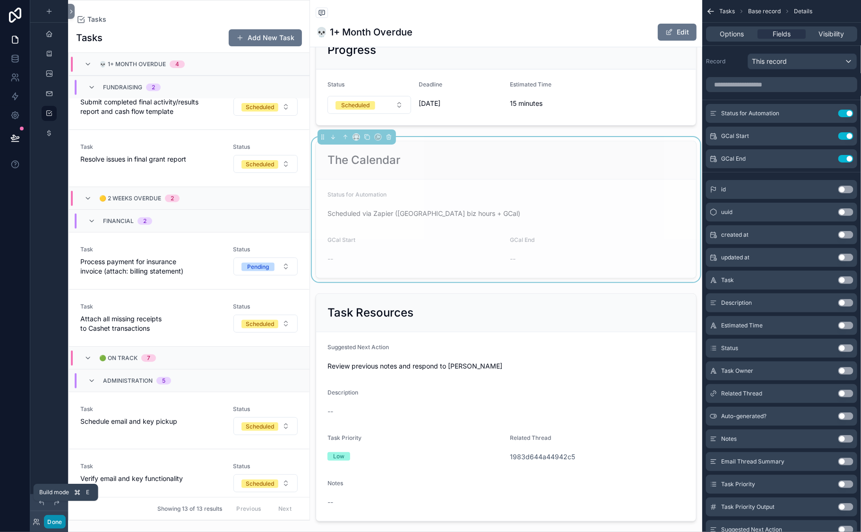
click at [65, 476] on button "Done" at bounding box center [54, 522] width 21 height 14
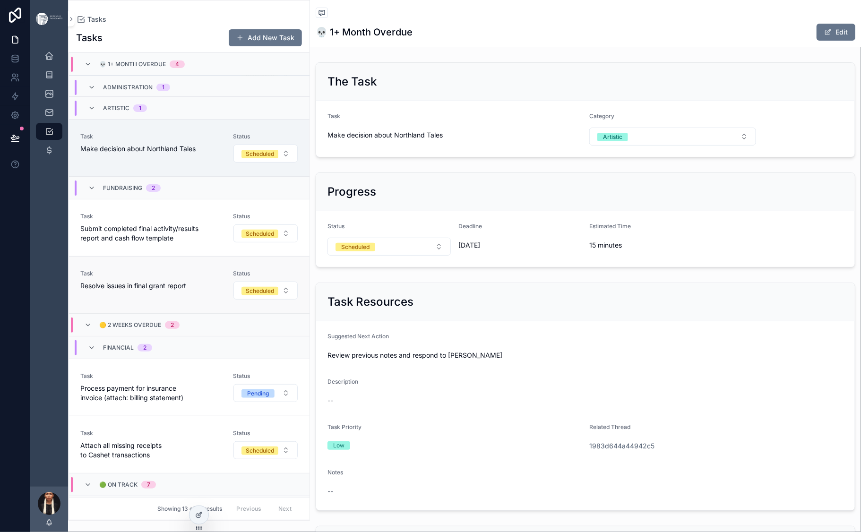
scroll to position [0, 0]
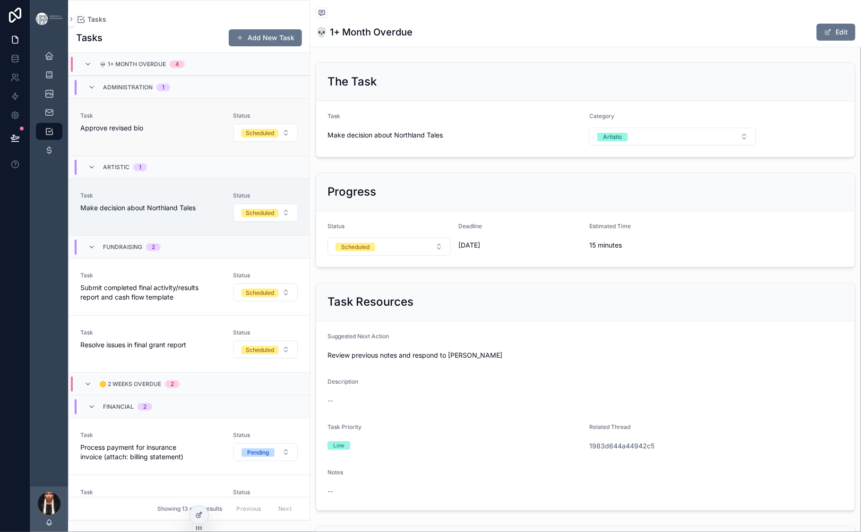
click at [222, 133] on div "Task Approve revised bio" at bounding box center [150, 122] width 141 height 21
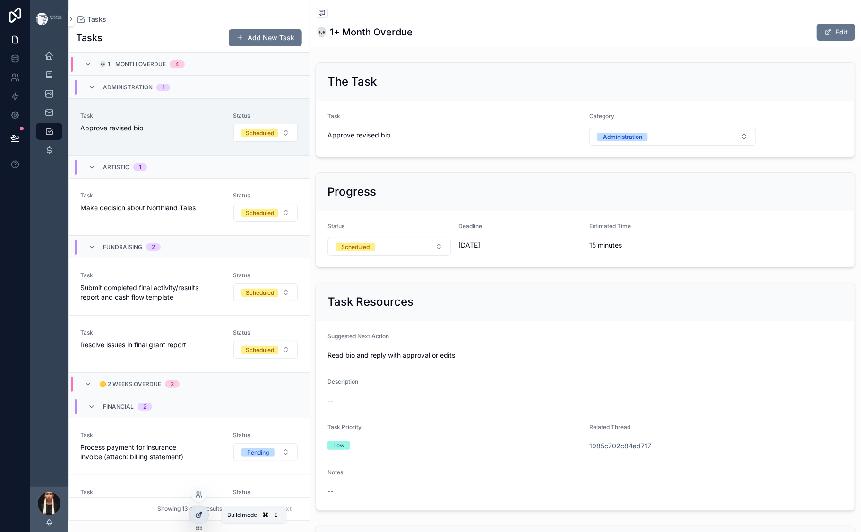
click at [200, 476] on icon at bounding box center [199, 515] width 8 height 8
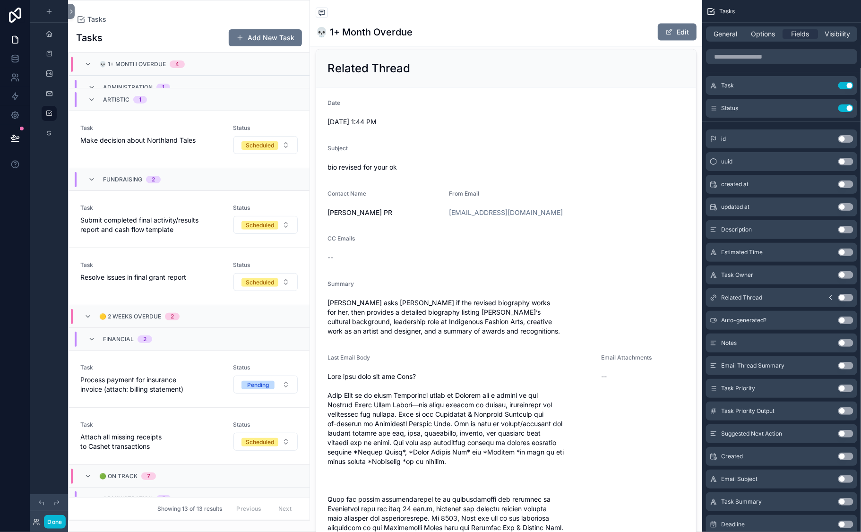
scroll to position [636, 0]
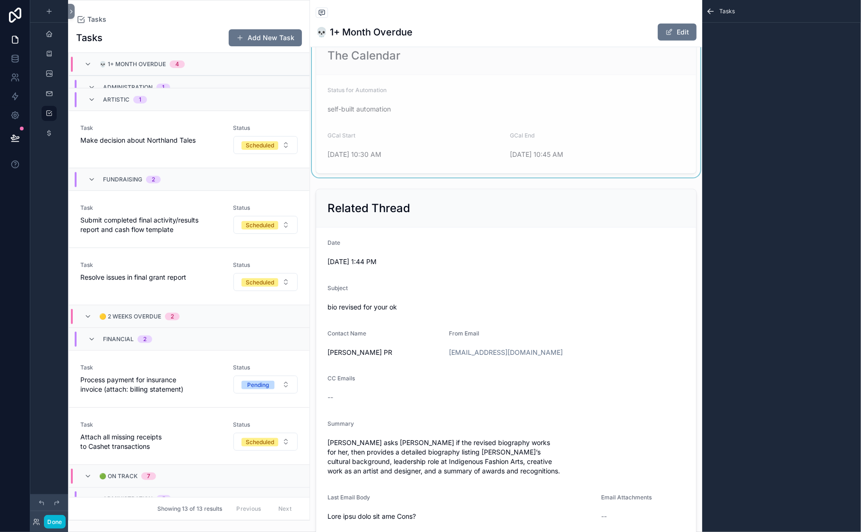
scroll to position [577, 0]
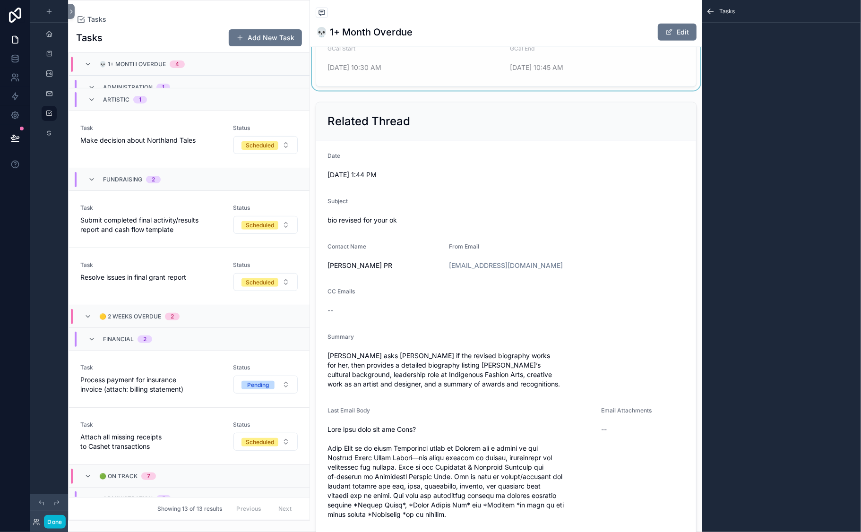
click at [222, 145] on span "Make decision about Northland Tales" at bounding box center [150, 140] width 141 height 9
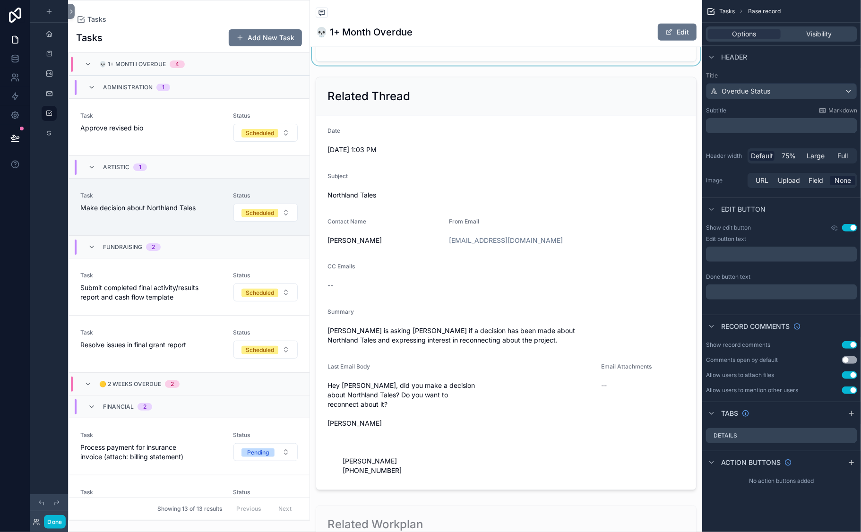
scroll to position [628, 0]
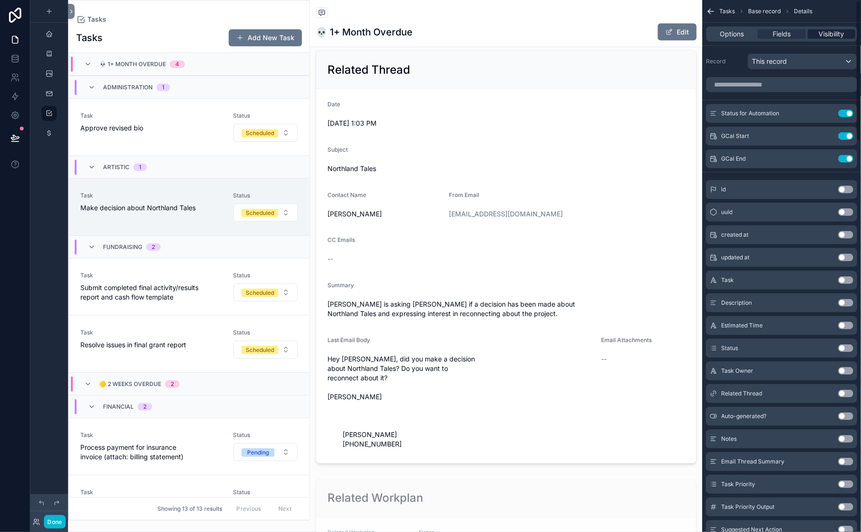
click at [819, 39] on span "Visibility" at bounding box center [832, 33] width 26 height 9
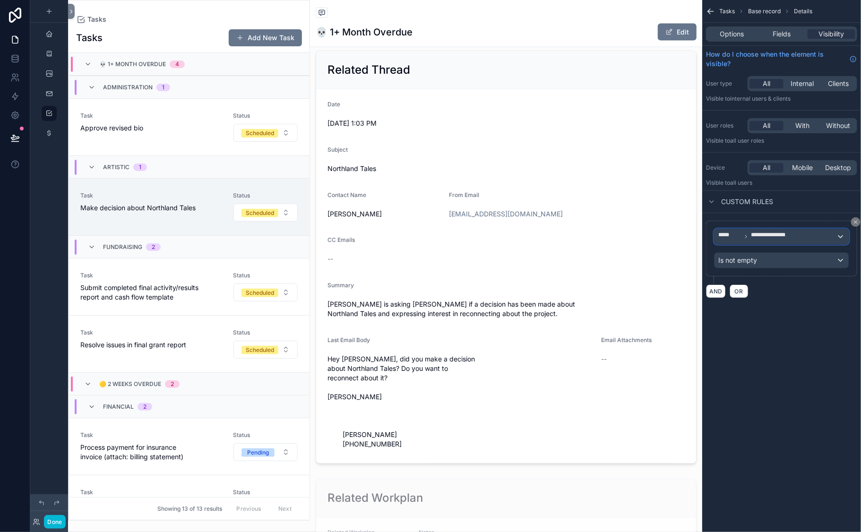
click at [748, 244] on div "**********" at bounding box center [782, 236] width 134 height 15
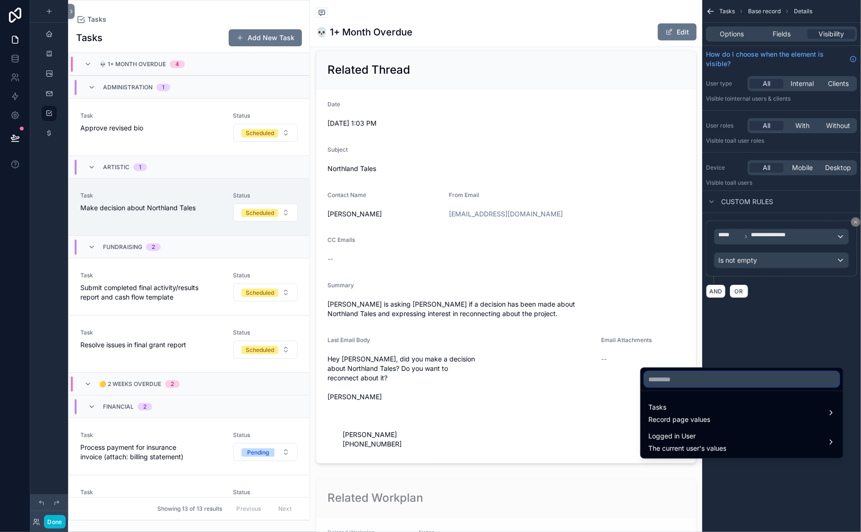
click at [705, 387] on input "text" at bounding box center [742, 379] width 195 height 15
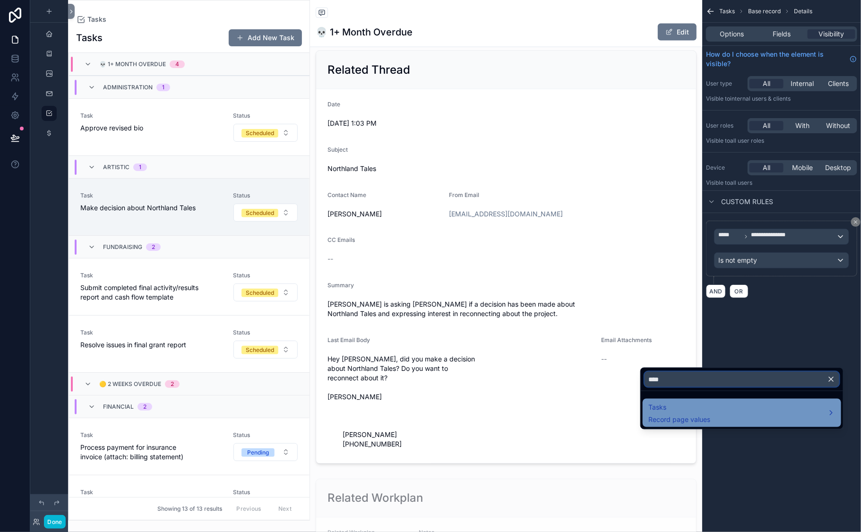
type input "****"
click at [753, 424] on div "Tasks Record page values" at bounding box center [742, 413] width 187 height 23
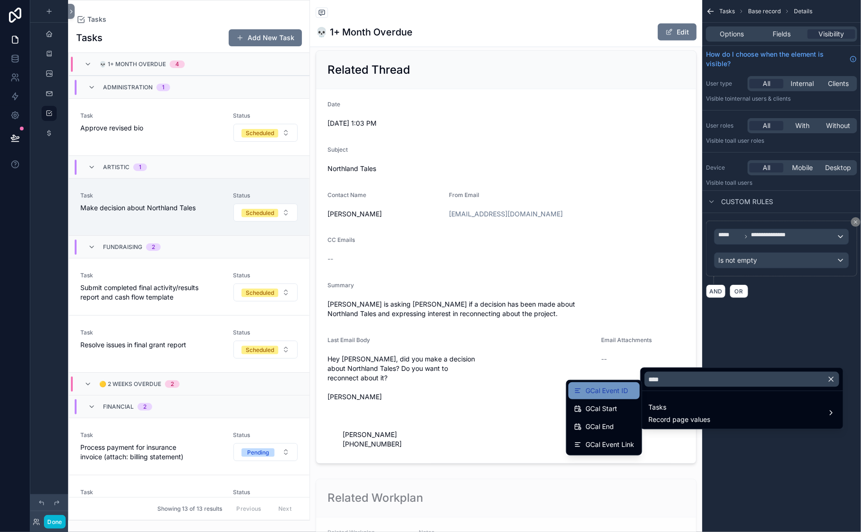
click at [603, 397] on span "GCal Event ID" at bounding box center [607, 390] width 43 height 11
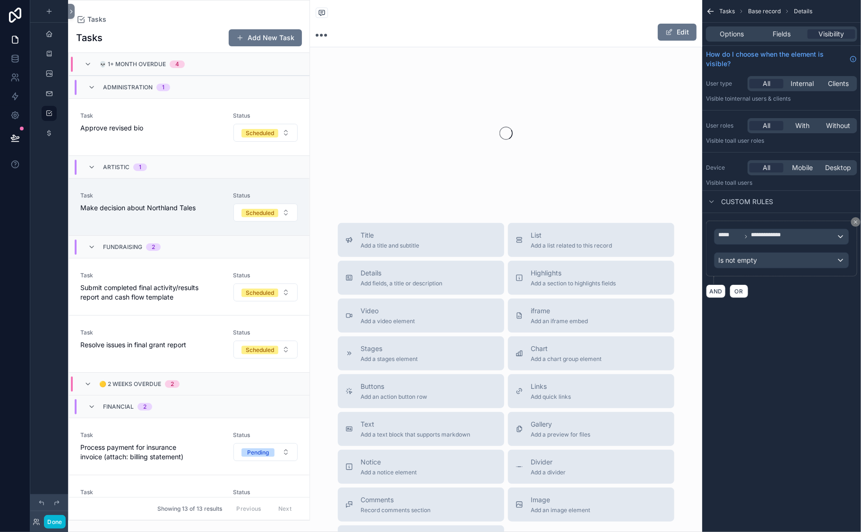
scroll to position [186, 0]
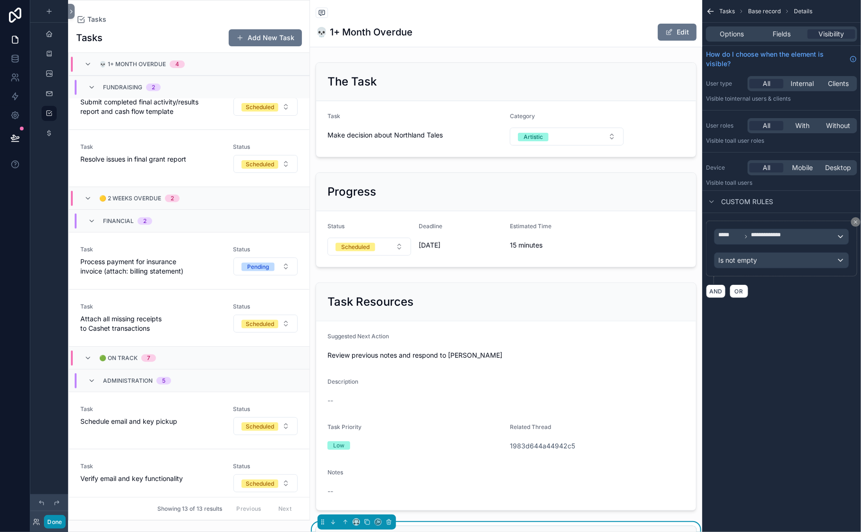
click at [65, 476] on button "Done" at bounding box center [54, 522] width 21 height 14
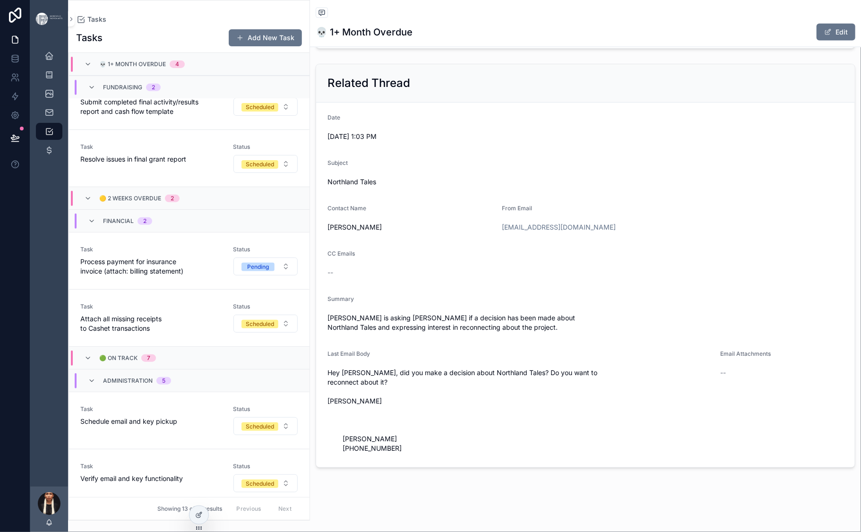
scroll to position [676, 0]
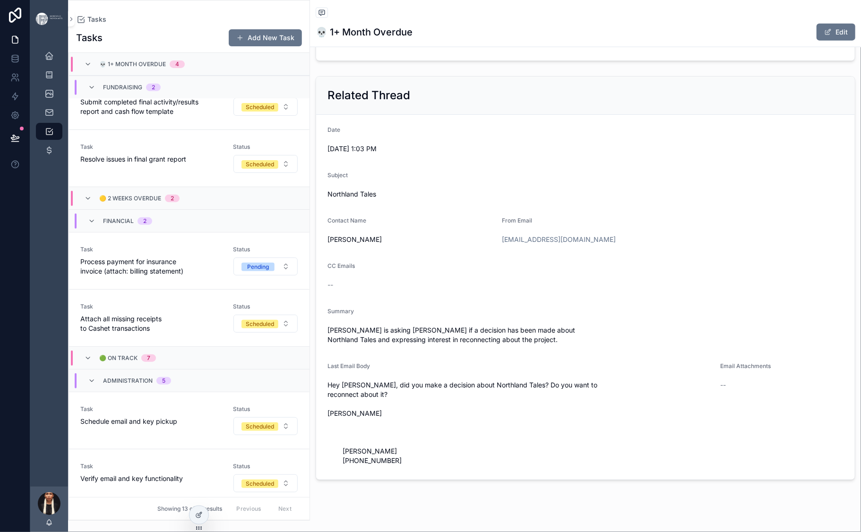
scroll to position [594, 0]
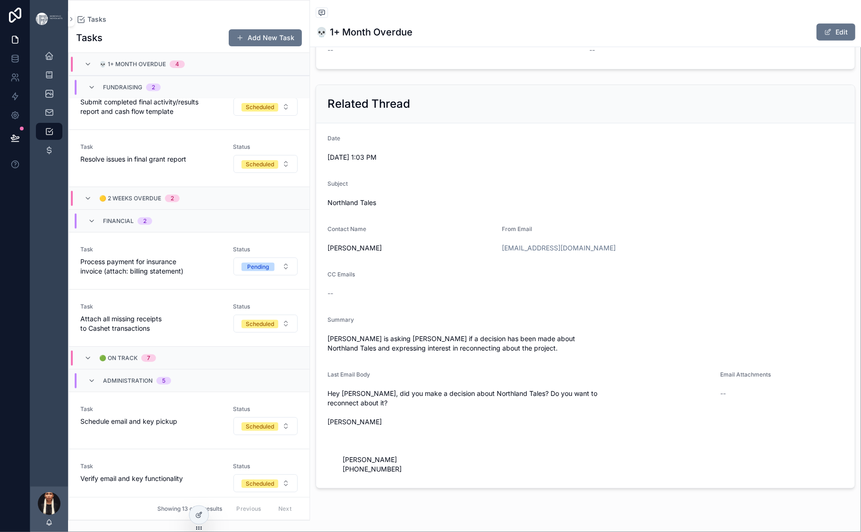
drag, startPoint x: 725, startPoint y: 308, endPoint x: 490, endPoint y: 306, distance: 234.5
click at [490, 69] on form "Status for Automation Scheduled via Zapier (Toronto biz hours + GCal) GCal Star…" at bounding box center [585, 20] width 539 height 98
copy span "Scheduled via Zapier (Toronto biz hours + GCal)"
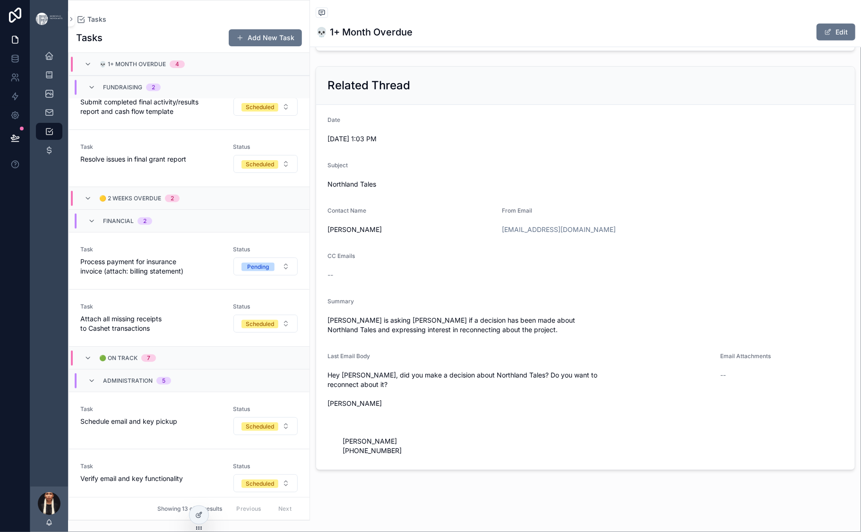
scroll to position [613, 0]
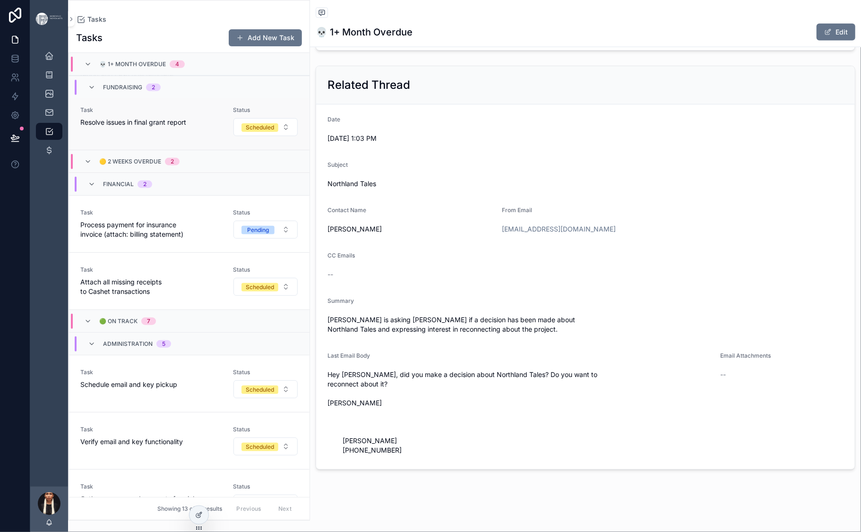
scroll to position [242, 0]
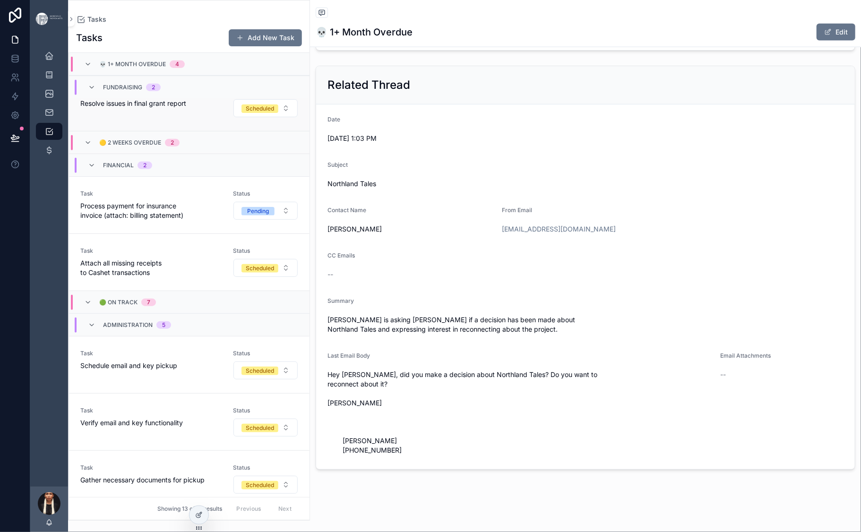
click at [222, 108] on span "Resolve issues in final grant report" at bounding box center [150, 103] width 141 height 9
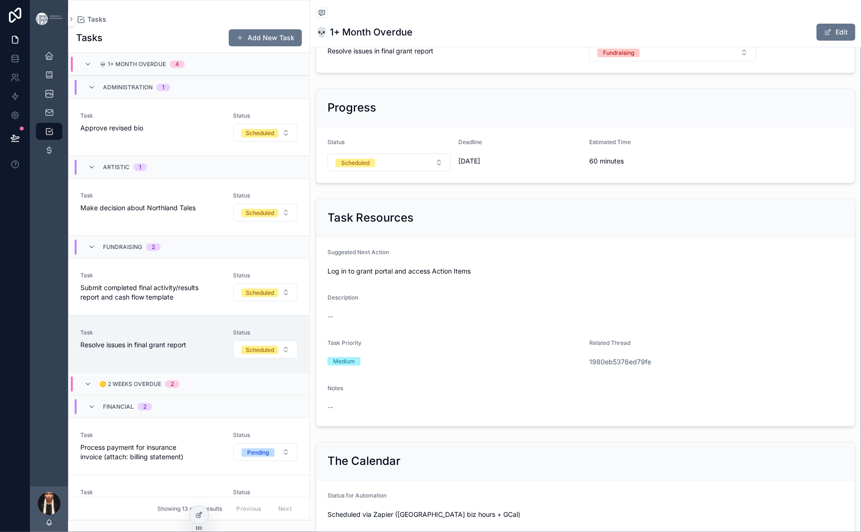
scroll to position [102, 0]
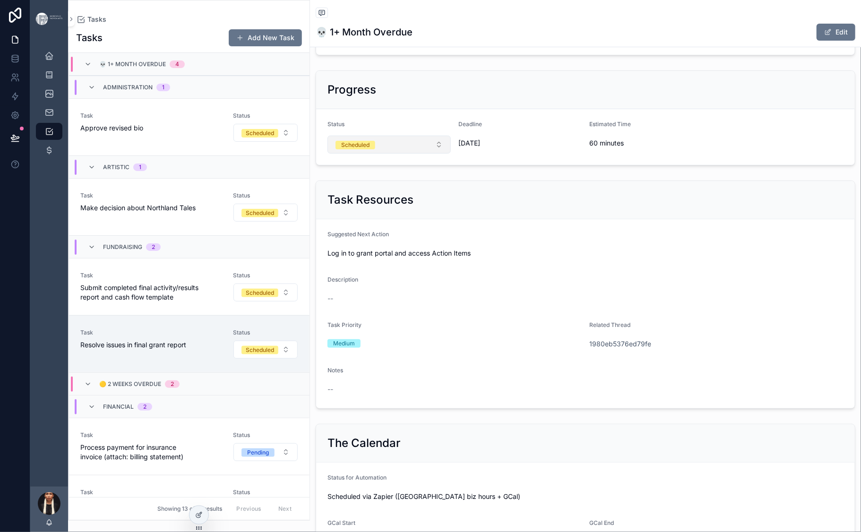
click at [451, 154] on button "Scheduled" at bounding box center [389, 145] width 123 height 18
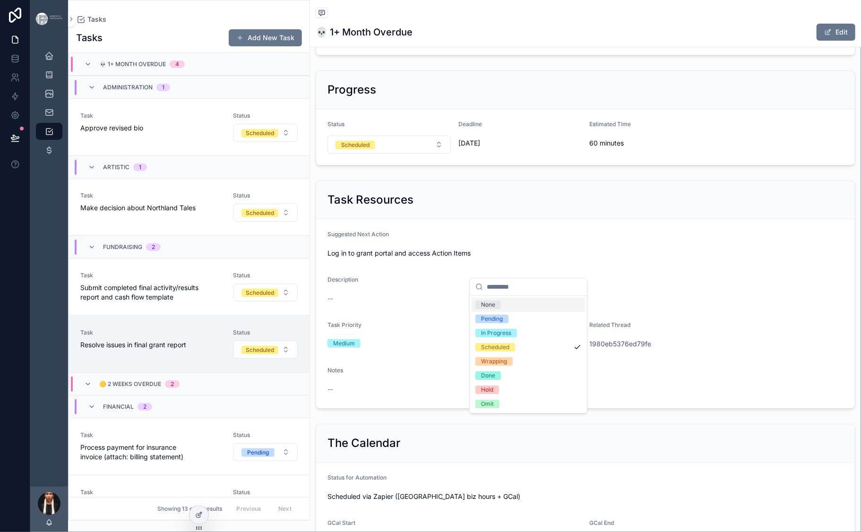
scroll to position [34, 0]
click at [652, 302] on div "The Task Task Resolve issues in final grant report Category Fundraising Progres…" at bounding box center [585, 542] width 551 height 1170
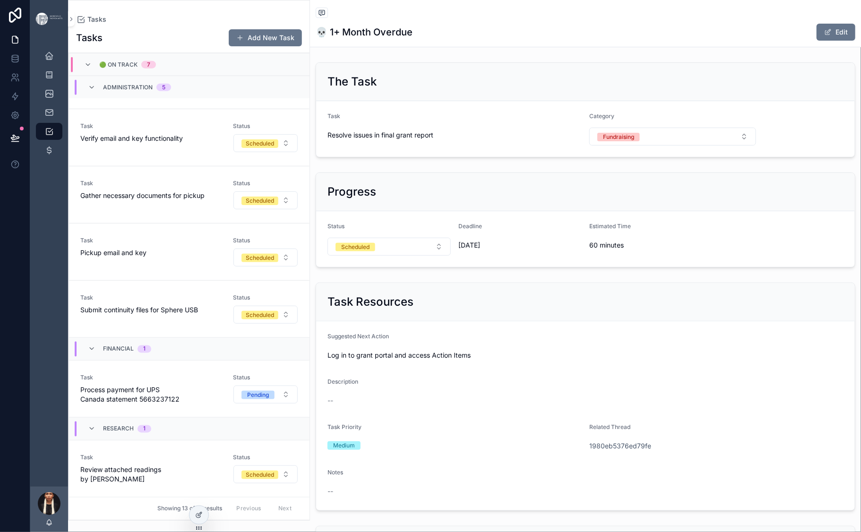
scroll to position [1047, 0]
click at [200, 476] on icon at bounding box center [198, 516] width 4 height 4
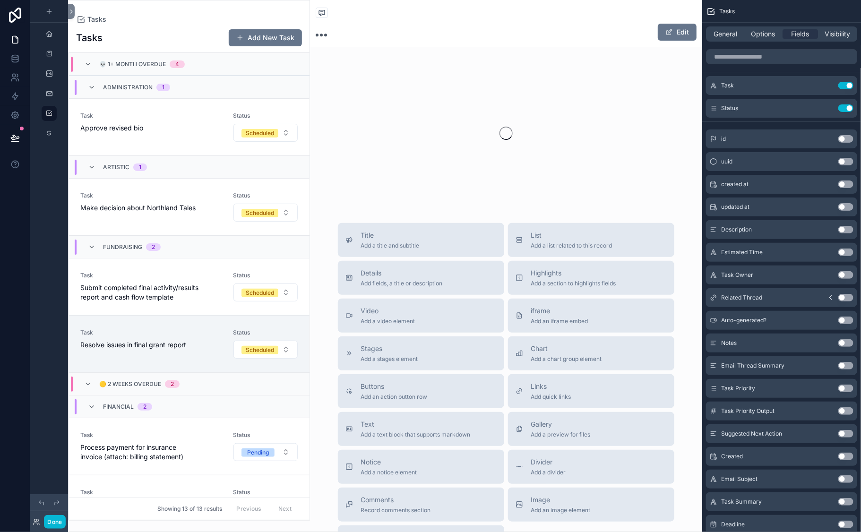
scroll to position [405, 0]
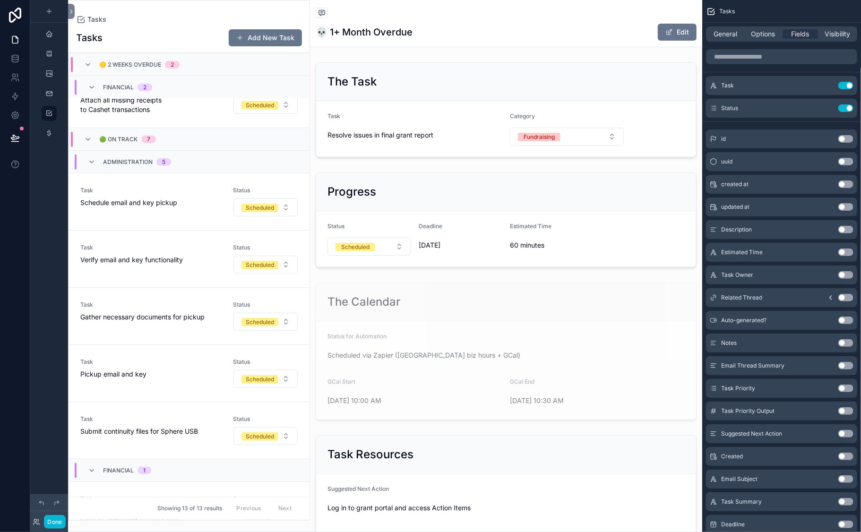
click at [196, 43] on div "scrollable content" at bounding box center [189, 260] width 241 height 520
click at [714, 39] on span "General" at bounding box center [726, 33] width 24 height 9
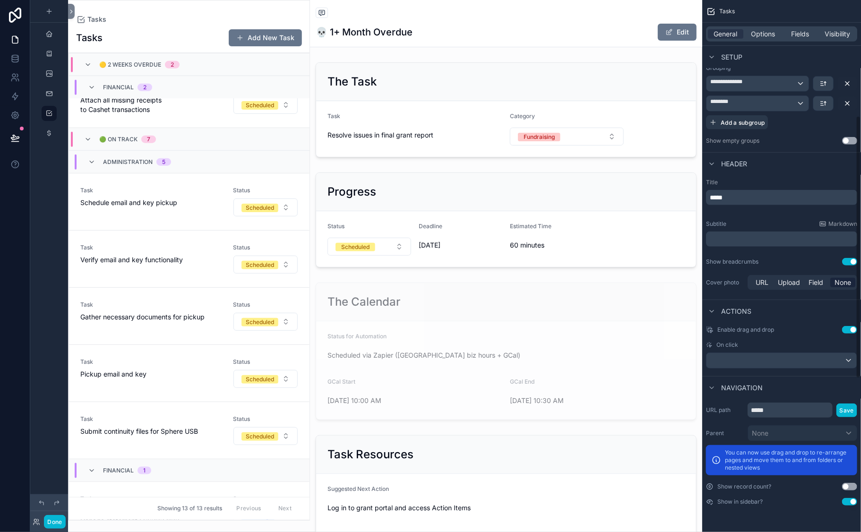
scroll to position [235, 0]
click at [820, 87] on icon "scrollable content" at bounding box center [824, 84] width 8 height 8
click at [822, 254] on span "Z -> A" at bounding box center [816, 247] width 19 height 11
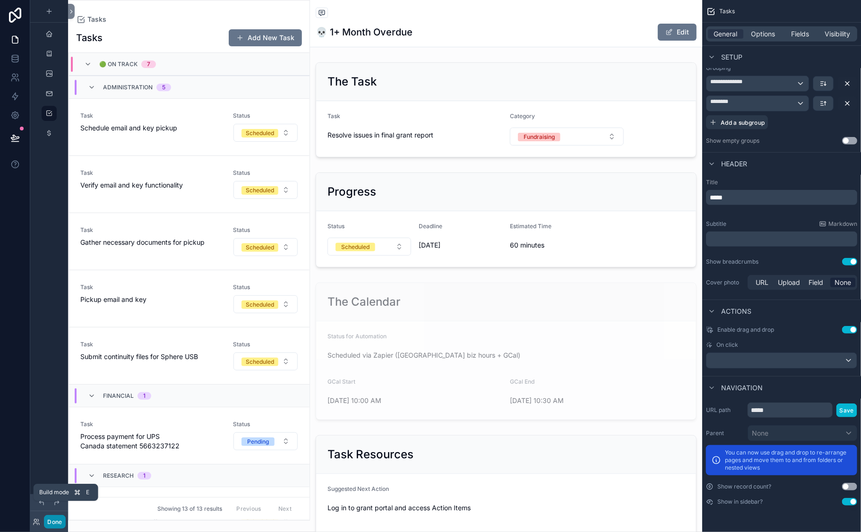
click at [65, 476] on button "Done" at bounding box center [54, 522] width 21 height 14
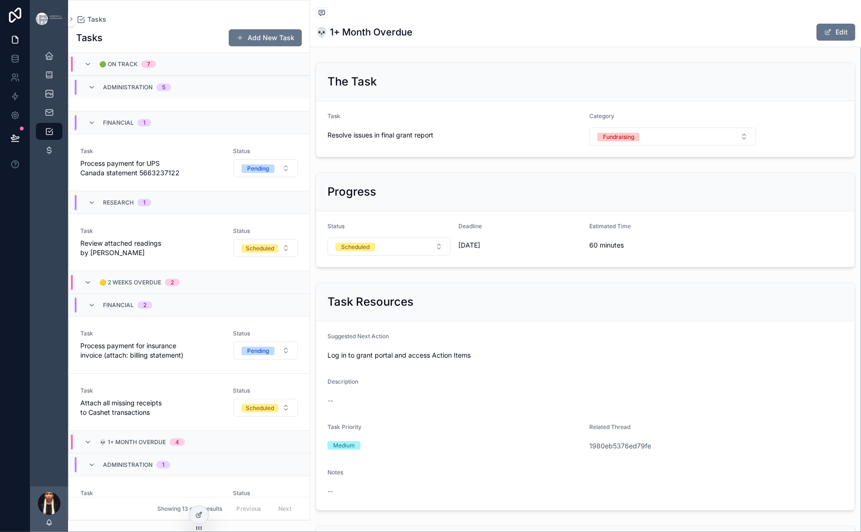
scroll to position [0, 0]
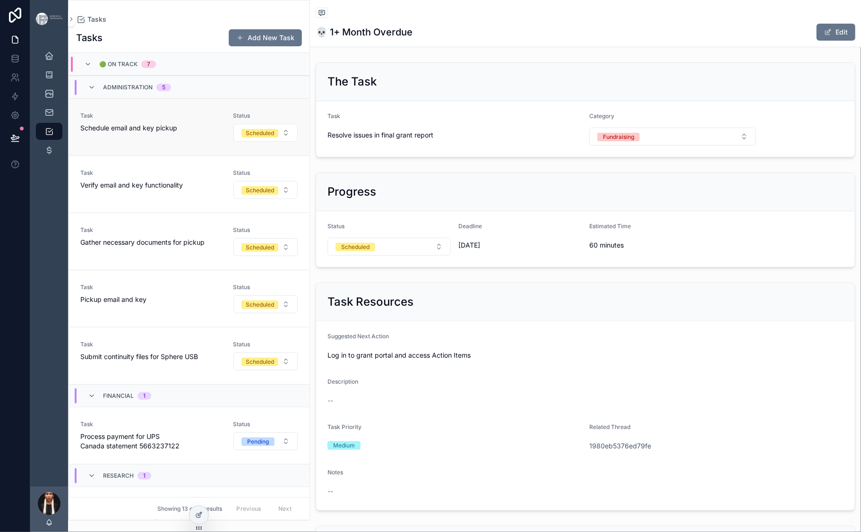
click at [218, 133] on span "Schedule email and key pickup" at bounding box center [150, 127] width 141 height 9
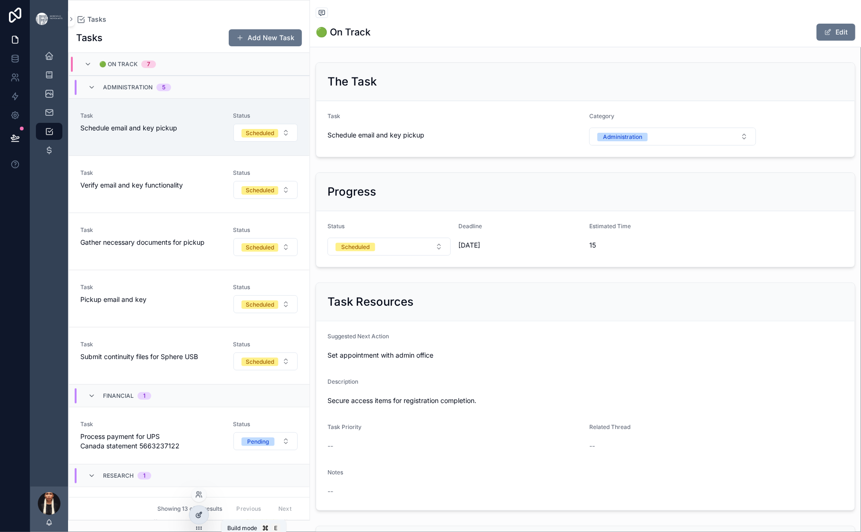
click at [200, 476] on icon at bounding box center [198, 516] width 4 height 4
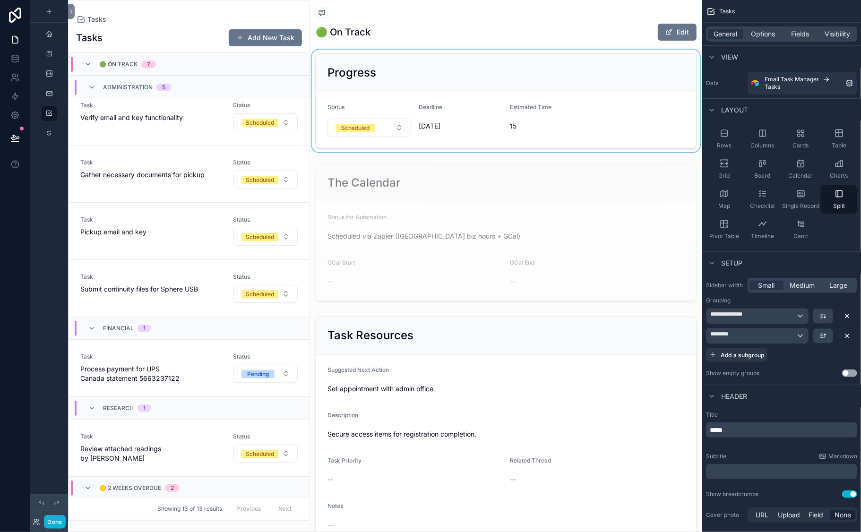
scroll to position [293, 0]
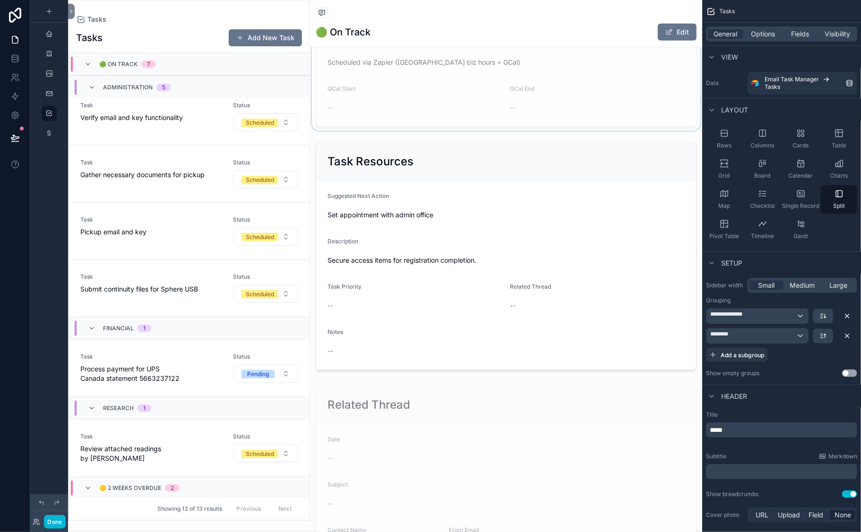
click at [373, 131] on div "scrollable content" at bounding box center [506, 58] width 392 height 145
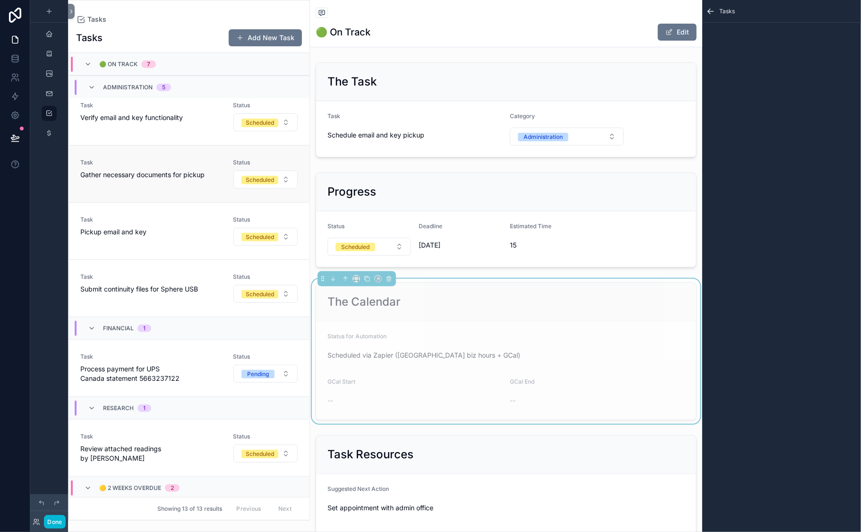
scroll to position [0, 0]
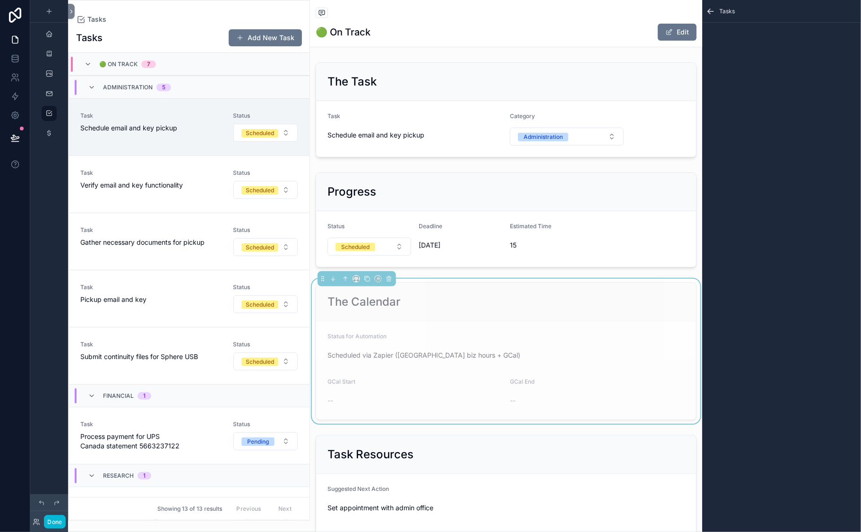
click at [200, 120] on span "Task" at bounding box center [150, 116] width 141 height 8
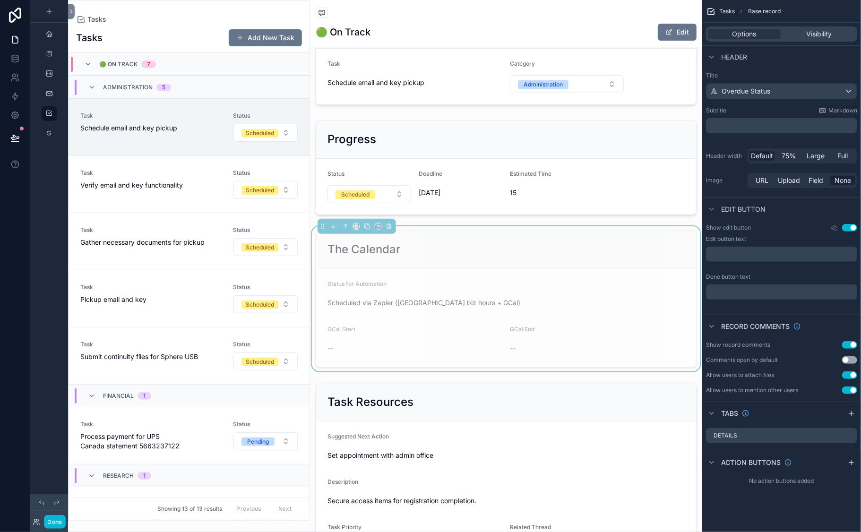
scroll to position [83, 0]
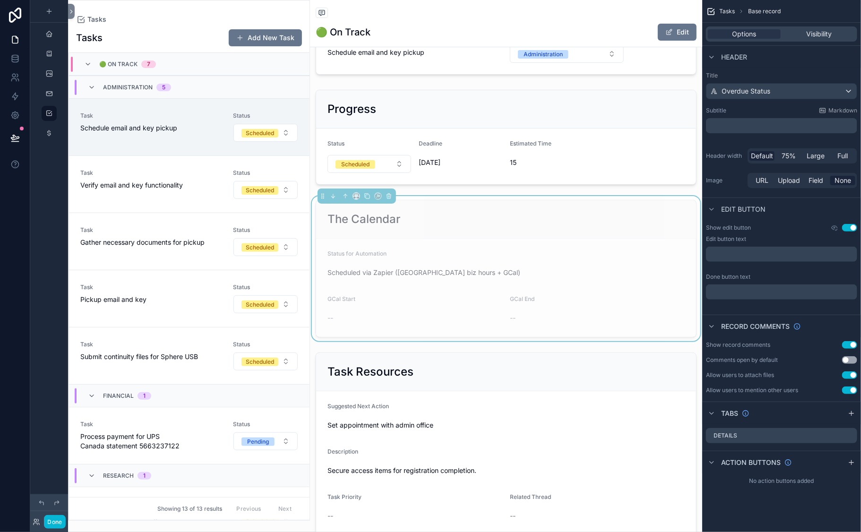
click at [540, 239] on div "The Calendar" at bounding box center [506, 219] width 380 height 38
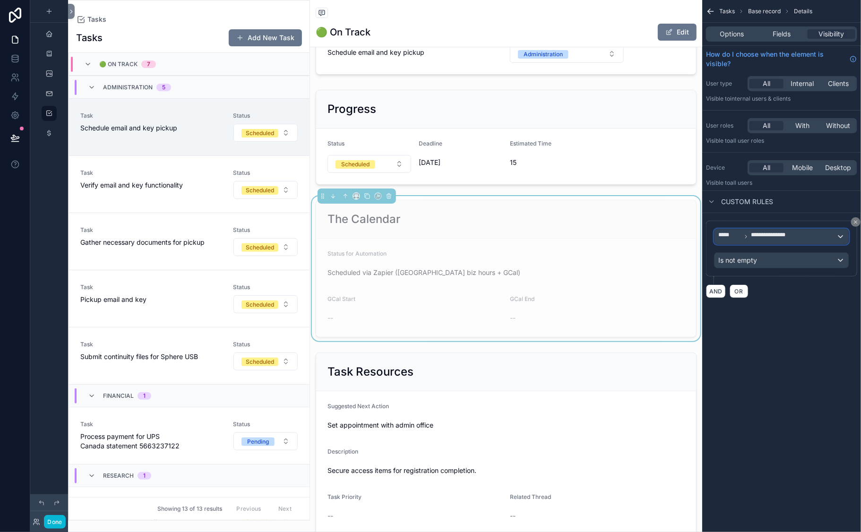
click at [747, 244] on div "**********" at bounding box center [782, 236] width 134 height 15
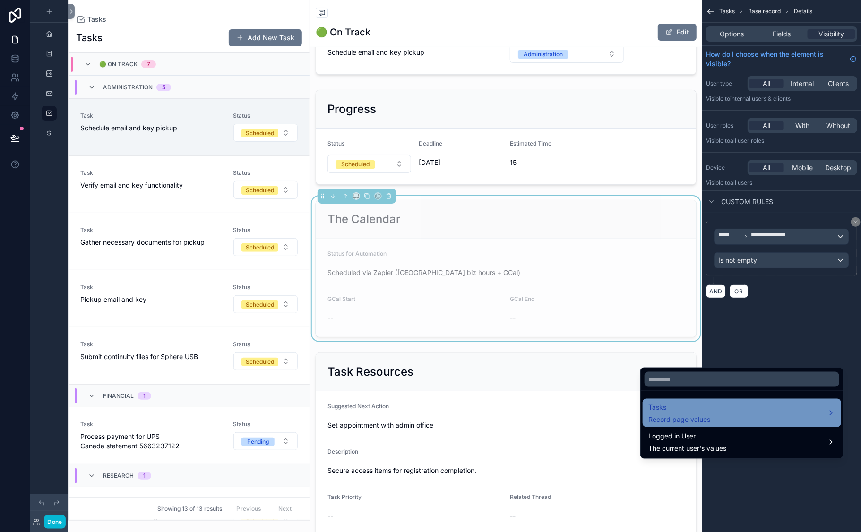
click at [710, 413] on span "Tasks" at bounding box center [680, 407] width 62 height 11
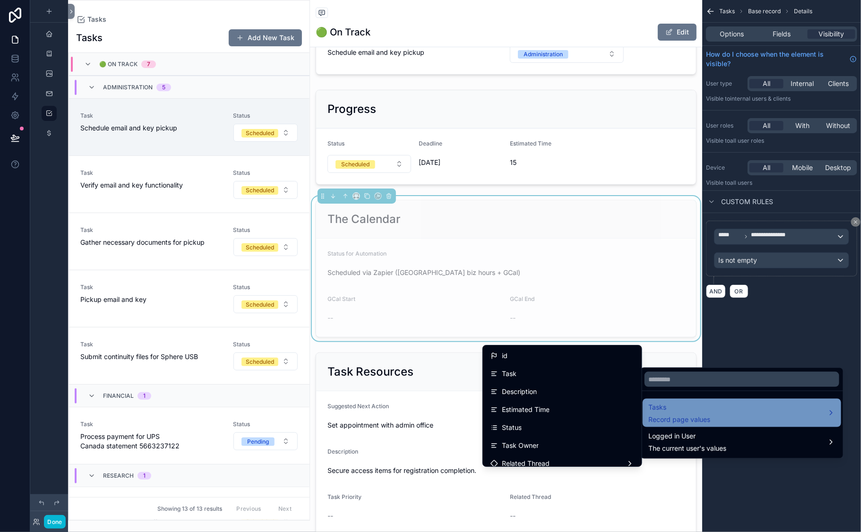
click at [710, 413] on span "Tasks" at bounding box center [680, 407] width 62 height 11
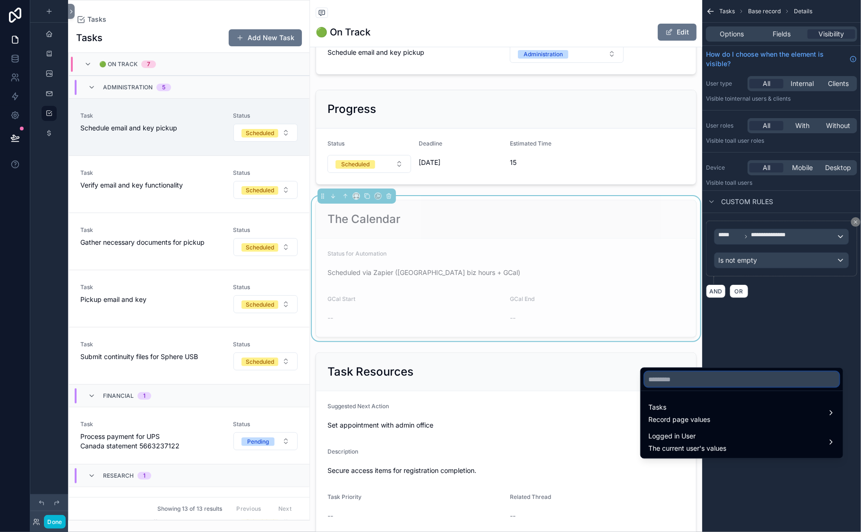
click at [701, 383] on input "text" at bounding box center [742, 379] width 195 height 15
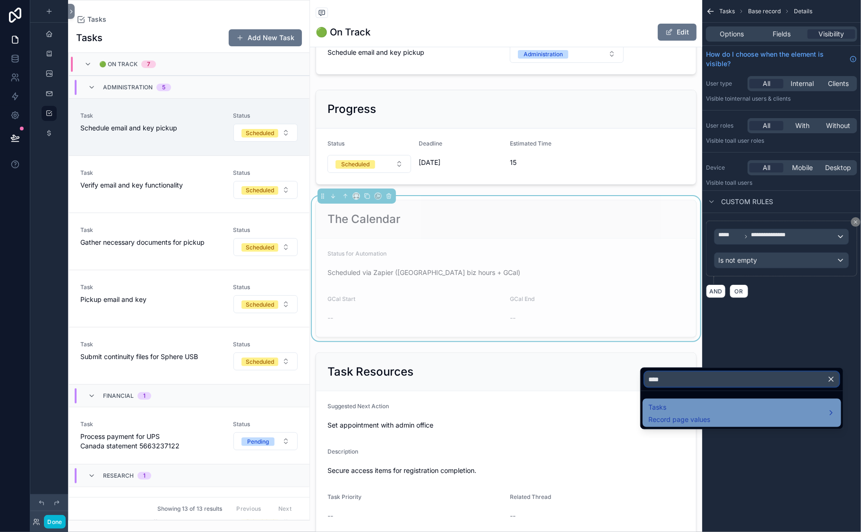
type input "****"
click at [710, 424] on div "Tasks Record page values" at bounding box center [680, 413] width 62 height 23
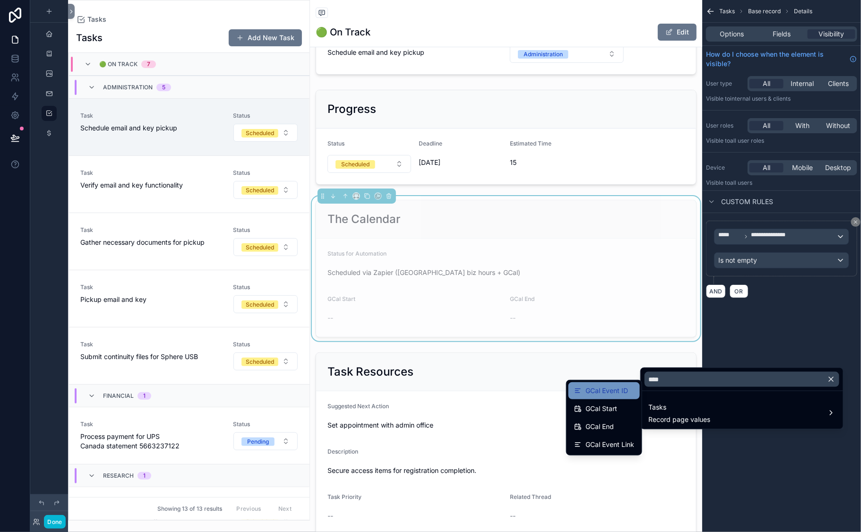
click at [590, 397] on span "GCal Event ID" at bounding box center [607, 390] width 43 height 11
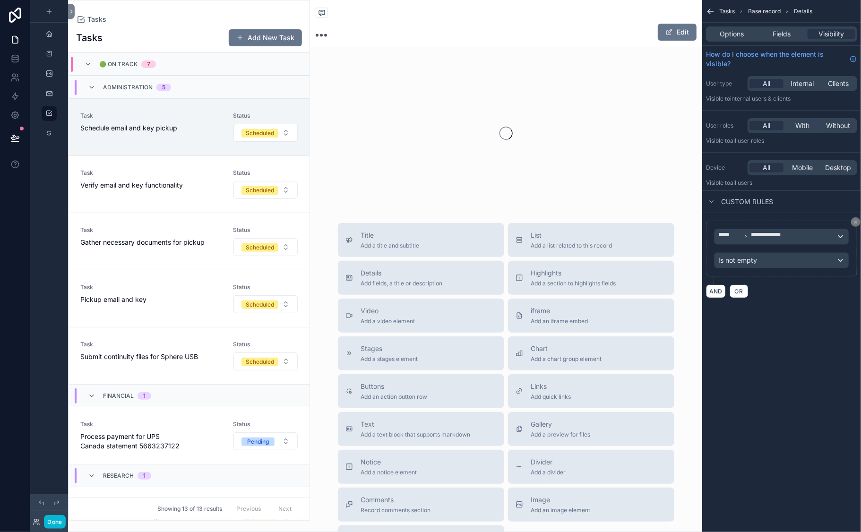
scroll to position [68, 0]
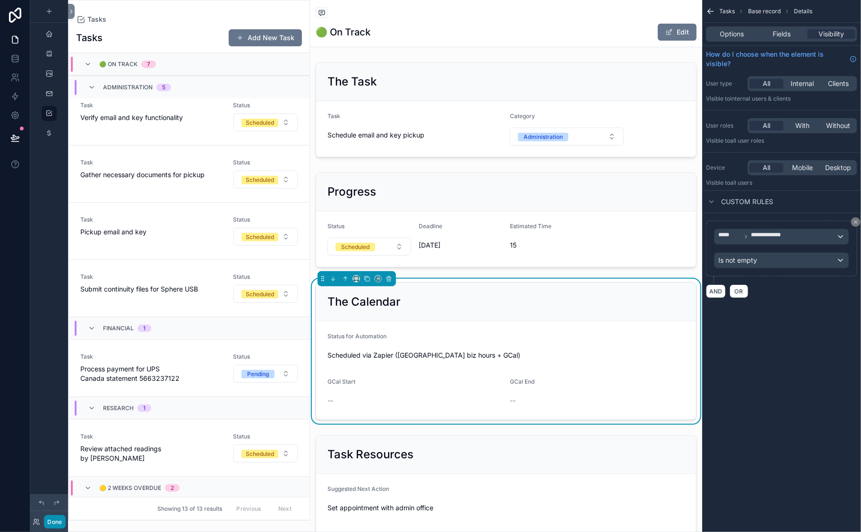
click at [65, 476] on button "Done" at bounding box center [54, 522] width 21 height 14
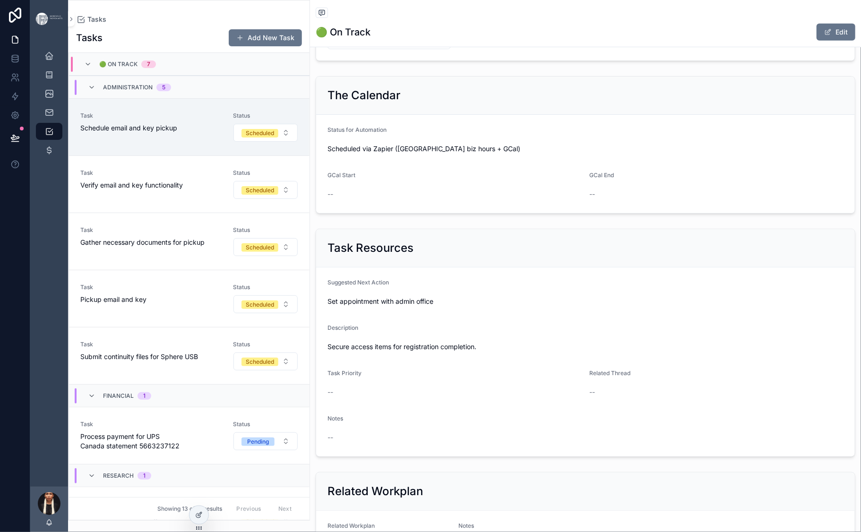
scroll to position [214, 0]
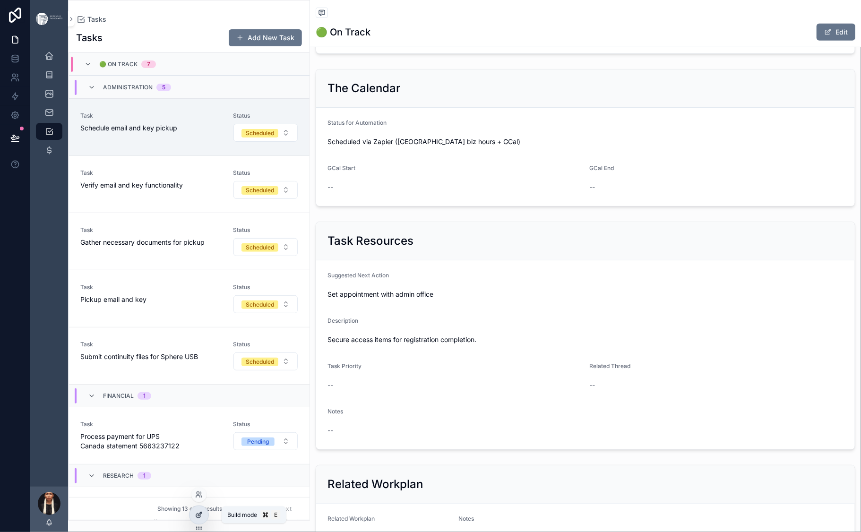
click at [202, 476] on icon at bounding box center [199, 515] width 8 height 8
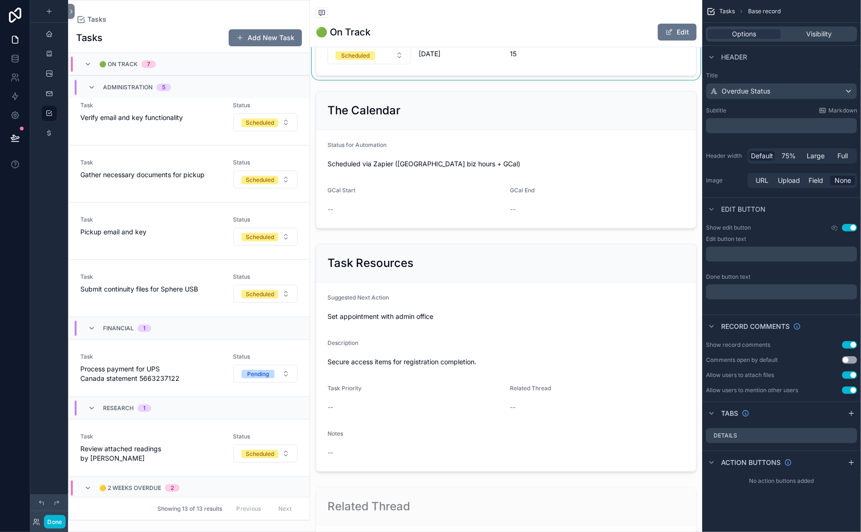
scroll to position [194, 0]
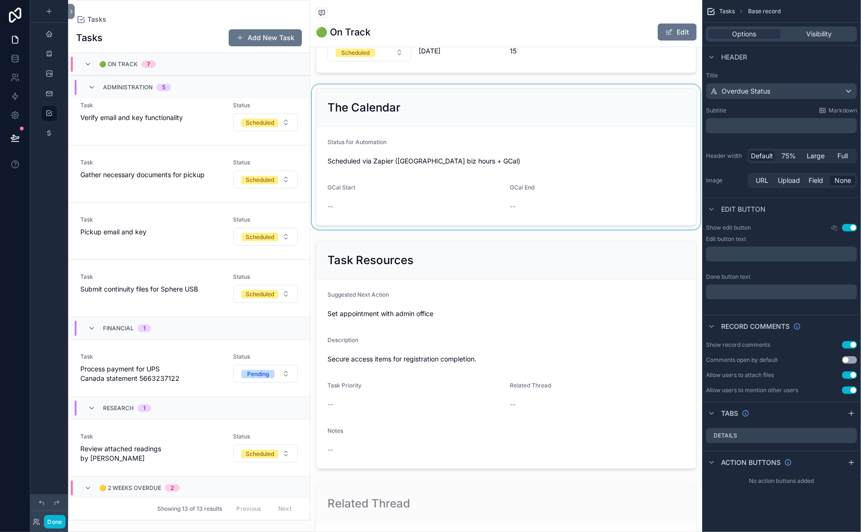
click at [443, 230] on div "scrollable content" at bounding box center [506, 157] width 392 height 145
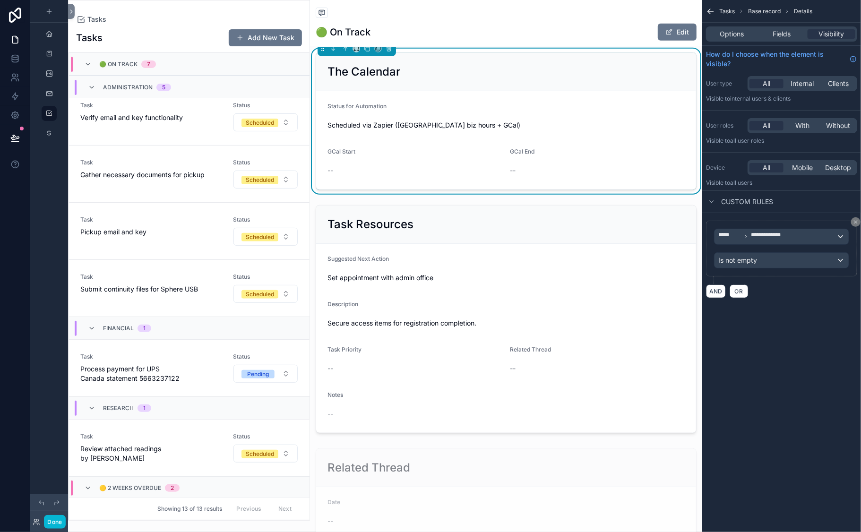
scroll to position [233, 0]
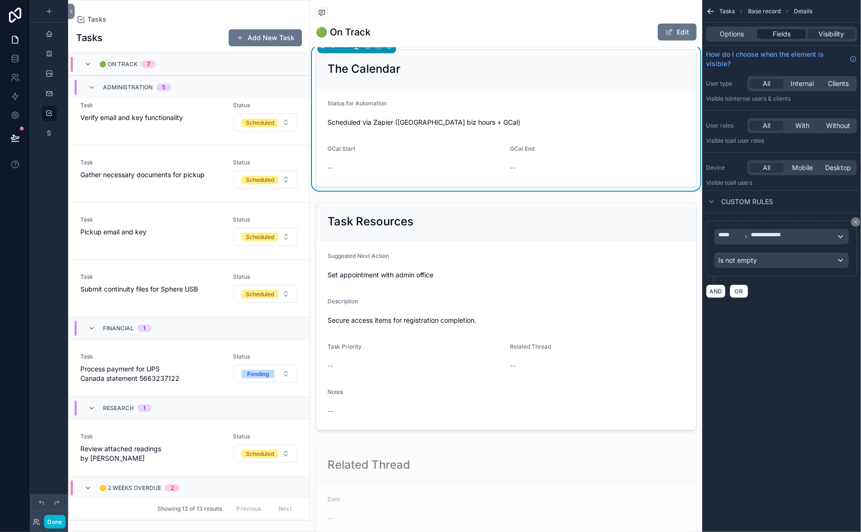
click at [773, 39] on span "Fields" at bounding box center [782, 33] width 18 height 9
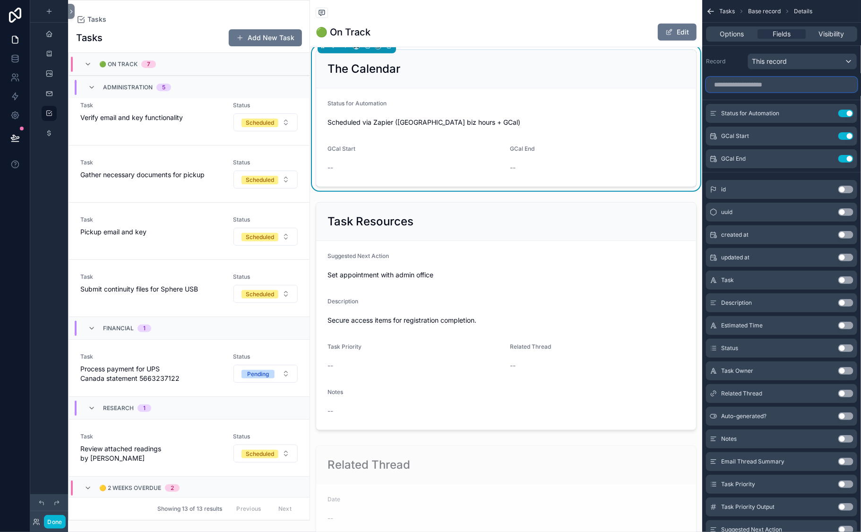
click at [706, 92] on input "scrollable content" at bounding box center [781, 84] width 151 height 15
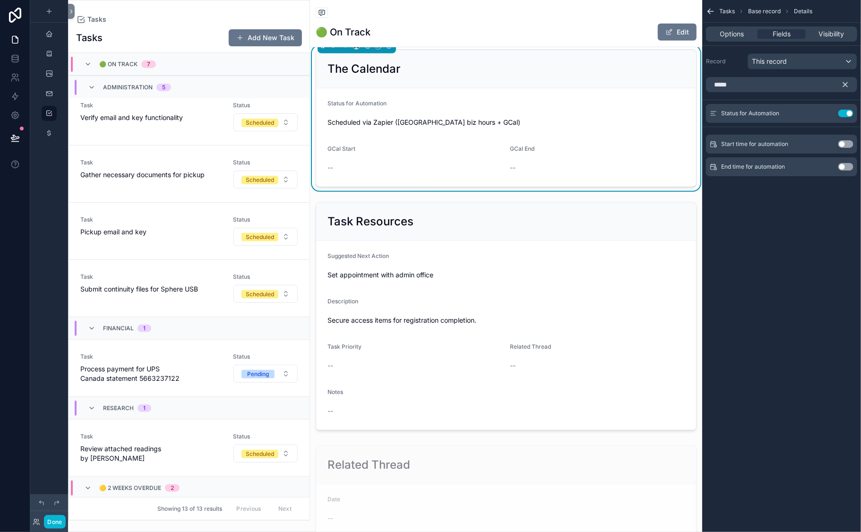
click at [824, 148] on button "Use setting" at bounding box center [846, 144] width 15 height 8
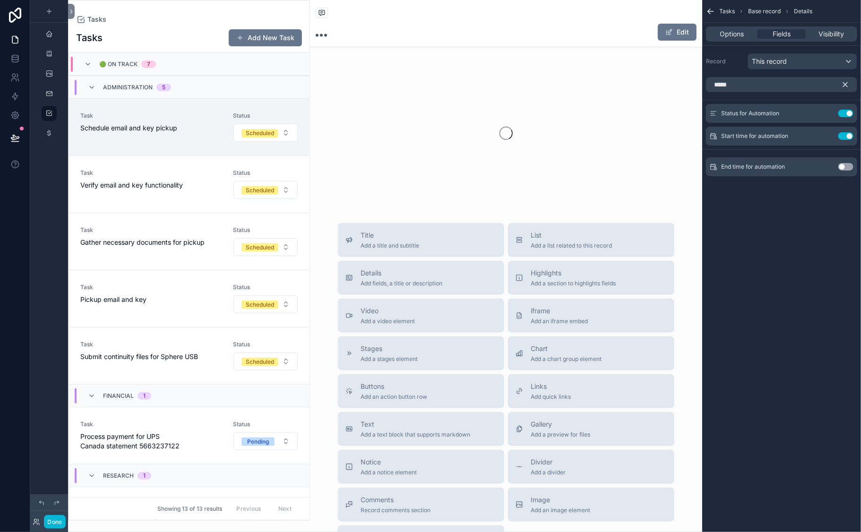
scroll to position [68, 0]
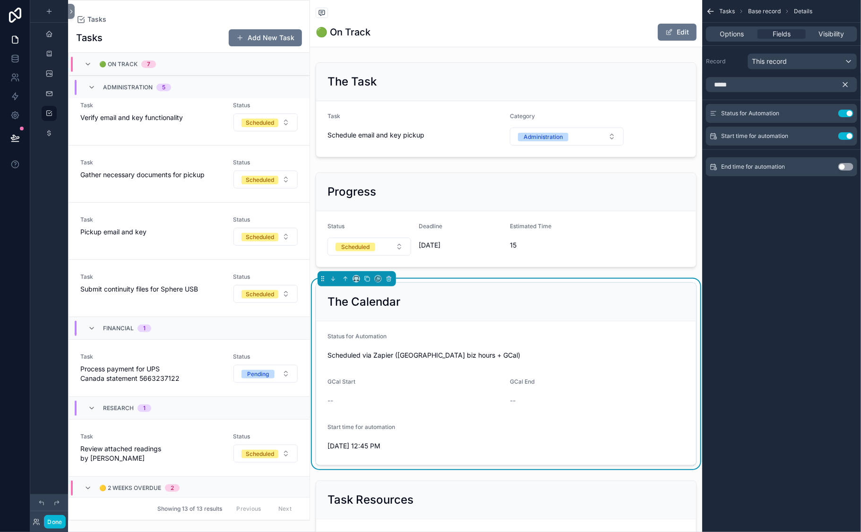
click at [824, 171] on button "Use setting" at bounding box center [846, 167] width 15 height 8
click at [706, 92] on input "*****" at bounding box center [781, 84] width 151 height 15
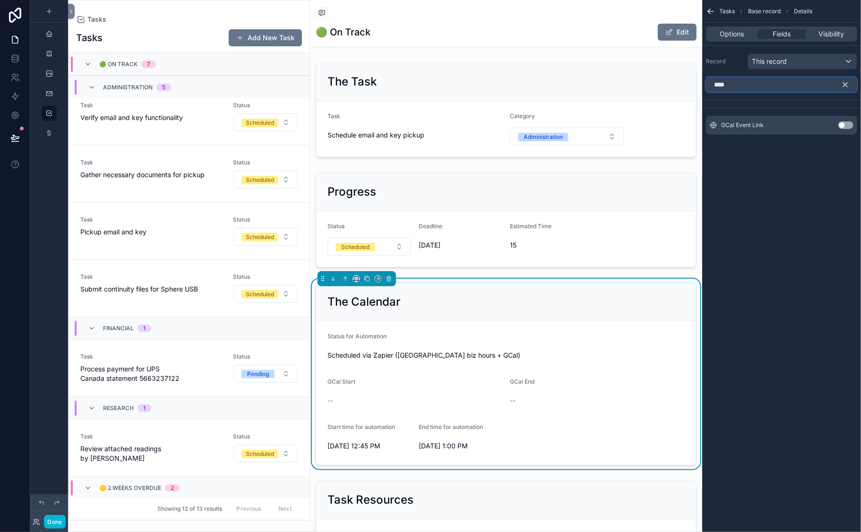
type input "****"
click at [824, 129] on button "Use setting" at bounding box center [846, 125] width 15 height 8
click at [824, 114] on icon "scrollable content" at bounding box center [828, 113] width 4 height 4
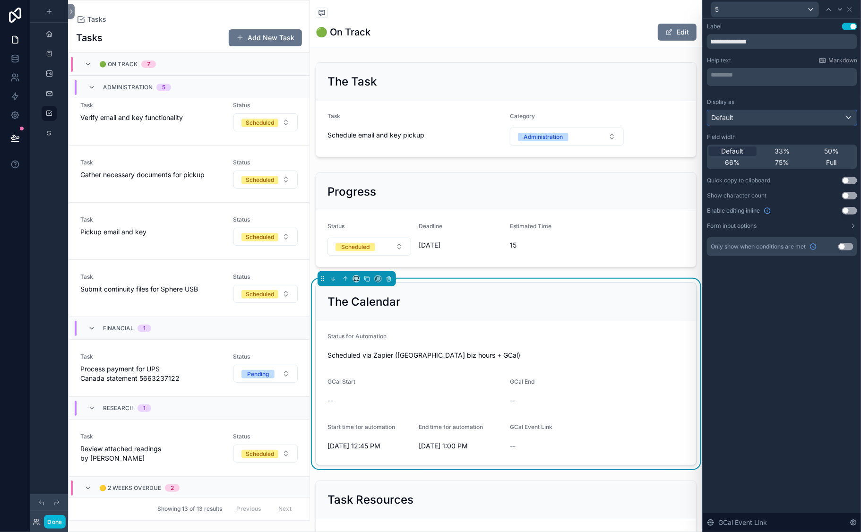
click at [711, 122] on span "Default" at bounding box center [722, 117] width 22 height 9
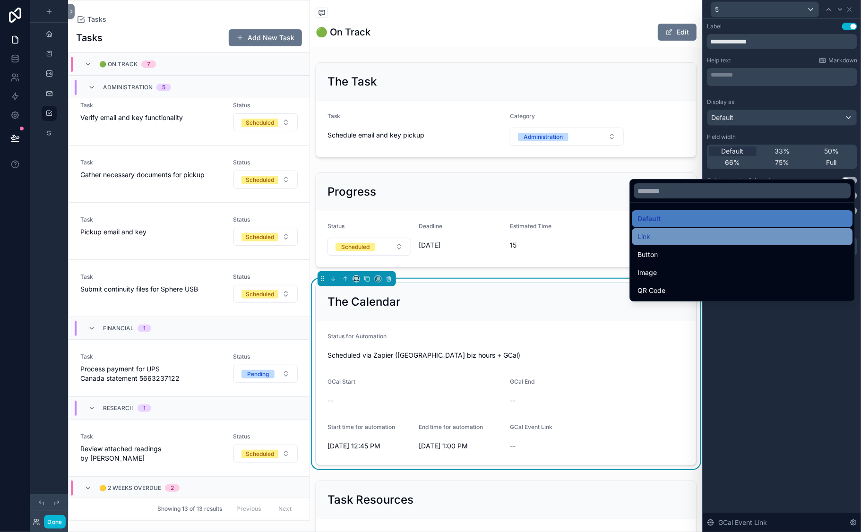
click at [651, 242] on span "Link" at bounding box center [644, 236] width 13 height 11
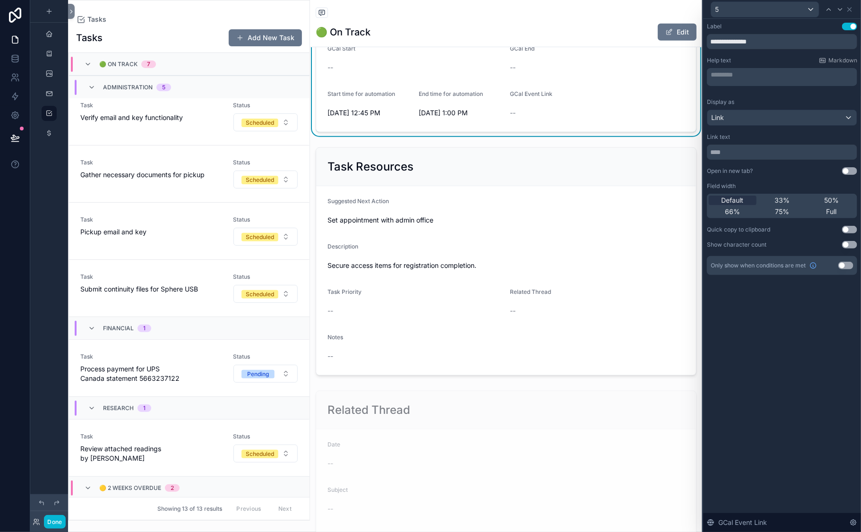
scroll to position [334, 0]
click at [707, 160] on input "text" at bounding box center [782, 152] width 150 height 15
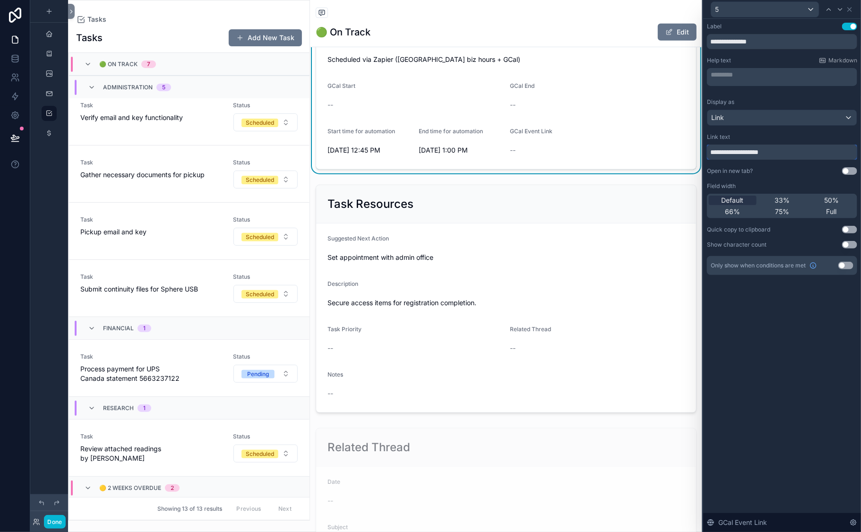
scroll to position [301, 0]
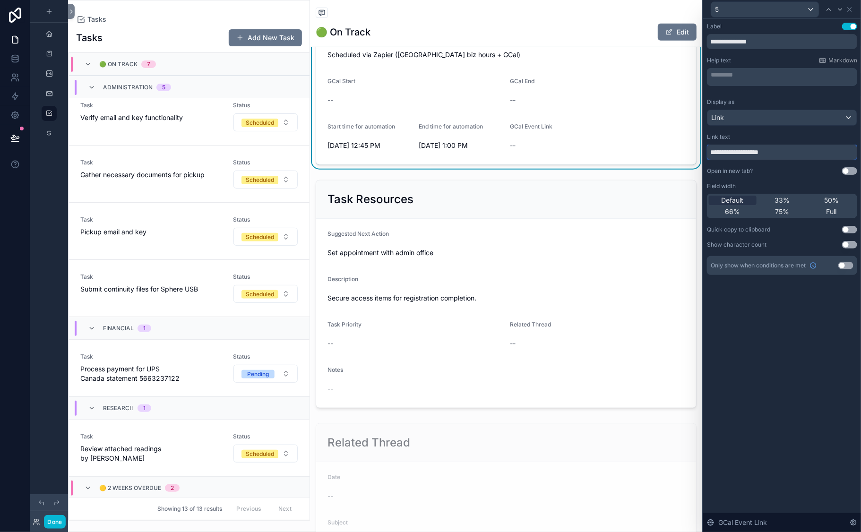
type input "**********"
click at [824, 175] on button "Use setting" at bounding box center [849, 171] width 15 height 8
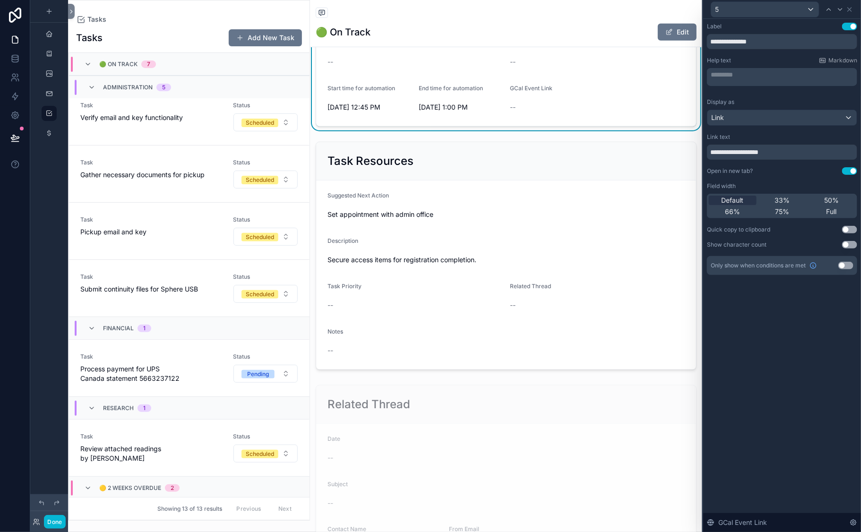
scroll to position [342, 0]
click at [824, 13] on icon at bounding box center [850, 10] width 8 height 8
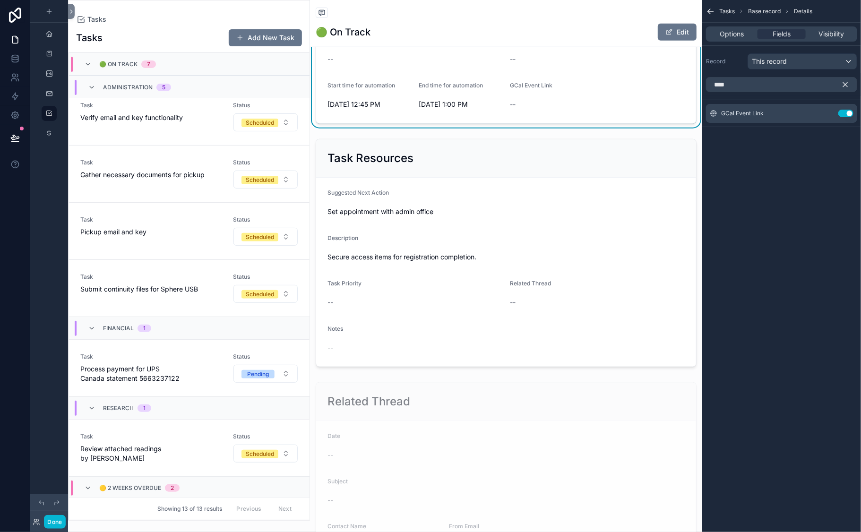
click at [824, 89] on icon "scrollable content" at bounding box center [845, 84] width 9 height 9
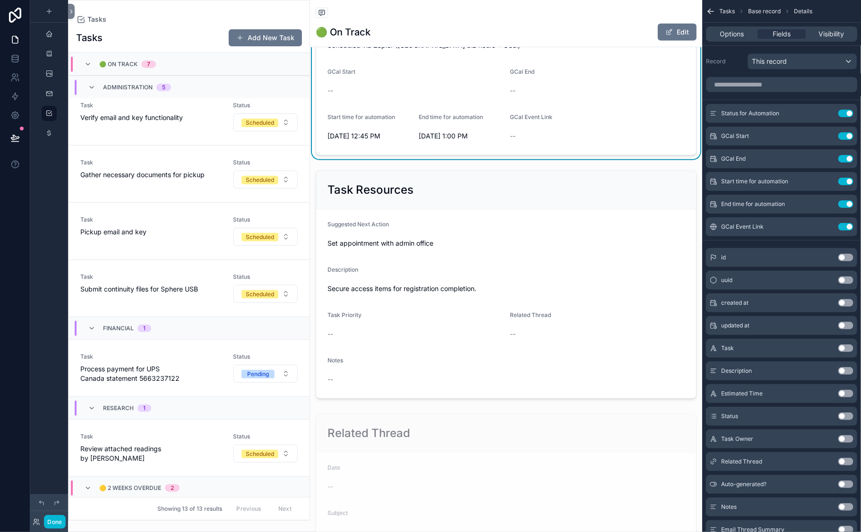
scroll to position [312, 0]
click at [824, 140] on button "Use setting" at bounding box center [846, 136] width 15 height 8
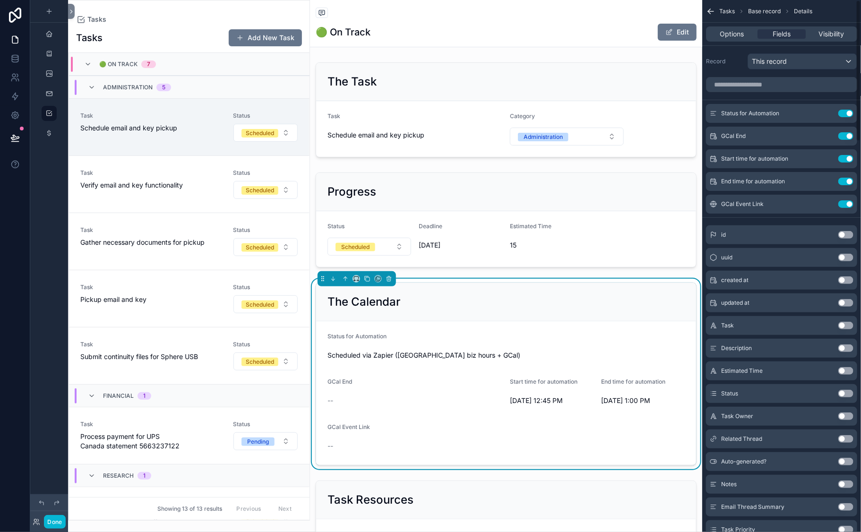
scroll to position [68, 0]
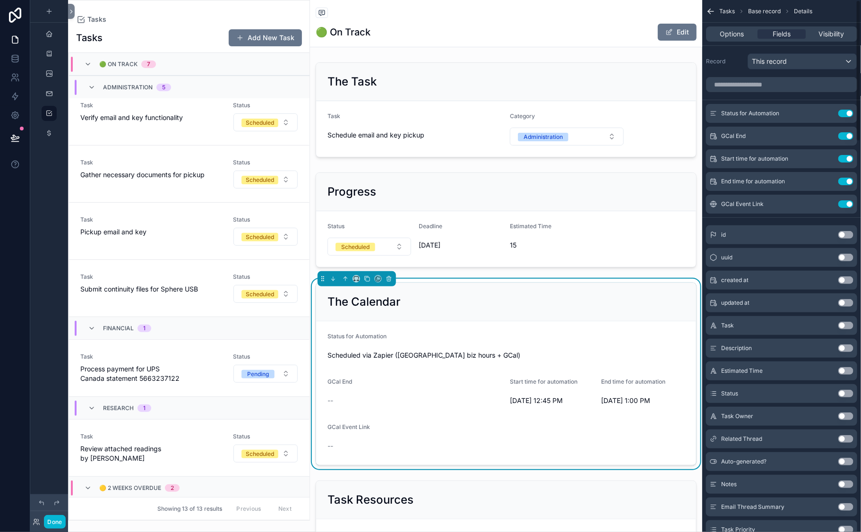
click at [824, 140] on button "Use setting" at bounding box center [846, 136] width 15 height 8
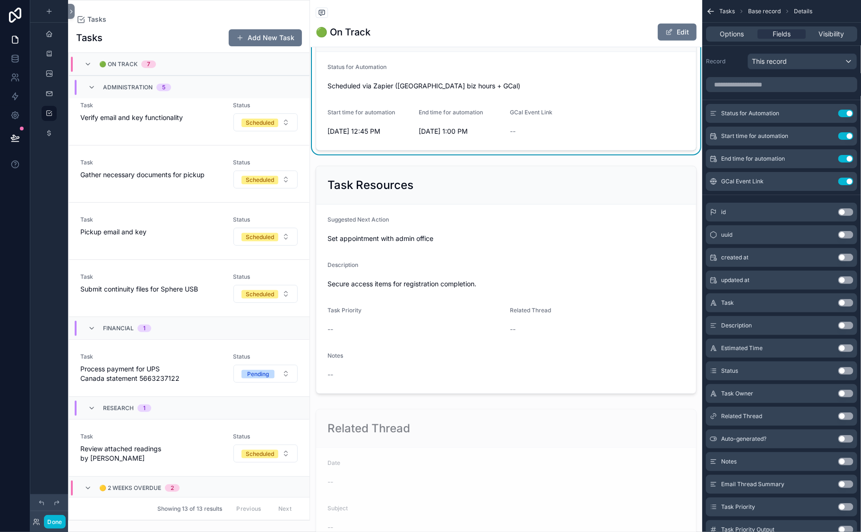
scroll to position [276, 0]
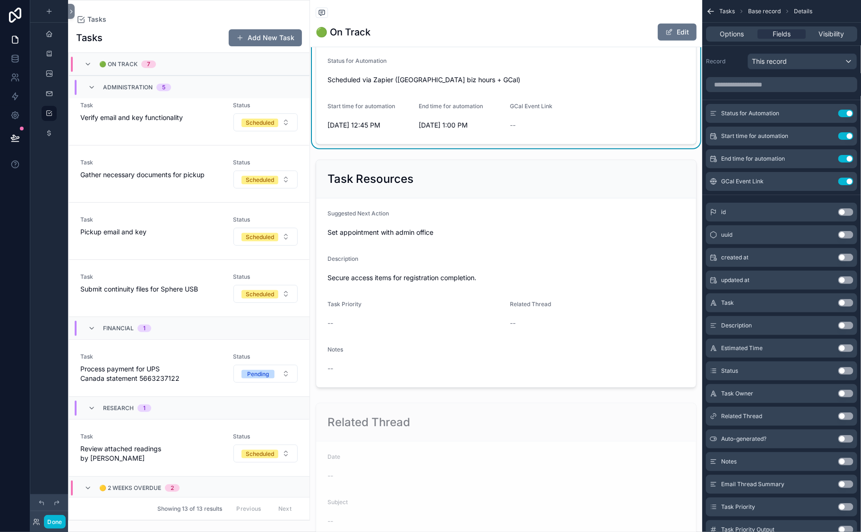
click at [595, 46] on div "The Calendar" at bounding box center [506, 27] width 380 height 38
click at [823, 140] on icon "scrollable content" at bounding box center [827, 136] width 8 height 8
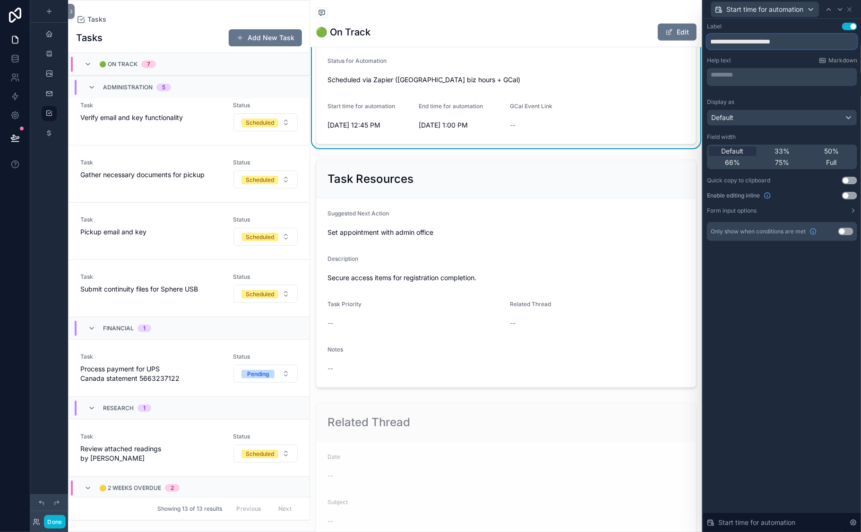
click at [707, 49] on input "**********" at bounding box center [782, 41] width 150 height 15
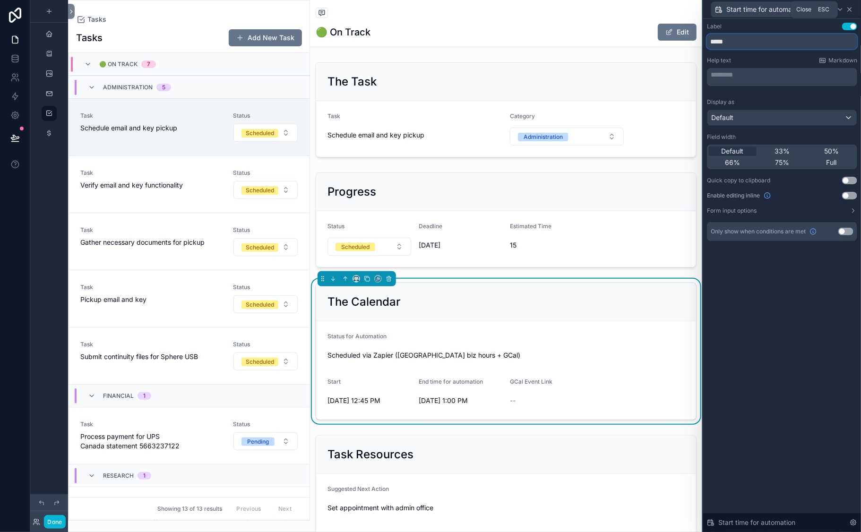
scroll to position [68, 0]
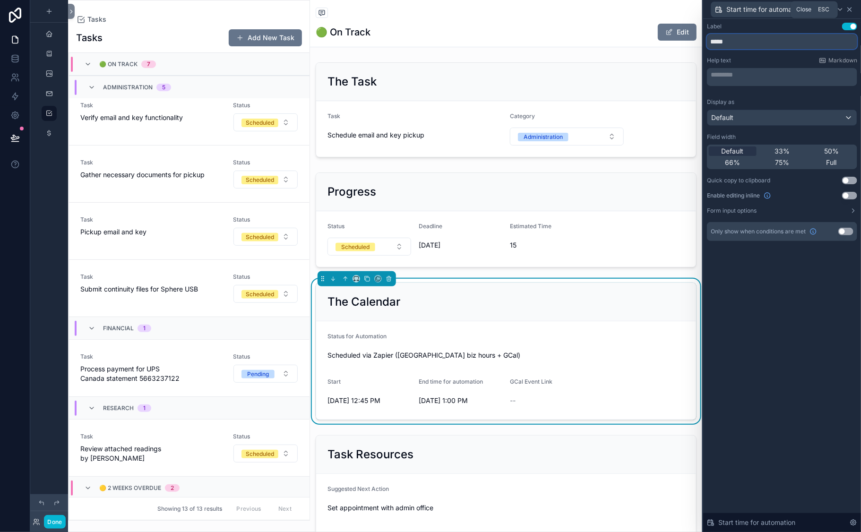
type input "*****"
click at [824, 11] on icon at bounding box center [850, 10] width 4 height 4
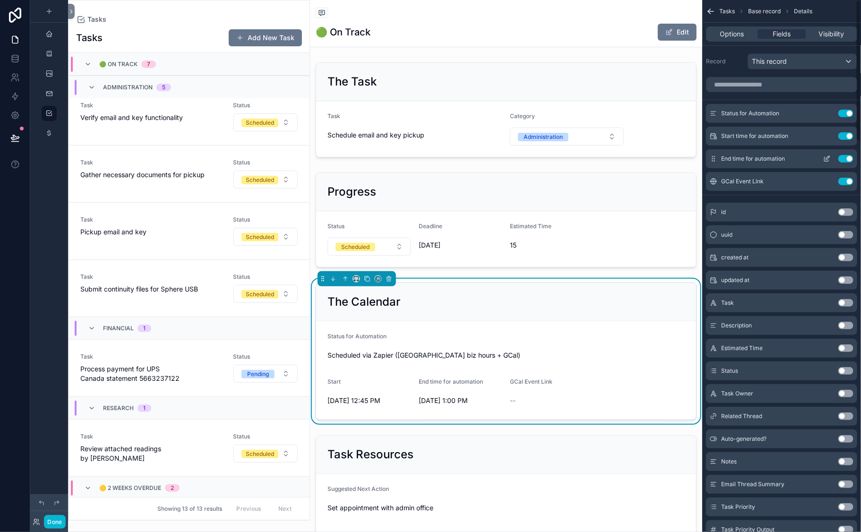
click at [824, 160] on icon "scrollable content" at bounding box center [828, 158] width 4 height 4
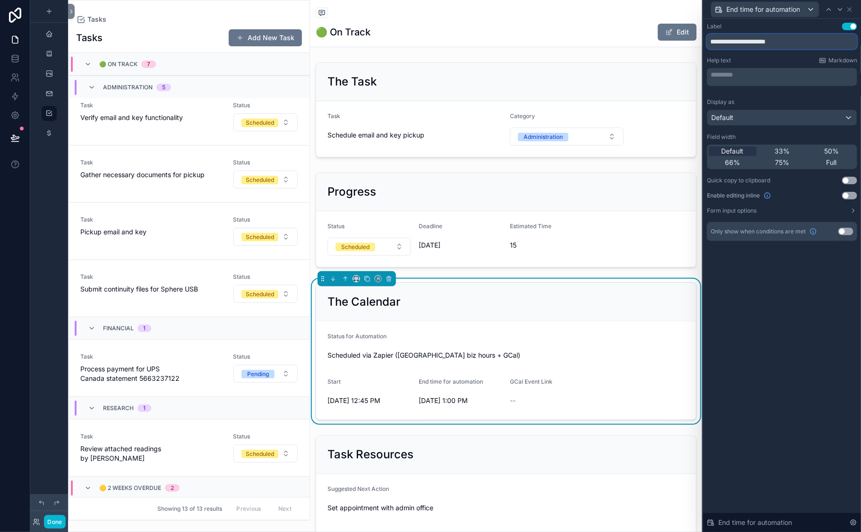
click at [707, 49] on input "**********" at bounding box center [782, 41] width 150 height 15
type input "***"
click at [824, 13] on icon at bounding box center [850, 10] width 8 height 8
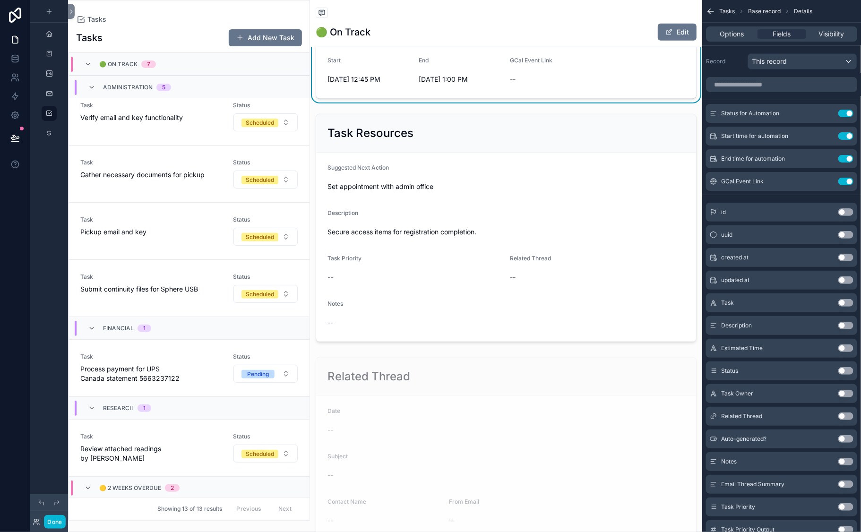
scroll to position [327, 0]
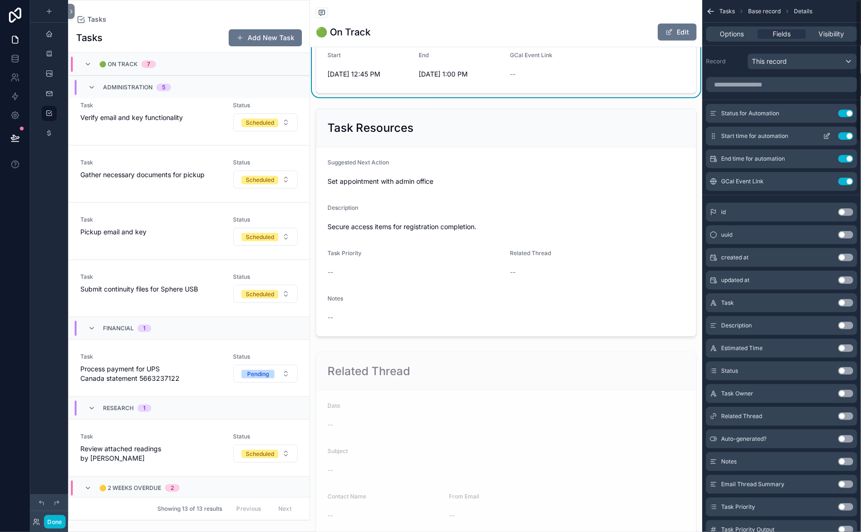
click at [820, 140] on button "scrollable content" at bounding box center [827, 136] width 15 height 8
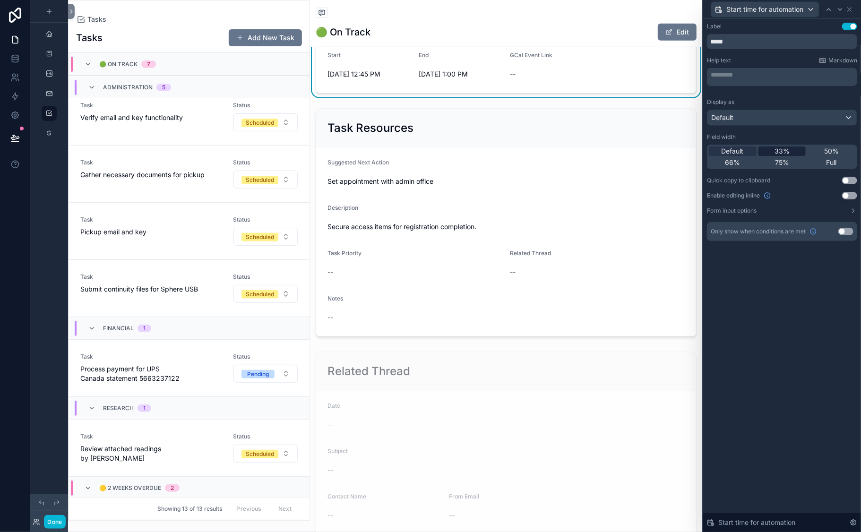
click at [775, 156] on span "33%" at bounding box center [782, 151] width 15 height 9
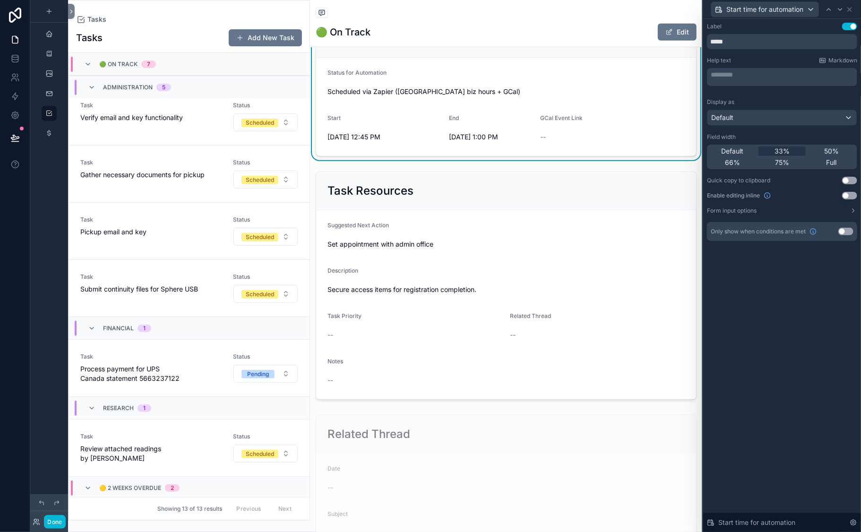
scroll to position [273, 0]
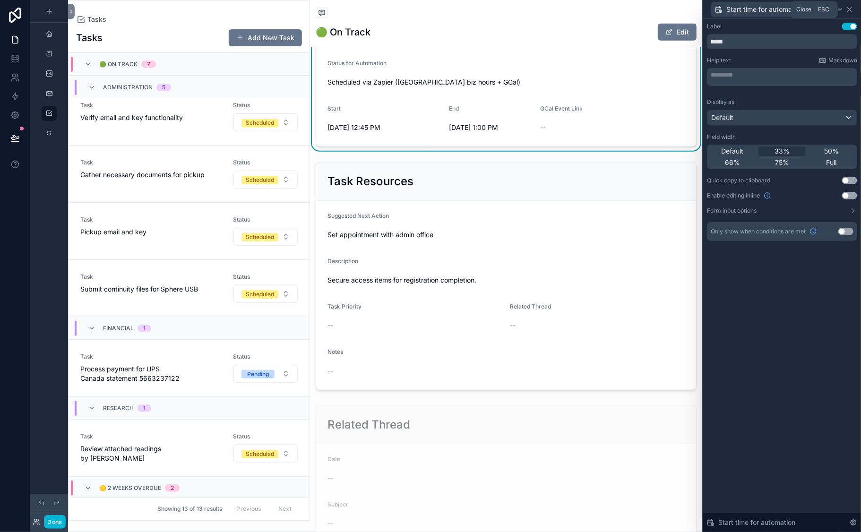
click at [824, 11] on icon at bounding box center [850, 10] width 4 height 4
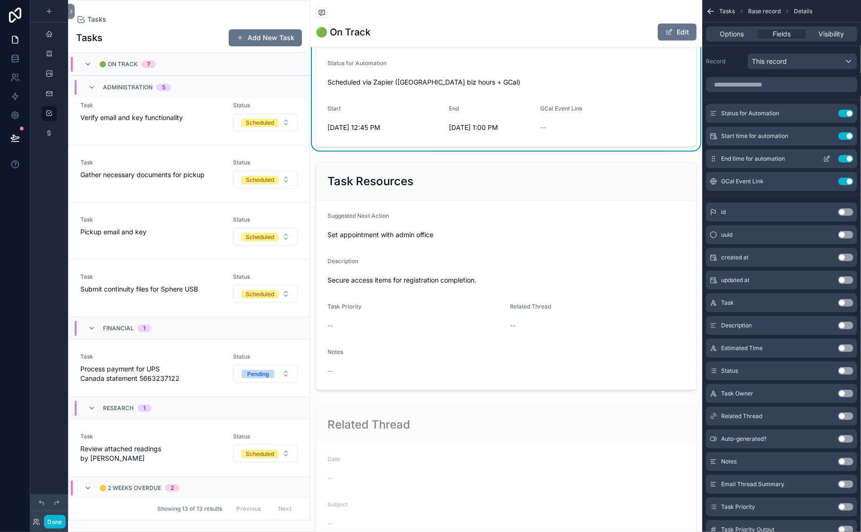
click at [824, 160] on icon "scrollable content" at bounding box center [828, 158] width 4 height 4
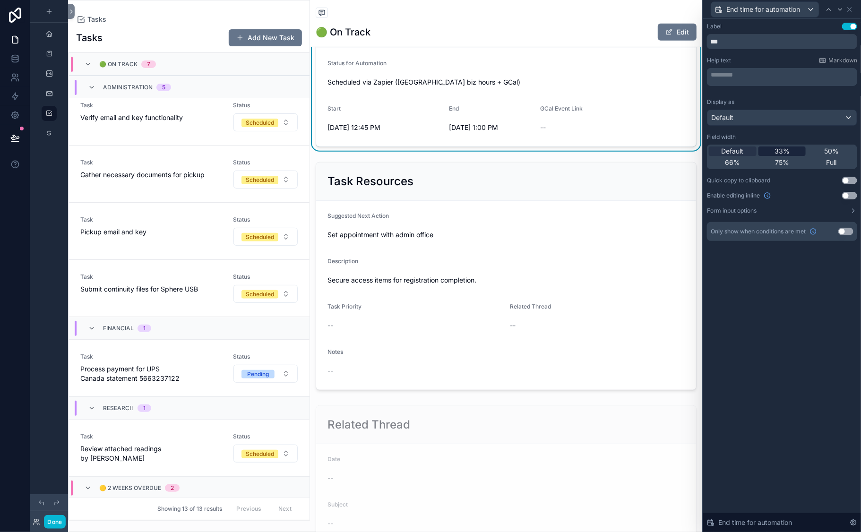
click at [775, 156] on span "33%" at bounding box center [782, 151] width 15 height 9
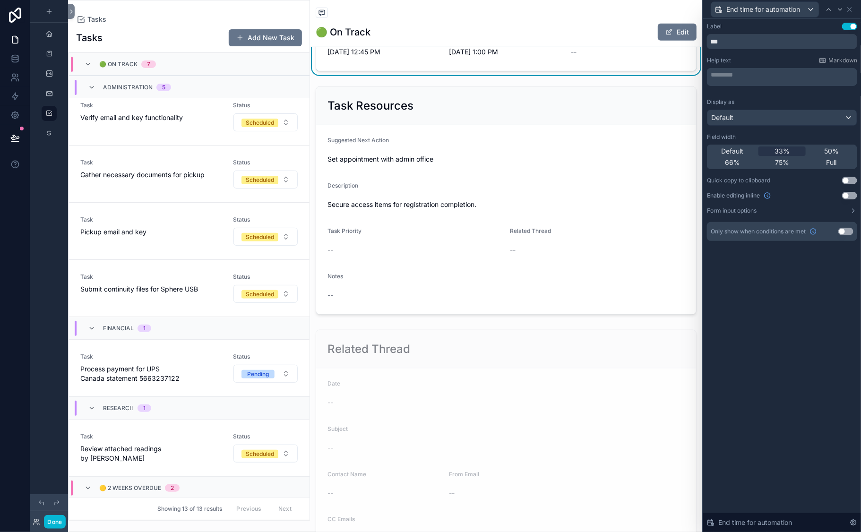
scroll to position [350, 0]
click at [824, 13] on icon at bounding box center [850, 10] width 8 height 8
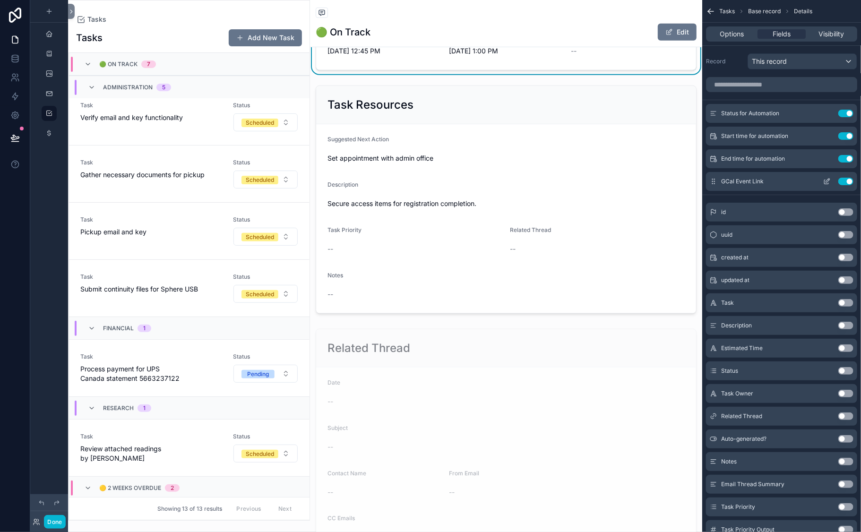
click at [823, 185] on icon "scrollable content" at bounding box center [827, 182] width 8 height 8
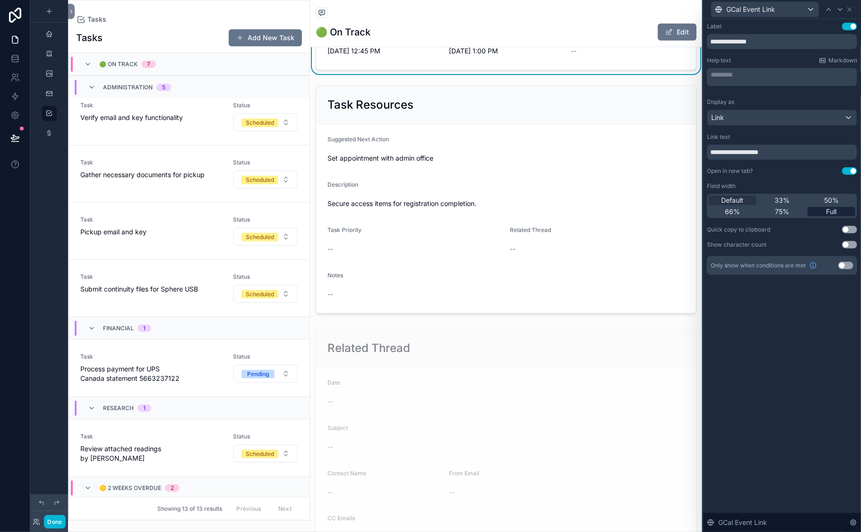
click at [824, 216] on span "Full" at bounding box center [832, 211] width 10 height 9
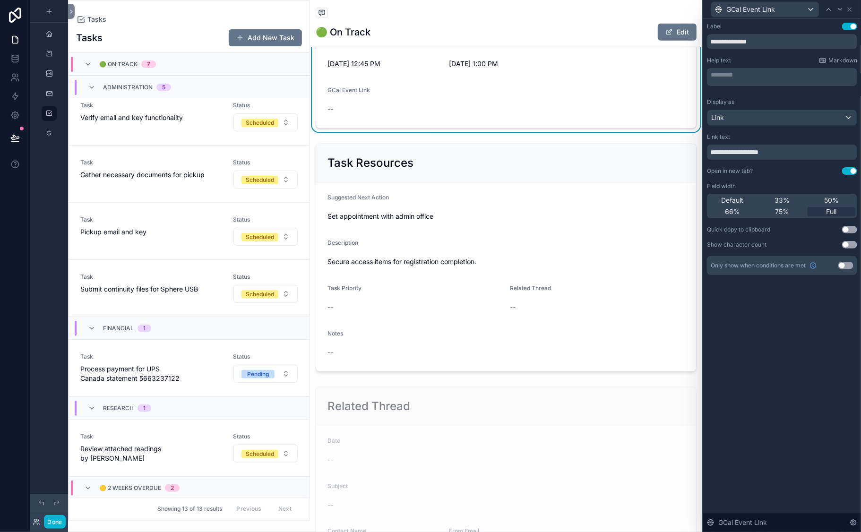
scroll to position [338, 0]
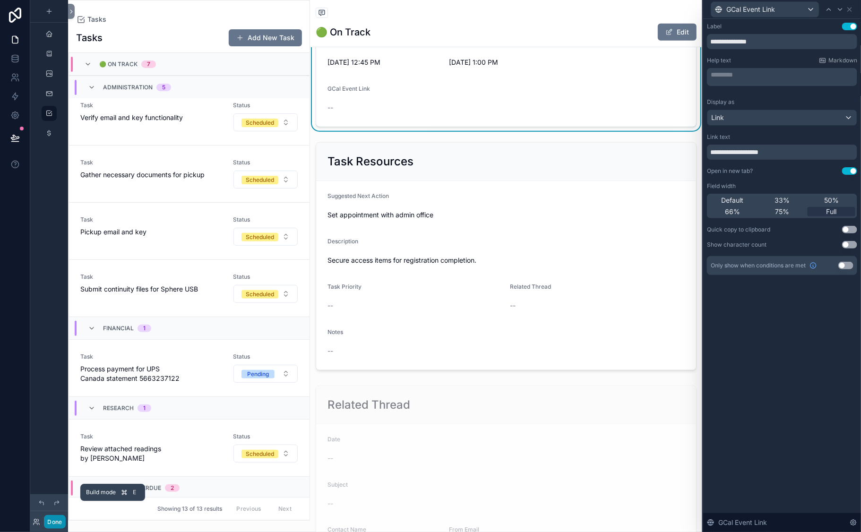
click at [65, 476] on button "Done" at bounding box center [54, 522] width 21 height 14
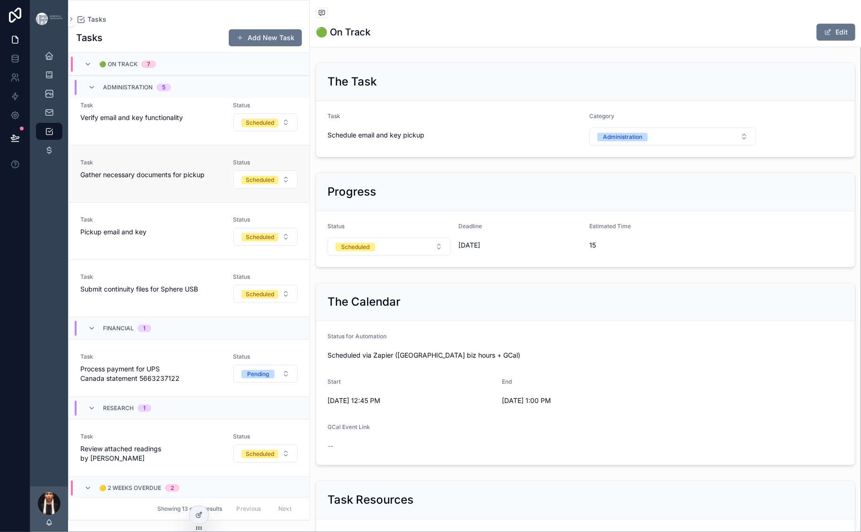
scroll to position [0, 0]
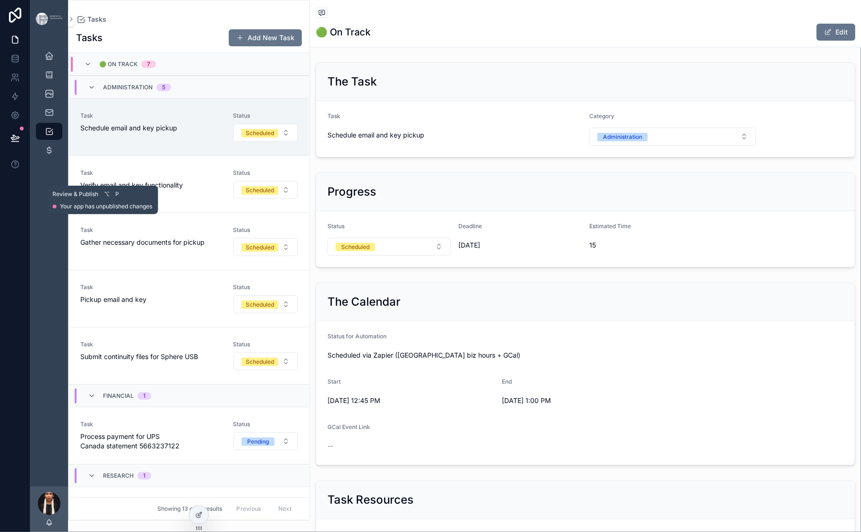
click at [19, 140] on icon at bounding box center [15, 137] width 8 height 5
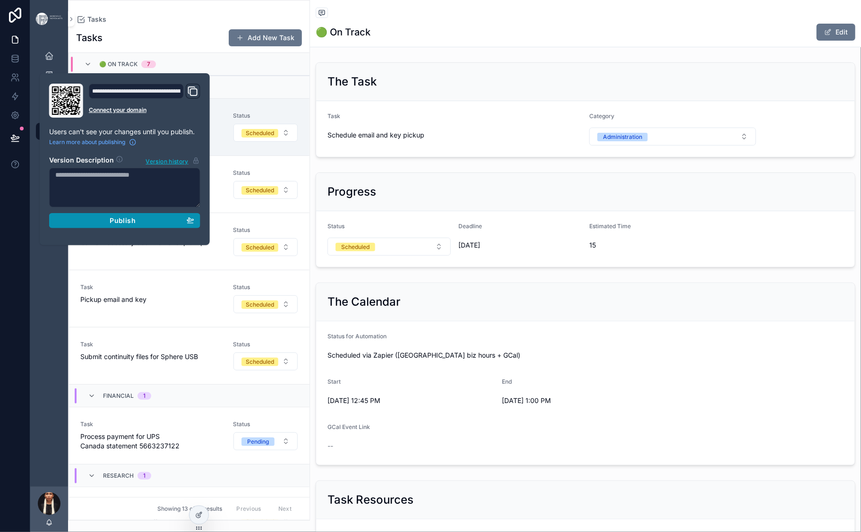
click at [136, 225] on span "Publish" at bounding box center [123, 220] width 26 height 9
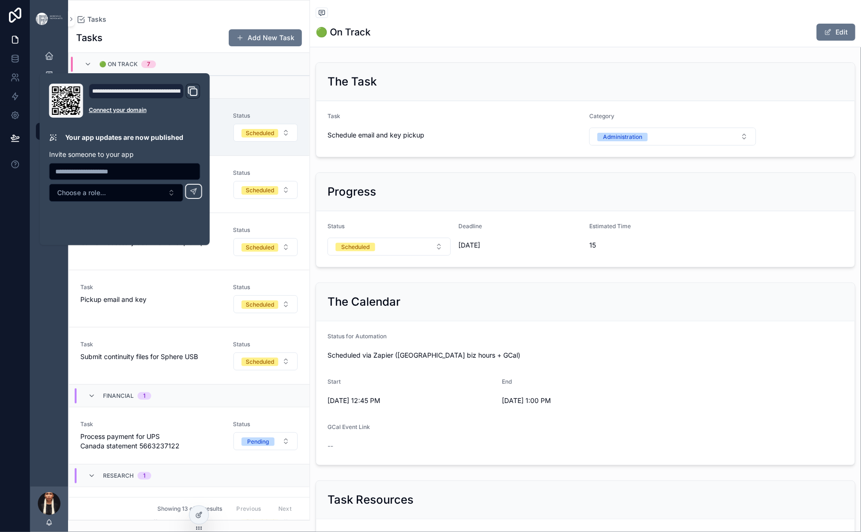
scroll to position [68, 0]
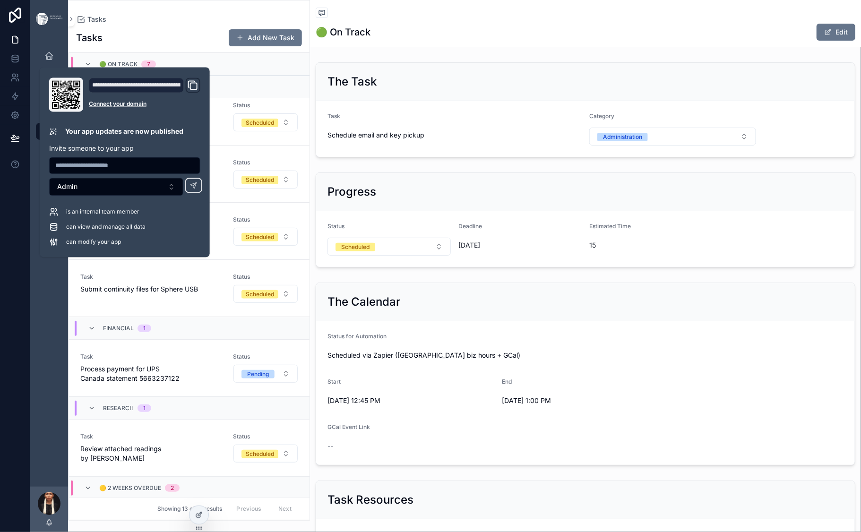
click at [68, 392] on div "Today's Schedule Projects 22 Content Calendar Inbox Tracker Tasks Transactions" at bounding box center [49, 262] width 38 height 449
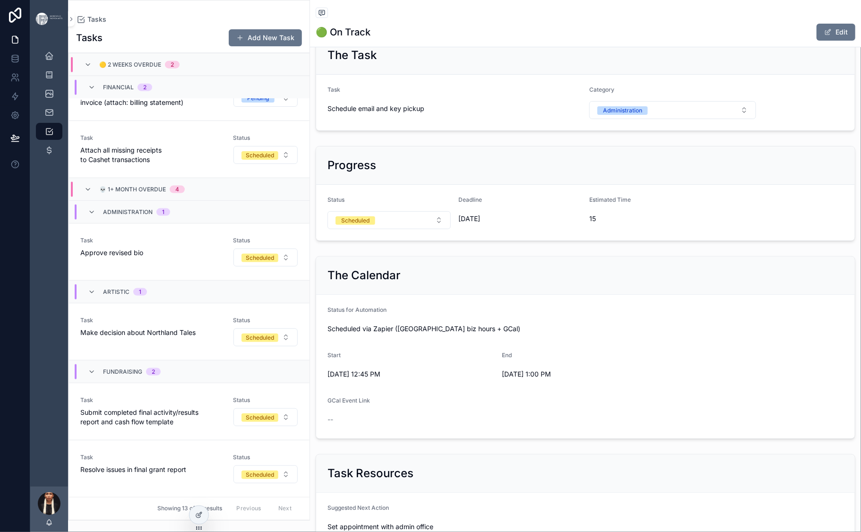
scroll to position [22, 0]
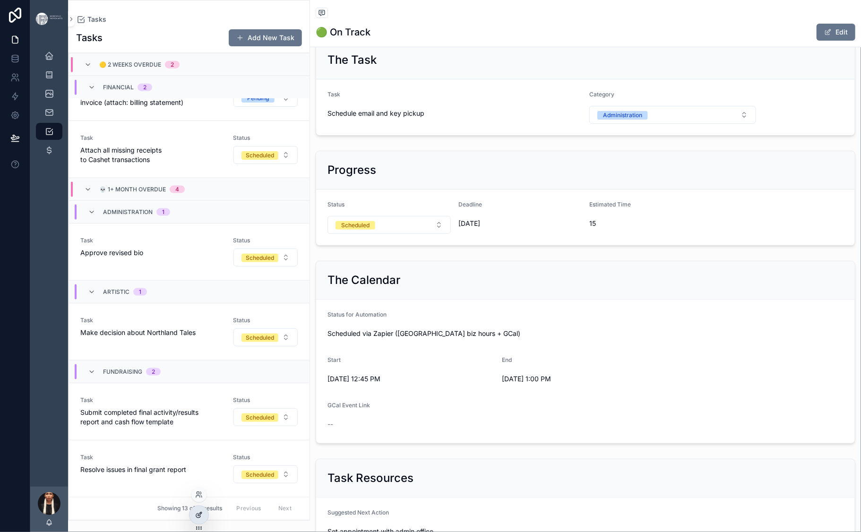
click at [202, 476] on icon at bounding box center [200, 514] width 4 height 4
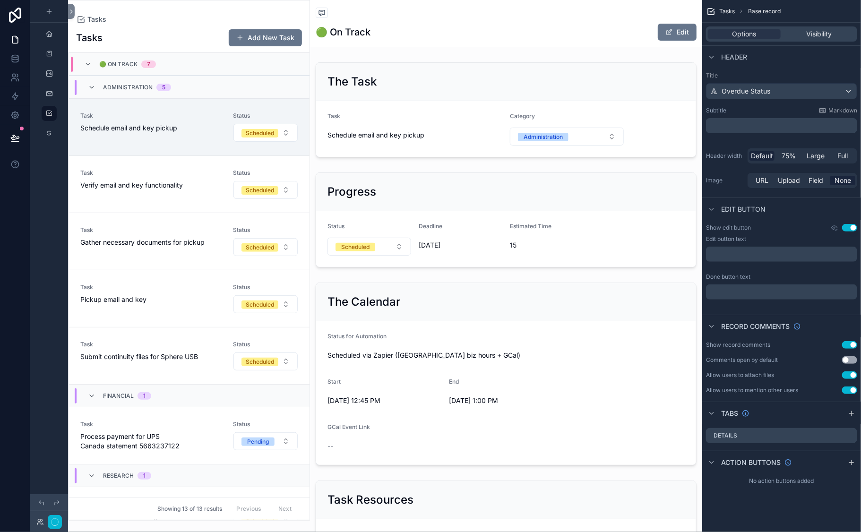
scroll to position [68, 0]
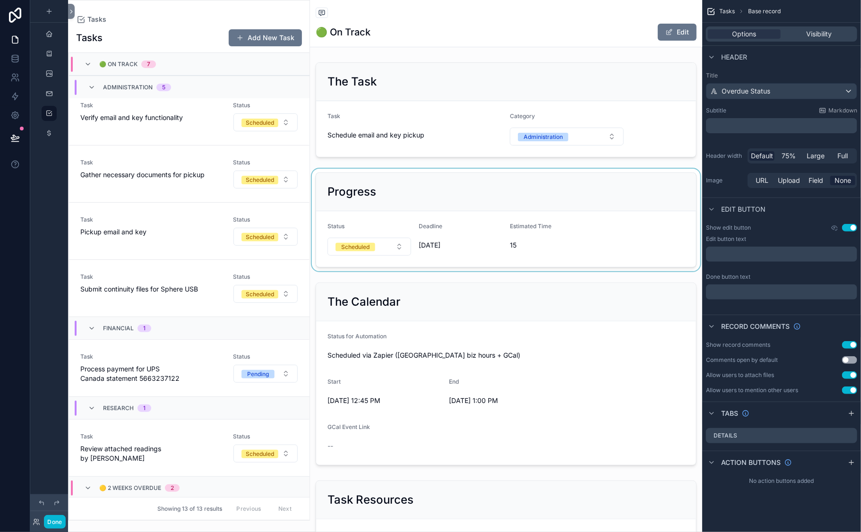
click at [515, 271] on div "scrollable content" at bounding box center [506, 220] width 392 height 103
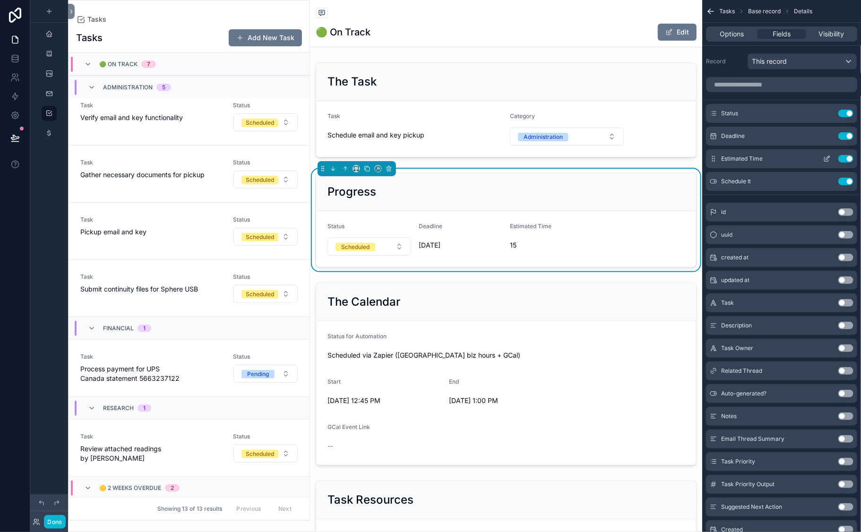
click at [820, 163] on div "Use setting" at bounding box center [837, 159] width 34 height 8
click at [823, 163] on icon "scrollable content" at bounding box center [827, 159] width 8 height 8
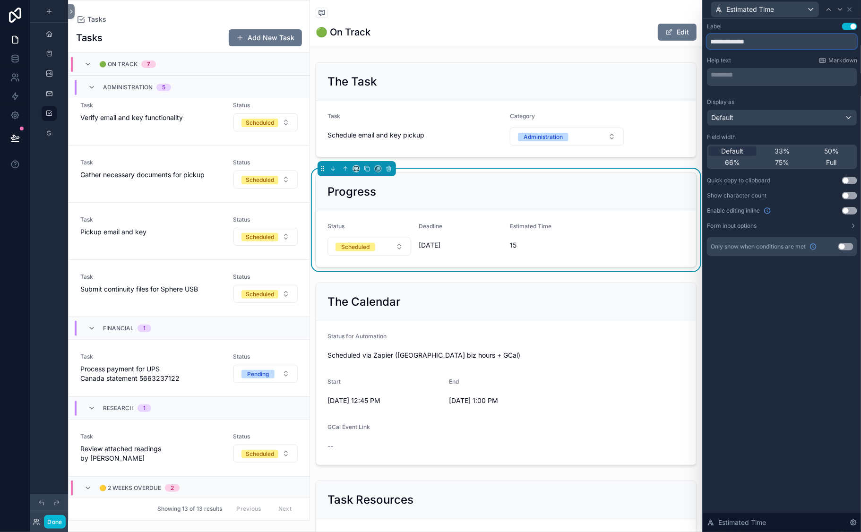
click at [707, 49] on input "**********" at bounding box center [782, 41] width 150 height 15
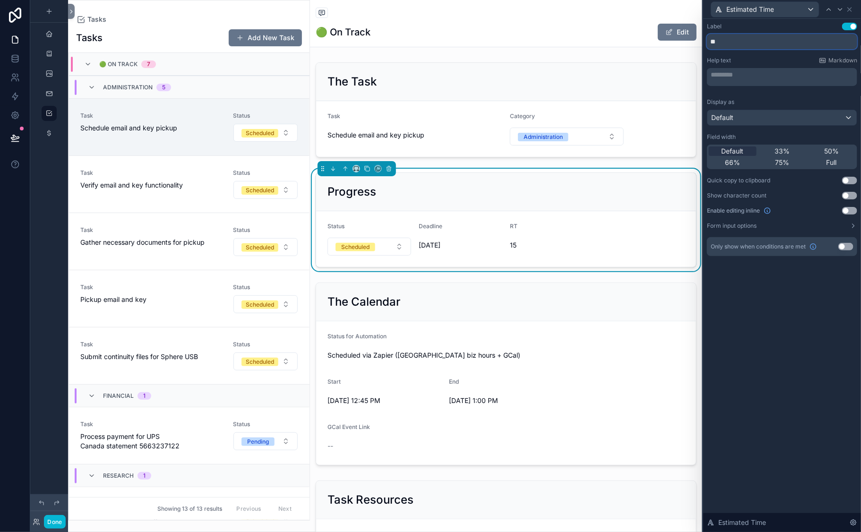
type input "**"
click at [707, 81] on div "Label Use setting ** Help text Markdown ********* ﻿ Display as Default Field wi…" at bounding box center [782, 140] width 150 height 234
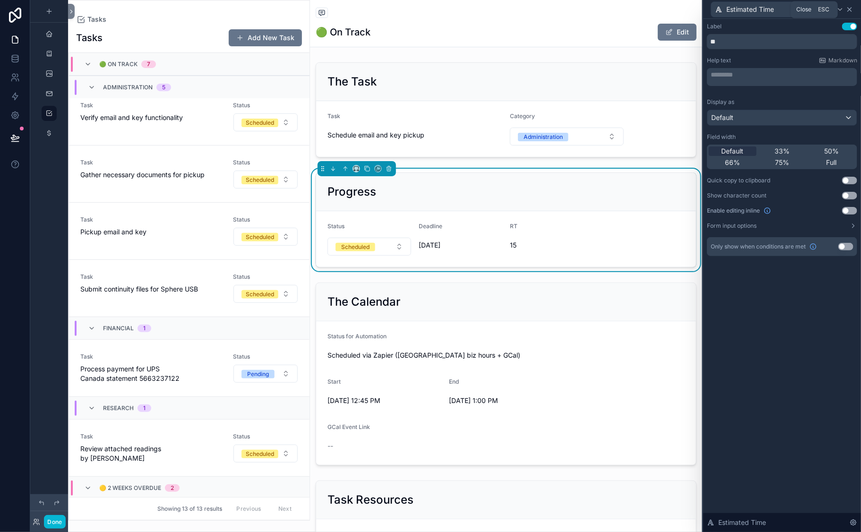
click at [824, 13] on icon at bounding box center [850, 10] width 8 height 8
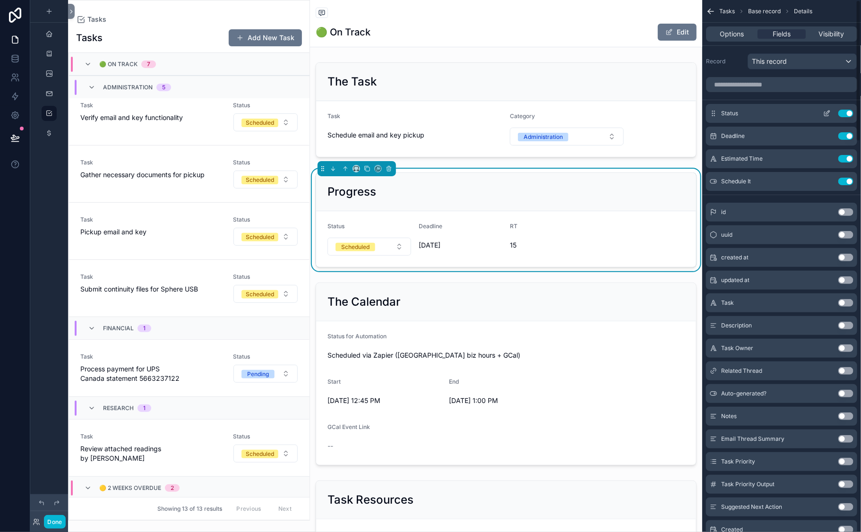
click at [824, 114] on icon "scrollable content" at bounding box center [828, 113] width 4 height 4
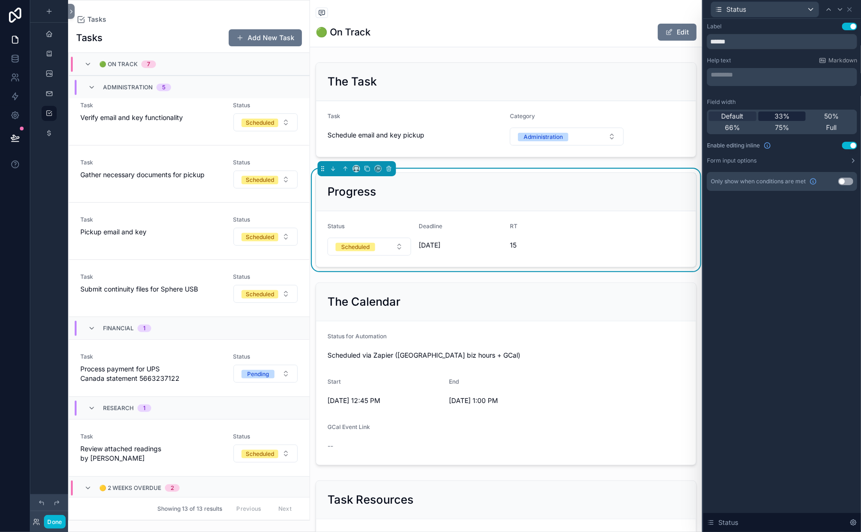
click at [775, 121] on span "33%" at bounding box center [782, 116] width 15 height 9
click at [824, 11] on icon at bounding box center [850, 10] width 4 height 4
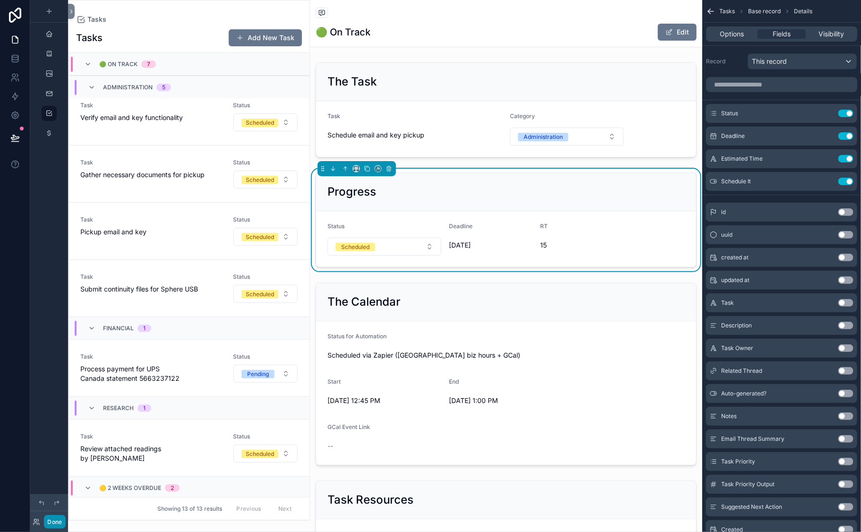
click at [65, 476] on button "Done" at bounding box center [54, 522] width 21 height 14
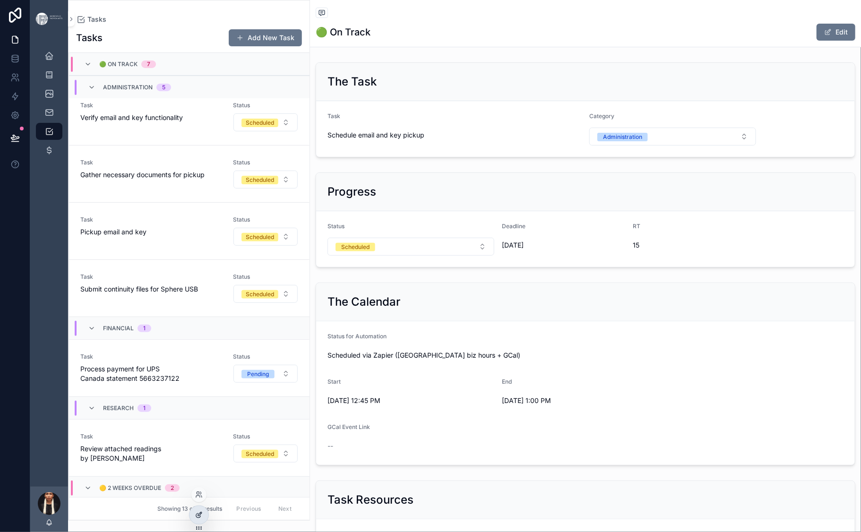
click at [203, 476] on icon at bounding box center [199, 515] width 8 height 8
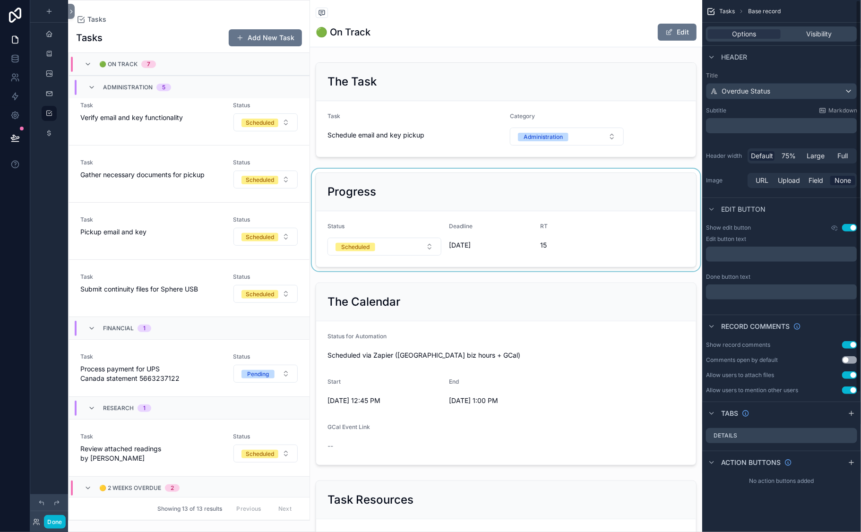
click at [552, 271] on div "scrollable content" at bounding box center [506, 220] width 392 height 103
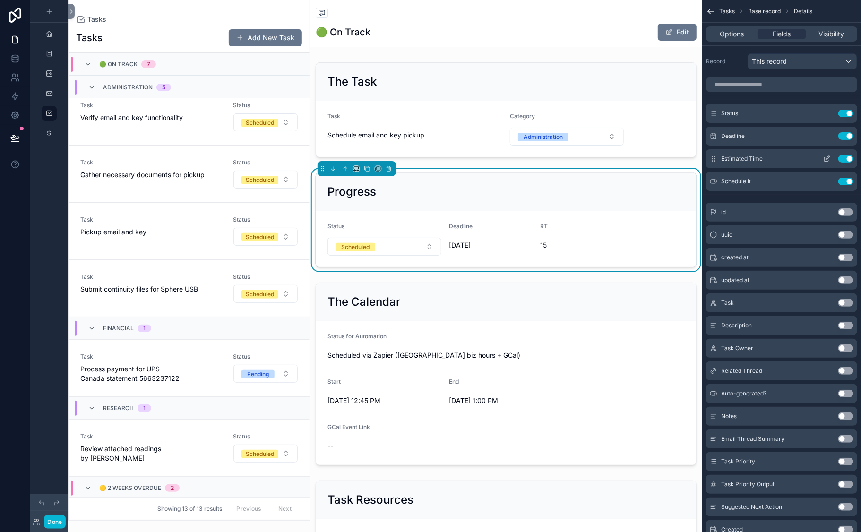
click at [824, 160] on icon "scrollable content" at bounding box center [828, 158] width 4 height 4
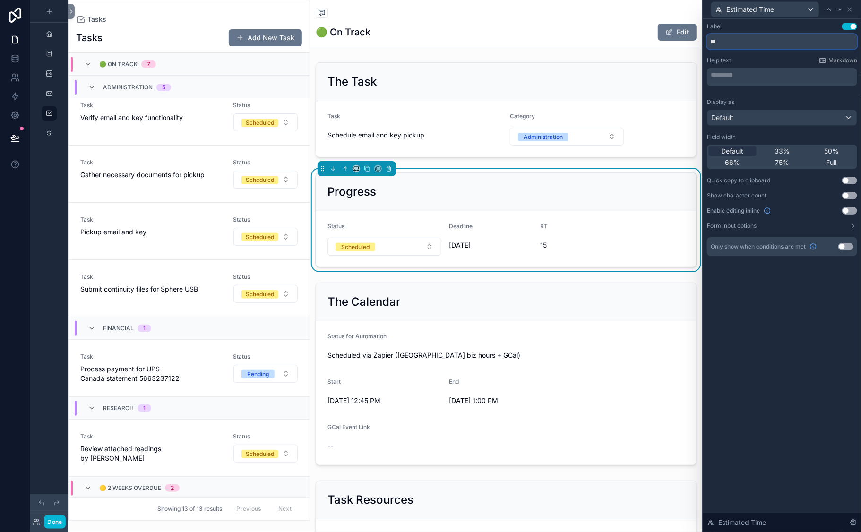
click at [707, 49] on input "**" at bounding box center [782, 41] width 150 height 15
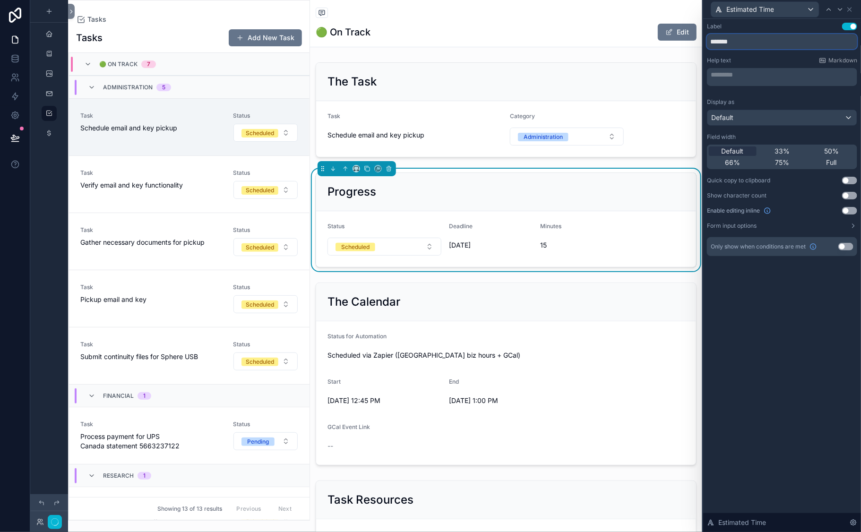
type input "*******"
click at [709, 83] on div "Label Use setting ******* Help text Markdown ********* ﻿ Display as Default Fie…" at bounding box center [782, 140] width 150 height 234
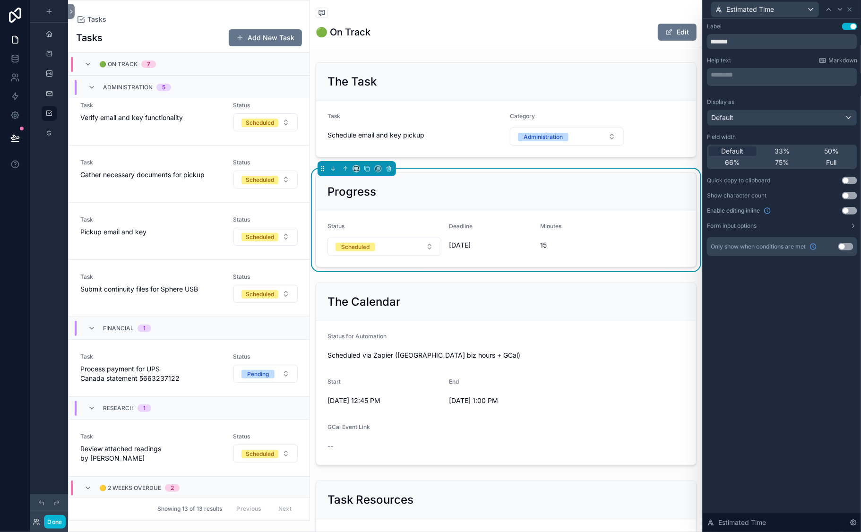
click at [824, 14] on div "Estimated Time" at bounding box center [782, 9] width 150 height 18
click at [824, 11] on icon at bounding box center [850, 10] width 4 height 4
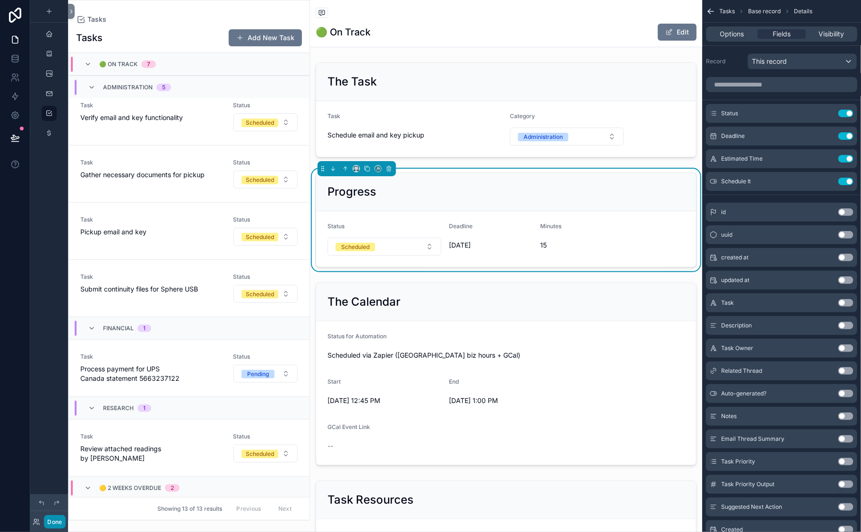
click at [65, 476] on button "Done" at bounding box center [54, 522] width 21 height 14
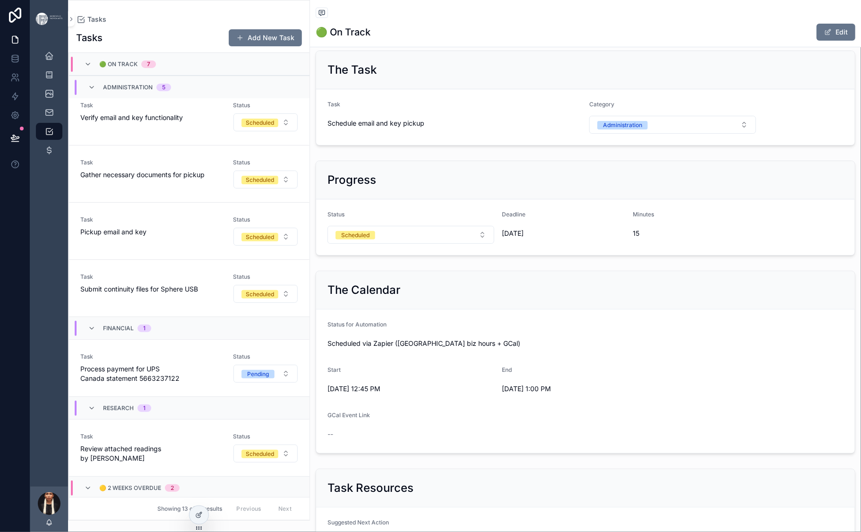
scroll to position [0, 0]
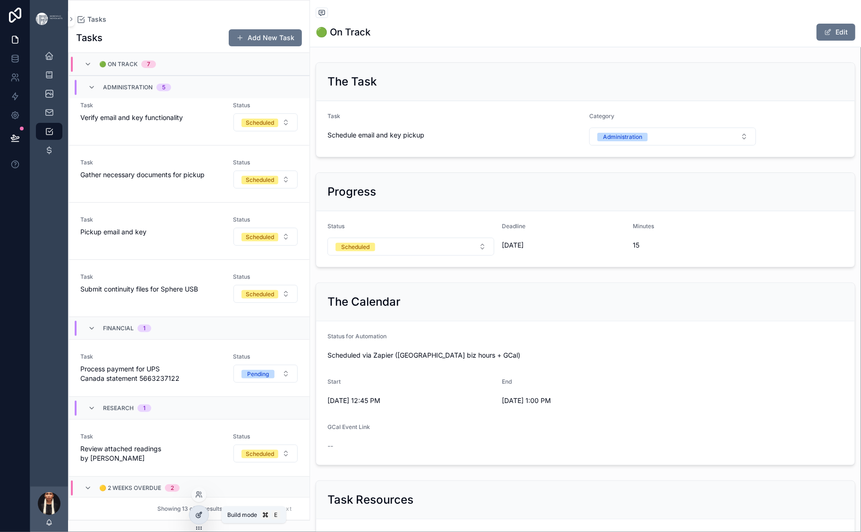
click at [203, 476] on icon at bounding box center [199, 515] width 8 height 8
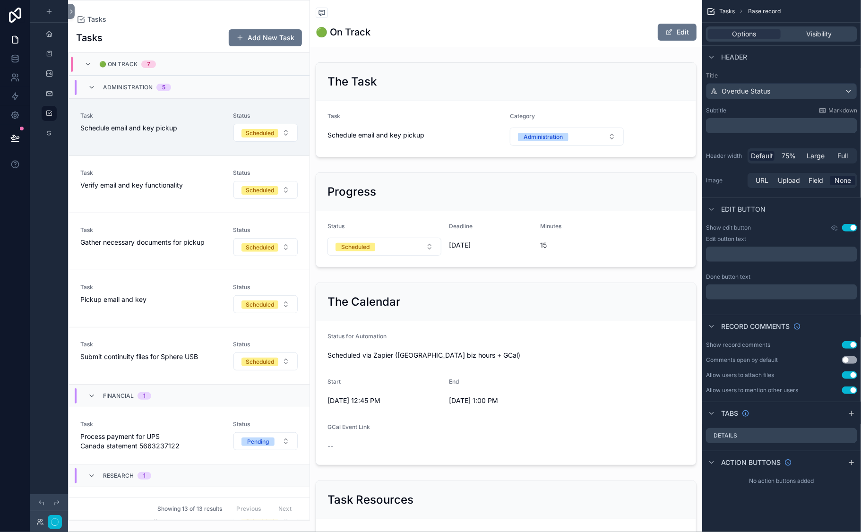
scroll to position [68, 0]
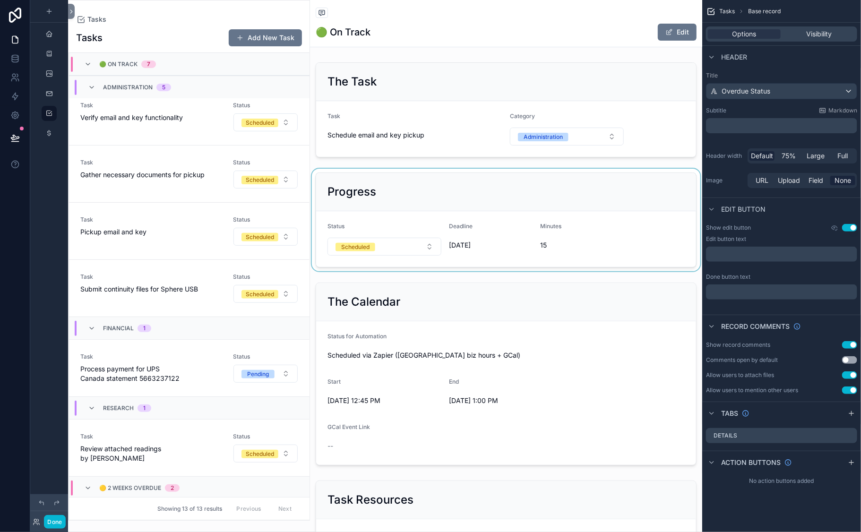
click at [377, 271] on div "scrollable content" at bounding box center [506, 220] width 392 height 103
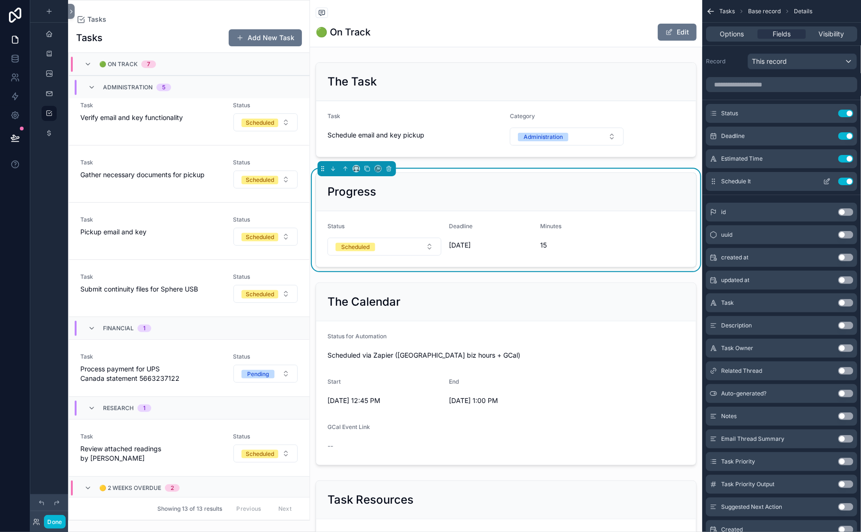
click at [823, 185] on icon "scrollable content" at bounding box center [827, 182] width 8 height 8
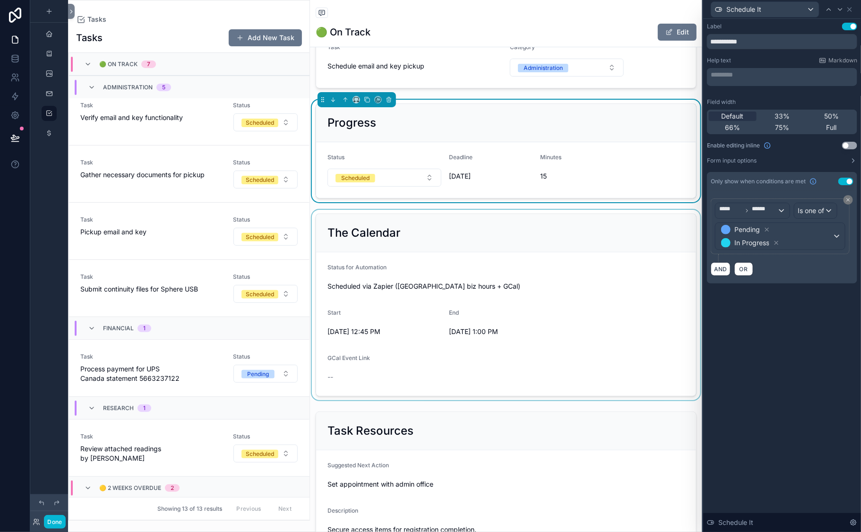
scroll to position [67, 0]
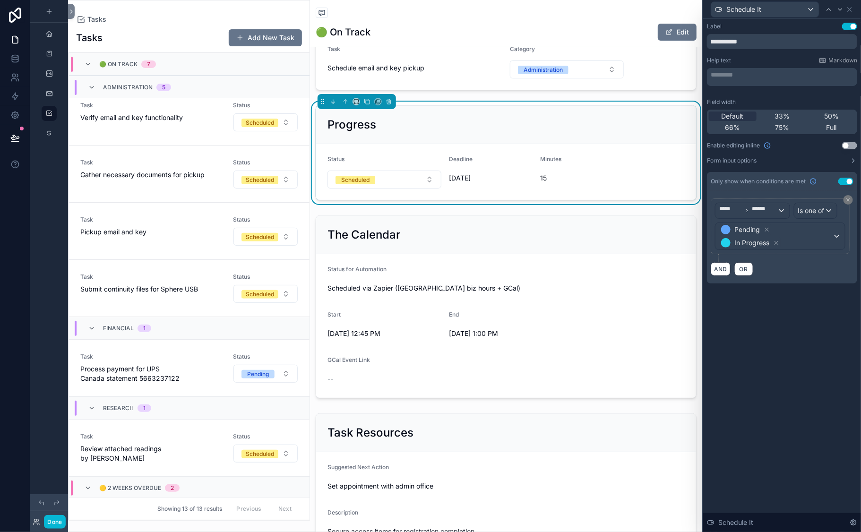
click at [556, 200] on form "Status Scheduled Deadline 9/8/2025 Minutes 15" at bounding box center [506, 172] width 380 height 56
click at [824, 11] on icon at bounding box center [850, 10] width 8 height 8
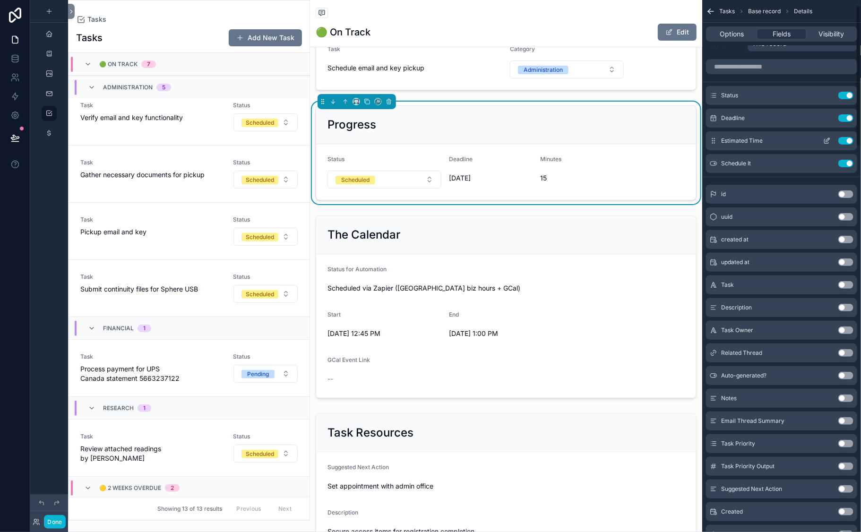
scroll to position [0, 0]
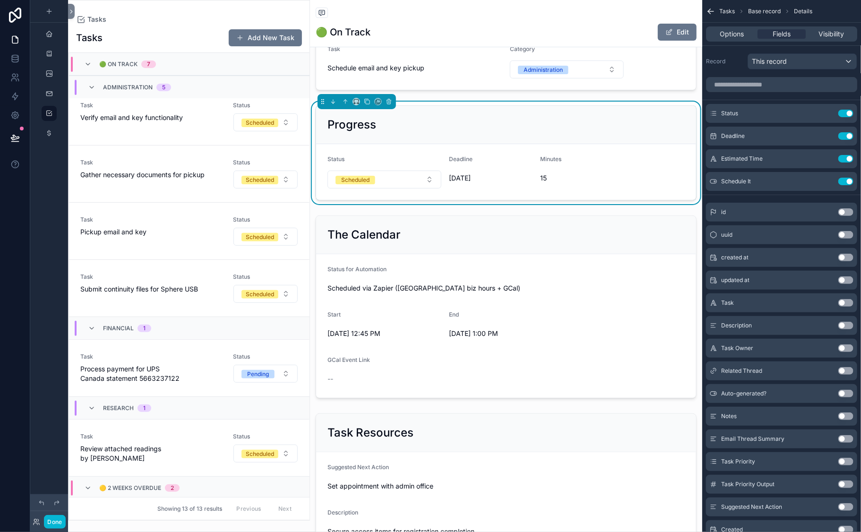
click at [564, 144] on div "Progress" at bounding box center [506, 125] width 380 height 38
click at [720, 39] on span "Options" at bounding box center [732, 33] width 24 height 9
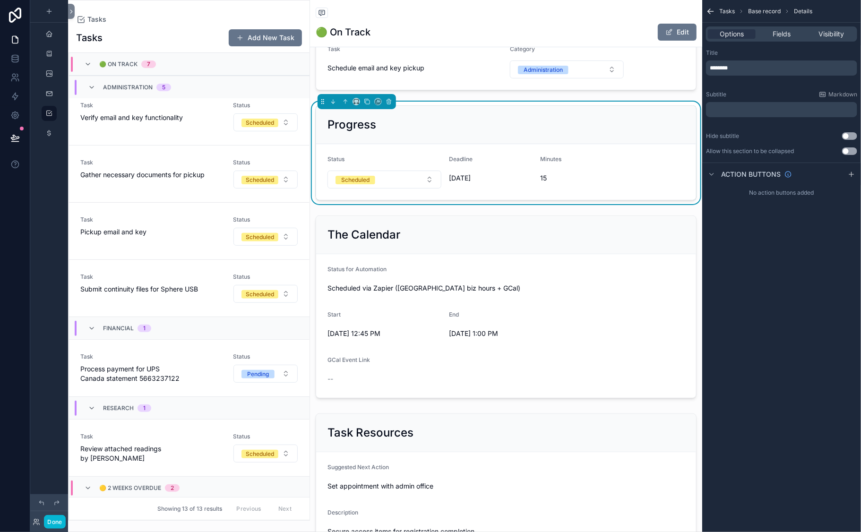
click at [710, 113] on p "﻿" at bounding box center [783, 110] width 146 height 8
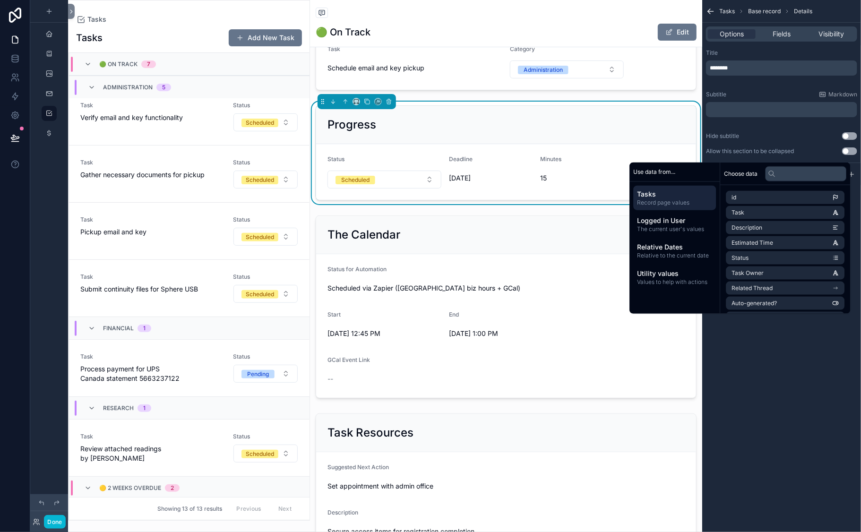
click at [706, 98] on div "Subtitle Markdown" at bounding box center [781, 95] width 151 height 8
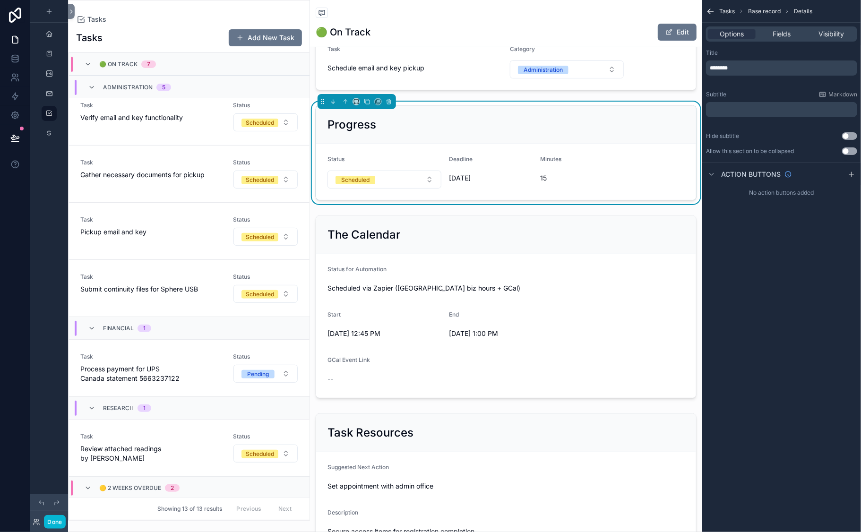
click at [710, 113] on p "﻿" at bounding box center [783, 110] width 146 height 8
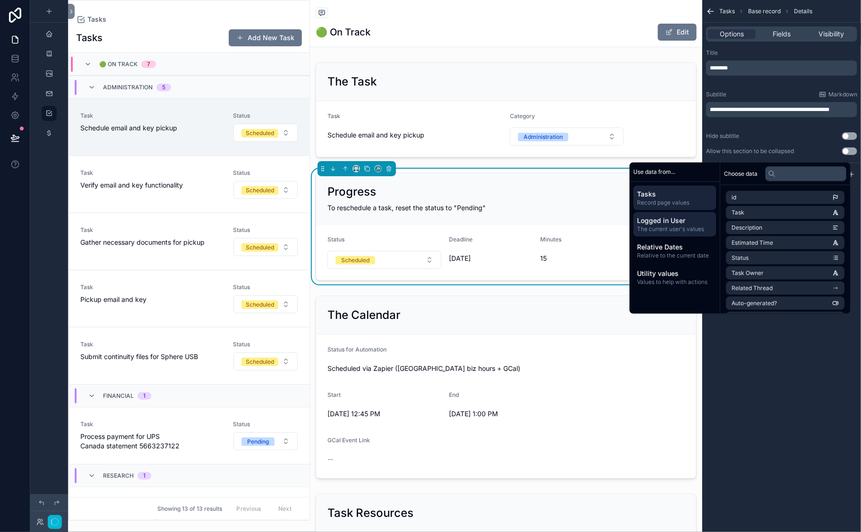
scroll to position [68, 0]
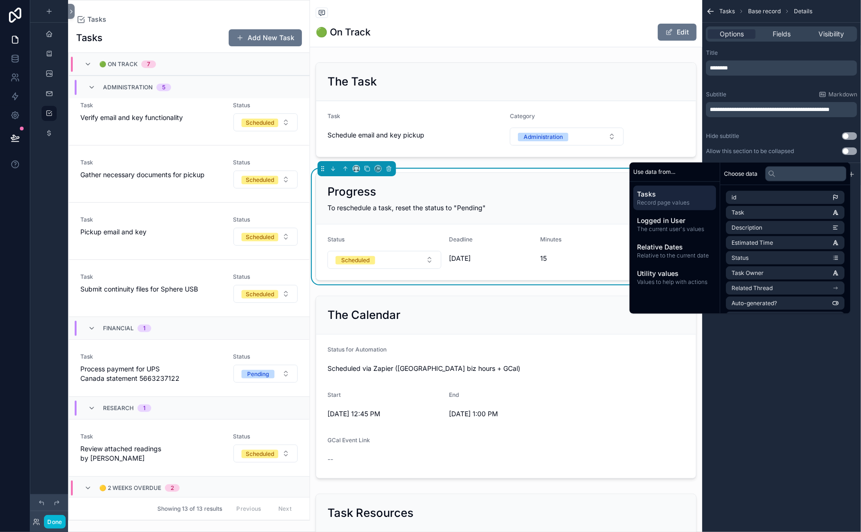
click at [718, 476] on div "**********" at bounding box center [781, 266] width 159 height 532
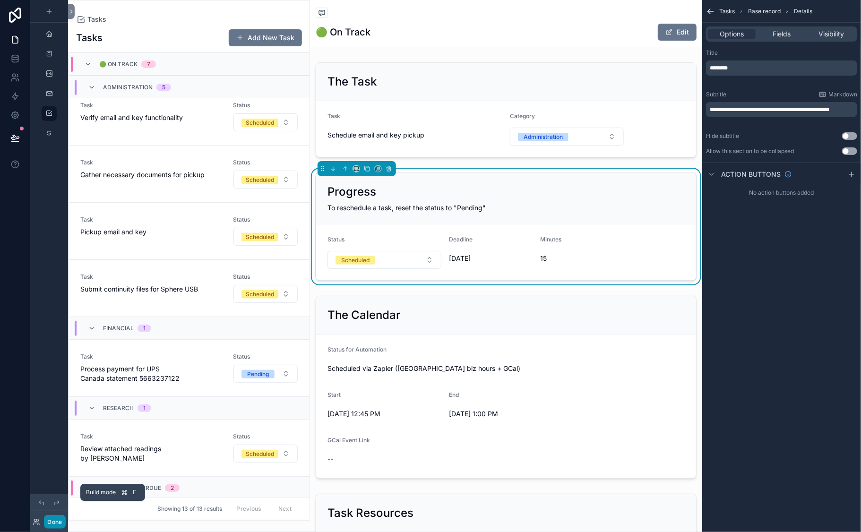
click at [65, 476] on button "Done" at bounding box center [54, 522] width 21 height 14
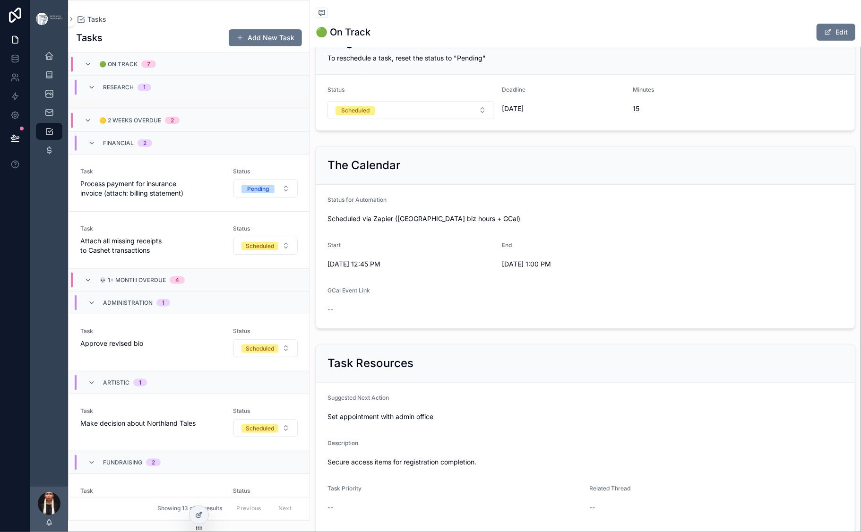
scroll to position [432, 0]
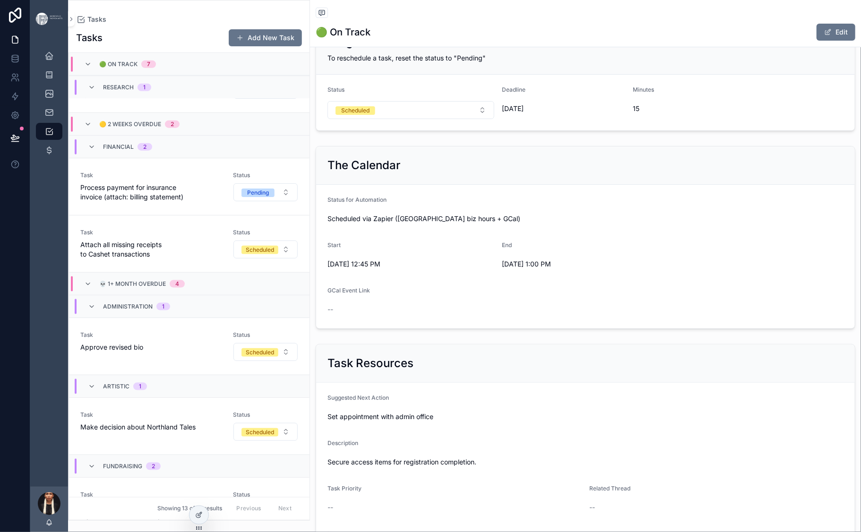
click at [222, 19] on span "Process payment for UPS Canada statement 5663237122" at bounding box center [150, 9] width 141 height 19
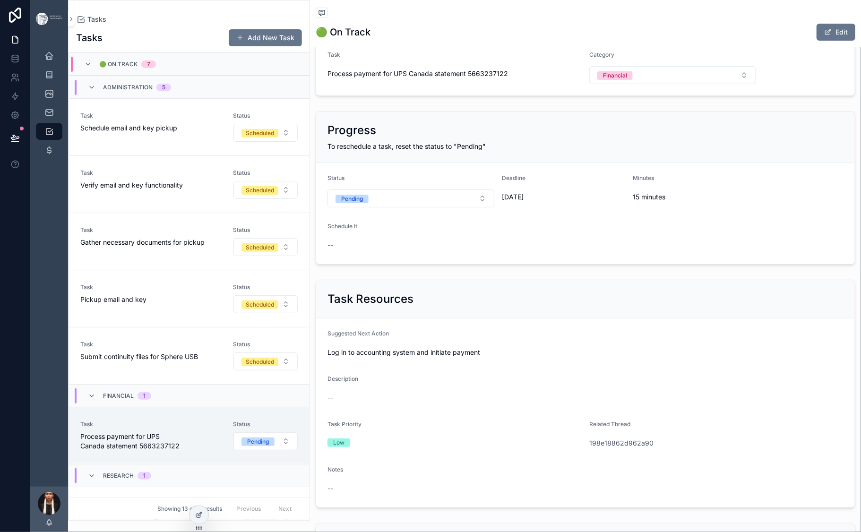
scroll to position [79, 0]
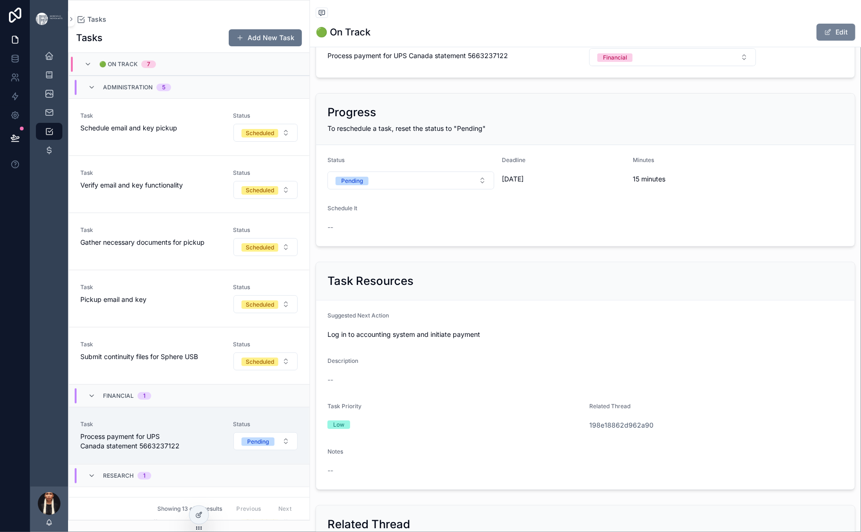
click at [817, 41] on button "Edit" at bounding box center [836, 32] width 39 height 17
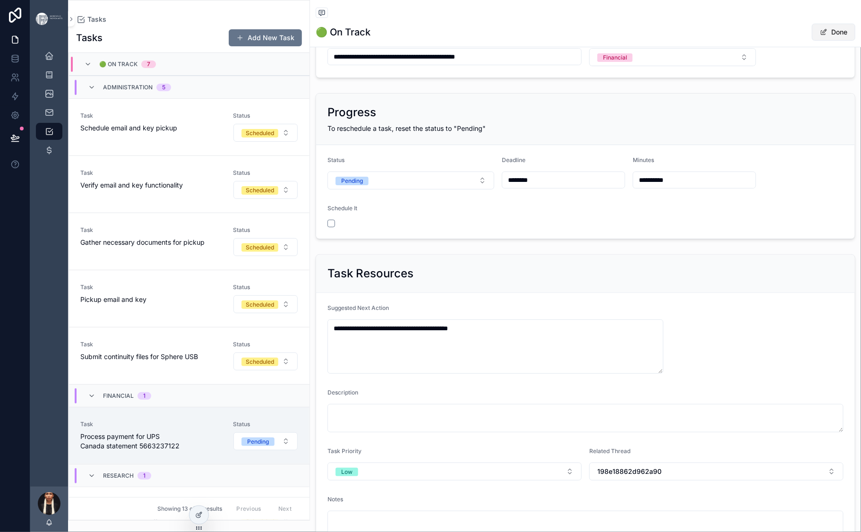
click at [814, 41] on button "Done" at bounding box center [833, 32] width 43 height 17
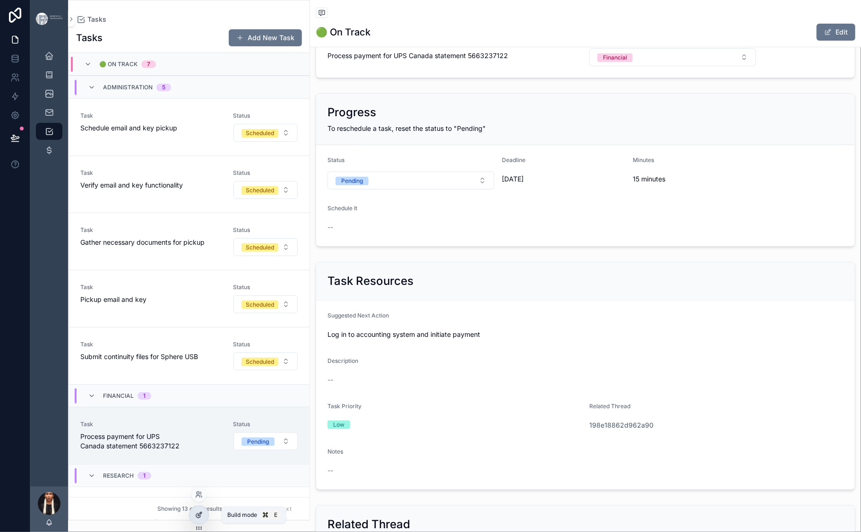
click at [203, 476] on icon at bounding box center [199, 515] width 8 height 8
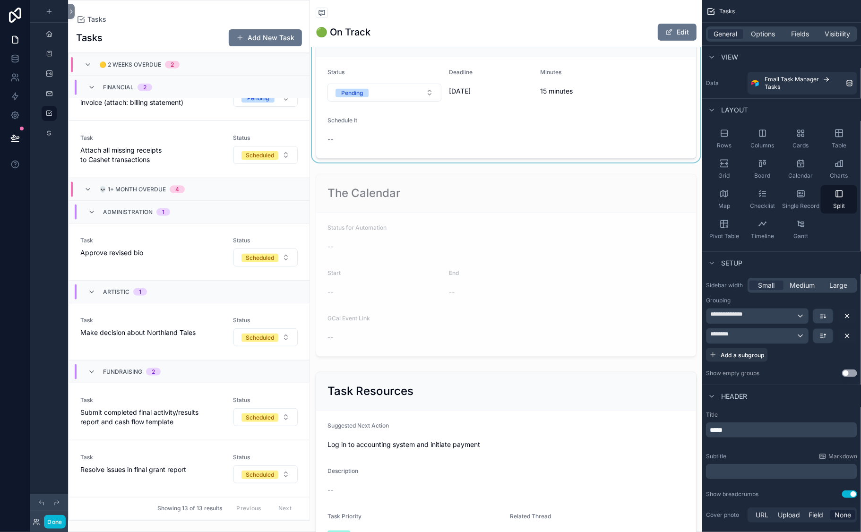
scroll to position [213, 0]
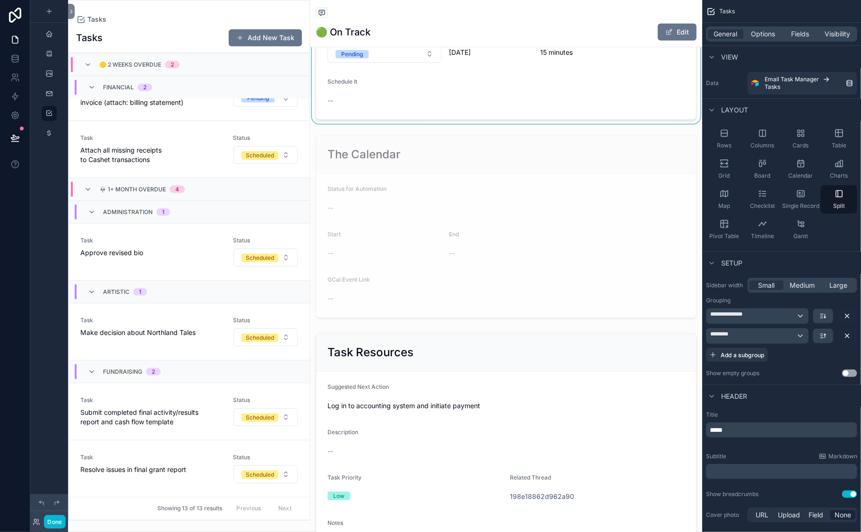
click at [396, 124] on div "scrollable content" at bounding box center [506, 43] width 392 height 161
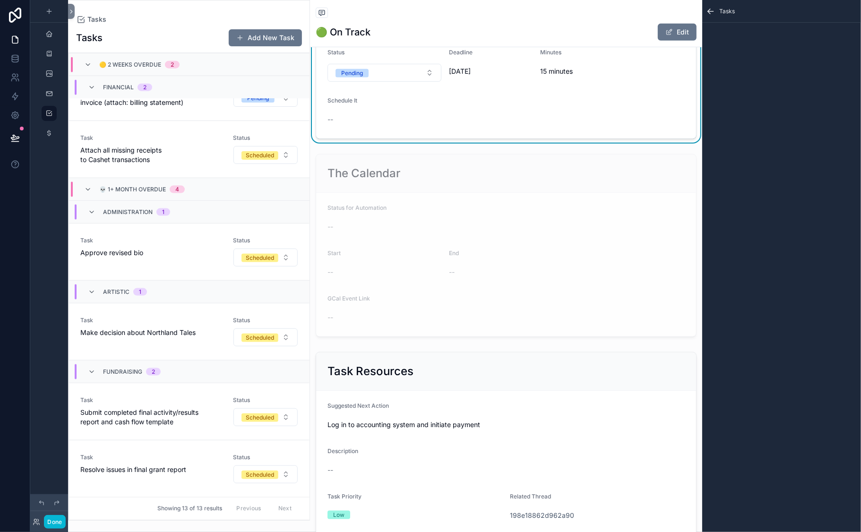
scroll to position [197, 0]
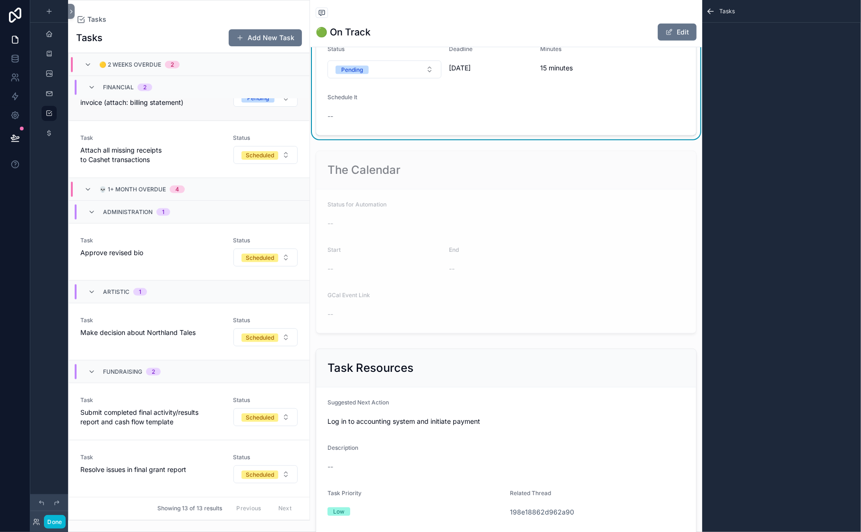
click at [222, 107] on span "Process payment for insurance invoice (attach: billing statement)" at bounding box center [150, 97] width 141 height 19
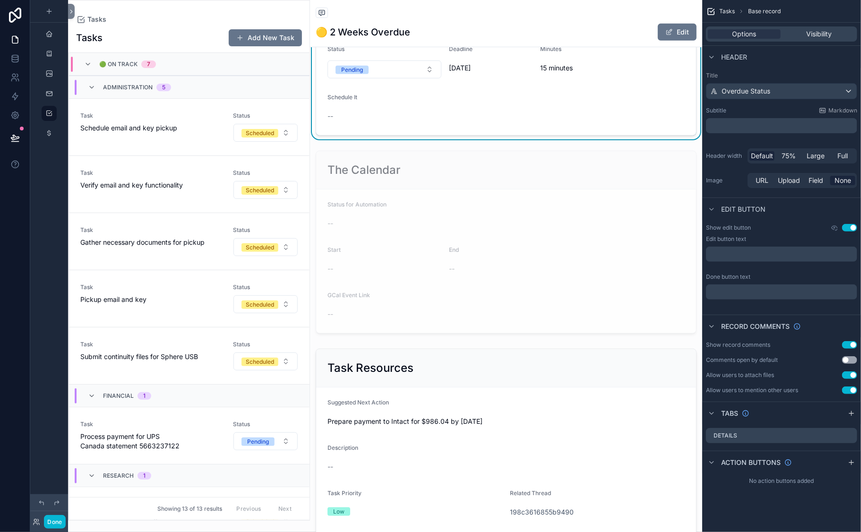
click at [530, 34] on div "Progress To reschedule a task, reset the status to "Pending"" at bounding box center [506, 9] width 380 height 52
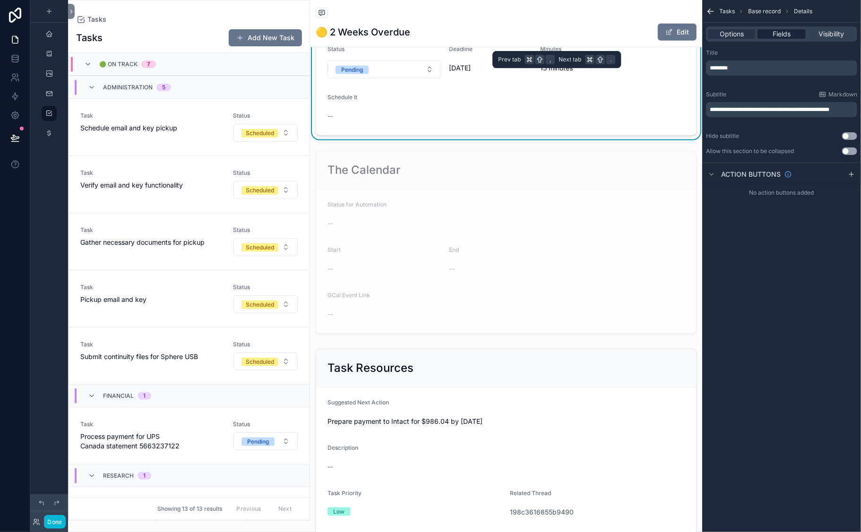
click at [773, 39] on span "Fields" at bounding box center [782, 33] width 18 height 9
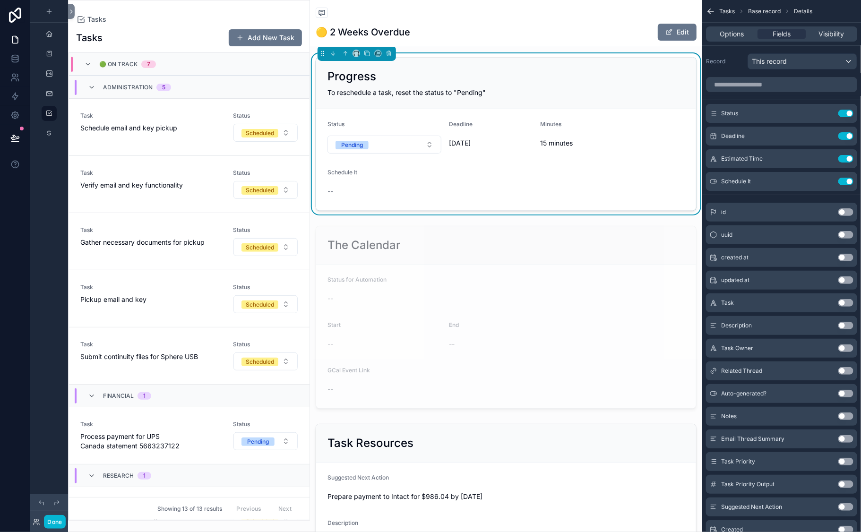
scroll to position [132, 0]
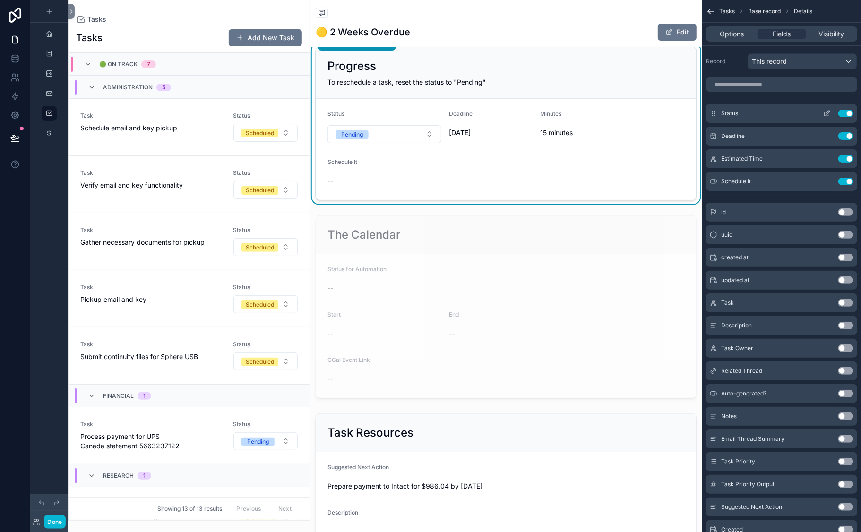
click at [823, 117] on icon "scrollable content" at bounding box center [827, 114] width 8 height 8
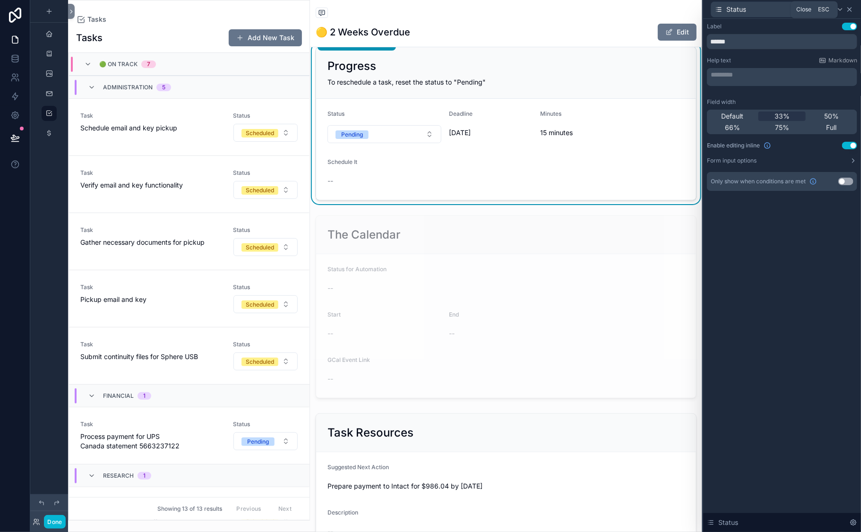
click at [824, 13] on icon at bounding box center [850, 10] width 8 height 8
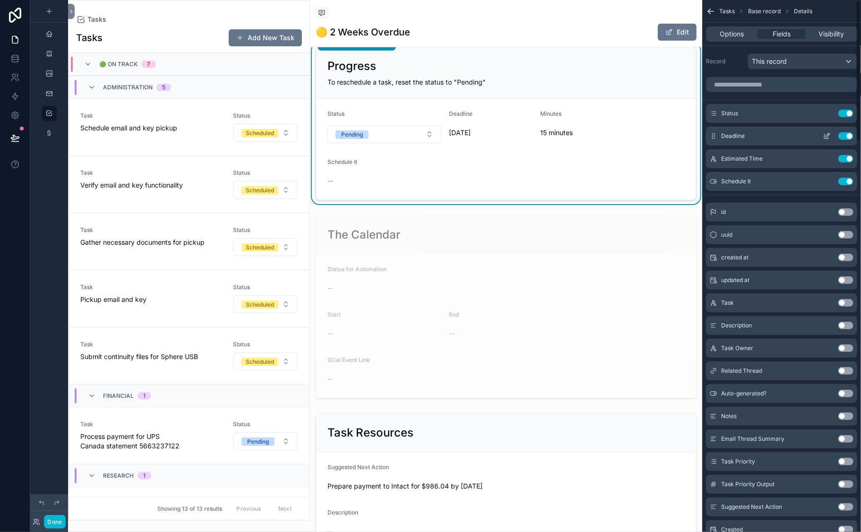
click at [820, 140] on button "scrollable content" at bounding box center [827, 136] width 15 height 8
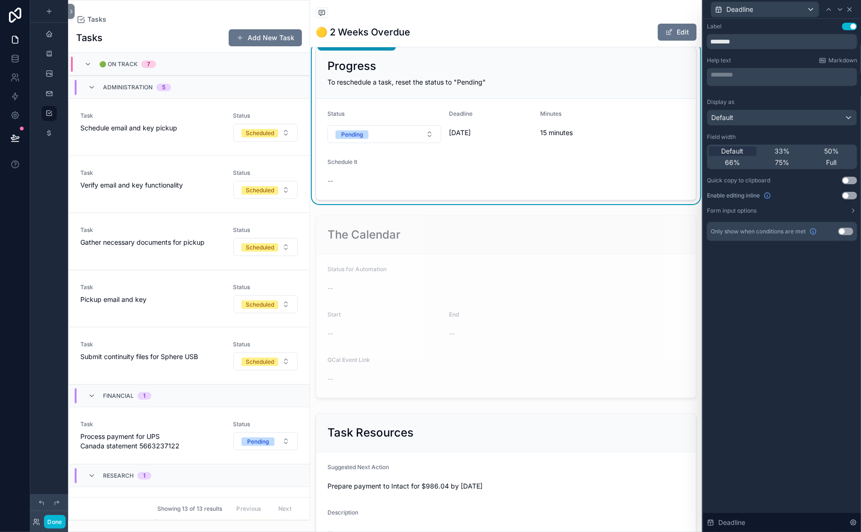
click at [824, 13] on icon at bounding box center [850, 10] width 8 height 8
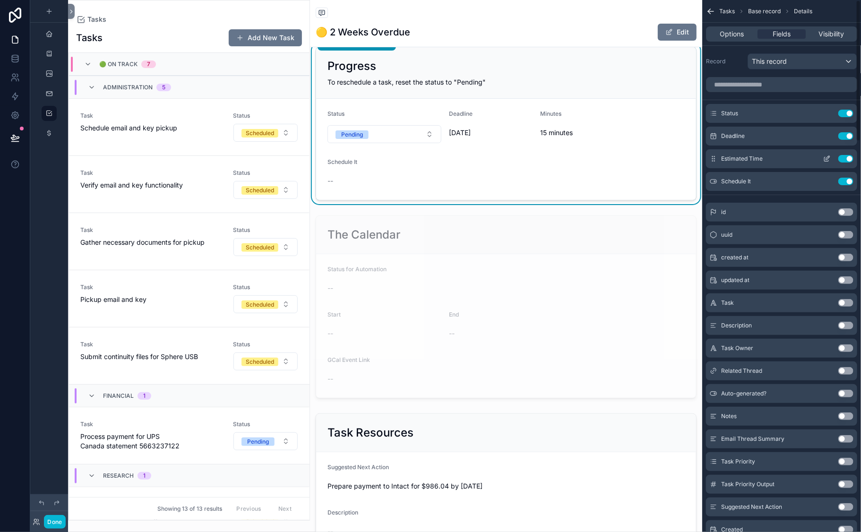
click at [823, 163] on icon "scrollable content" at bounding box center [827, 159] width 8 height 8
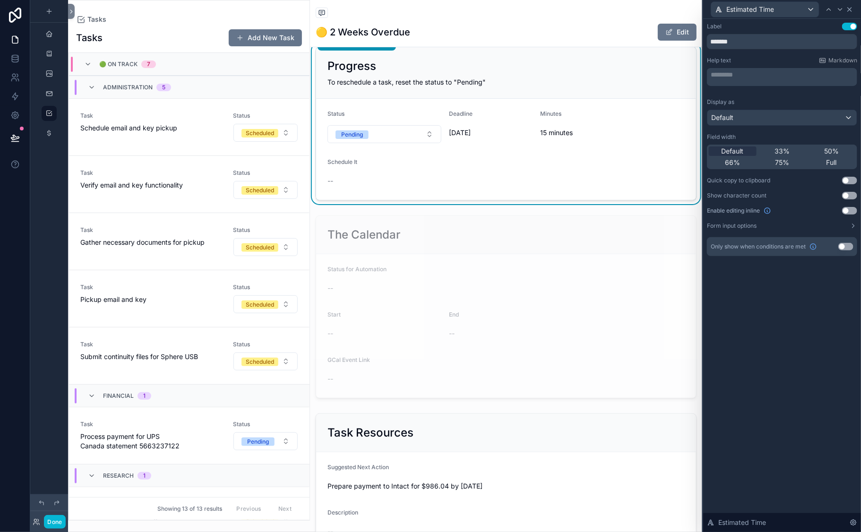
click at [824, 11] on icon at bounding box center [850, 10] width 4 height 4
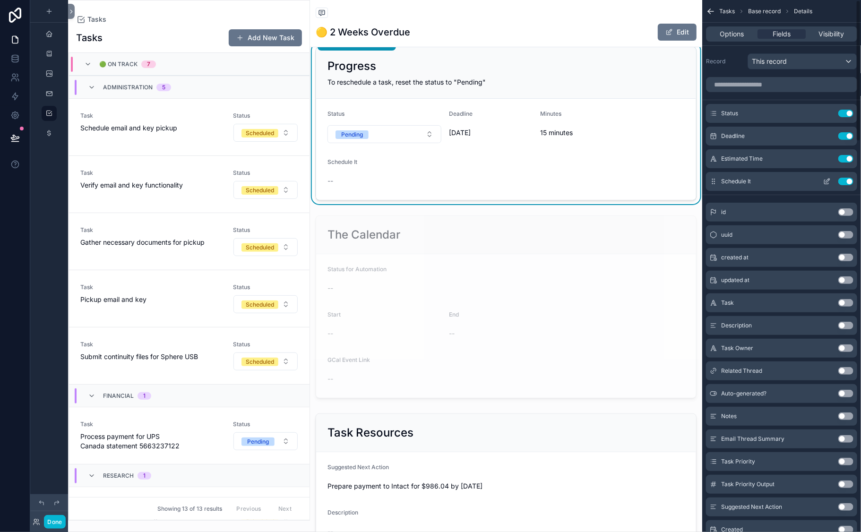
click at [820, 185] on div "Use setting" at bounding box center [837, 182] width 34 height 8
click at [824, 182] on icon "scrollable content" at bounding box center [828, 181] width 4 height 4
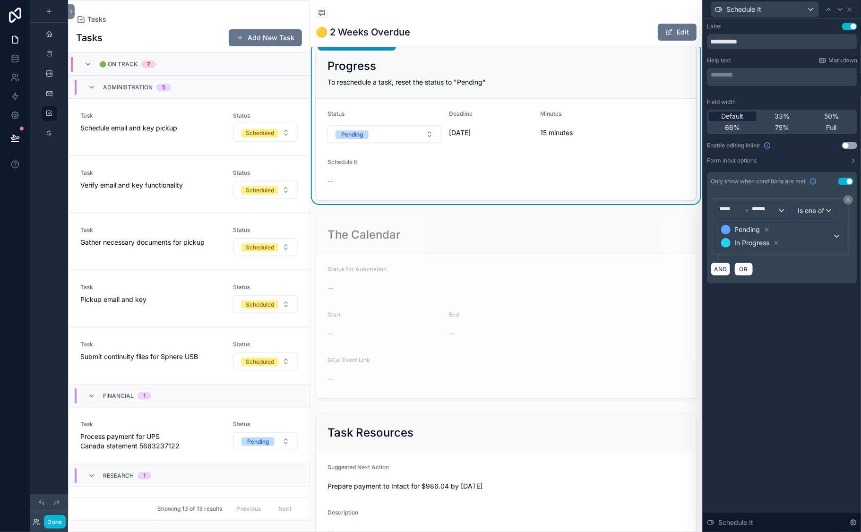
click at [722, 121] on span "Default" at bounding box center [733, 116] width 22 height 9
click at [824, 11] on icon at bounding box center [850, 10] width 4 height 4
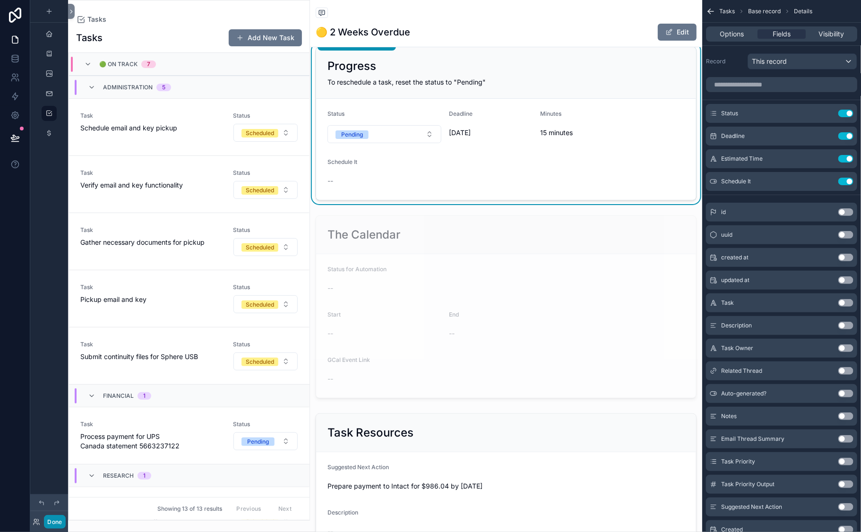
click at [65, 476] on button "Done" at bounding box center [54, 522] width 21 height 14
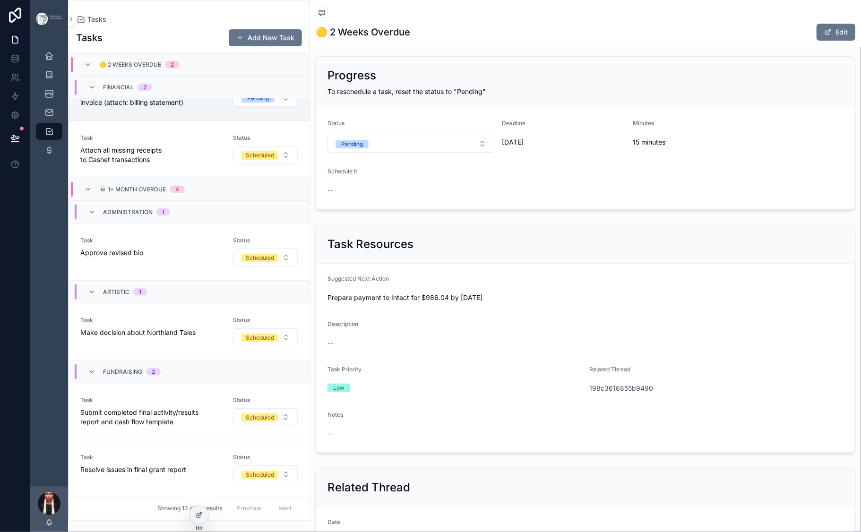
scroll to position [119, 0]
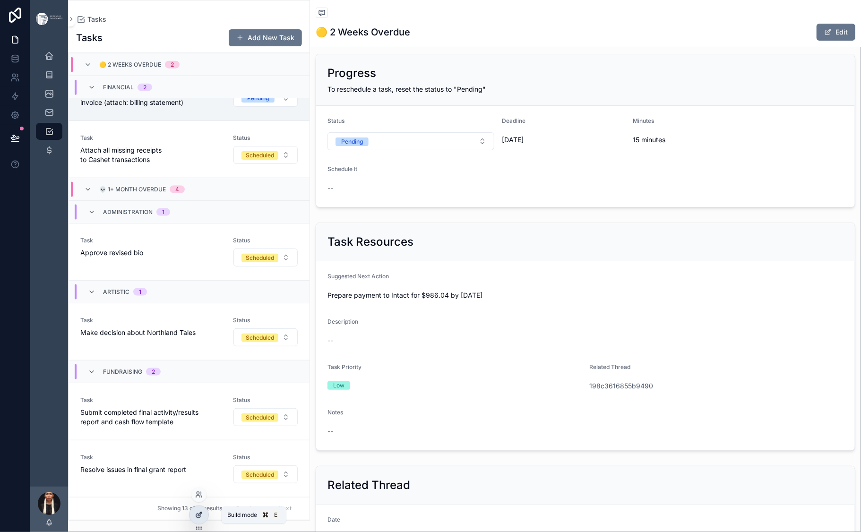
click at [200, 476] on icon at bounding box center [199, 515] width 8 height 8
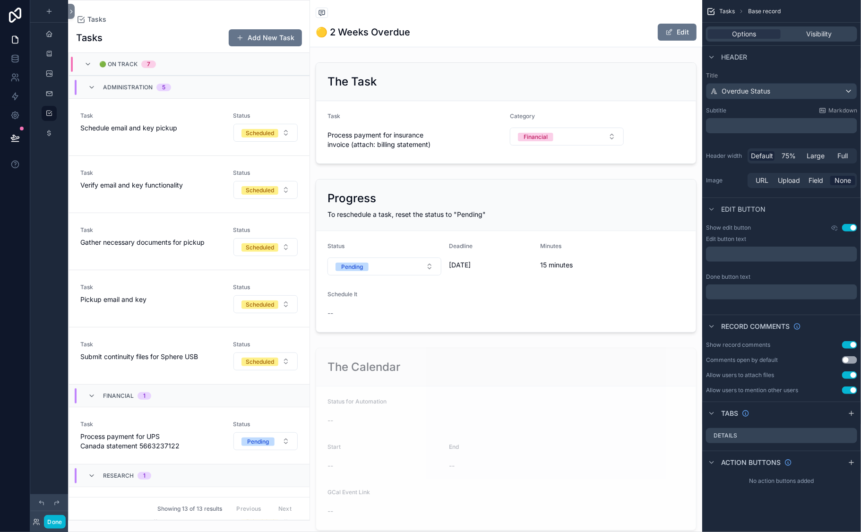
scroll to position [814, 0]
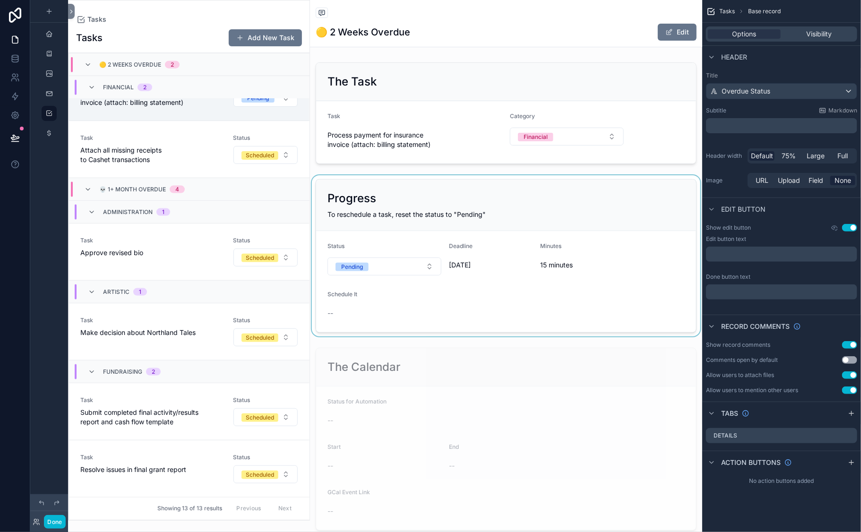
click at [384, 324] on div "scrollable content" at bounding box center [506, 255] width 392 height 161
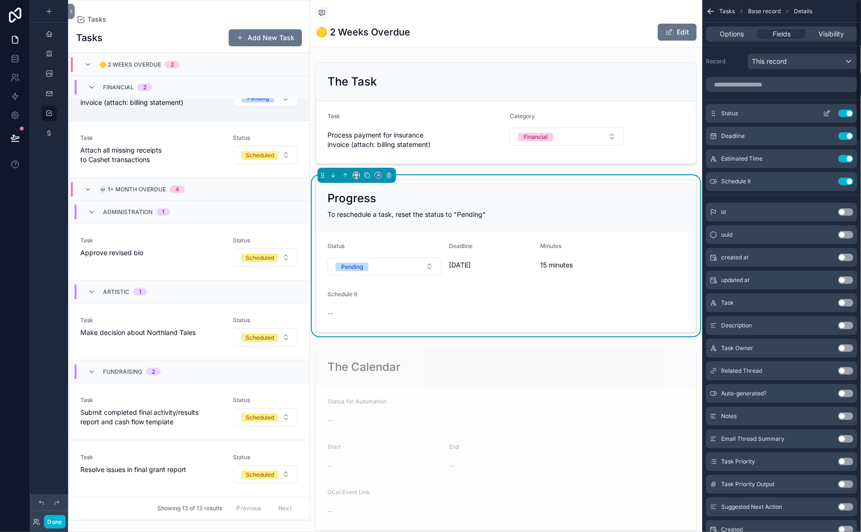
click at [820, 117] on button "scrollable content" at bounding box center [827, 114] width 15 height 8
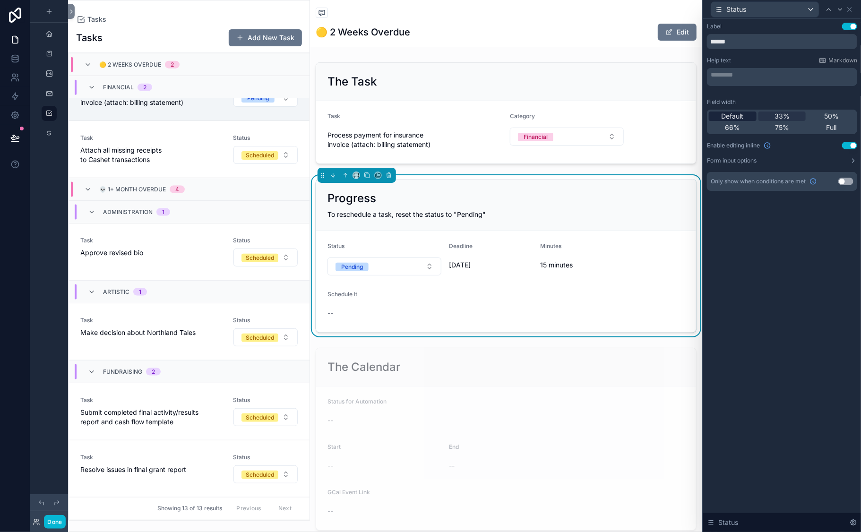
click at [722, 121] on span "Default" at bounding box center [733, 116] width 22 height 9
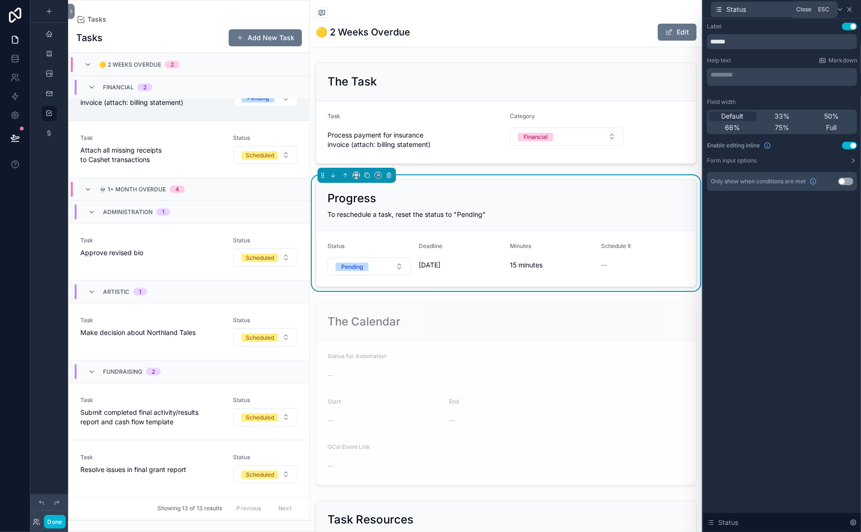
click at [824, 11] on icon at bounding box center [850, 10] width 4 height 4
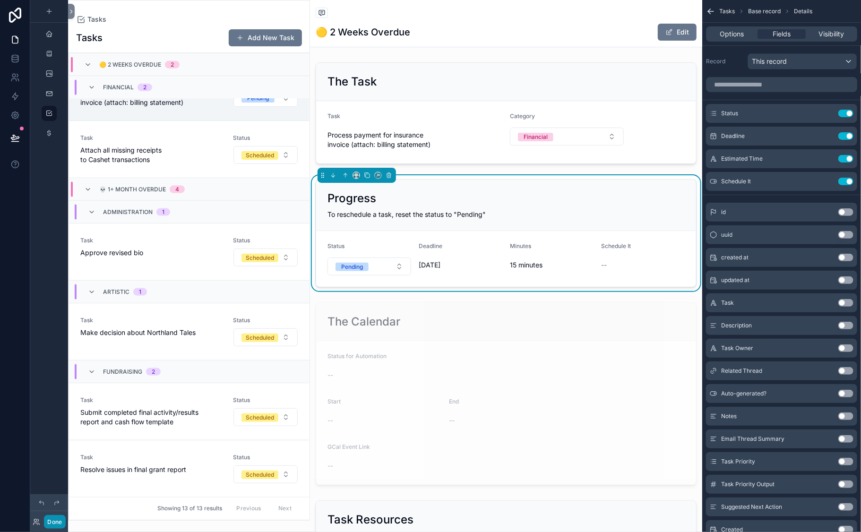
click at [65, 476] on button "Done" at bounding box center [54, 522] width 21 height 14
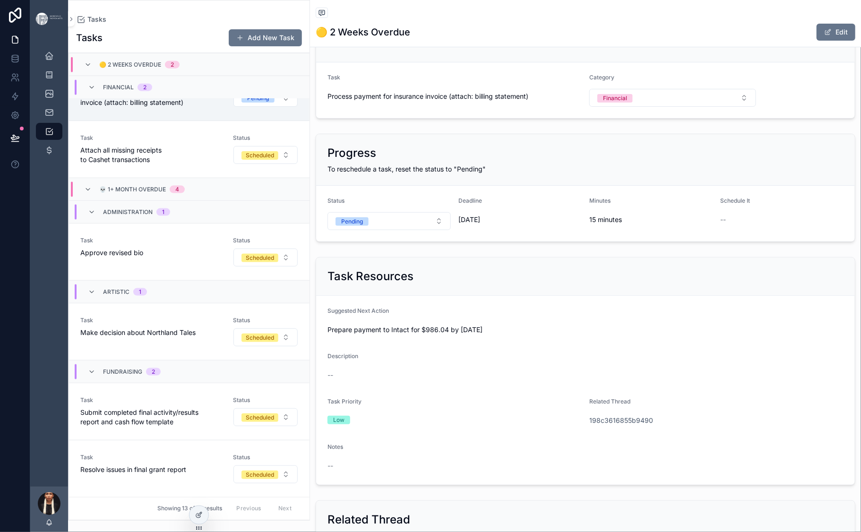
scroll to position [41, 0]
click at [201, 476] on icon at bounding box center [199, 515] width 8 height 8
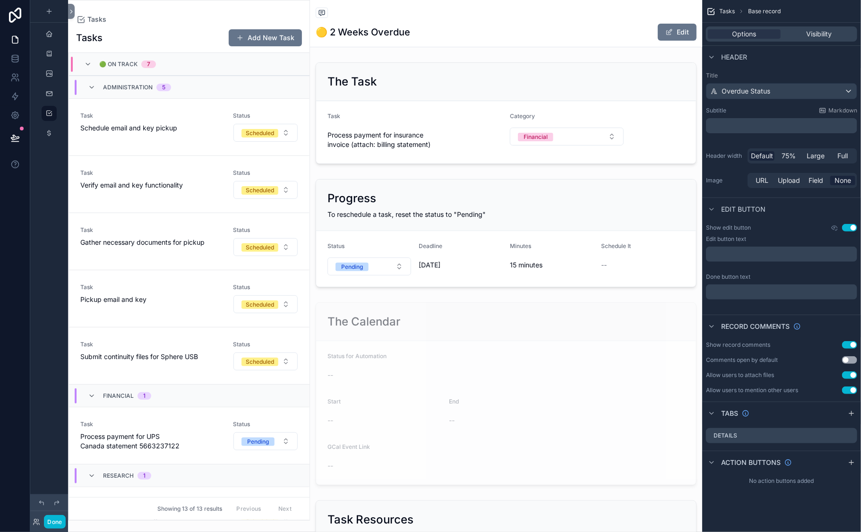
scroll to position [814, 0]
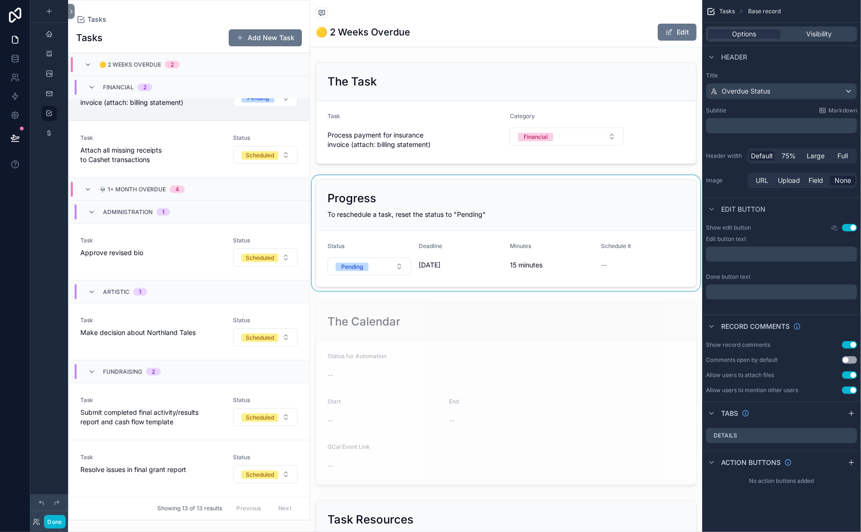
click at [382, 291] on div "scrollable content" at bounding box center [506, 233] width 392 height 116
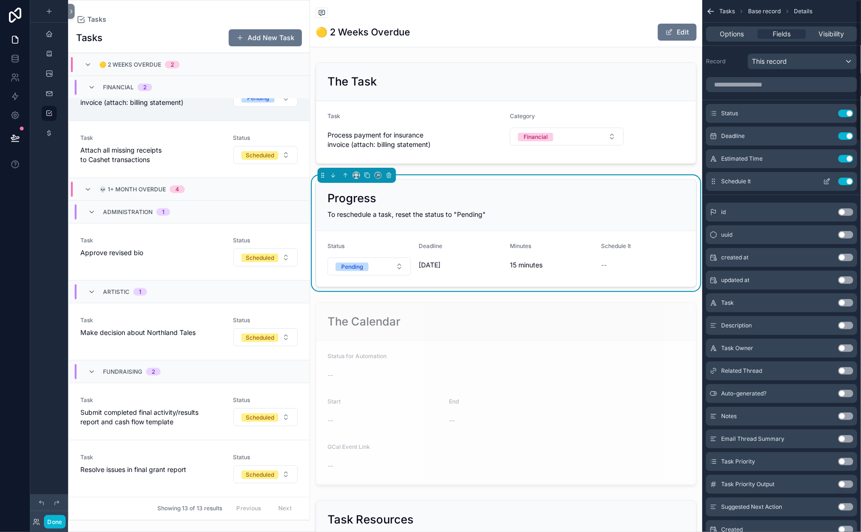
click at [823, 185] on icon "scrollable content" at bounding box center [827, 182] width 8 height 8
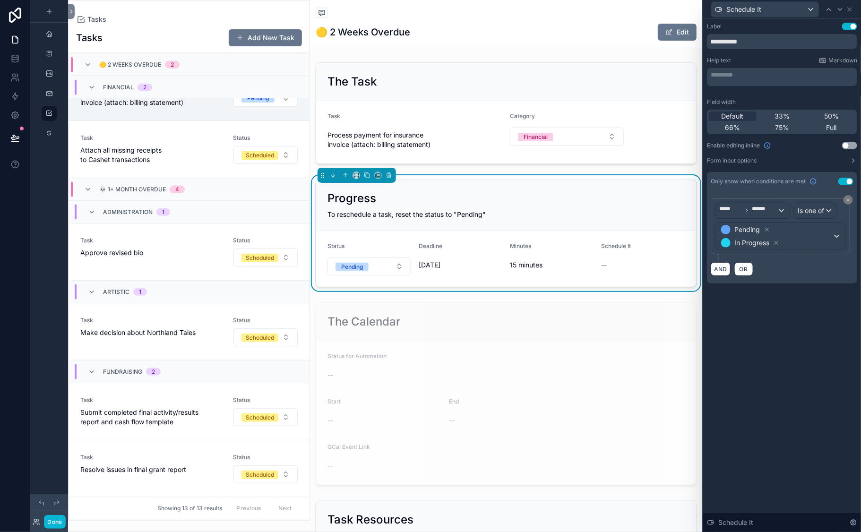
click at [824, 185] on button "Use setting" at bounding box center [846, 182] width 15 height 8
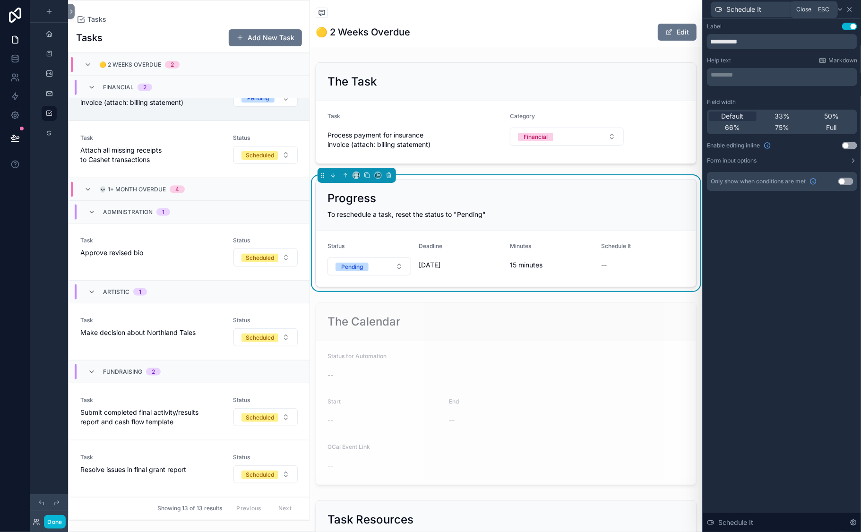
click at [824, 13] on icon at bounding box center [850, 10] width 8 height 8
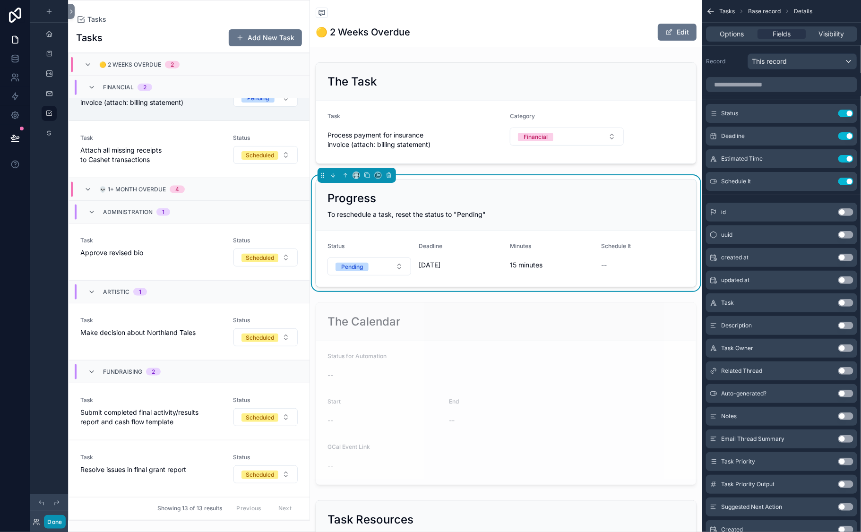
click at [65, 476] on button "Done" at bounding box center [54, 522] width 21 height 14
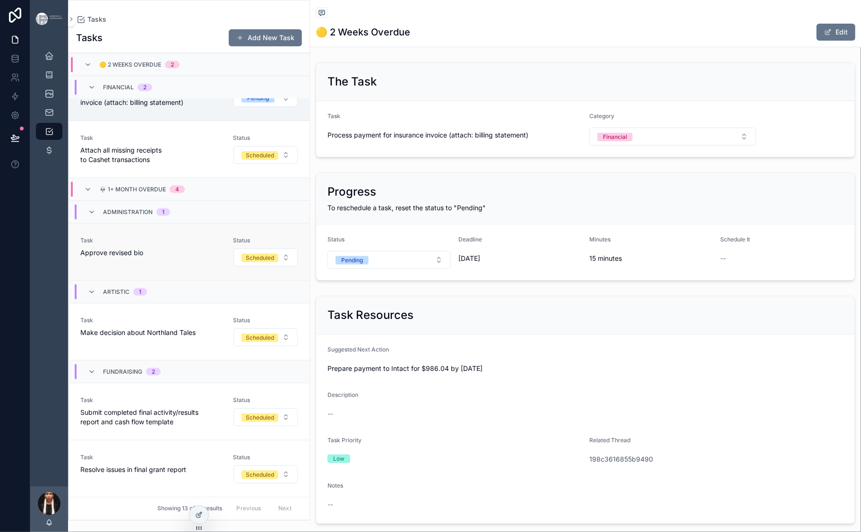
scroll to position [679, 0]
click at [222, 164] on span "Attach all missing receipts to Cashet transactions" at bounding box center [150, 155] width 141 height 19
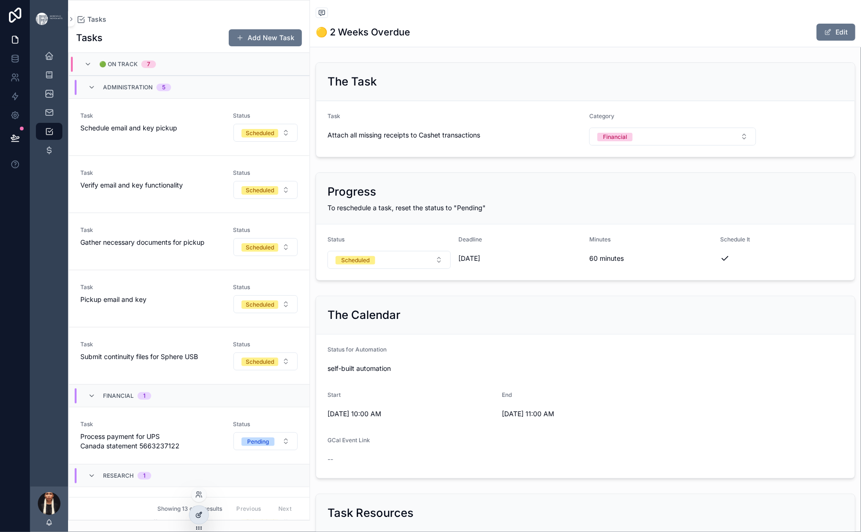
click at [201, 476] on icon at bounding box center [199, 515] width 8 height 8
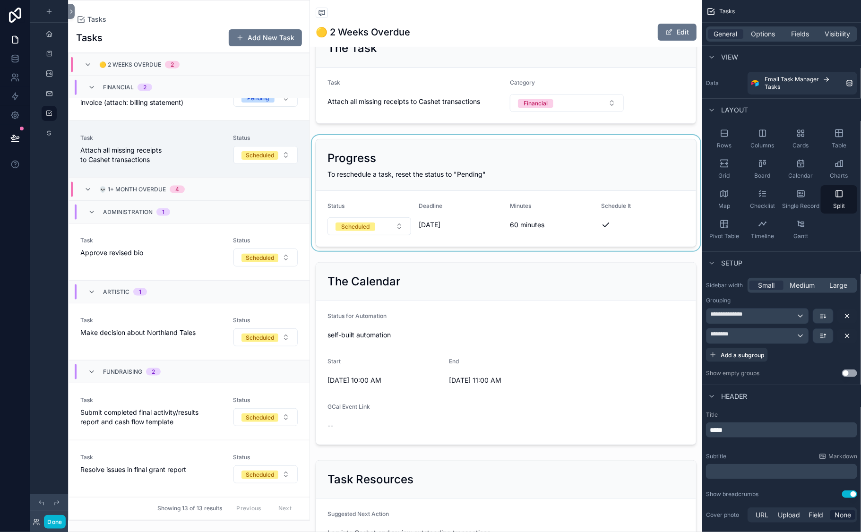
scroll to position [46, 0]
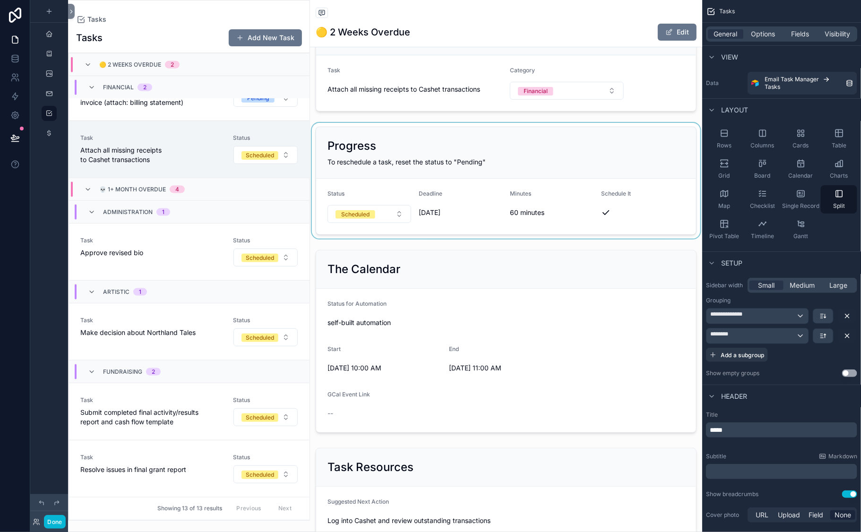
click at [567, 239] on div "scrollable content" at bounding box center [506, 181] width 392 height 116
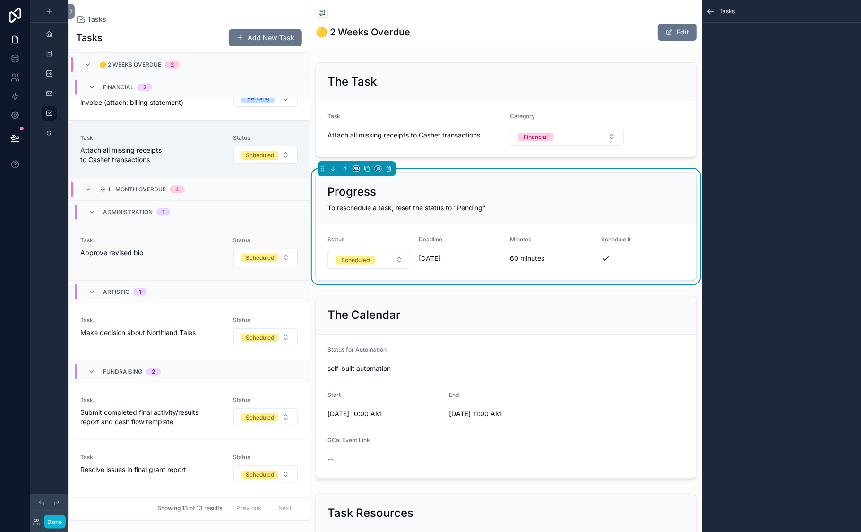
scroll to position [578, 0]
click at [213, 107] on span "Process payment for insurance invoice (attach: billing statement)" at bounding box center [150, 97] width 141 height 19
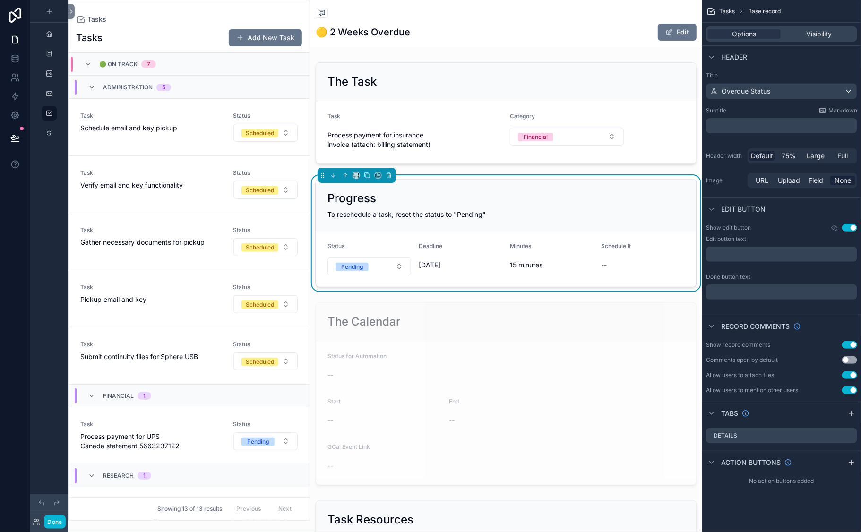
click at [379, 231] on div "Progress To reschedule a task, reset the status to "Pending"" at bounding box center [506, 206] width 380 height 52
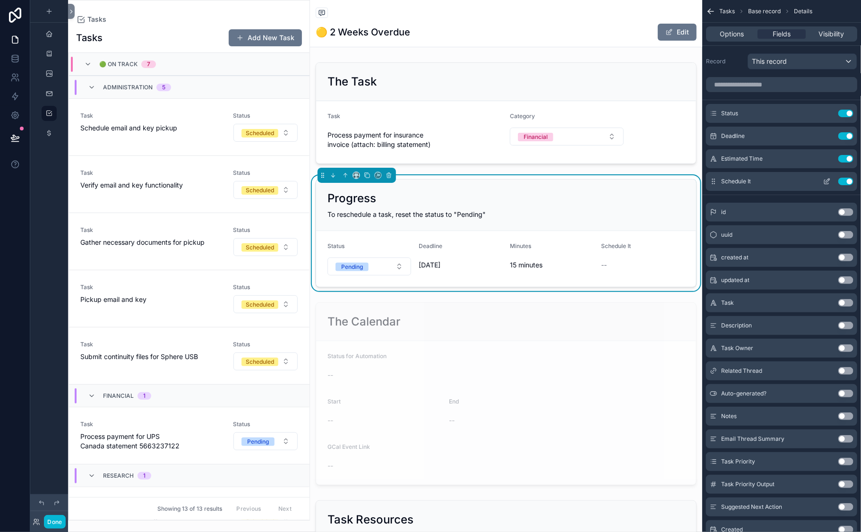
click at [824, 182] on icon "scrollable content" at bounding box center [828, 181] width 4 height 4
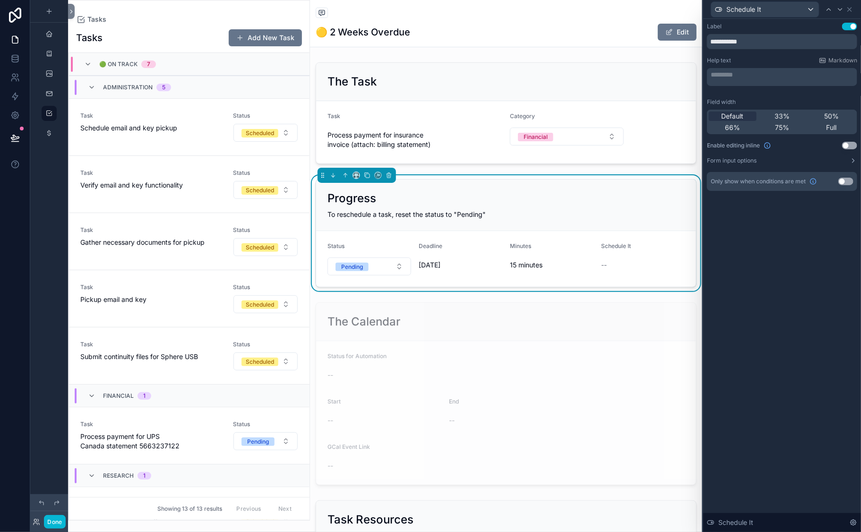
click at [824, 185] on button "Use setting" at bounding box center [846, 182] width 15 height 8
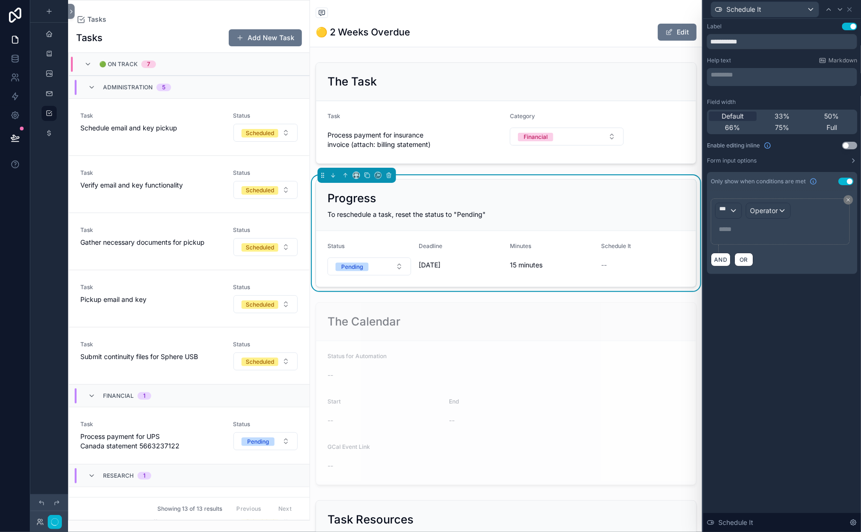
scroll to position [814, 0]
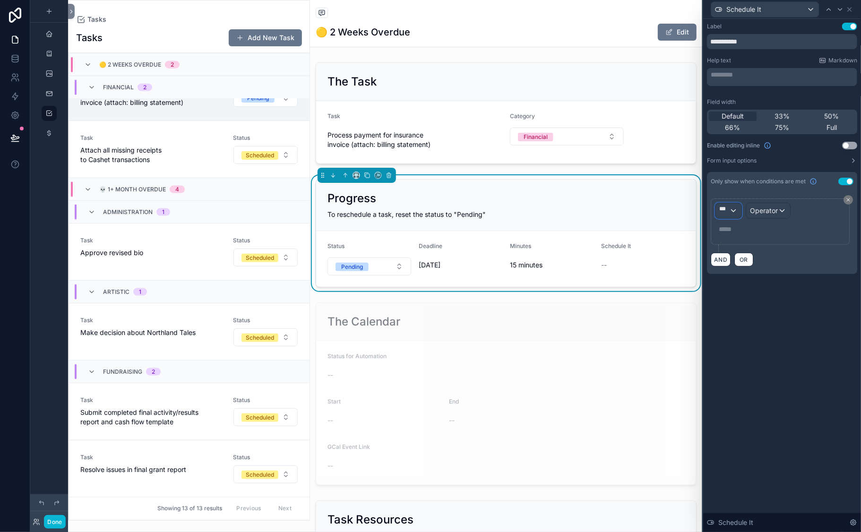
click at [716, 218] on div "***" at bounding box center [729, 210] width 26 height 15
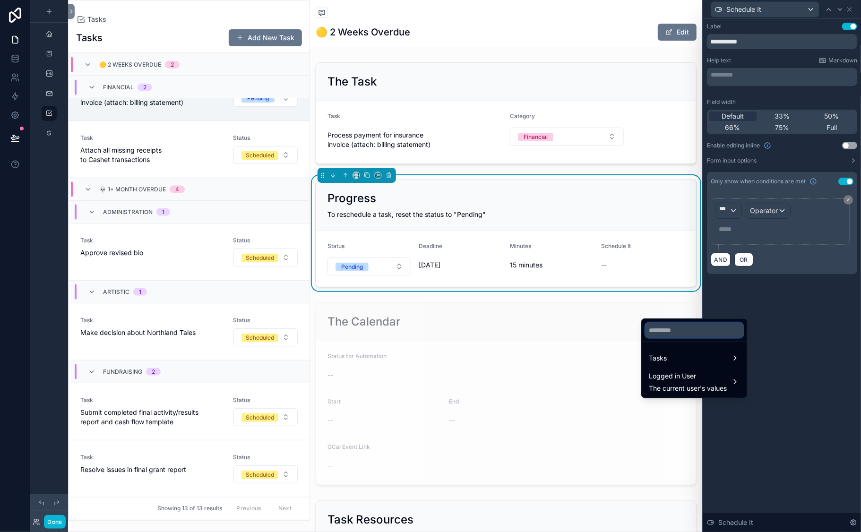
click at [675, 338] on input "text" at bounding box center [695, 330] width 98 height 15
type input "********"
click at [688, 364] on div "Tasks" at bounding box center [694, 358] width 90 height 11
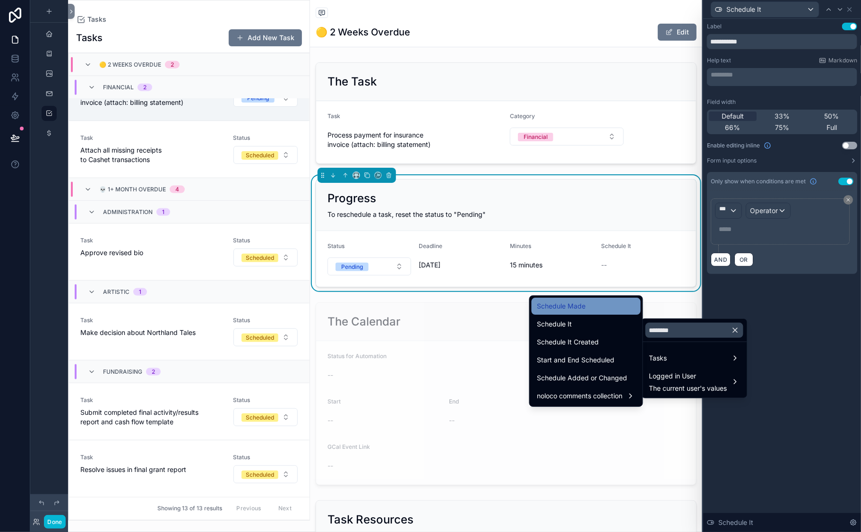
click at [552, 312] on span "Schedule Made" at bounding box center [561, 306] width 49 height 11
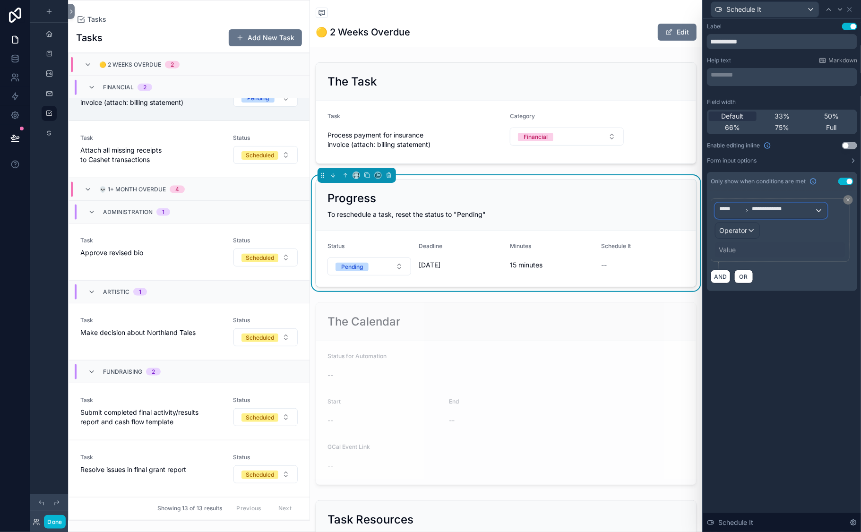
click at [752, 216] on span "**********" at bounding box center [783, 210] width 62 height 11
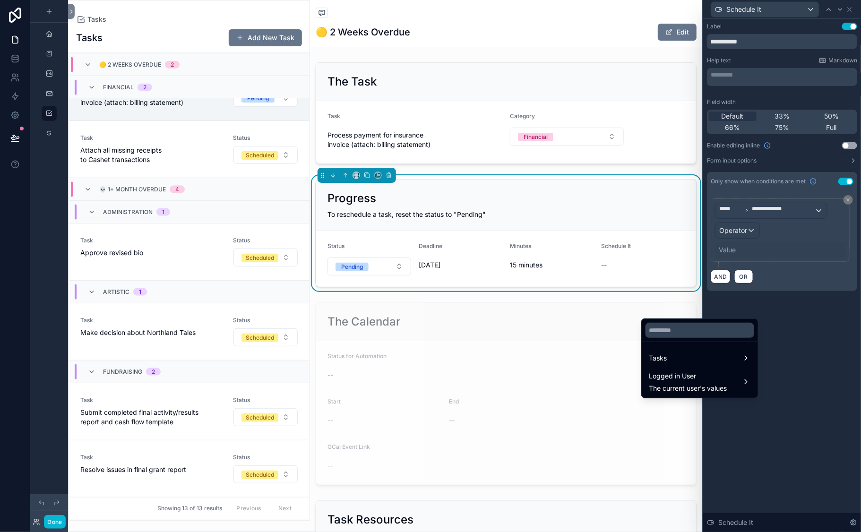
click at [782, 301] on div at bounding box center [782, 266] width 158 height 532
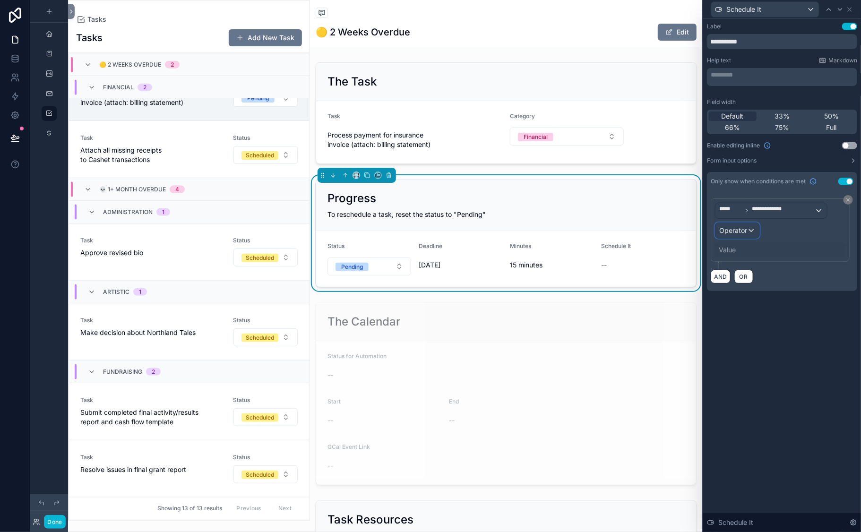
click at [747, 234] on span "Operator" at bounding box center [733, 230] width 28 height 8
click at [748, 364] on span "Is true" at bounding box center [757, 358] width 19 height 11
click at [824, 11] on icon at bounding box center [850, 10] width 4 height 4
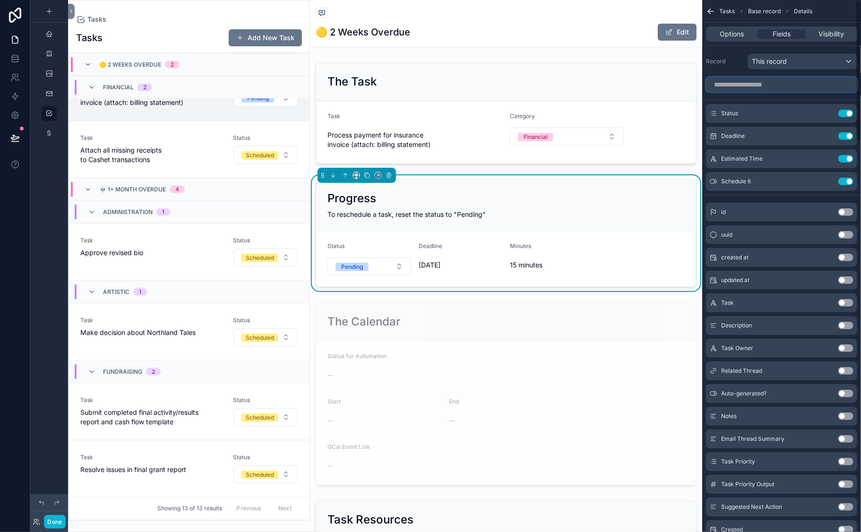
click at [706, 92] on input "scrollable content" at bounding box center [781, 84] width 151 height 15
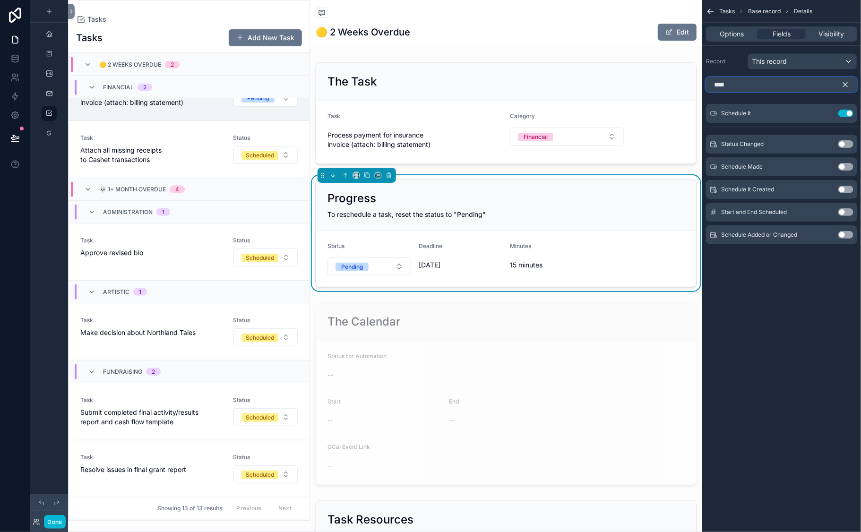
type input "****"
click at [824, 171] on button "Use setting" at bounding box center [846, 167] width 15 height 8
click at [823, 140] on icon "scrollable content" at bounding box center [827, 136] width 8 height 8
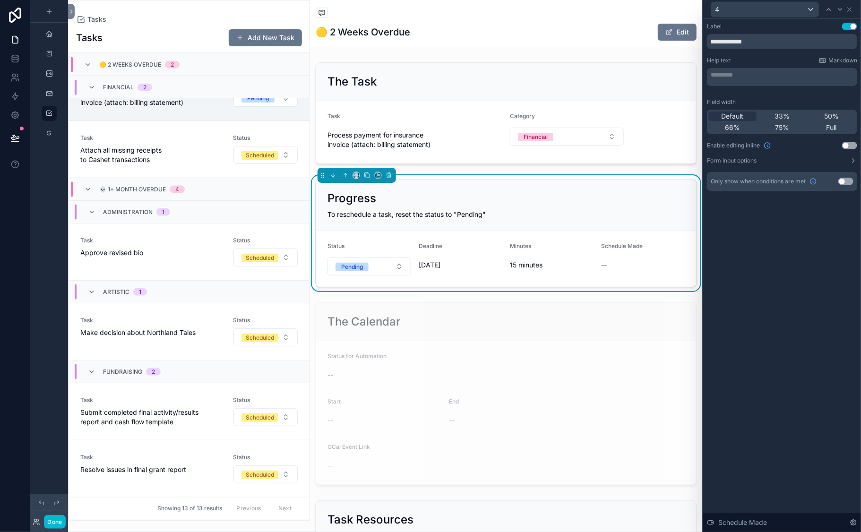
click at [824, 185] on button "Use setting" at bounding box center [846, 182] width 15 height 8
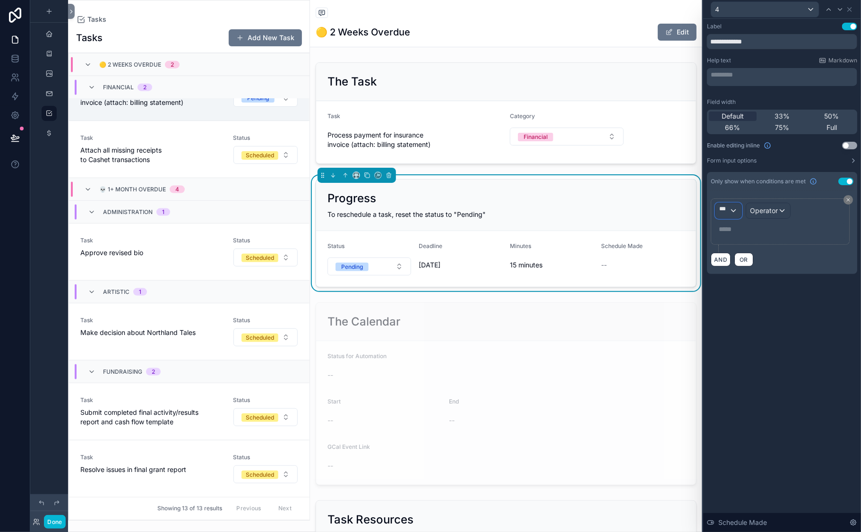
click at [716, 218] on div "***" at bounding box center [729, 210] width 26 height 15
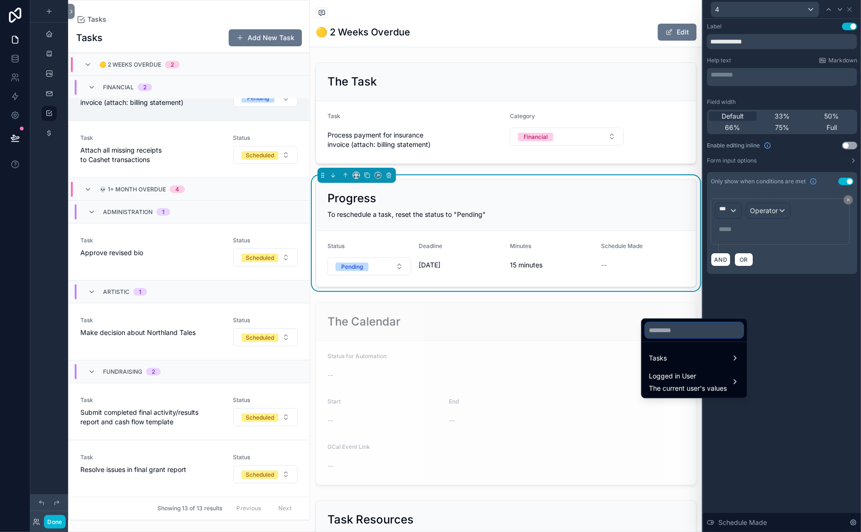
click at [664, 338] on input "text" at bounding box center [695, 330] width 98 height 15
type input "********"
click at [667, 364] on span "Tasks" at bounding box center [658, 358] width 18 height 11
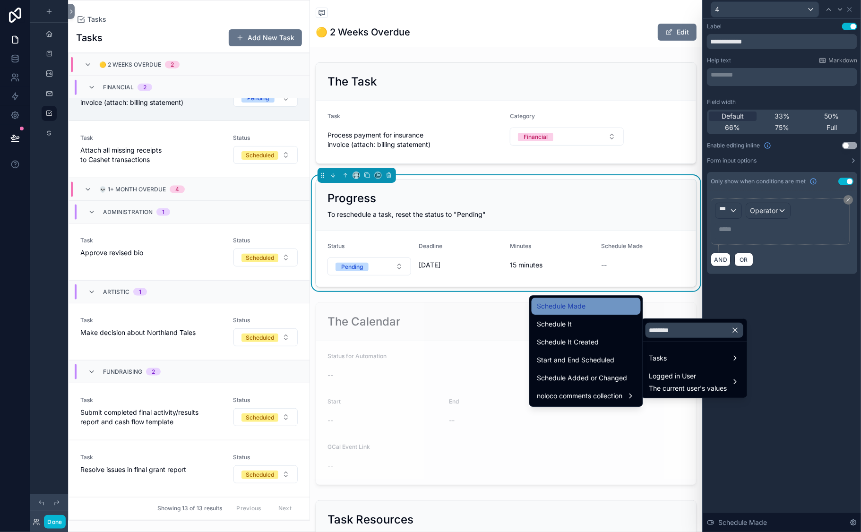
click at [571, 312] on div "Schedule Made" at bounding box center [586, 306] width 98 height 11
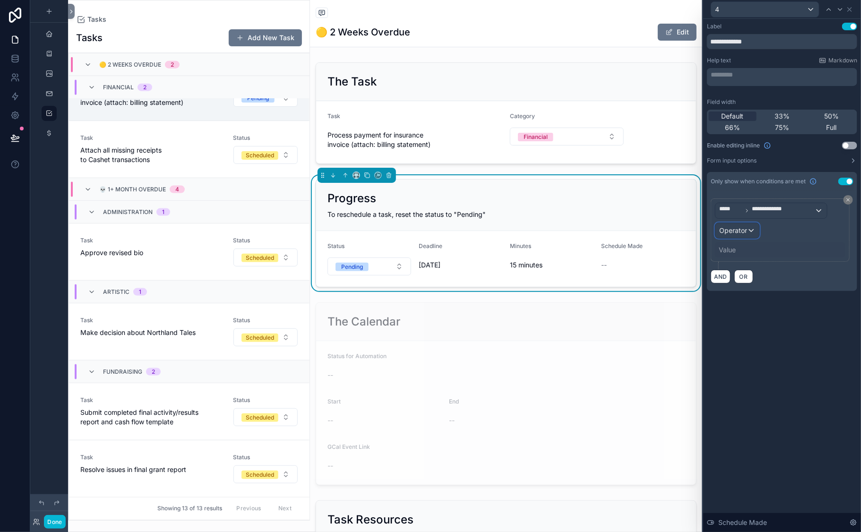
click at [747, 234] on span "Operator" at bounding box center [733, 230] width 28 height 8
click at [748, 364] on span "Is true" at bounding box center [757, 358] width 19 height 11
click at [739, 235] on span "Is true" at bounding box center [728, 230] width 19 height 9
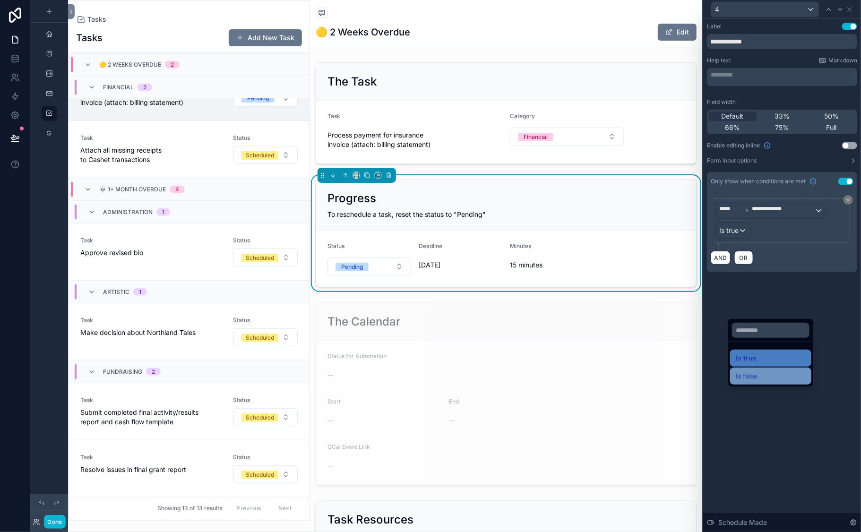
click at [736, 382] on div "Is false" at bounding box center [771, 376] width 70 height 11
click at [741, 235] on span "Is false" at bounding box center [730, 230] width 22 height 9
click at [740, 364] on div "Is true" at bounding box center [775, 358] width 70 height 11
click at [748, 295] on div "**********" at bounding box center [782, 157] width 158 height 276
click at [824, 11] on icon at bounding box center [850, 10] width 4 height 4
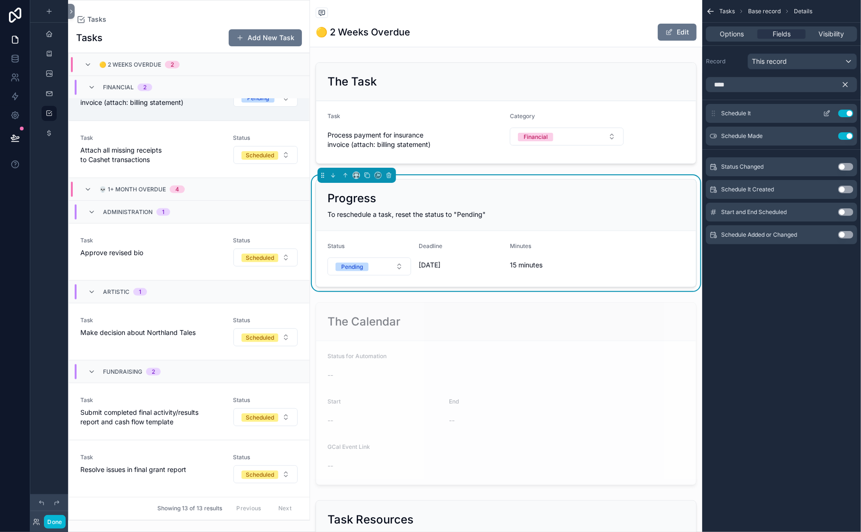
click at [824, 114] on icon "scrollable content" at bounding box center [828, 113] width 4 height 4
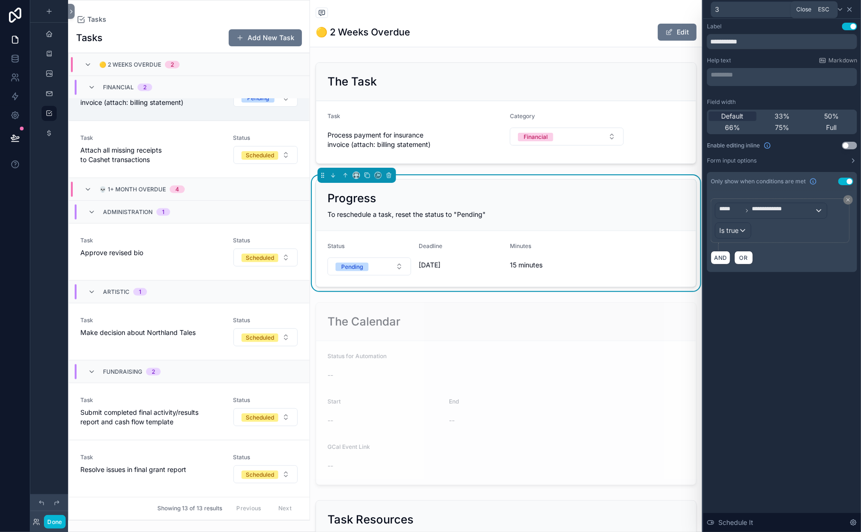
click at [824, 11] on icon at bounding box center [850, 10] width 4 height 4
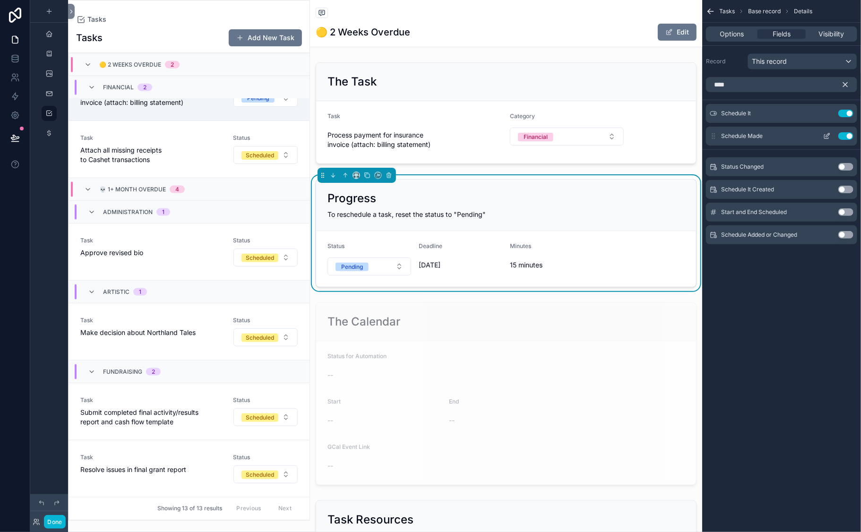
click at [824, 137] on icon "scrollable content" at bounding box center [828, 135] width 4 height 4
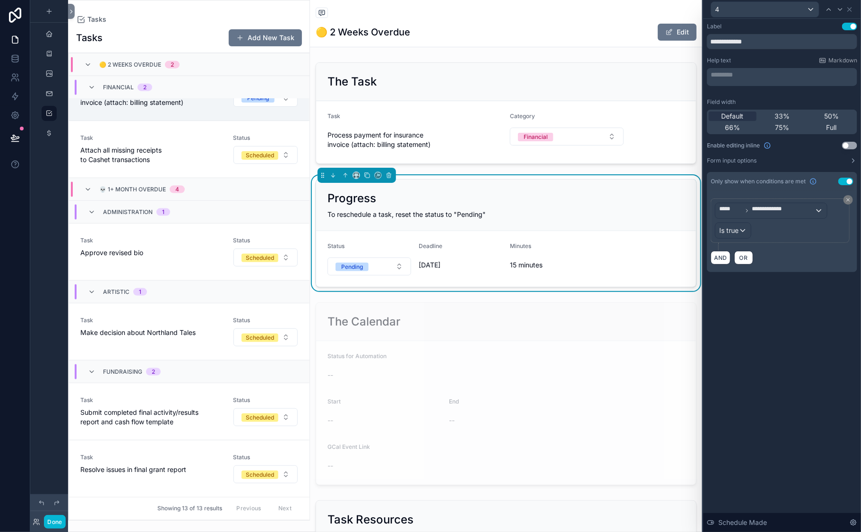
click at [824, 185] on button "Use setting" at bounding box center [846, 182] width 15 height 8
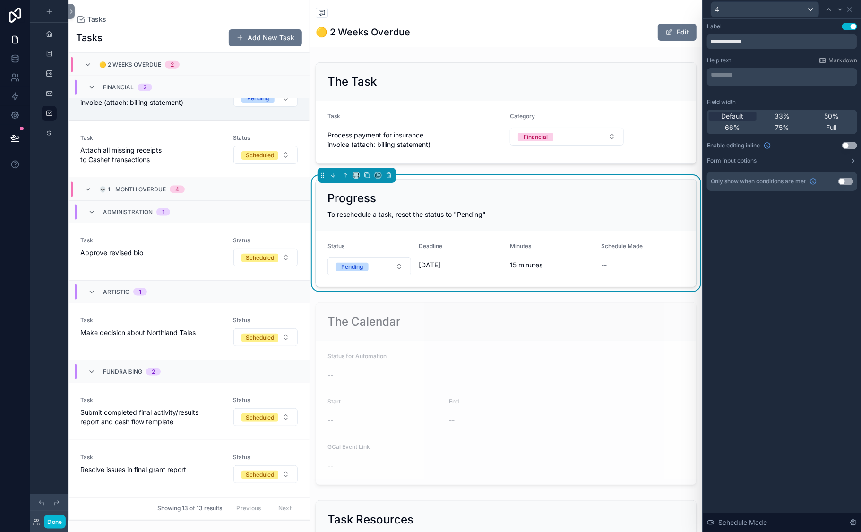
click at [824, 185] on button "Use setting" at bounding box center [846, 182] width 15 height 8
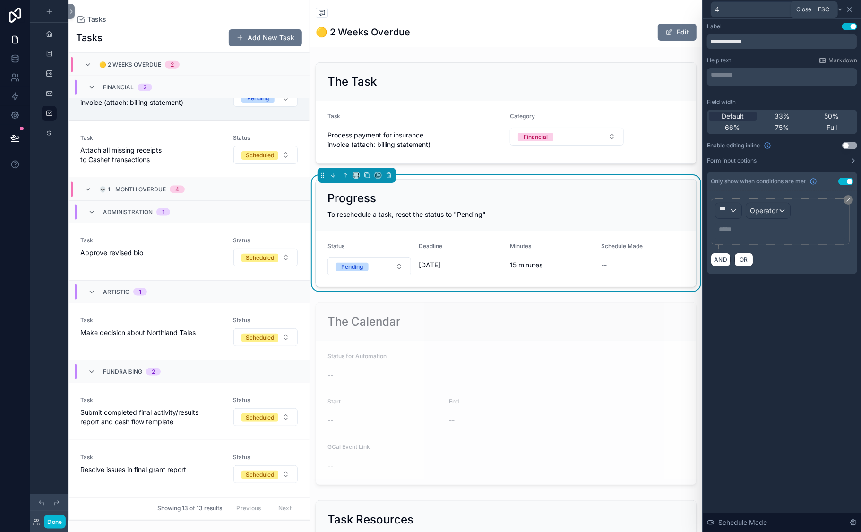
click at [824, 12] on icon at bounding box center [850, 10] width 8 height 8
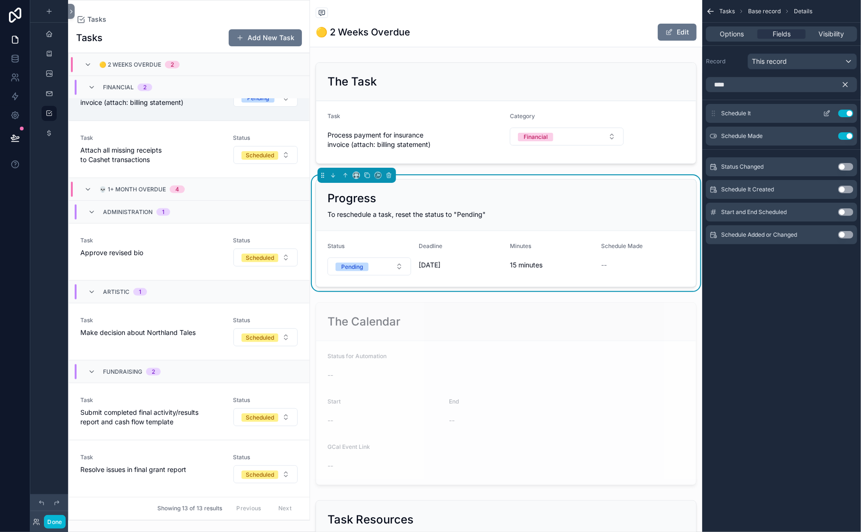
click at [824, 112] on icon "scrollable content" at bounding box center [829, 111] width 1 height 1
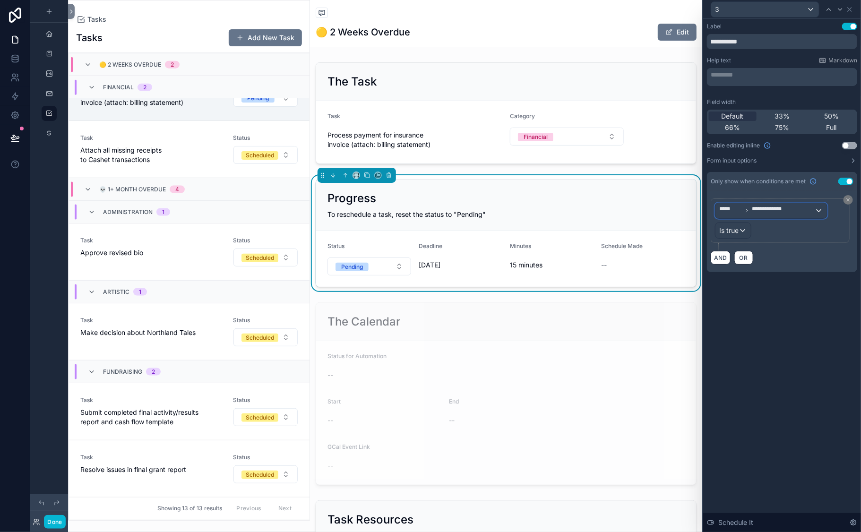
click at [752, 216] on span "**********" at bounding box center [783, 210] width 62 height 11
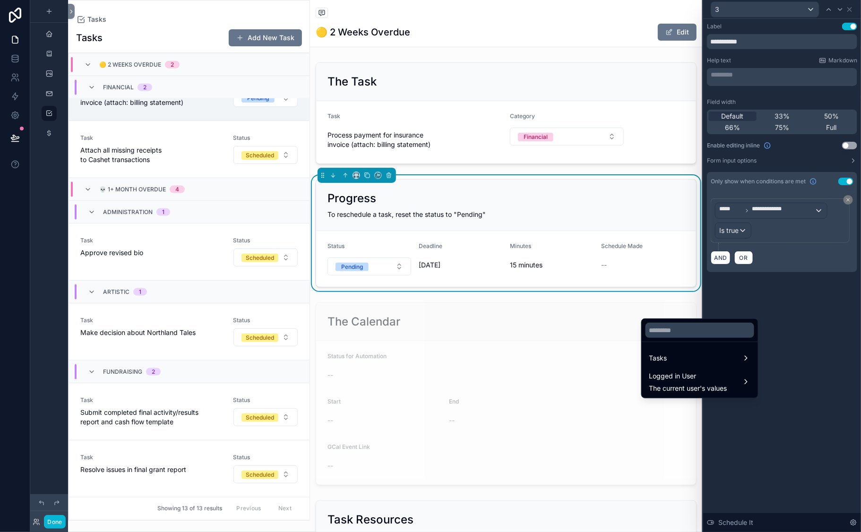
click at [744, 303] on div at bounding box center [782, 266] width 158 height 532
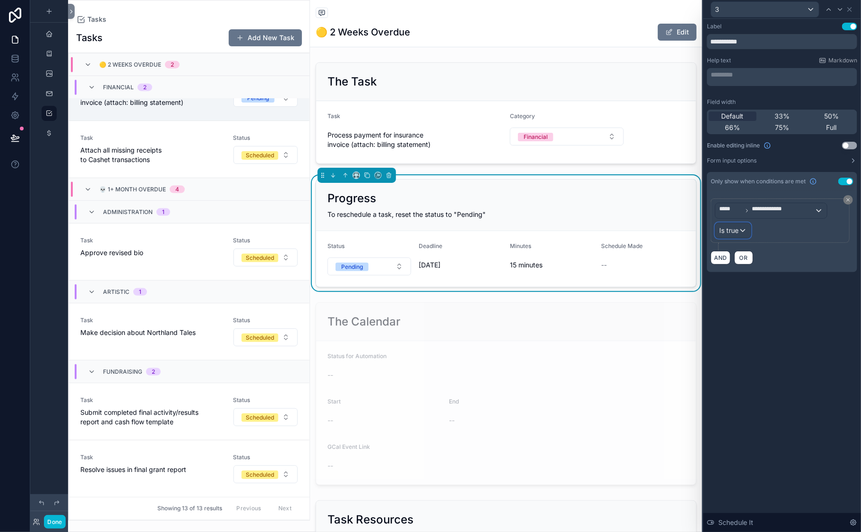
click at [739, 235] on span "Is true" at bounding box center [728, 230] width 19 height 9
click at [736, 382] on div "Is false" at bounding box center [771, 376] width 70 height 11
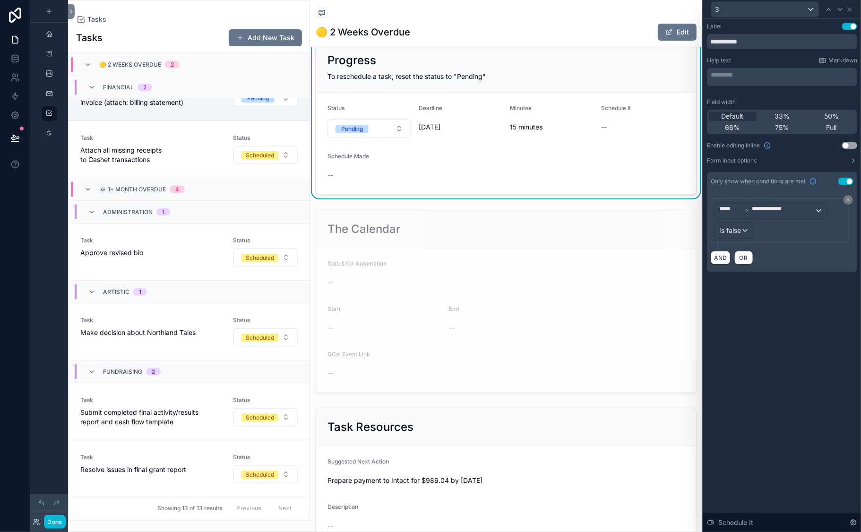
scroll to position [137, 0]
click at [741, 235] on span "Is false" at bounding box center [730, 230] width 22 height 9
click at [740, 364] on div "Is true" at bounding box center [775, 358] width 70 height 11
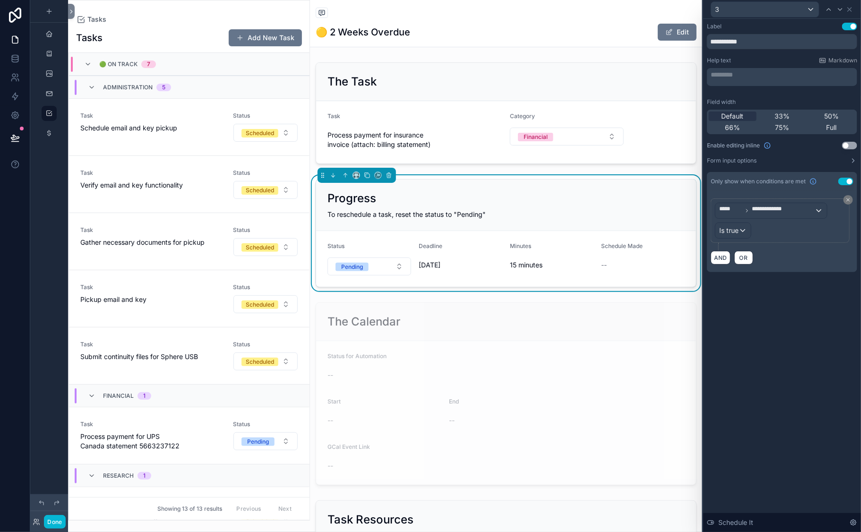
scroll to position [814, 0]
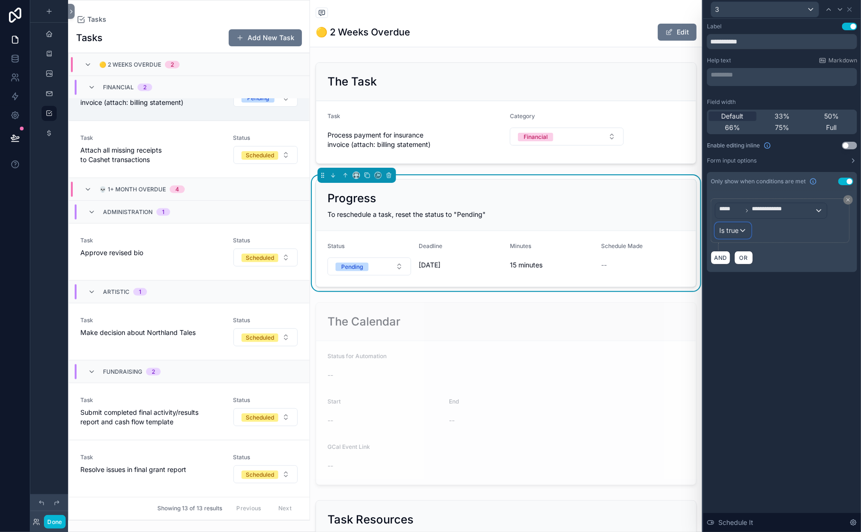
click at [751, 238] on div "Is true" at bounding box center [733, 230] width 35 height 15
click at [736, 382] on div "Is false" at bounding box center [771, 376] width 70 height 11
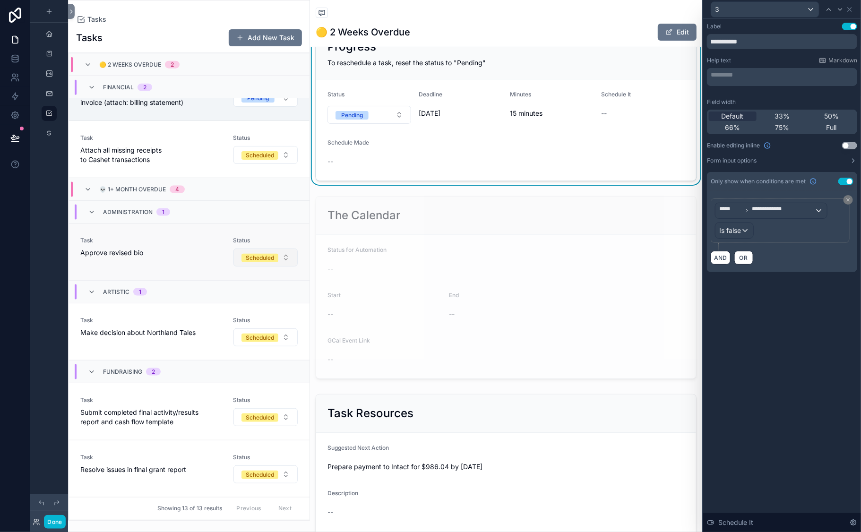
scroll to position [881, 0]
click at [184, 258] on div "Task Approve revised bio" at bounding box center [150, 247] width 141 height 21
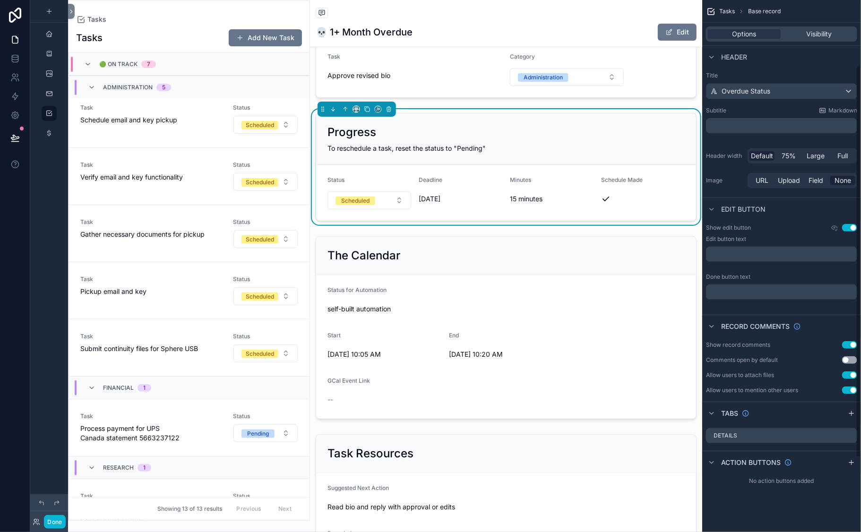
scroll to position [97, 0]
click at [561, 140] on div "Progress" at bounding box center [506, 132] width 357 height 15
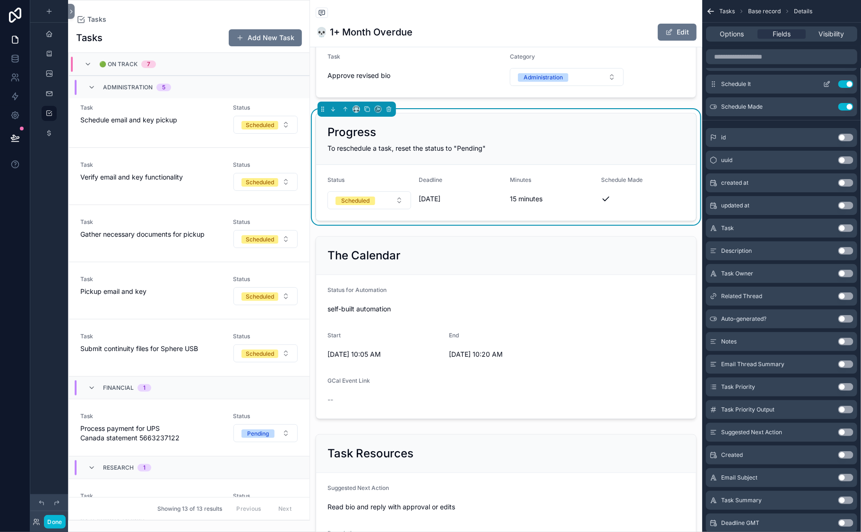
click at [824, 85] on icon "scrollable content" at bounding box center [828, 83] width 4 height 4
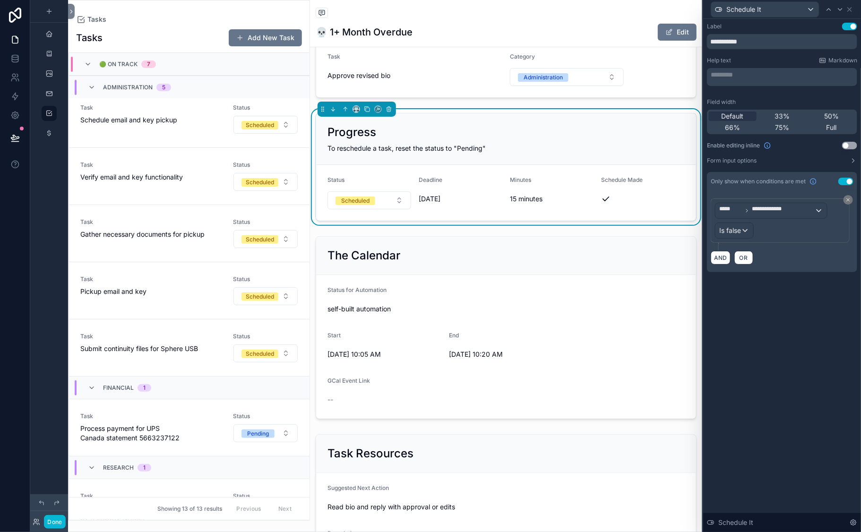
click at [824, 185] on button "Use setting" at bounding box center [846, 182] width 15 height 8
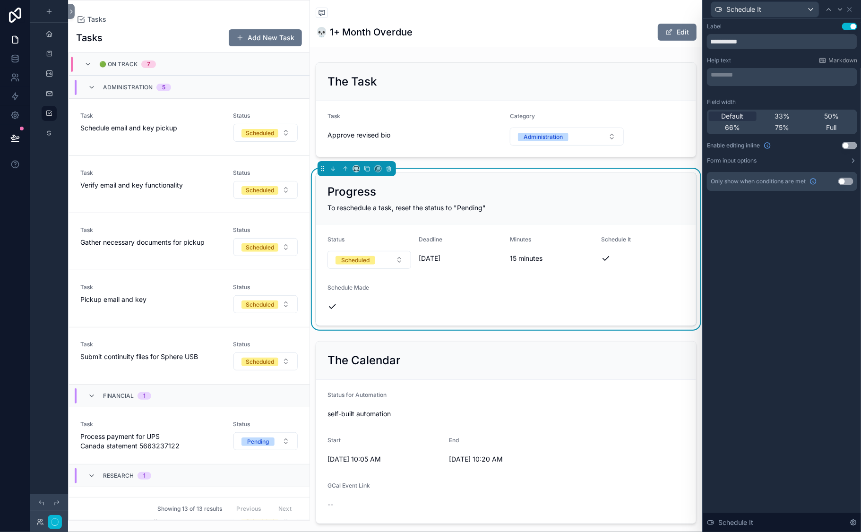
scroll to position [1084, 0]
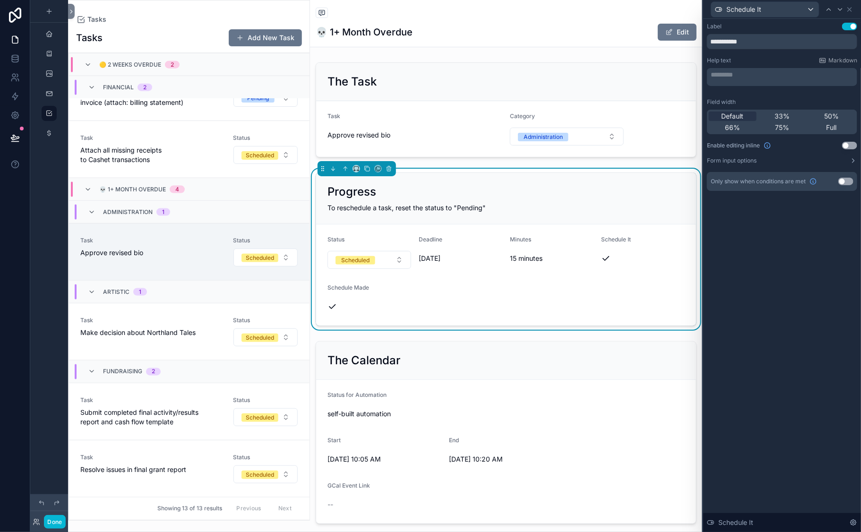
click at [824, 185] on button "Use setting" at bounding box center [846, 182] width 15 height 8
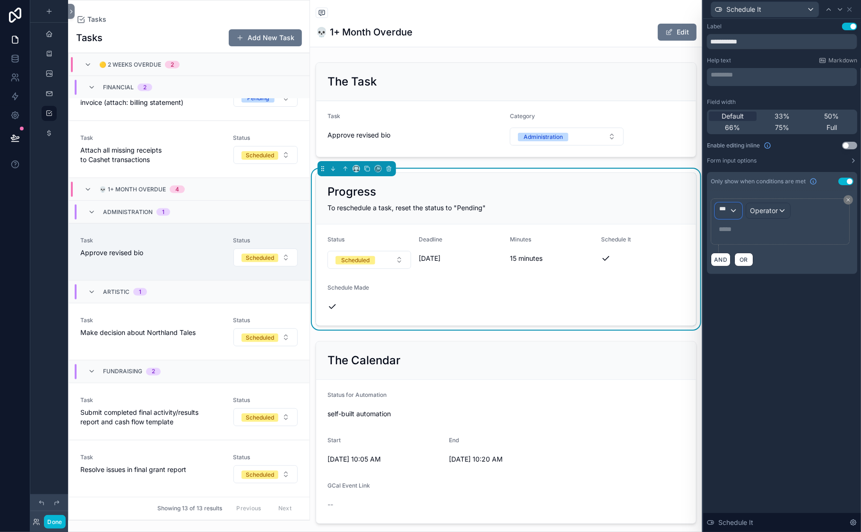
click at [719, 216] on span "***" at bounding box center [724, 210] width 10 height 11
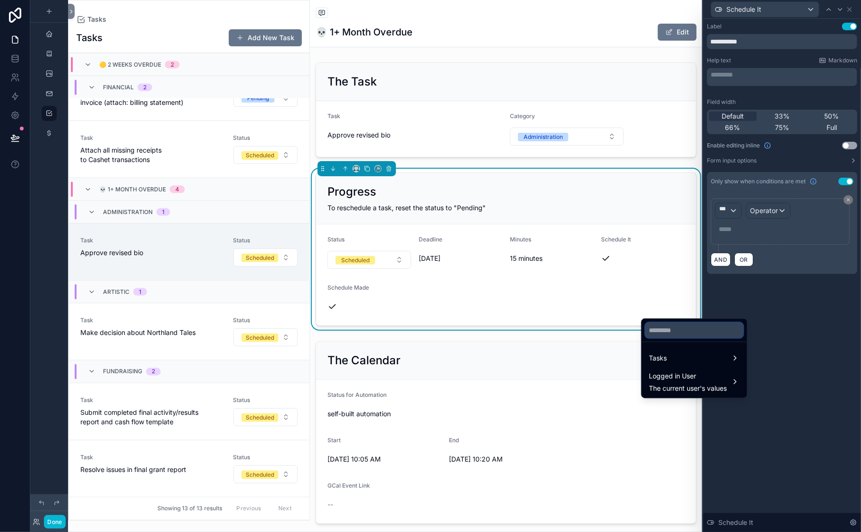
click at [674, 337] on input "text" at bounding box center [695, 330] width 98 height 15
type input "*****"
click at [680, 364] on div "Tasks" at bounding box center [694, 358] width 90 height 11
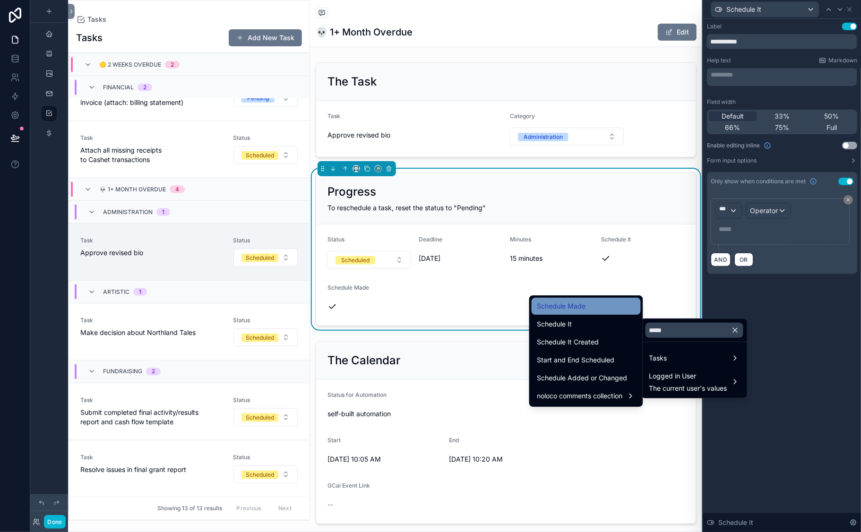
click at [552, 305] on span "Schedule Made" at bounding box center [561, 306] width 49 height 11
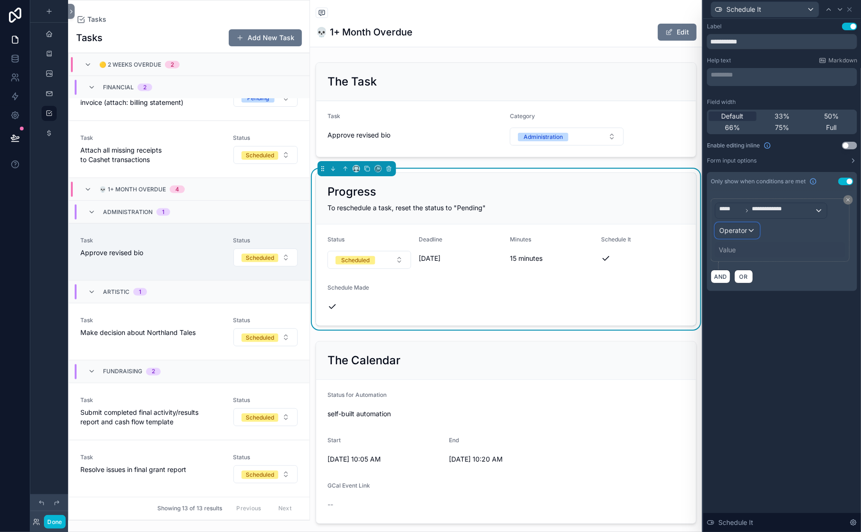
click at [747, 234] on span "Operator" at bounding box center [733, 230] width 28 height 8
click at [748, 364] on span "Is true" at bounding box center [757, 358] width 19 height 11
click at [743, 295] on div "**********" at bounding box center [782, 157] width 158 height 276
click at [739, 235] on span "Is true" at bounding box center [728, 230] width 19 height 9
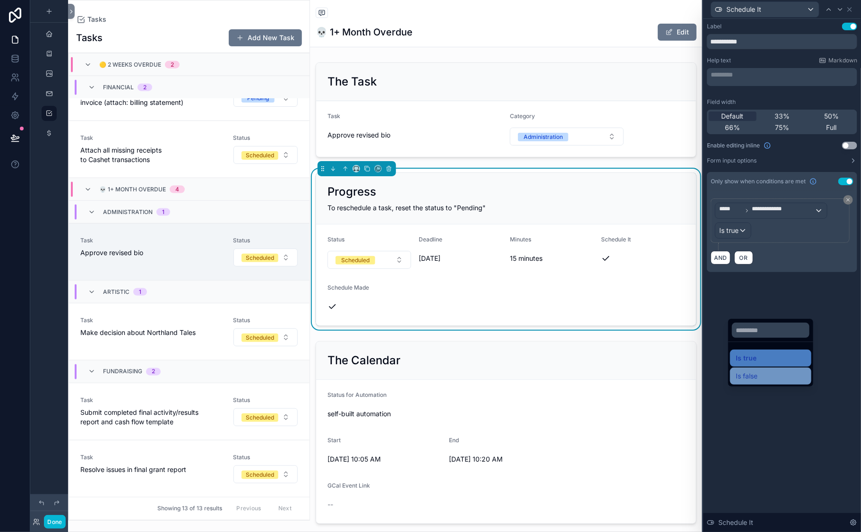
click at [736, 382] on span "Is false" at bounding box center [747, 376] width 22 height 11
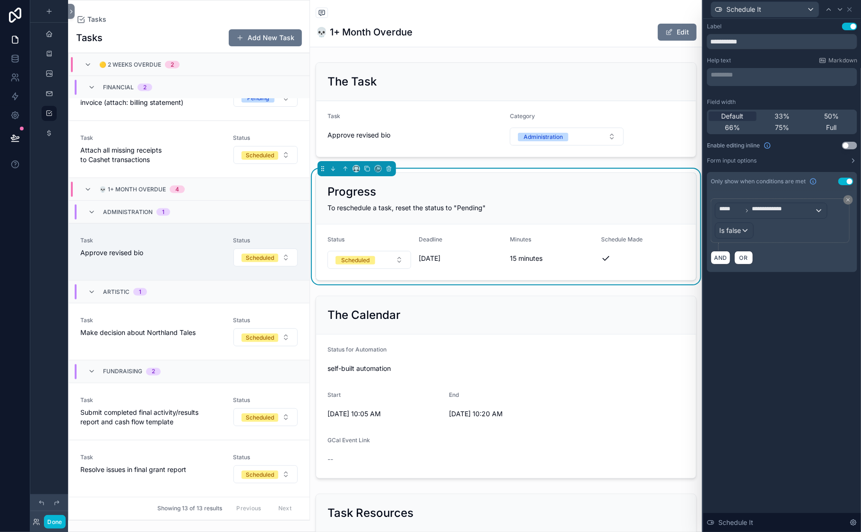
click at [756, 295] on div "**********" at bounding box center [782, 157] width 158 height 276
click at [824, 11] on icon at bounding box center [850, 10] width 4 height 4
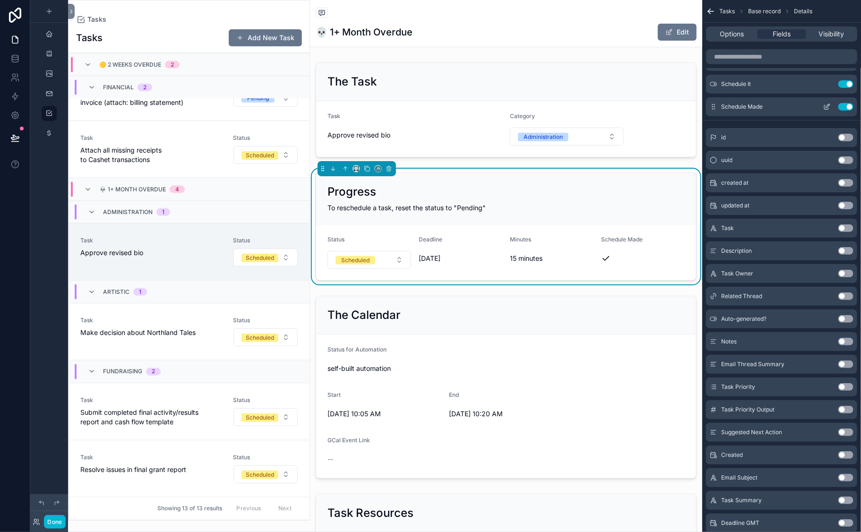
click at [824, 108] on icon "scrollable content" at bounding box center [828, 106] width 4 height 4
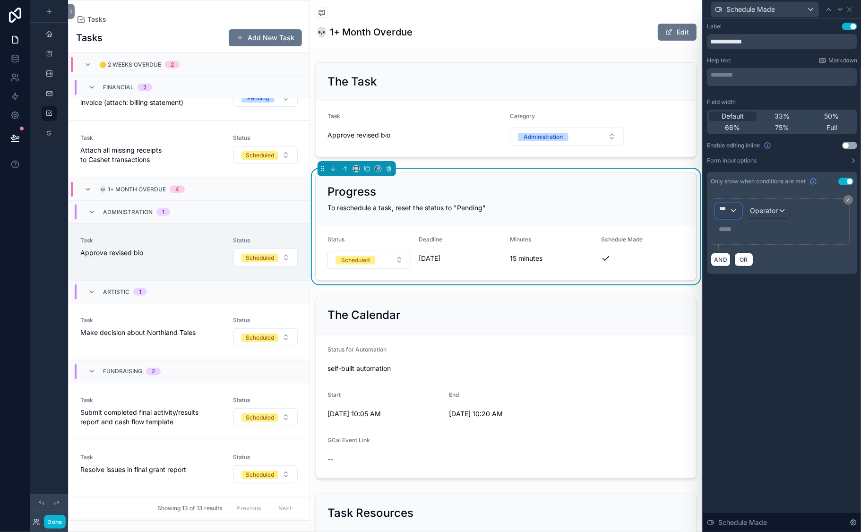
click at [716, 218] on div "***" at bounding box center [729, 210] width 26 height 15
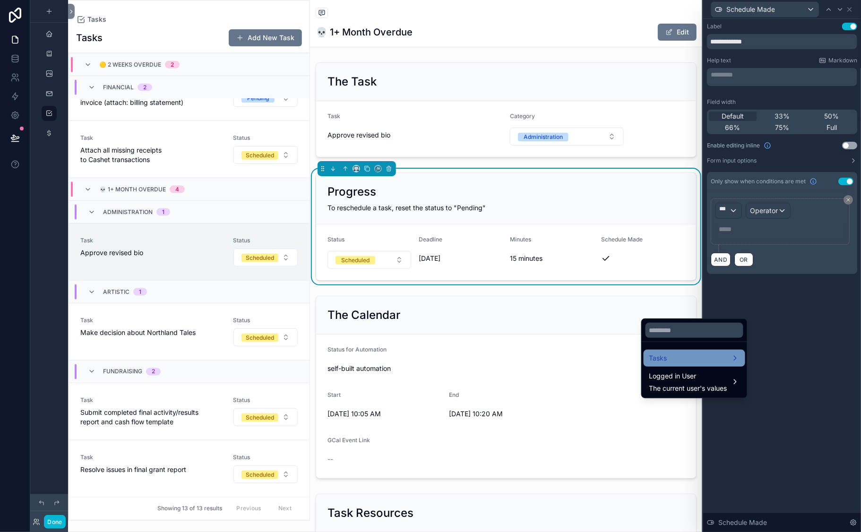
click at [667, 364] on span "Tasks" at bounding box center [658, 358] width 18 height 11
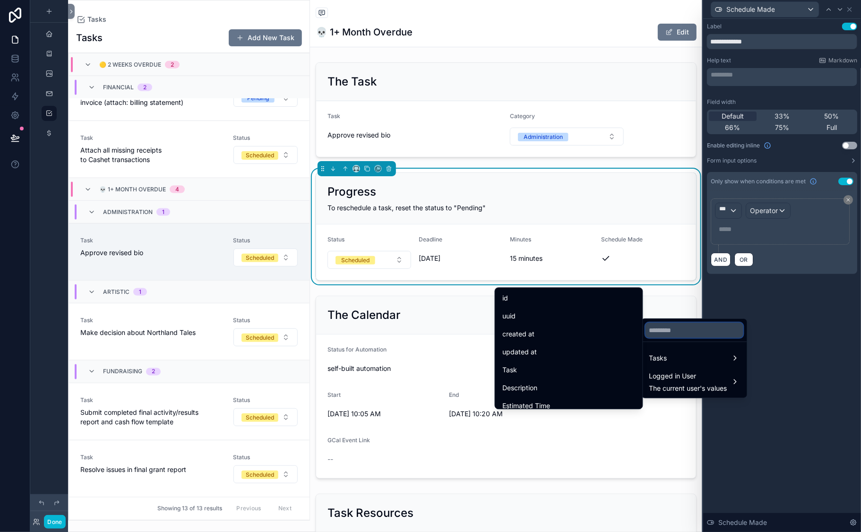
click at [682, 334] on input "text" at bounding box center [695, 330] width 98 height 15
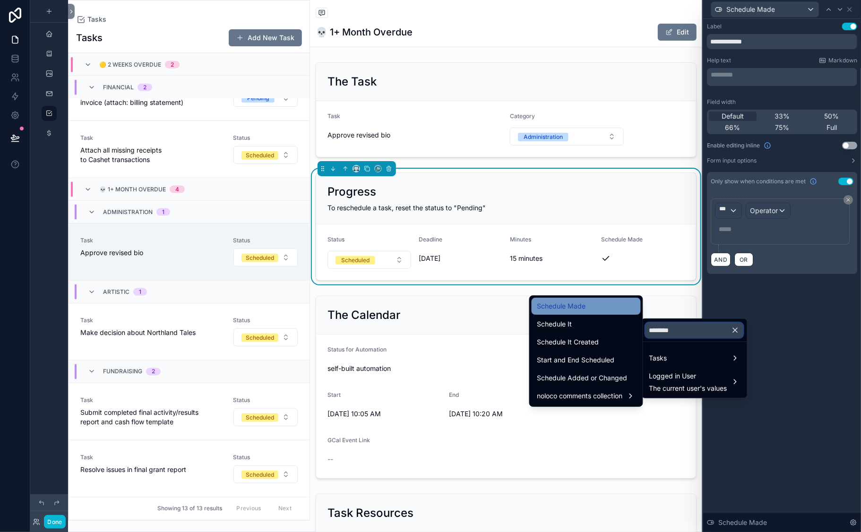
type input "********"
click at [579, 312] on div "Schedule Made" at bounding box center [586, 306] width 98 height 11
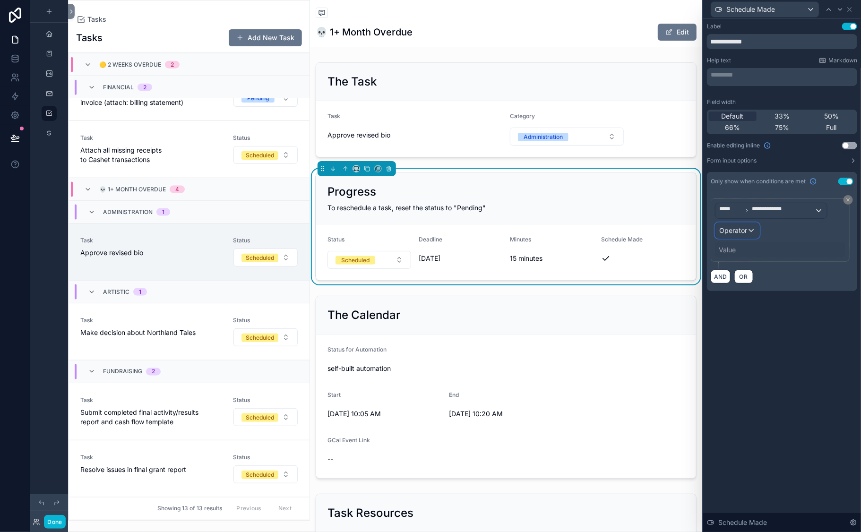
click at [747, 234] on span "Operator" at bounding box center [733, 230] width 28 height 8
click at [748, 364] on span "Is true" at bounding box center [757, 358] width 19 height 11
click at [703, 401] on div "**********" at bounding box center [782, 275] width 158 height 513
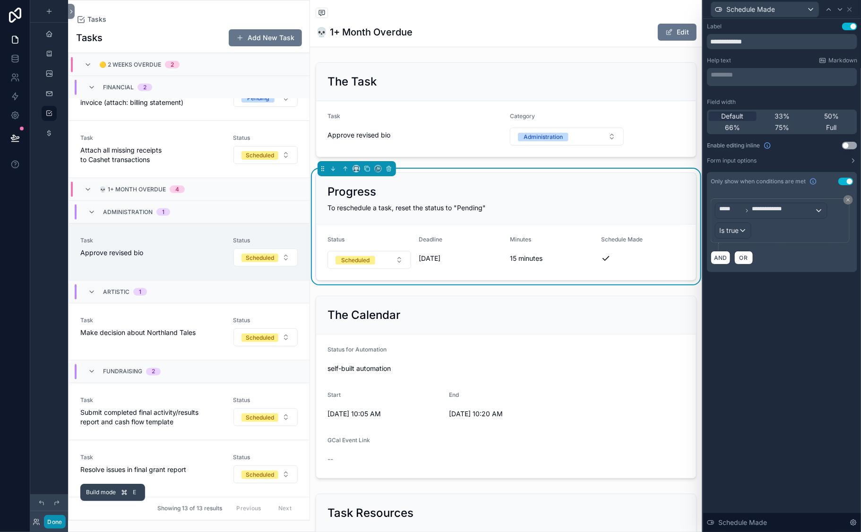
click at [65, 476] on button "Done" at bounding box center [54, 522] width 21 height 14
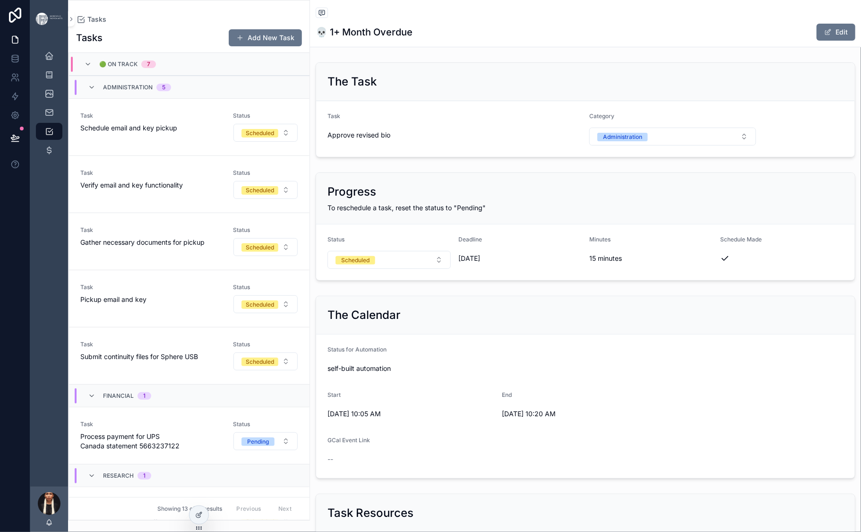
scroll to position [1035, 0]
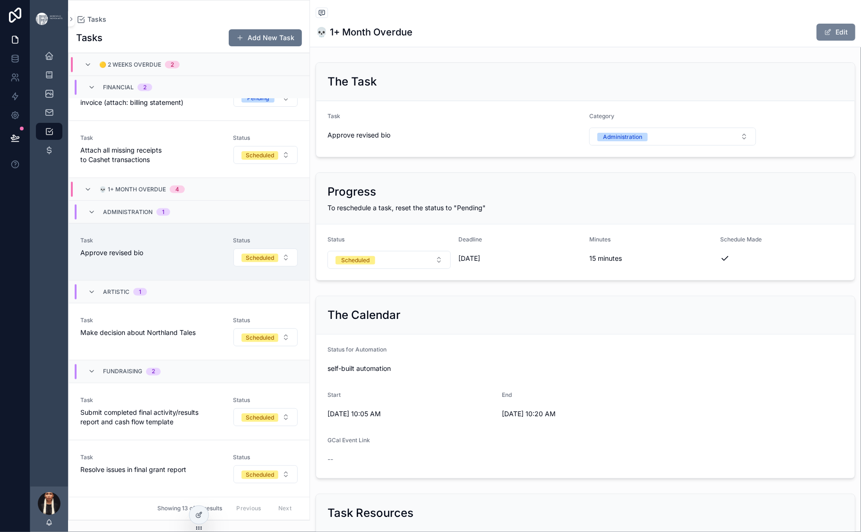
click at [817, 41] on button "Edit" at bounding box center [836, 32] width 39 height 17
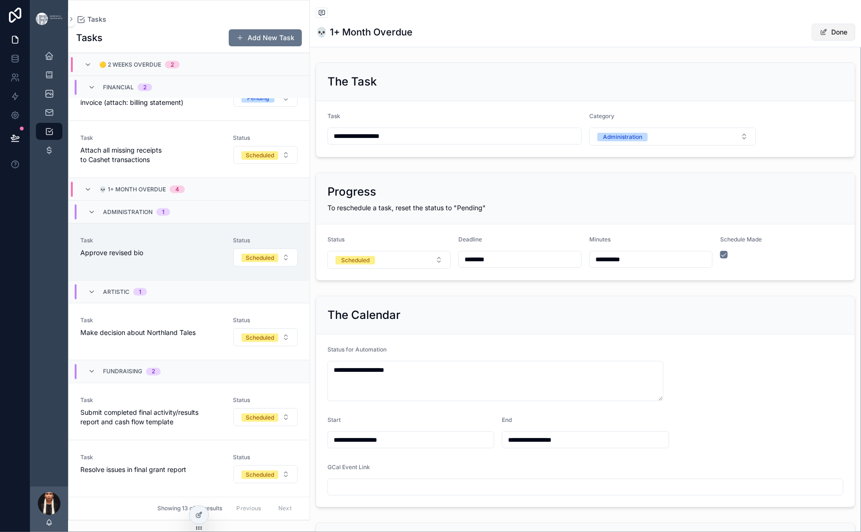
click at [812, 41] on button "Done" at bounding box center [833, 32] width 43 height 17
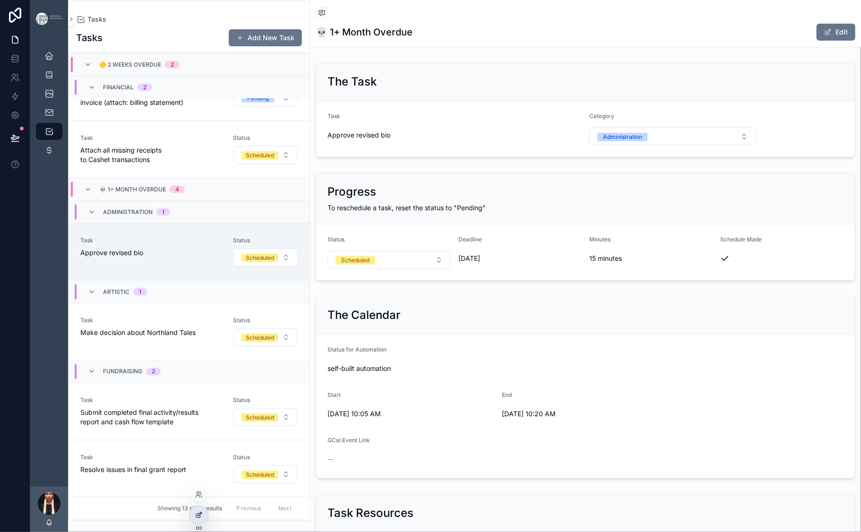
click at [204, 476] on div at bounding box center [199, 515] width 19 height 18
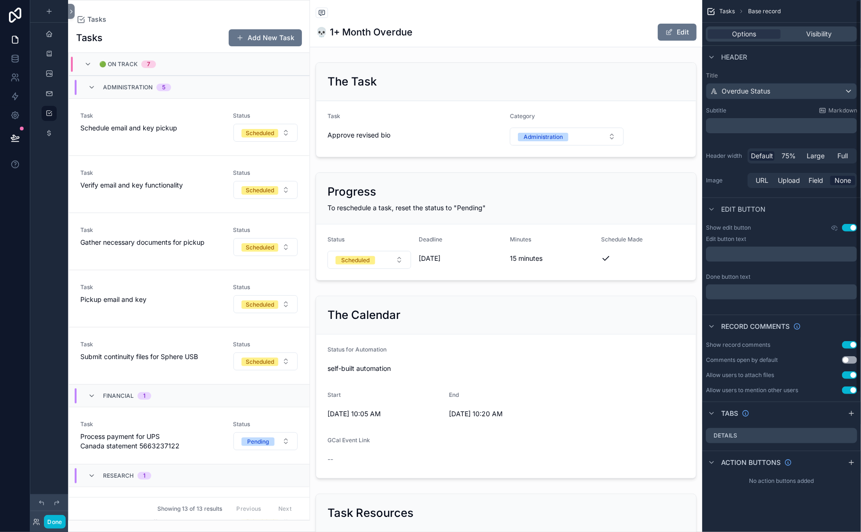
scroll to position [1084, 0]
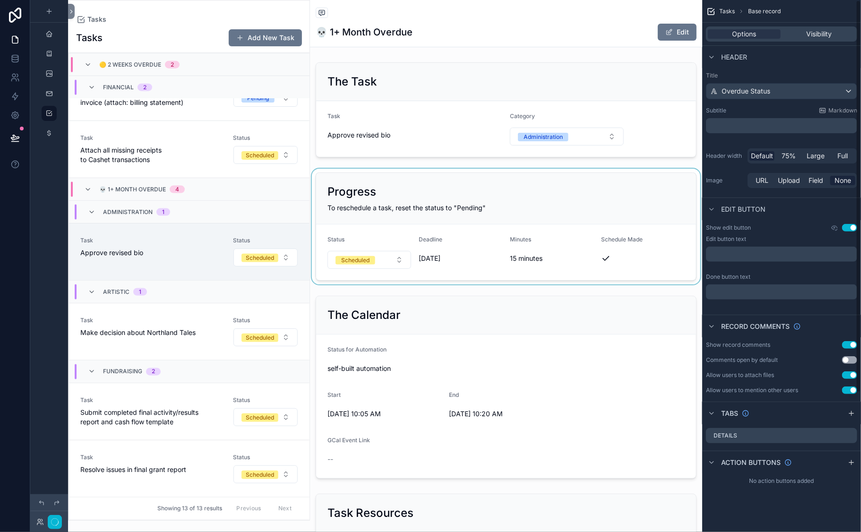
click at [571, 285] on div "scrollable content" at bounding box center [506, 227] width 392 height 116
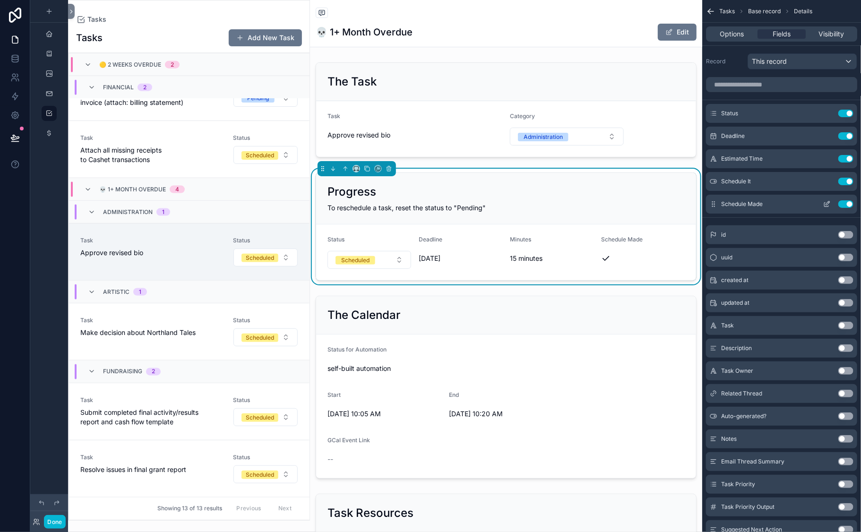
click at [823, 208] on icon "scrollable content" at bounding box center [827, 204] width 8 height 8
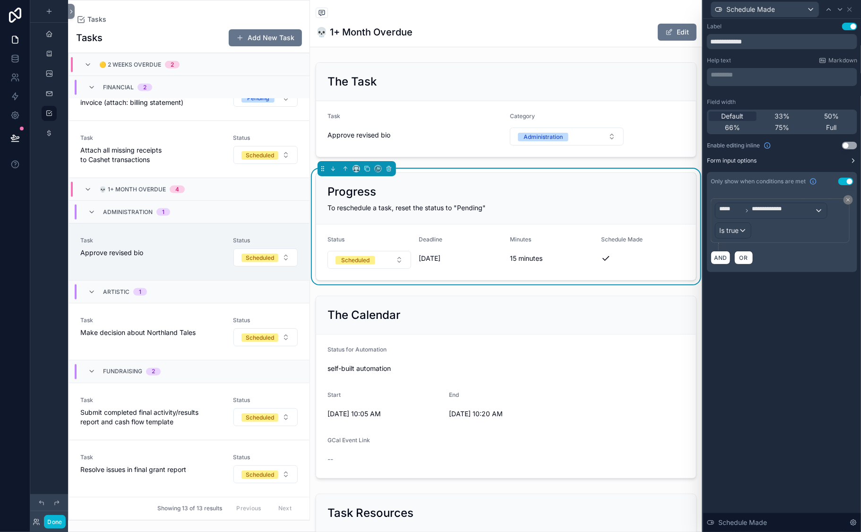
click at [824, 164] on button "Form input options" at bounding box center [782, 161] width 150 height 8
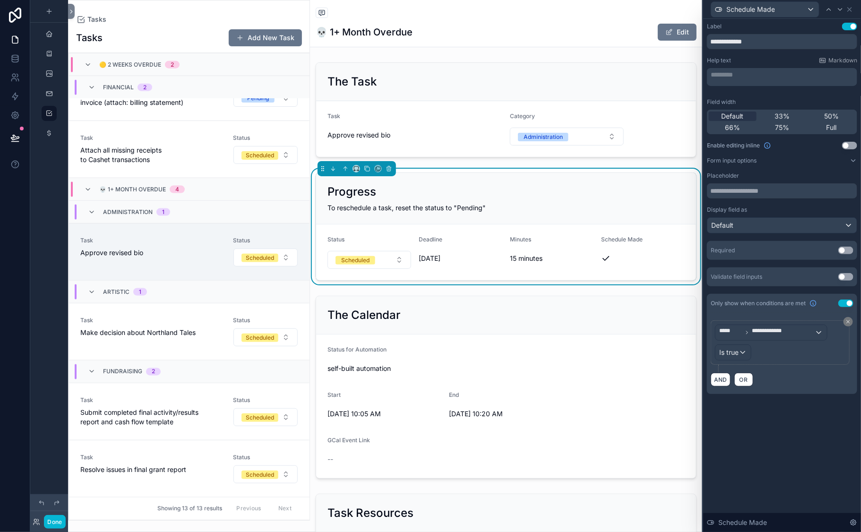
scroll to position [48, 0]
click at [824, 281] on button "Use setting" at bounding box center [846, 277] width 15 height 8
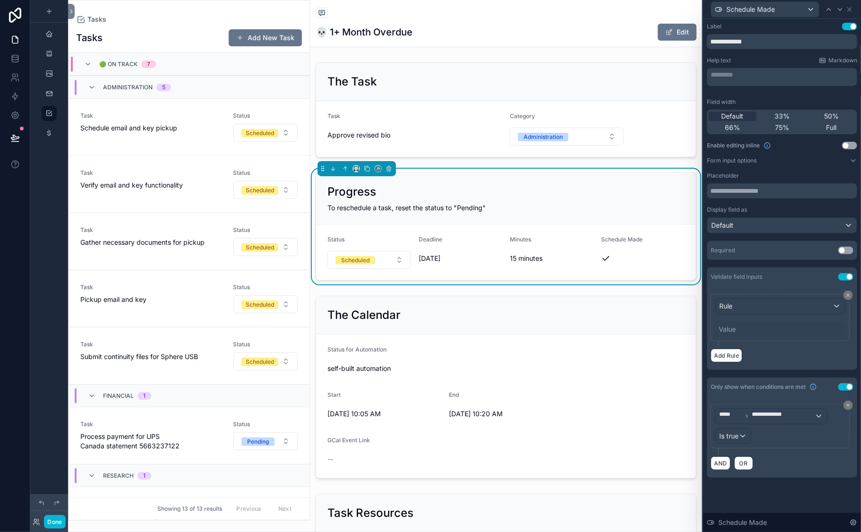
scroll to position [1084, 0]
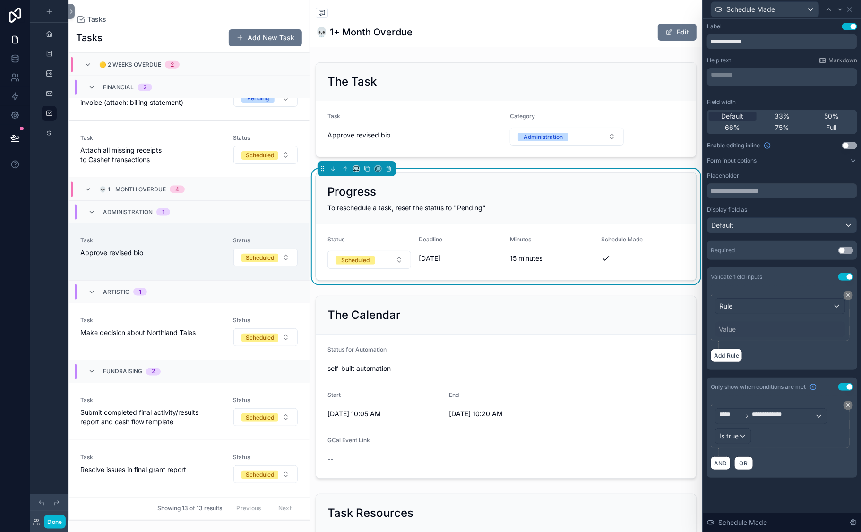
click at [824, 281] on button "Use setting" at bounding box center [846, 277] width 15 height 8
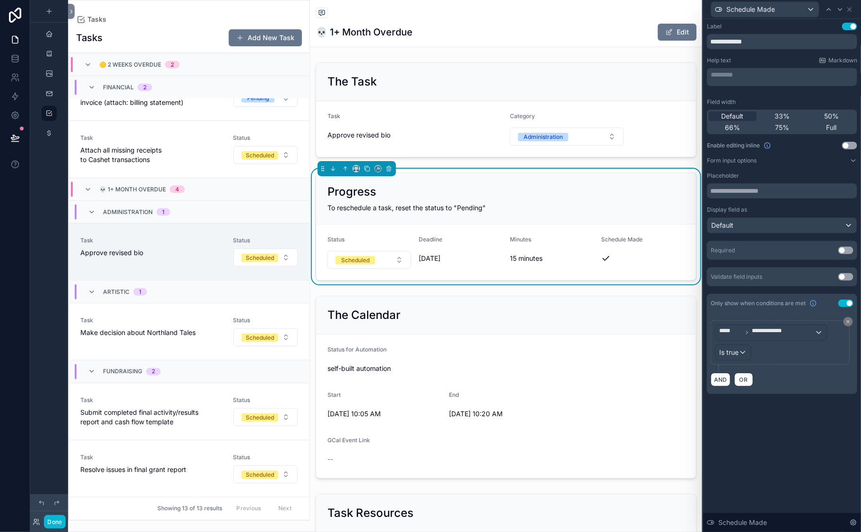
scroll to position [48, 0]
click at [824, 13] on icon at bounding box center [850, 10] width 8 height 8
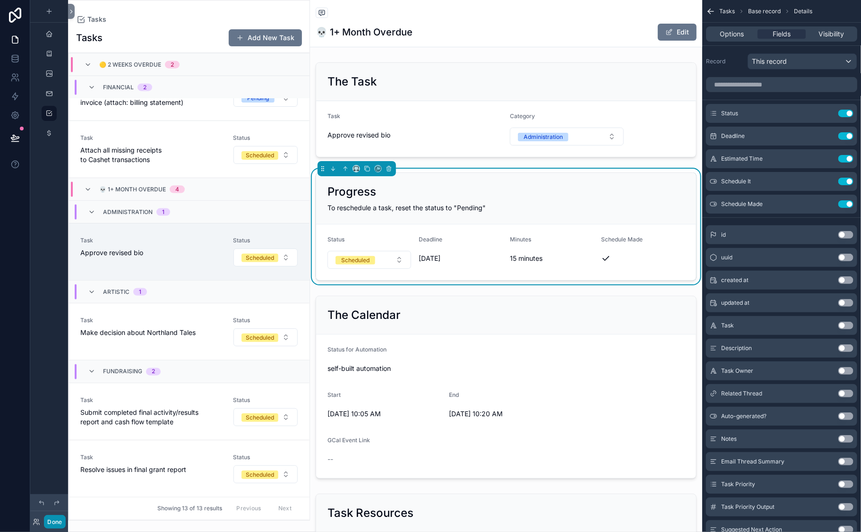
click at [65, 476] on button "Done" at bounding box center [54, 522] width 21 height 14
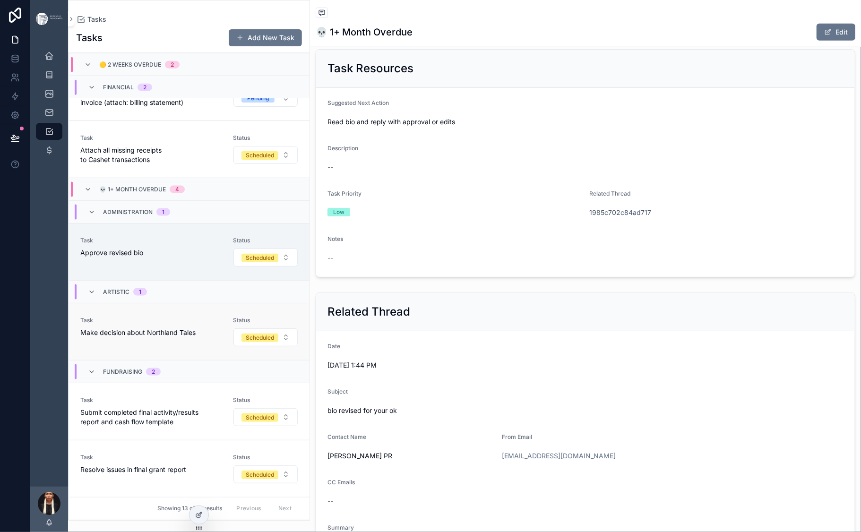
scroll to position [536, 0]
click at [222, 107] on span "Process payment for insurance invoice (attach: billing statement)" at bounding box center [150, 97] width 141 height 19
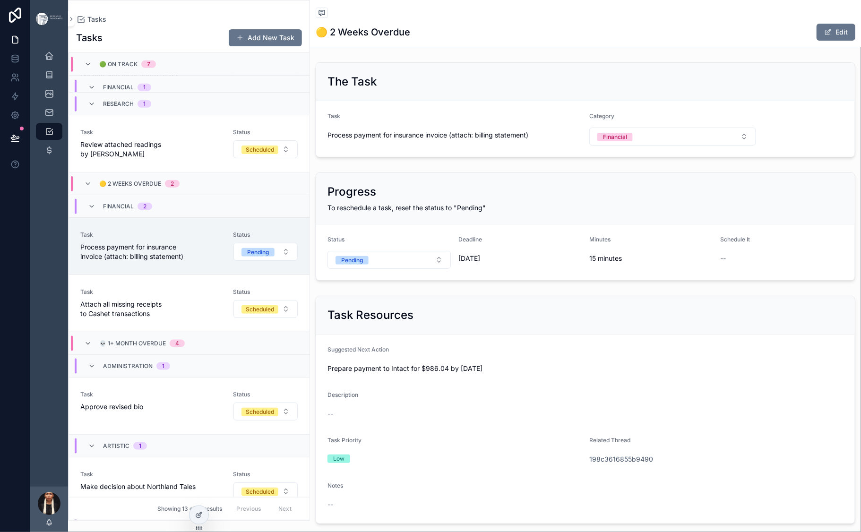
scroll to position [376, 0]
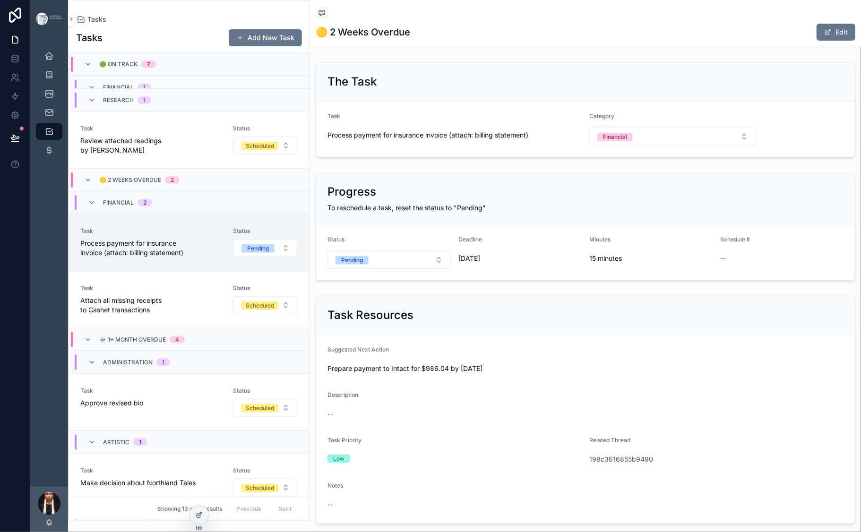
click at [216, 75] on span "Process payment for UPS Canada statement 5663237122" at bounding box center [150, 65] width 141 height 19
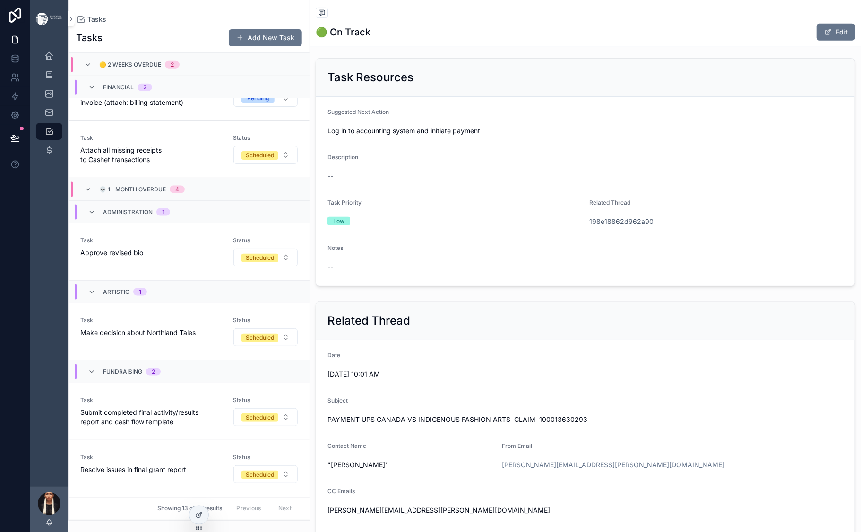
scroll to position [569, 0]
click at [178, 107] on div "Task Process payment for insurance invoice (attach: billing statement)" at bounding box center [150, 92] width 141 height 30
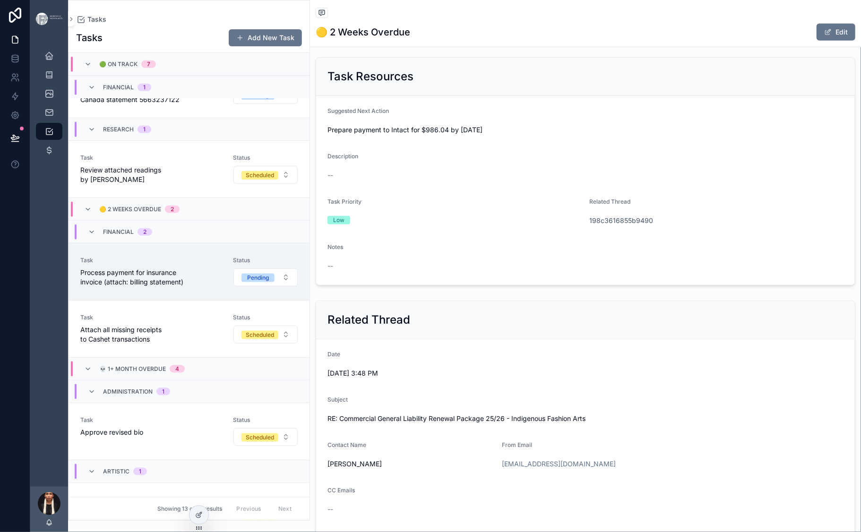
scroll to position [358, 0]
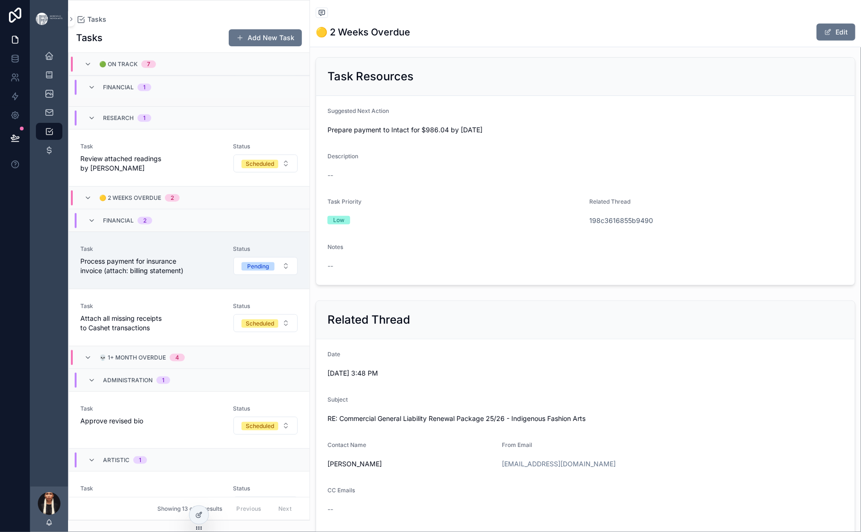
click at [191, 93] on span "Process payment for UPS Canada statement 5663237122" at bounding box center [150, 83] width 141 height 19
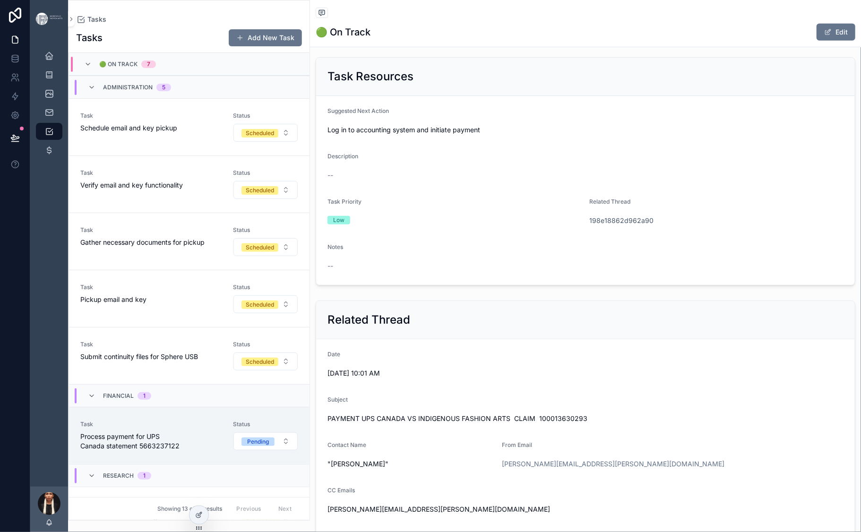
click at [636, 19] on div "Back to Tasks Tasks" at bounding box center [586, 14] width 540 height 12
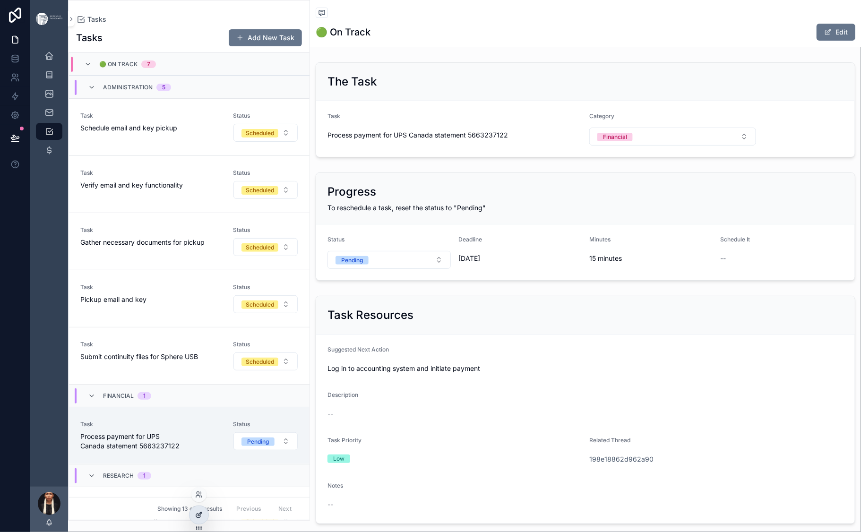
click at [200, 476] on icon at bounding box center [199, 515] width 8 height 8
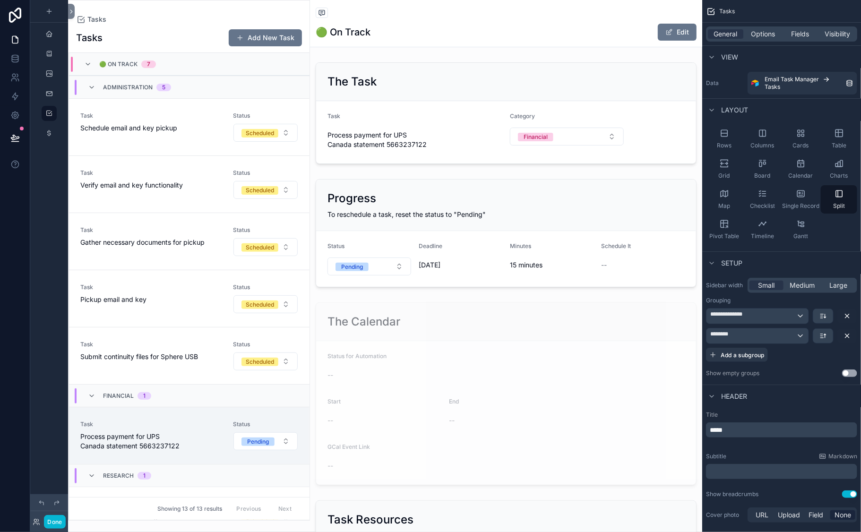
scroll to position [528, 0]
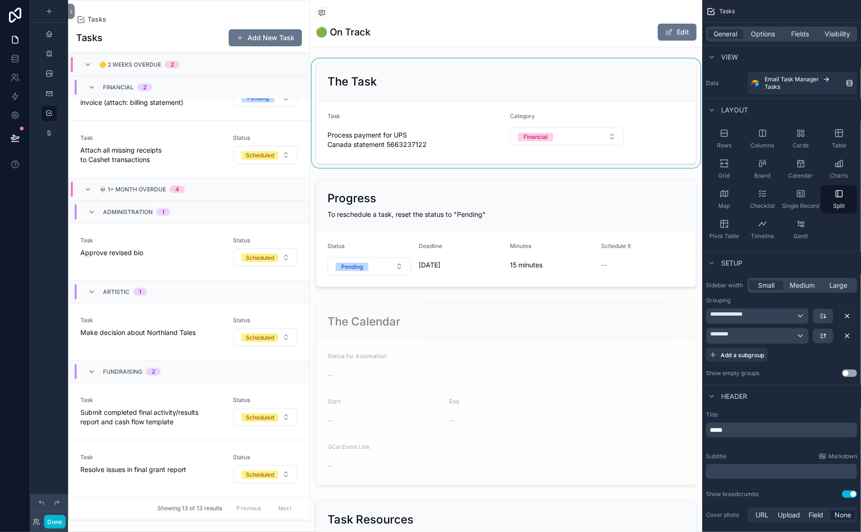
click at [552, 128] on div "scrollable content" at bounding box center [506, 113] width 392 height 109
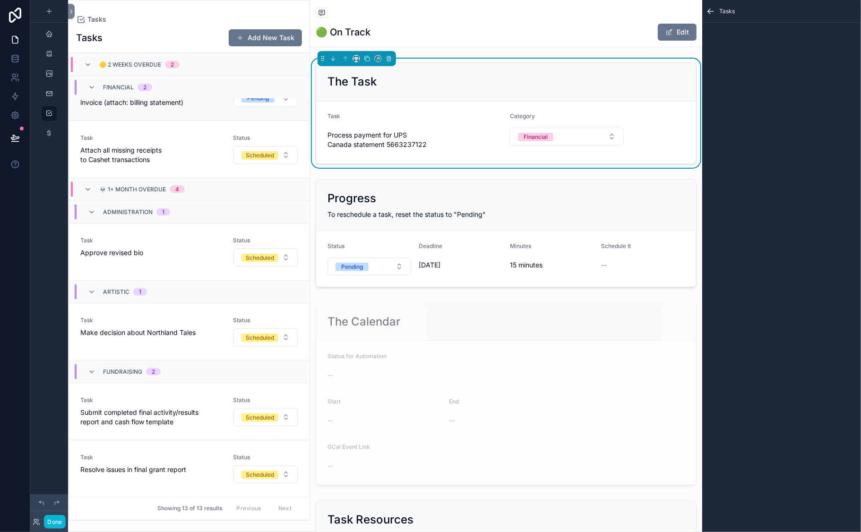
click at [197, 107] on div "Task Process payment for insurance invoice (attach: billing statement)" at bounding box center [150, 92] width 141 height 30
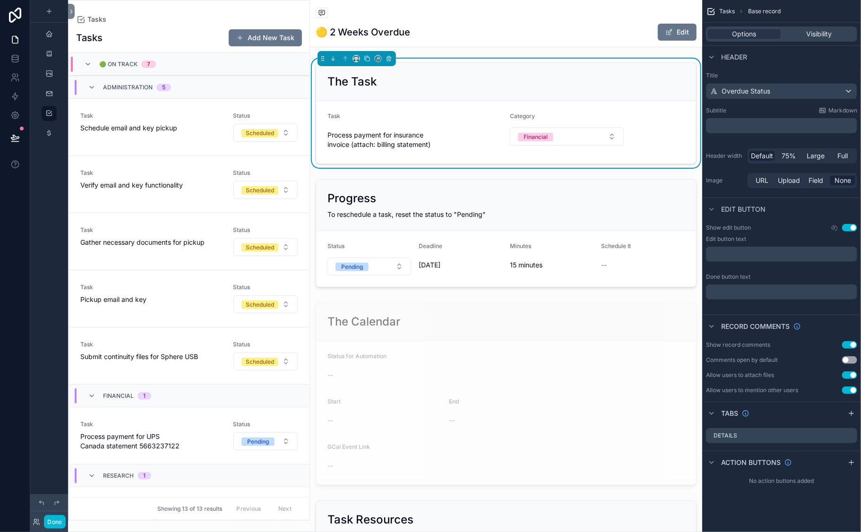
click at [527, 89] on div "The Task" at bounding box center [506, 81] width 357 height 15
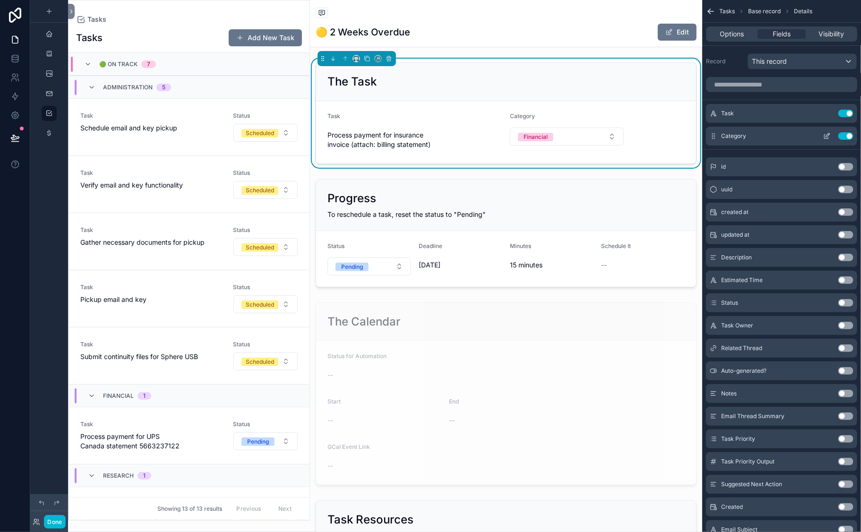
click at [823, 140] on icon "scrollable content" at bounding box center [827, 136] width 8 height 8
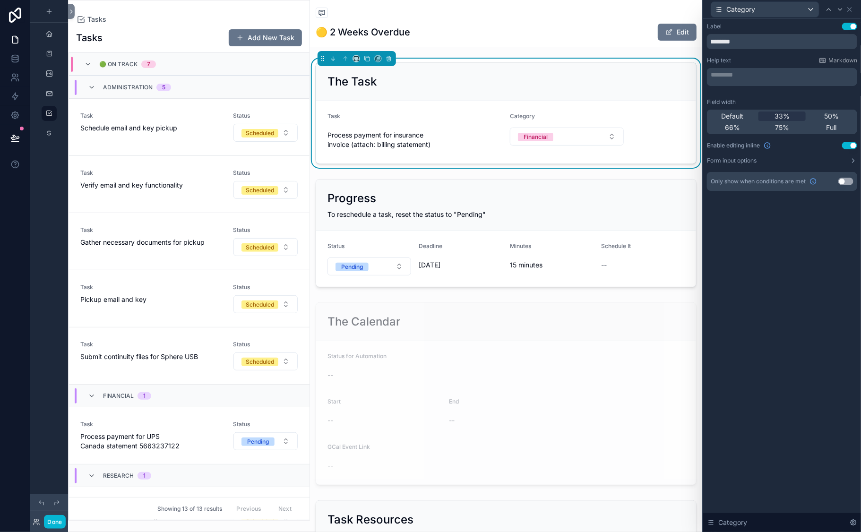
click at [824, 149] on button "Use setting" at bounding box center [849, 146] width 15 height 8
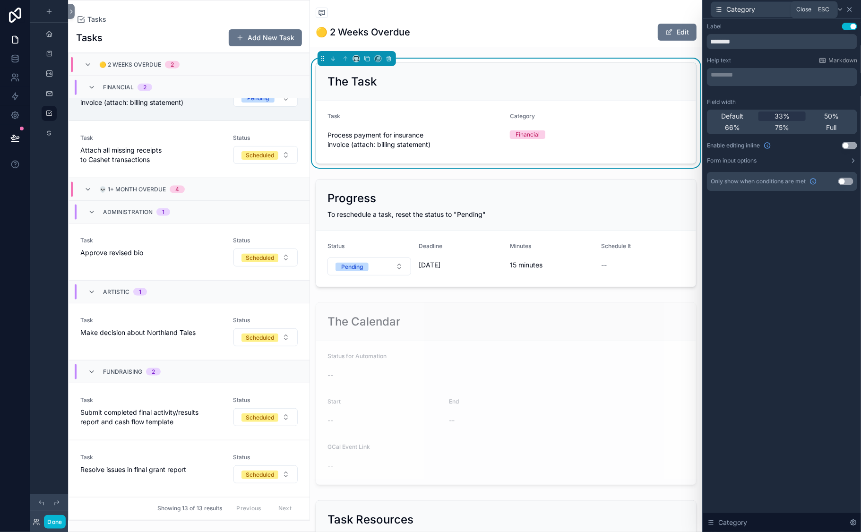
click at [824, 11] on icon at bounding box center [850, 10] width 4 height 4
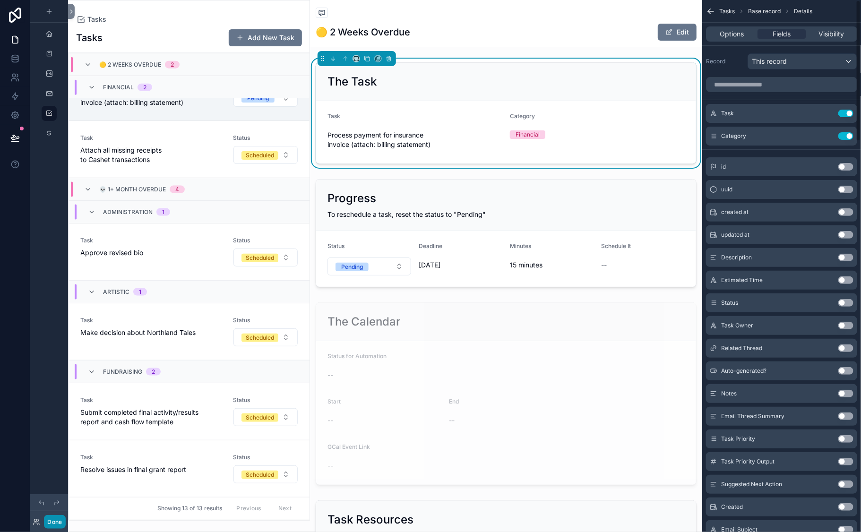
click at [65, 476] on button "Done" at bounding box center [54, 522] width 21 height 14
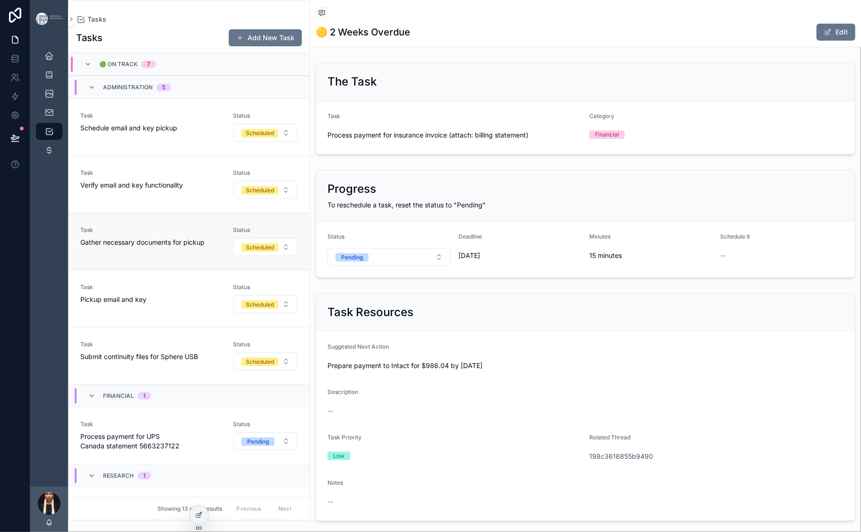
scroll to position [795, 0]
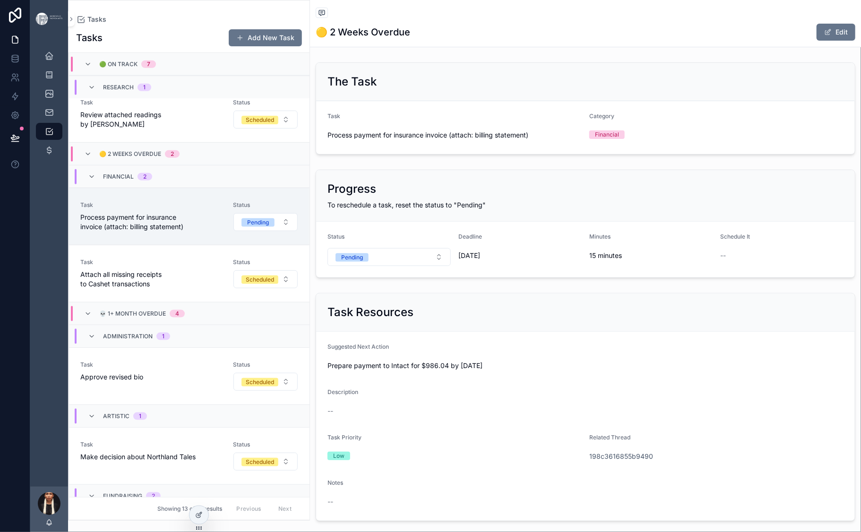
scroll to position [405, 0]
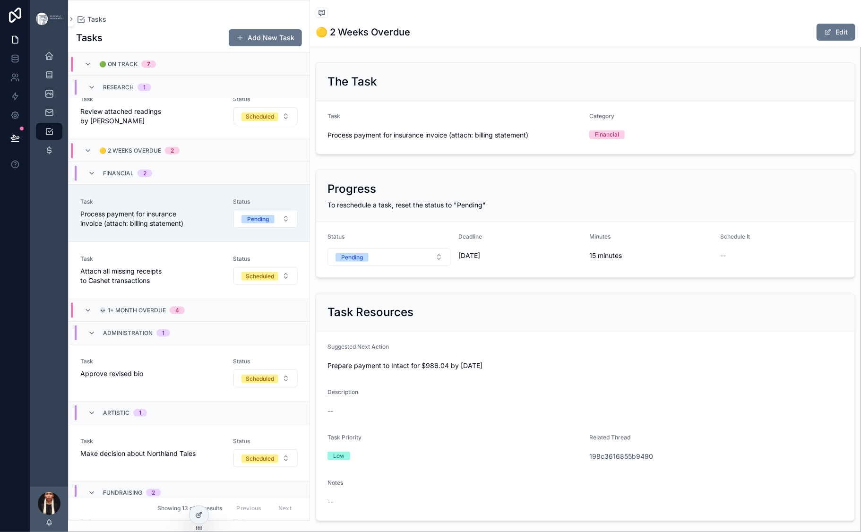
click at [222, 23] on span "Task" at bounding box center [150, 20] width 141 height 8
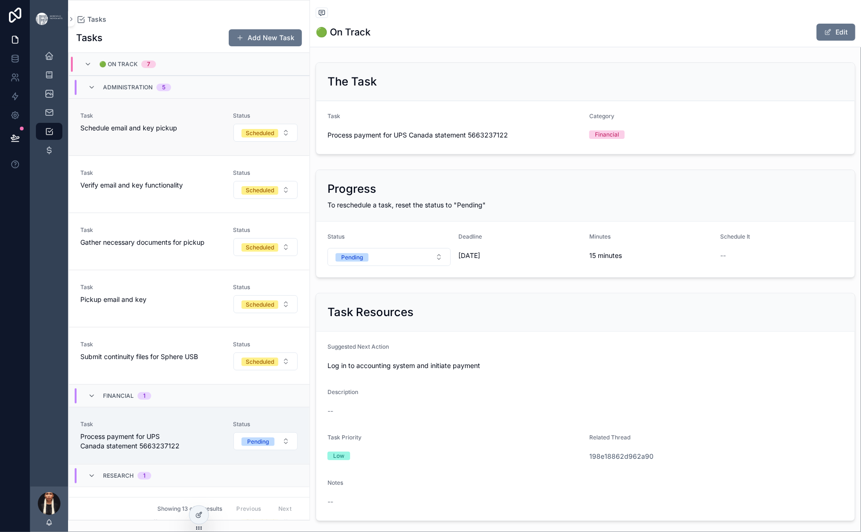
click at [222, 133] on span "Schedule email and key pickup" at bounding box center [150, 127] width 141 height 9
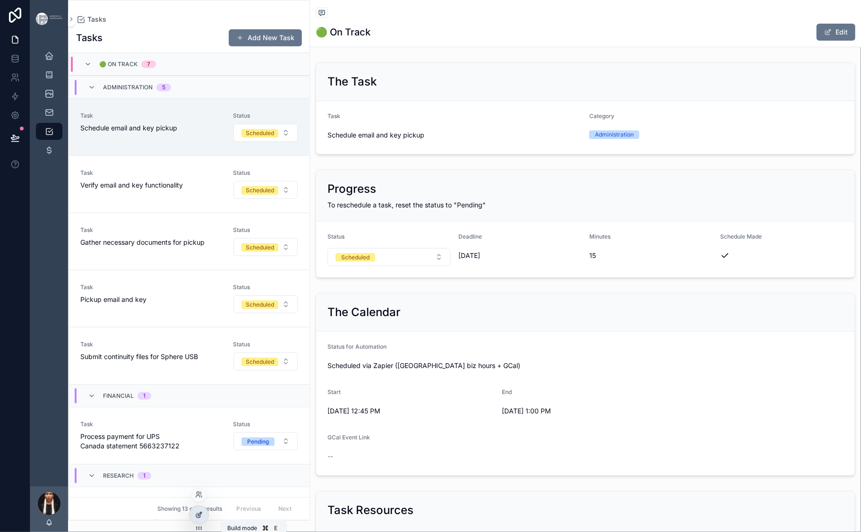
click at [199, 518] on icon at bounding box center [199, 515] width 8 height 8
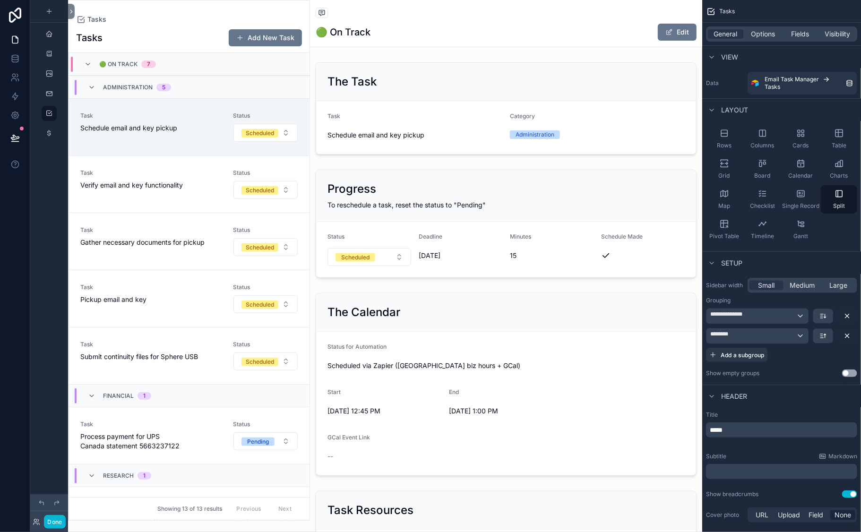
scroll to position [68, 0]
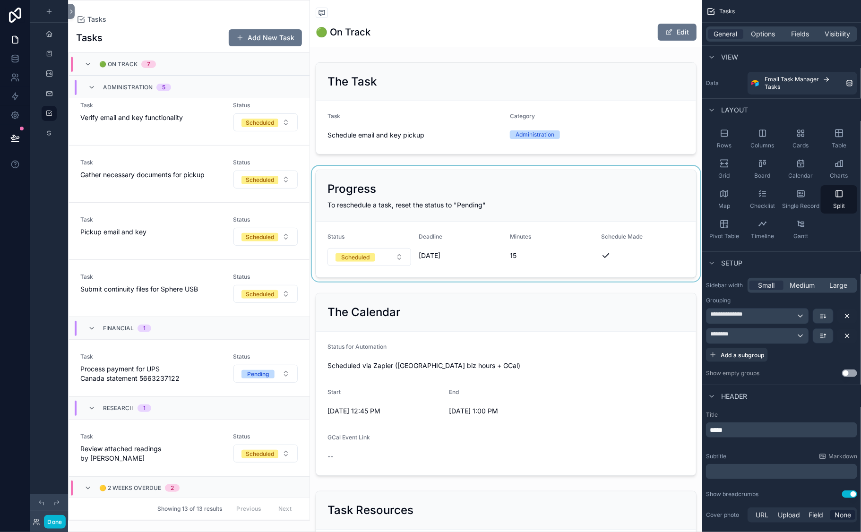
click at [445, 282] on div "scrollable content" at bounding box center [506, 224] width 392 height 116
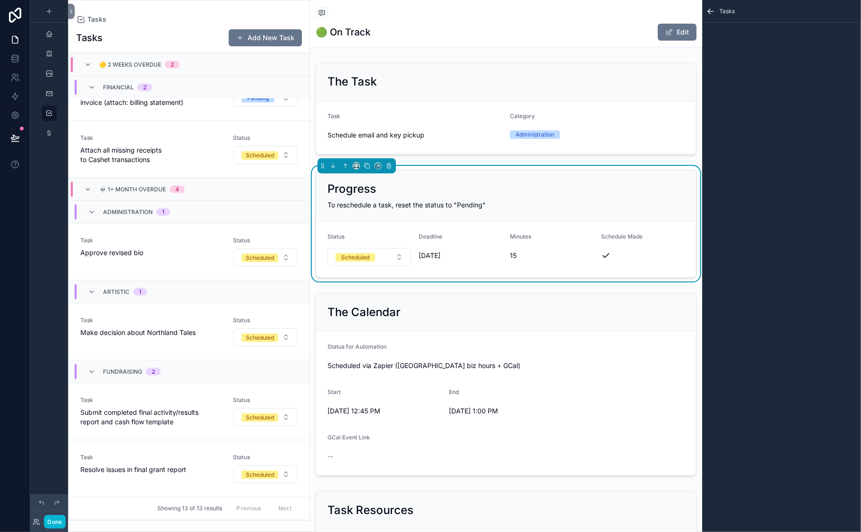
scroll to position [467, 0]
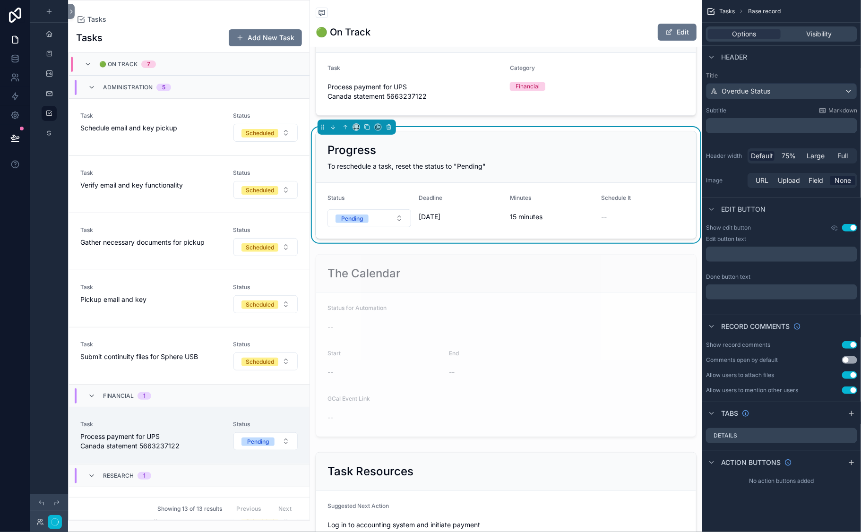
scroll to position [64, 0]
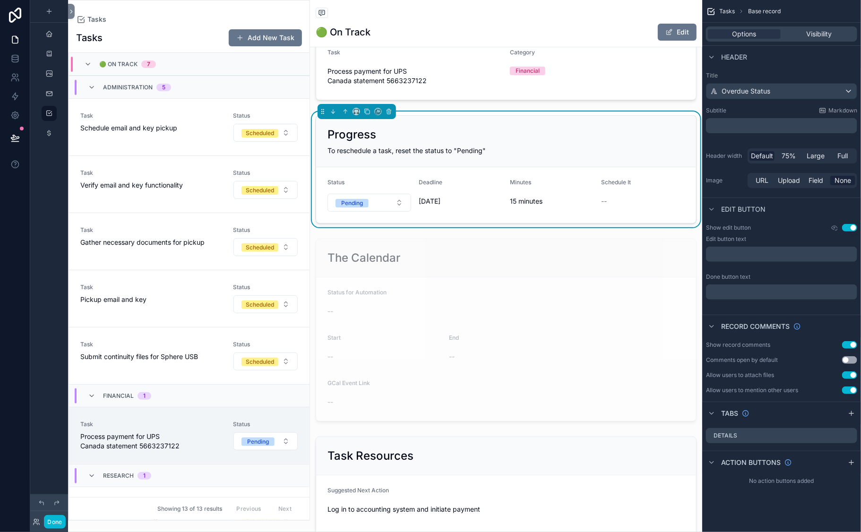
click at [373, 167] on div "Progress To reschedule a task, reset the status to "Pending"" at bounding box center [506, 142] width 380 height 52
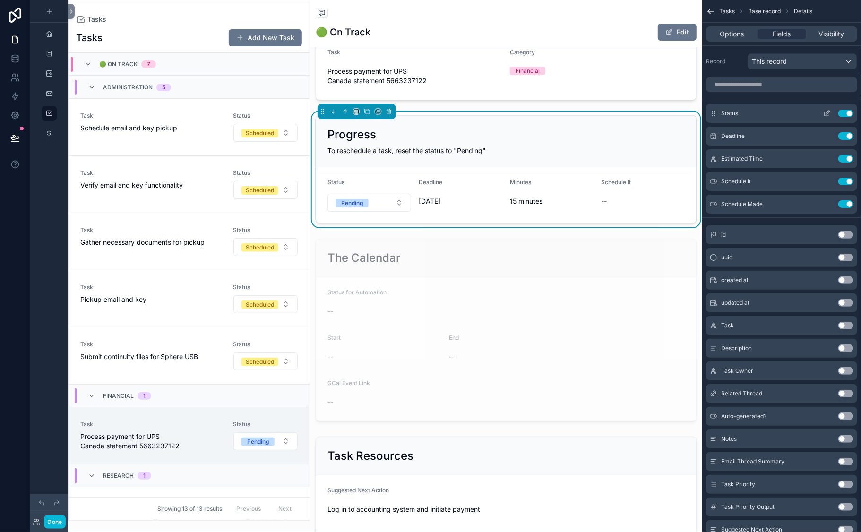
click at [826, 114] on icon "scrollable content" at bounding box center [828, 113] width 4 height 4
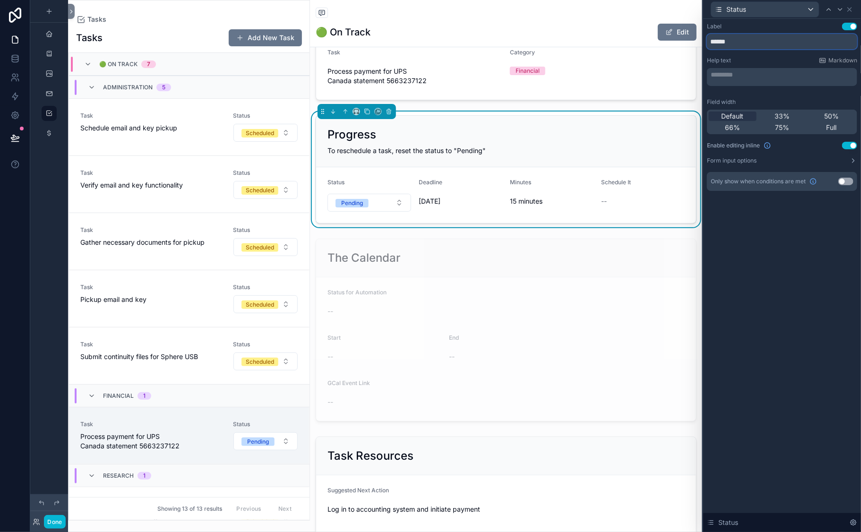
click at [707, 49] on input "******" at bounding box center [782, 41] width 150 height 15
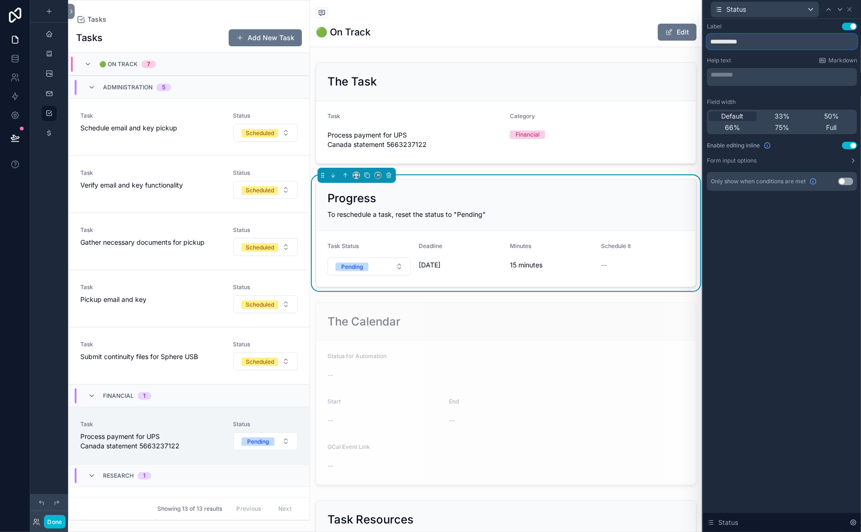
scroll to position [528, 0]
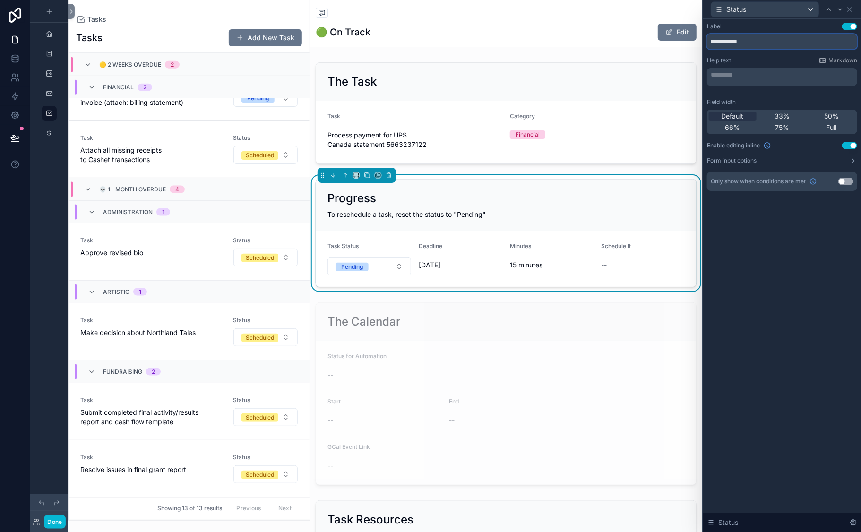
type input "**********"
click at [708, 354] on div "**********" at bounding box center [782, 275] width 158 height 513
click at [65, 515] on button "Done" at bounding box center [54, 522] width 21 height 14
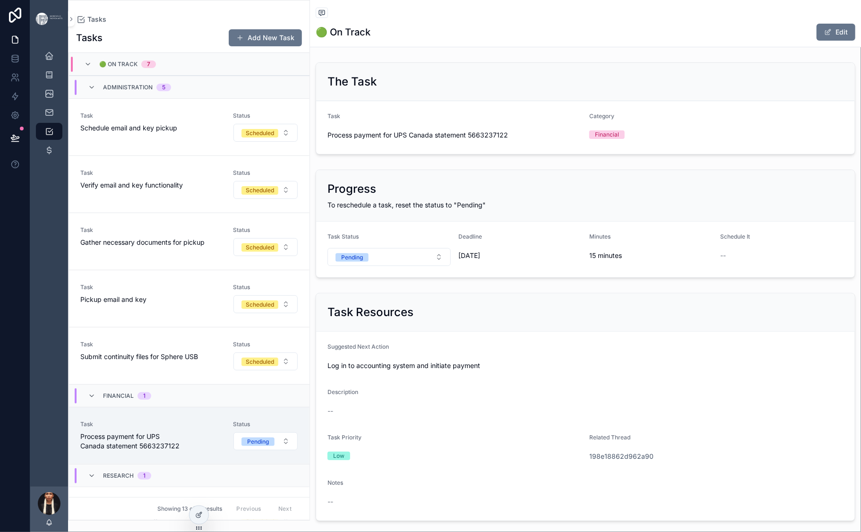
scroll to position [522, 0]
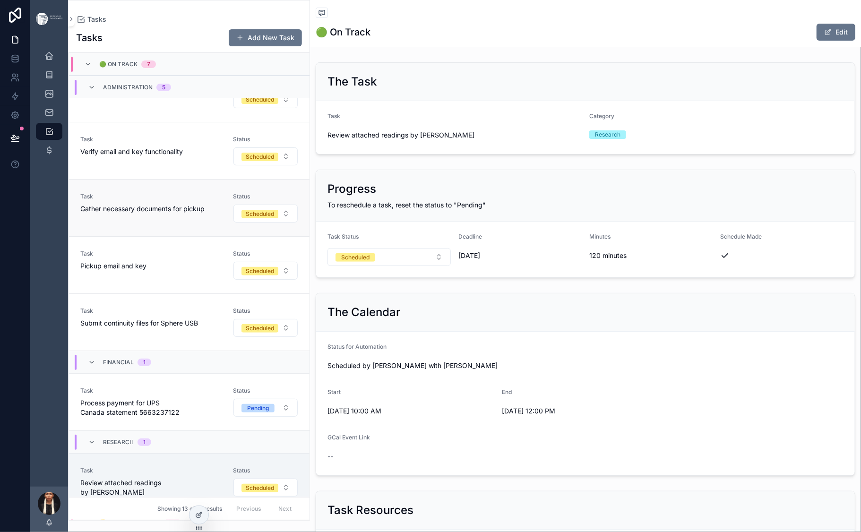
scroll to position [36, 0]
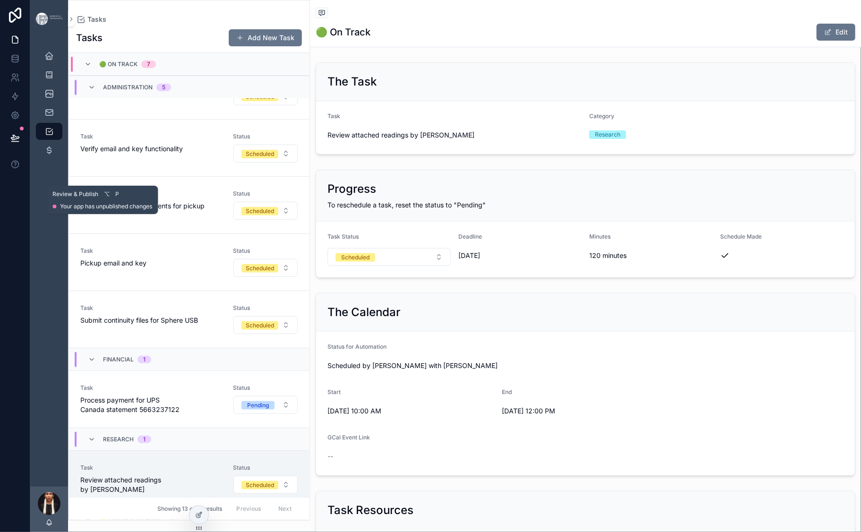
click at [18, 142] on icon at bounding box center [14, 142] width 7 height 0
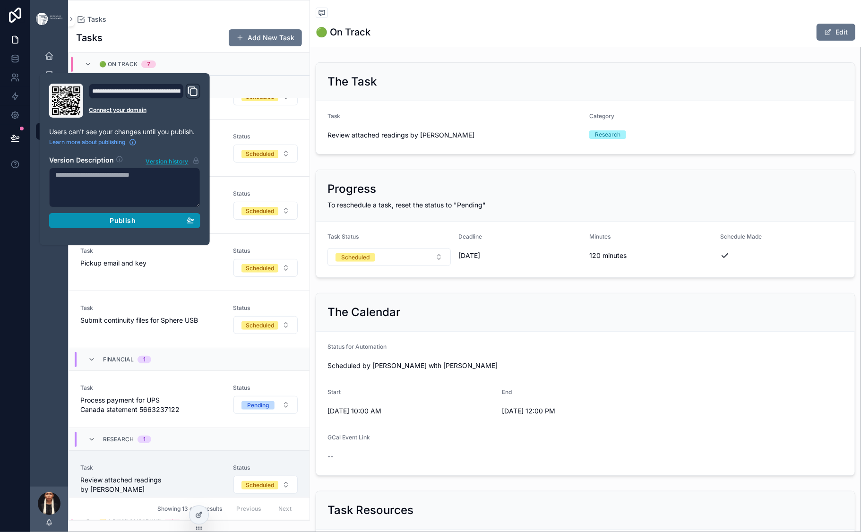
click at [137, 225] on div "Publish" at bounding box center [124, 220] width 139 height 9
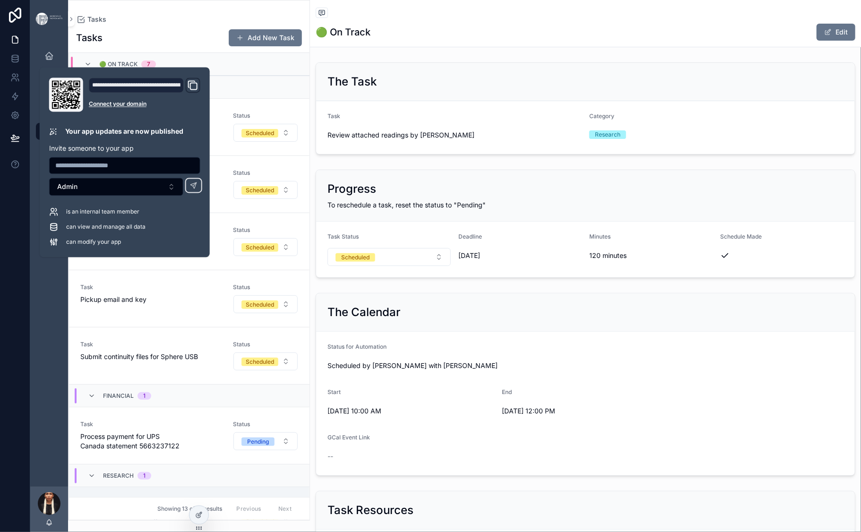
scroll to position [641, 0]
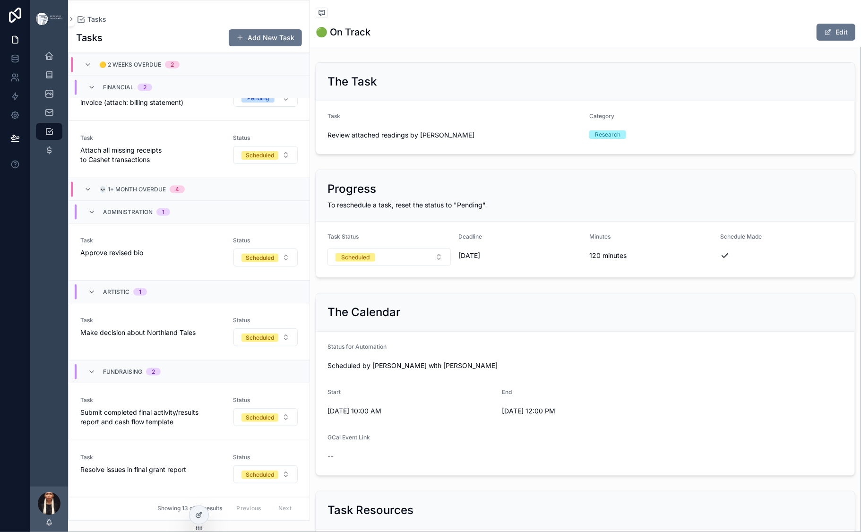
click at [516, 19] on div "Back to Tasks Tasks" at bounding box center [586, 14] width 540 height 12
click at [473, 158] on div "The Task Task Review attached readings by Manuel Borja-Villel Category Research" at bounding box center [585, 109] width 551 height 100
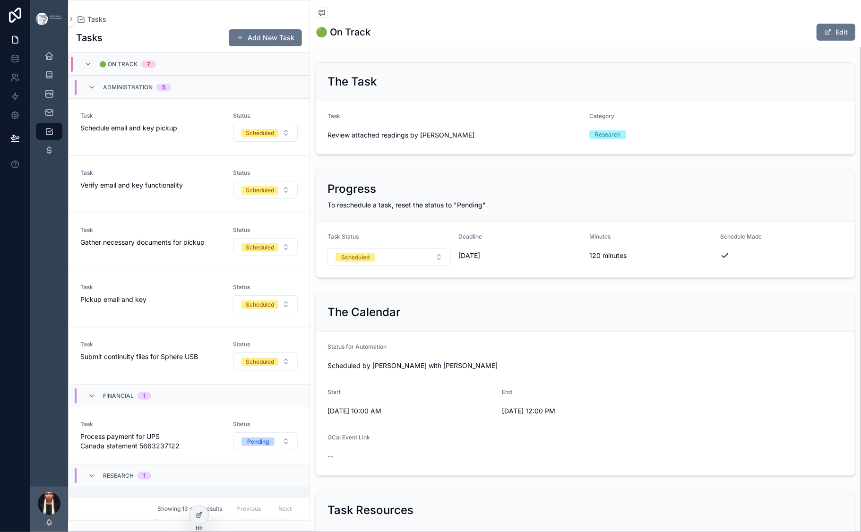
click at [261, 23] on div "Tasks" at bounding box center [189, 20] width 226 height 8
click at [54, 117] on icon "scrollable content" at bounding box center [48, 112] width 9 height 9
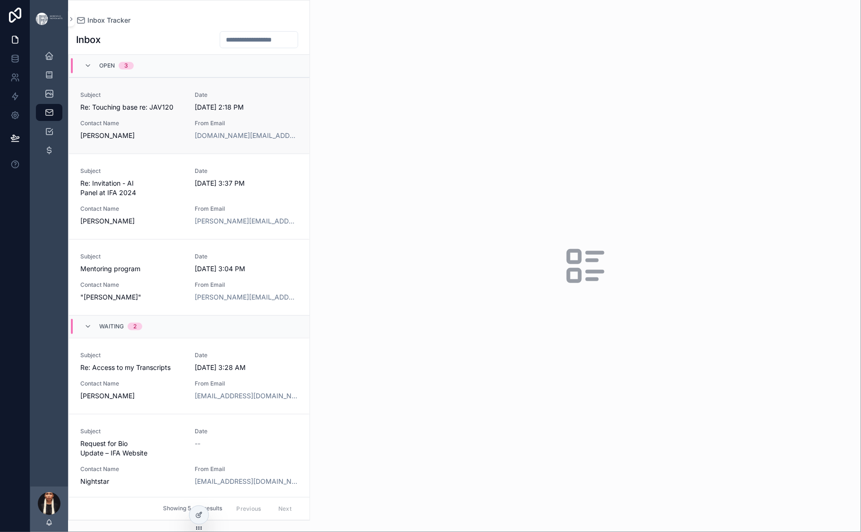
click at [153, 99] on span "Subject" at bounding box center [132, 95] width 104 height 8
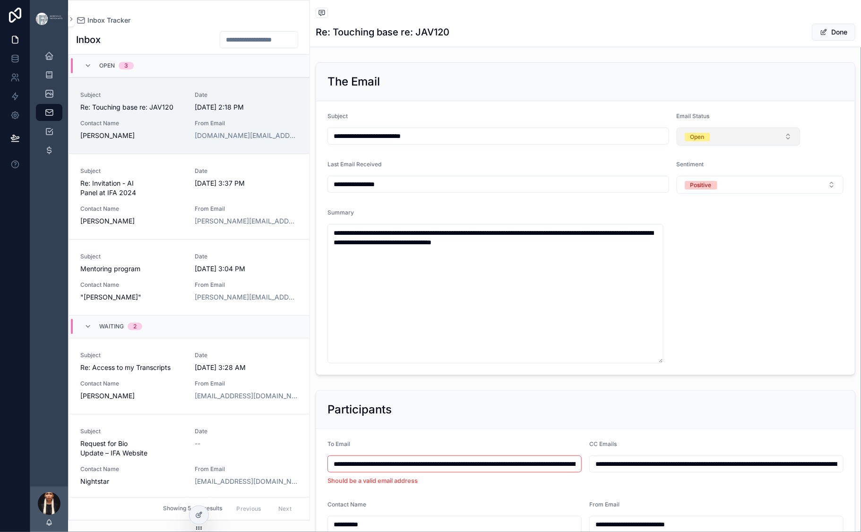
click at [710, 141] on span "Open" at bounding box center [698, 137] width 26 height 9
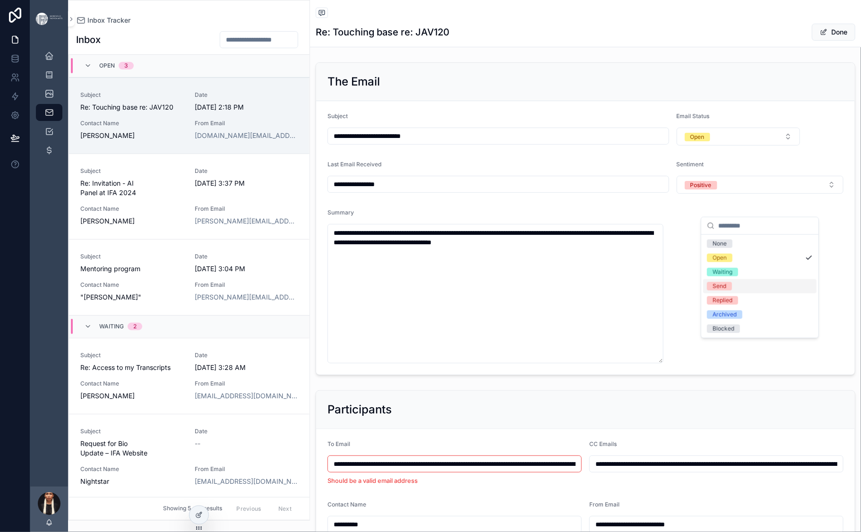
scroll to position [12, 0]
click at [734, 319] on div "Archived" at bounding box center [725, 315] width 24 height 9
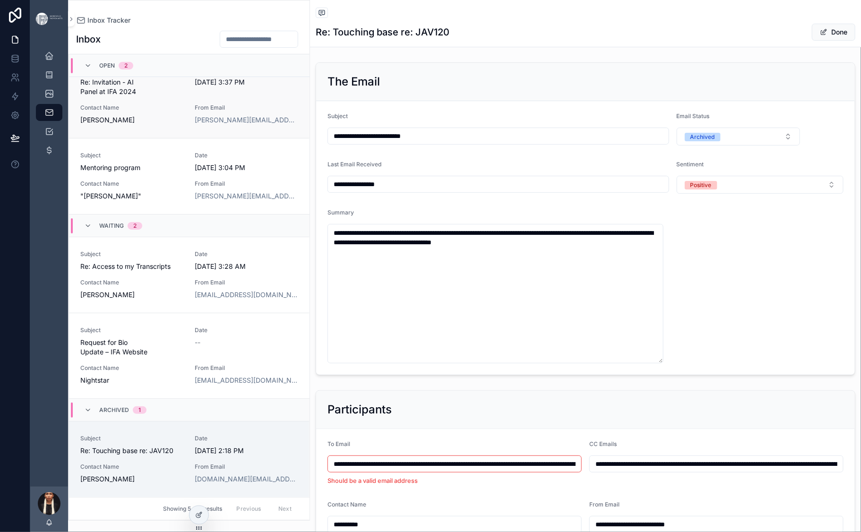
scroll to position [0, 0]
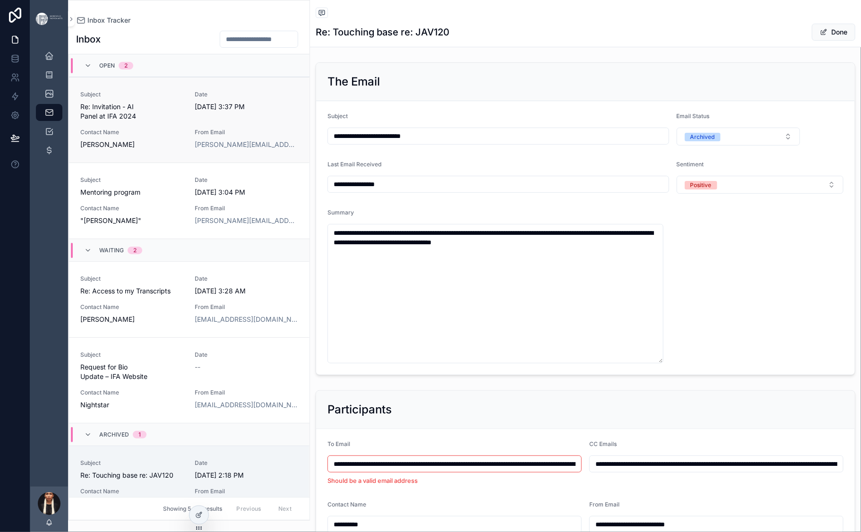
type textarea "**********"
click at [820, 36] on span "scrollable content" at bounding box center [824, 32] width 8 height 8
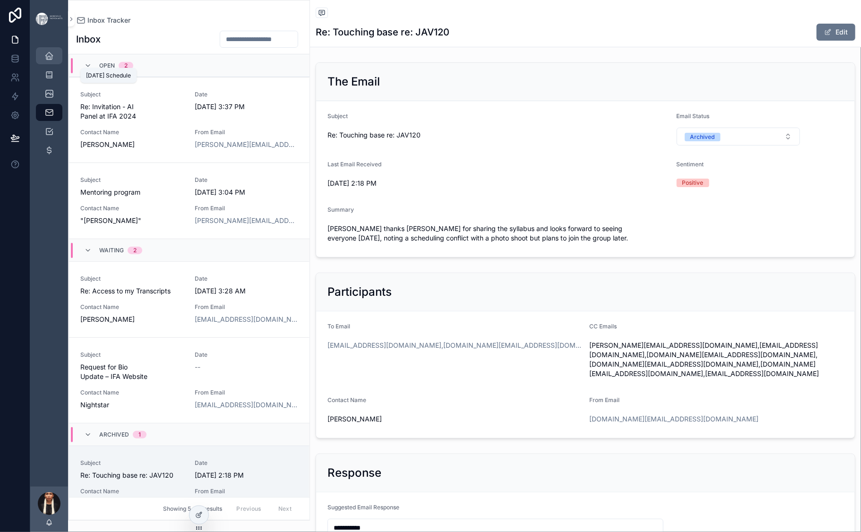
click at [54, 61] on icon "scrollable content" at bounding box center [48, 55] width 9 height 9
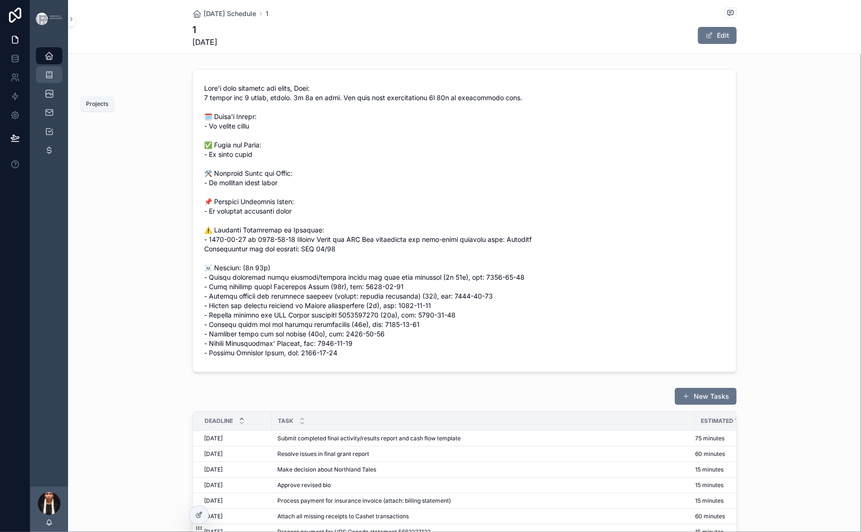
click at [54, 79] on icon "scrollable content" at bounding box center [48, 74] width 9 height 9
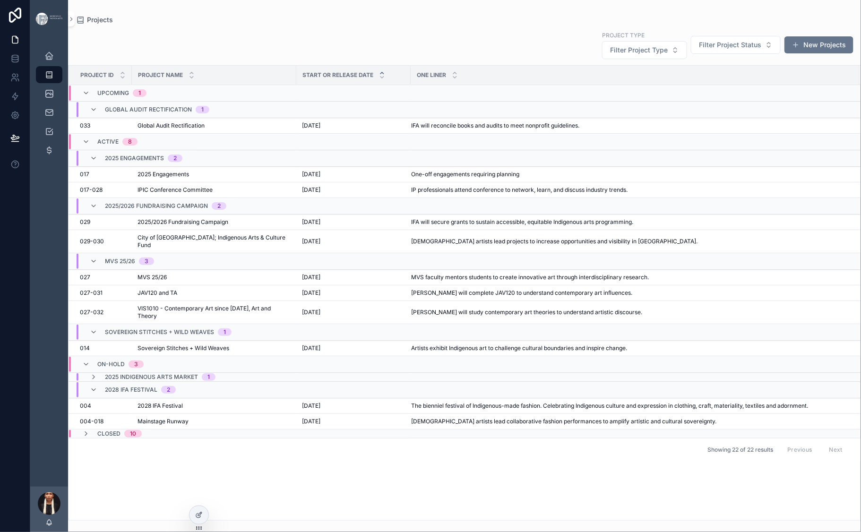
scroll to position [95, 0]
click at [177, 297] on span "JAV120 and TA" at bounding box center [158, 293] width 40 height 8
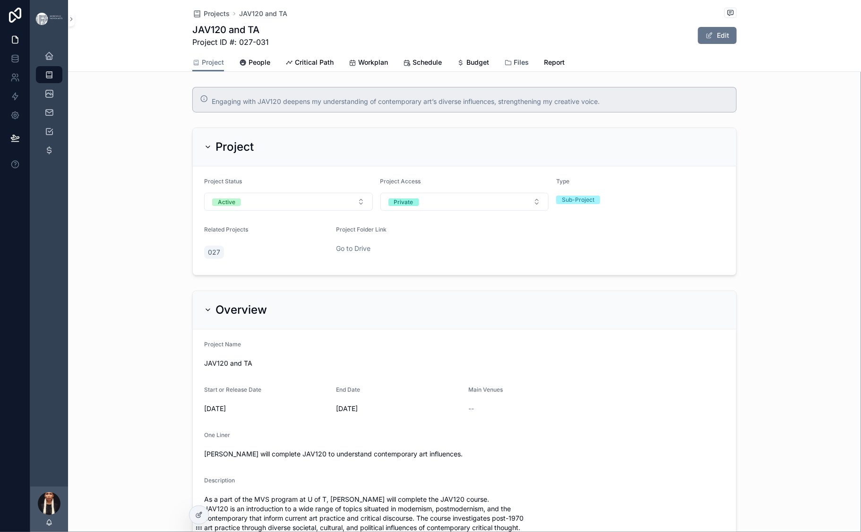
click at [529, 67] on span "Files" at bounding box center [521, 62] width 15 height 9
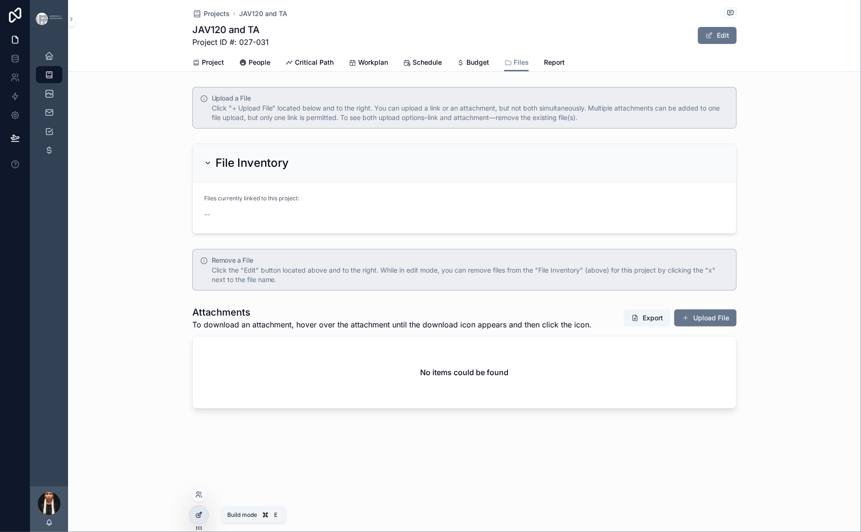
click at [202, 516] on icon at bounding box center [200, 514] width 4 height 4
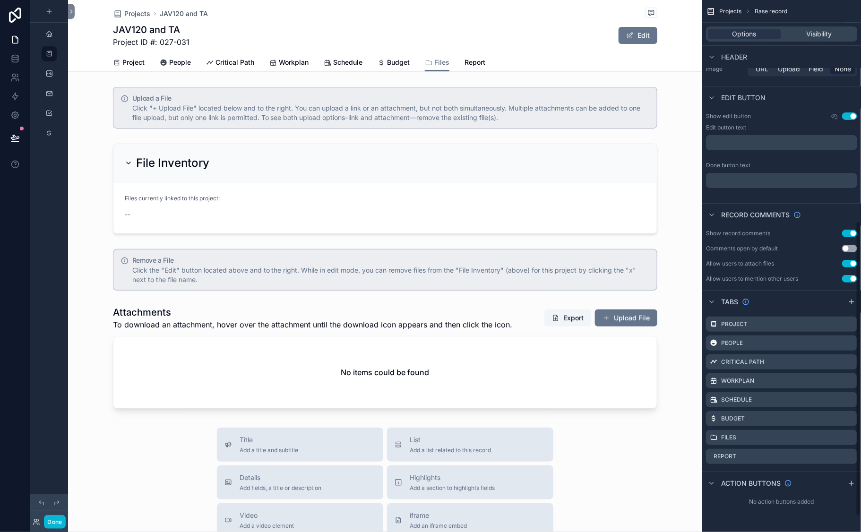
scroll to position [425, 0]
click at [834, 433] on icon "scrollable content" at bounding box center [838, 437] width 8 height 8
click at [770, 424] on span "Remove tab and contents" at bounding box center [794, 419] width 80 height 11
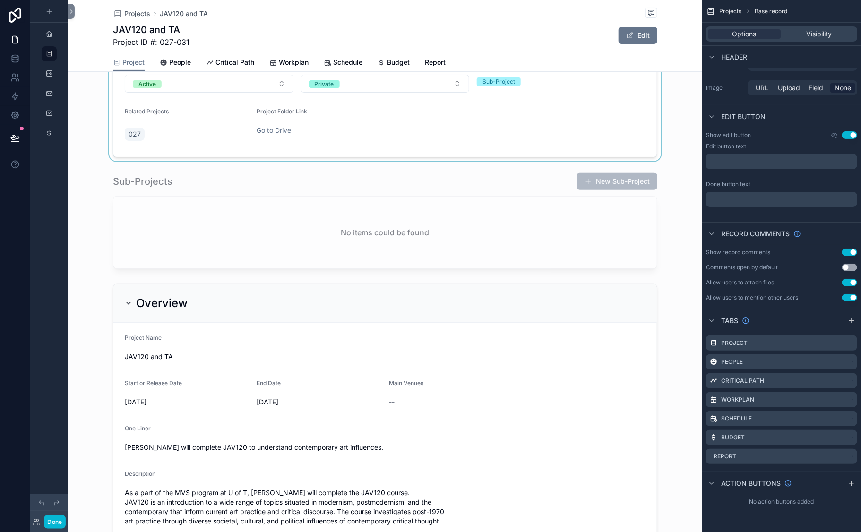
scroll to position [309, 0]
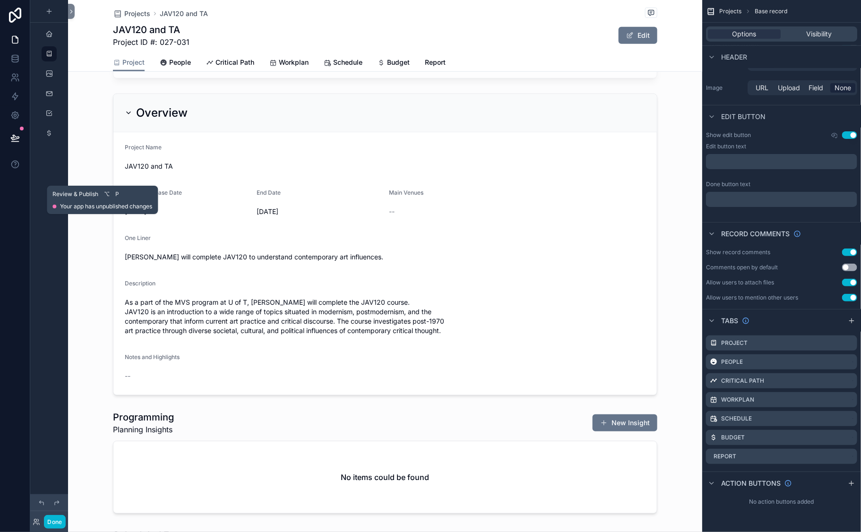
click at [20, 143] on icon at bounding box center [14, 137] width 9 height 9
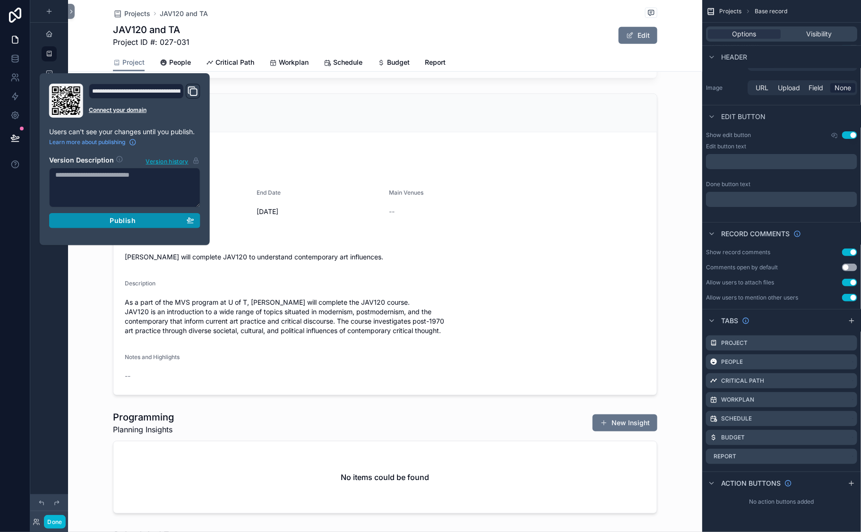
click at [136, 225] on span "Publish" at bounding box center [123, 220] width 26 height 9
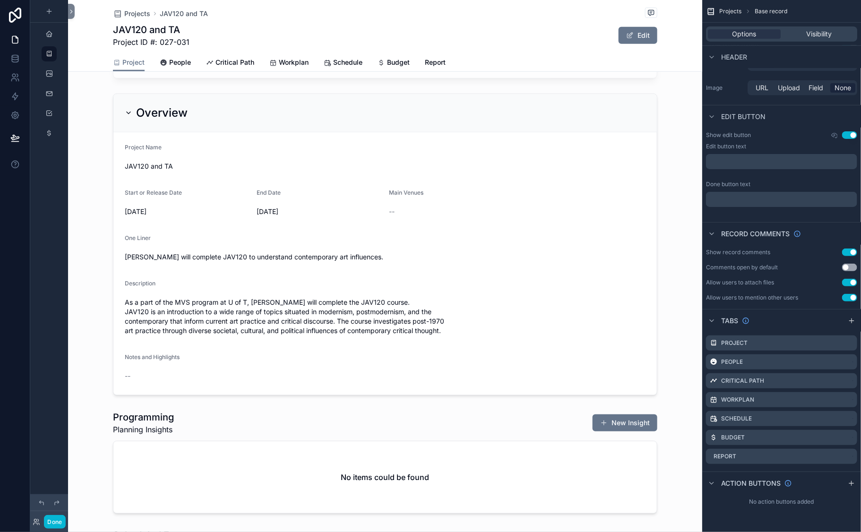
click at [307, 29] on div "Projects JAV120 and TA JAV120 and TA Project ID #: 027-031 Edit" at bounding box center [385, 26] width 545 height 53
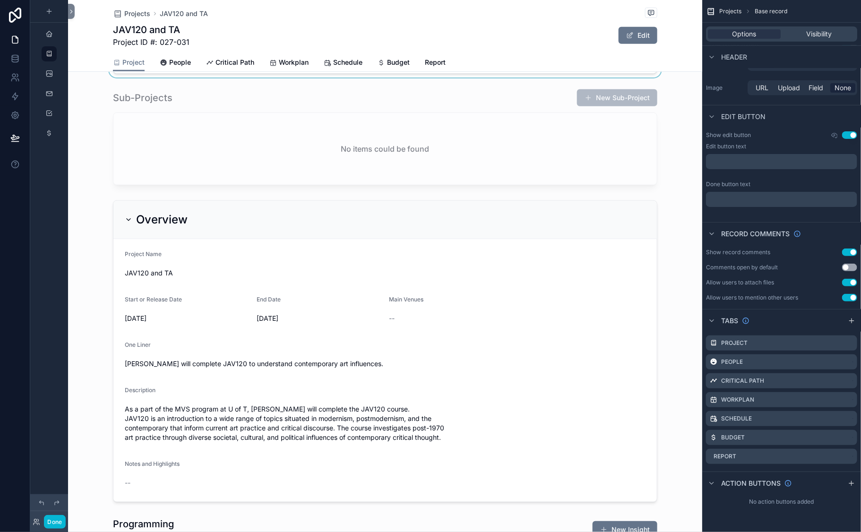
scroll to position [84, 0]
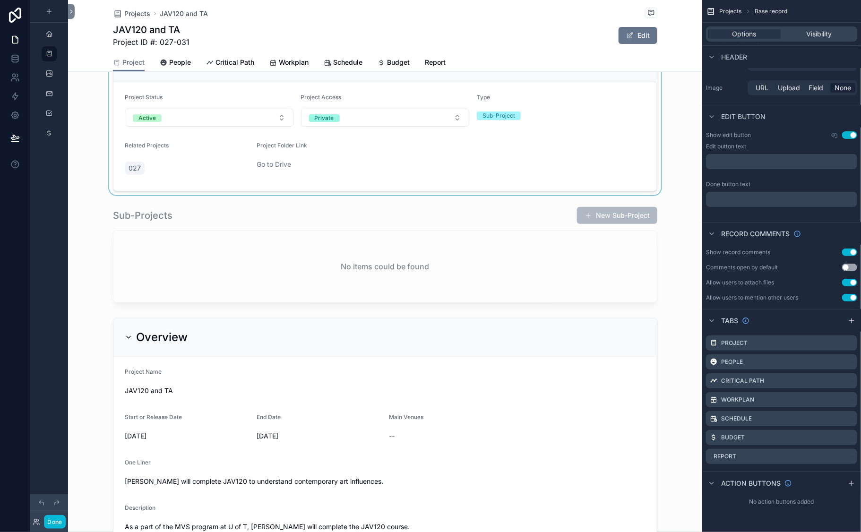
click at [277, 195] on div "scrollable content" at bounding box center [385, 118] width 634 height 156
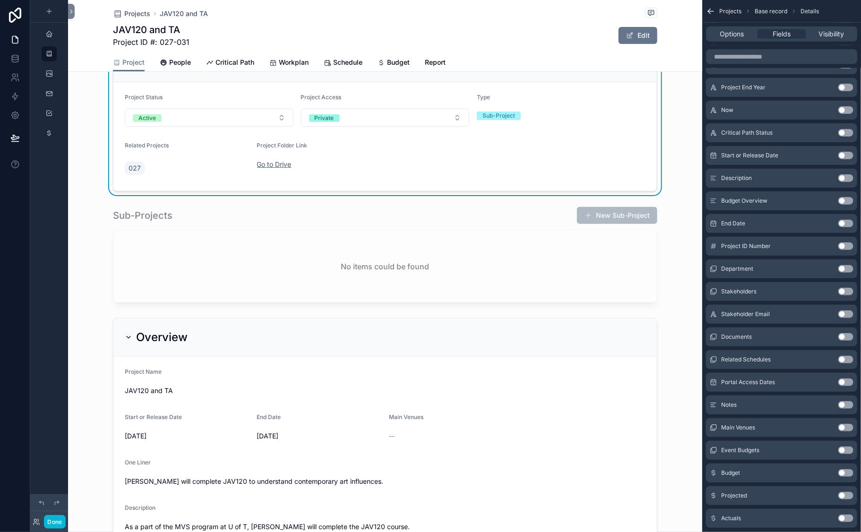
click at [262, 168] on link "Go to Drive" at bounding box center [274, 164] width 35 height 8
